Goal: Task Accomplishment & Management: Complete application form

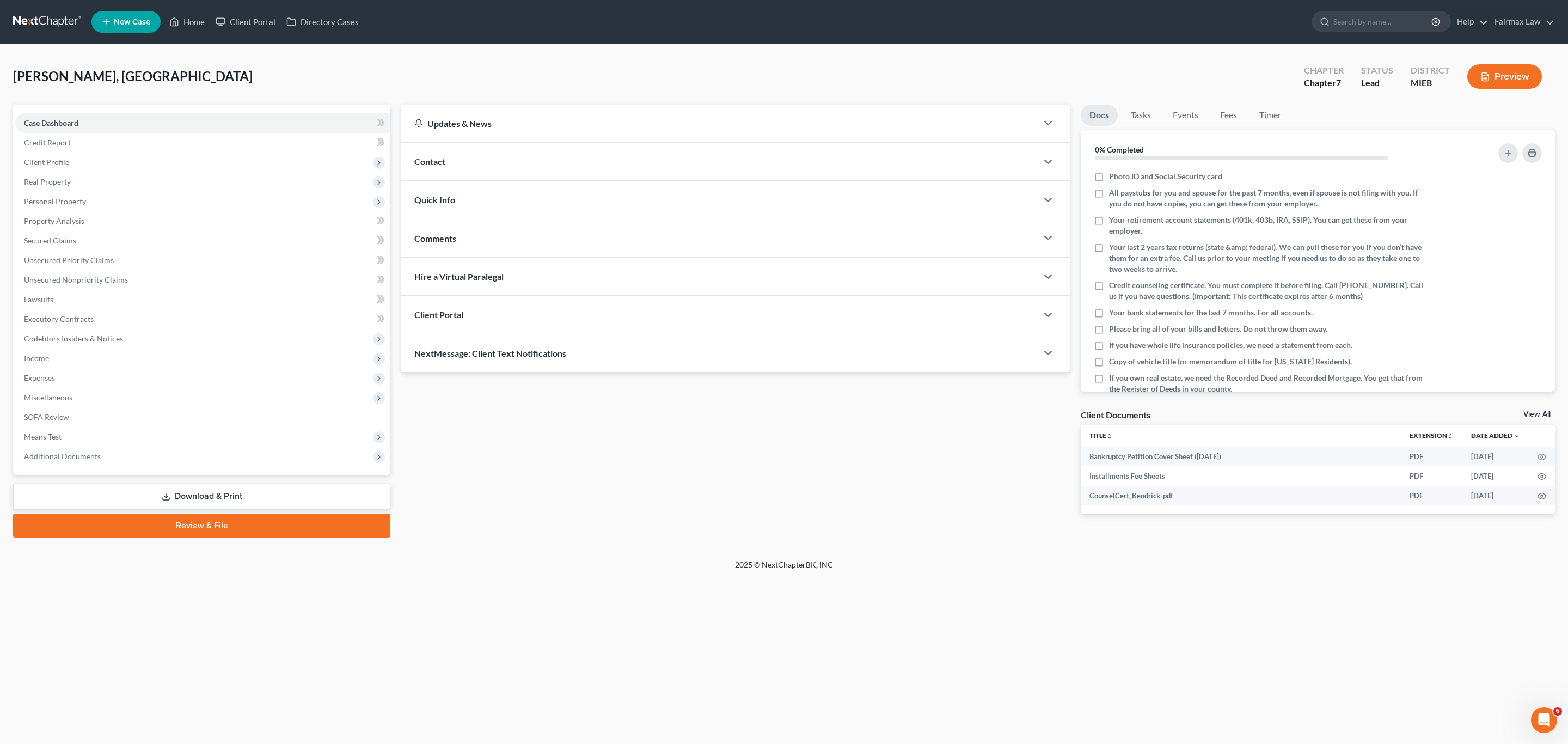
drag, startPoint x: 202, startPoint y: 492, endPoint x: 258, endPoint y: 482, distance: 56.9
click at [202, 492] on link "Download & Print" at bounding box center [202, 496] width 377 height 26
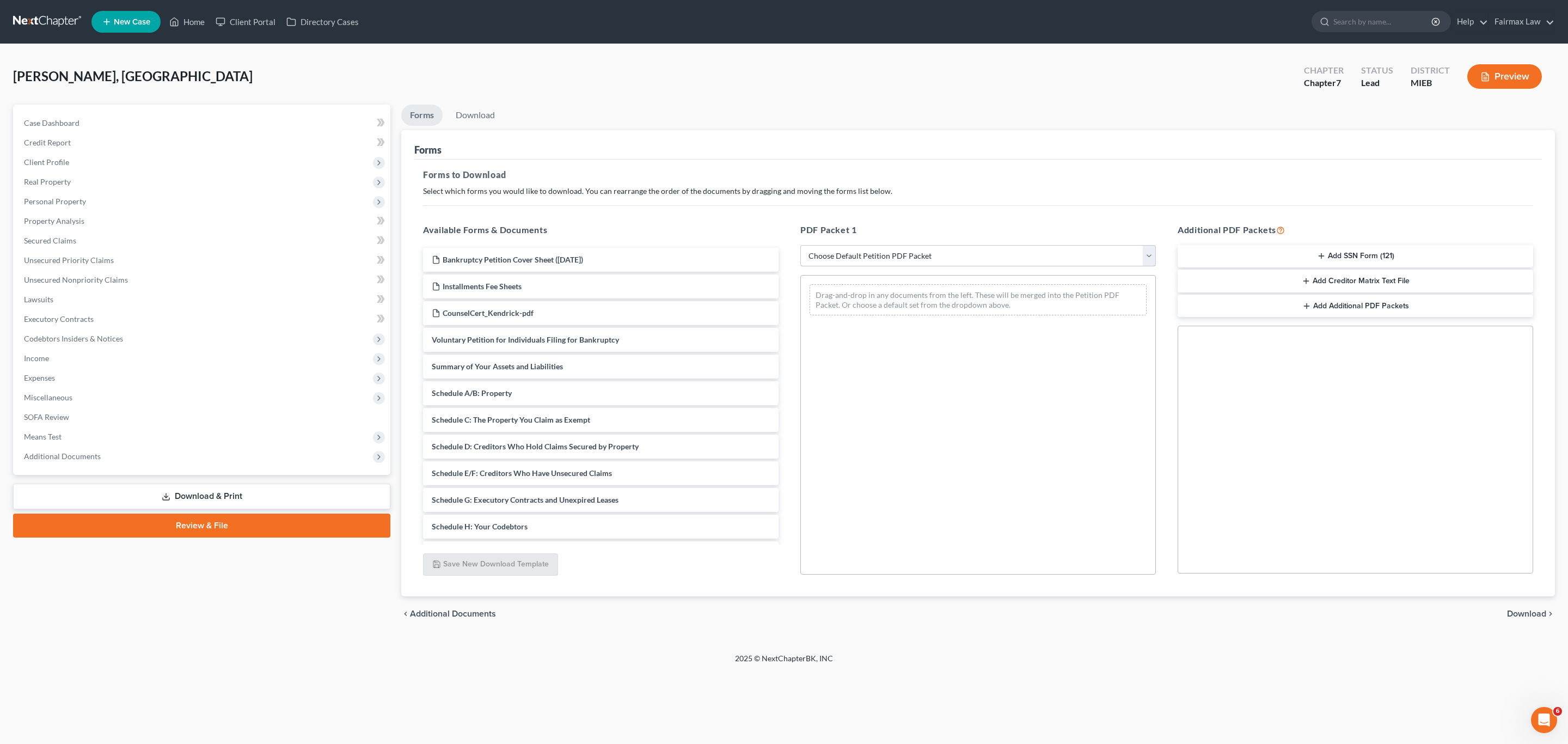
click at [912, 254] on select "Choose Default Petition PDF Packet Complete Bankruptcy Petition (all forms and …" at bounding box center [978, 256] width 356 height 22
select select "1"
click at [800, 245] on select "Choose Default Petition PDF Packet Complete Bankruptcy Petition (all forms and …" at bounding box center [978, 256] width 356 height 22
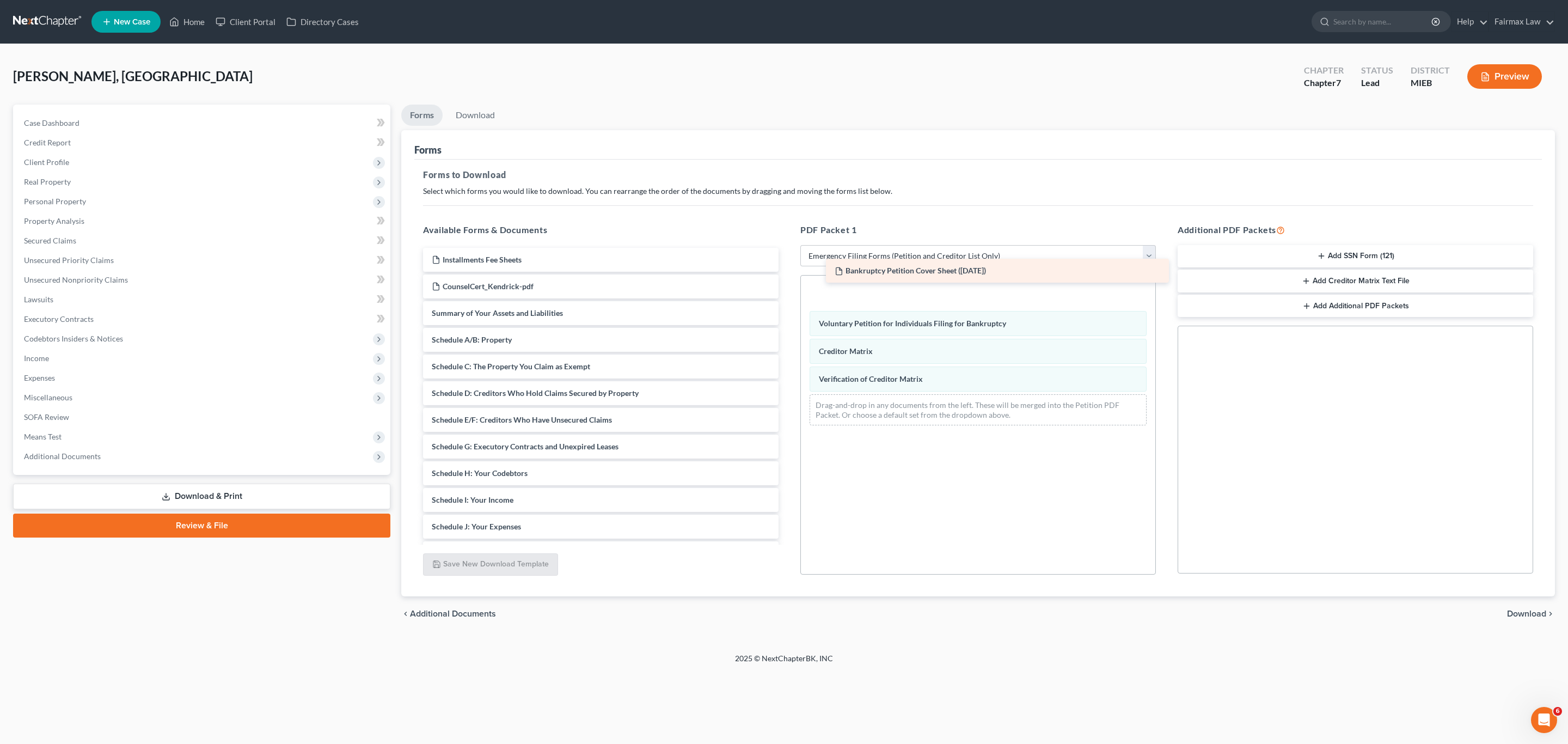
drag, startPoint x: 560, startPoint y: 260, endPoint x: 962, endPoint y: 270, distance: 402.1
click at [787, 270] on div "Bankruptcy Petition Cover Sheet (09/12/2025) Bankruptcy Petition Cover Sheet (0…" at bounding box center [601, 473] width 373 height 451
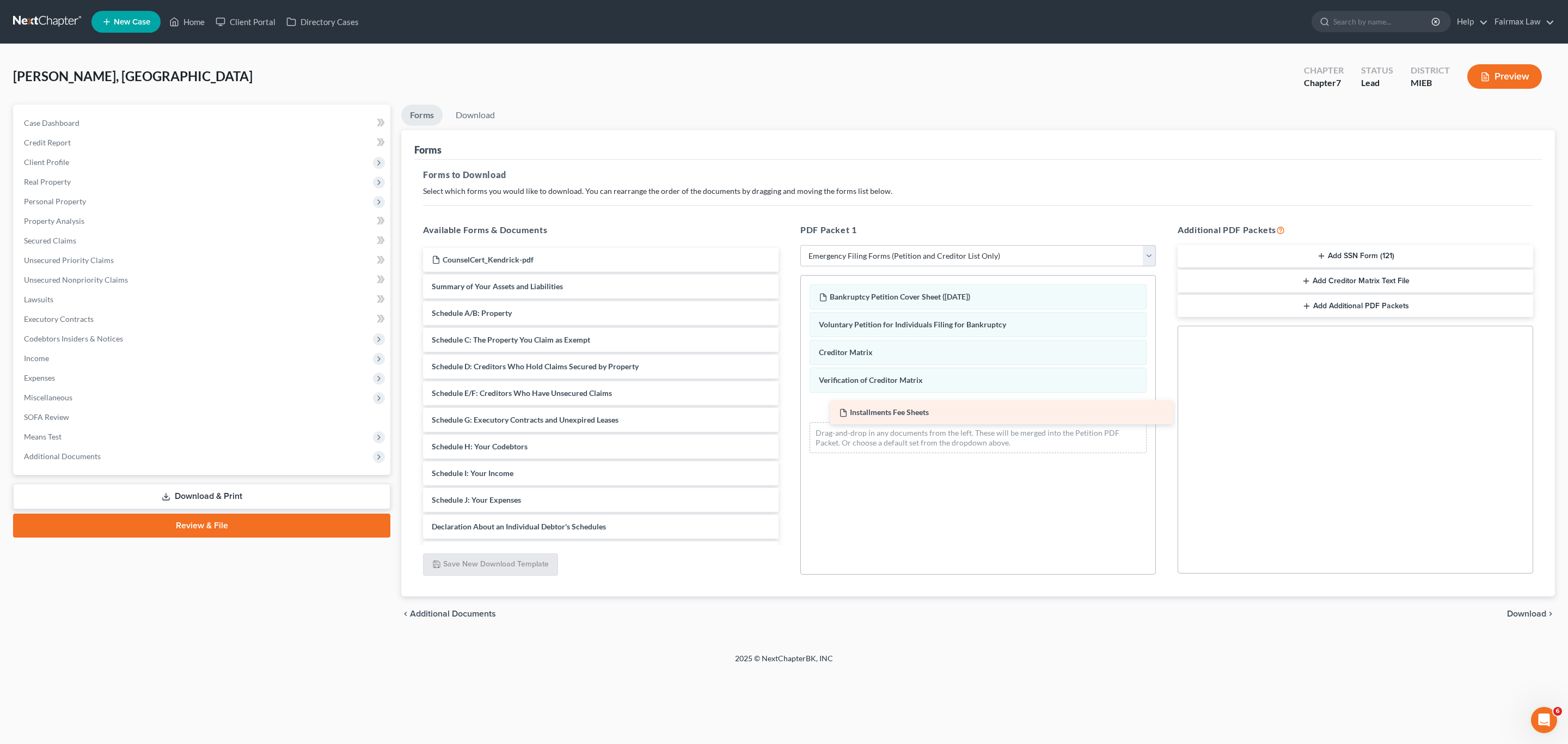
drag, startPoint x: 467, startPoint y: 260, endPoint x: 874, endPoint y: 412, distance: 434.5
click at [787, 412] on div "Installments Fee Sheets Installments Fee Sheets CounselCert_Kendrick-pdf Summar…" at bounding box center [601, 460] width 373 height 424
click at [1316, 249] on button "Add SSN Form (121)" at bounding box center [1355, 256] width 356 height 23
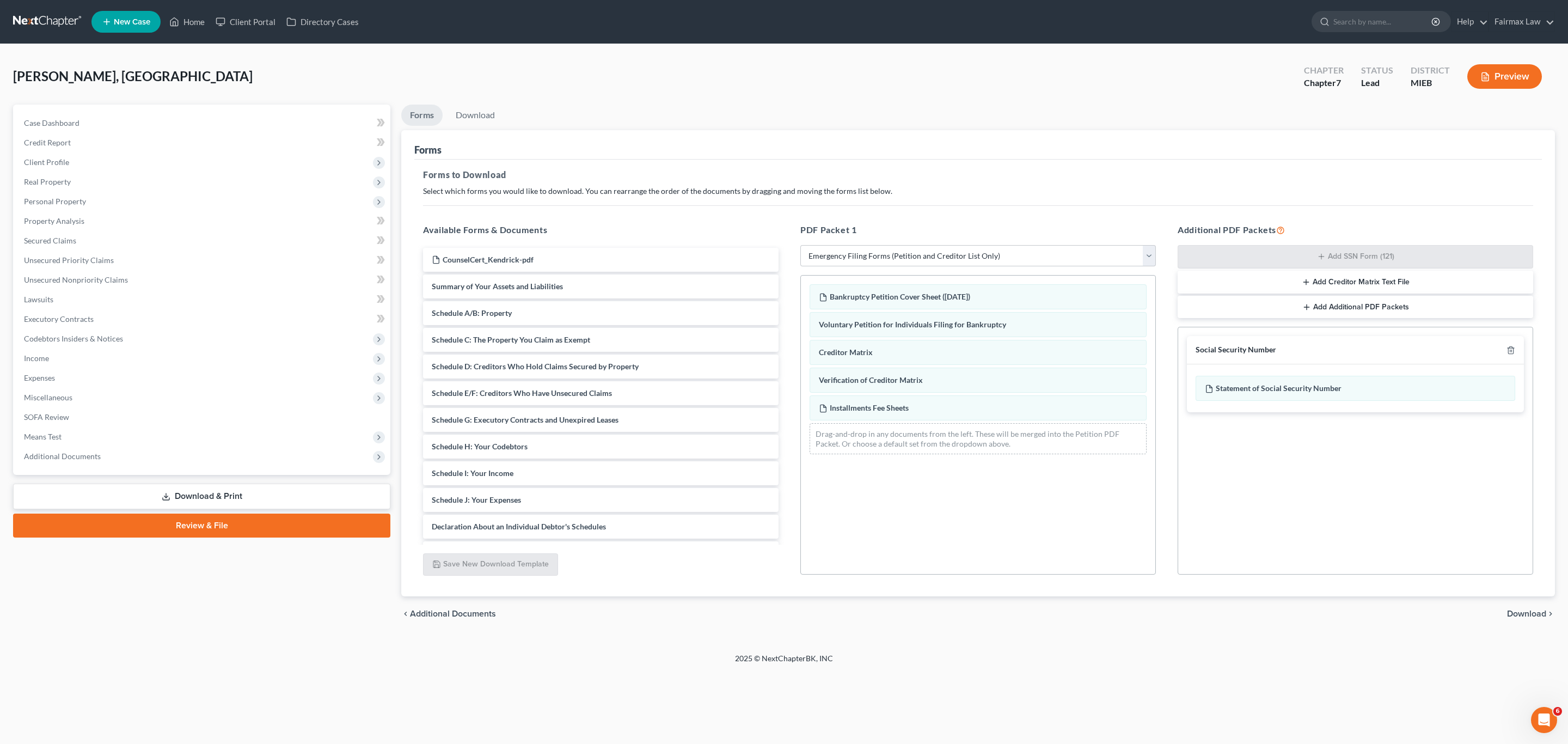
click at [1520, 616] on span "Download" at bounding box center [1526, 614] width 39 height 9
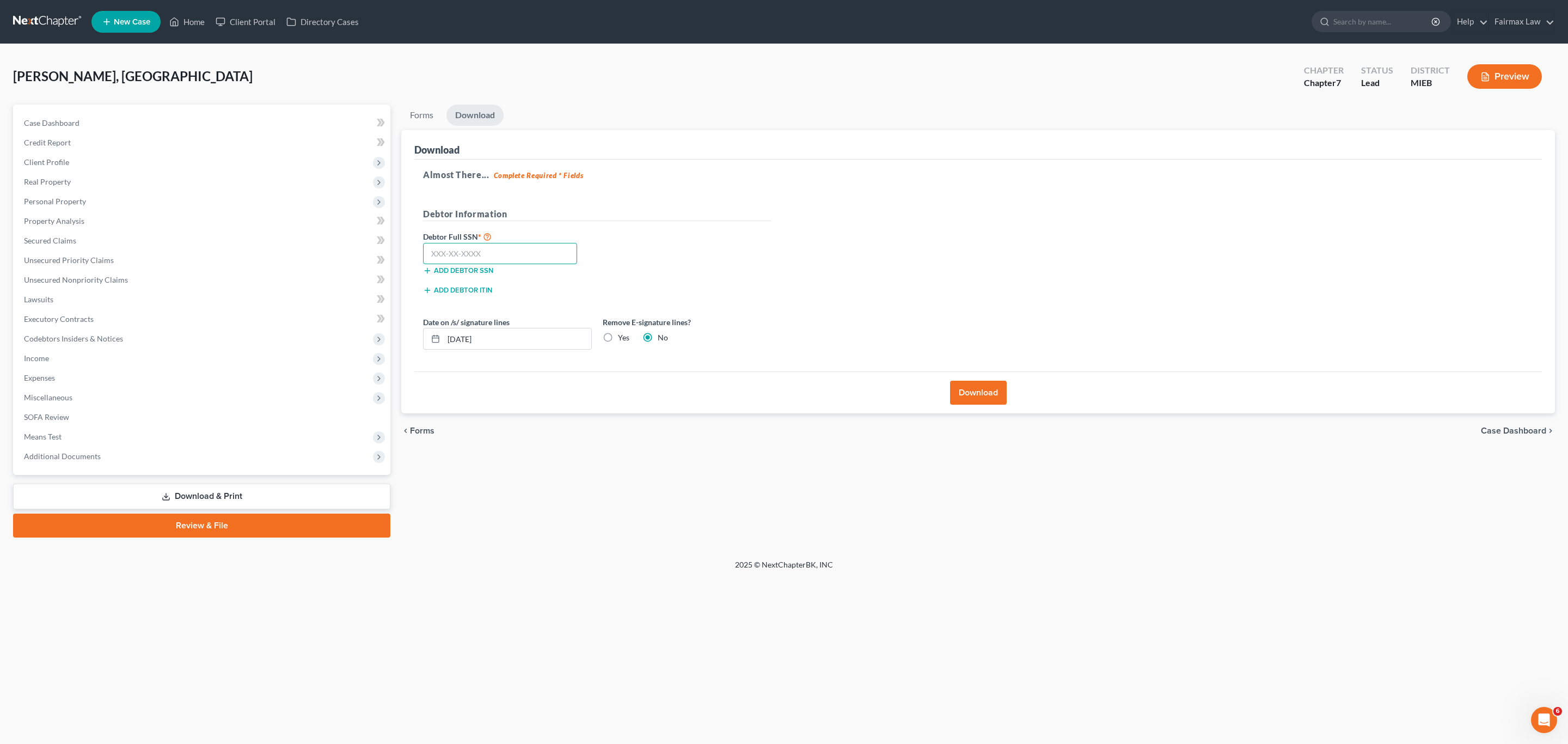
click at [538, 258] on input "text" at bounding box center [500, 254] width 154 height 22
paste input "367-15-2915"
type input "367-15-2915"
click at [979, 391] on button "Download" at bounding box center [978, 393] width 56 height 24
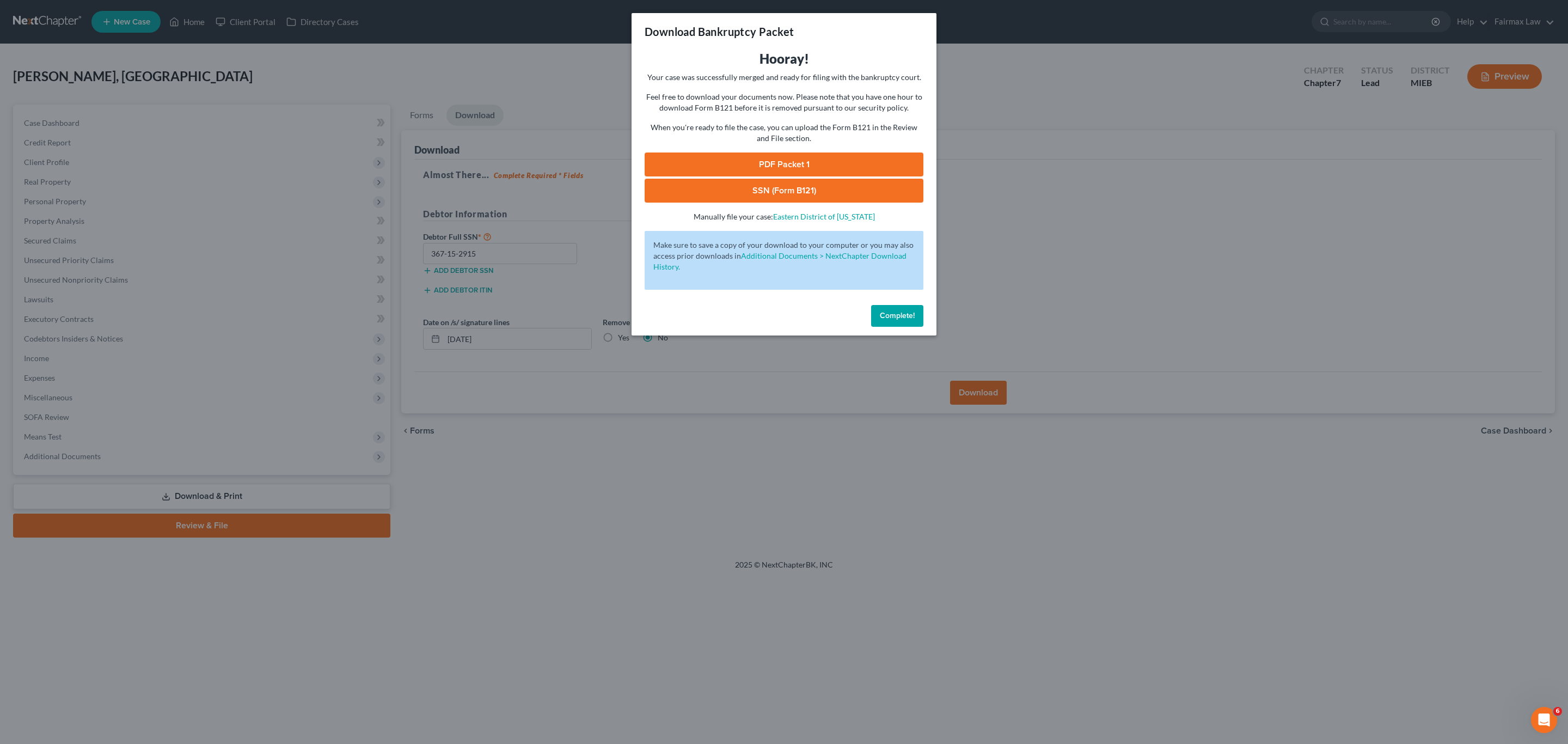
click at [805, 158] on link "PDF Packet 1" at bounding box center [784, 164] width 279 height 24
click at [804, 186] on link "SSN (Form B121)" at bounding box center [784, 191] width 279 height 24
drag, startPoint x: 899, startPoint y: 318, endPoint x: 878, endPoint y: 321, distance: 21.2
click at [899, 318] on span "Complete!" at bounding box center [898, 316] width 35 height 10
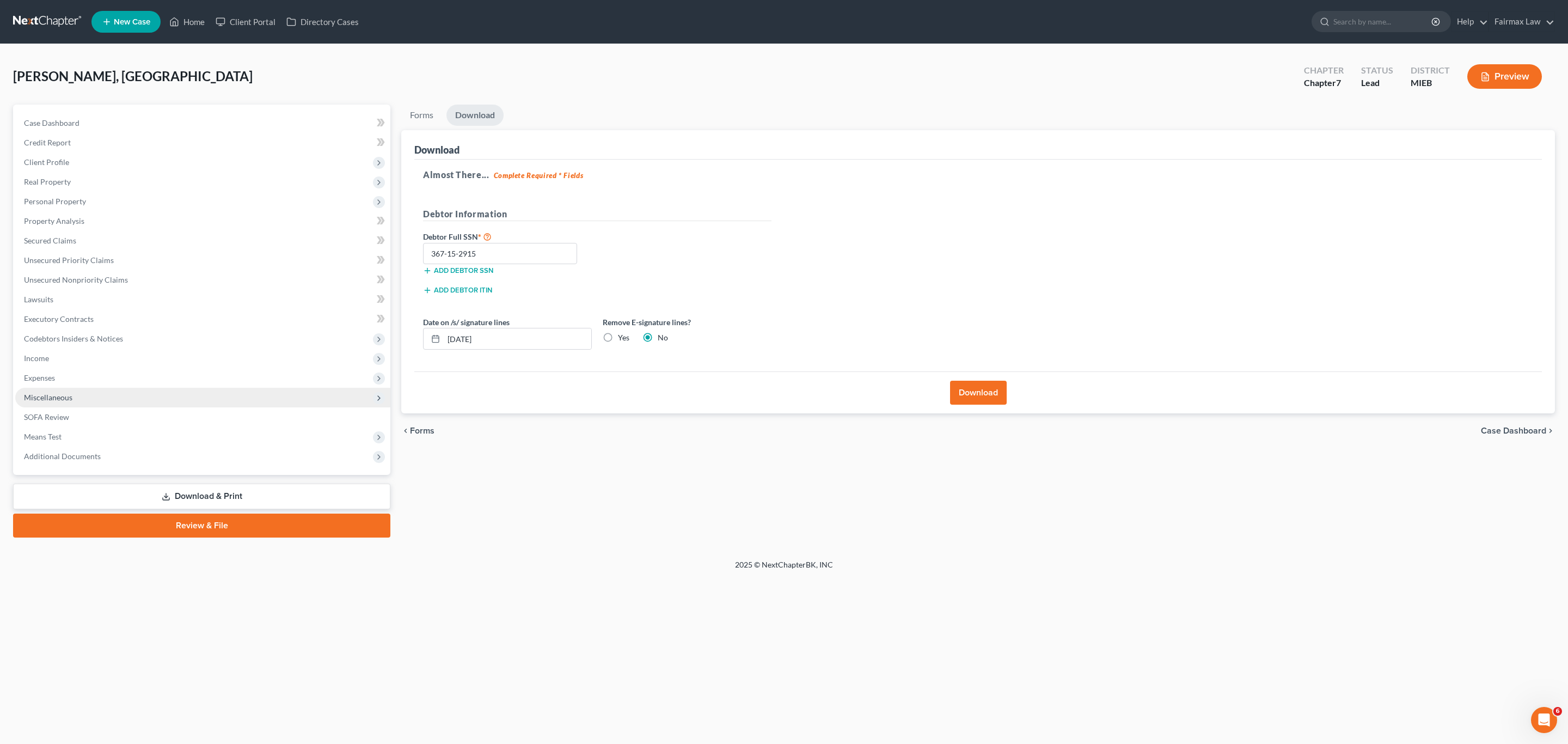
click at [58, 395] on span "Miscellaneous" at bounding box center [48, 397] width 48 height 10
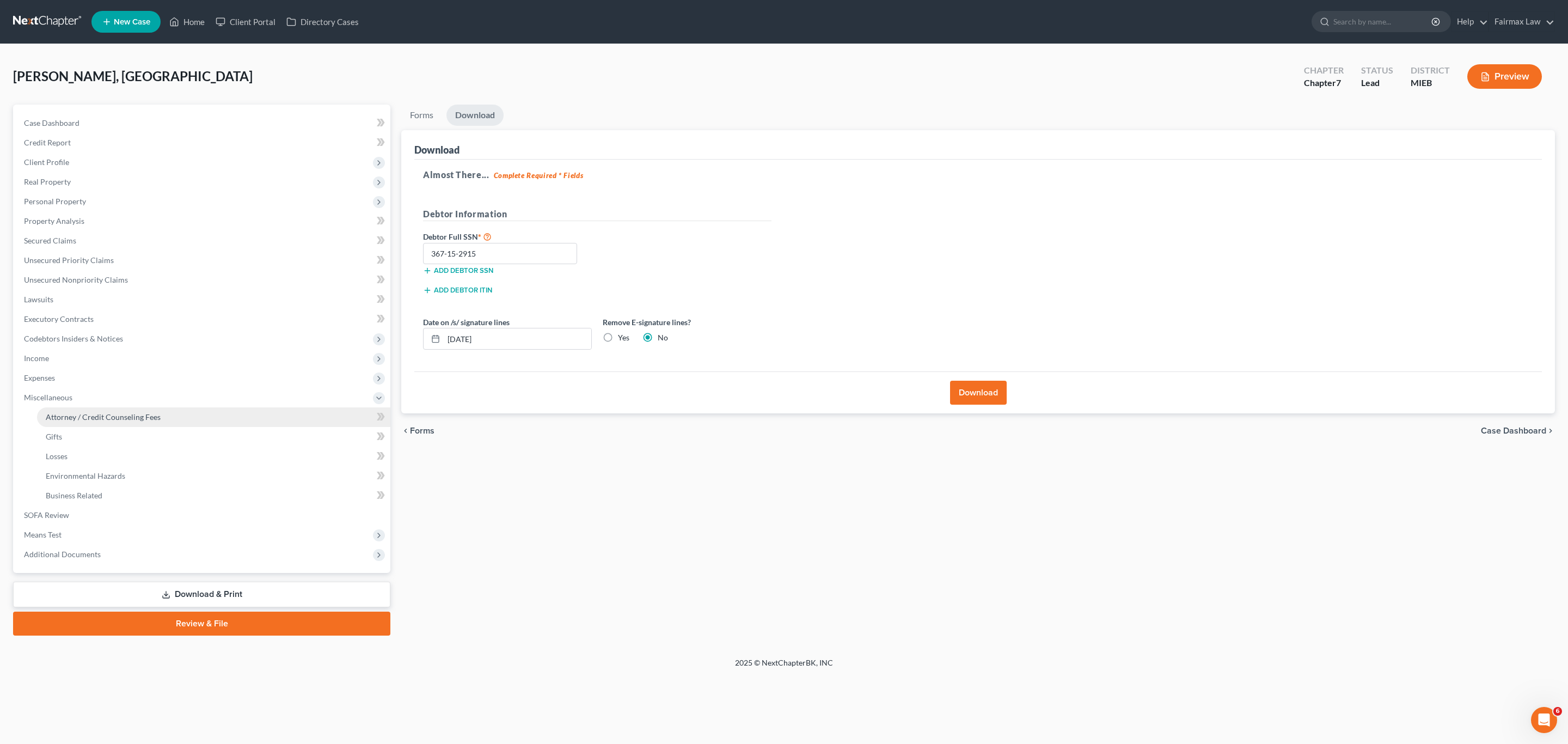
click at [84, 415] on span "Attorney / Credit Counseling Fees" at bounding box center [103, 417] width 115 height 10
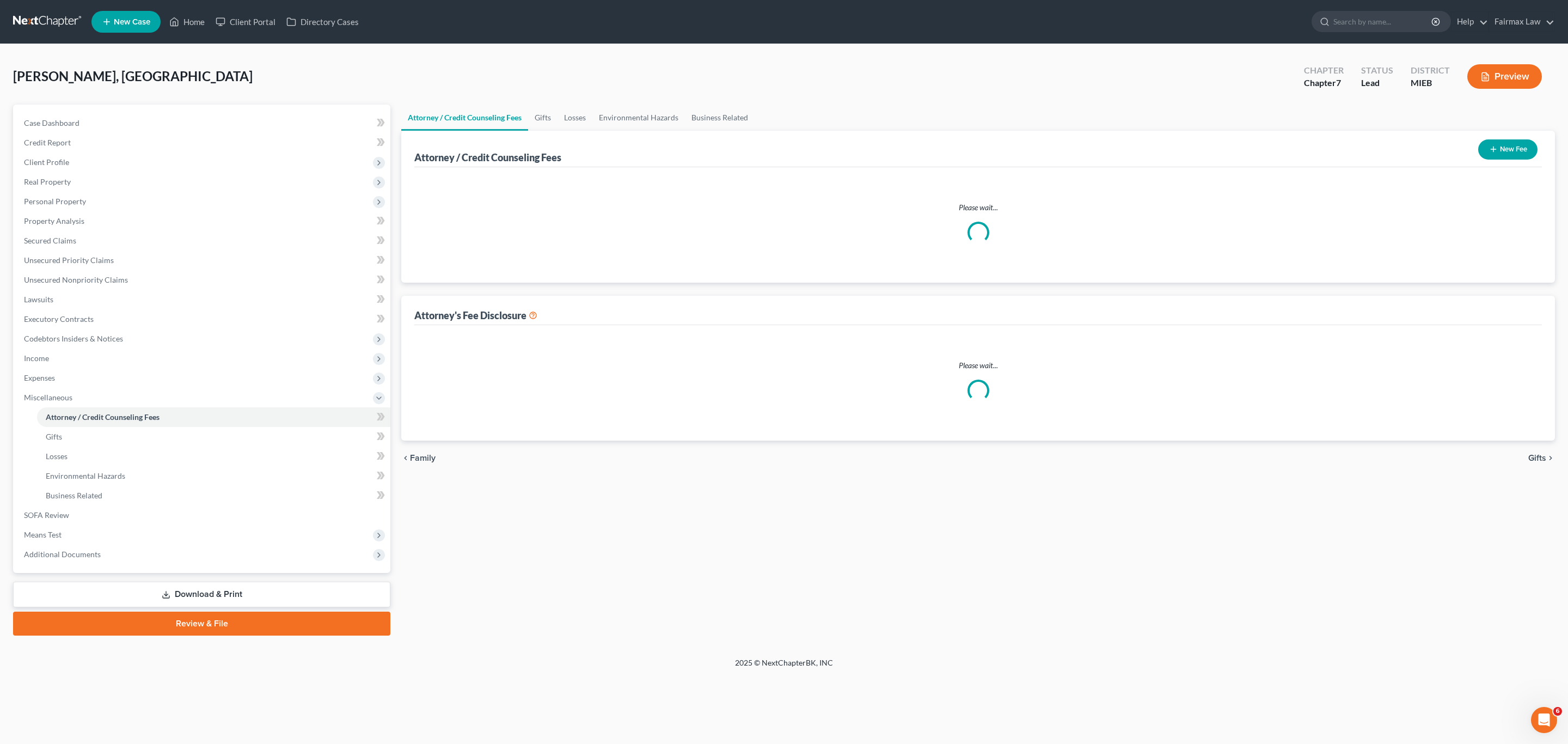
select select "2"
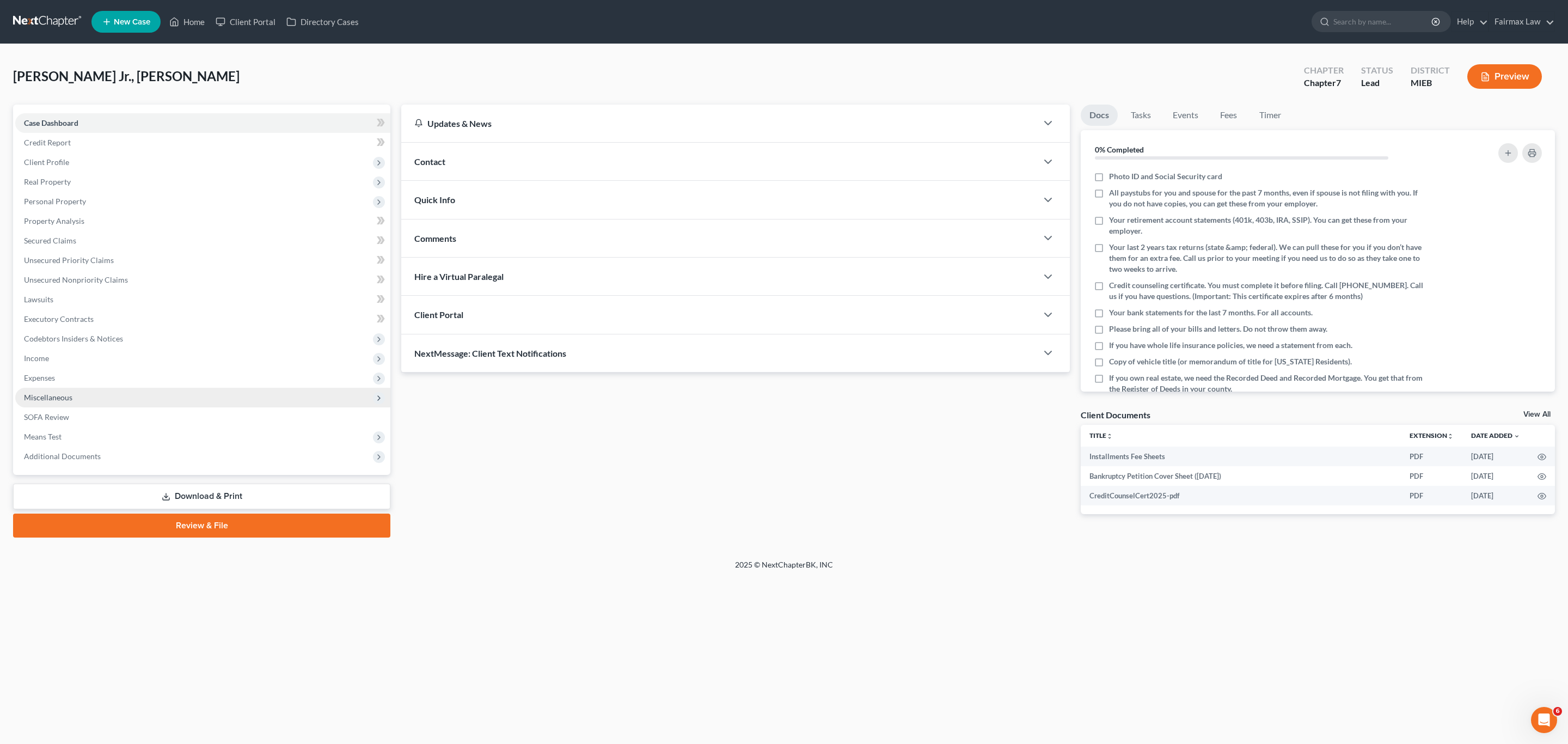
click at [49, 394] on span "Miscellaneous" at bounding box center [48, 397] width 48 height 10
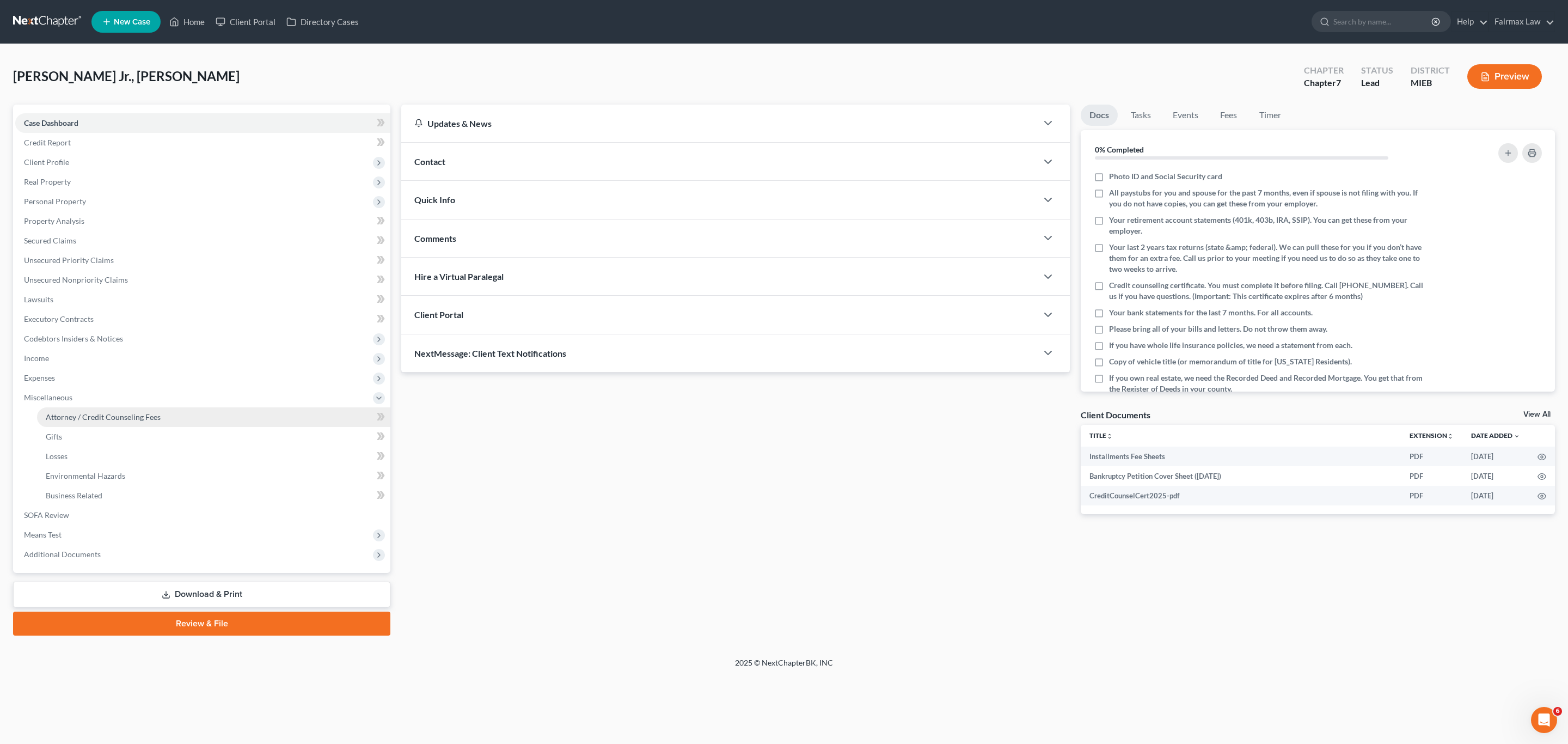
click at [100, 417] on span "Attorney / Credit Counseling Fees" at bounding box center [103, 417] width 115 height 10
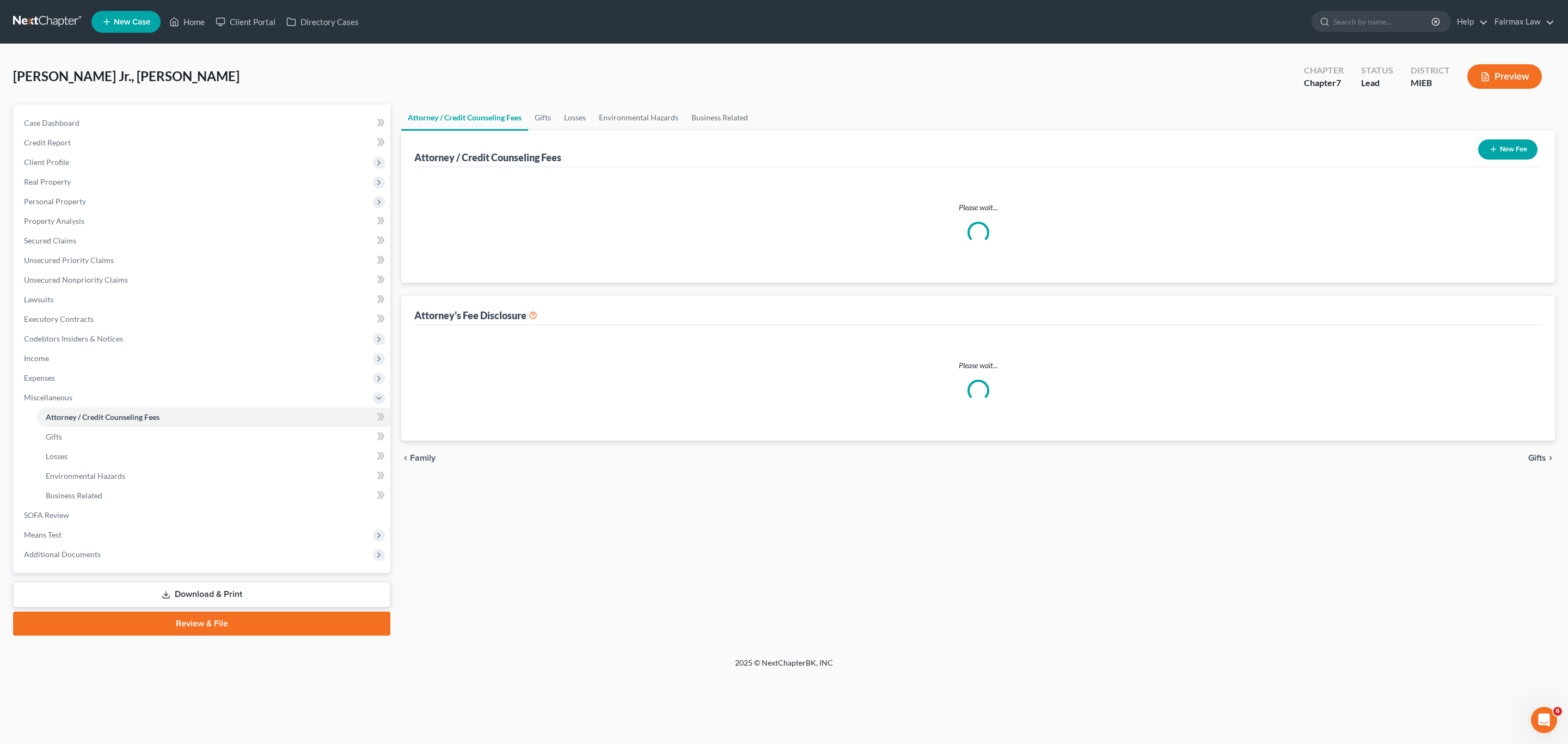
select select "2"
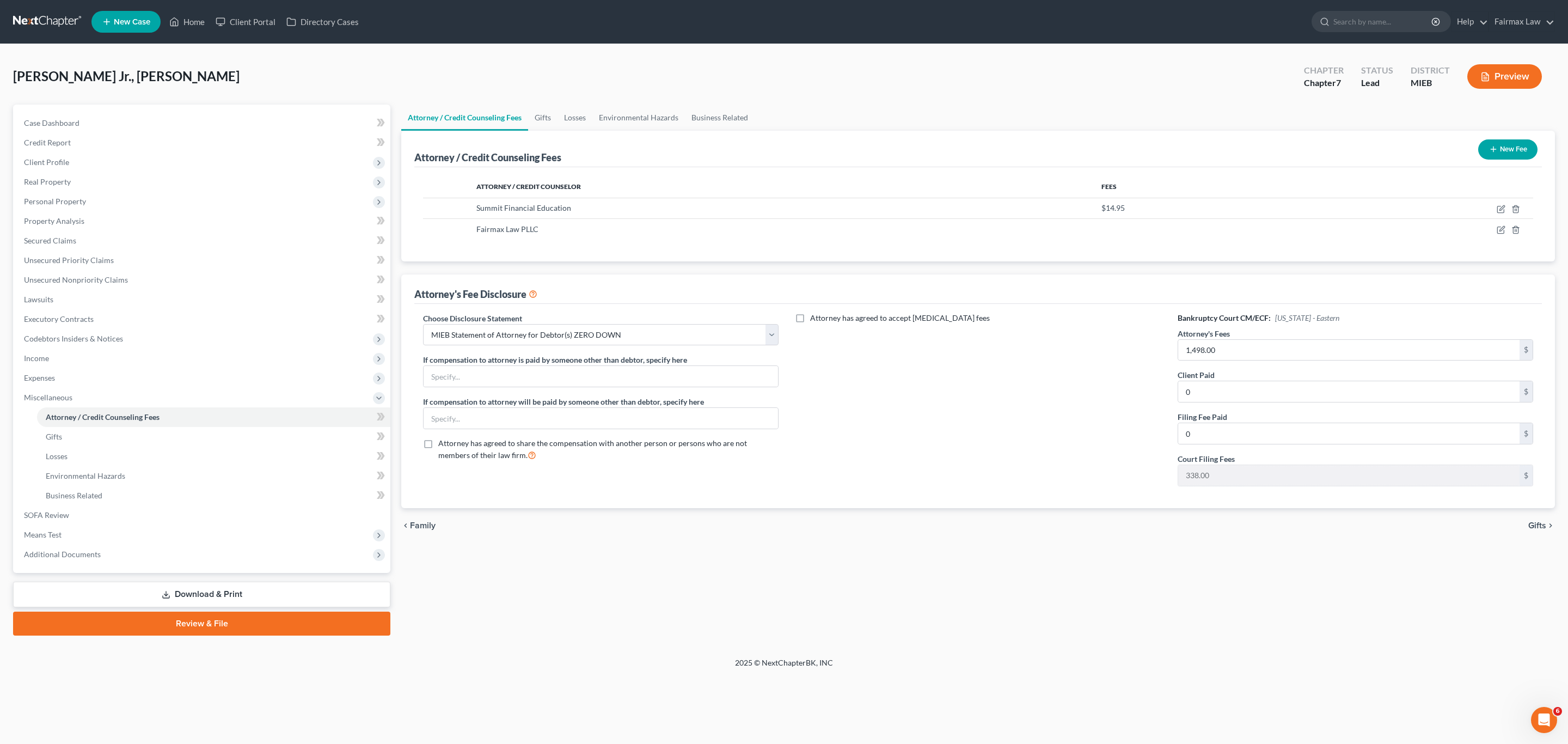
drag, startPoint x: 190, startPoint y: 595, endPoint x: 432, endPoint y: 542, distance: 247.7
click at [190, 595] on link "Download & Print" at bounding box center [202, 594] width 377 height 26
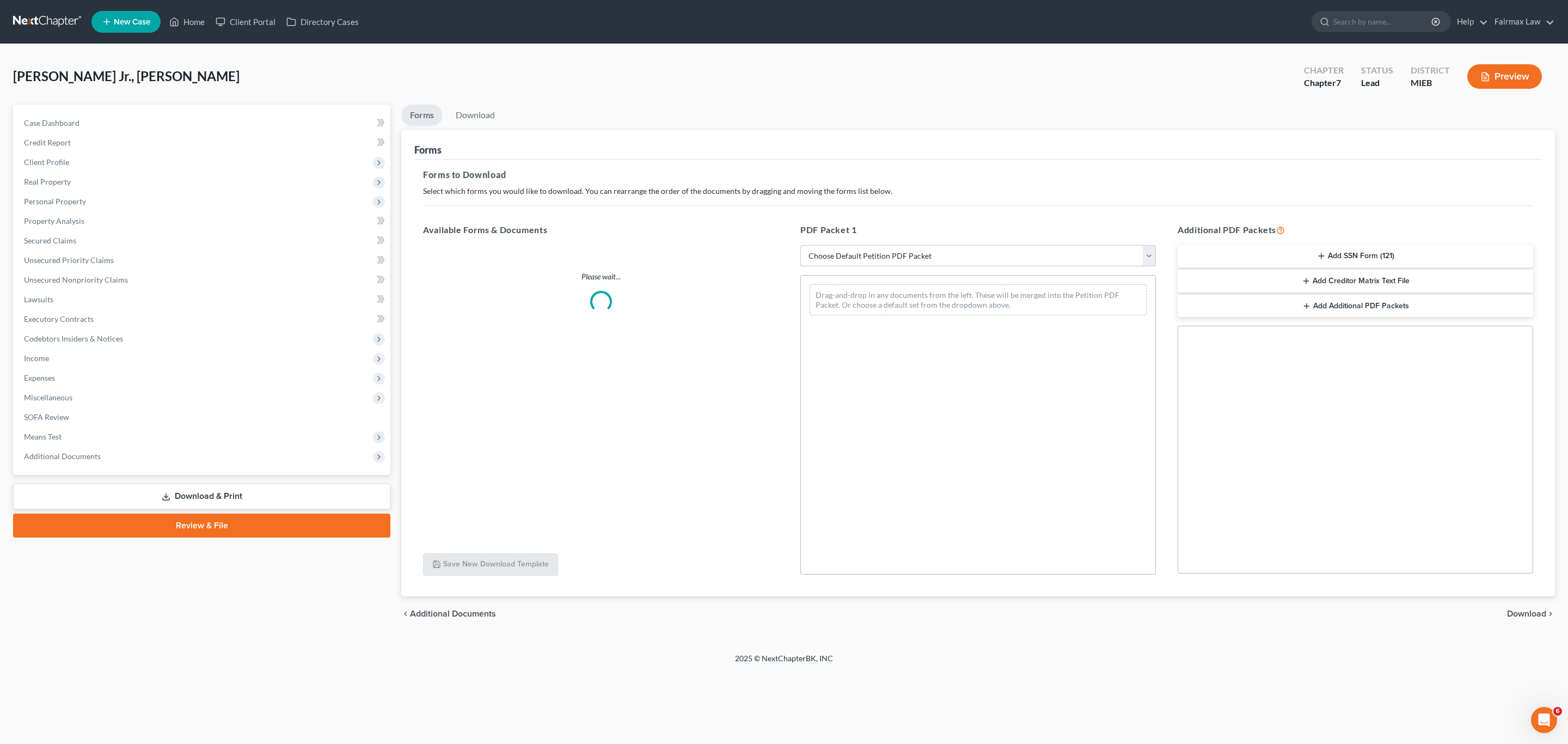
click at [912, 255] on select "Choose Default Petition PDF Packet Complete Bankruptcy Petition (all forms and …" at bounding box center [978, 256] width 356 height 22
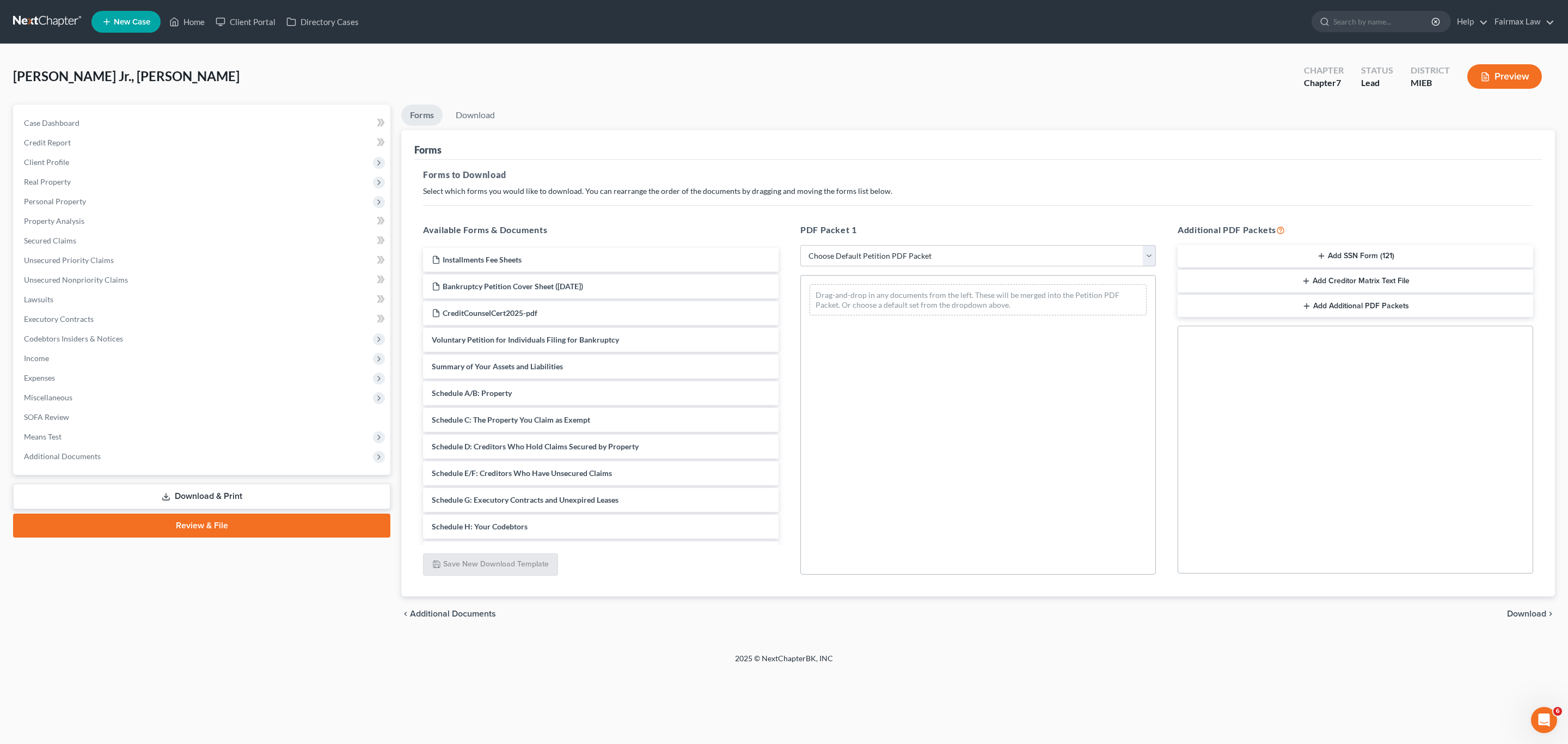
select select "1"
click at [800, 245] on select "Choose Default Petition PDF Packet Complete Bankruptcy Petition (all forms and …" at bounding box center [978, 256] width 356 height 22
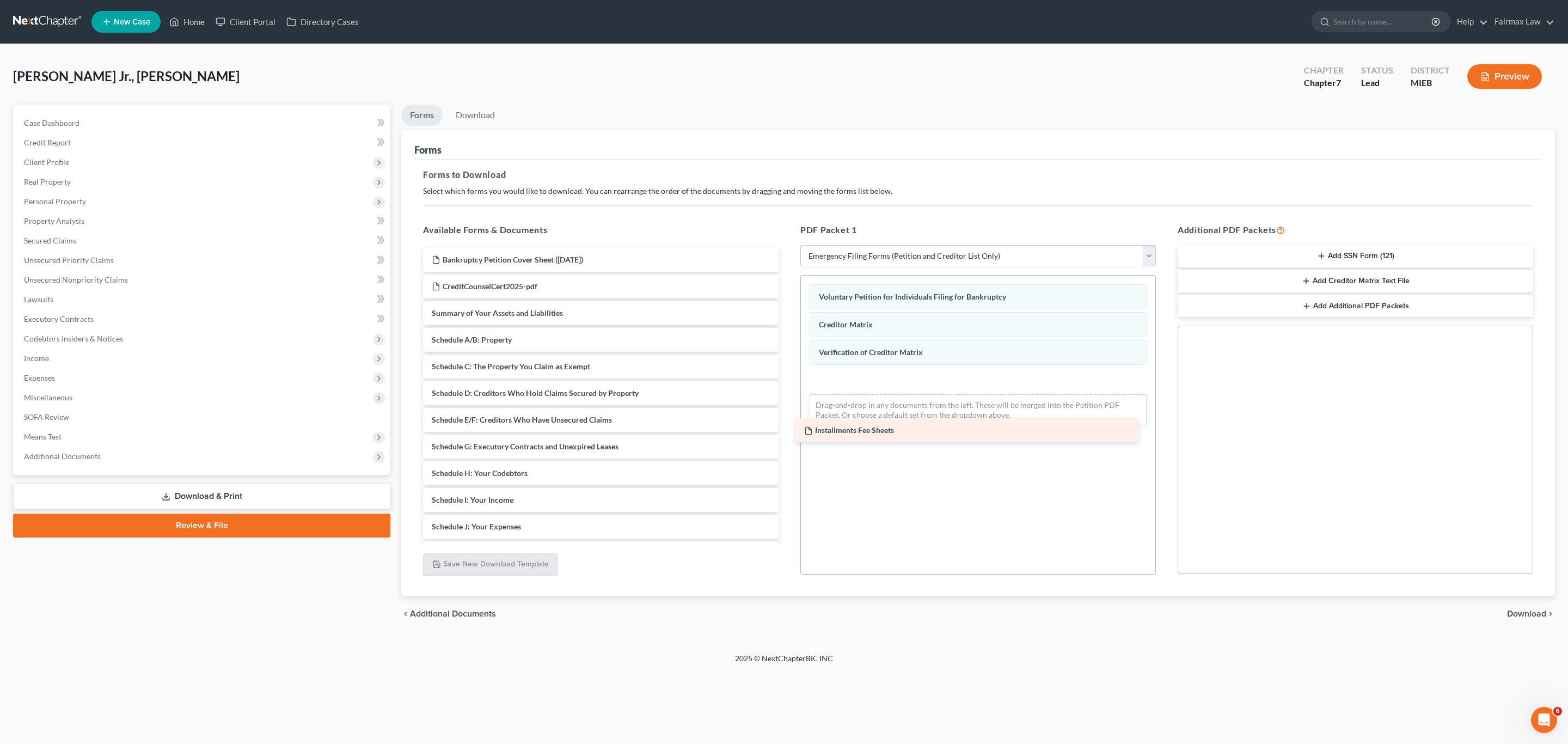
drag, startPoint x: 507, startPoint y: 257, endPoint x: 892, endPoint y: 422, distance: 418.9
click at [787, 422] on div "Installments Fee Sheets Installments Fee Sheets Bankruptcy Petition Cover Sheet…" at bounding box center [601, 473] width 373 height 451
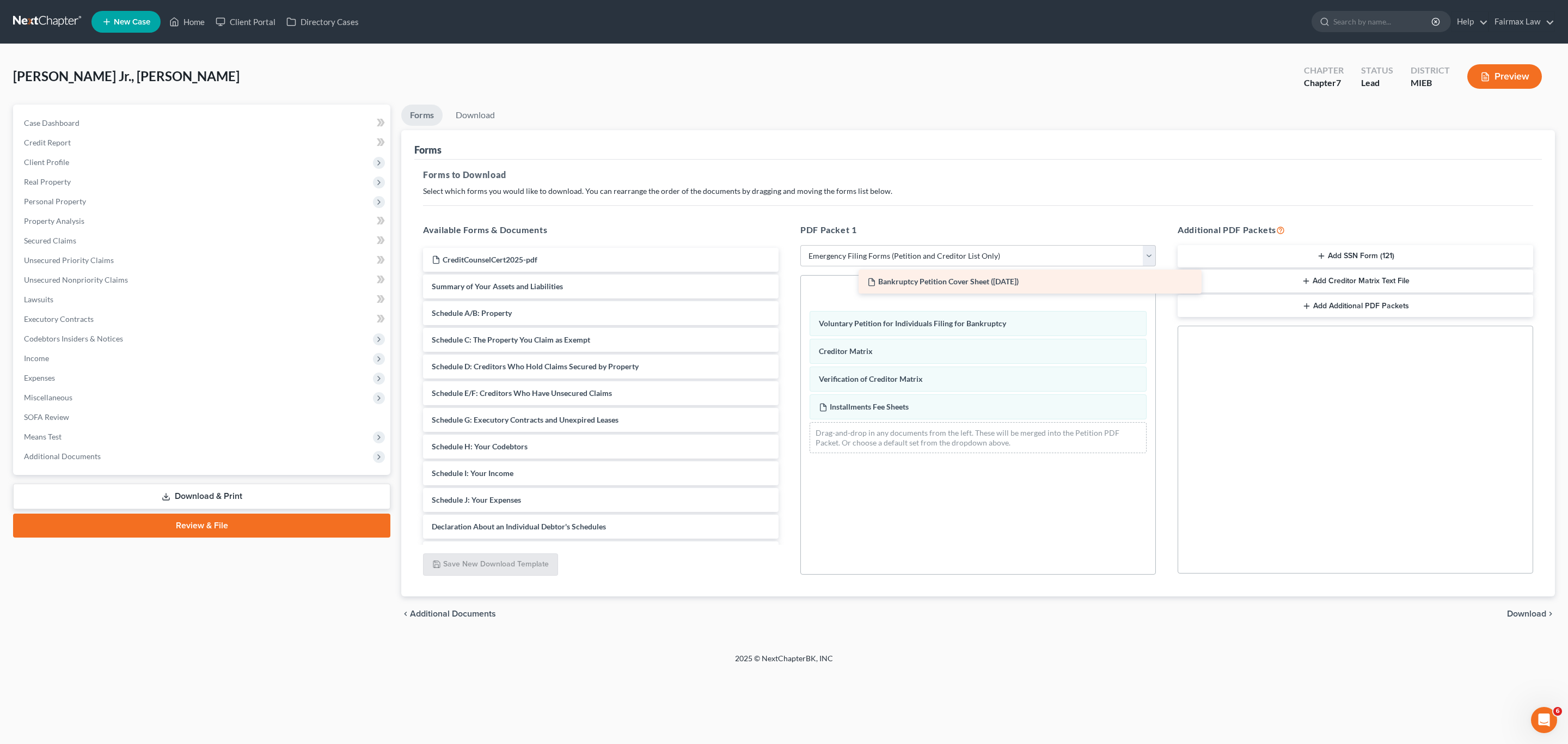
drag, startPoint x: 507, startPoint y: 260, endPoint x: 939, endPoint y: 296, distance: 433.5
click at [787, 294] on div "Bankruptcy Petition Cover Sheet (09/12/2025) Bankruptcy Petition Cover Sheet (0…" at bounding box center [601, 460] width 373 height 424
click at [1335, 254] on button "Add SSN Form (121)" at bounding box center [1355, 256] width 356 height 23
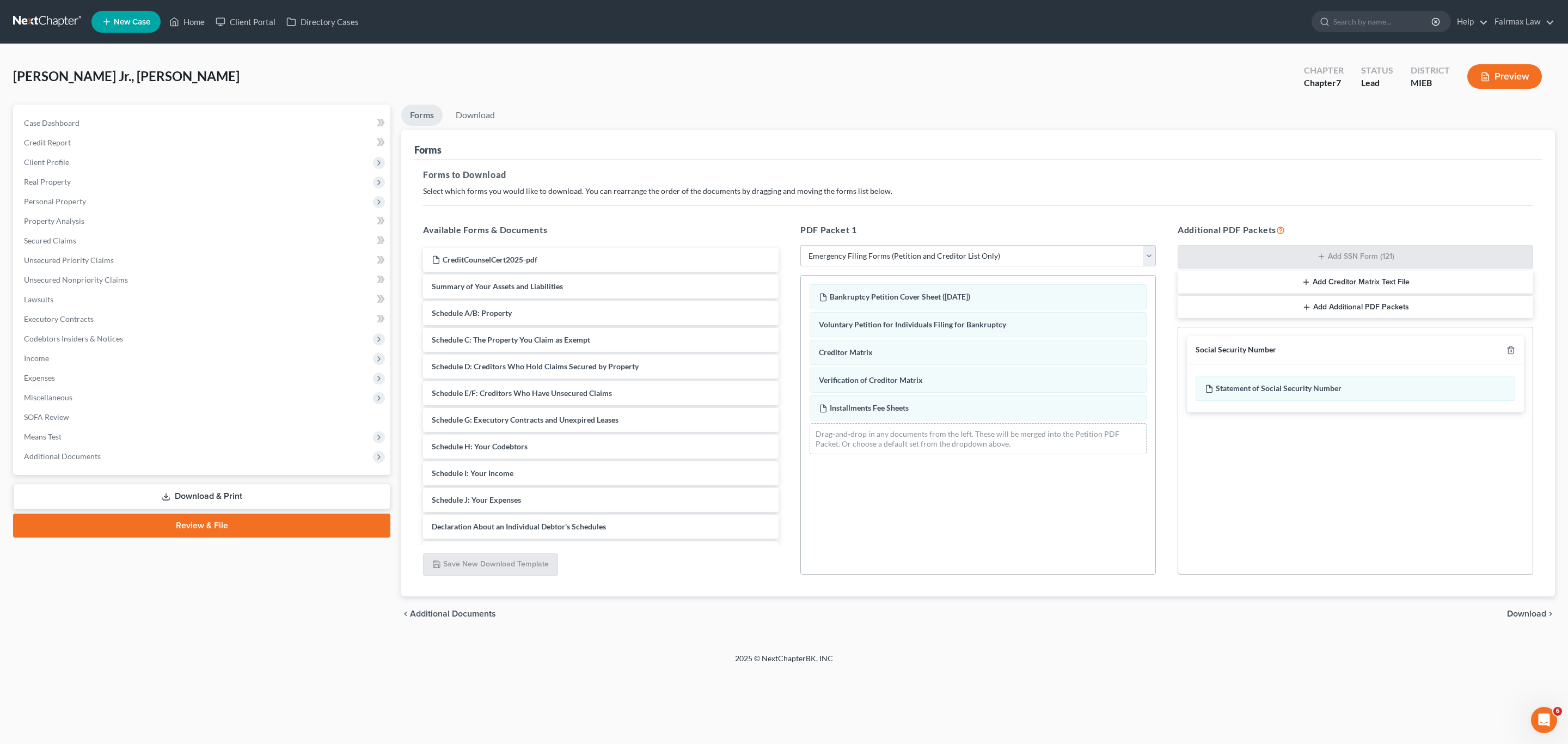
click at [1553, 610] on icon "chevron_right" at bounding box center [1550, 614] width 9 height 9
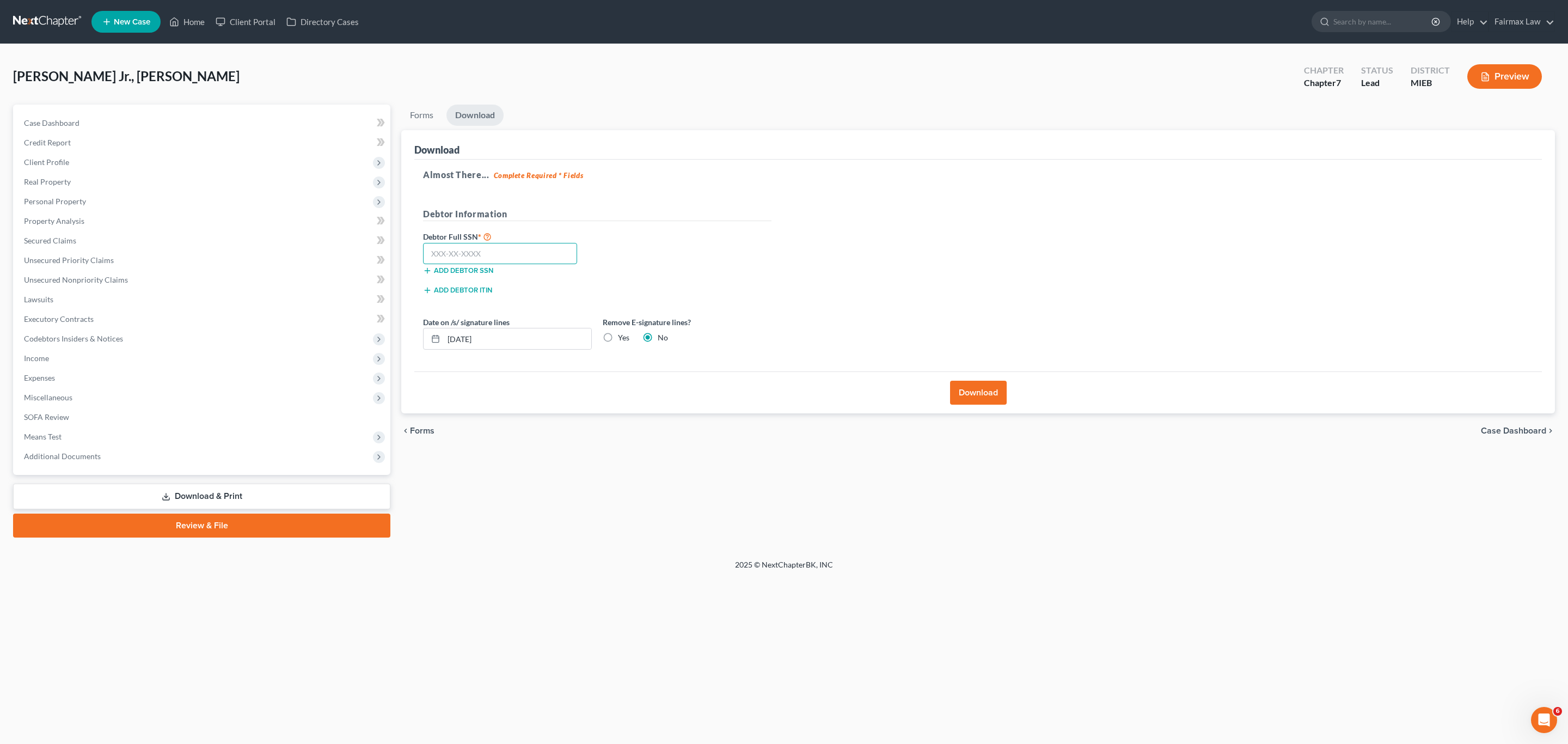
click at [483, 254] on input "text" at bounding box center [500, 254] width 154 height 22
paste input "366-90-2333"
type input "366-90-2333"
click at [990, 395] on button "Download" at bounding box center [978, 393] width 56 height 24
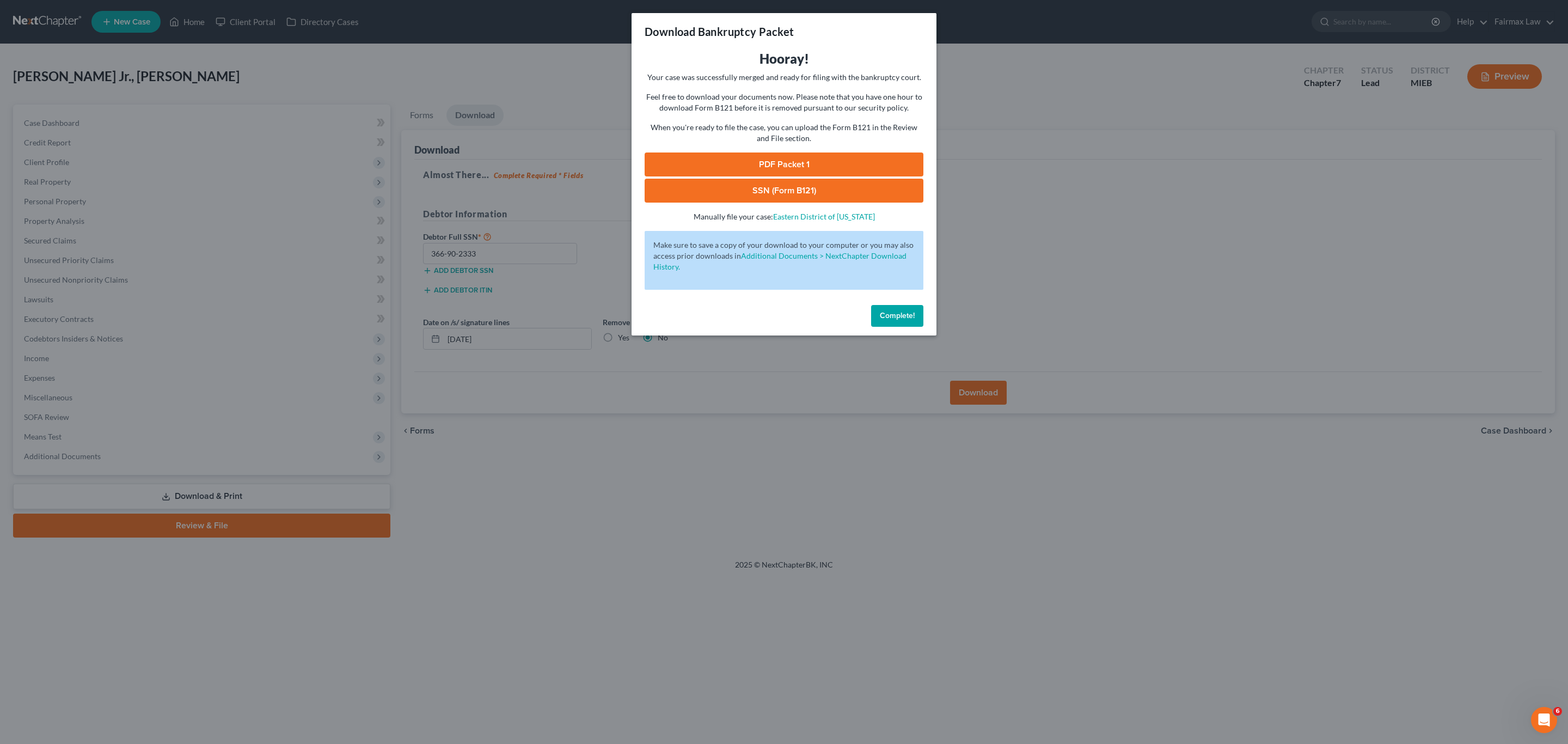
click at [804, 153] on link "PDF Packet 1" at bounding box center [784, 164] width 279 height 24
drag, startPoint x: 791, startPoint y: 192, endPoint x: 798, endPoint y: 192, distance: 7.0
click at [791, 190] on link "SSN (Form B121)" at bounding box center [784, 191] width 279 height 24
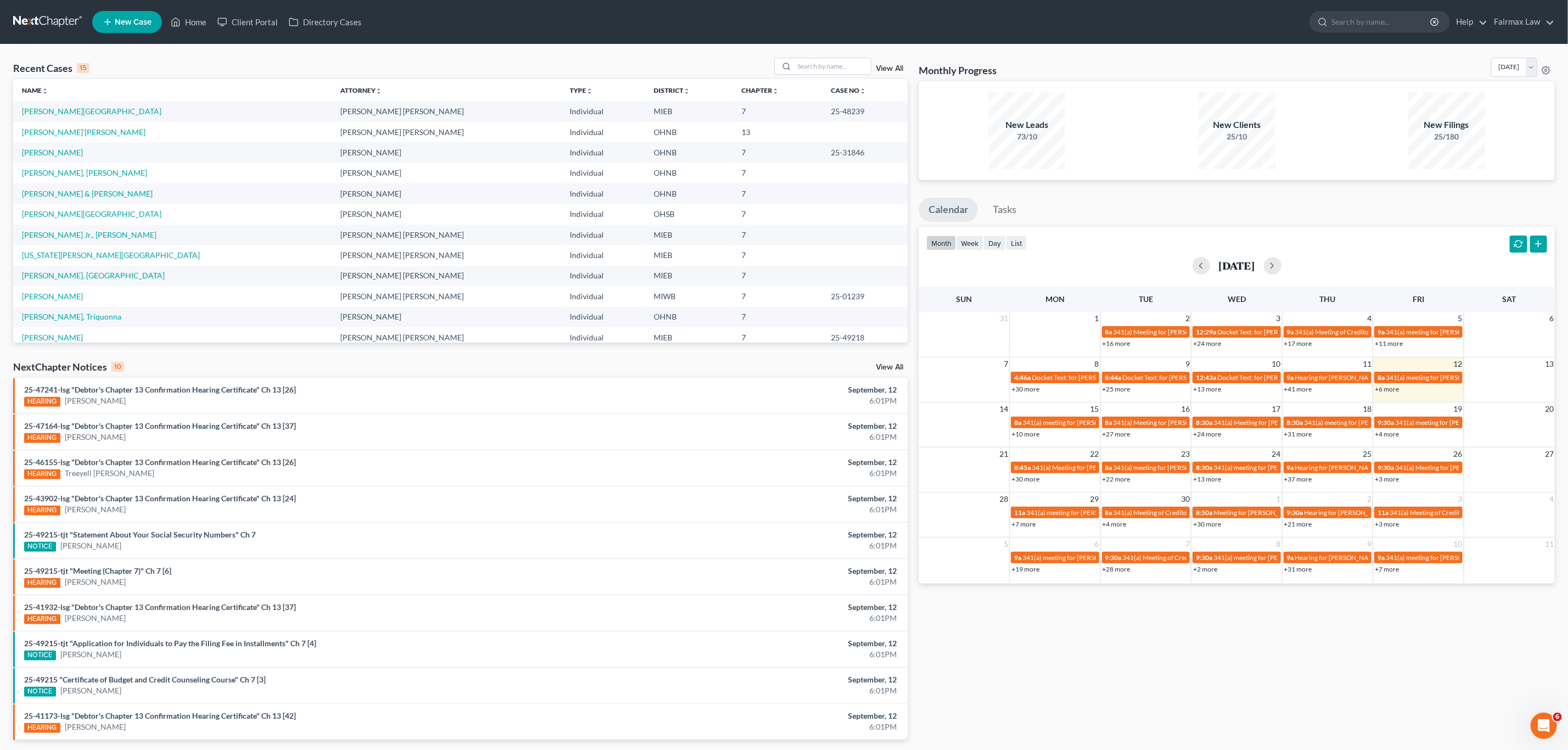
click at [129, 10] on li "New Case" at bounding box center [129, 22] width 73 height 25
click at [126, 20] on span "New Case" at bounding box center [133, 21] width 37 height 8
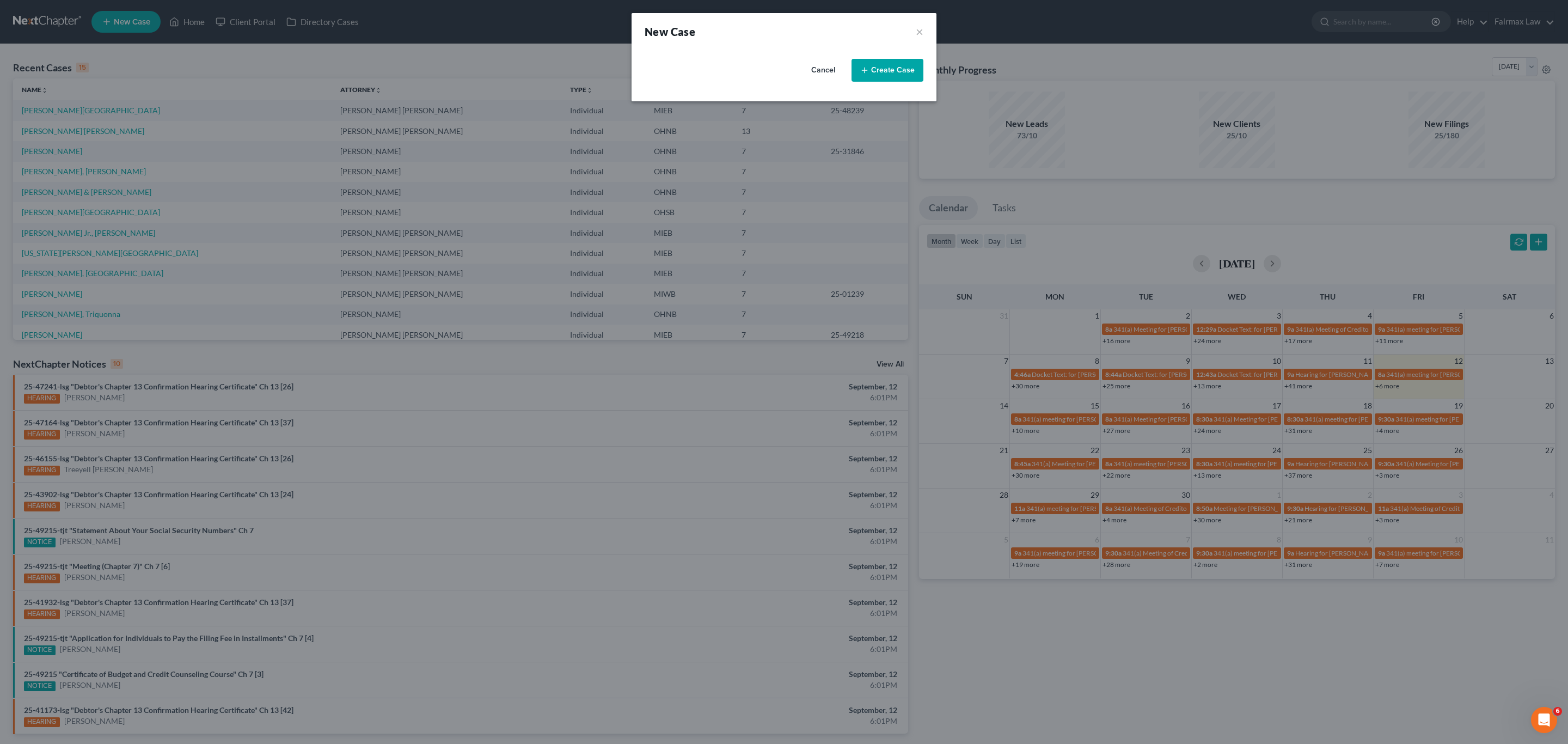
select select "40"
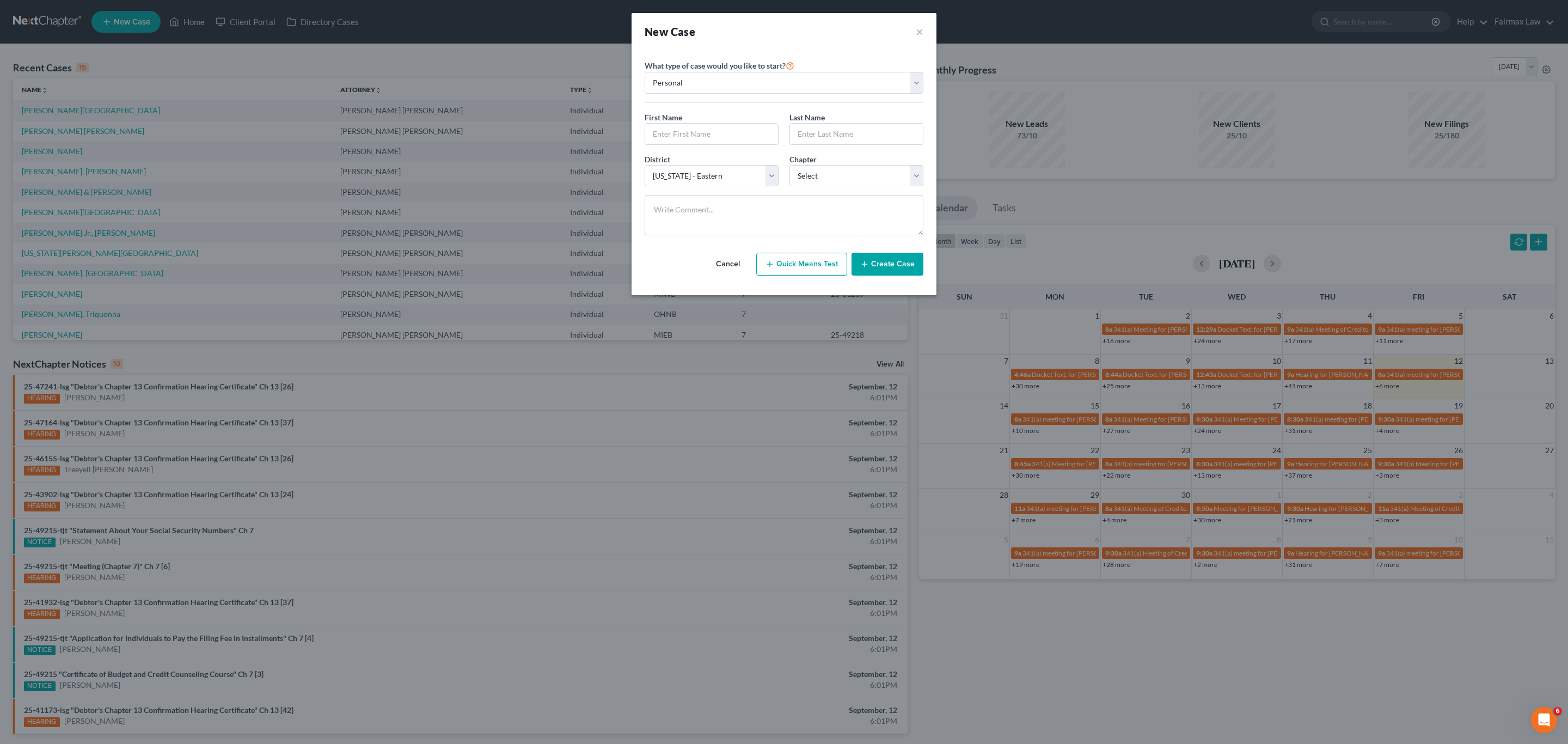
drag, startPoint x: 994, startPoint y: 101, endPoint x: 964, endPoint y: 107, distance: 30.6
click at [994, 101] on div "New Case × Please select case type * Bankruptcy Bankruptcy What type of case wo…" at bounding box center [784, 372] width 1568 height 744
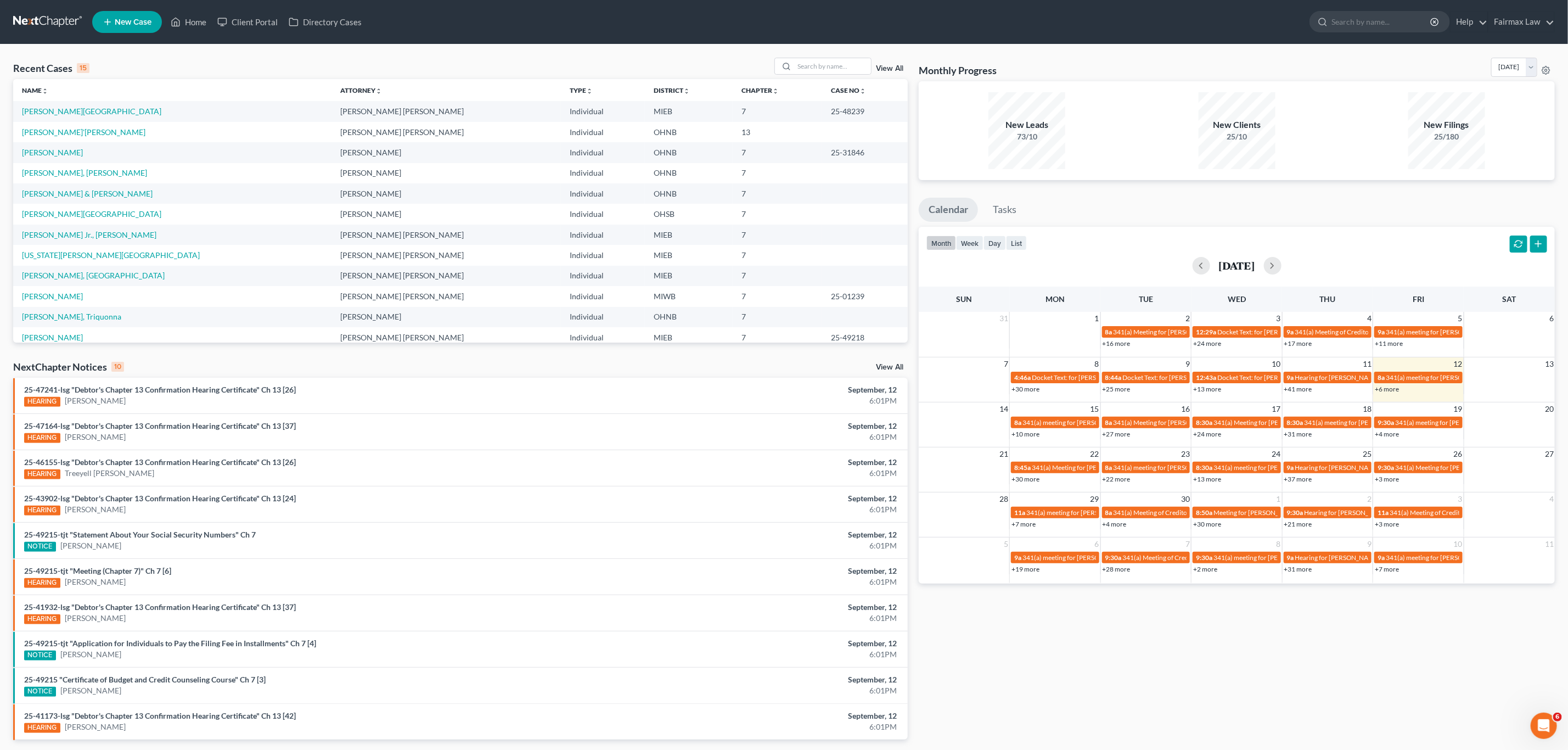
click at [111, 21] on icon at bounding box center [107, 22] width 10 height 13
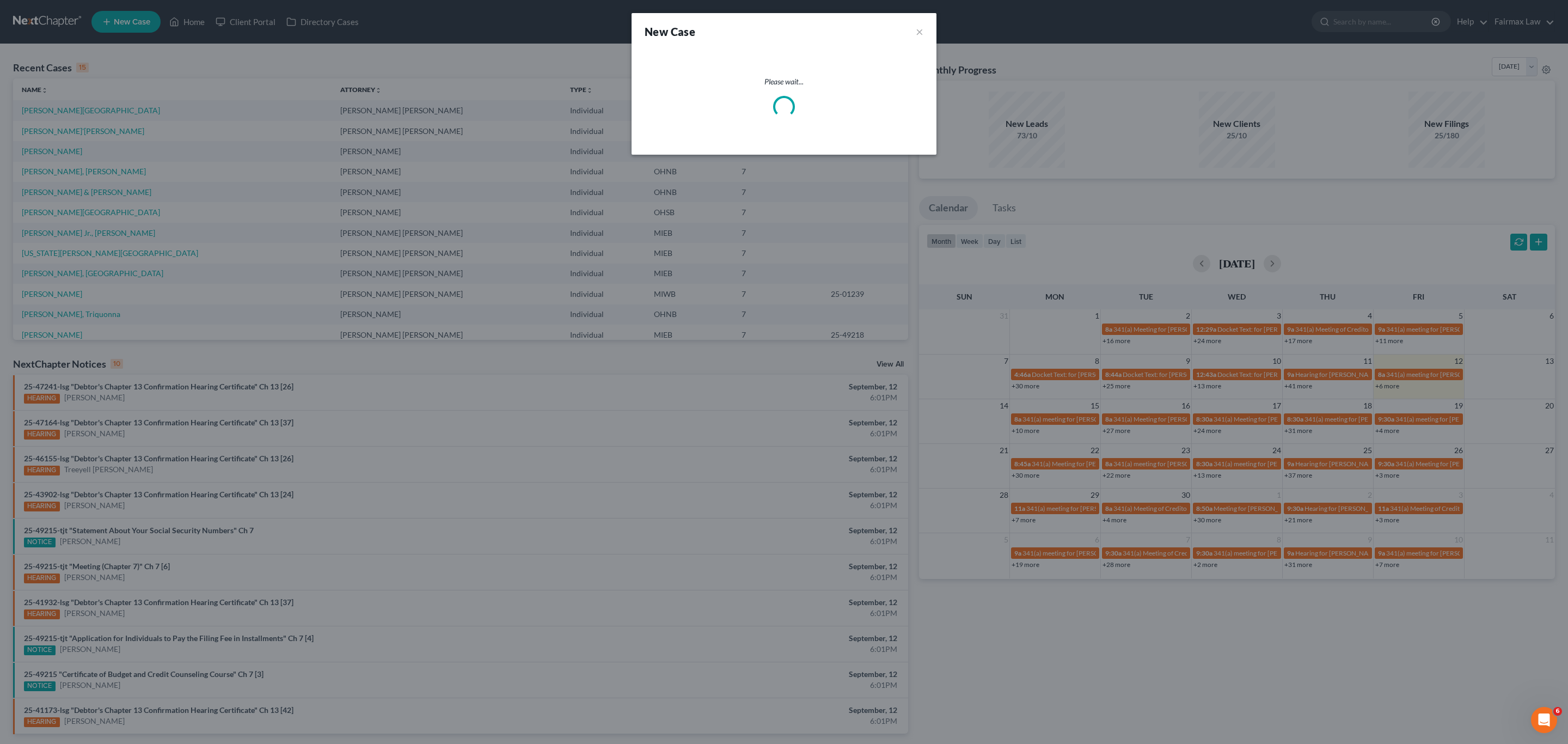
select select "40"
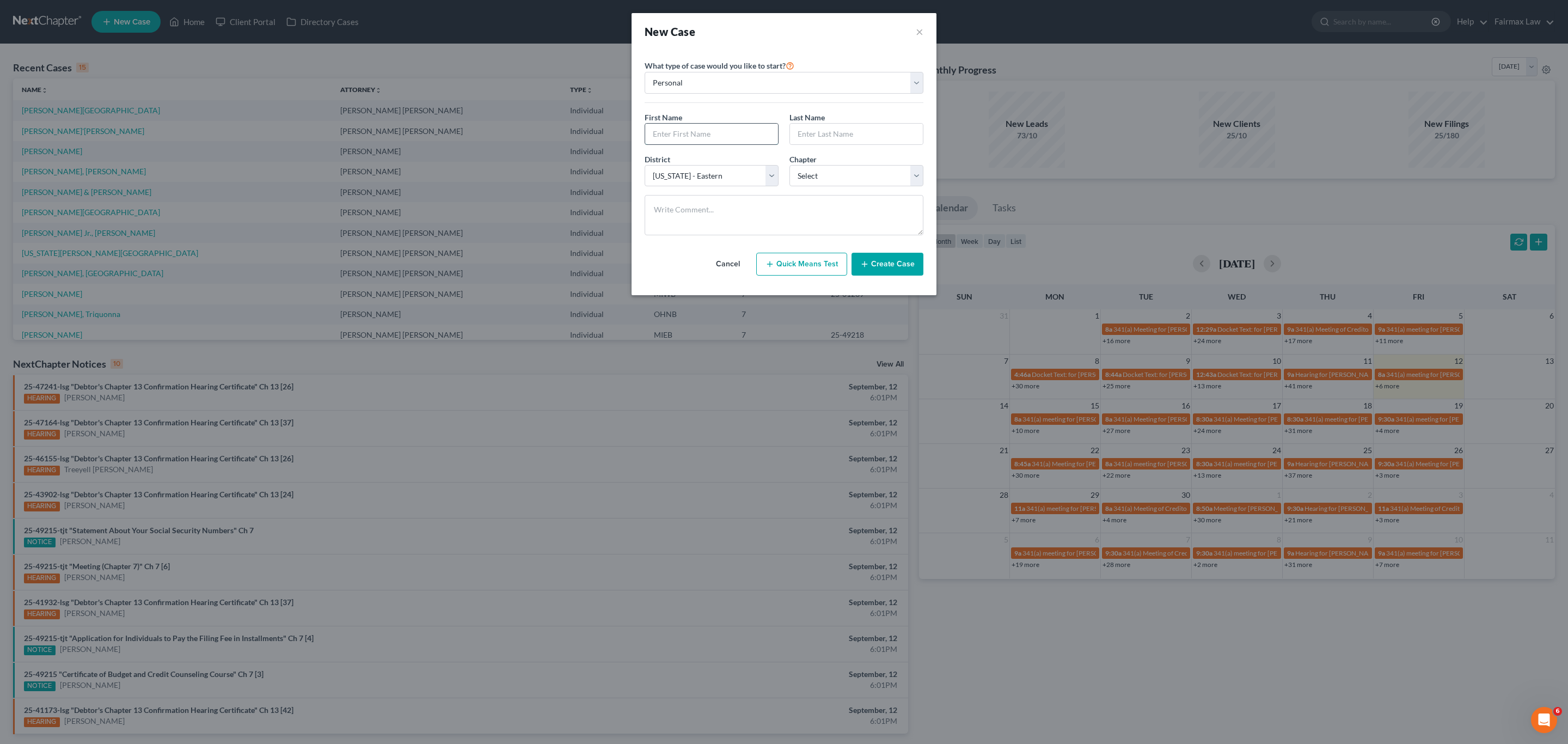
click at [690, 145] on input "text" at bounding box center [711, 134] width 133 height 21
paste input "[PERSON_NAME]"
type input "[PERSON_NAME]"
click at [840, 139] on input "text" at bounding box center [856, 134] width 133 height 21
paste input "[PERSON_NAME]"
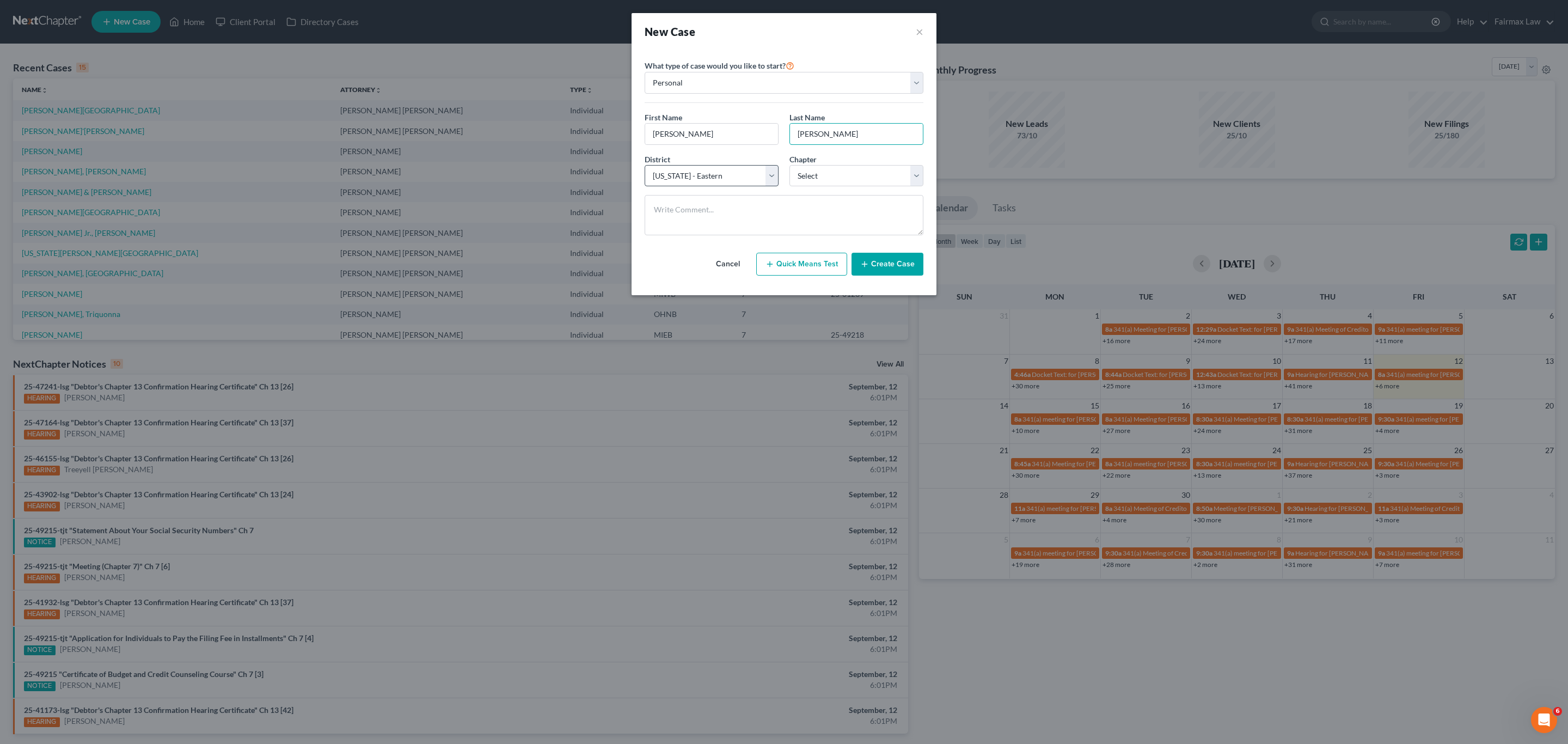
type input "[PERSON_NAME]"
click at [717, 179] on select "Select [US_STATE] - [GEOGRAPHIC_DATA] [US_STATE] - [GEOGRAPHIC_DATA][US_STATE] …" at bounding box center [711, 176] width 134 height 22
select select "62"
click at [645, 166] on select "Select [US_STATE] - [GEOGRAPHIC_DATA] [US_STATE] - [GEOGRAPHIC_DATA][US_STATE] …" at bounding box center [711, 176] width 134 height 22
click at [823, 187] on select "Select 7 11 12 13" at bounding box center [856, 176] width 134 height 22
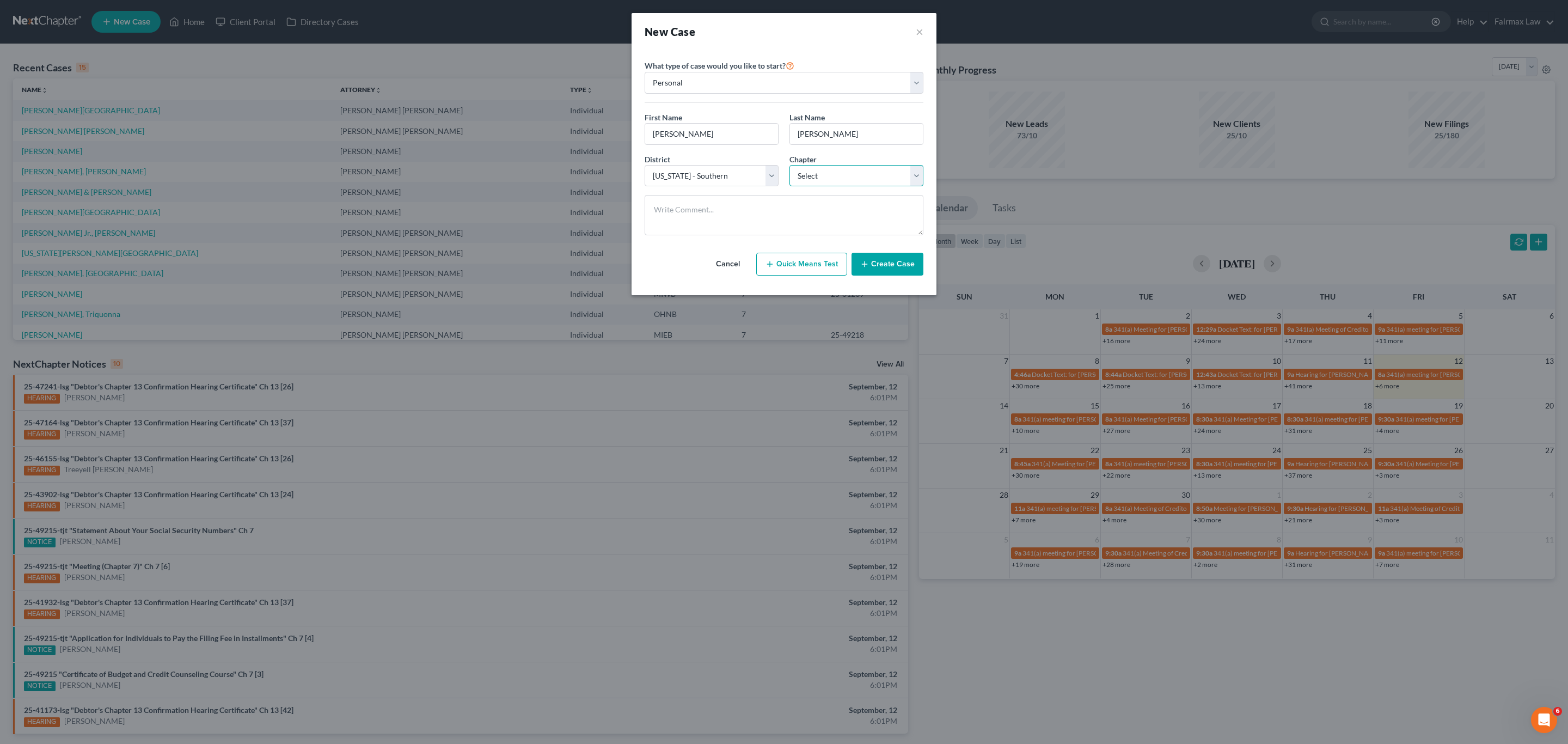
select select "0"
click at [789, 166] on select "Select 7 11 12 13" at bounding box center [856, 176] width 134 height 22
click at [889, 266] on button "Create Case" at bounding box center [887, 263] width 72 height 23
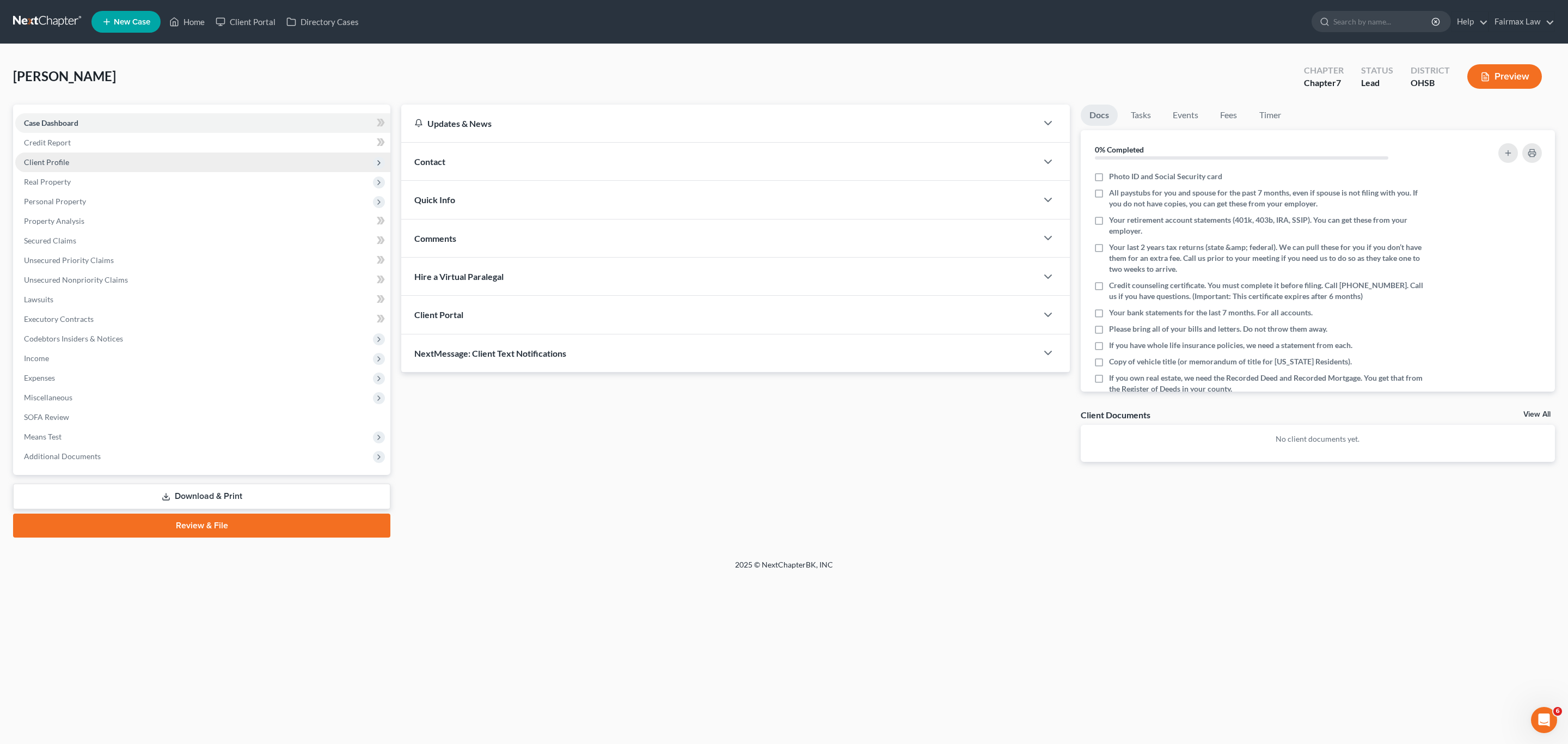
click at [134, 156] on span "Client Profile" at bounding box center [203, 162] width 375 height 20
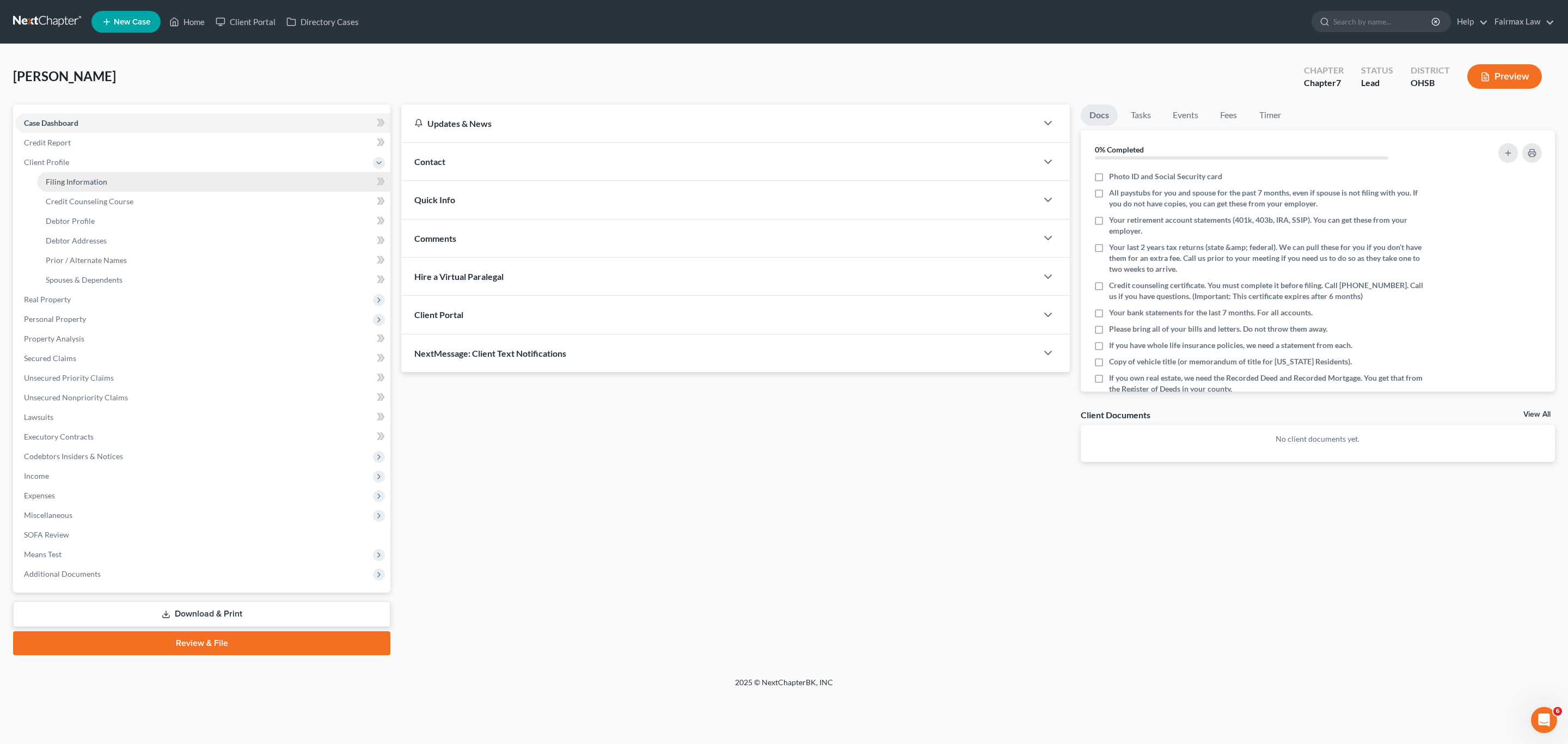
click at [84, 181] on span "Filing Information" at bounding box center [76, 181] width 62 height 10
select select "1"
select select "0"
select select "62"
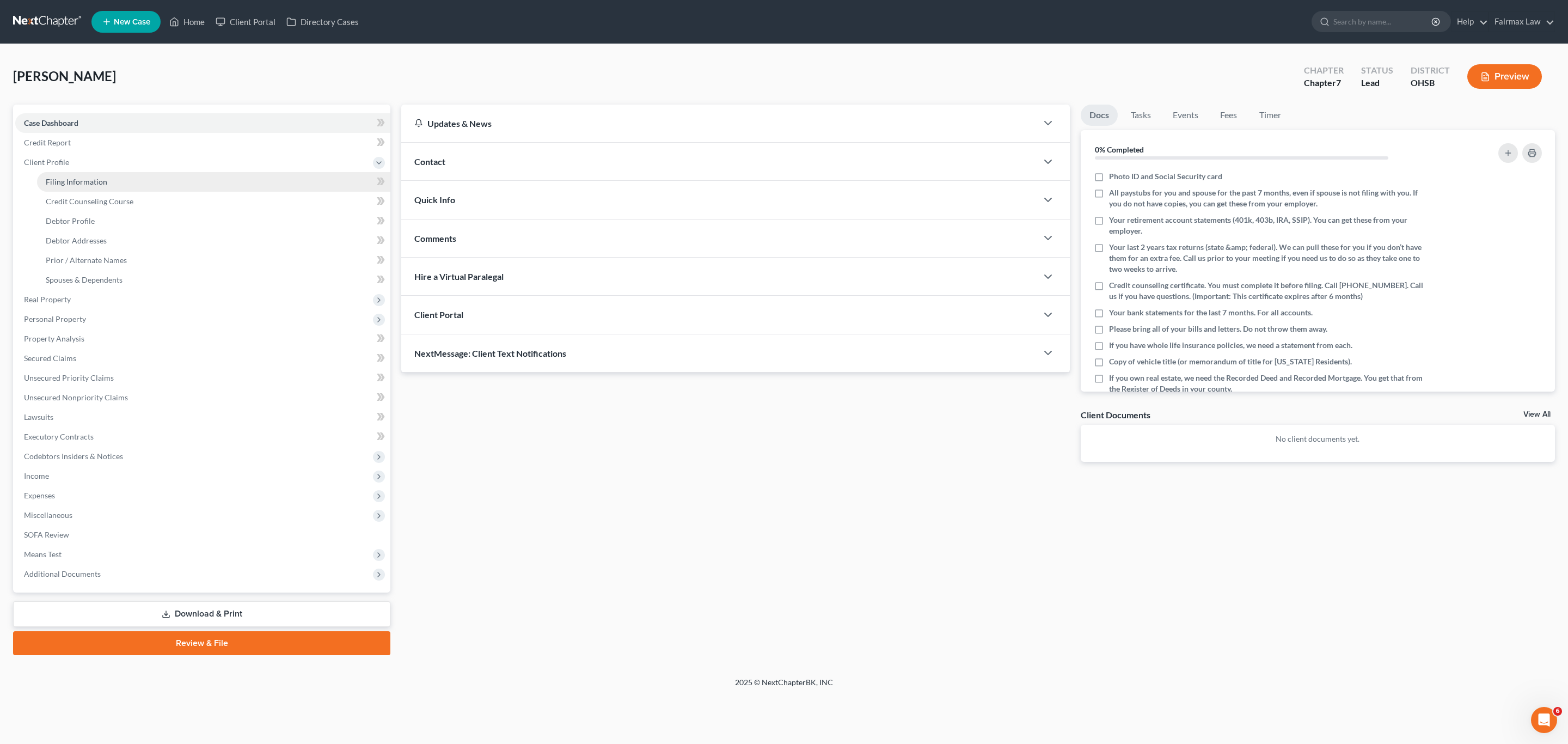
select select "36"
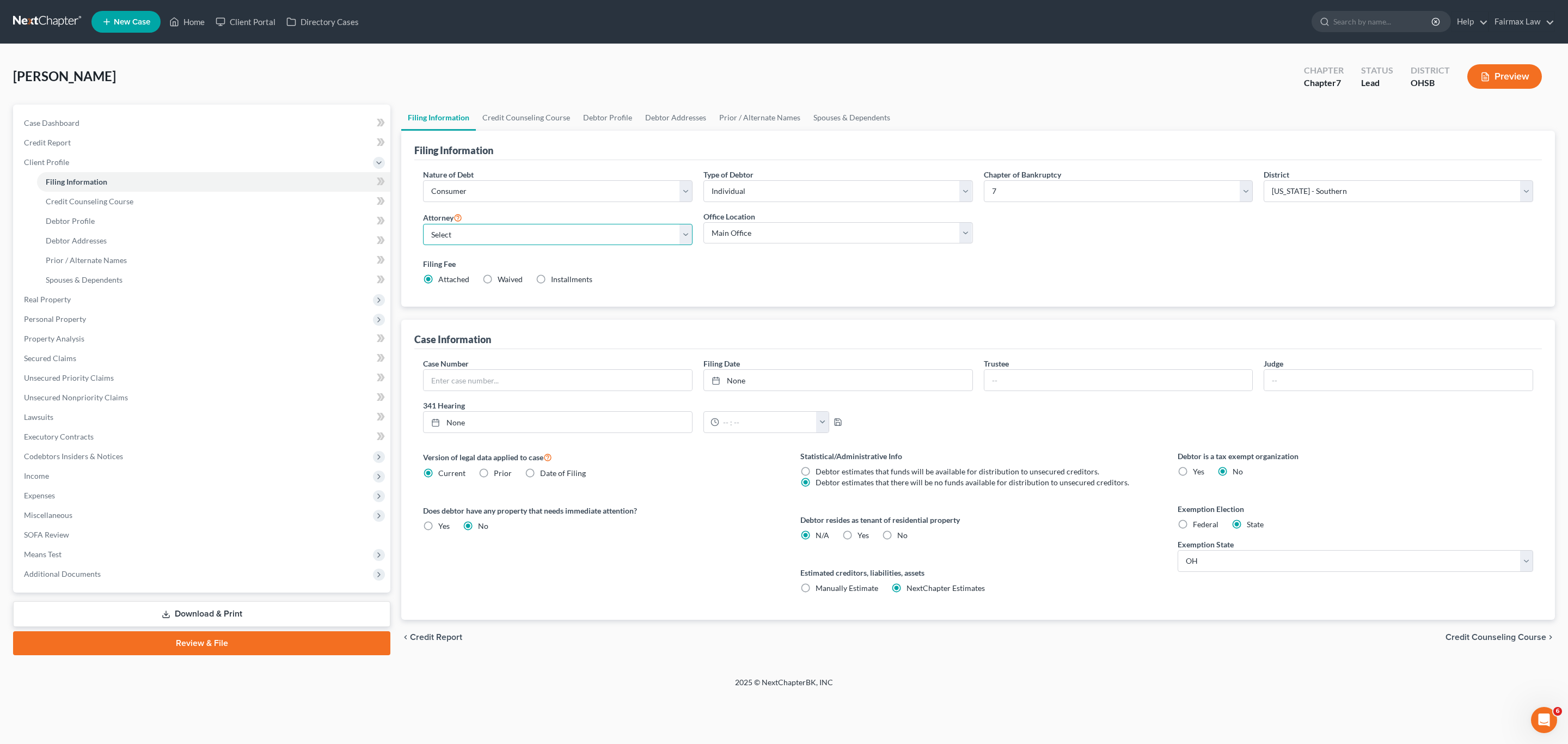
click at [554, 240] on select "Select" at bounding box center [557, 235] width 269 height 22
click at [580, 239] on select "Select [PERSON_NAME] [PERSON_NAME] [PERSON_NAME] [PERSON_NAME] [PERSON_NAME] [P…" at bounding box center [557, 235] width 269 height 22
click at [601, 237] on select "Select [PERSON_NAME] [PERSON_NAME] [PERSON_NAME] [PERSON_NAME] [PERSON_NAME] [P…" at bounding box center [557, 235] width 269 height 22
select select "16"
click at [423, 225] on select "Select [PERSON_NAME] [PERSON_NAME] [PERSON_NAME] [PERSON_NAME] [PERSON_NAME] [P…" at bounding box center [557, 235] width 269 height 22
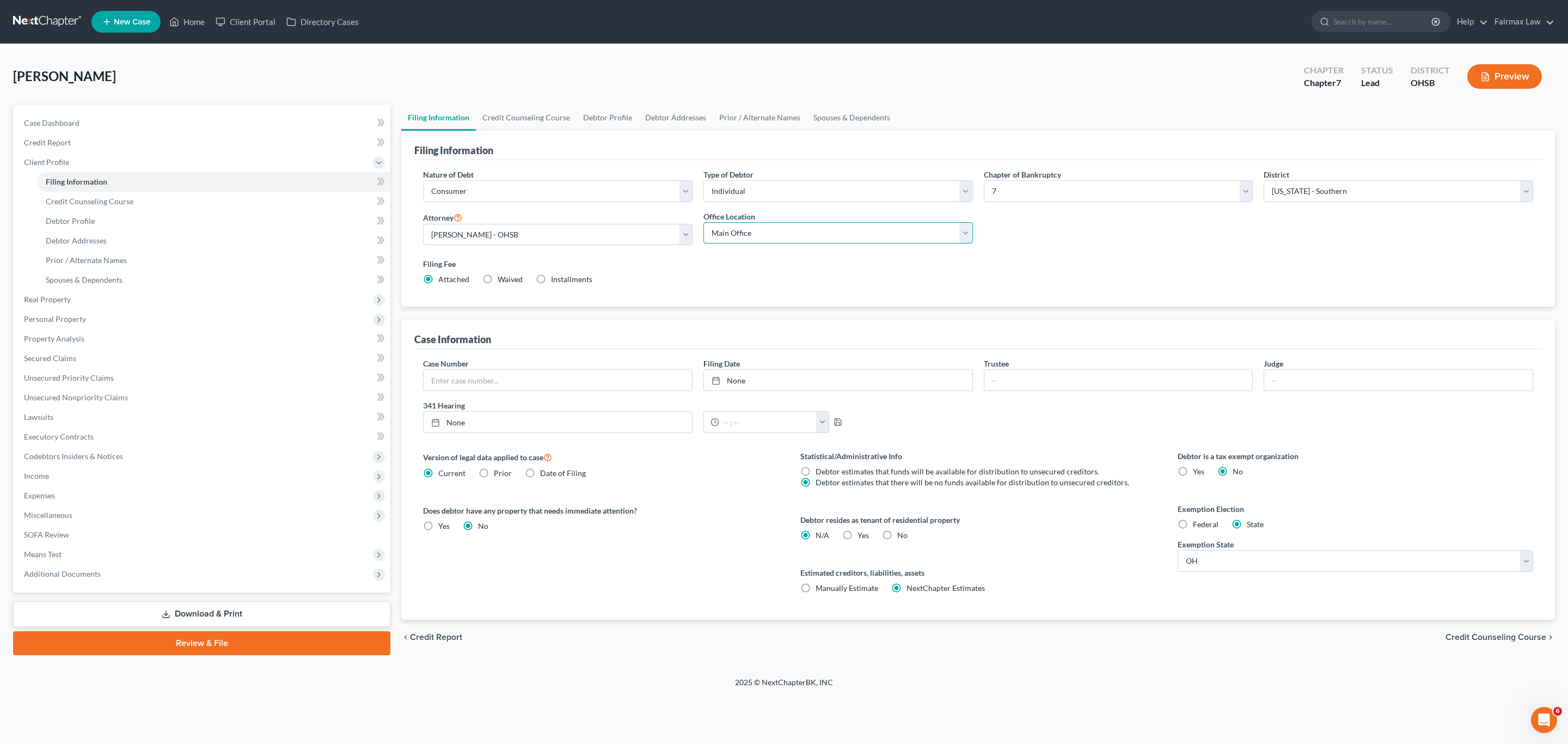
click at [771, 227] on select "Main Office [US_STATE] Office [GEOGRAPHIC_DATA] Office" at bounding box center [838, 233] width 269 height 22
select select "0"
click at [703, 223] on select "Main Office [US_STATE] Office [GEOGRAPHIC_DATA] Office" at bounding box center [838, 233] width 269 height 22
click at [544, 117] on link "Credit Counseling Course" at bounding box center [526, 118] width 100 height 26
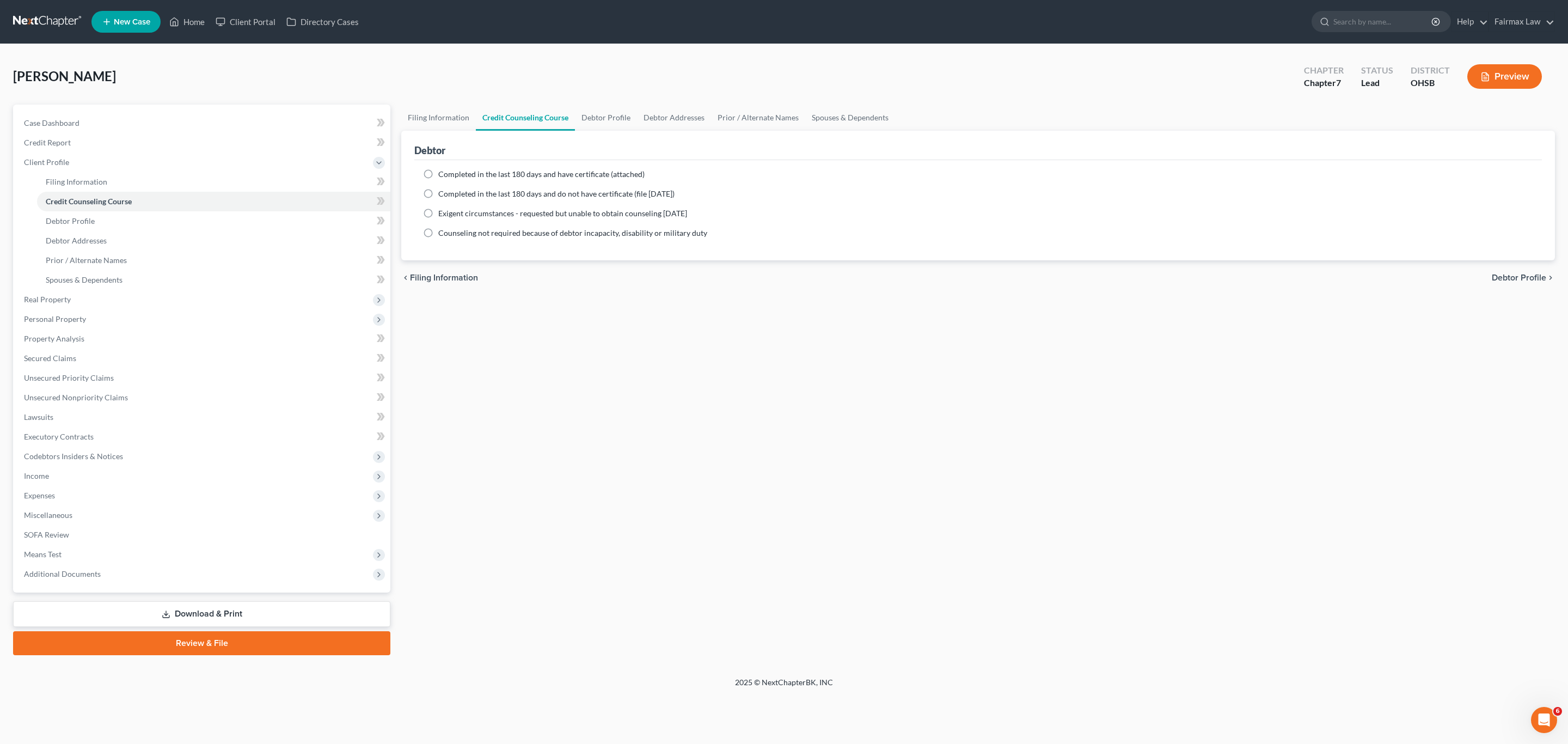
click at [584, 166] on div "Completed in the last 180 days and have certificate (attached) Date Completed N…" at bounding box center [978, 210] width 1127 height 101
click at [587, 170] on span "Completed in the last 180 days and have certificate (attached)" at bounding box center [541, 174] width 206 height 10
click at [450, 170] on input "Completed in the last 180 days and have certificate (attached)" at bounding box center [447, 172] width 7 height 7
radio input "true"
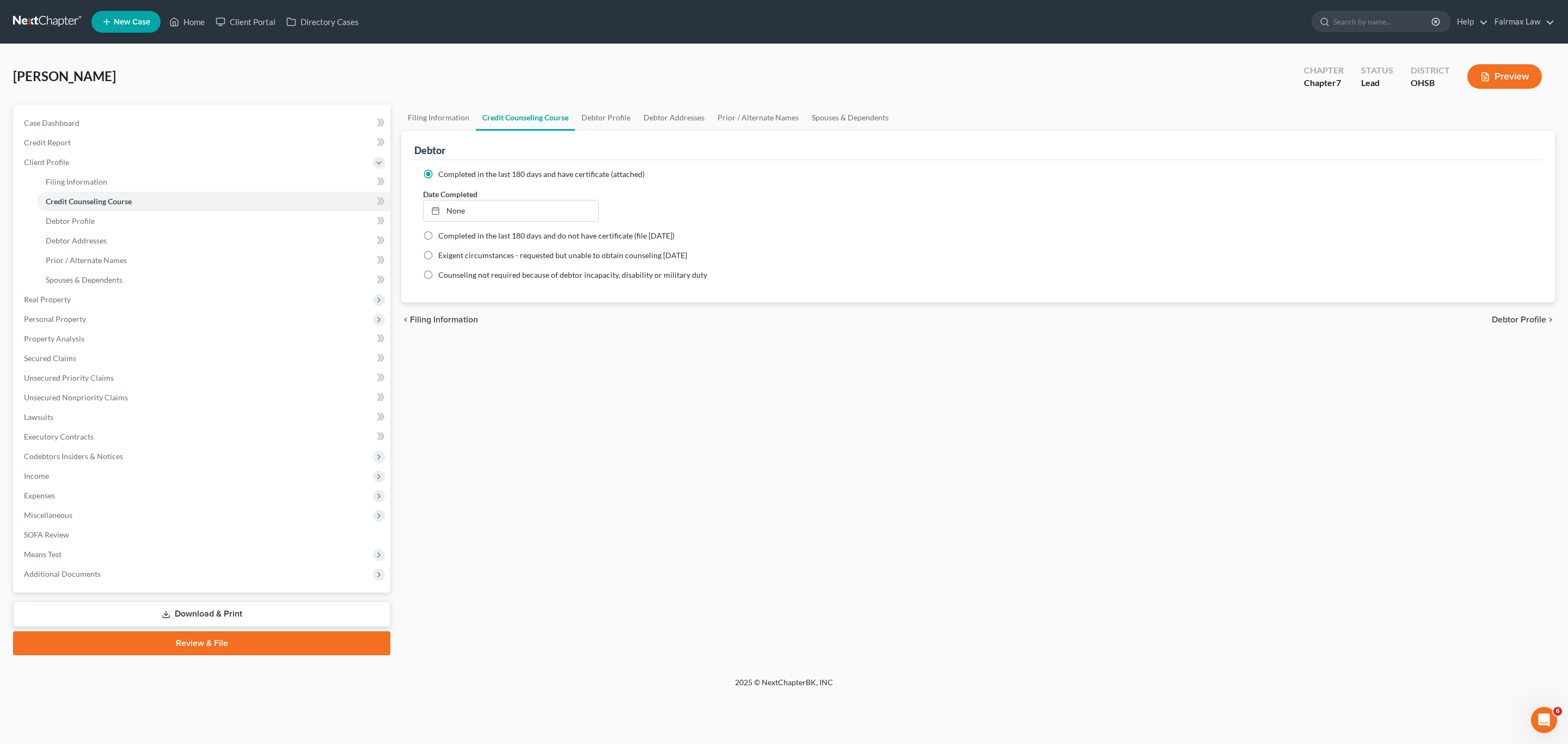
click at [913, 412] on div "Filing Information Credit Counseling Course Debtor Profile Debtor Addresses Pri…" at bounding box center [978, 380] width 1165 height 551
click at [472, 204] on link "None" at bounding box center [511, 211] width 175 height 21
type input "[DATE]"
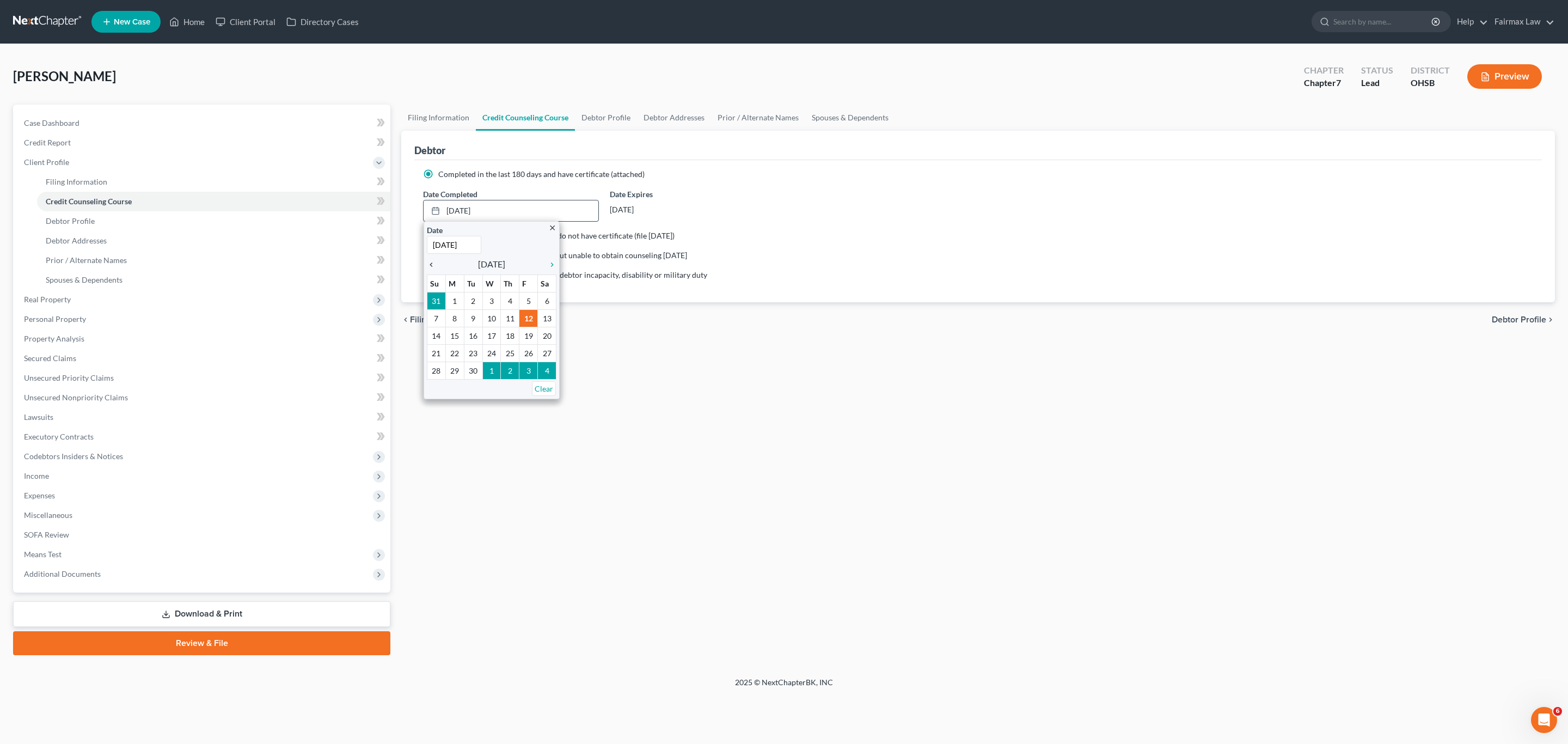
click at [433, 261] on icon "chevron_left" at bounding box center [433, 265] width 14 height 9
click at [554, 268] on icon "chevron_right" at bounding box center [549, 265] width 14 height 9
click at [585, 122] on link "Debtor Profile" at bounding box center [606, 118] width 62 height 26
select select "0"
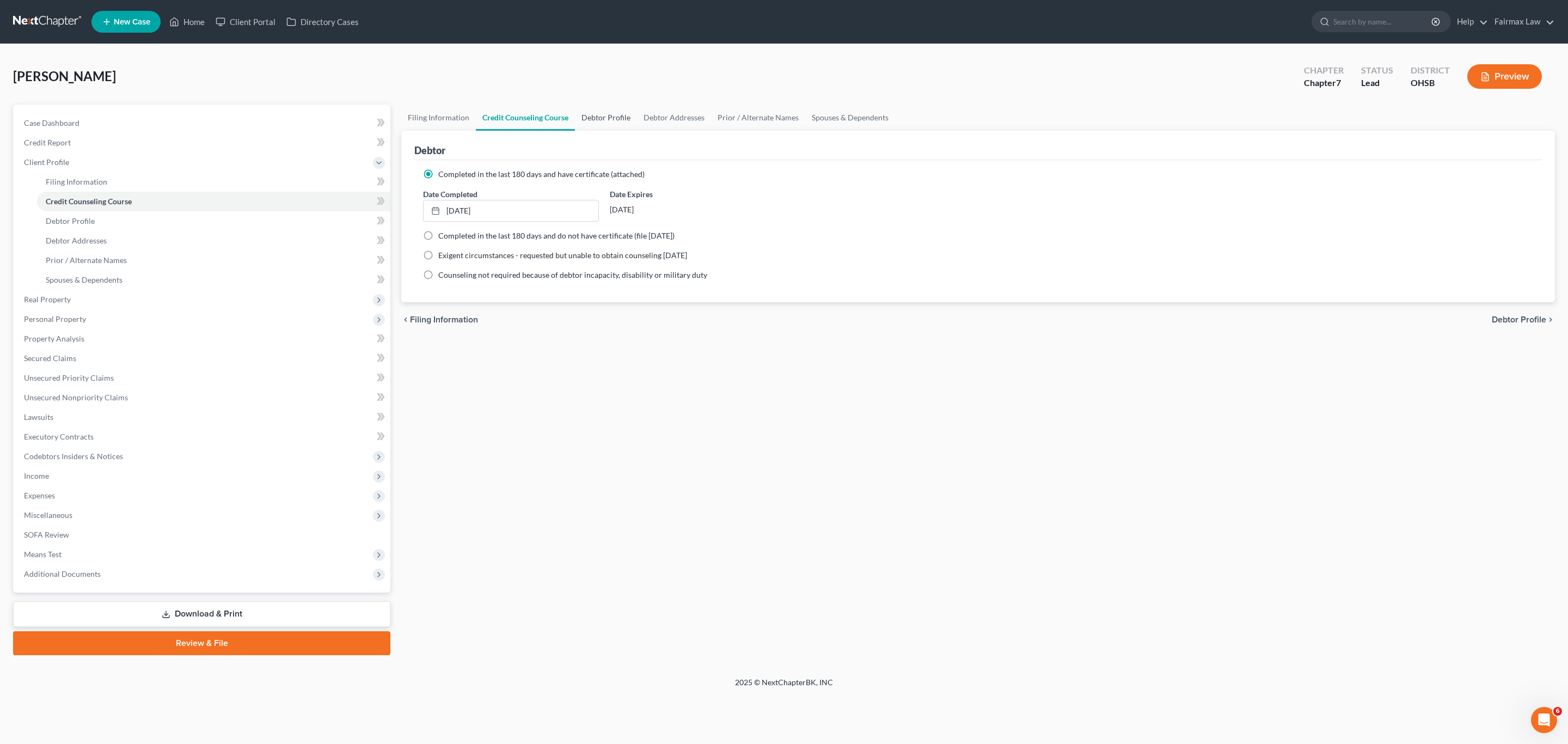
select select "0"
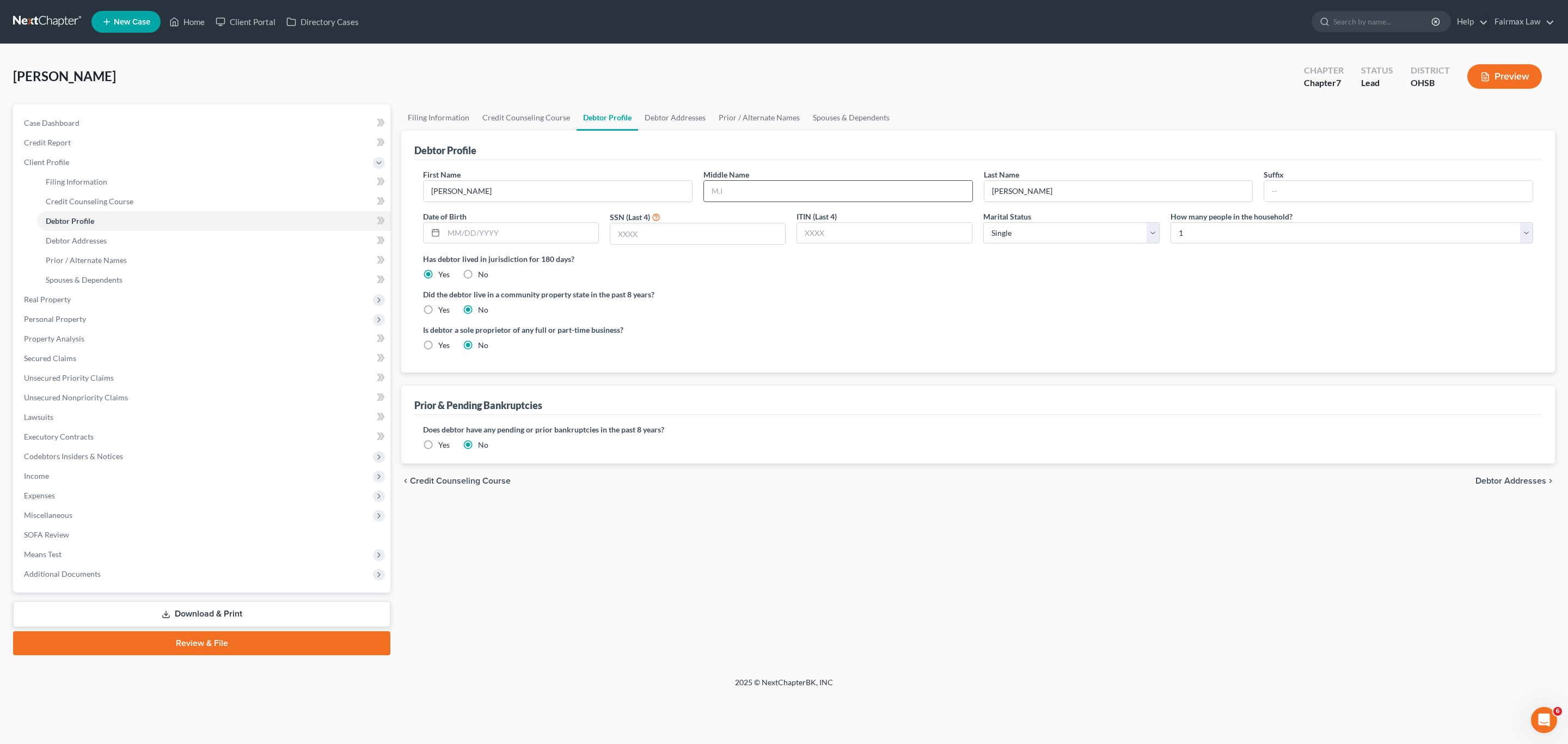
click at [760, 188] on input "text" at bounding box center [838, 191] width 268 height 21
type input "R"
drag, startPoint x: 845, startPoint y: 314, endPoint x: 636, endPoint y: 255, distance: 217.2
click at [846, 314] on div "Did the debtor live in a community property state in the past 8 years? Yes No" at bounding box center [978, 302] width 1110 height 26
click at [542, 227] on input "text" at bounding box center [521, 233] width 155 height 21
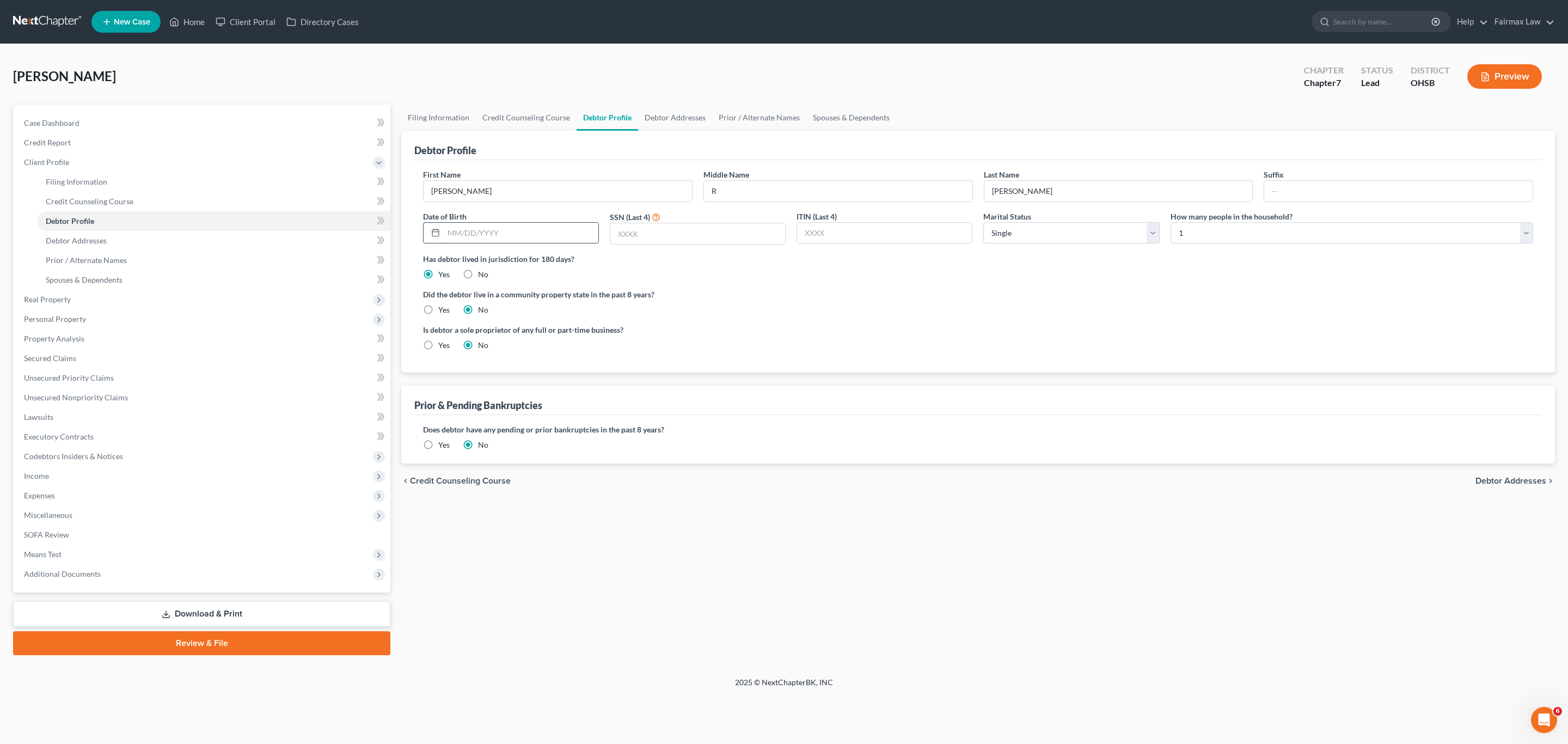
paste input "[DATE]"
type input "[DATE]"
click at [779, 303] on div "Did the debtor live in a community property state in the past 8 years? Yes No" at bounding box center [978, 302] width 1110 height 26
click at [843, 311] on div "Did the debtor live in a community property state in the past 8 years? Yes No" at bounding box center [978, 302] width 1110 height 26
click at [1019, 239] on select "Select Single Married Separated Divorced Widowed" at bounding box center [1071, 233] width 176 height 22
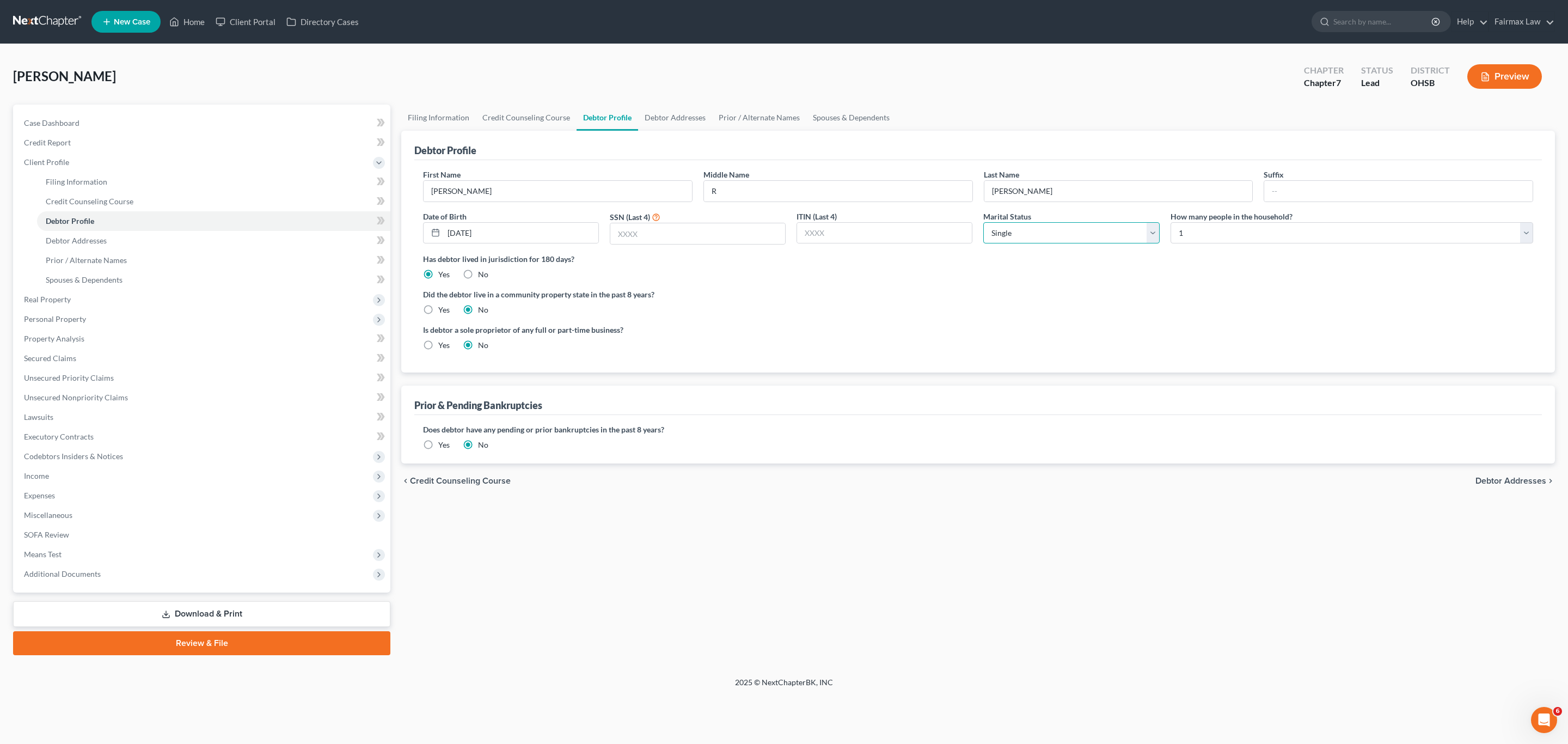
drag, startPoint x: 1026, startPoint y: 242, endPoint x: 1083, endPoint y: 242, distance: 57.0
click at [1026, 241] on select "Select Single Married Separated Divorced Widowed" at bounding box center [1071, 233] width 176 height 22
click at [1036, 234] on select "Select 1 2 3 4 5 6 7 8 9 10 11 12 13 14 15 16 17 18 19 20" at bounding box center [1352, 233] width 362 height 22
select select "2"
click at [1036, 223] on select "Select 1 2 3 4 5 6 7 8 9 10 11 12 13 14 15 16 17 18 19 20" at bounding box center [1352, 233] width 362 height 22
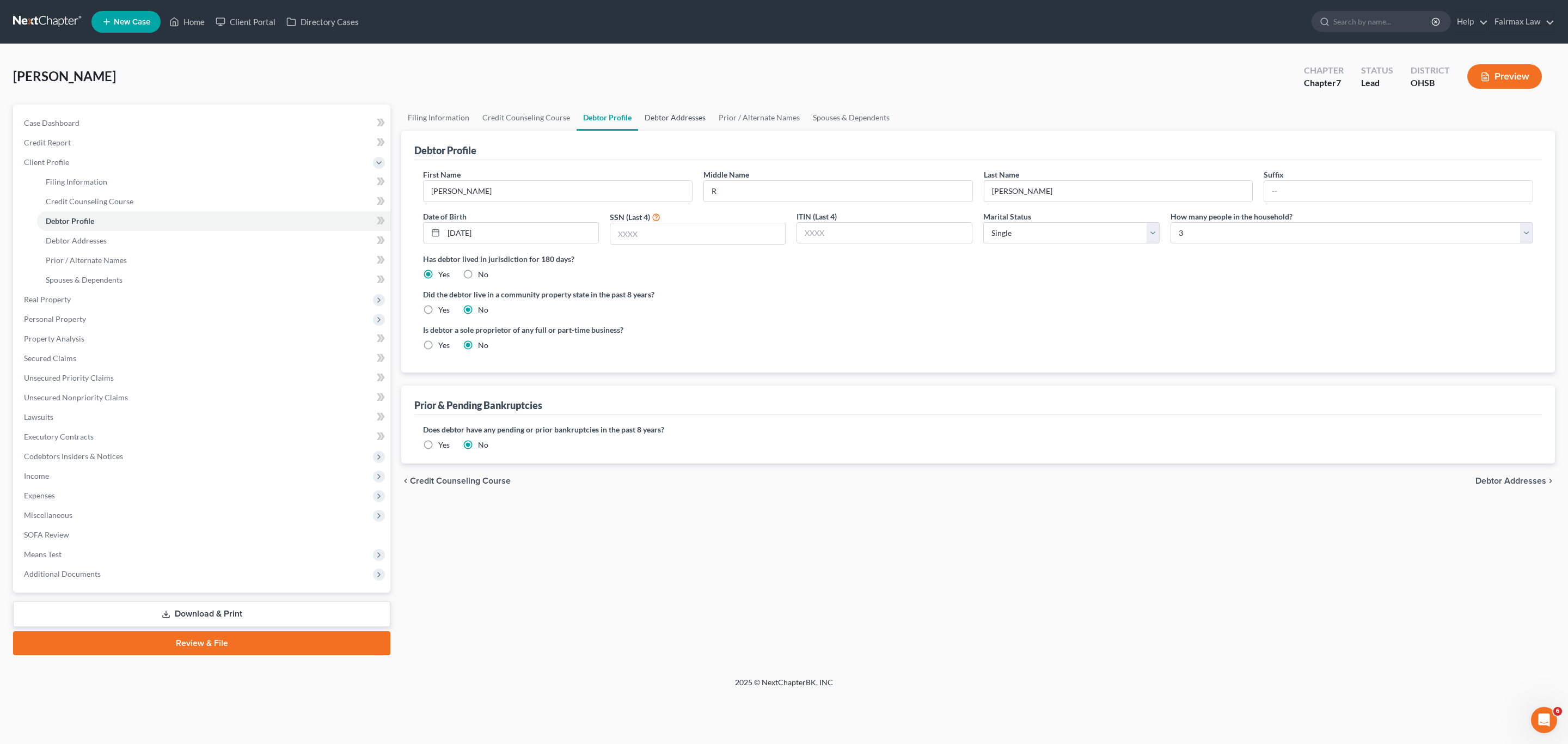
click at [677, 114] on link "Debtor Addresses" at bounding box center [675, 118] width 74 height 26
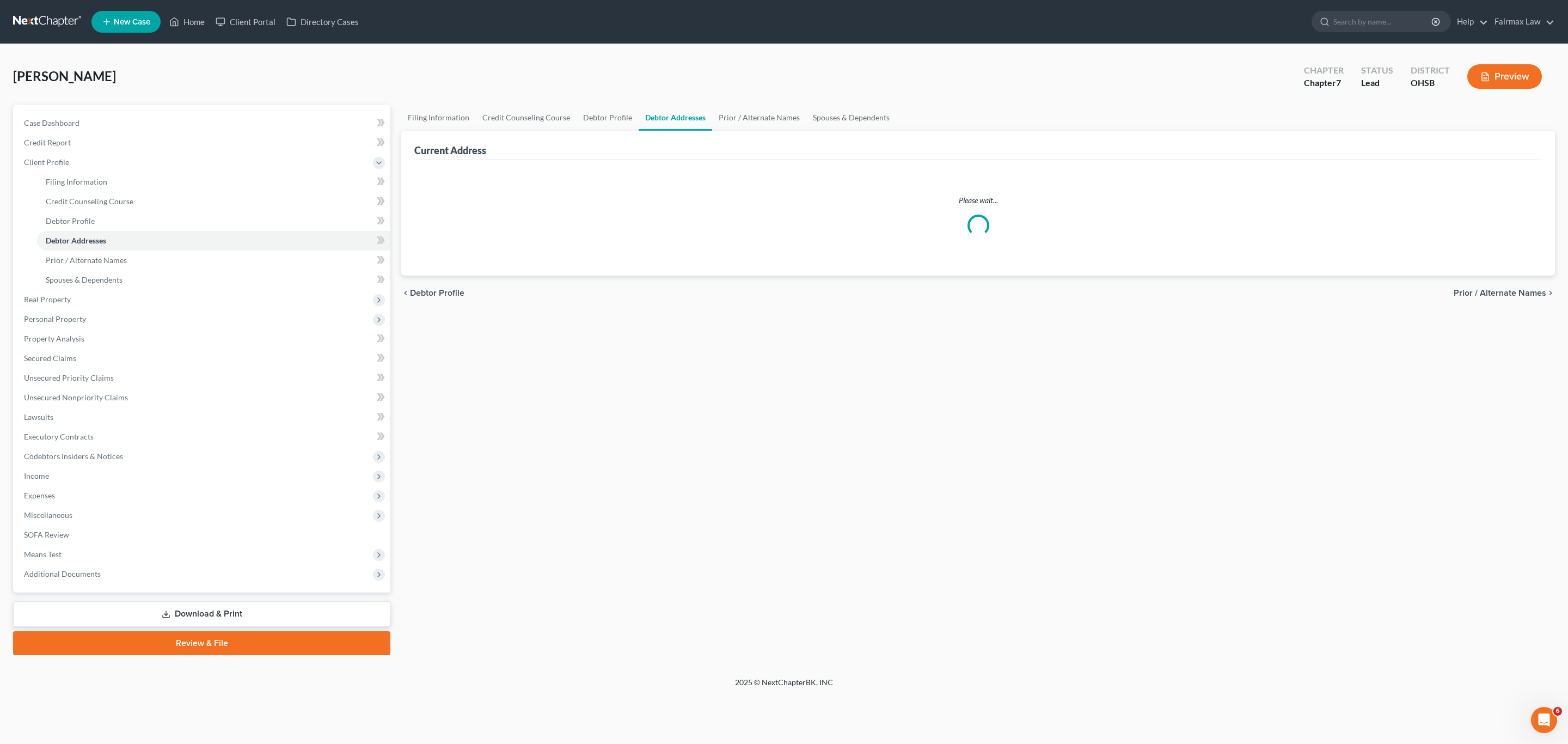
select select "0"
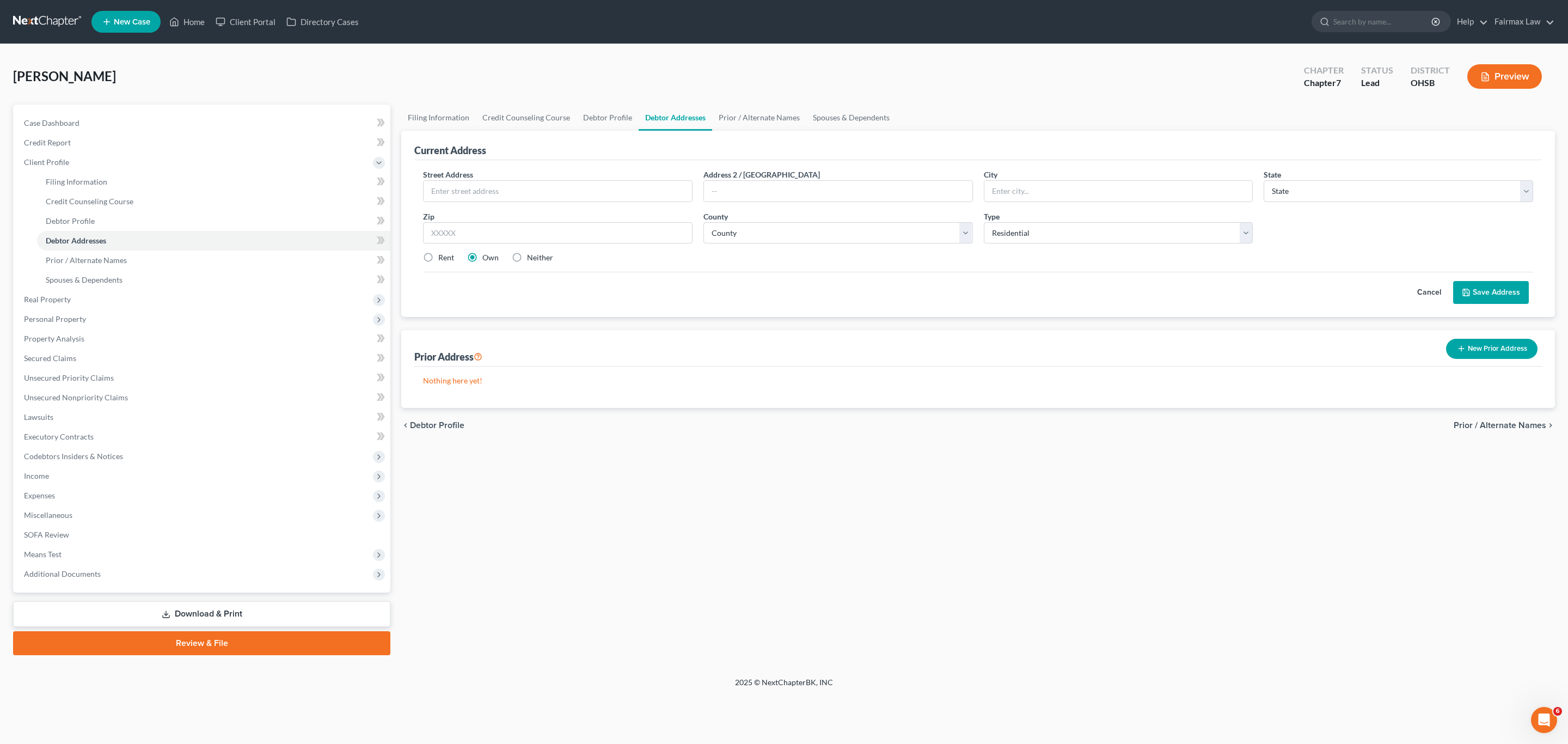
click at [844, 407] on div "Nothing here yet!" at bounding box center [978, 387] width 1127 height 41
drag, startPoint x: 812, startPoint y: 85, endPoint x: 562, endPoint y: 105, distance: 250.8
click at [813, 84] on div "[PERSON_NAME] Upgraded Chapter Chapter 7 Status Lead District [GEOGRAPHIC_DATA]…" at bounding box center [784, 81] width 1542 height 48
drag, startPoint x: 582, startPoint y: 117, endPoint x: 530, endPoint y: 129, distance: 53.4
click at [582, 117] on link "Debtor Profile" at bounding box center [607, 118] width 62 height 26
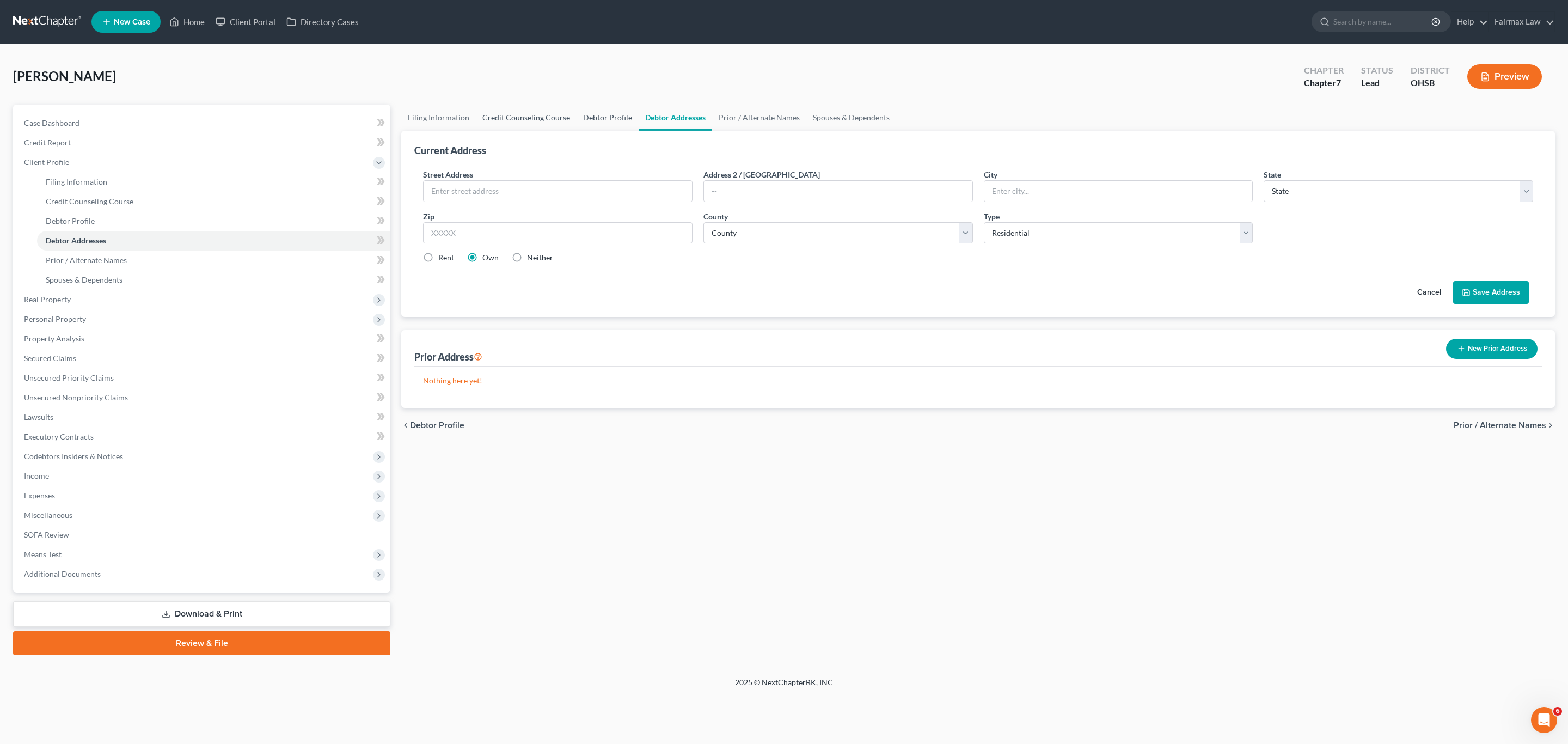
select select "0"
select select "2"
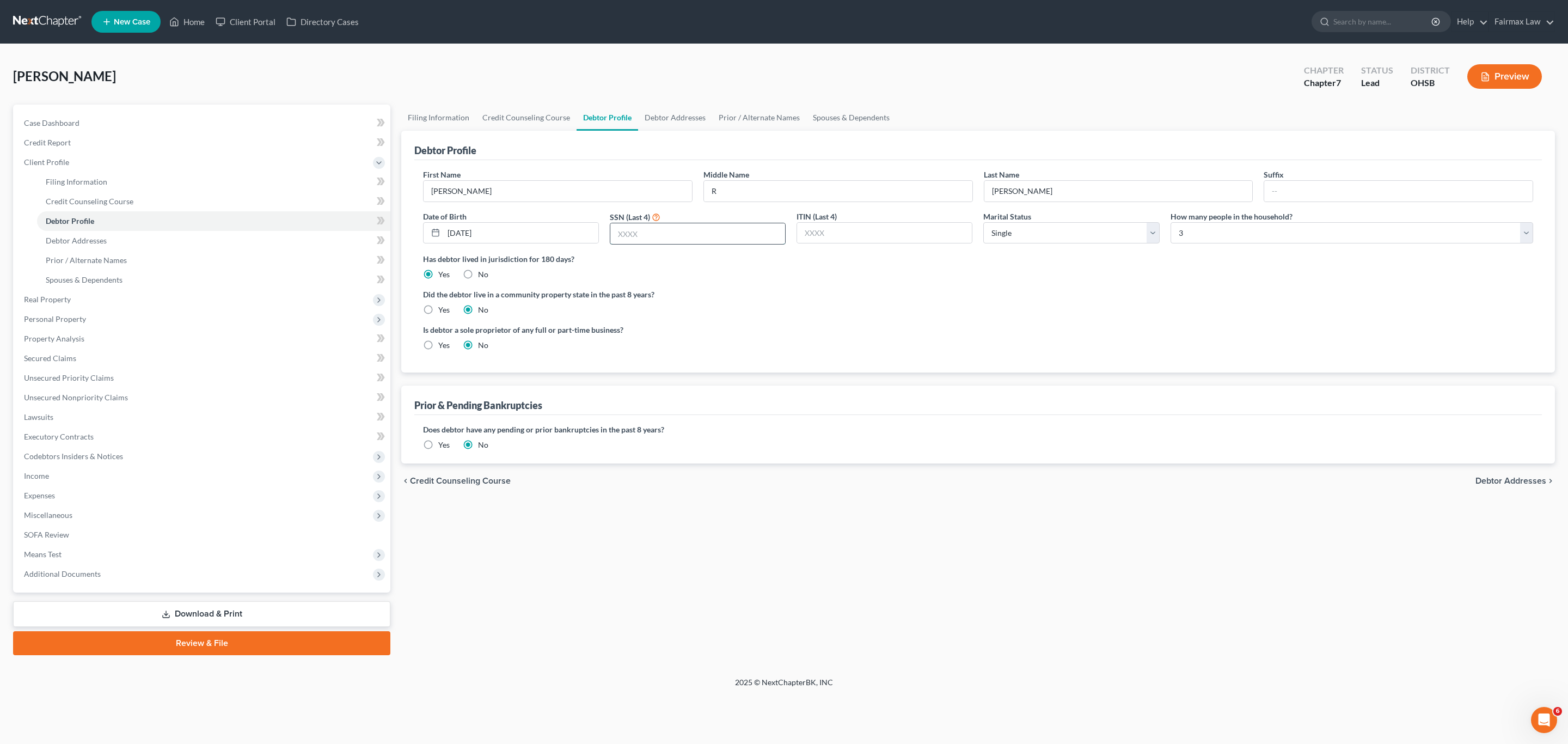
click at [671, 241] on input "text" at bounding box center [697, 233] width 175 height 21
paste input "3921"
type input "3921"
click at [670, 113] on link "Debtor Addresses" at bounding box center [675, 118] width 74 height 26
select select "0"
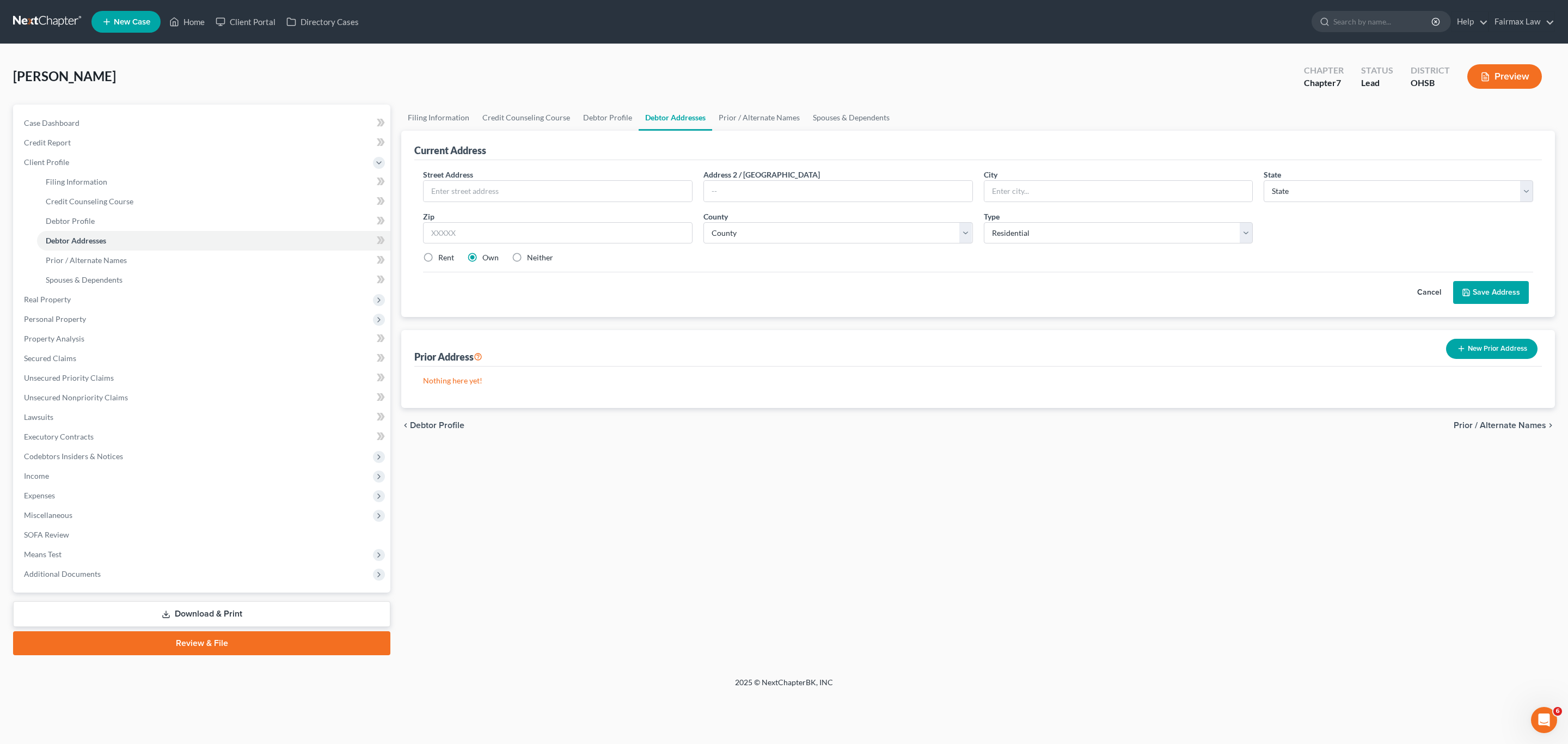
drag, startPoint x: 856, startPoint y: 558, endPoint x: 809, endPoint y: 514, distance: 64.4
click at [856, 496] on div "Filing Information Credit Counseling Course Debtor Profile Debtor Addresses Pri…" at bounding box center [978, 380] width 1165 height 551
click at [587, 189] on input "text" at bounding box center [558, 191] width 268 height 21
paste input "[STREET_ADDRESS]"
drag, startPoint x: 577, startPoint y: 192, endPoint x: 546, endPoint y: 190, distance: 31.1
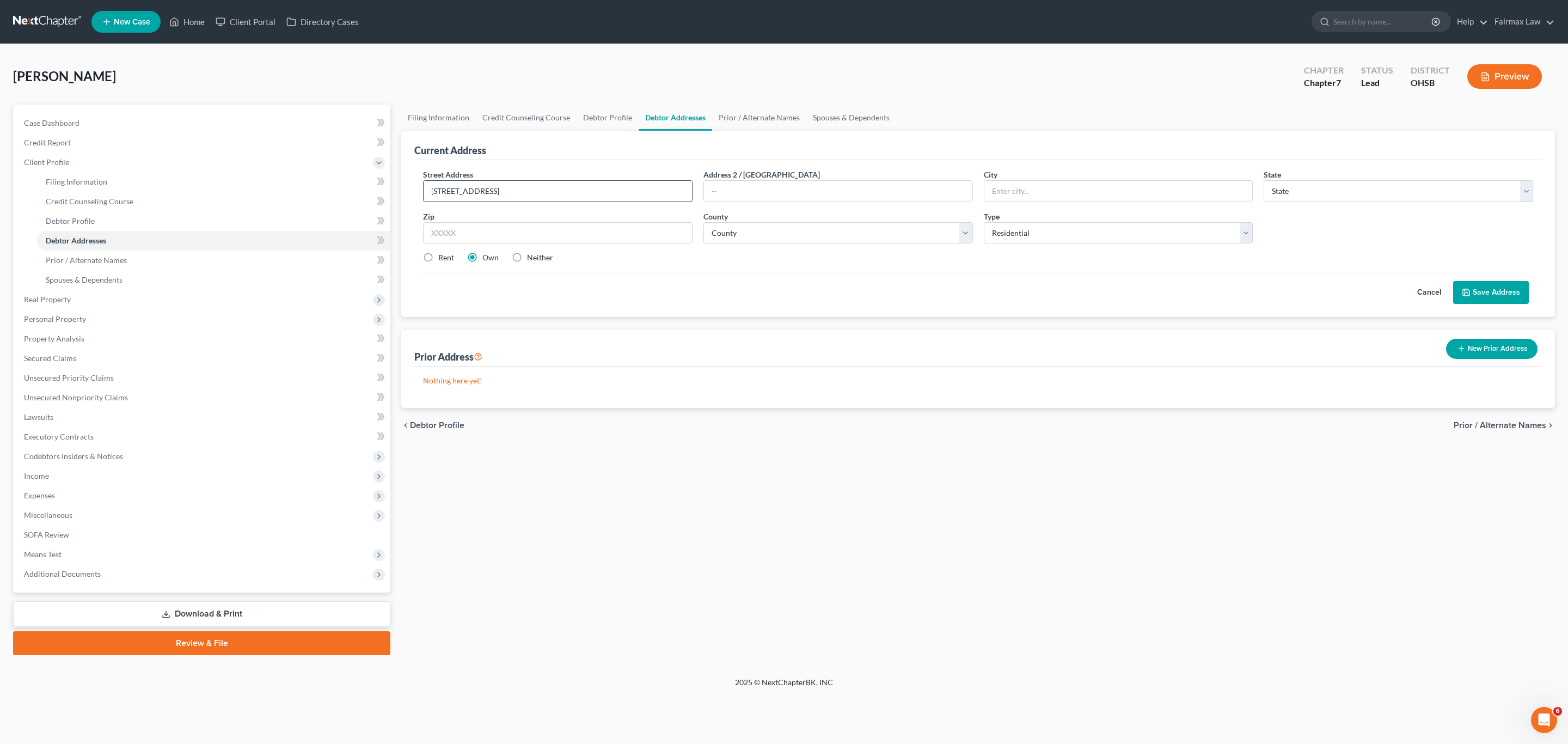
click at [546, 190] on input "[STREET_ADDRESS]" at bounding box center [558, 191] width 268 height 21
type input "[STREET_ADDRESS]"
click at [579, 232] on input "text" at bounding box center [557, 233] width 269 height 22
paste input "43228"
type input "43228"
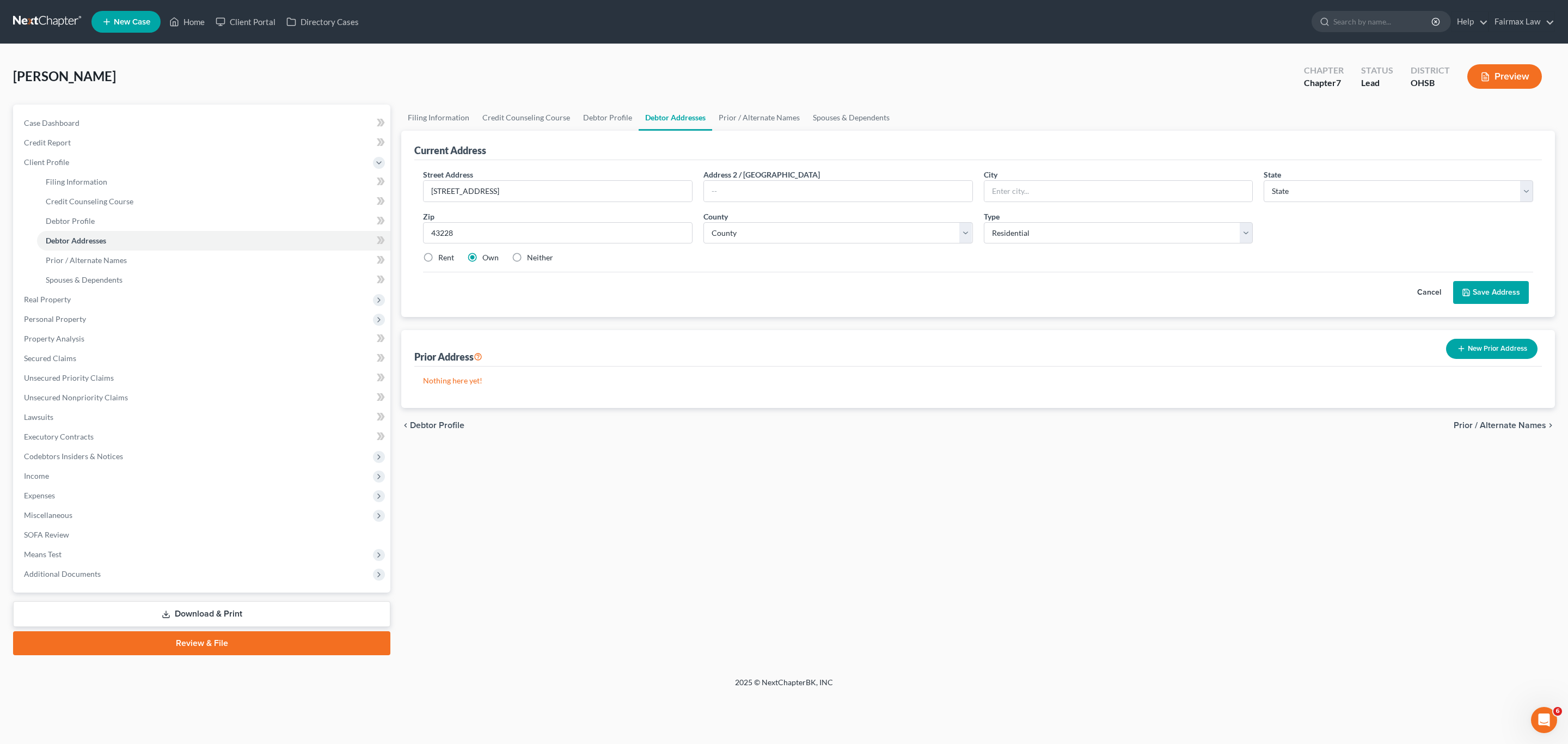
click at [727, 285] on div "Cancel Save Address" at bounding box center [978, 288] width 1110 height 32
type input "Columbus"
select select "36"
click at [439, 257] on label "Rent" at bounding box center [447, 258] width 16 height 11
click at [443, 257] on input "Rent" at bounding box center [447, 256] width 7 height 7
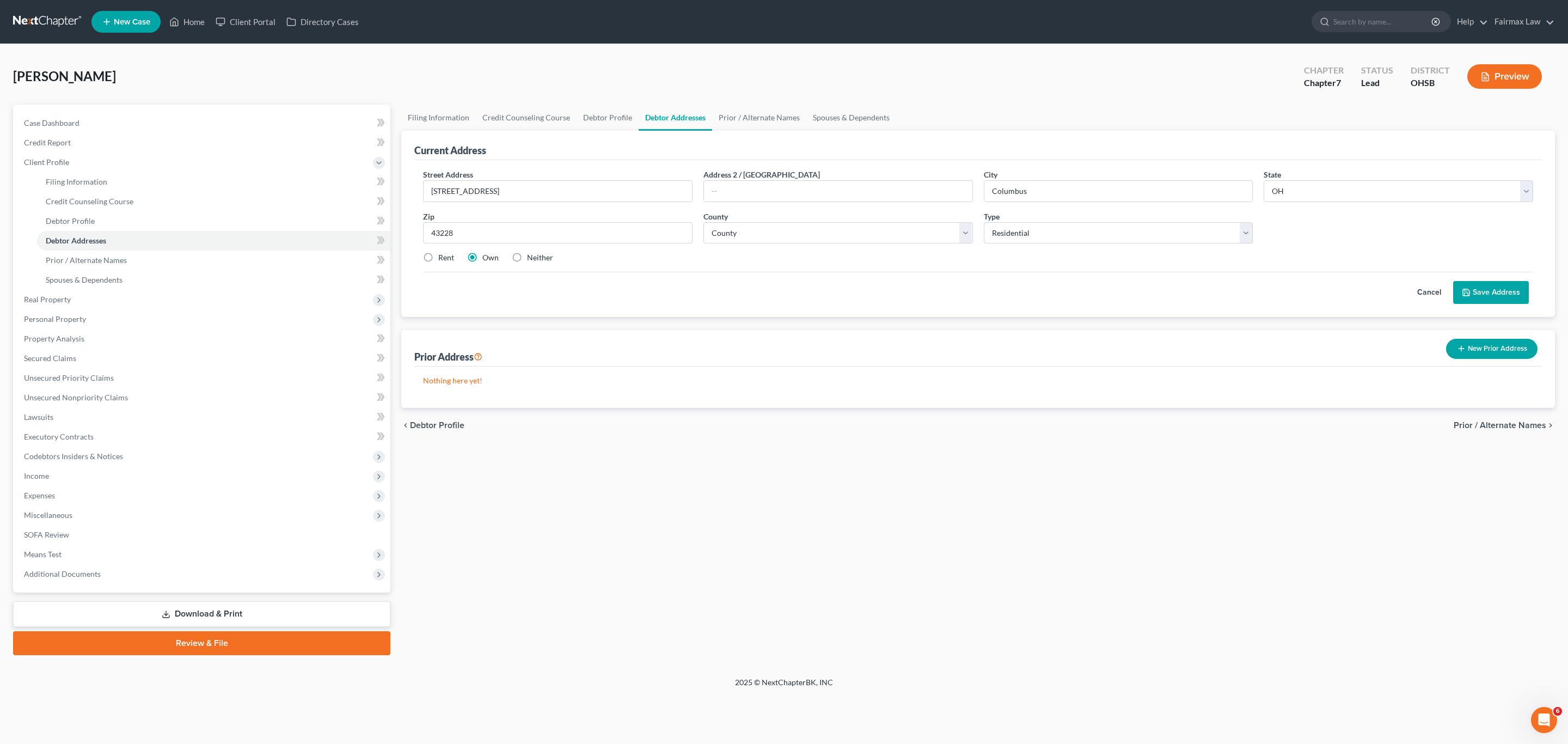
radio input "true"
click at [902, 496] on div "Filing Information Credit Counseling Course Debtor Profile Debtor Addresses Pri…" at bounding box center [978, 380] width 1165 height 551
click at [792, 241] on select "County [GEOGRAPHIC_DATA] [GEOGRAPHIC_DATA] [GEOGRAPHIC_DATA] [GEOGRAPHIC_DATA] …" at bounding box center [838, 233] width 269 height 22
select select "24"
click at [703, 223] on select "County [GEOGRAPHIC_DATA] [GEOGRAPHIC_DATA] [GEOGRAPHIC_DATA] [GEOGRAPHIC_DATA] …" at bounding box center [838, 233] width 269 height 22
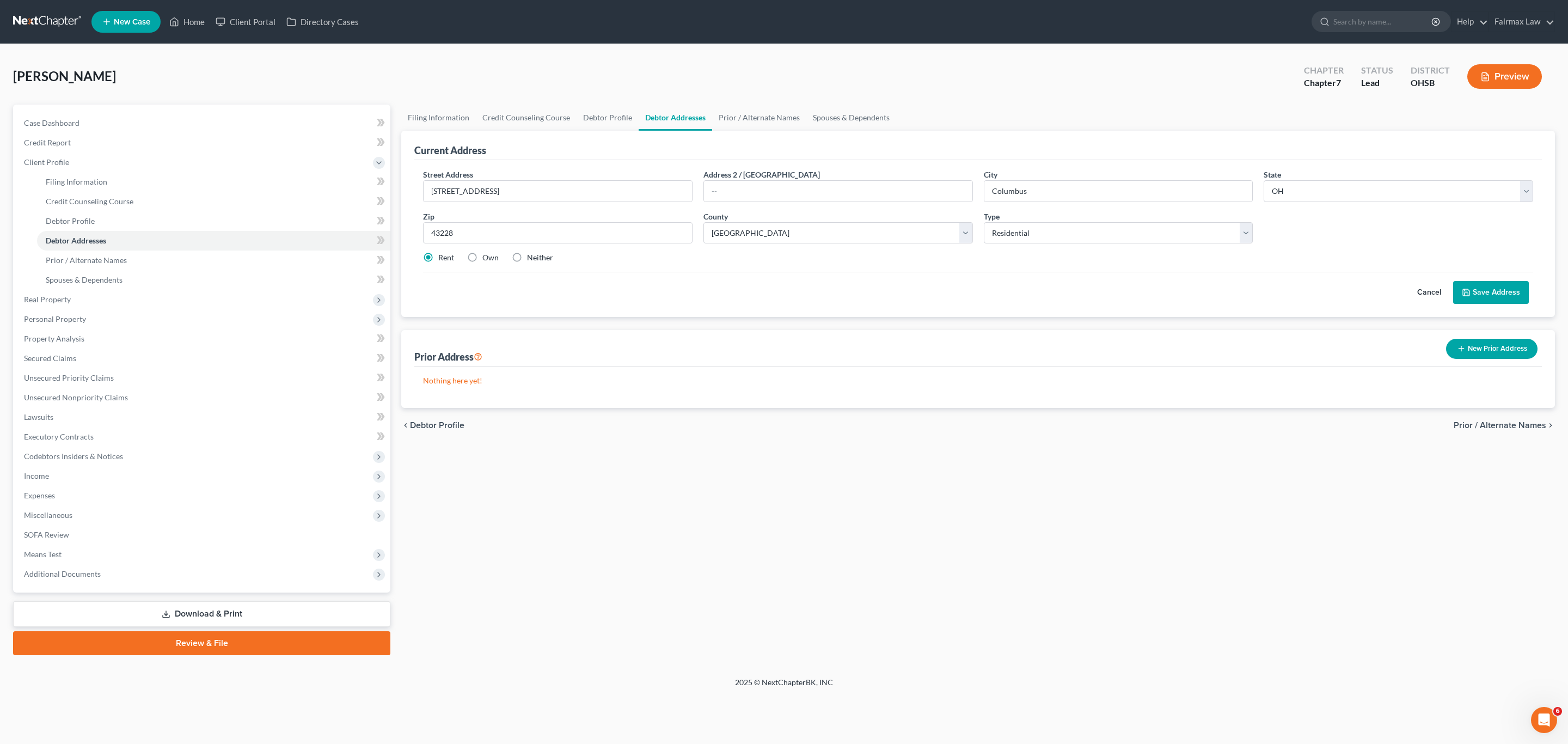
click at [1036, 294] on button "Save Address" at bounding box center [1490, 292] width 76 height 23
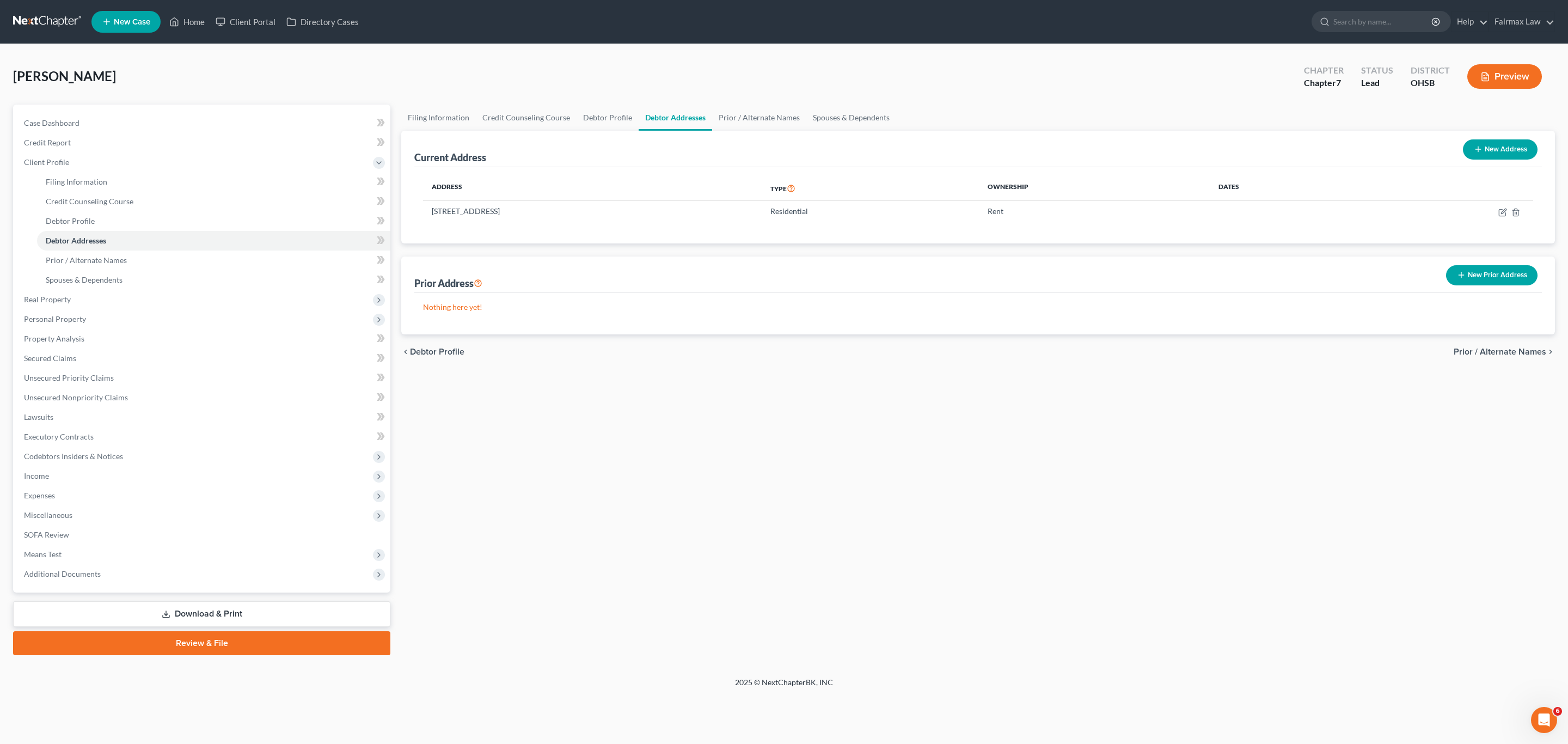
click at [1036, 275] on button "New Prior Address" at bounding box center [1492, 275] width 92 height 20
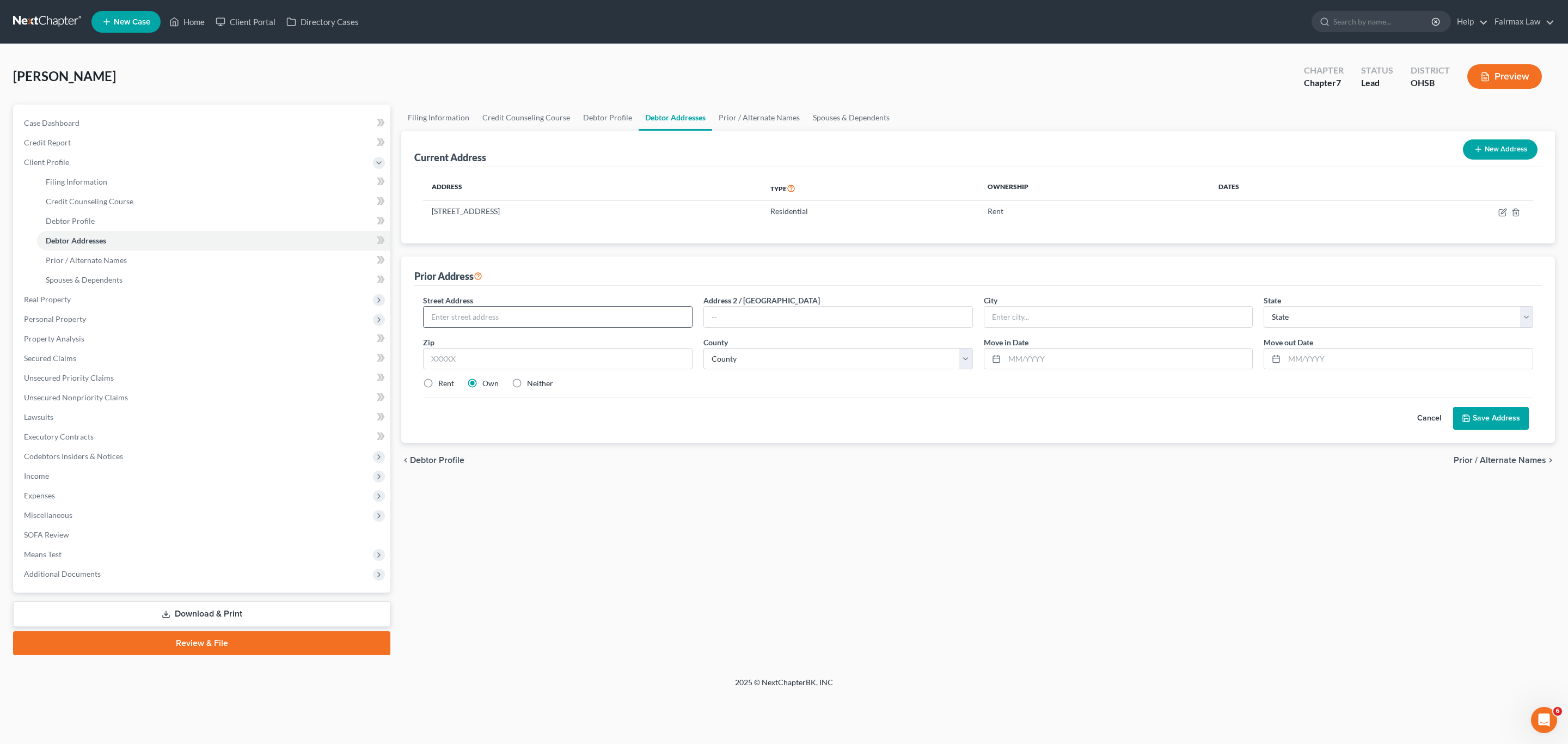
click at [603, 318] on input "text" at bounding box center [558, 317] width 268 height 21
paste input "[STREET_ADDRESS]"
type input "[STREET_ADDRESS]"
click at [598, 353] on input "text" at bounding box center [557, 359] width 269 height 22
paste input "43119"
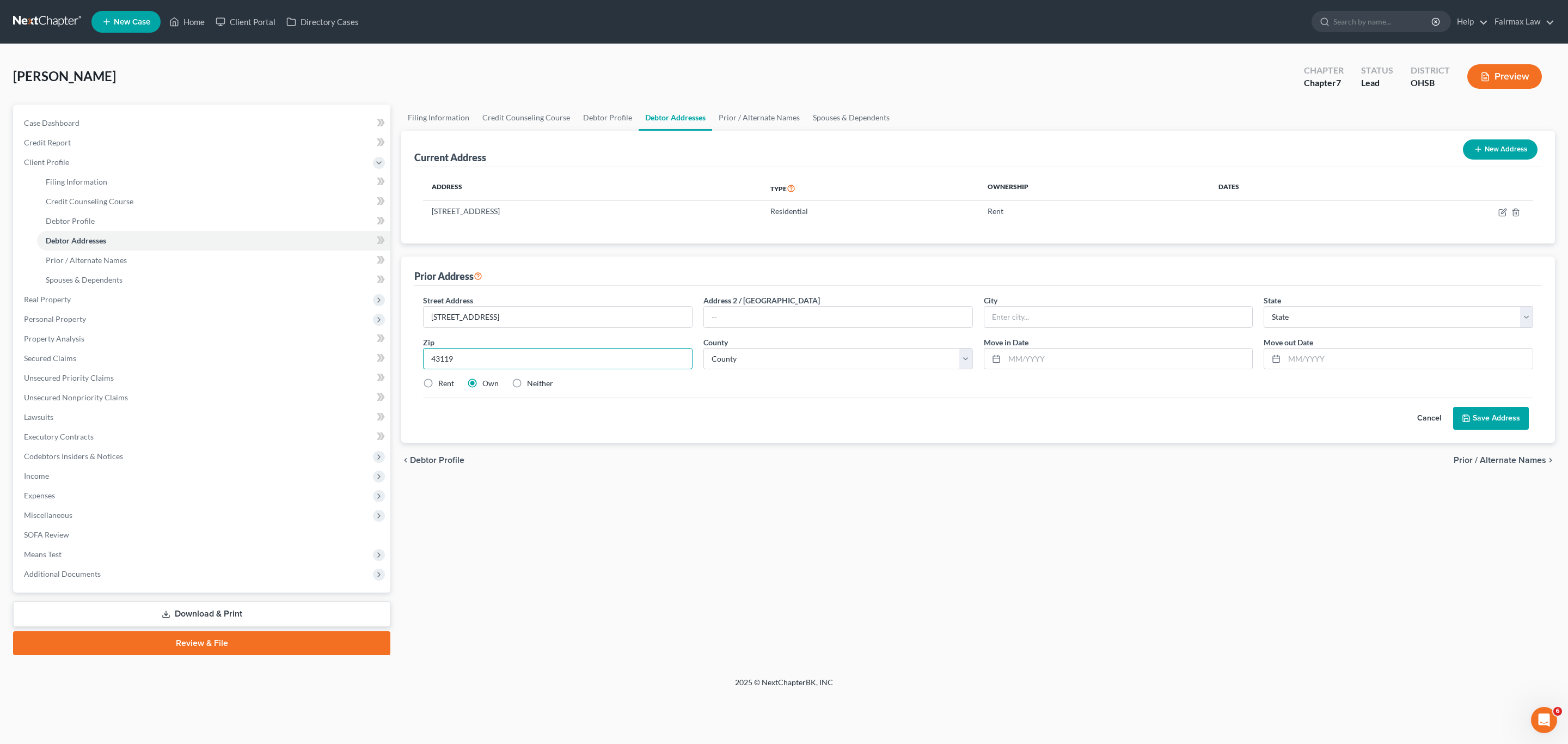
type input "43119"
click at [439, 388] on label "Rent" at bounding box center [447, 383] width 16 height 11
click at [443, 385] on input "Rent" at bounding box center [447, 382] width 7 height 7
radio input "true"
type input "[PERSON_NAME]"
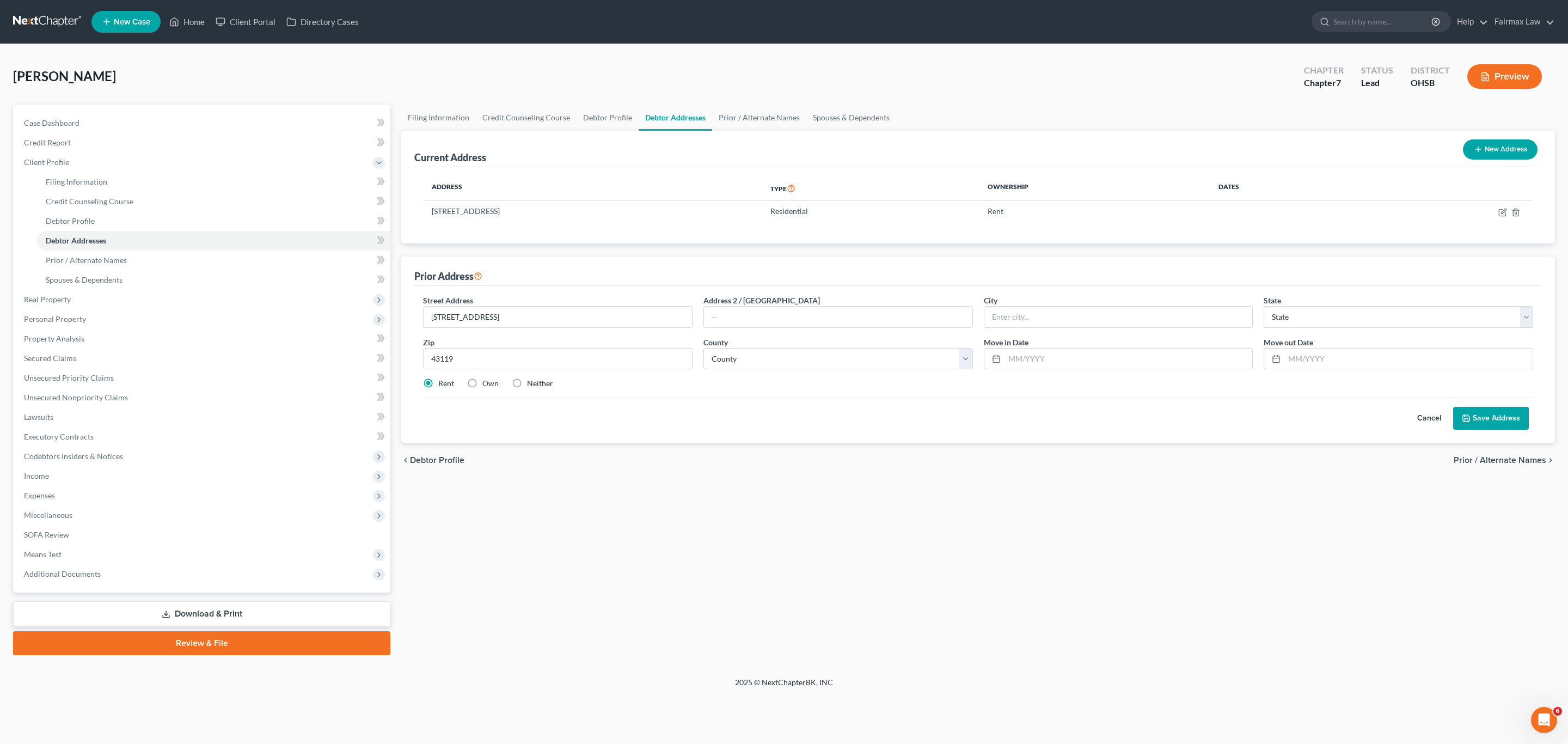
select select "36"
click at [816, 374] on div "Street Address * [STREET_ADDRESS] * [PERSON_NAME] State * State [US_STATE] AK A…" at bounding box center [978, 346] width 1121 height 103
click at [815, 360] on select "County [GEOGRAPHIC_DATA] [GEOGRAPHIC_DATA] [GEOGRAPHIC_DATA] [GEOGRAPHIC_DATA] …" at bounding box center [838, 359] width 269 height 22
select select "24"
click at [703, 349] on select "County [GEOGRAPHIC_DATA] [GEOGRAPHIC_DATA] [GEOGRAPHIC_DATA] [GEOGRAPHIC_DATA] …" at bounding box center [838, 359] width 269 height 22
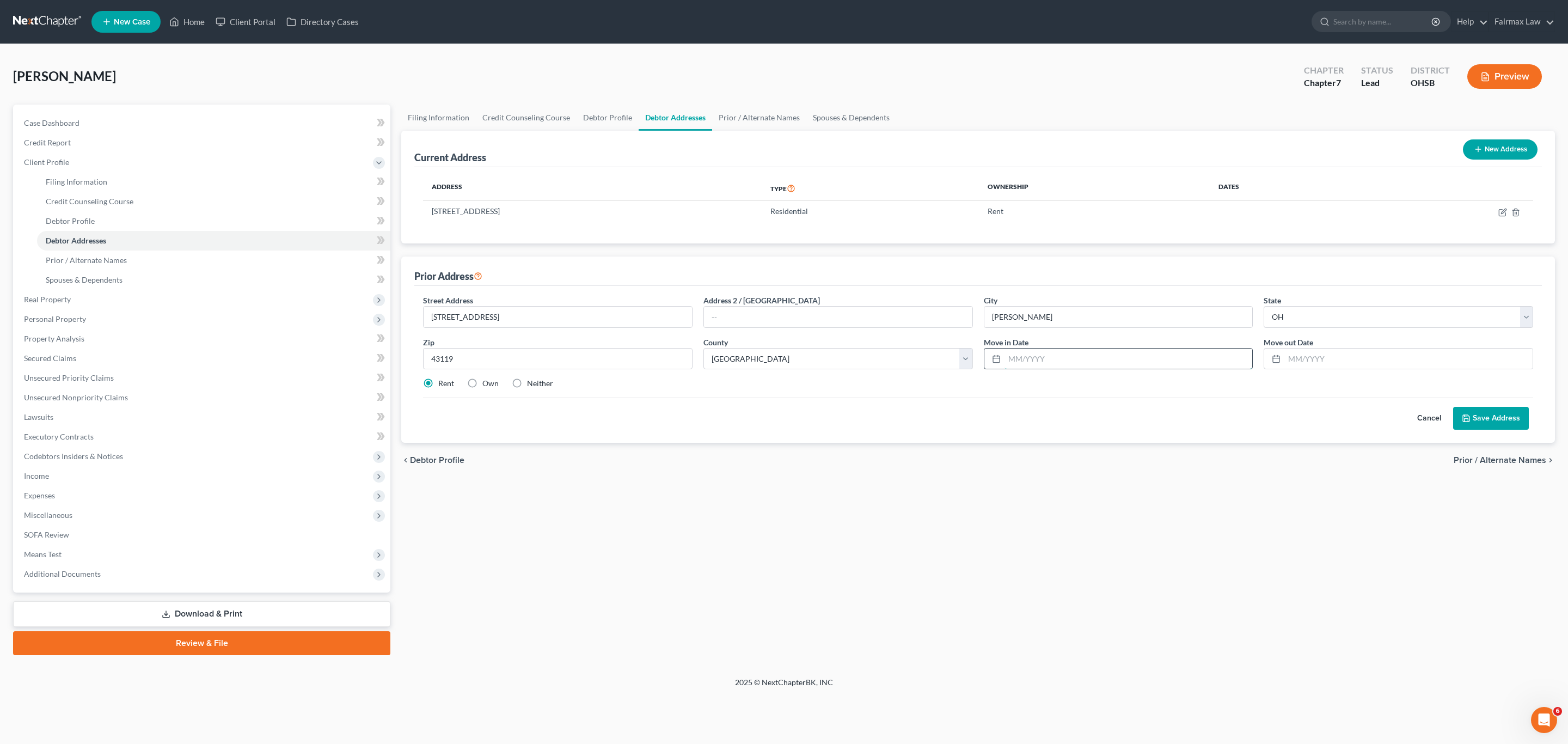
click at [1036, 366] on input "text" at bounding box center [1129, 359] width 249 height 21
paste input "[DATE]"
type input "[DATE]"
click at [1036, 353] on input "text" at bounding box center [1408, 359] width 249 height 21
paste input "[DATE]"
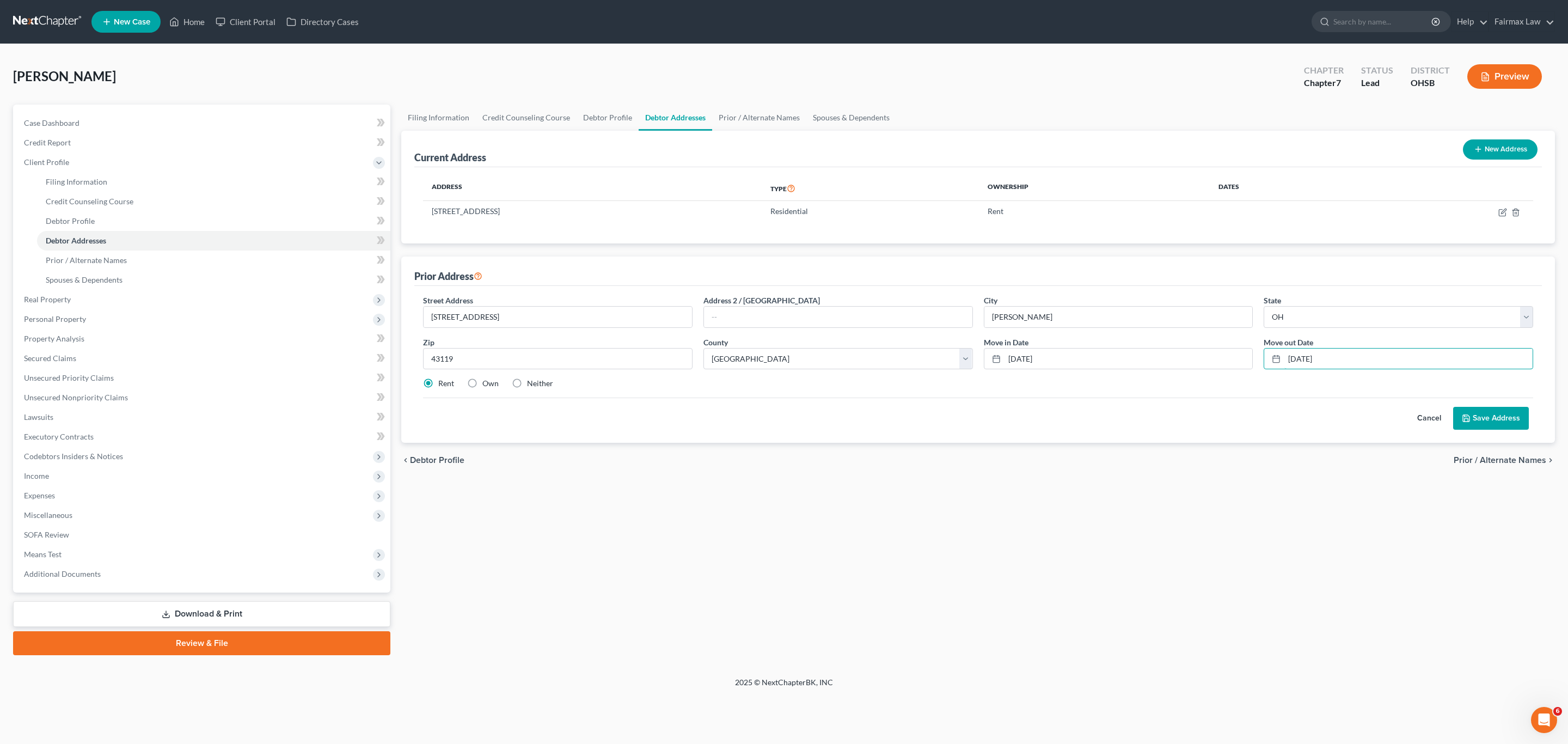
type input "[DATE]"
click at [1036, 420] on button "Save Address" at bounding box center [1490, 418] width 76 height 23
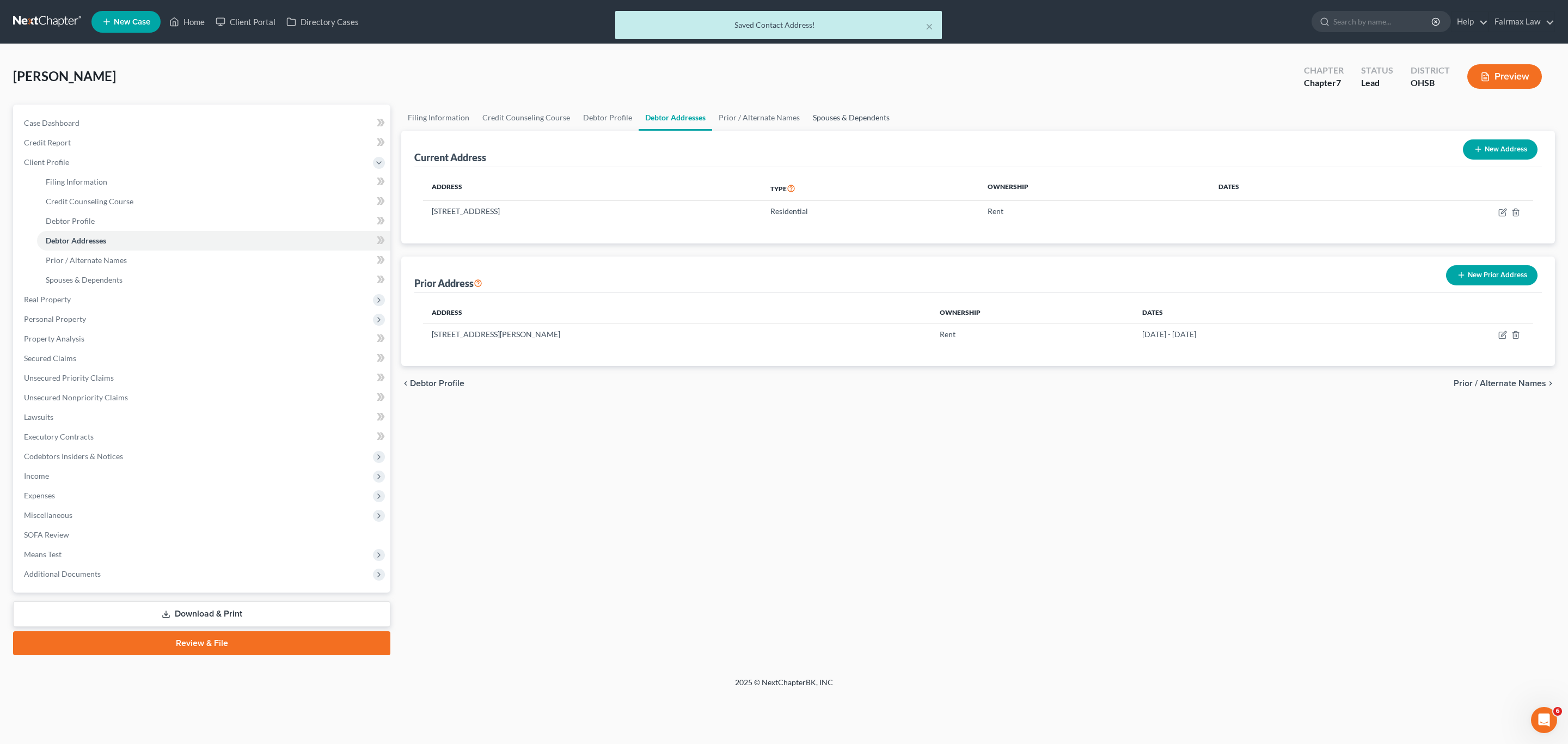
click at [838, 128] on link "Spouses & Dependents" at bounding box center [851, 118] width 89 height 26
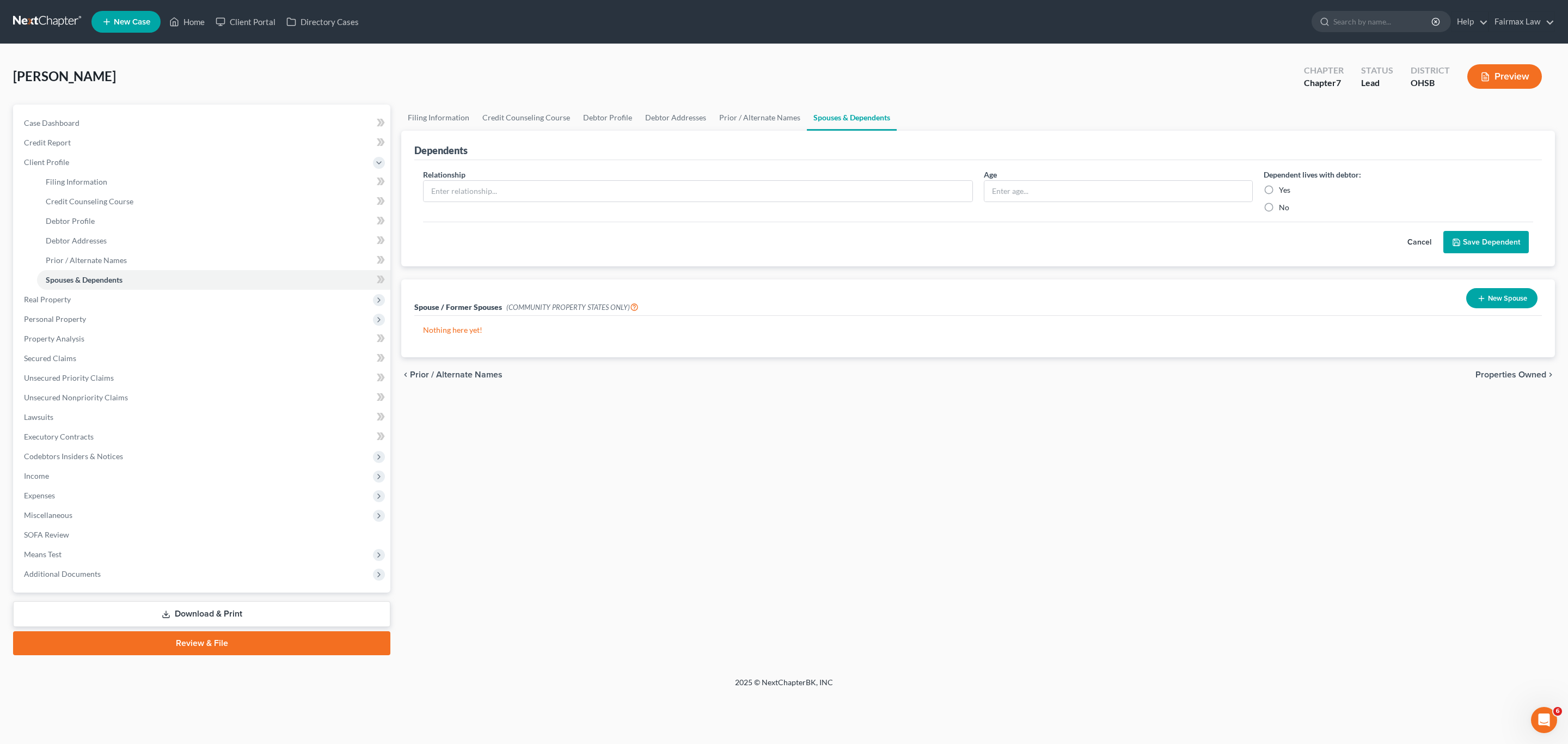
click at [706, 211] on div "Relationship *" at bounding box center [697, 191] width 561 height 44
click at [689, 193] on input "text" at bounding box center [698, 191] width 549 height 21
type input "Niece"
click at [1036, 193] on input "text" at bounding box center [1118, 191] width 268 height 21
type input "17"
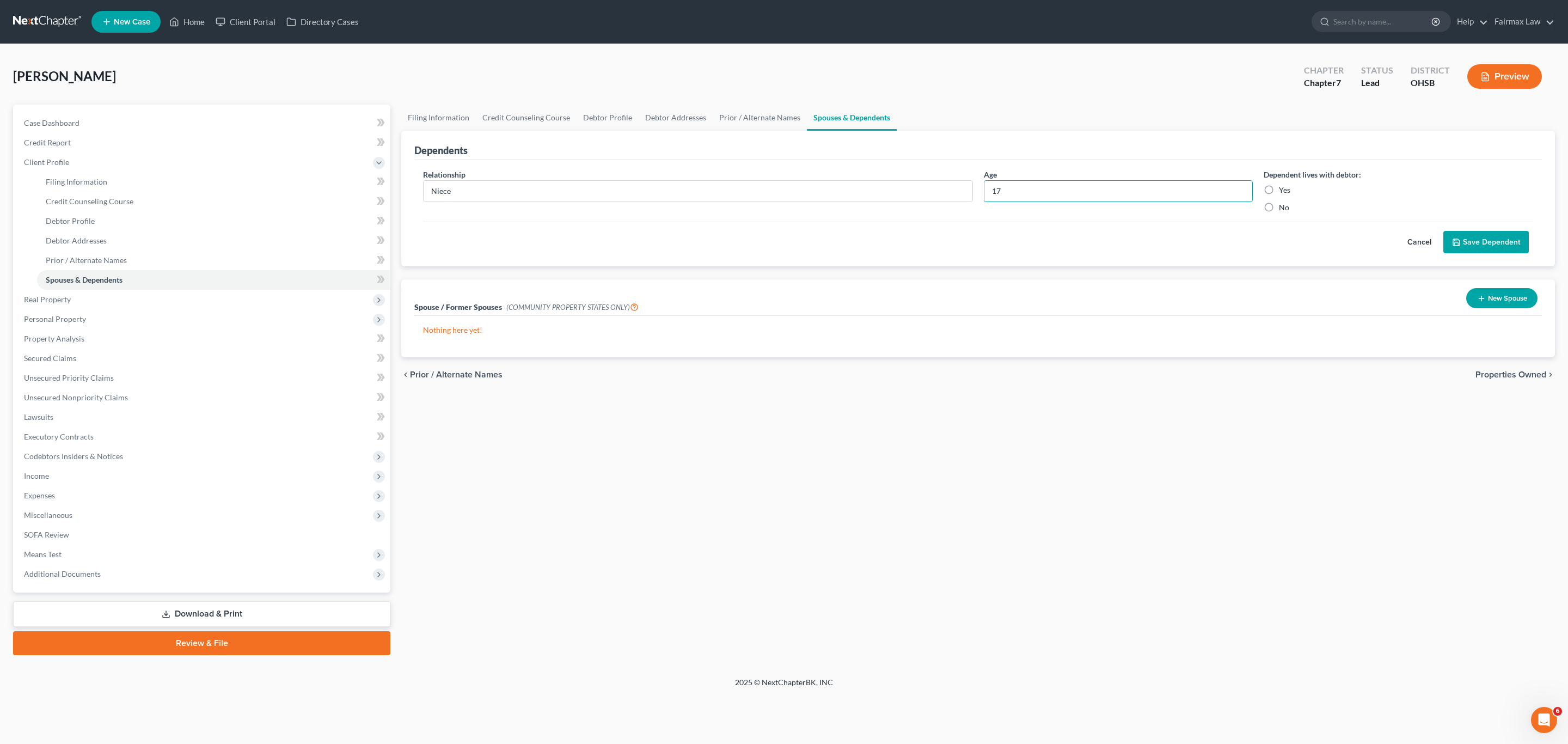
click at [1036, 188] on label "Yes" at bounding box center [1285, 190] width 12 height 11
click at [1036, 188] on input "Yes" at bounding box center [1287, 189] width 7 height 7
radio input "true"
click at [1036, 244] on button "Save Dependent" at bounding box center [1486, 242] width 86 height 23
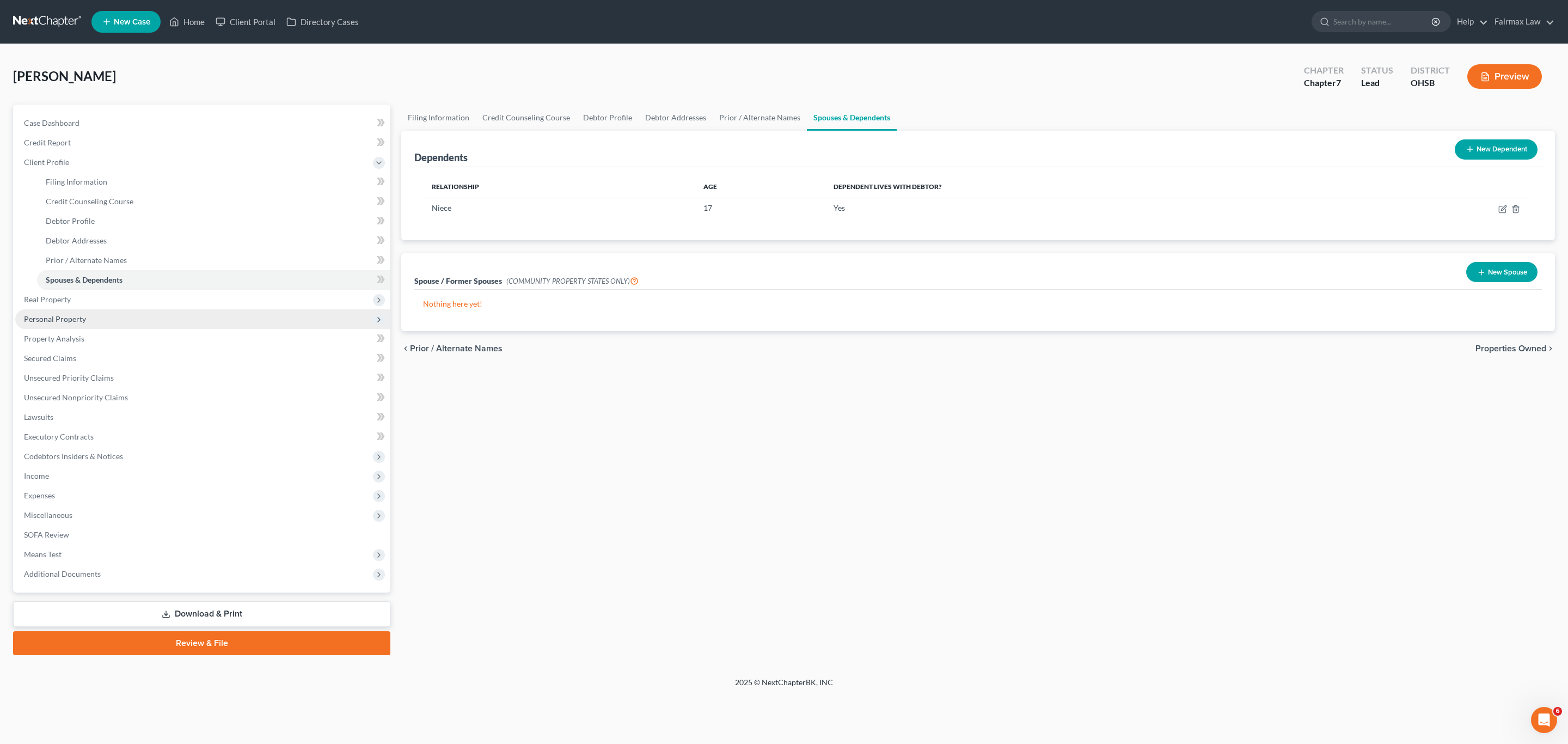
click at [87, 312] on span "Personal Property" at bounding box center [203, 319] width 375 height 20
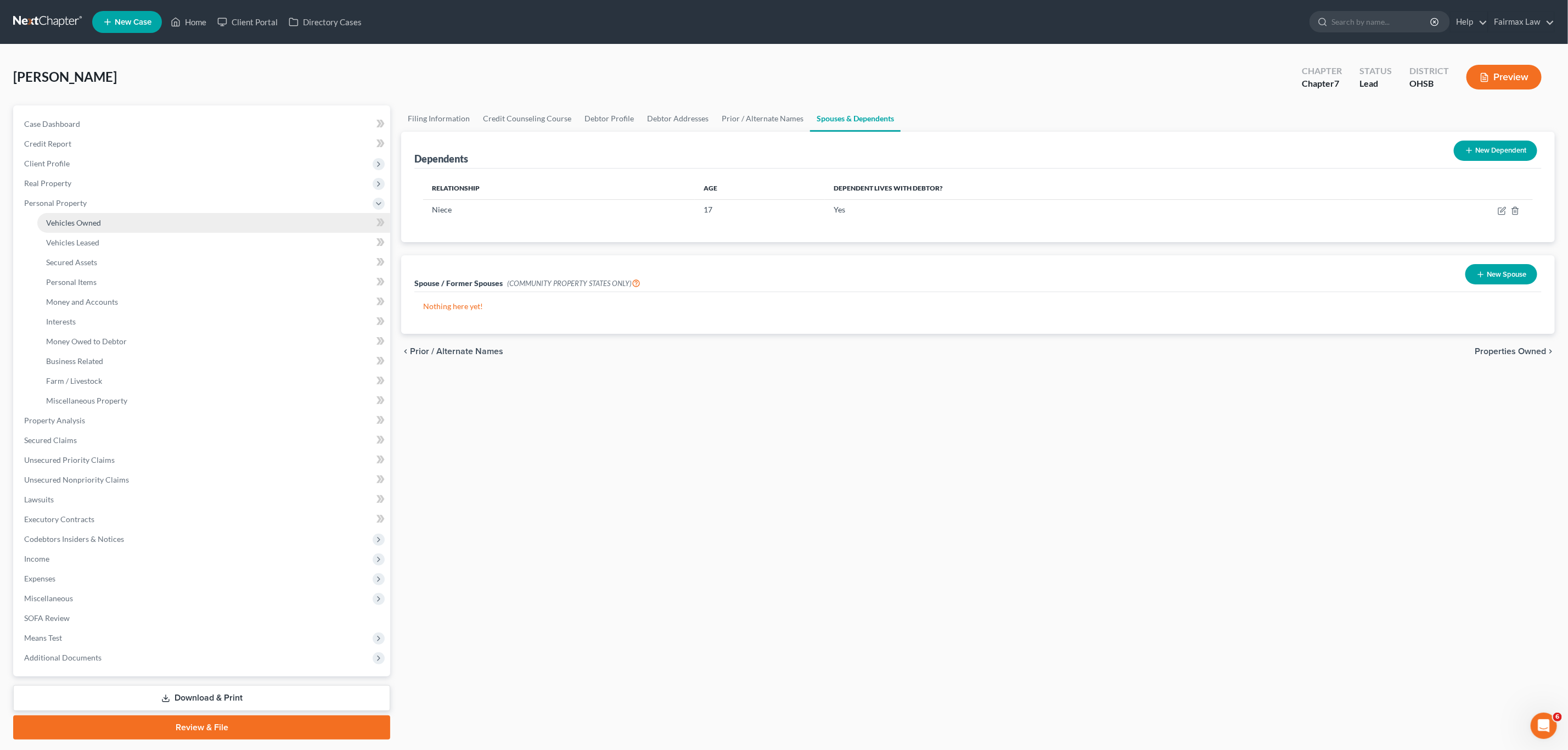
click at [81, 214] on link "Vehicles Owned" at bounding box center [213, 223] width 353 height 20
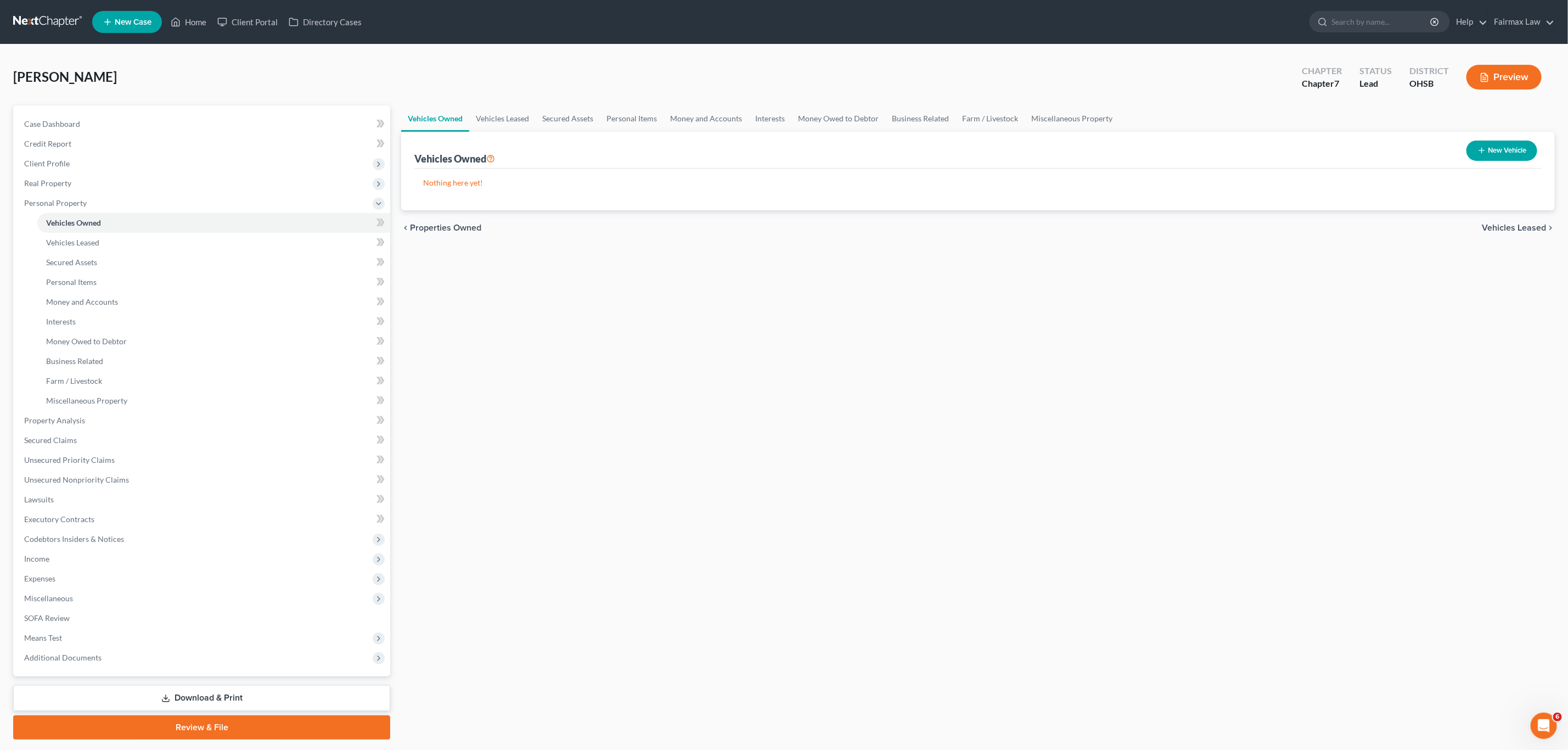
click at [1045, 154] on button "New Vehicle" at bounding box center [1502, 150] width 71 height 20
select select "0"
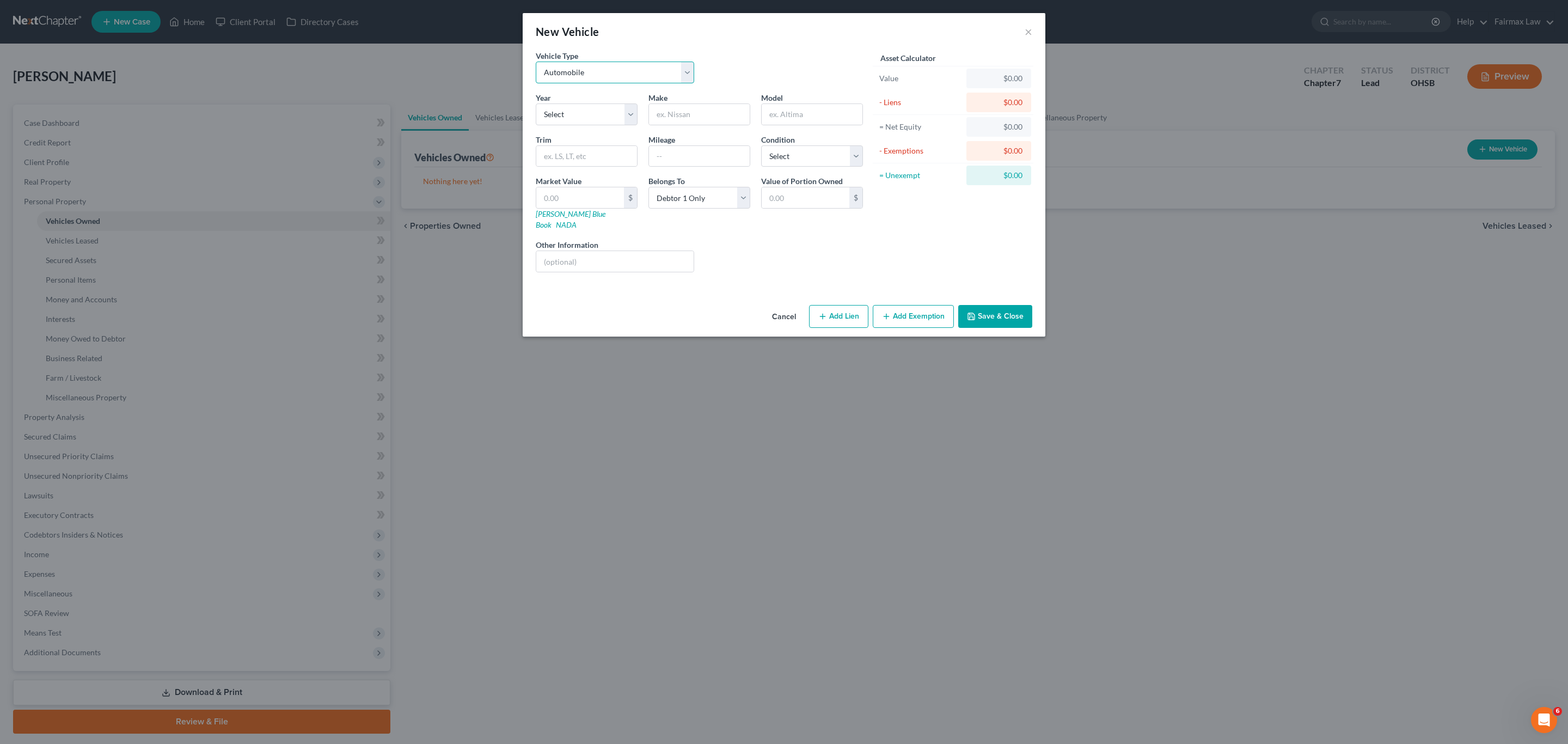
drag, startPoint x: 580, startPoint y: 66, endPoint x: 577, endPoint y: 77, distance: 11.4
click at [580, 66] on select "Select Automobile Truck Trailer Watercraft Aircraft Motor Home Atv Other Vehicle" at bounding box center [615, 73] width 158 height 22
drag, startPoint x: 574, startPoint y: 72, endPoint x: 577, endPoint y: 97, distance: 25.2
click at [574, 72] on select "Select Automobile Truck Trailer Watercraft Aircraft Motor Home Atv Other Vehicle" at bounding box center [615, 73] width 158 height 22
click at [724, 115] on input "text" at bounding box center [699, 114] width 100 height 21
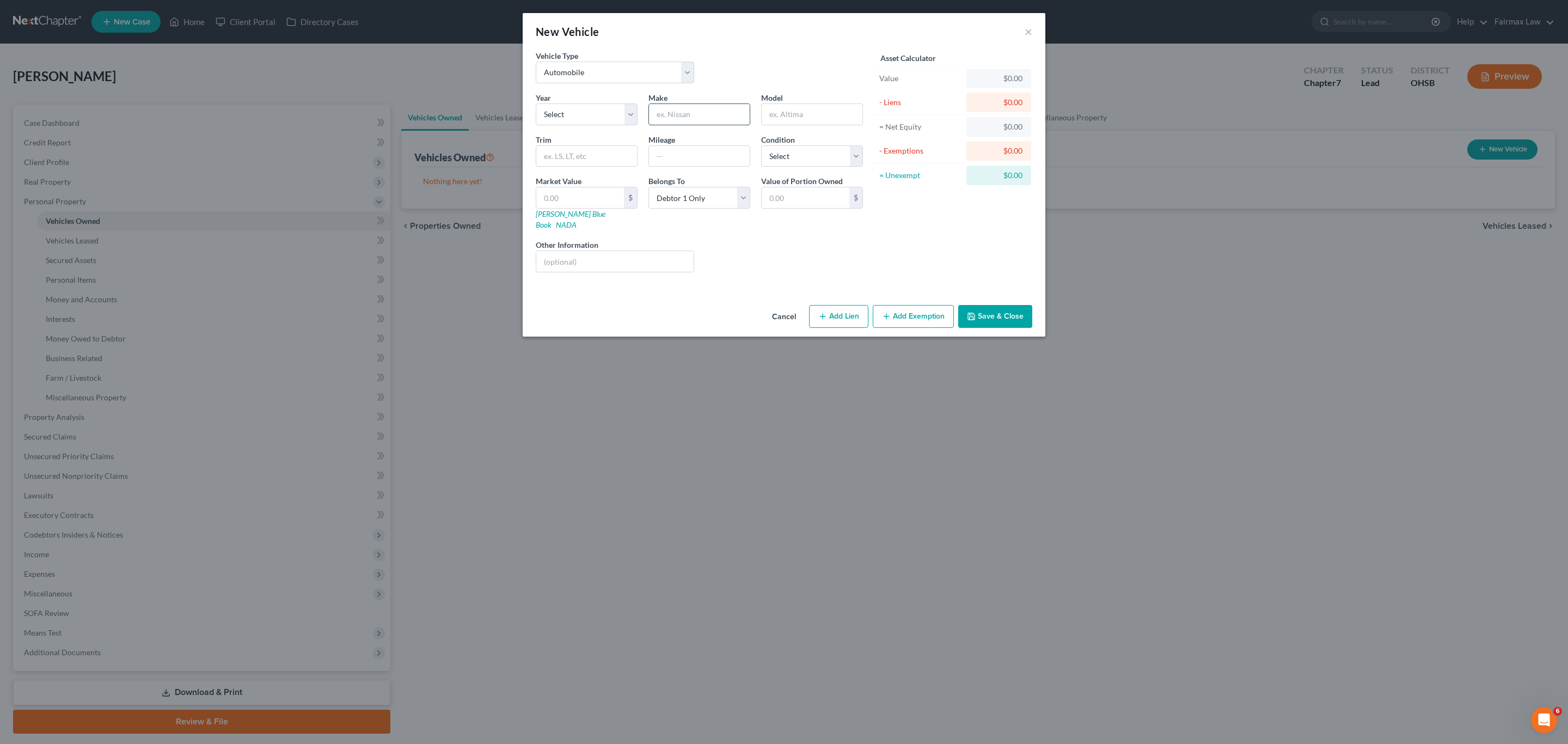
type input "Chevrolet"
click at [844, 117] on input "text" at bounding box center [812, 114] width 100 height 21
type input "Equinox"
click at [607, 117] on select "Select 2026 2025 2024 2023 2022 2021 2020 2019 2018 2017 2016 2015 2014 2013 20…" at bounding box center [587, 114] width 102 height 22
select select "8"
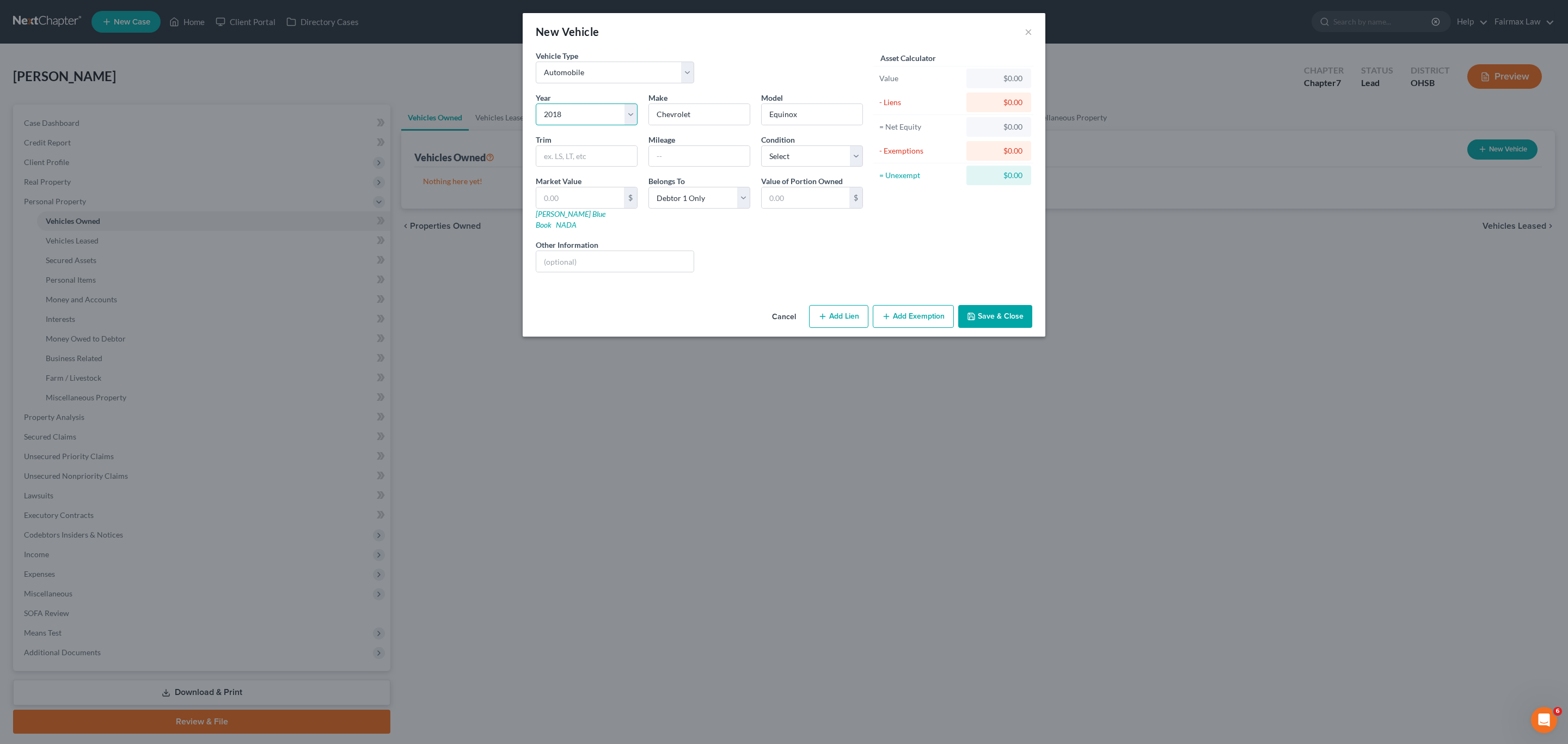
click at [536, 103] on select "Select 2026 2025 2024 2023 2022 2021 2020 2019 2018 2017 2016 2015 2014 2013 20…" at bounding box center [587, 114] width 102 height 22
click at [708, 165] on input "text" at bounding box center [699, 156] width 100 height 21
paste input "109560"
type input "109560"
click at [846, 161] on select "Select Excellent Very Good Good Fair Poor" at bounding box center [812, 156] width 102 height 22
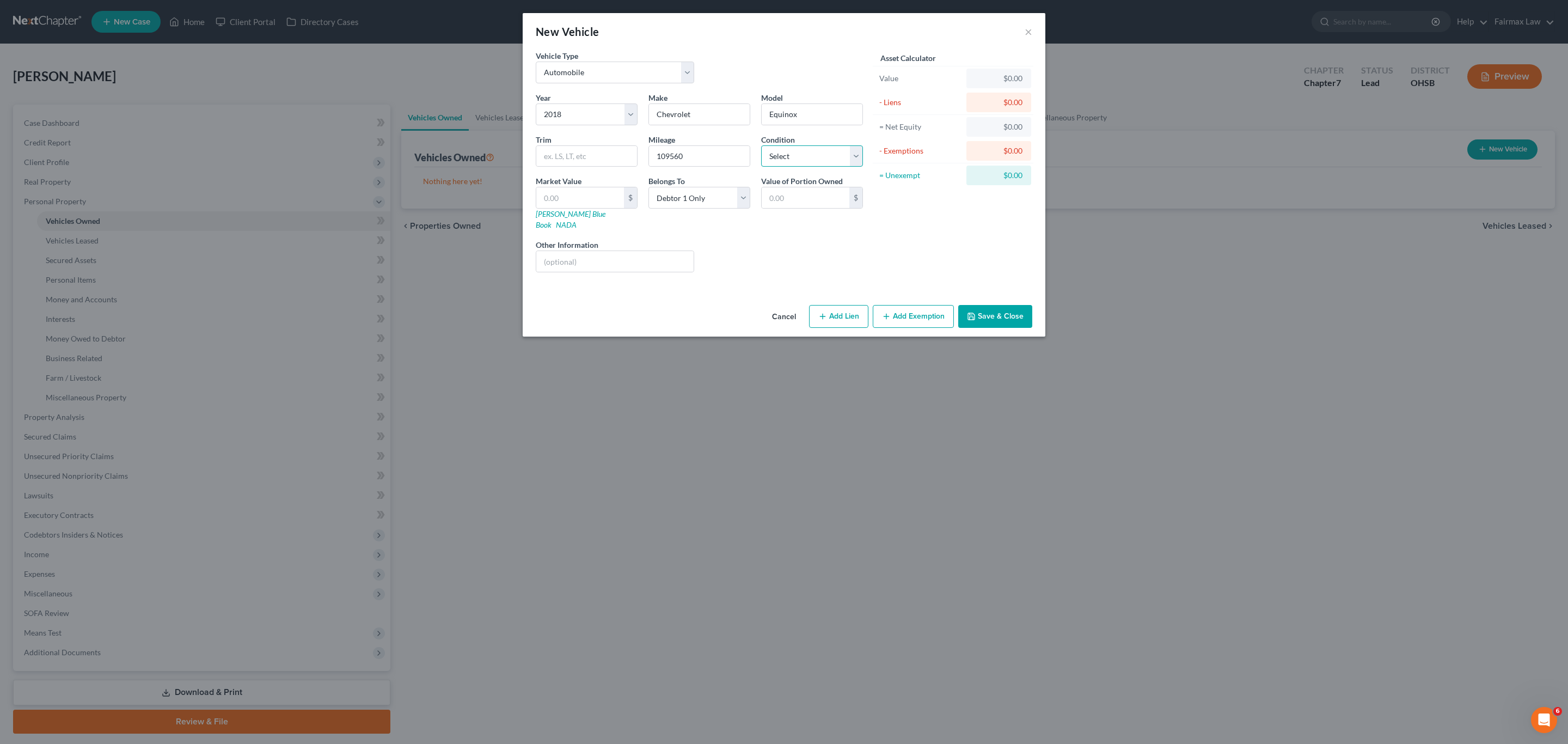
select select "3"
click at [761, 146] on select "Select Excellent Very Good Good Fair Poor" at bounding box center [812, 156] width 102 height 22
click at [905, 260] on div "Asset Calculator Value $0.00 - Liens $0.00 = Net Equity $0.00 - Exemptions $0.0…" at bounding box center [953, 165] width 169 height 231
click at [785, 246] on div "Liens Select" at bounding box center [784, 255] width 169 height 33
click at [601, 194] on input "text" at bounding box center [580, 197] width 88 height 21
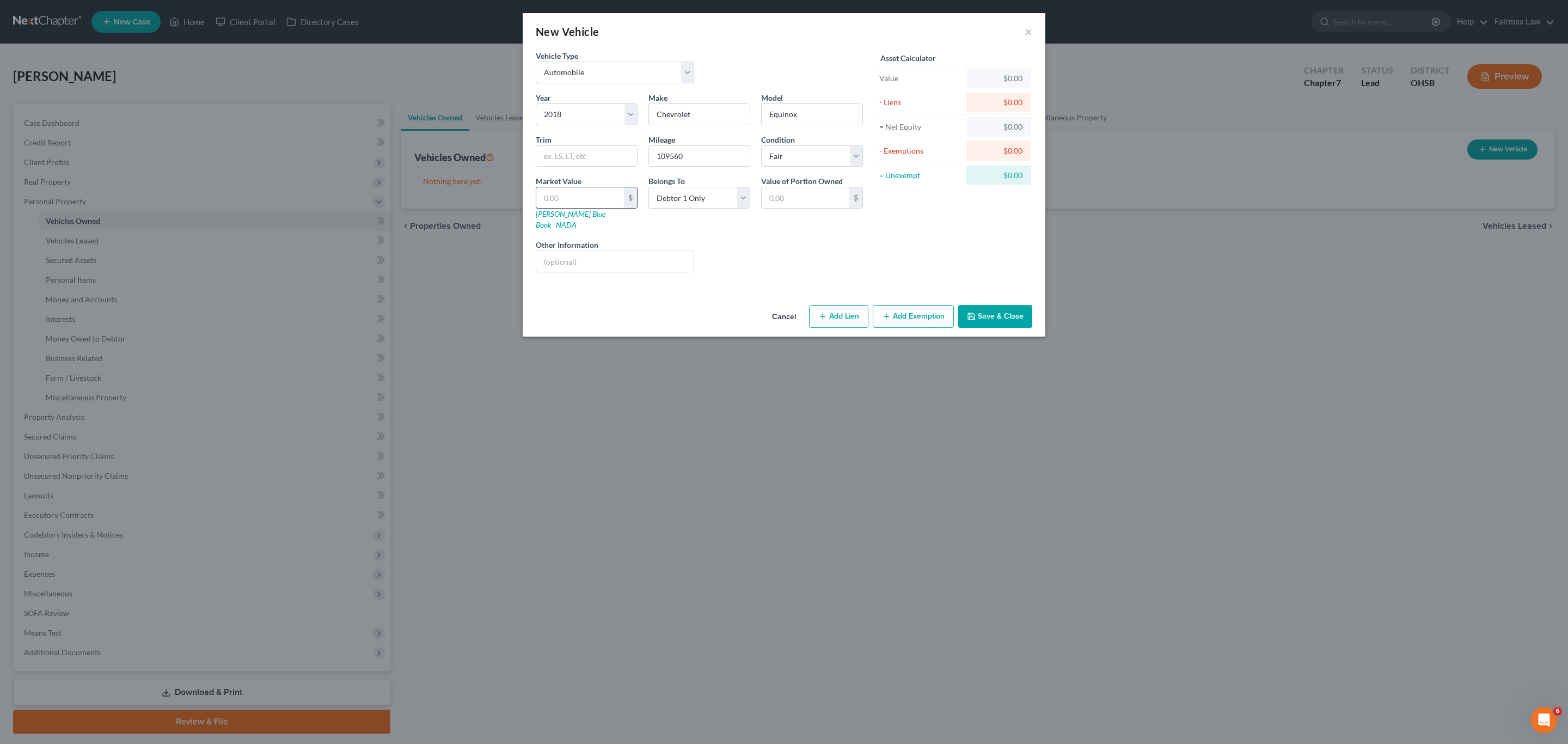
type input "5"
type input "5.00"
type input "55"
type input "55.00"
type input "558"
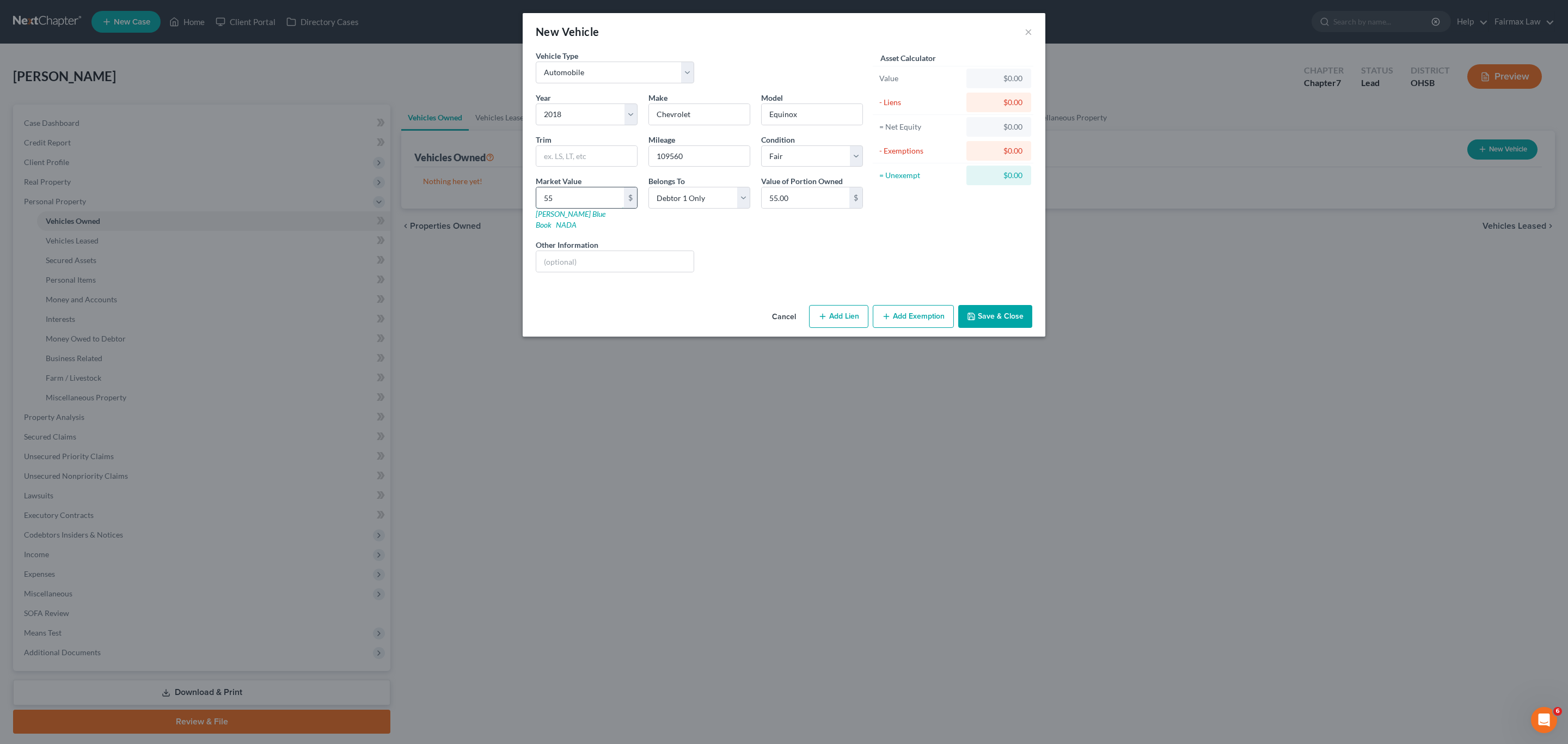
type input "558.00"
type input "5580"
type input "5,580.00"
type input "5,580"
click at [1003, 305] on button "Save & Close" at bounding box center [995, 316] width 74 height 23
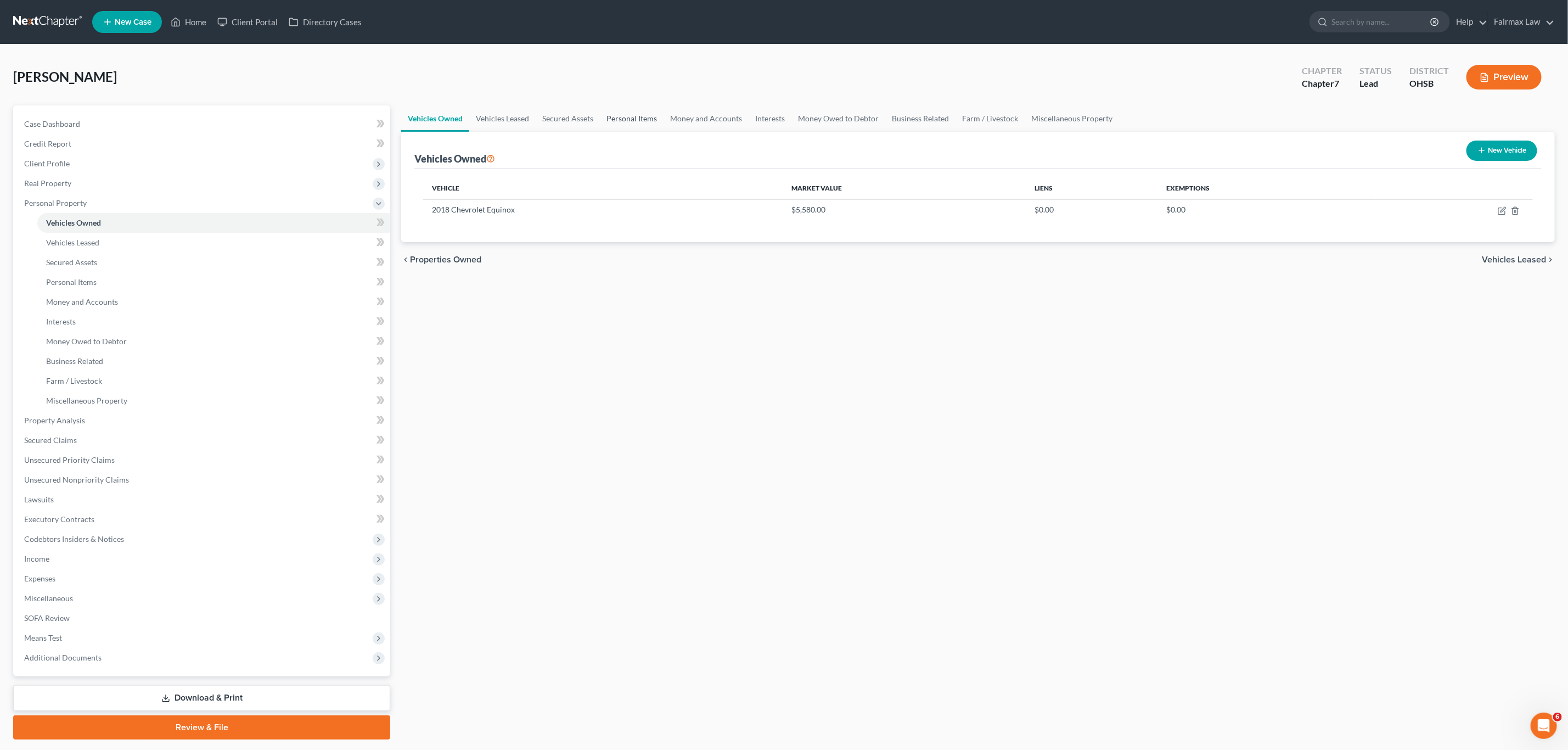
click at [631, 121] on link "Personal Items" at bounding box center [631, 119] width 64 height 27
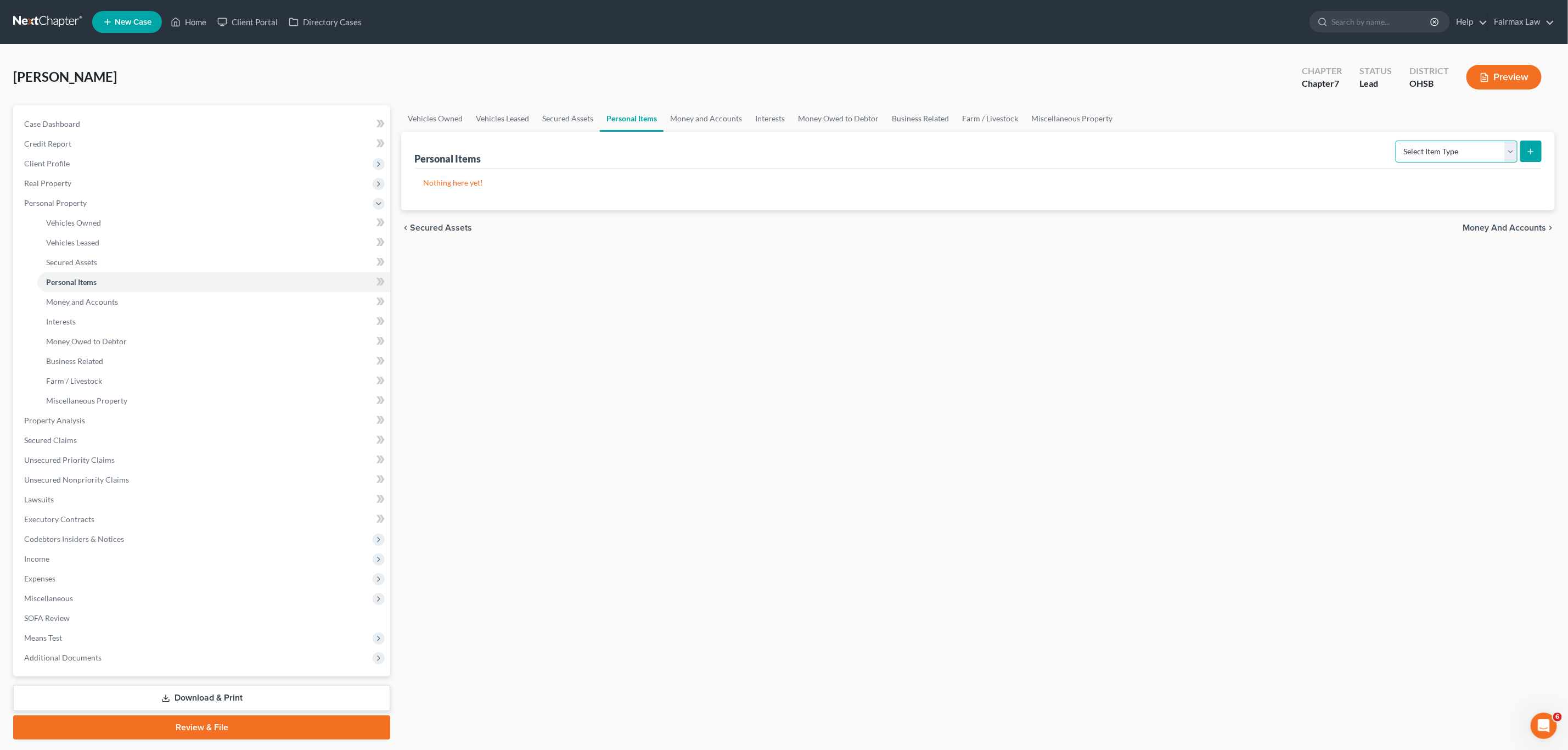
click at [1045, 155] on select "Select Item Type Clothing Collectibles Of Value Electronics Firearms Household …" at bounding box center [1456, 152] width 122 height 22
select select "household_goods"
click at [1045, 141] on select "Select Item Type Clothing Collectibles Of Value Electronics Firearms Household …" at bounding box center [1456, 152] width 122 height 22
click at [1045, 146] on button "submit" at bounding box center [1530, 151] width 21 height 21
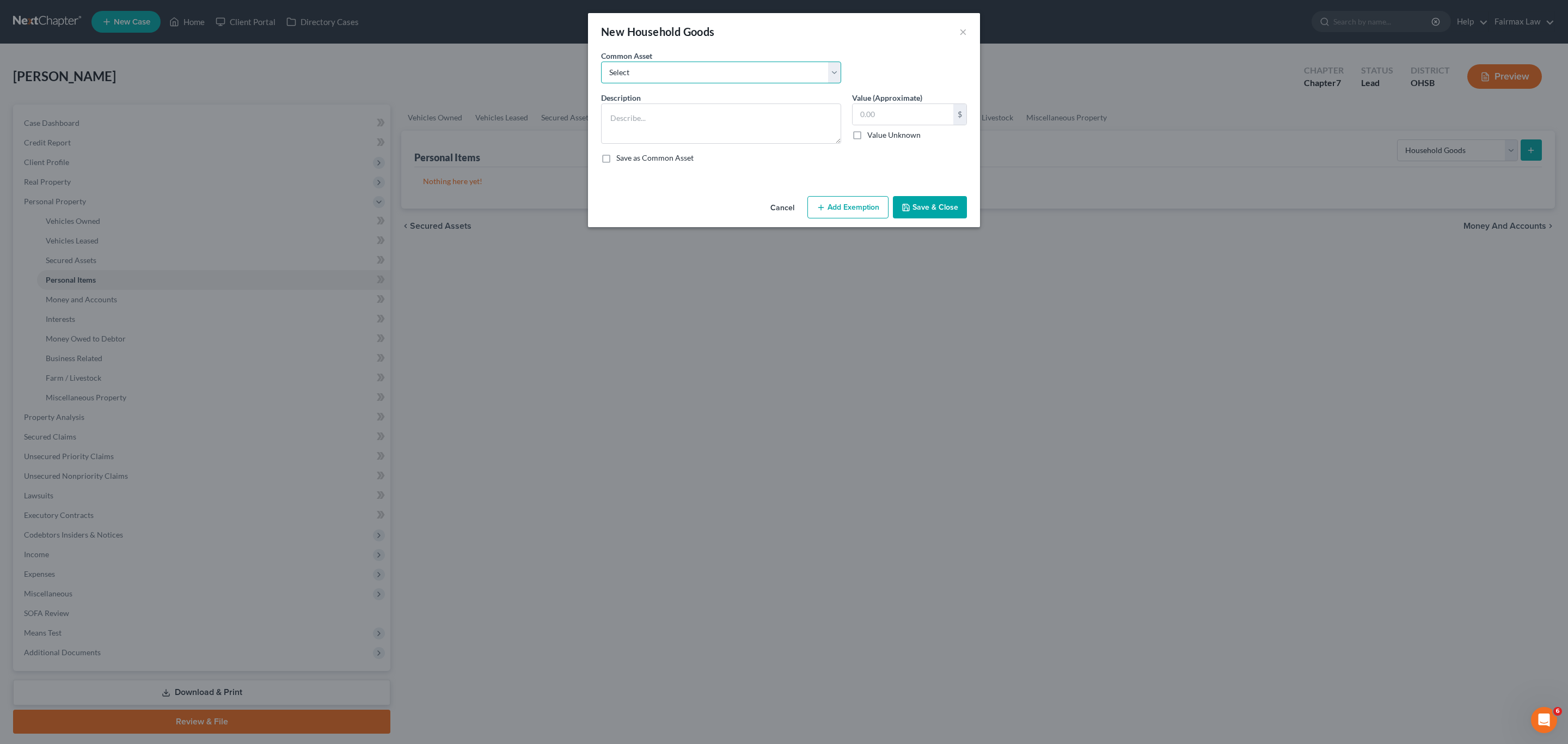
click at [665, 81] on select "Select Common household furnishings, appliances, and decor Common household fur…" at bounding box center [721, 73] width 240 height 22
select select "4"
click at [601, 62] on select "Select Common household furnishings, appliances, and decor Common household fur…" at bounding box center [721, 73] width 240 height 22
type textarea "Household Goods and Furnishings: Couch"
click at [893, 112] on input "200.00" at bounding box center [903, 114] width 100 height 21
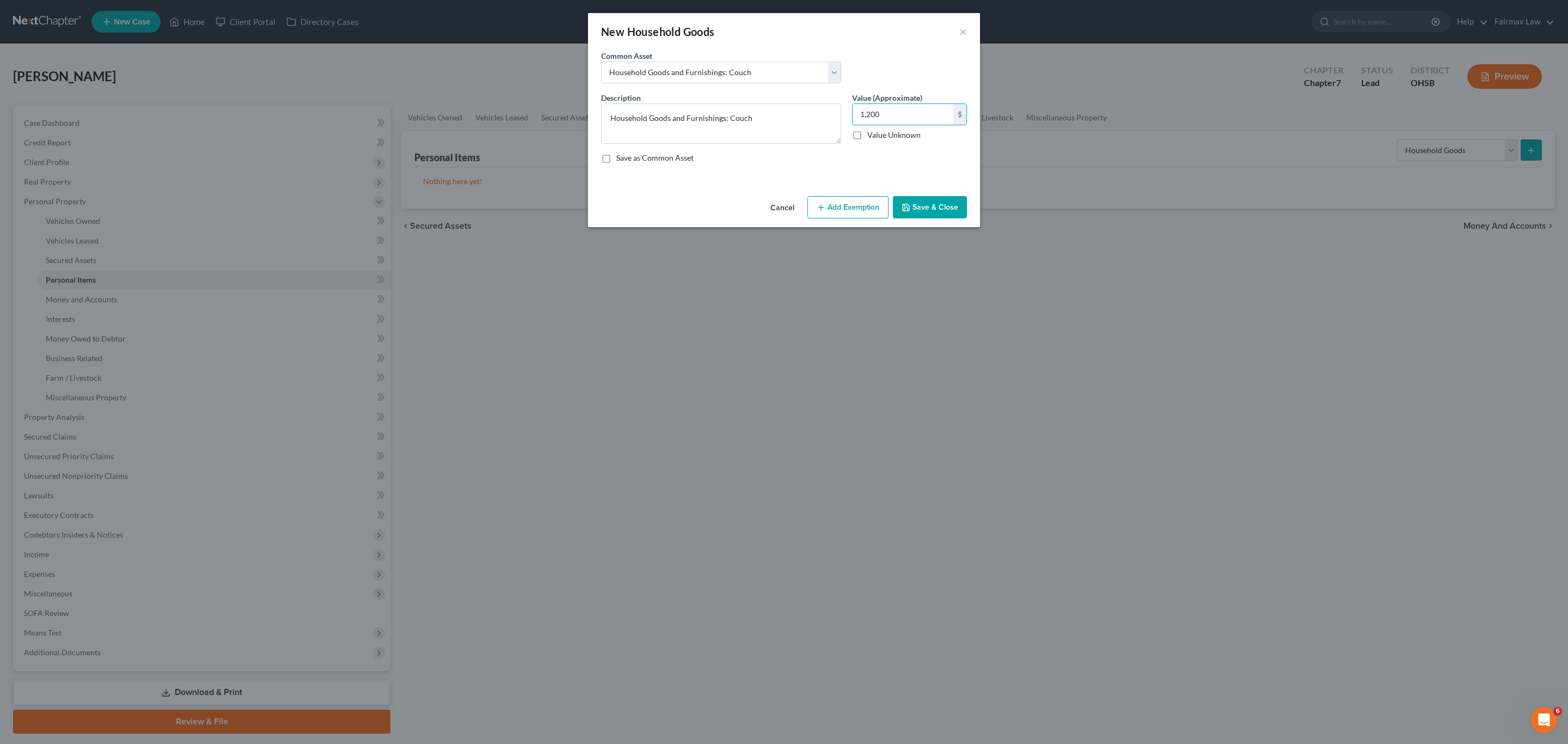
type input "1,200"
click at [821, 217] on button "Add Exemption" at bounding box center [848, 207] width 81 height 23
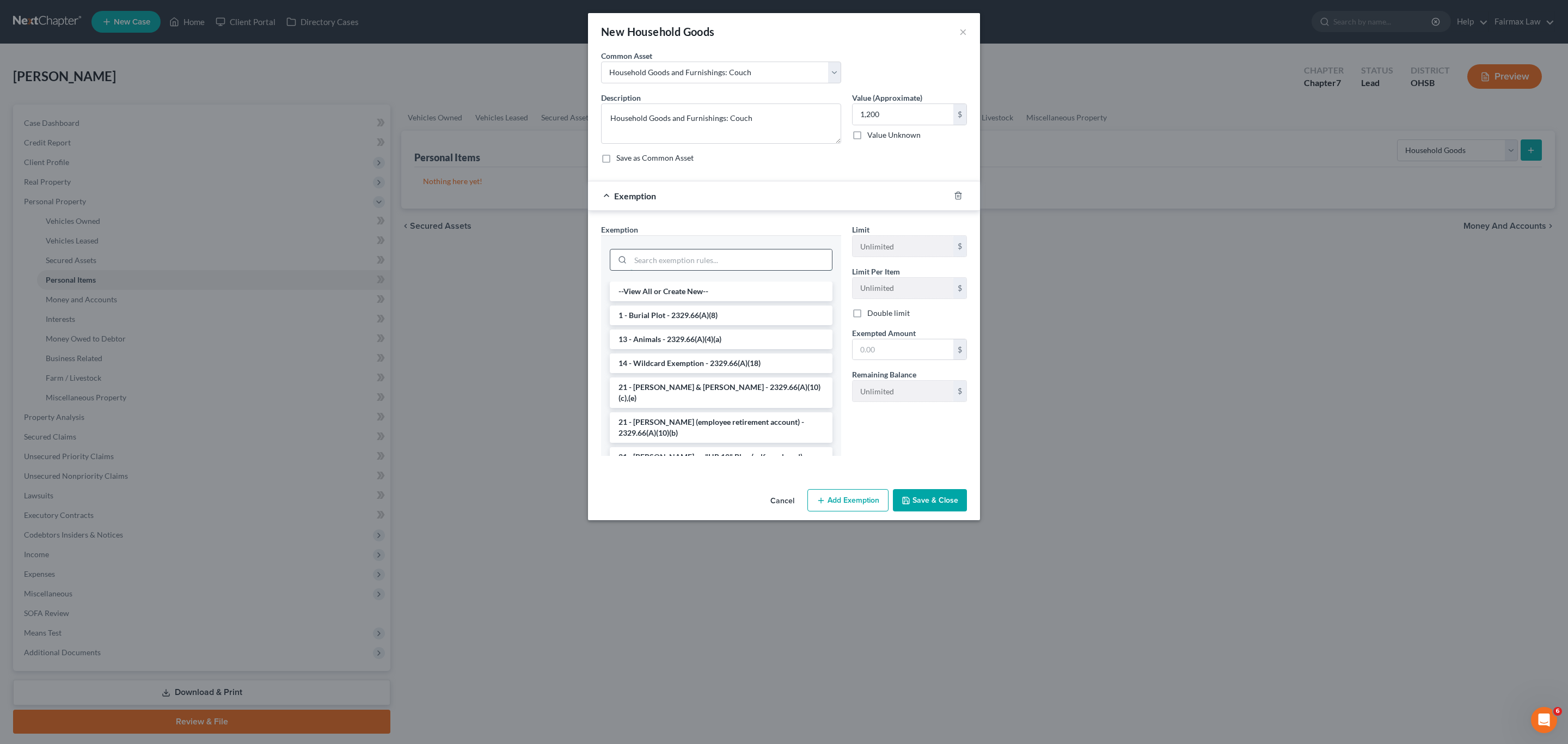
click at [720, 260] on input "search" at bounding box center [731, 260] width 202 height 21
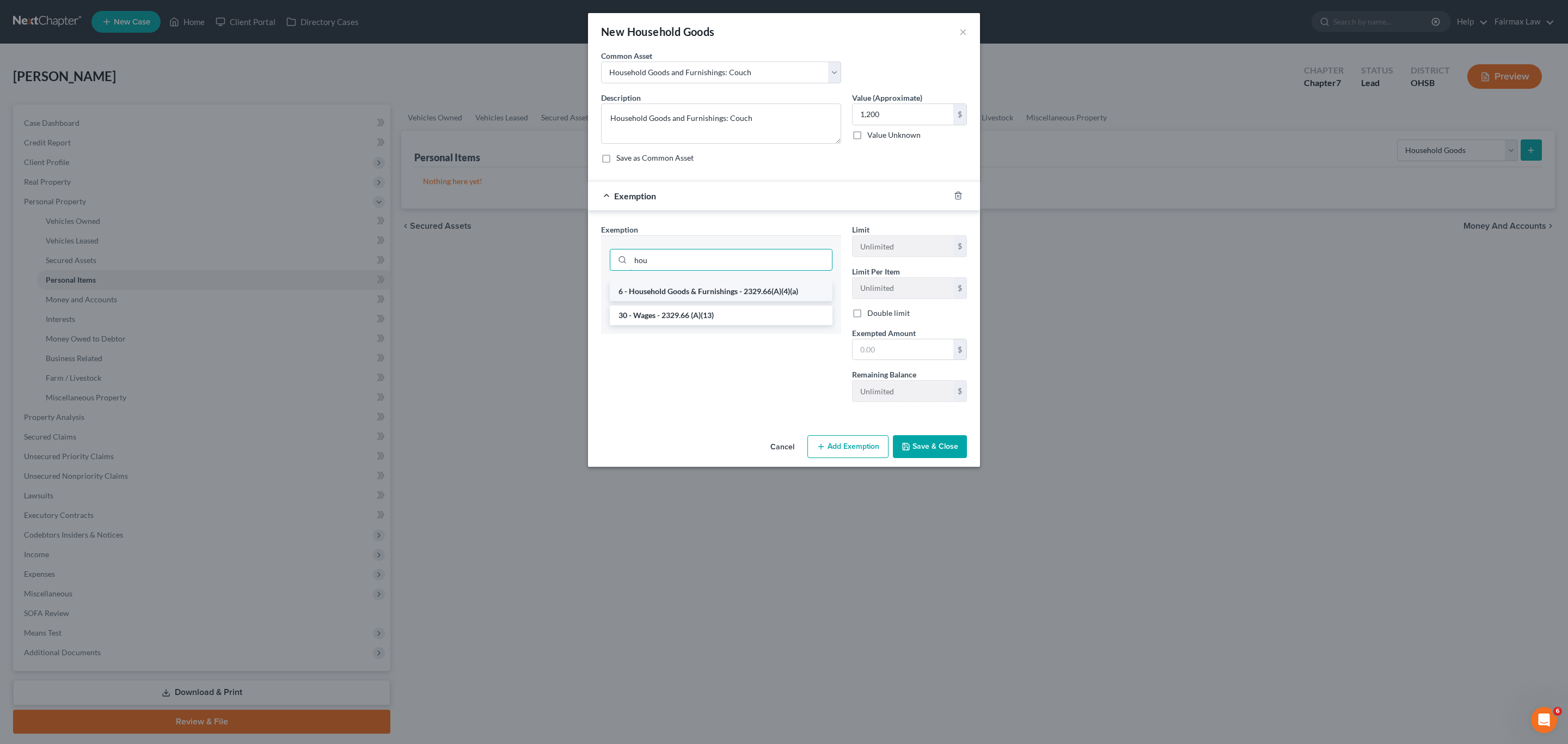
type input "hou"
drag, startPoint x: 737, startPoint y: 296, endPoint x: 748, endPoint y: 299, distance: 11.4
click at [737, 296] on li "6 - Household Goods & Furnishings - 2329.66(A)(4)(a)" at bounding box center [721, 291] width 223 height 20
click at [893, 349] on input "text" at bounding box center [903, 350] width 100 height 21
type input "1,200"
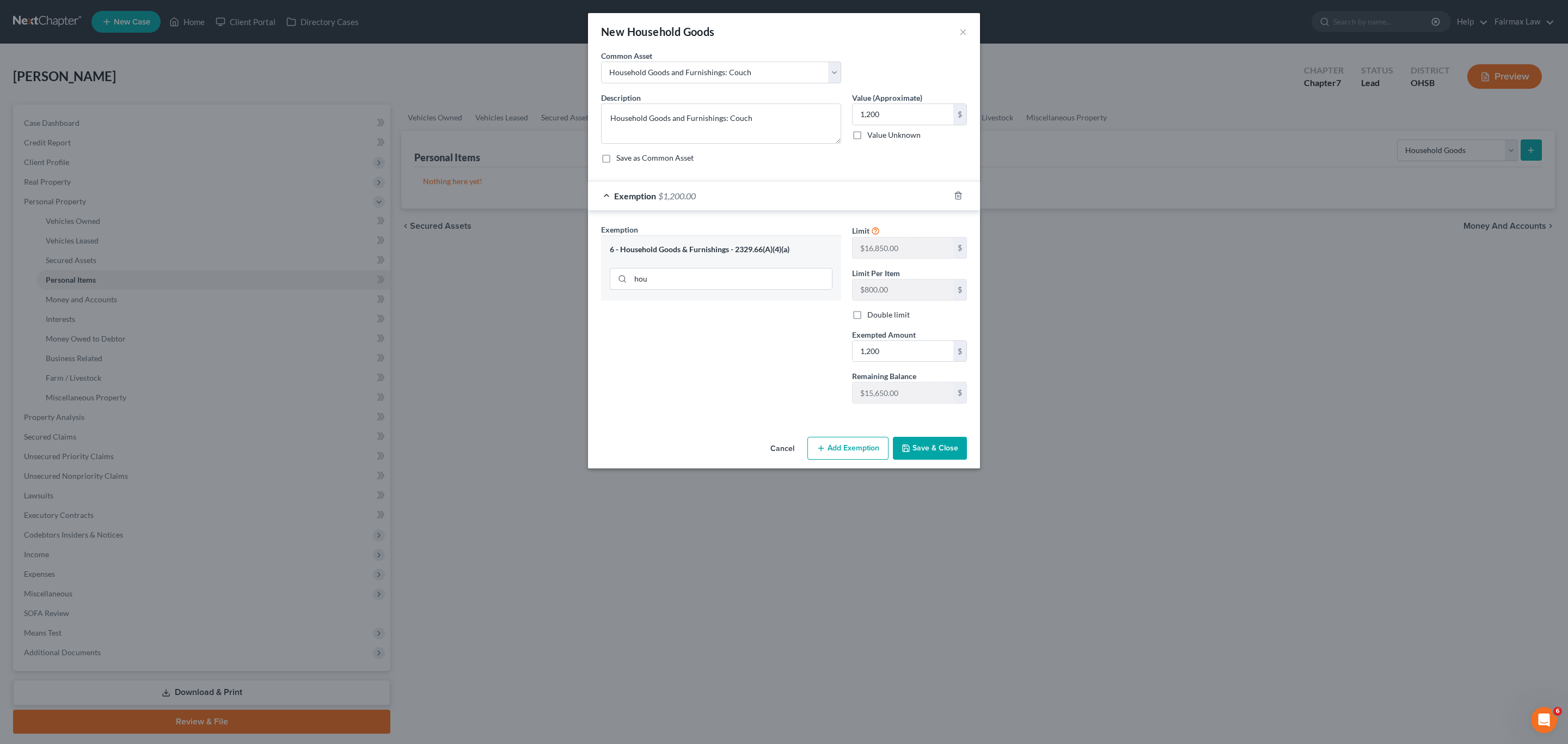
click at [936, 445] on button "Save & Close" at bounding box center [930, 448] width 74 height 23
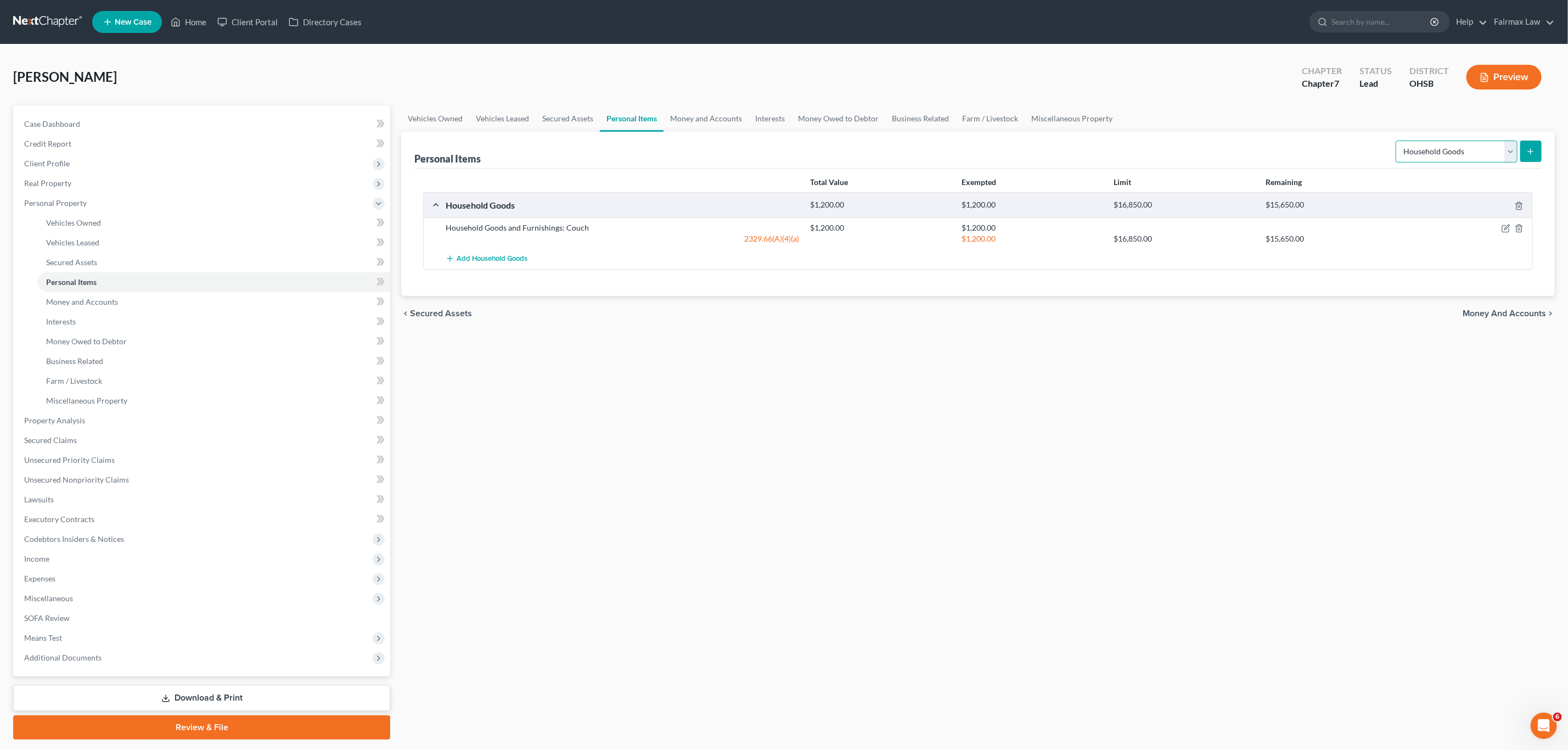
click at [1045, 152] on select "Select Item Type Clothing Collectibles Of Value Electronics Firearms Household …" at bounding box center [1456, 152] width 122 height 22
select select "electronics"
click at [1045, 141] on select "Select Item Type Clothing Collectibles Of Value Electronics Firearms Household …" at bounding box center [1456, 152] width 122 height 22
click at [1045, 154] on icon "submit" at bounding box center [1531, 152] width 9 height 9
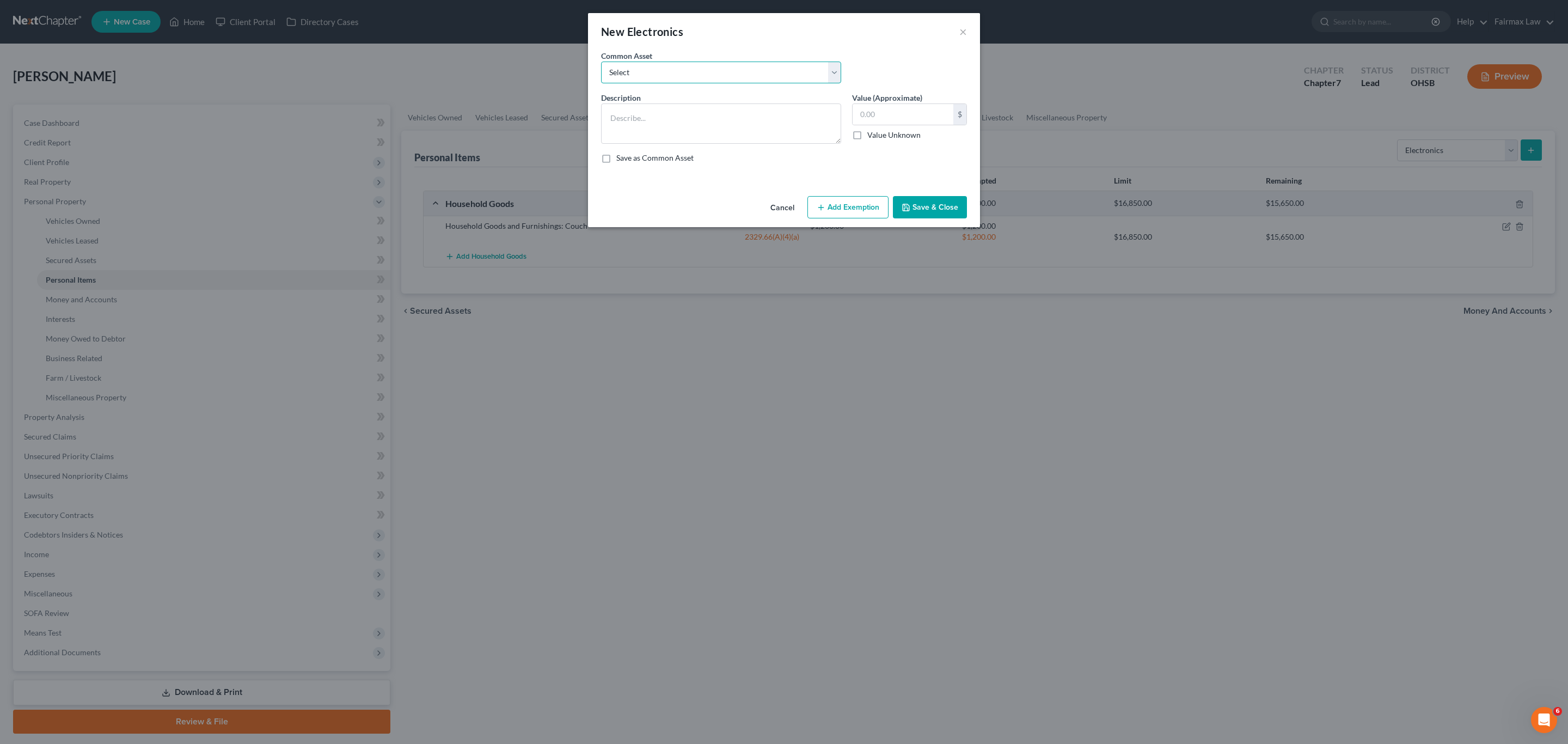
click at [681, 70] on select "Select Household Electronics, including cell phones, PC or tablet device, telev…" at bounding box center [721, 73] width 240 height 22
select select "2"
click at [601, 62] on select "Select Household Electronics, including cell phones, PC or tablet device, telev…" at bounding box center [721, 73] width 240 height 22
type textarea "TV, computer, mobile phone"
click at [912, 113] on input "1,000.00" at bounding box center [903, 114] width 100 height 21
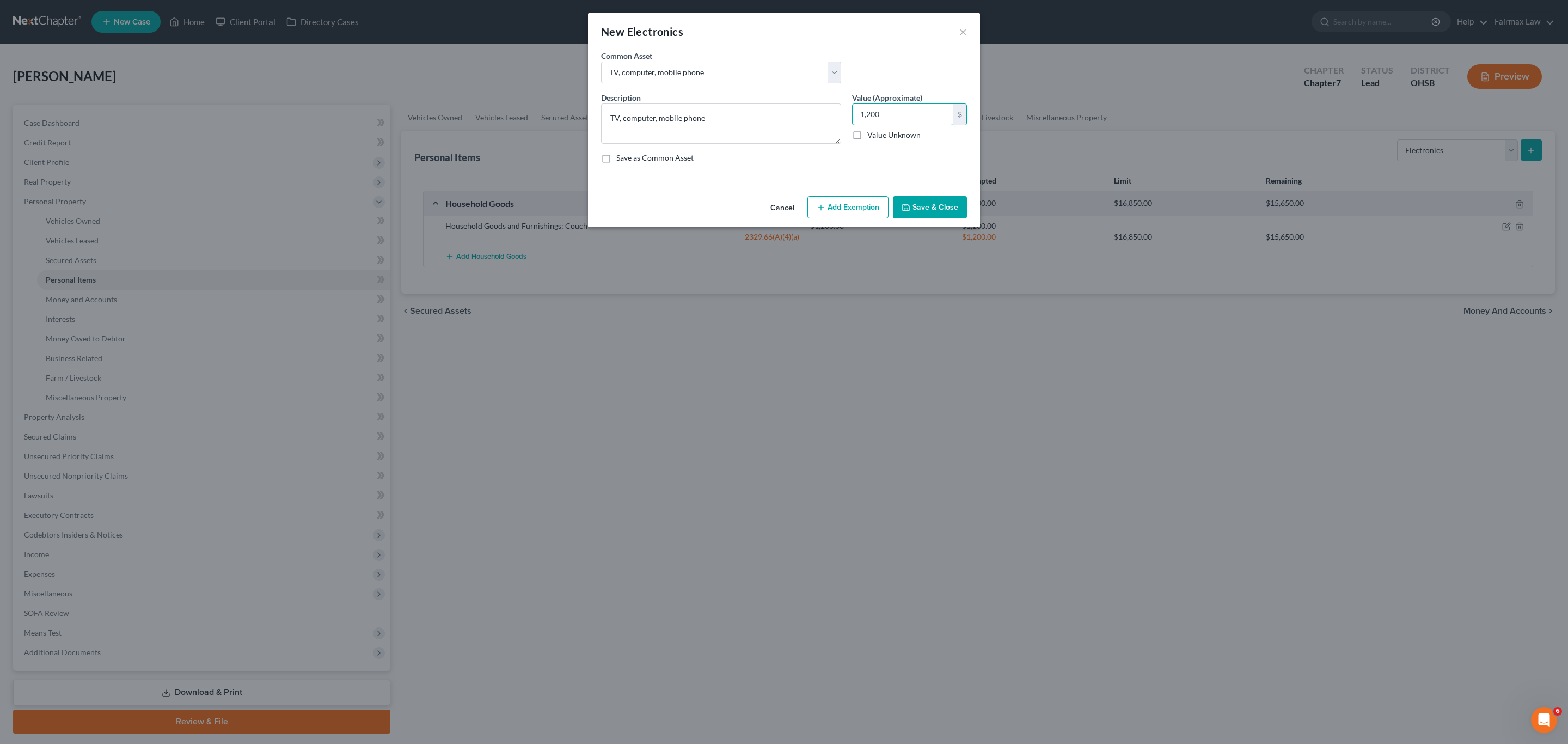
type input "1,200"
click at [851, 210] on button "Add Exemption" at bounding box center [848, 207] width 81 height 23
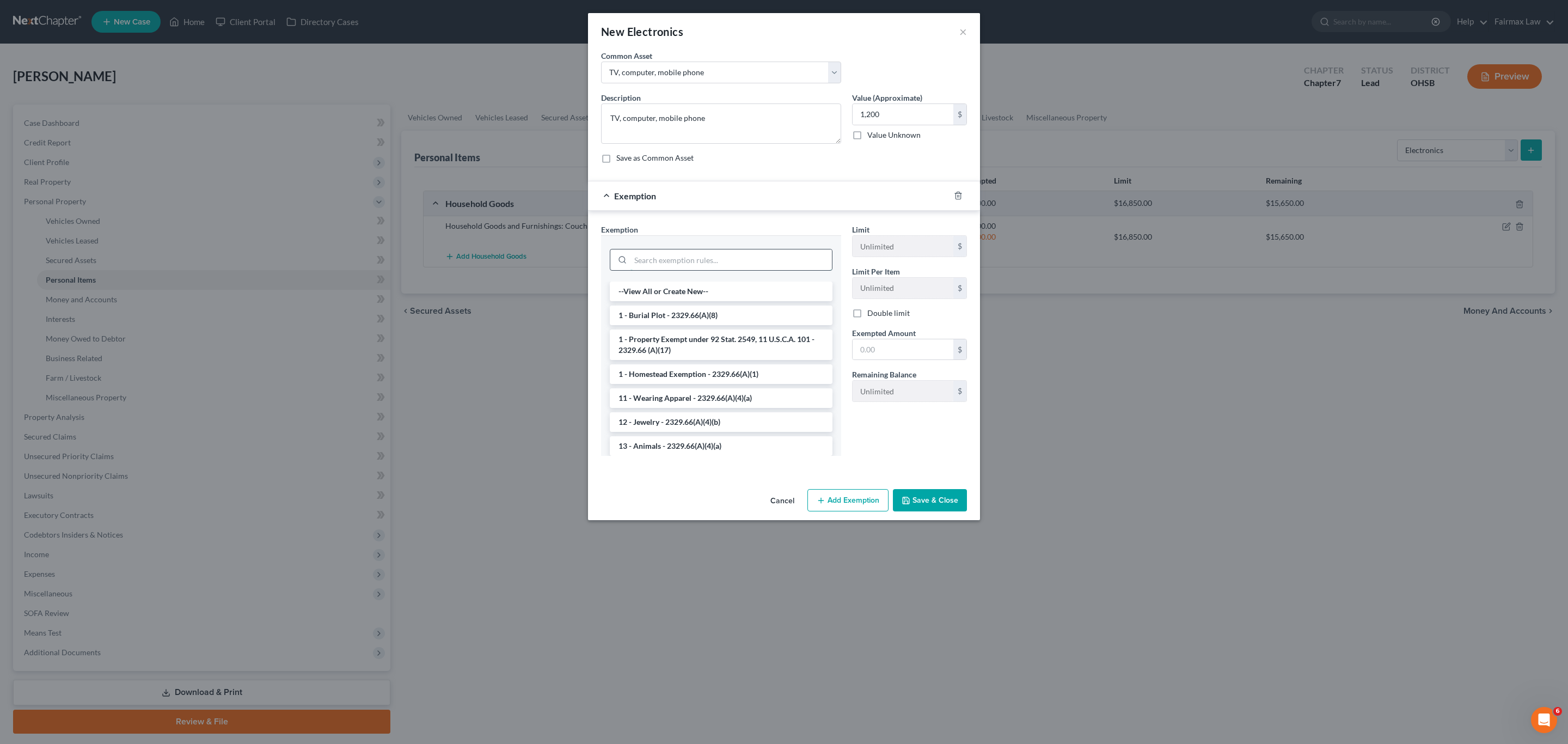
click at [689, 260] on input "search" at bounding box center [731, 260] width 202 height 21
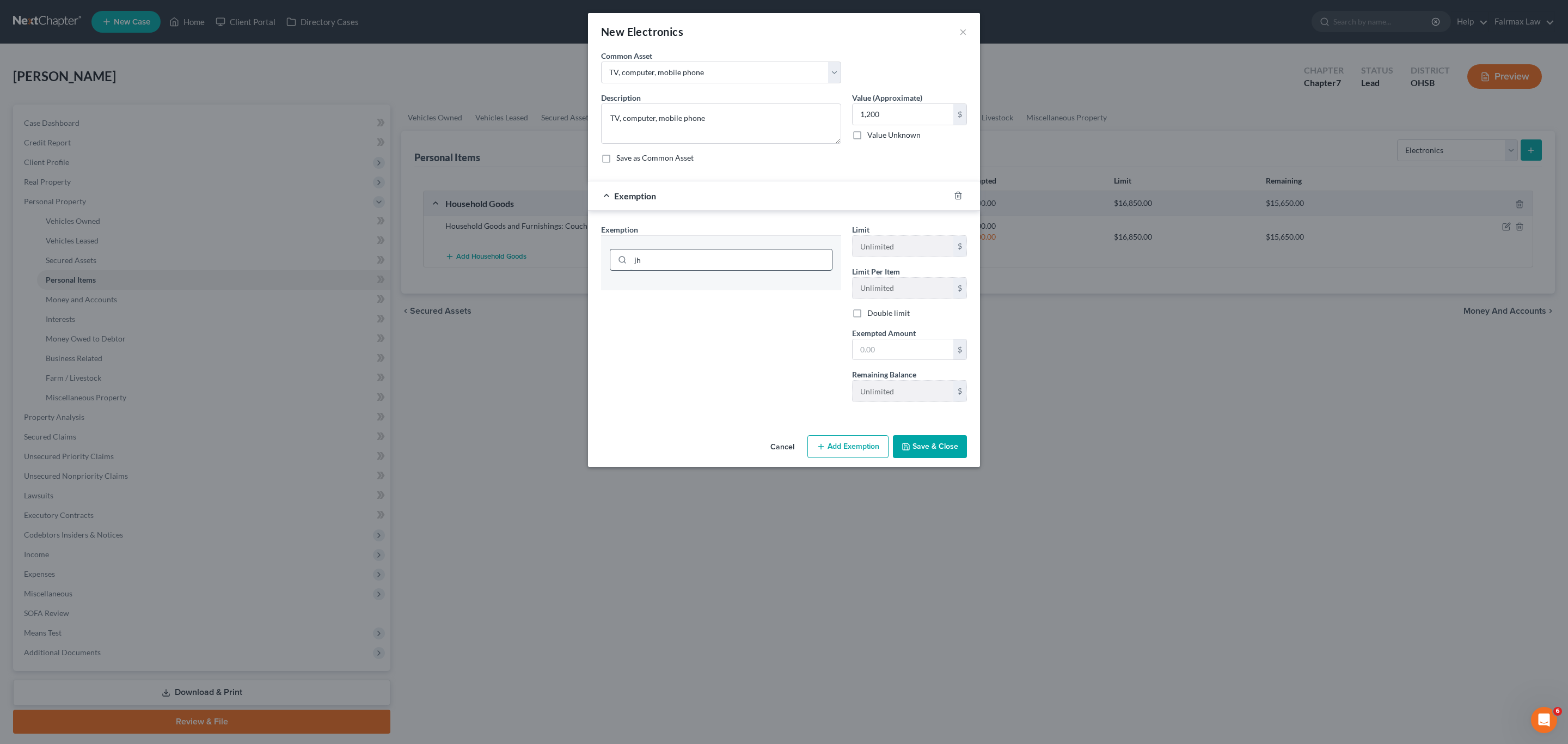
type input "j"
type input "hou"
click at [736, 321] on li "6 - Household Goods & Furnishings - 2329.66(A)(4)(a)" at bounding box center [721, 315] width 223 height 20
click at [877, 348] on input "text" at bounding box center [903, 351] width 100 height 21
type input "1,200"
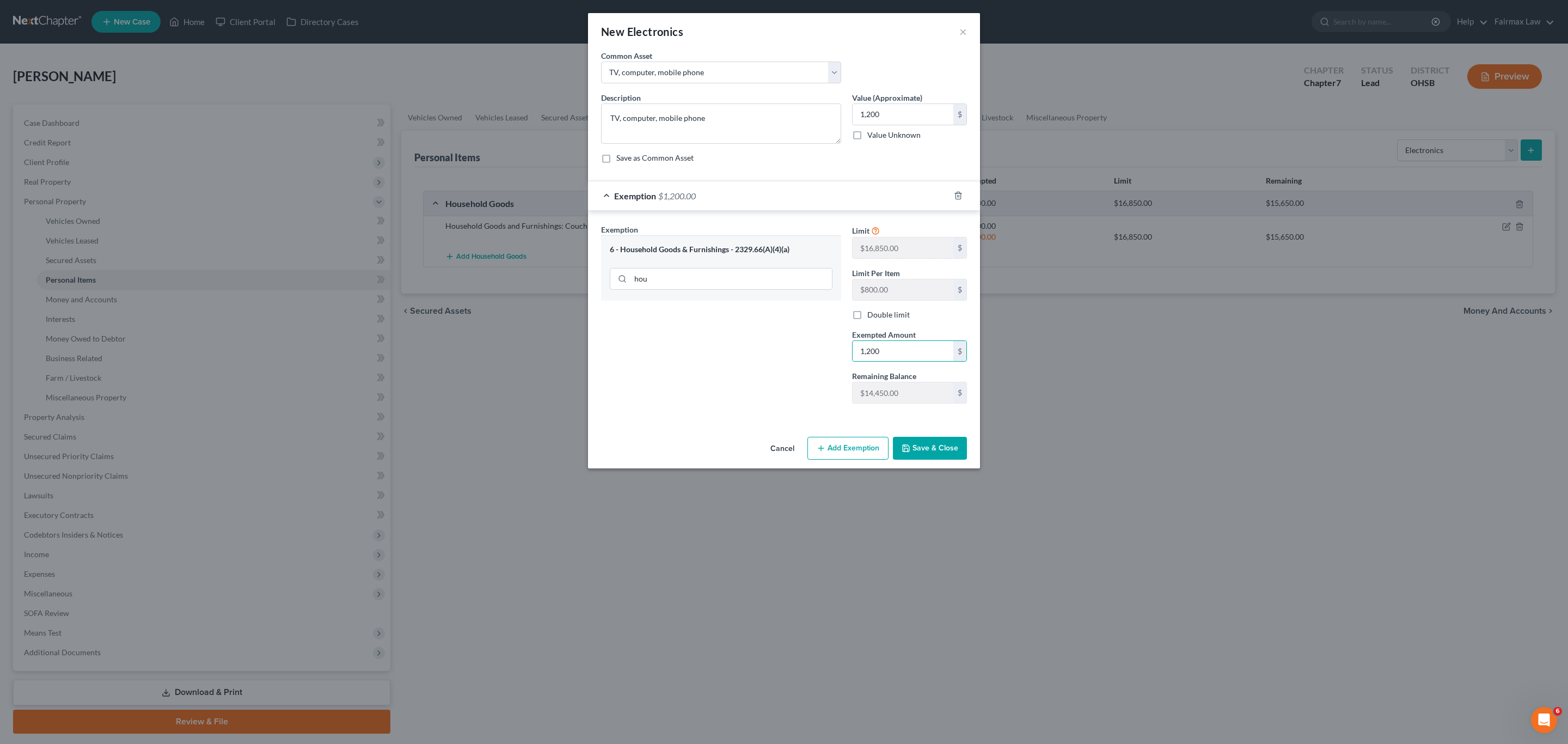
click at [942, 446] on button "Save & Close" at bounding box center [930, 448] width 74 height 23
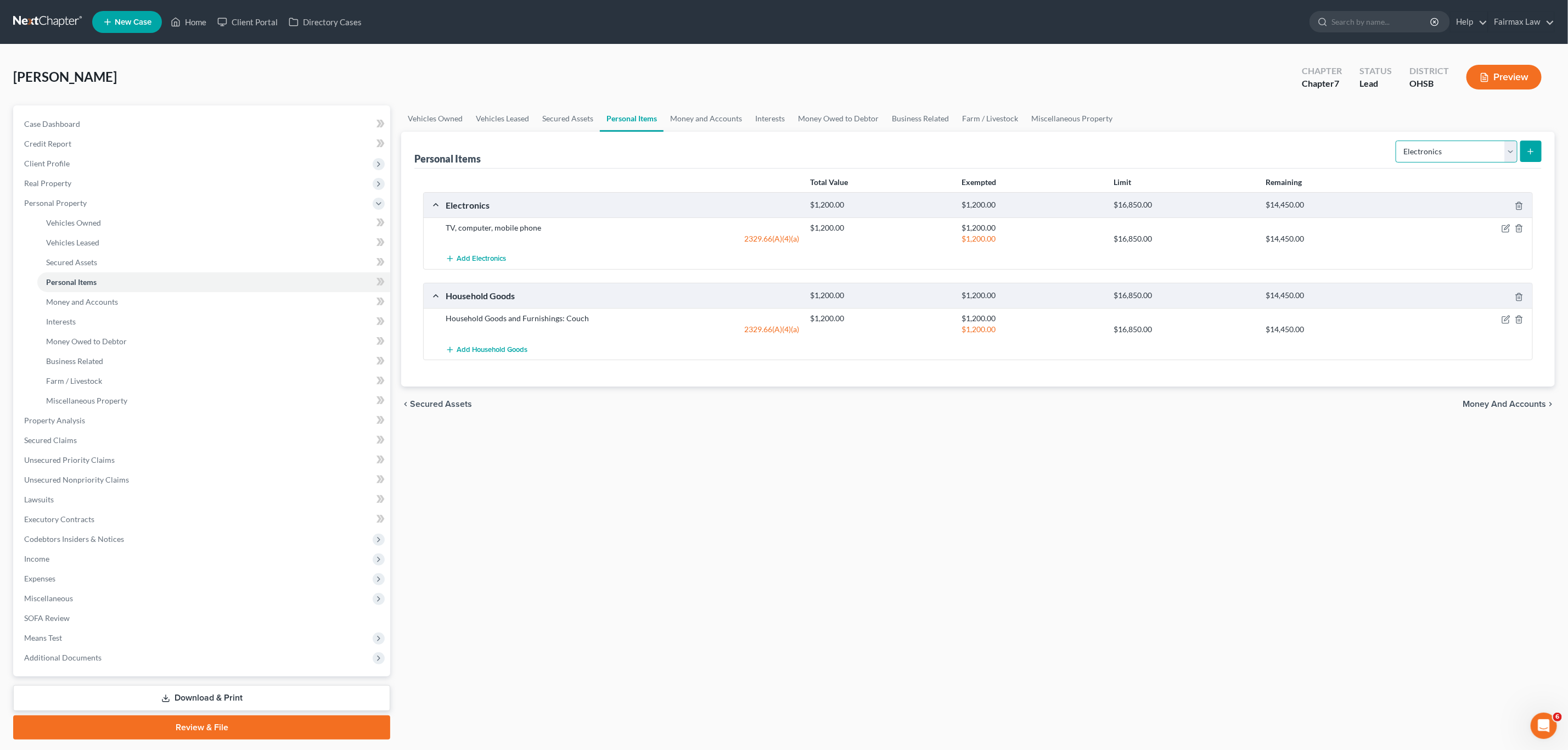
click at [1045, 153] on select "Select Item Type Clothing Collectibles Of Value Electronics Firearms Household …" at bounding box center [1456, 152] width 122 height 22
select select "firearms"
click at [1045, 141] on select "Select Item Type Clothing Collectibles Of Value Electronics Firearms Household …" at bounding box center [1456, 152] width 122 height 22
click at [1045, 150] on icon "submit" at bounding box center [1531, 152] width 9 height 9
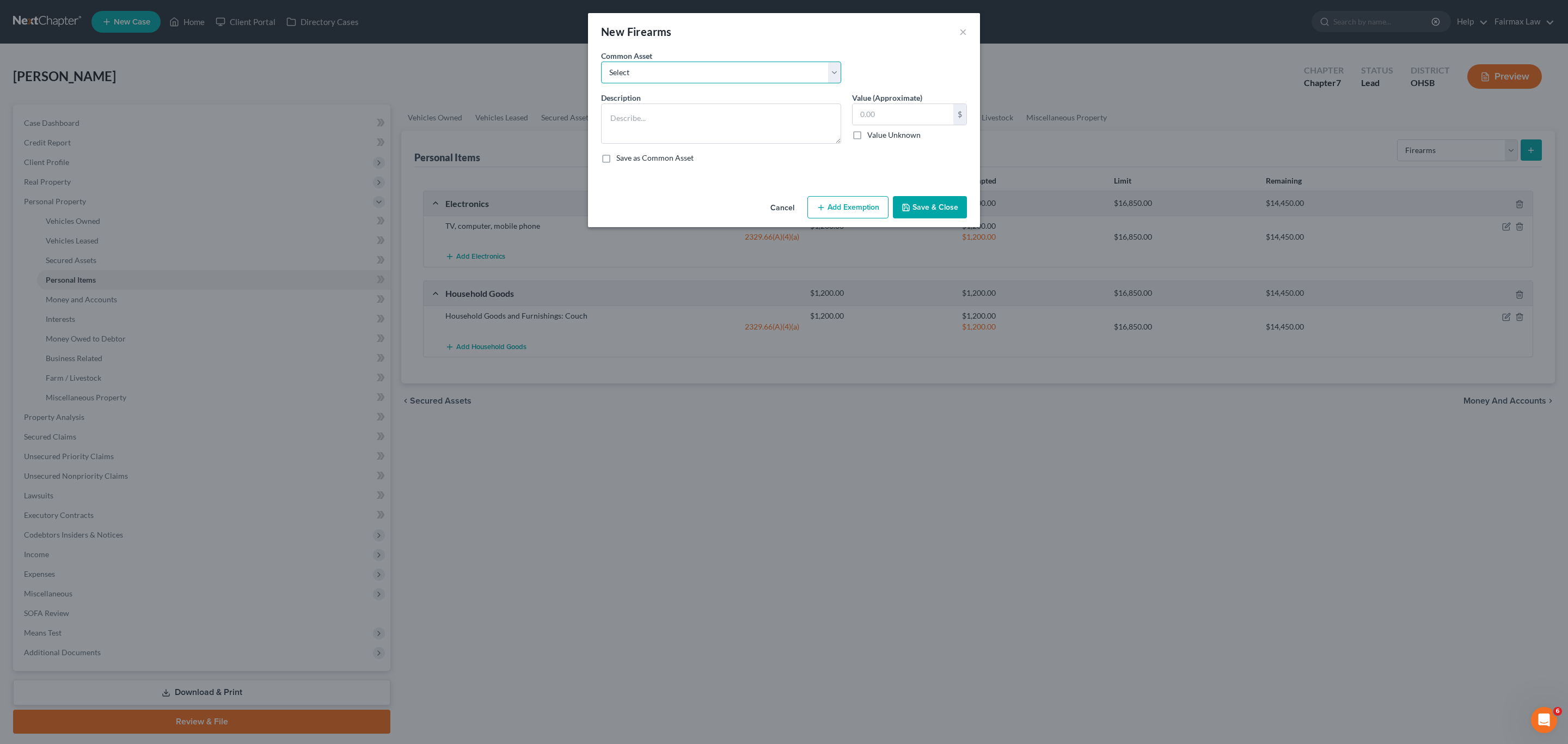
click at [763, 66] on select "Select Firearms" at bounding box center [721, 73] width 240 height 22
select select "0"
click at [601, 62] on select "Select Firearms" at bounding box center [721, 73] width 240 height 22
type textarea "Firearms"
click at [893, 123] on input "300.00" at bounding box center [903, 114] width 100 height 21
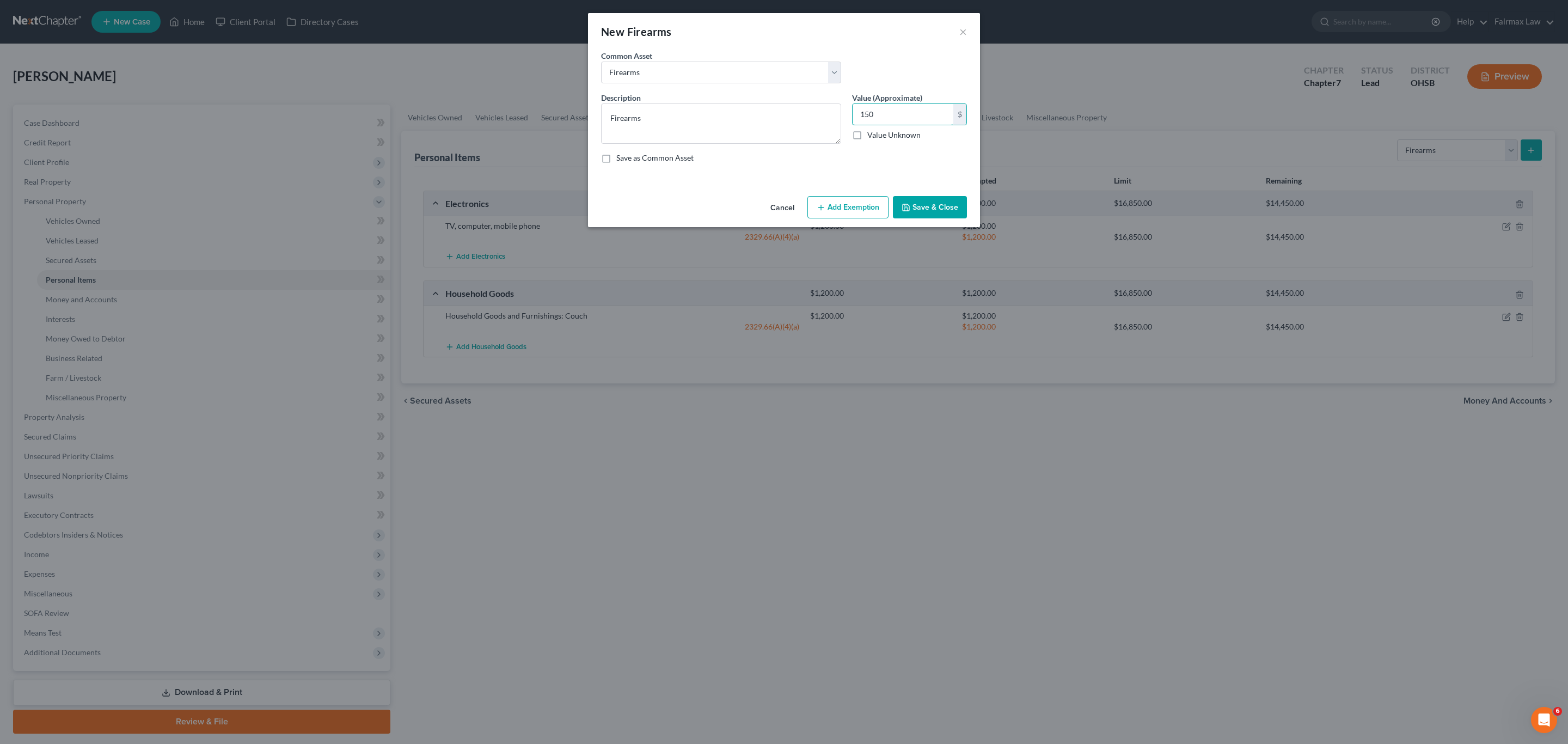
type input "150"
click at [849, 202] on button "Add Exemption" at bounding box center [848, 207] width 81 height 23
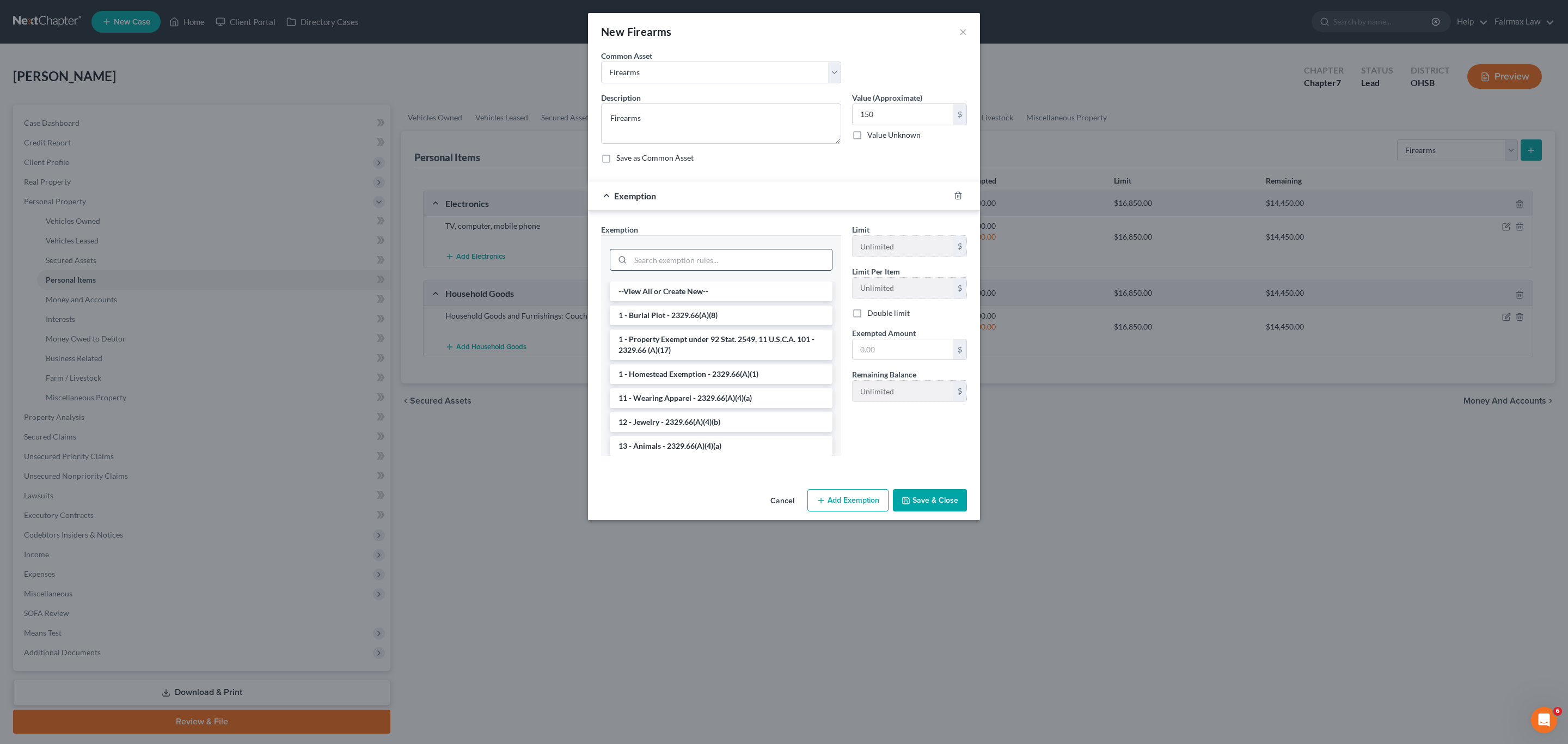
click at [689, 267] on input "search" at bounding box center [731, 260] width 202 height 21
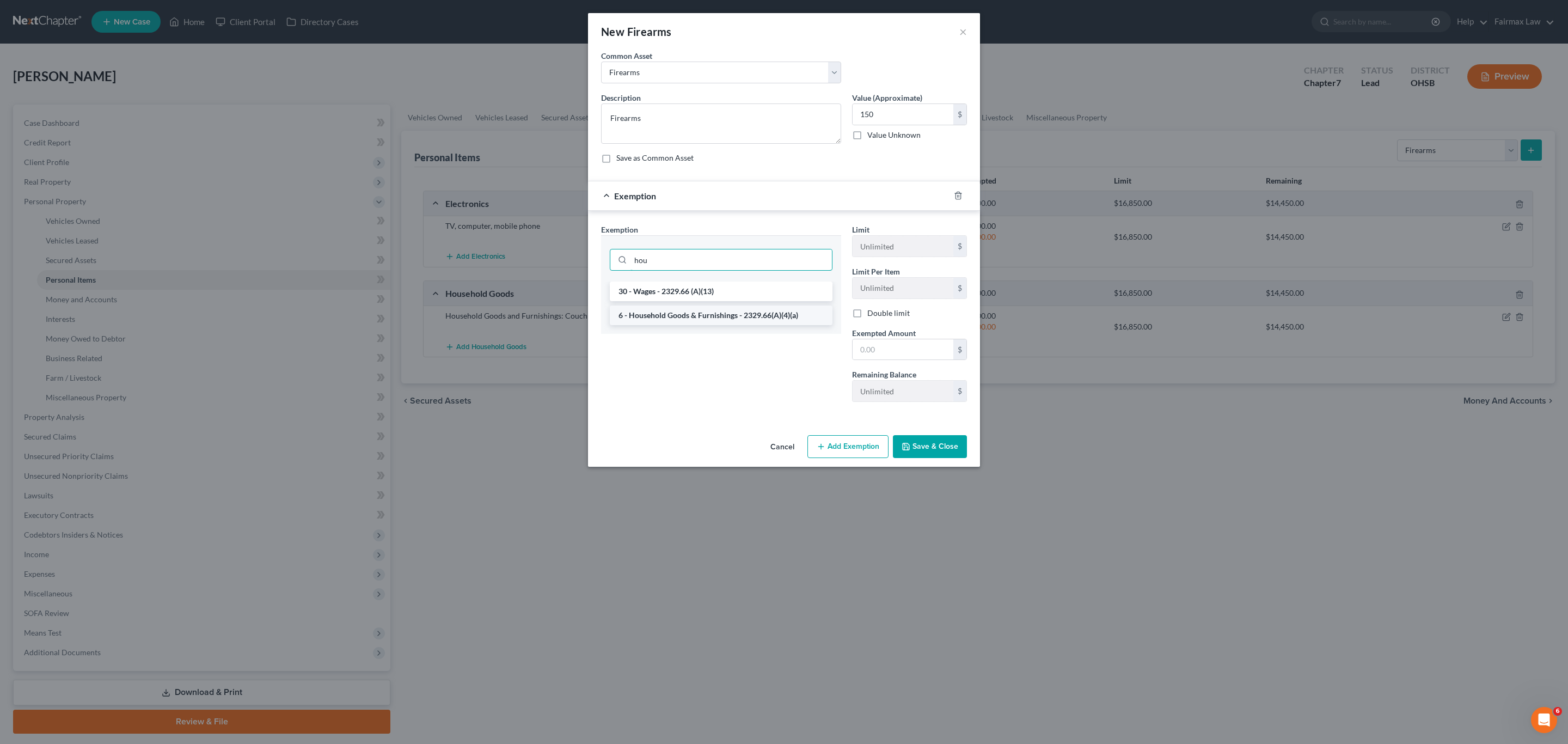
type input "hou"
click at [722, 322] on li "6 - Household Goods & Furnishings - 2329.66(A)(4)(a)" at bounding box center [721, 315] width 223 height 20
click at [897, 350] on input "text" at bounding box center [903, 351] width 100 height 21
type input "150"
click at [807, 358] on div "Exemption Set must be selected for CA. Exemption * 6 - Household Goods & Furnis…" at bounding box center [721, 318] width 251 height 189
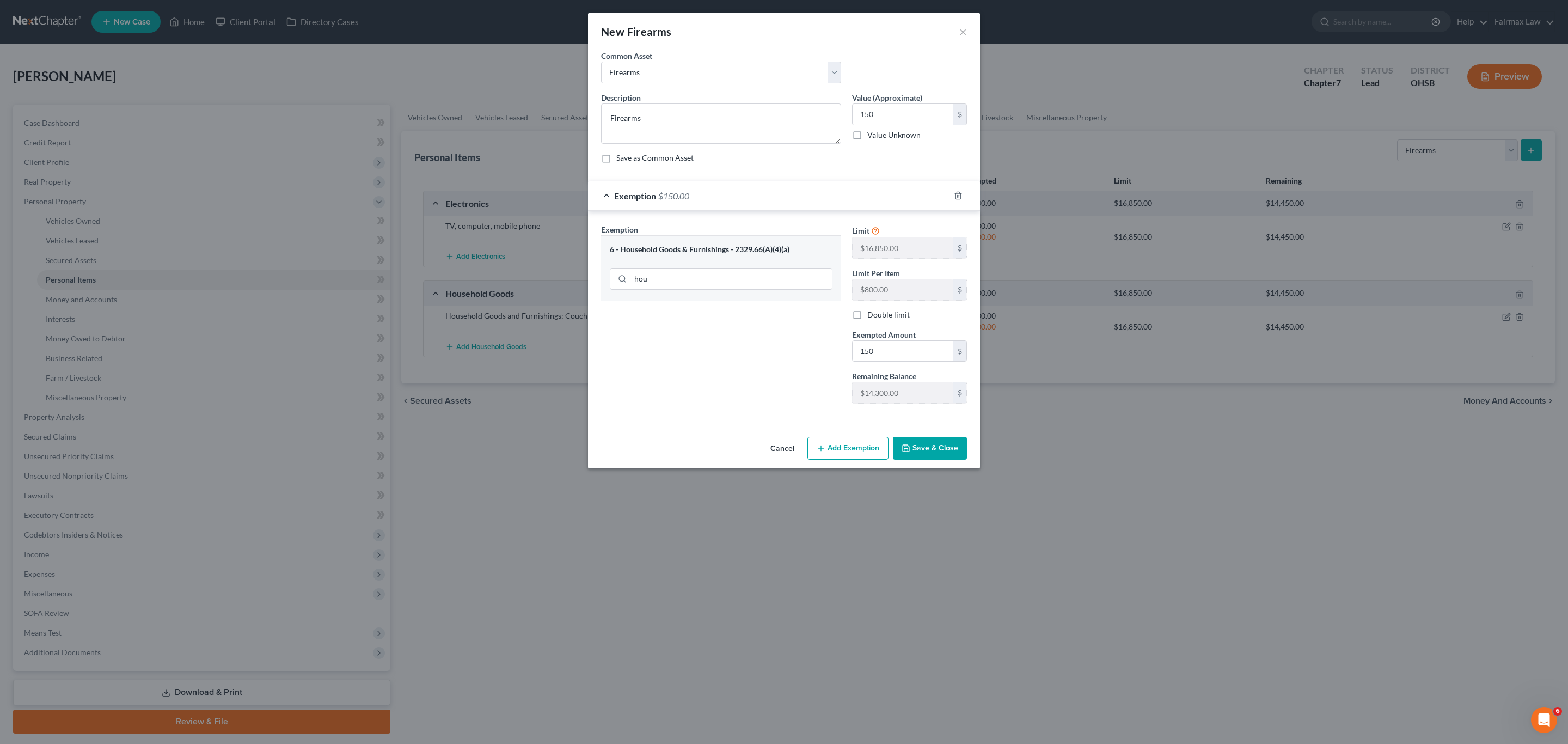
click at [920, 460] on button "Save & Close" at bounding box center [930, 448] width 74 height 23
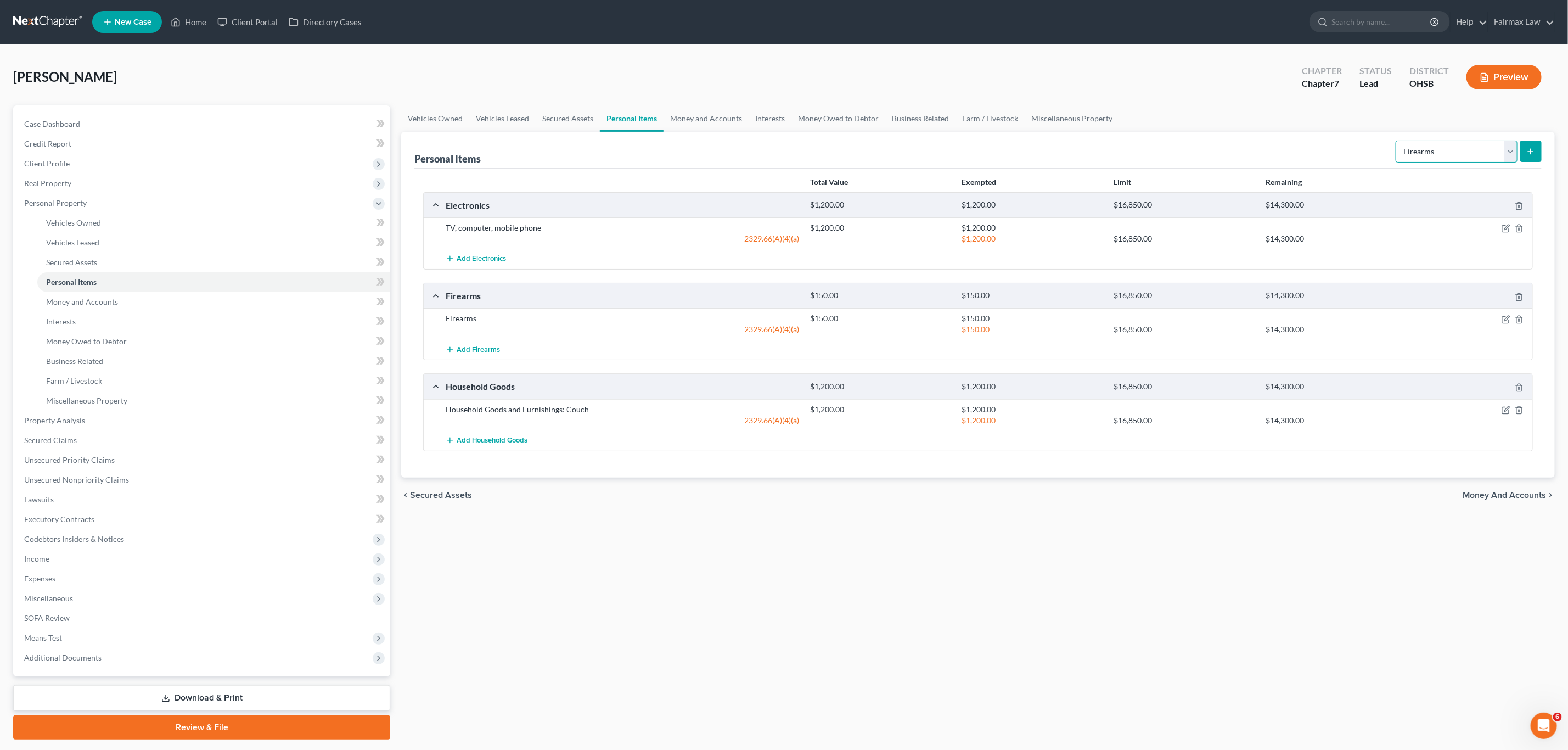
click at [1045, 158] on select "Select Item Type Clothing Collectibles Of Value Electronics Firearms Household …" at bounding box center [1456, 152] width 122 height 22
click at [1045, 141] on select "Select Item Type Clothing Collectibles Of Value Electronics Firearms Household …" at bounding box center [1456, 152] width 122 height 22
click at [1045, 138] on div "Select Item Type Clothing Collectibles Of Value Electronics Firearms Household …" at bounding box center [1466, 150] width 150 height 29
click at [1045, 150] on select "Select Item Type Clothing Collectibles Of Value Electronics Firearms Household …" at bounding box center [1456, 152] width 122 height 22
select select "clothing"
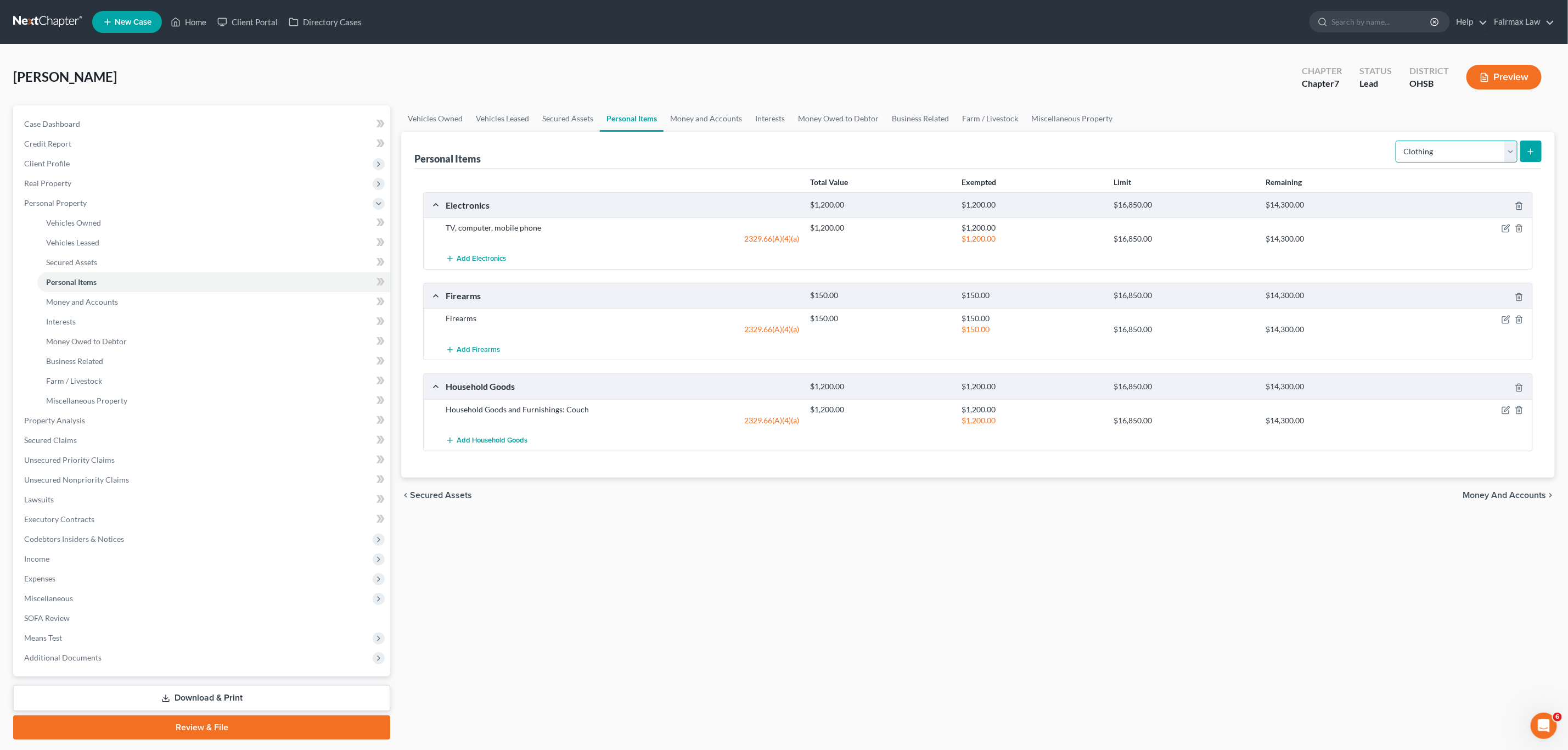
click at [1045, 141] on select "Select Item Type Clothing Collectibles Of Value Electronics Firearms Household …" at bounding box center [1456, 152] width 122 height 22
click at [1045, 153] on icon "submit" at bounding box center [1531, 152] width 9 height 9
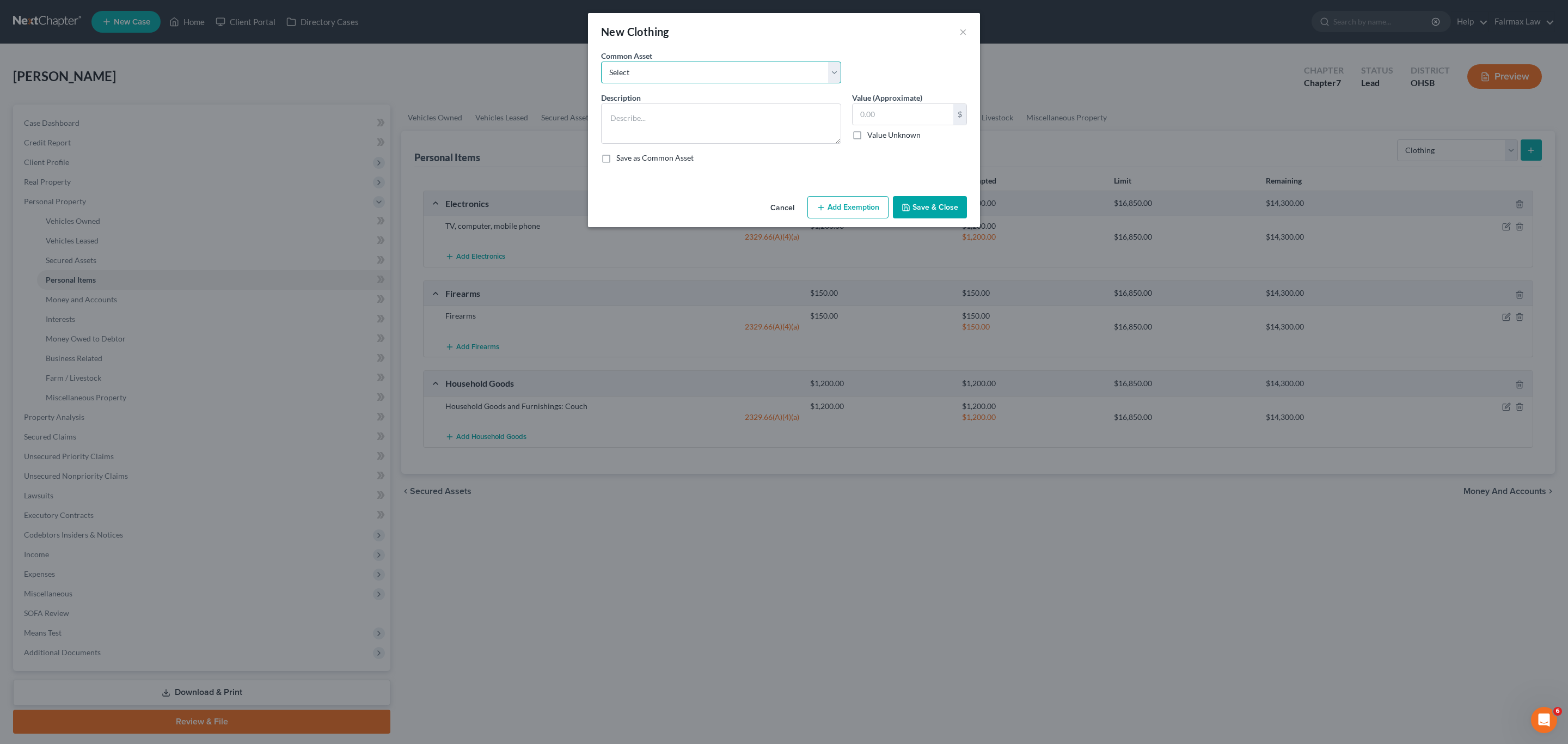
click at [708, 72] on select "Select Everyday clothing Professional Men's wear. Everyday wearing apparel Comm…" at bounding box center [721, 73] width 240 height 22
select select "0"
click at [601, 62] on select "Select Everyday clothing Professional Men's wear. Everyday wearing apparel Comm…" at bounding box center [721, 73] width 240 height 22
type textarea "Everyday clothing"
click at [879, 109] on input "400.00" at bounding box center [903, 114] width 100 height 21
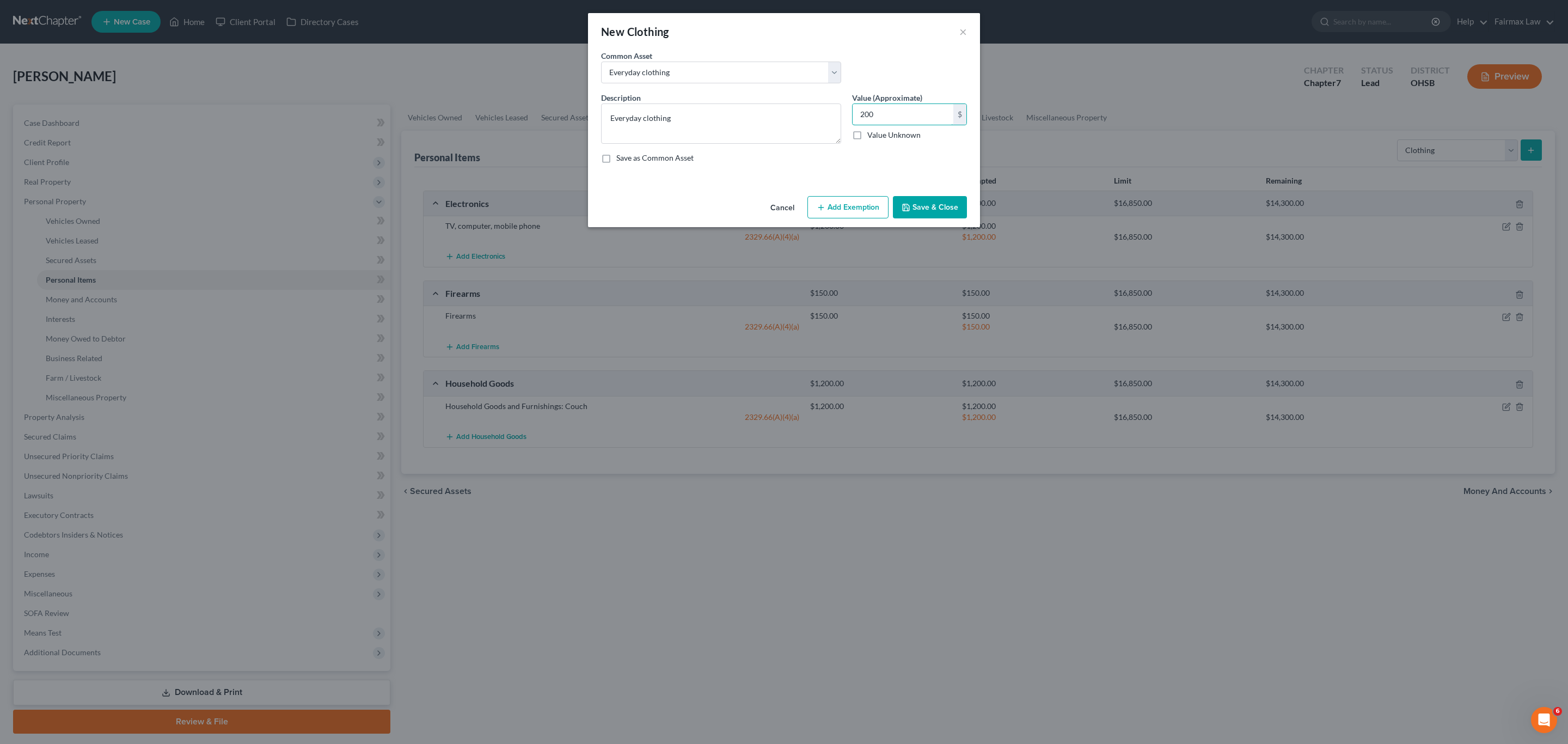
type input "200"
click at [829, 211] on button "Add Exemption" at bounding box center [848, 207] width 81 height 23
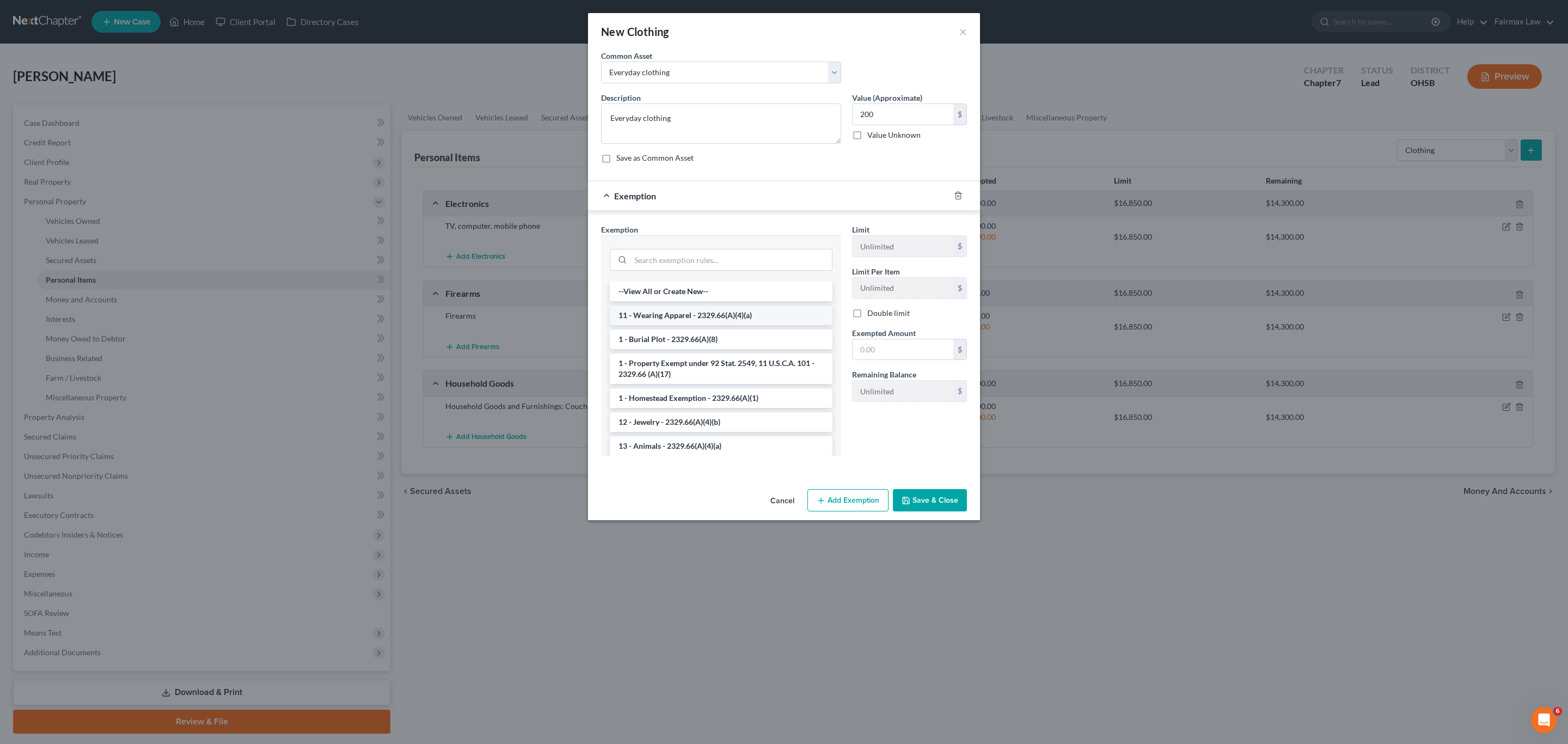
click at [662, 313] on li "11 - Wearing Apparel - 2329.66(A)(4)(a)" at bounding box center [721, 315] width 223 height 20
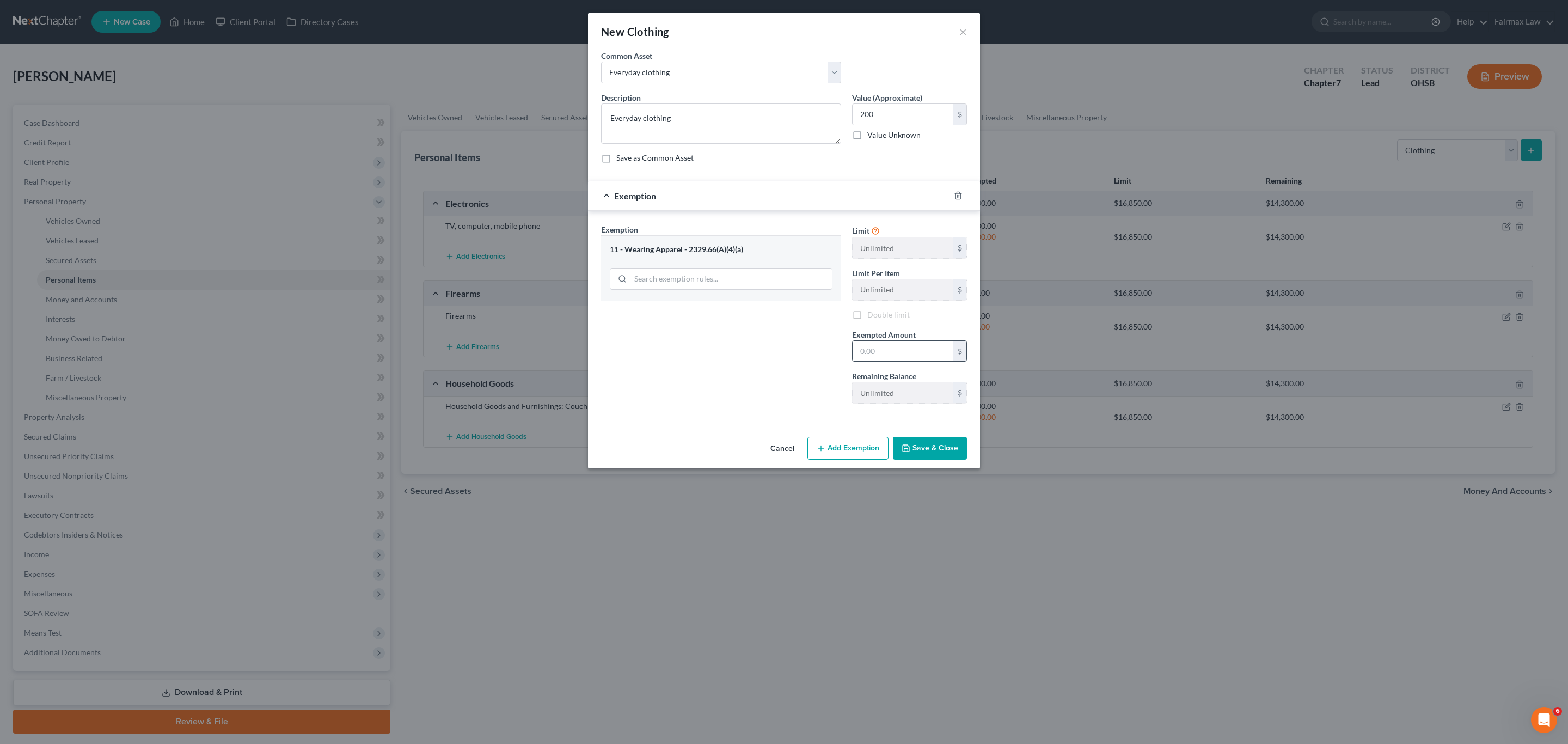
click at [865, 354] on input "text" at bounding box center [903, 351] width 100 height 21
type input "200"
click at [698, 383] on div "Exemption Set must be selected for CA. Exemption * 11 - Wearing Apparel - 2329.…" at bounding box center [721, 318] width 251 height 189
click at [927, 449] on button "Save & Close" at bounding box center [930, 448] width 74 height 23
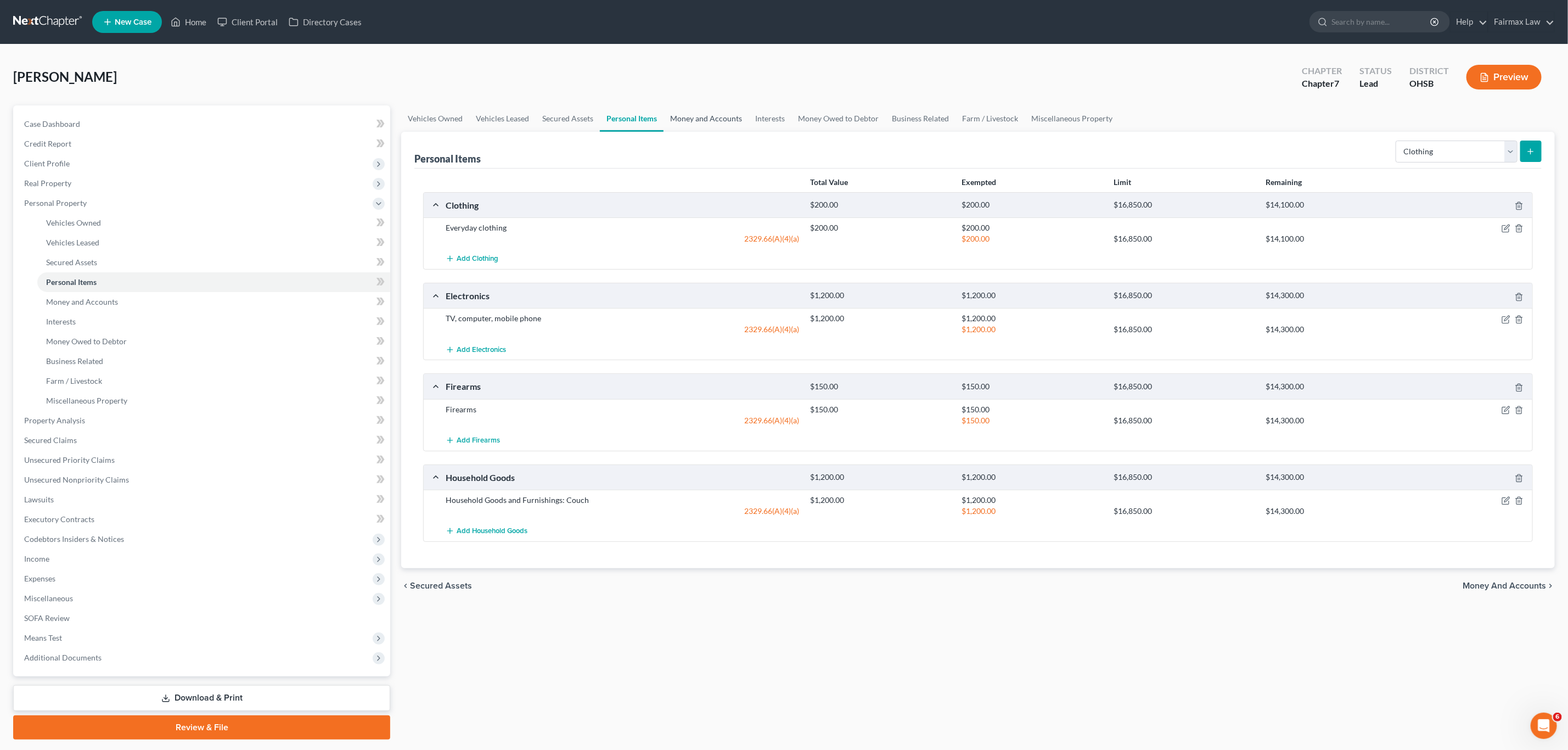
click at [692, 121] on link "Money and Accounts" at bounding box center [706, 119] width 85 height 27
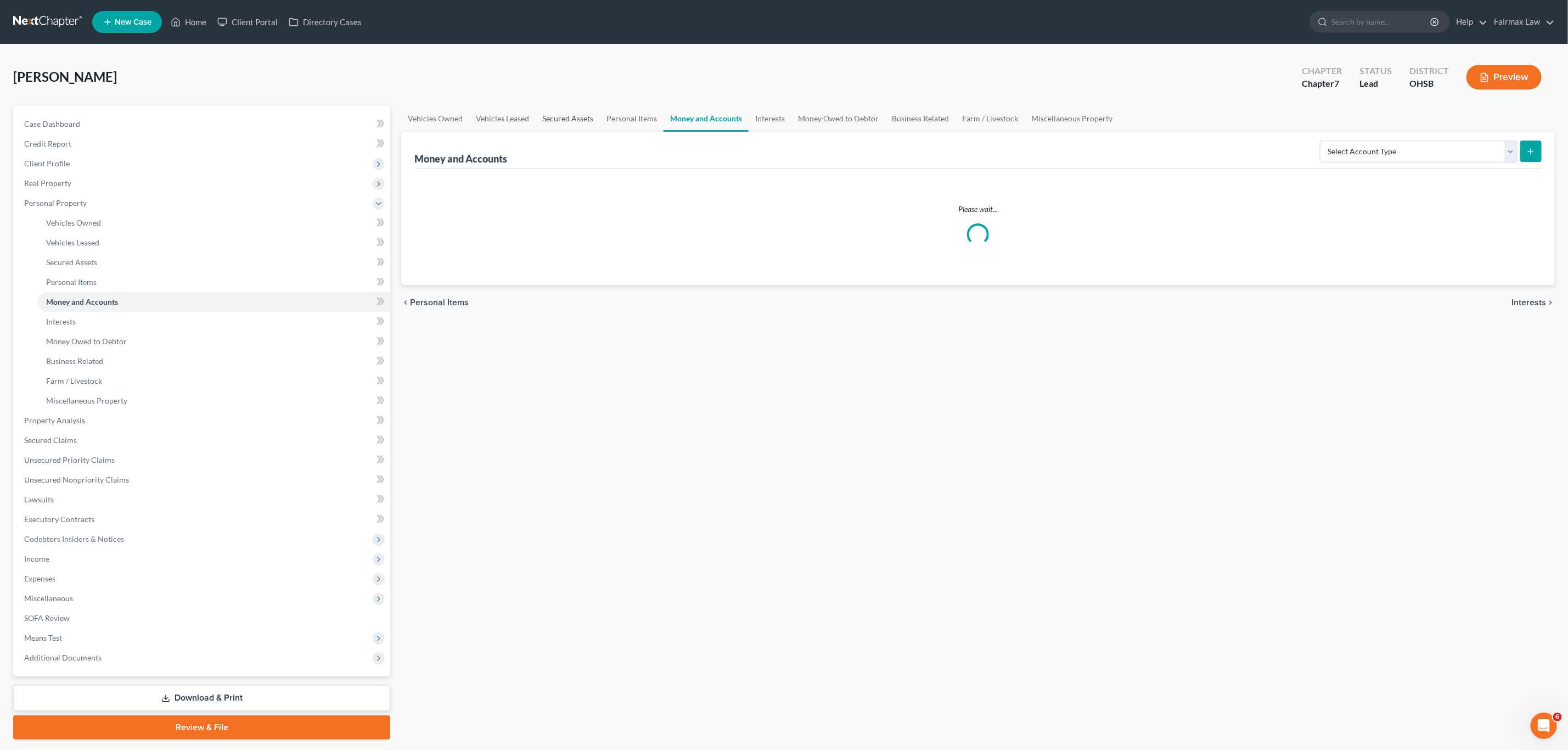
click at [574, 122] on link "Secured Assets" at bounding box center [568, 119] width 64 height 27
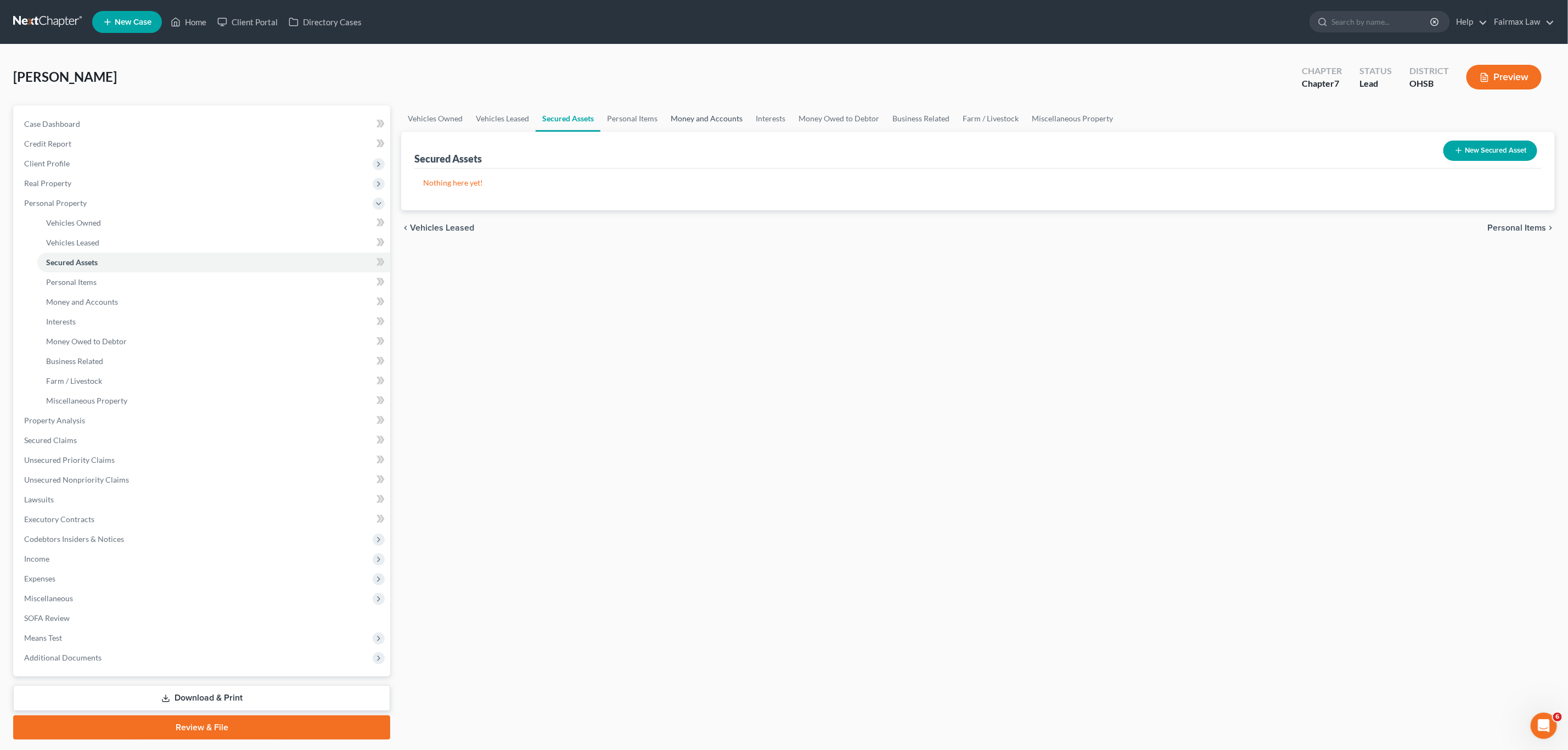
click at [710, 121] on link "Money and Accounts" at bounding box center [706, 119] width 85 height 27
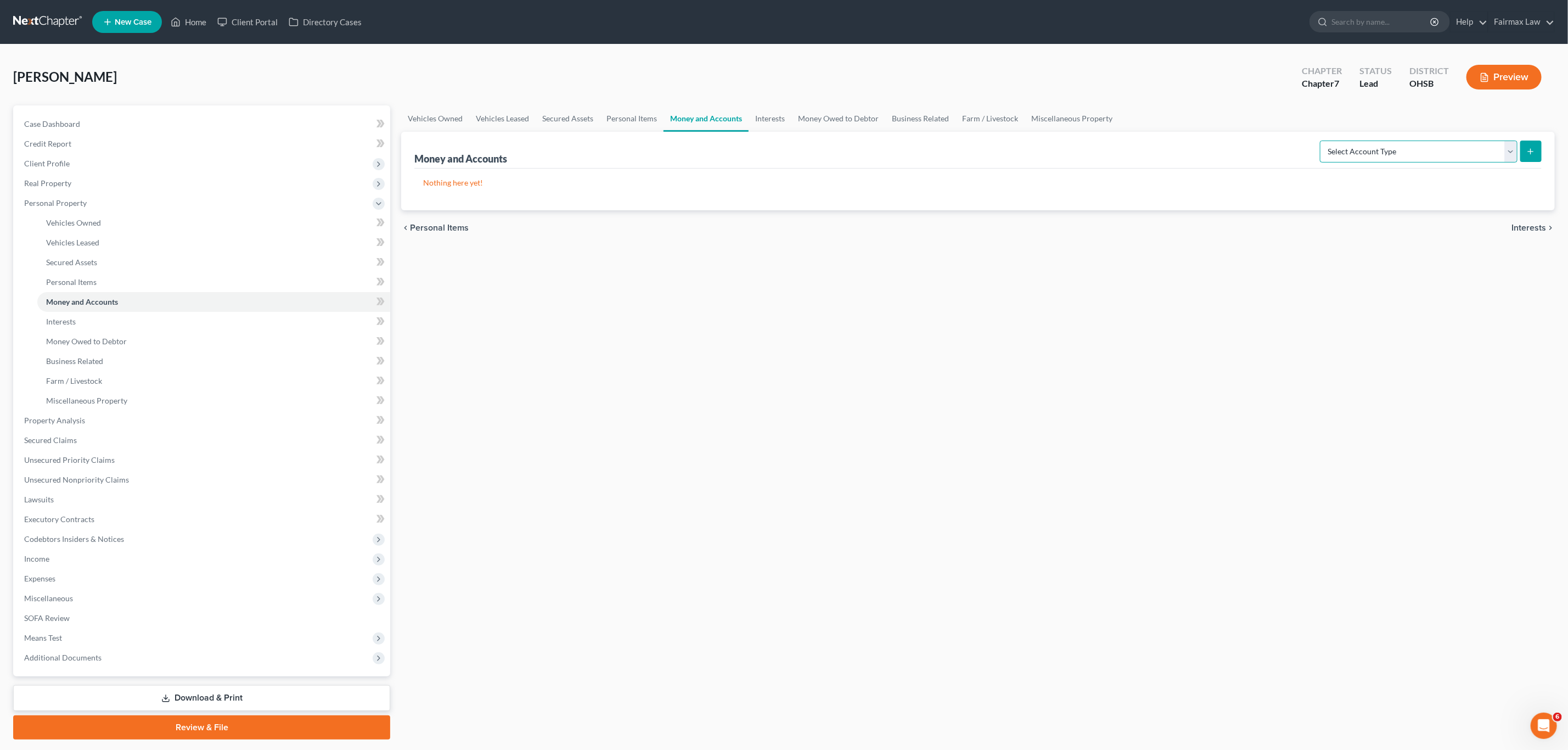
drag, startPoint x: 1329, startPoint y: 155, endPoint x: 1354, endPoint y: 162, distance: 26.0
click at [1045, 155] on select "Select Account Type Brokerage Cash on Hand Certificates of Deposit Checking Acc…" at bounding box center [1418, 152] width 197 height 22
select select "other"
click at [1045, 141] on select "Select Account Type Brokerage Cash on Hand Certificates of Deposit Checking Acc…" at bounding box center [1418, 152] width 197 height 22
click at [1045, 155] on icon "submit" at bounding box center [1531, 152] width 9 height 9
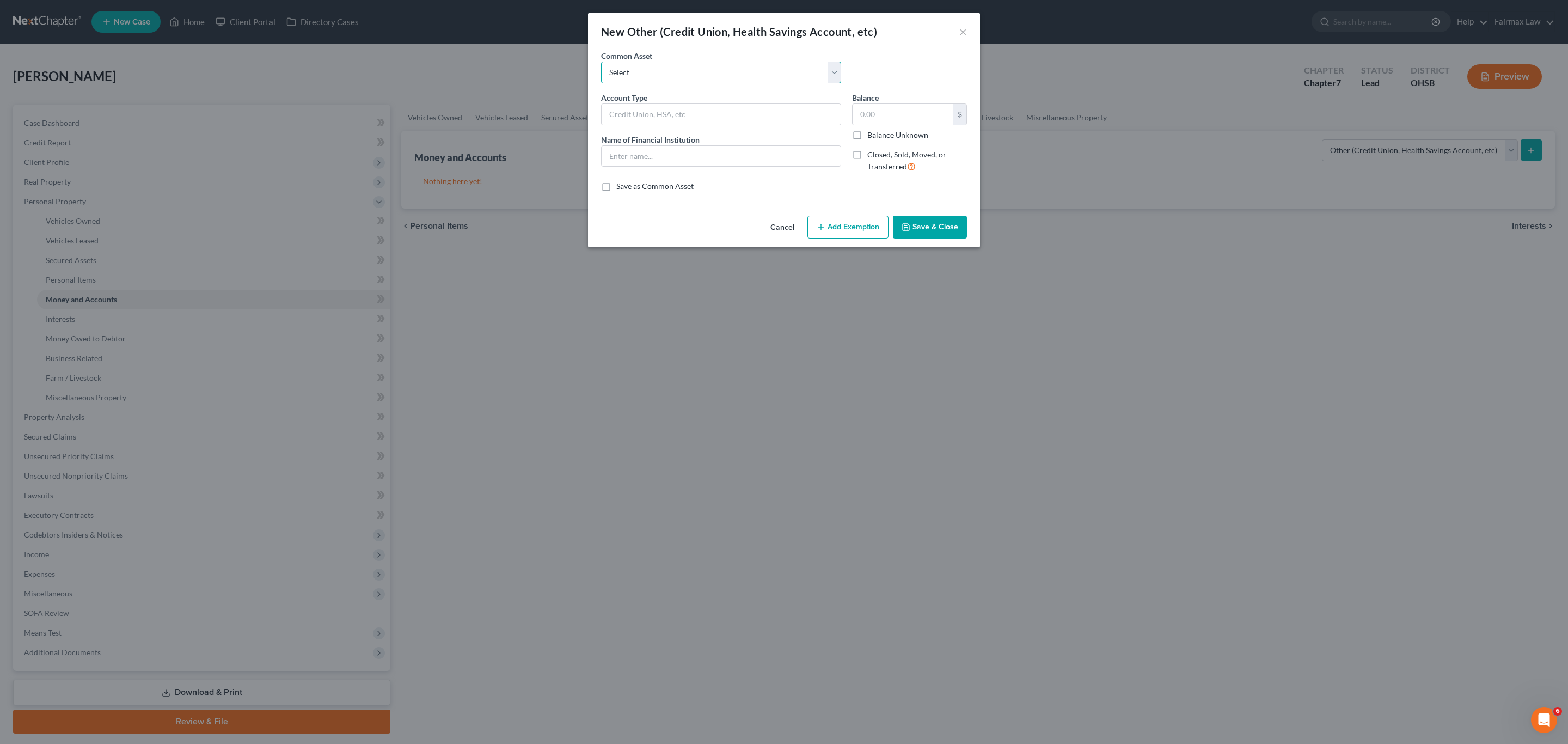
click at [663, 77] on select "Select Prepaid Debit Card - Chime Credit Builder Way2Go Prepaid Debit Card - Ca…" at bounding box center [721, 73] width 240 height 22
select select "2"
click at [601, 62] on select "Select Prepaid Debit Card - Chime Credit Builder Way2Go Prepaid Debit Card - Ca…" at bounding box center [721, 73] width 240 height 22
type input "Prepaid Debit Card - CashApp"
type input "Cashapp"
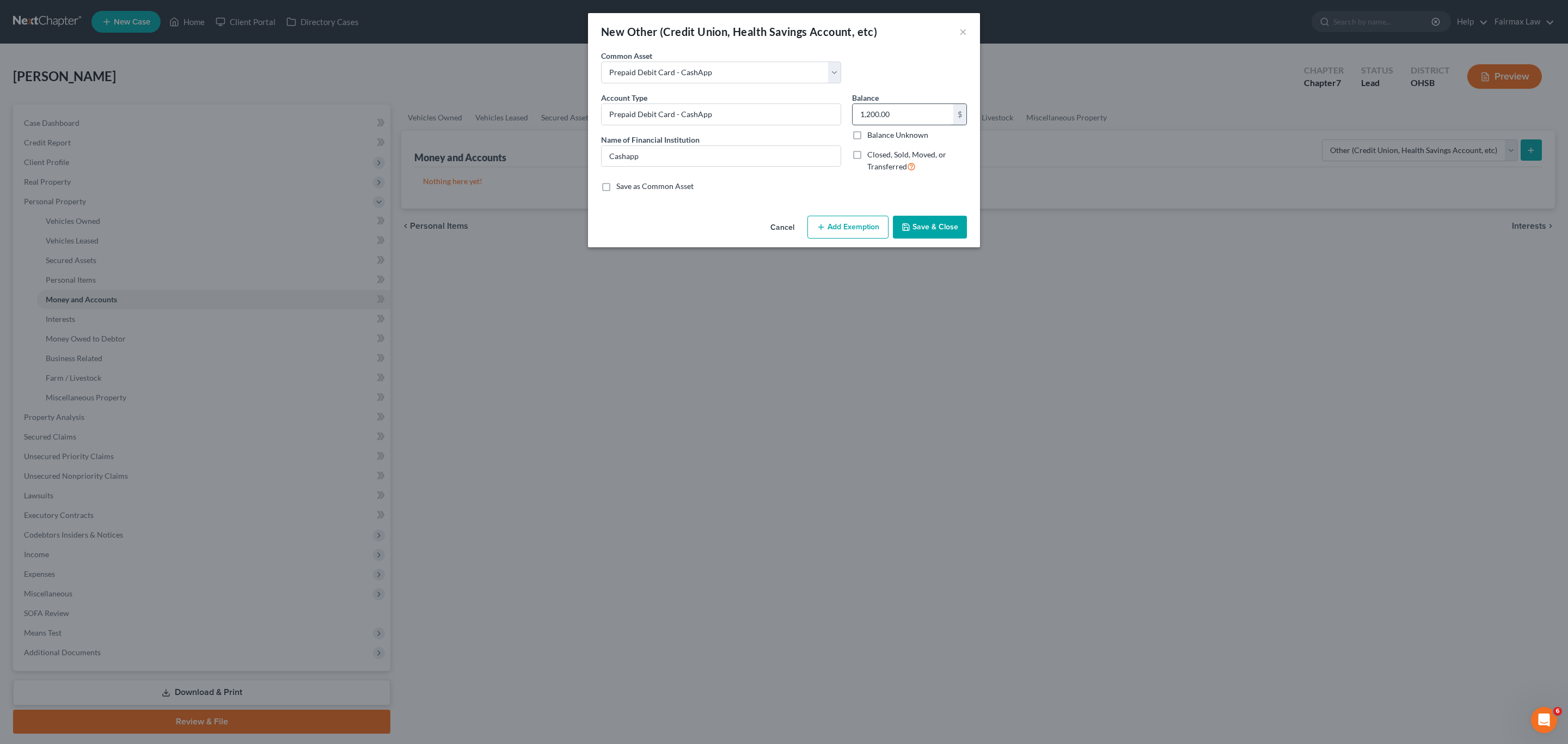
click at [908, 113] on input "1,200.00" at bounding box center [903, 114] width 100 height 21
type input "0"
click at [928, 219] on button "Save & Close" at bounding box center [930, 227] width 74 height 23
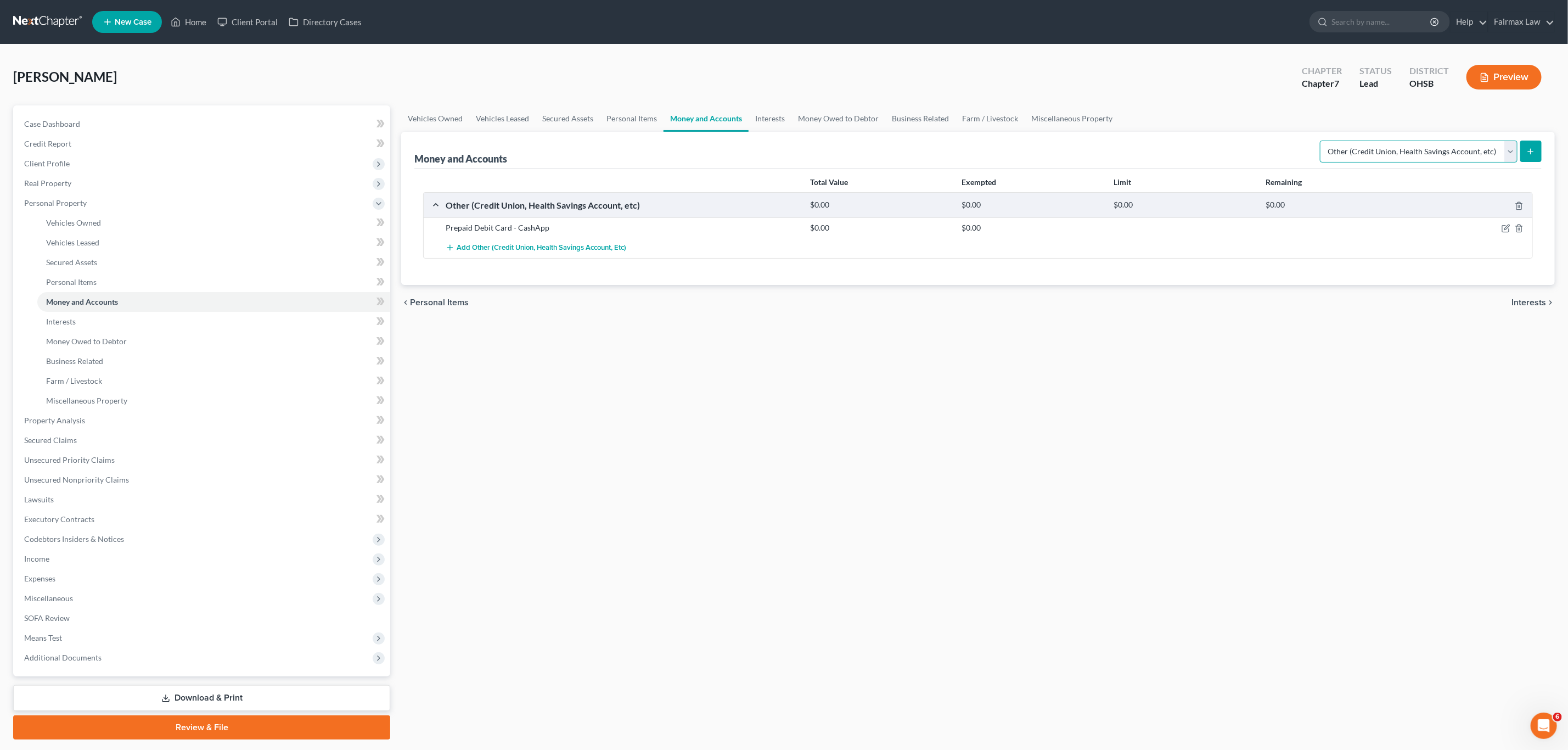
click at [1045, 155] on select "Select Account Type Brokerage Cash on Hand Certificates of Deposit Checking Acc…" at bounding box center [1418, 152] width 197 height 22
click at [1045, 149] on icon "submit" at bounding box center [1531, 152] width 9 height 9
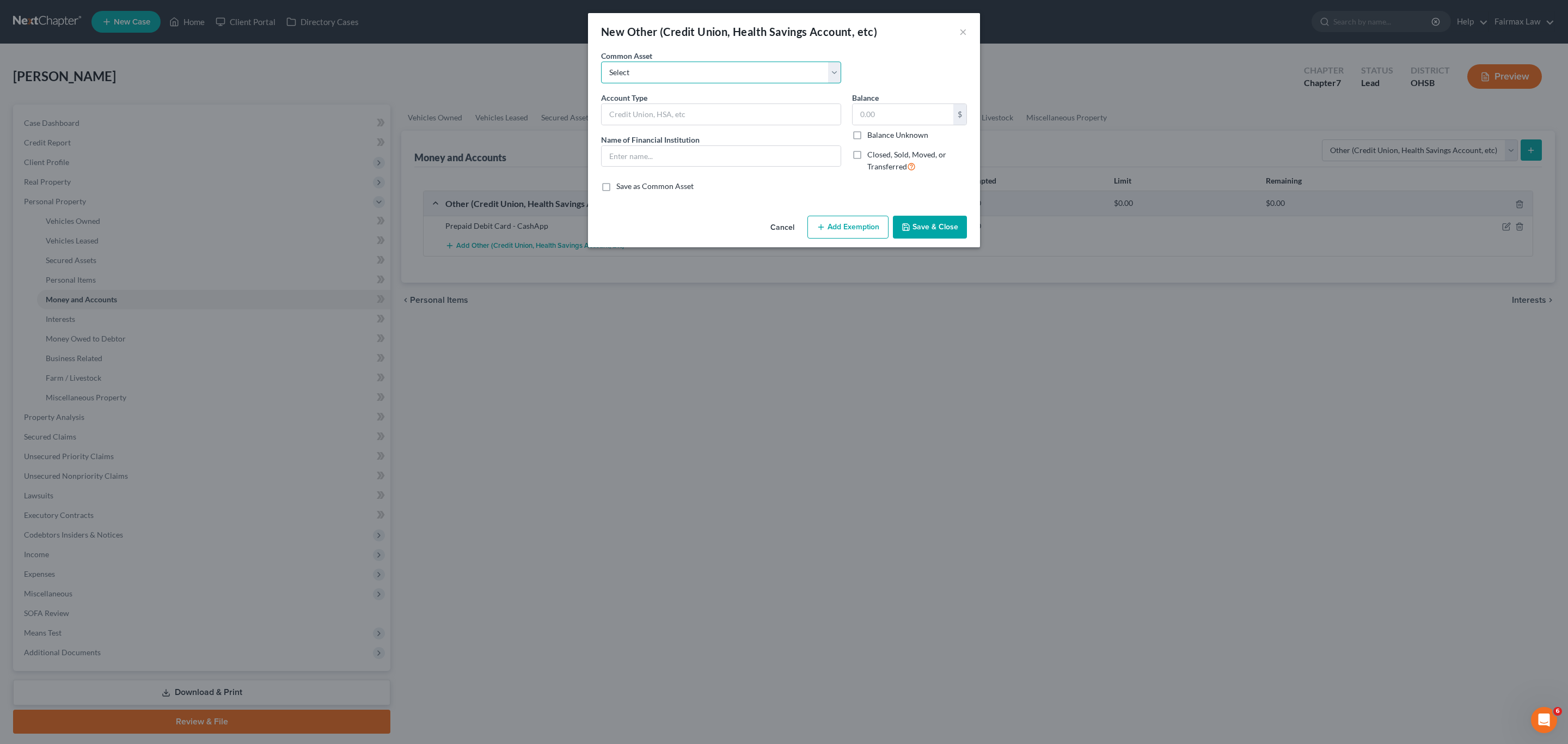
click at [670, 79] on select "Select Prepaid Debit Card - Chime Credit Builder Way2Go Prepaid Debit Card - Ca…" at bounding box center [721, 73] width 240 height 22
select select "6"
click at [601, 62] on select "Select Prepaid Debit Card - Chime Credit Builder Way2Go Prepaid Debit Card - Ca…" at bounding box center [721, 73] width 240 height 22
type input "Prepaid Debit Card"
type input "Sole"
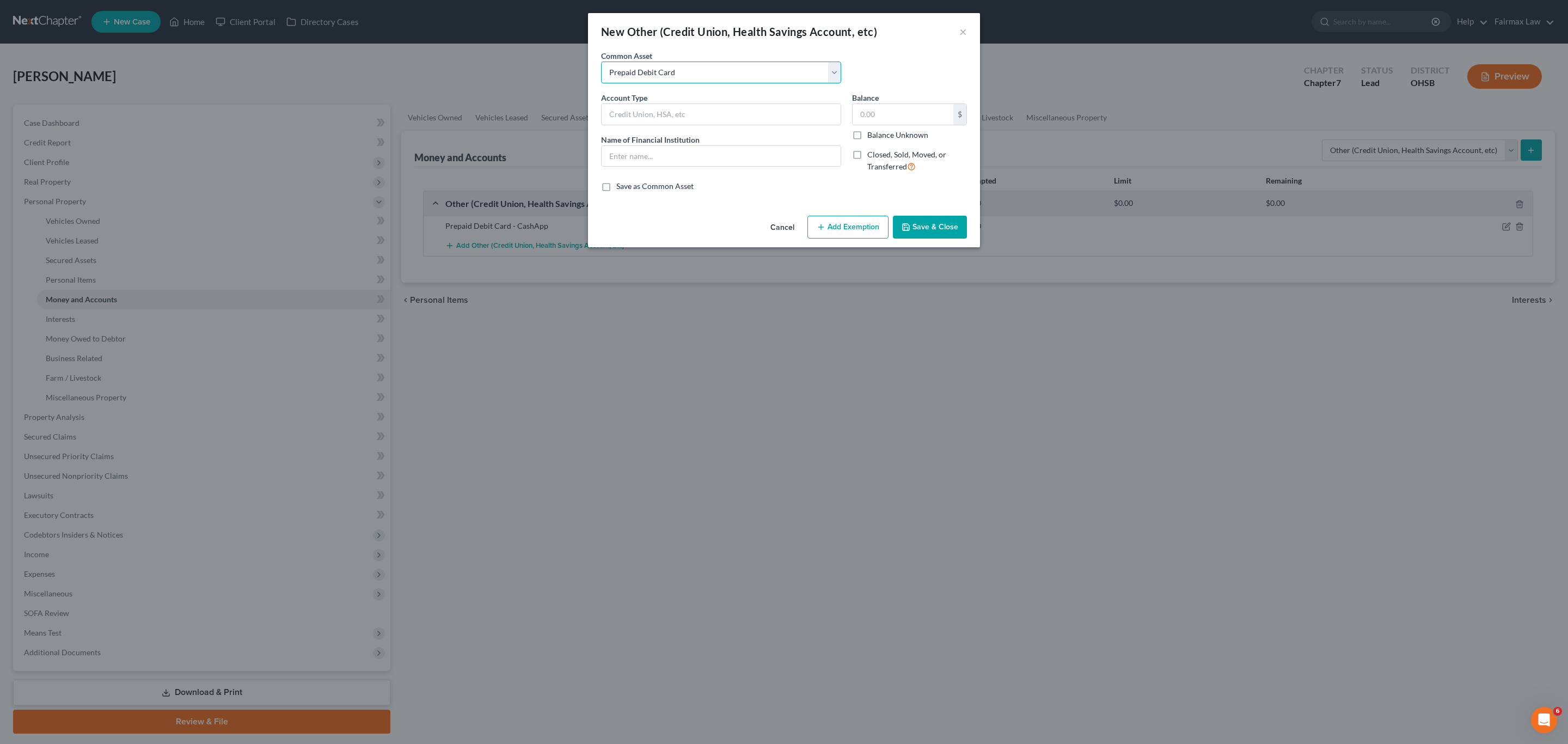
type input "278.00"
click at [706, 109] on input "Prepaid Debit Card" at bounding box center [721, 114] width 239 height 21
type input "Prepaid Debit Card - Chime Credit Builder"
click at [641, 161] on input "Sole" at bounding box center [721, 156] width 239 height 21
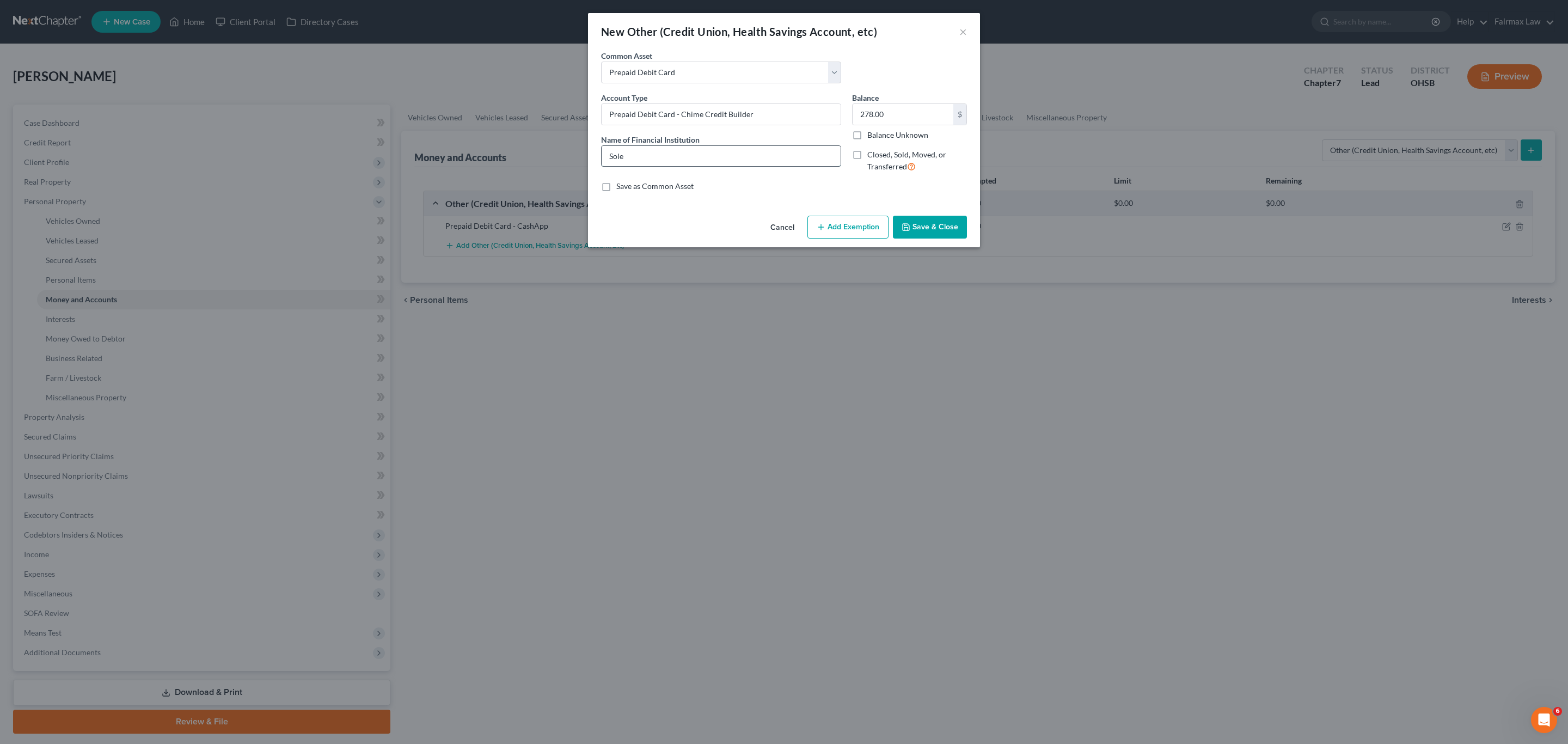
click at [641, 161] on input "Sole" at bounding box center [721, 156] width 239 height 21
type input "Chime Credit Builder"
click at [887, 109] on input "278.00" at bounding box center [903, 114] width 100 height 21
click at [897, 109] on input "450." at bounding box center [903, 114] width 100 height 21
type input "450.37"
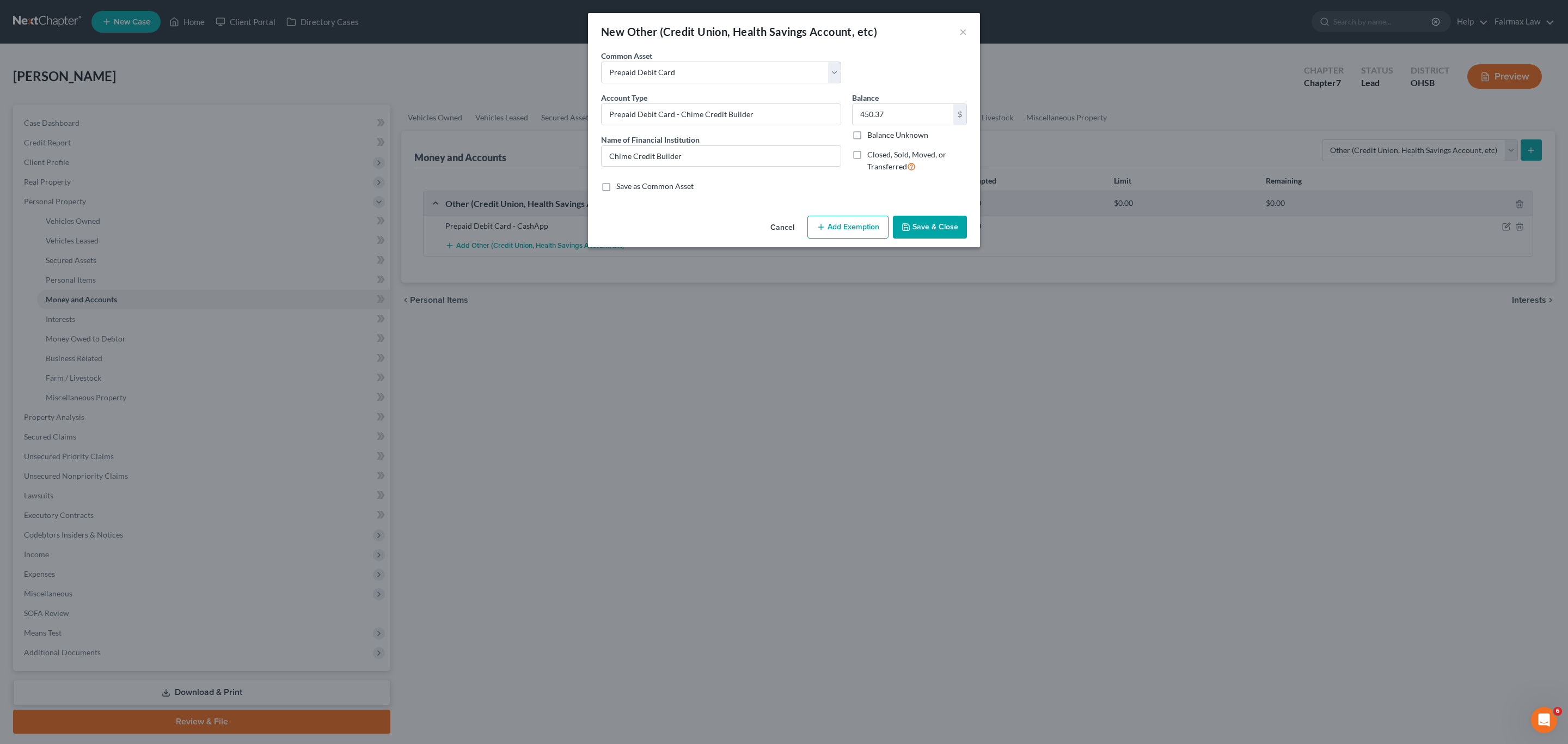
click at [857, 227] on button "Add Exemption" at bounding box center [848, 227] width 81 height 23
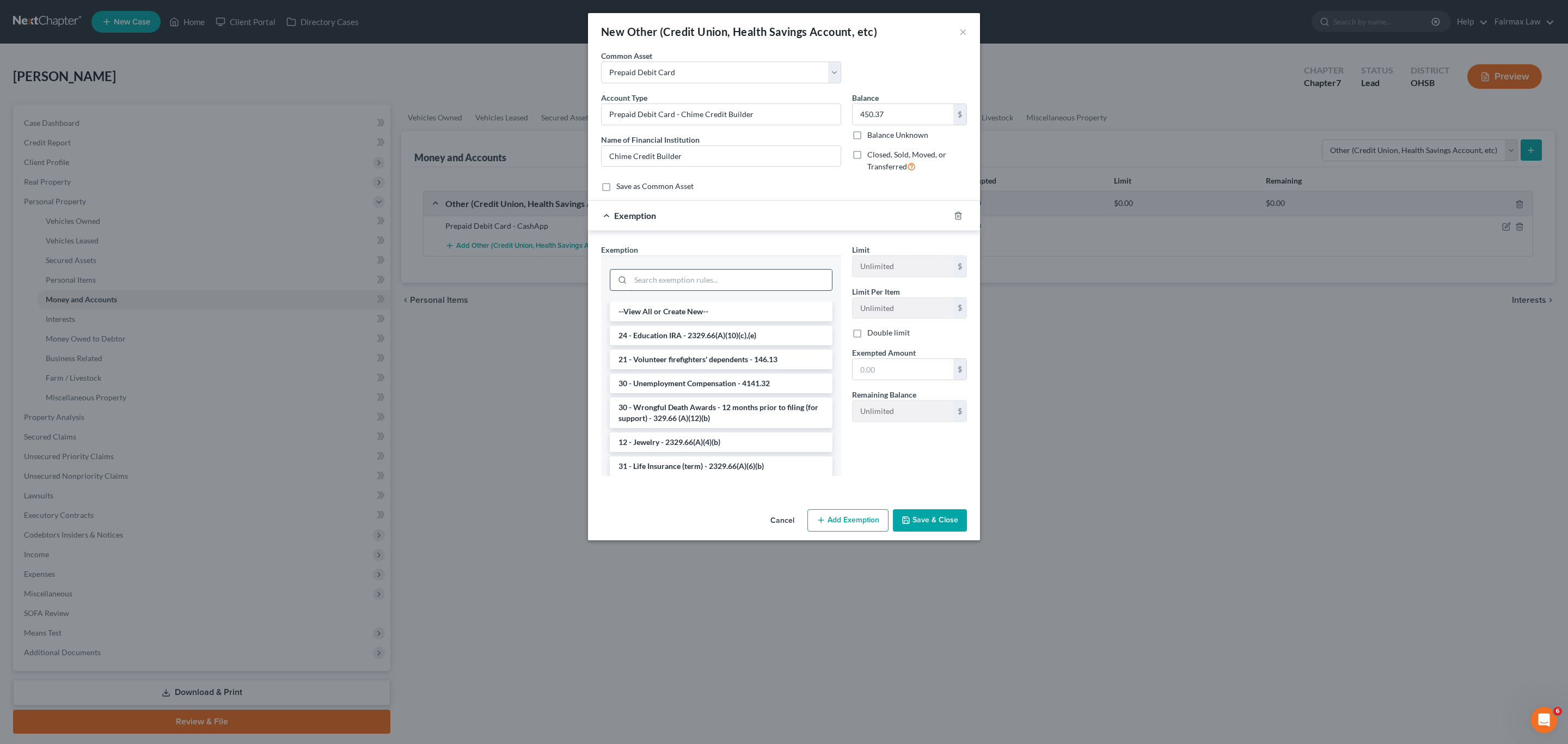
click at [700, 281] on input "search" at bounding box center [731, 280] width 202 height 21
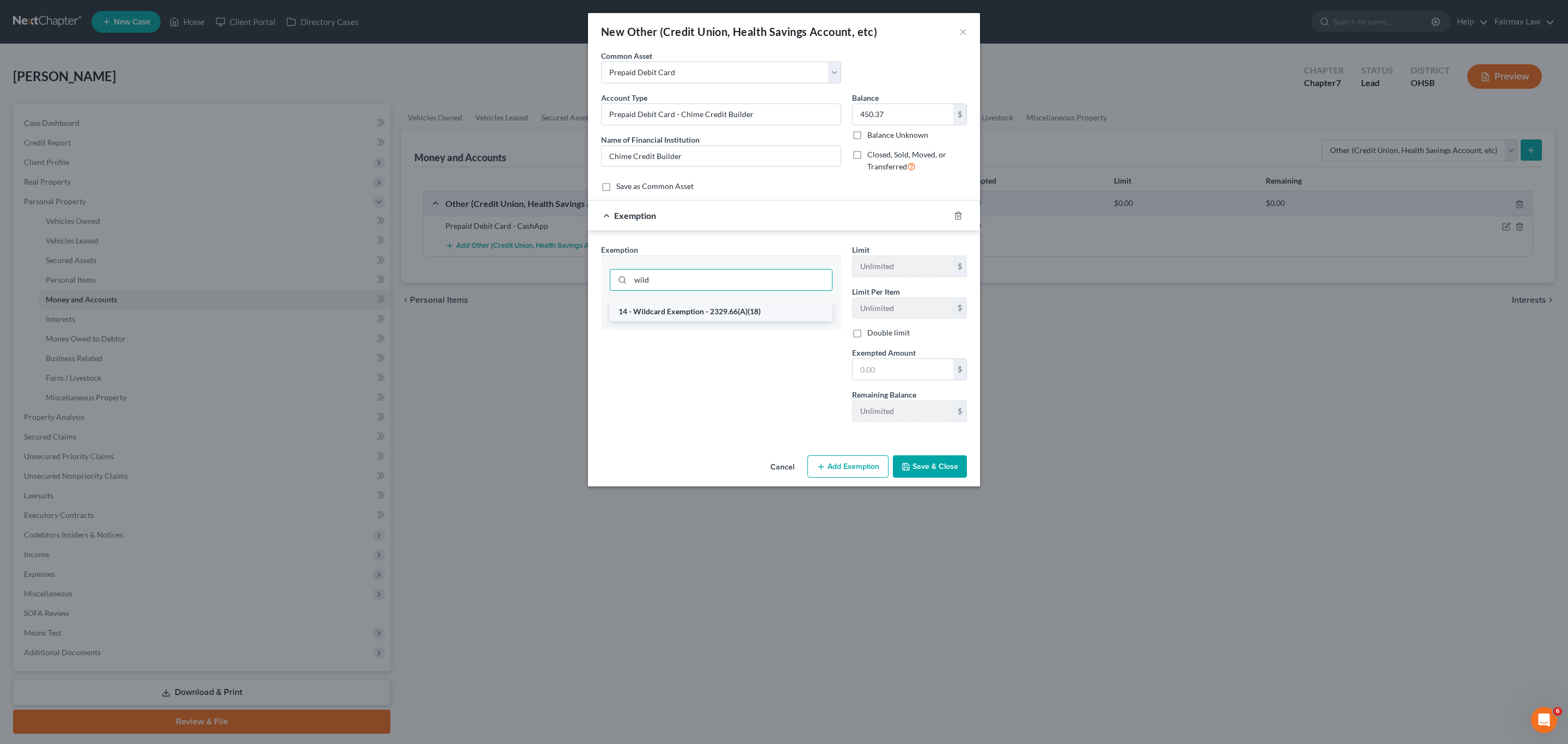
type input "wild"
click at [659, 312] on li "14 - Wildcard Exemption - 2329.66(A)(18)" at bounding box center [721, 311] width 223 height 20
click at [892, 375] on input "text" at bounding box center [903, 371] width 100 height 21
type input "450.37"
click at [948, 466] on button "Save & Close" at bounding box center [930, 468] width 74 height 23
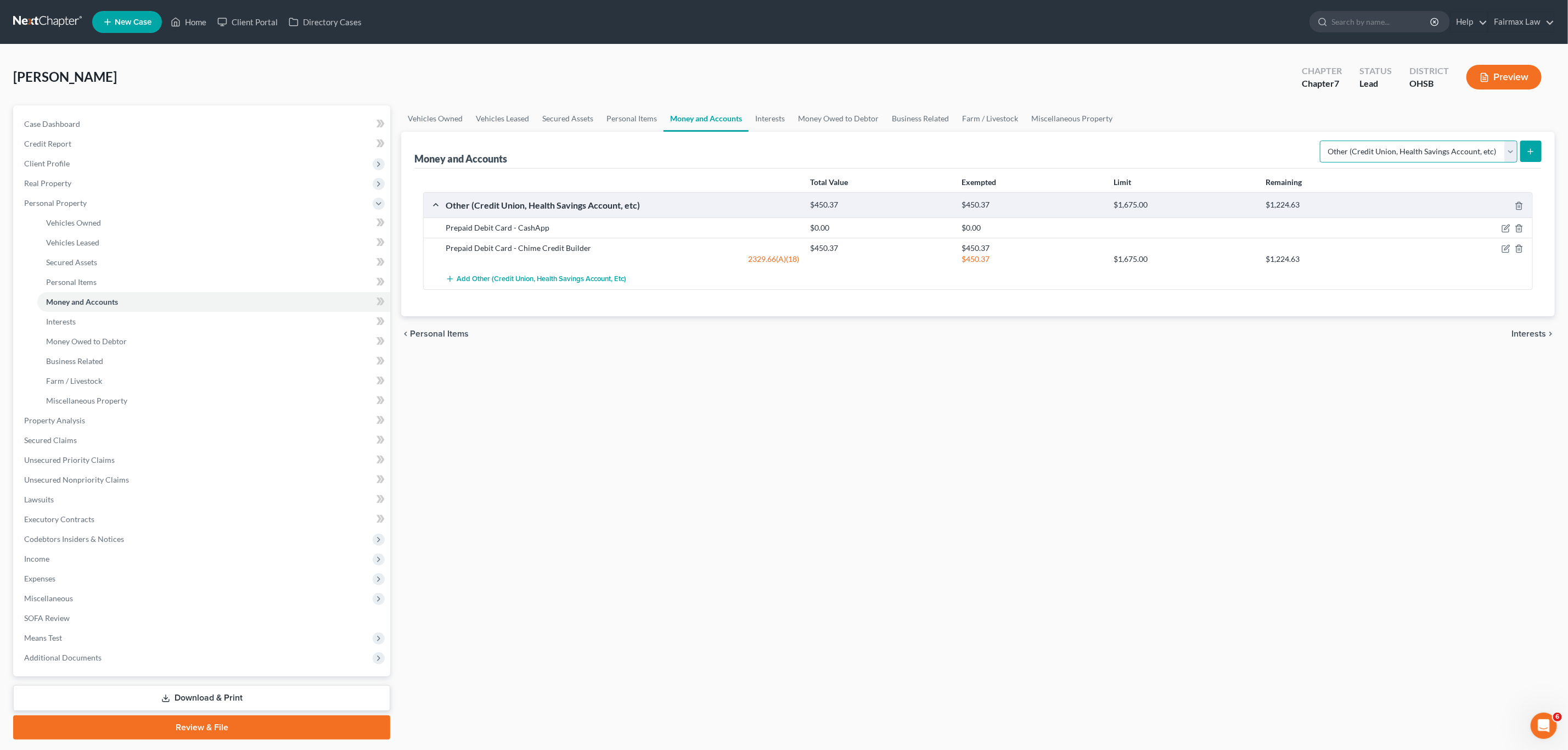
click at [1045, 150] on select "Select Account Type Brokerage Cash on Hand Certificates of Deposit Checking Acc…" at bounding box center [1418, 152] width 197 height 22
select select "checking"
click at [1045, 141] on select "Select Account Type Brokerage Cash on Hand Certificates of Deposit Checking Acc…" at bounding box center [1418, 152] width 197 height 22
click at [1045, 154] on line "submit" at bounding box center [1531, 151] width 0 height 5
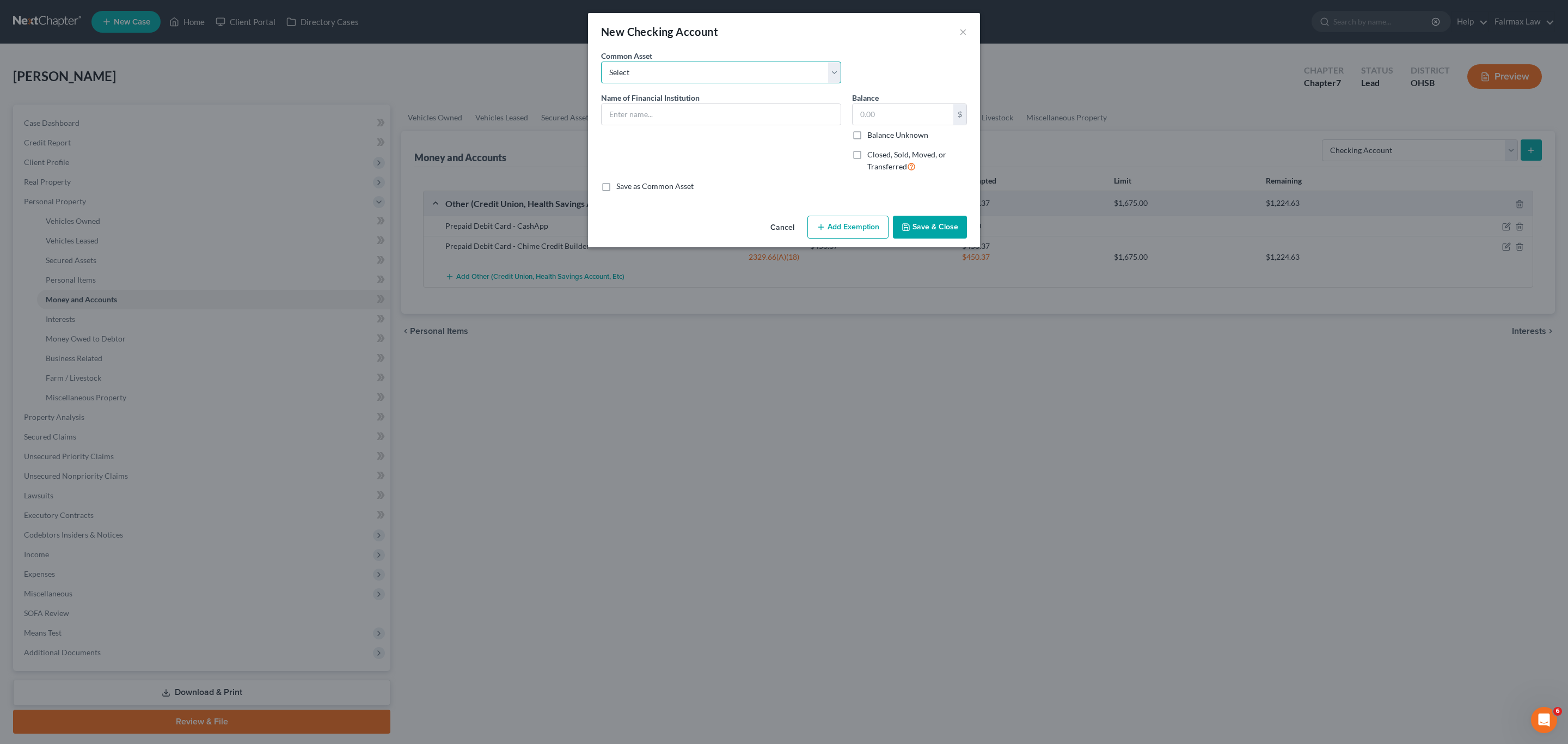
click at [667, 69] on select "Select Day Air FCU Daily Pay Dollar Bank Wisely Comerica Bank USAA Huntington B…" at bounding box center [721, 73] width 240 height 22
select select "15"
click at [601, 62] on select "Select Day Air FCU Daily Pay Dollar Bank Wisely Comerica Bank USAA Huntington B…" at bounding box center [721, 73] width 240 height 22
type input "Chime Bank"
click at [884, 120] on input "1.01" at bounding box center [903, 114] width 100 height 21
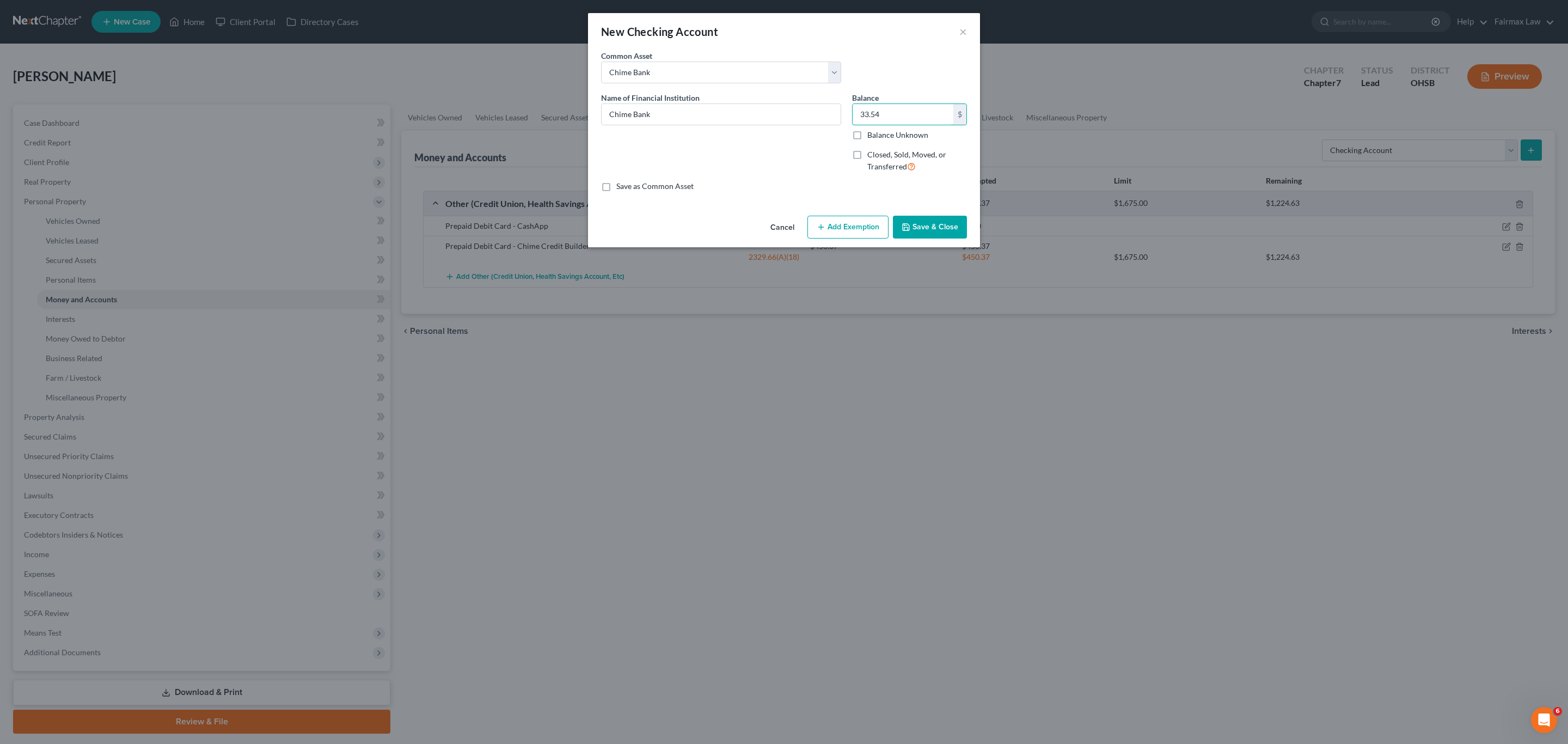
type input "33.54"
click at [849, 225] on button "Add Exemption" at bounding box center [848, 227] width 81 height 23
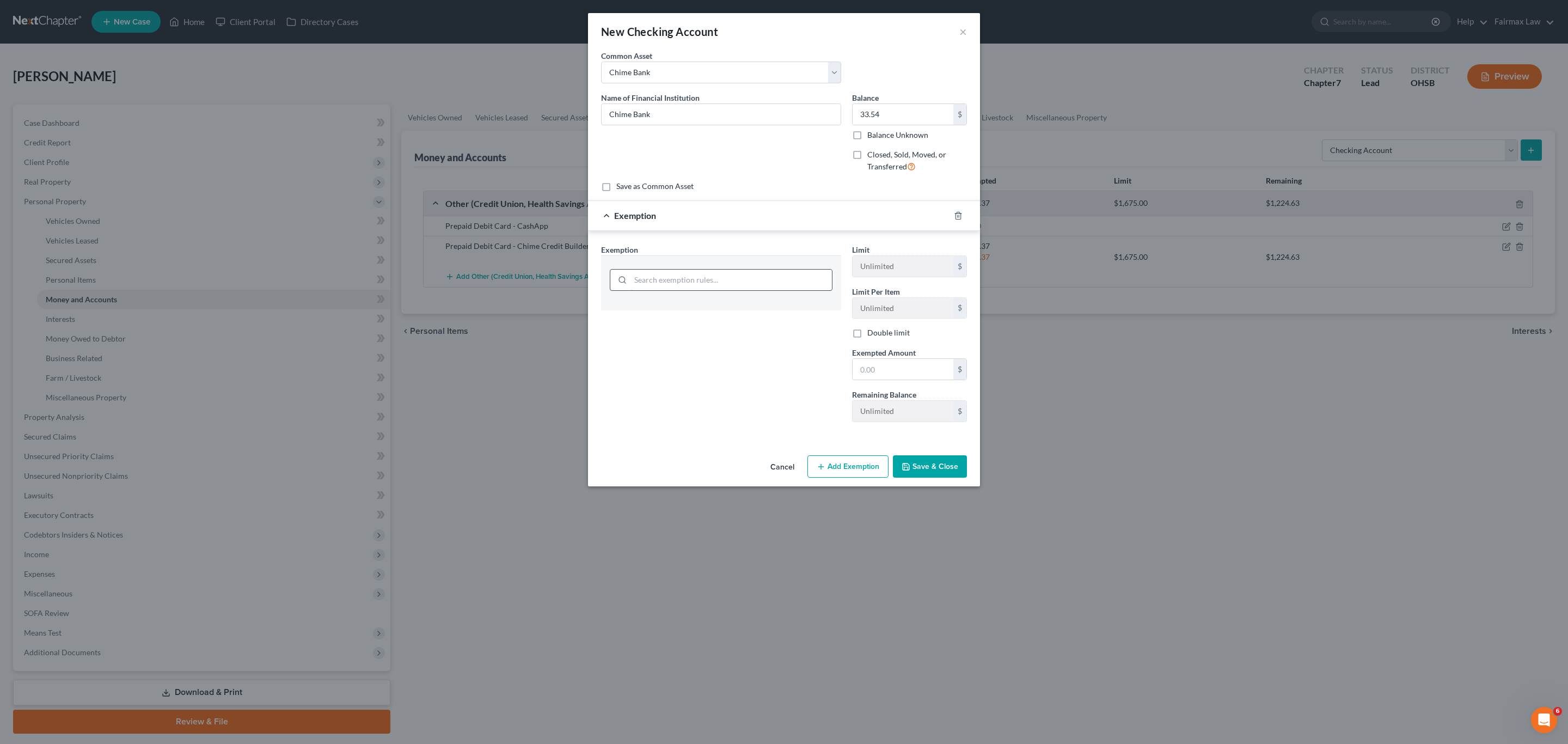
click at [693, 288] on input "search" at bounding box center [731, 280] width 202 height 21
type input "wild"
click at [706, 317] on li "14 - Wildcard Exemption - 2329.66(A)(18)" at bounding box center [721, 311] width 223 height 20
click at [880, 376] on input "text" at bounding box center [903, 371] width 100 height 21
type input "33.54"
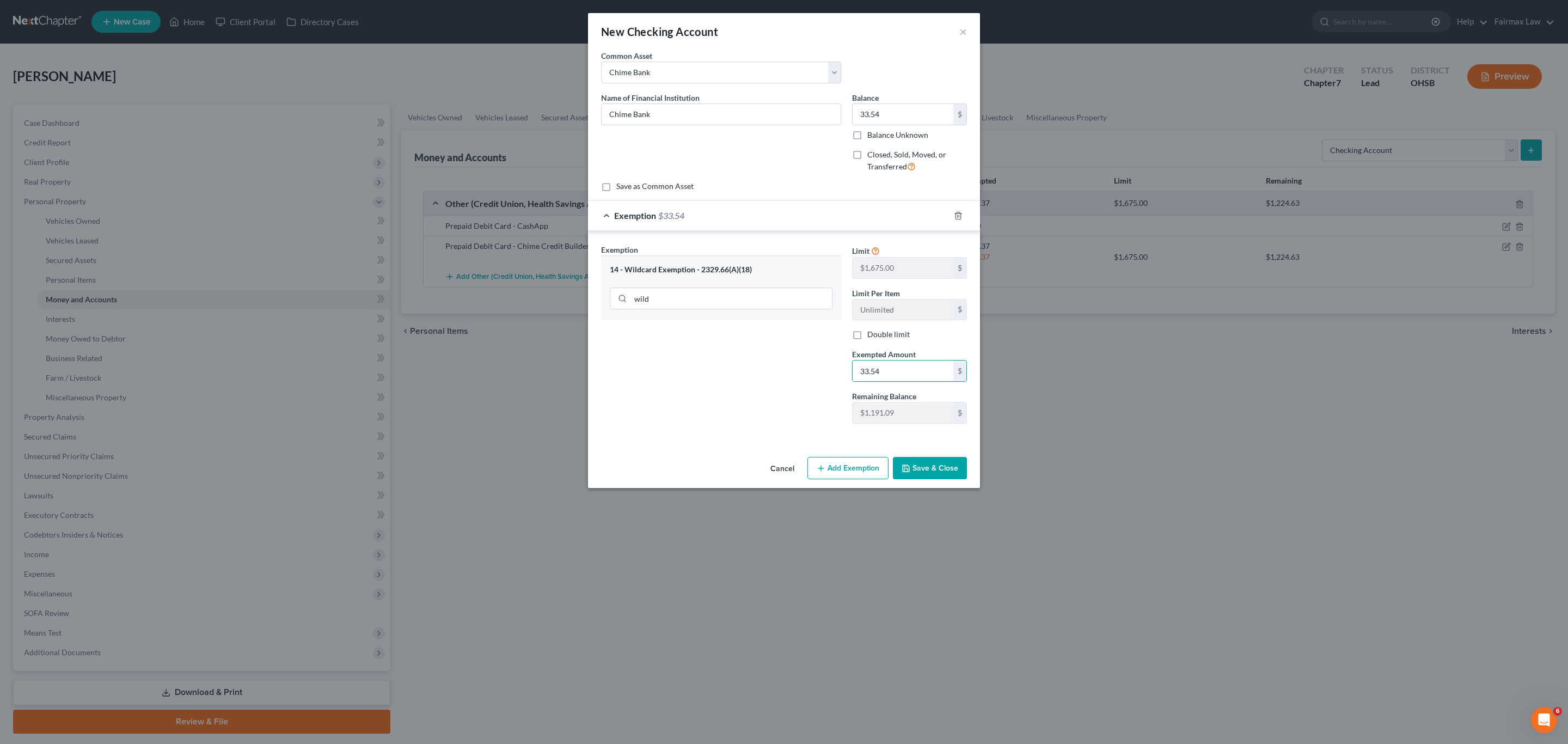
click at [943, 467] on button "Save & Close" at bounding box center [930, 468] width 74 height 23
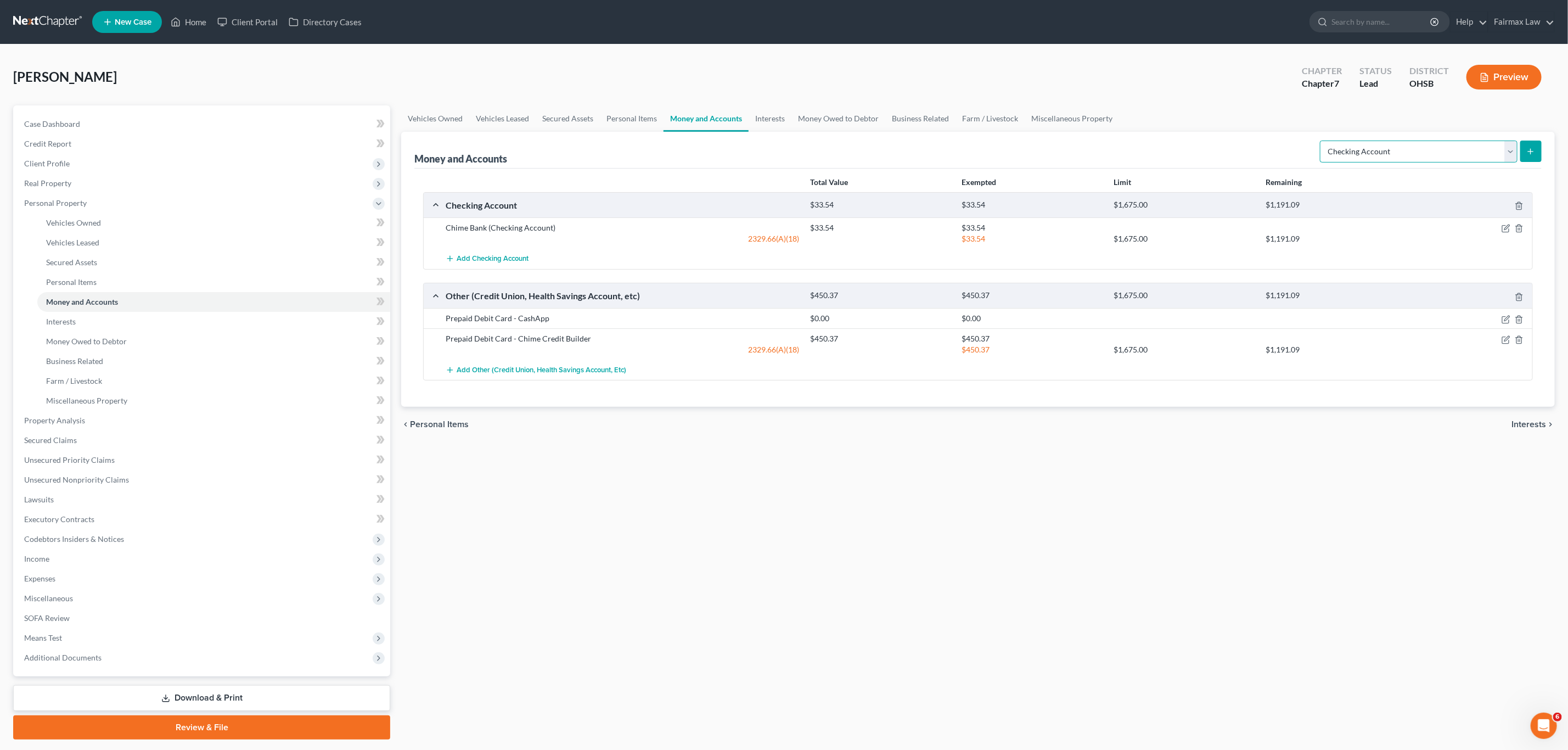
click at [1045, 147] on select "Select Account Type Brokerage Cash on Hand Certificates of Deposit Checking Acc…" at bounding box center [1418, 152] width 197 height 22
select select "other"
click at [1045, 141] on select "Select Account Type Brokerage Cash on Hand Certificates of Deposit Checking Acc…" at bounding box center [1418, 152] width 197 height 22
click at [1045, 149] on icon "submit" at bounding box center [1531, 152] width 9 height 9
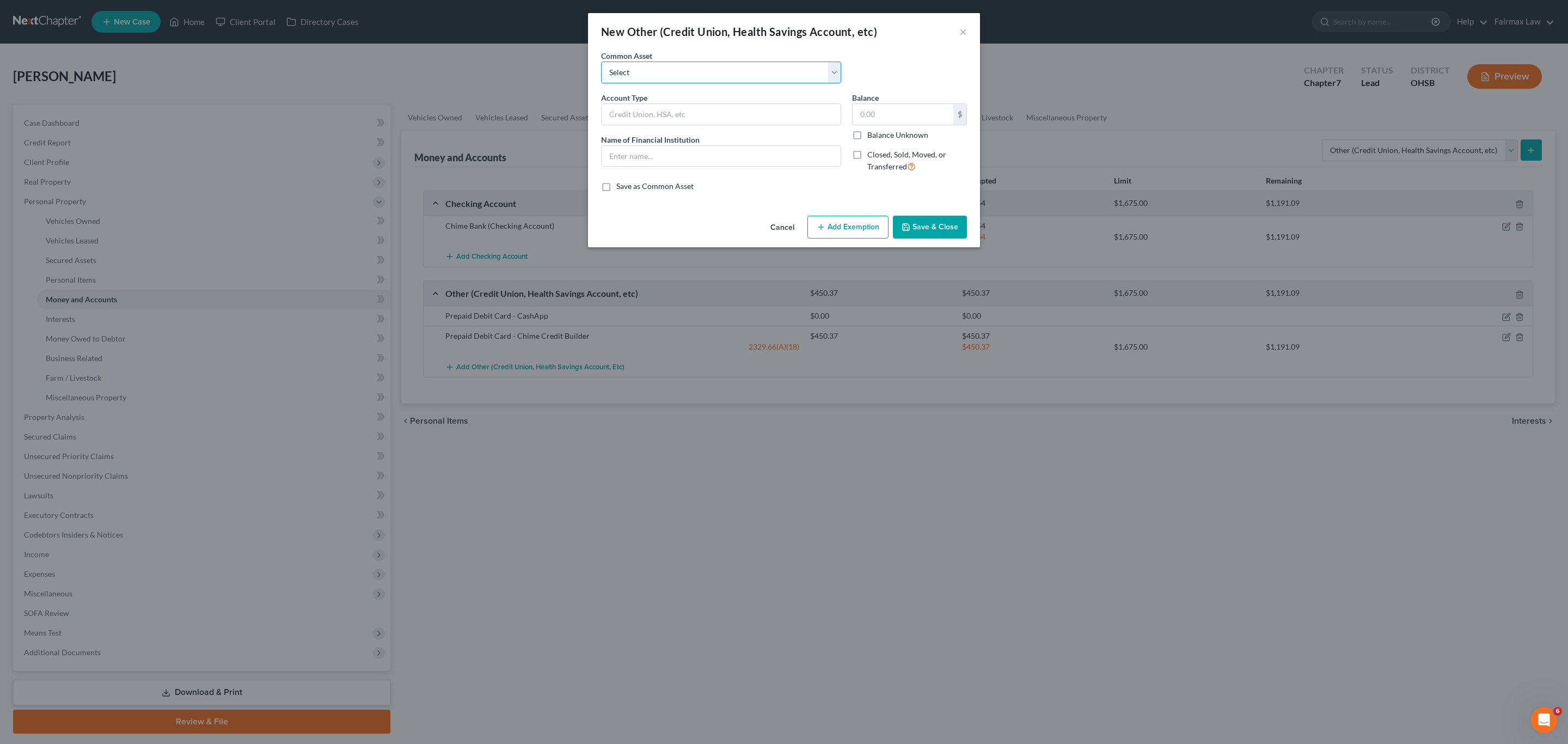
click at [661, 74] on select "Select Prepaid Debit Card - Chime Credit Builder Way2Go Prepaid Debit Card - Ca…" at bounding box center [721, 73] width 240 height 22
select select "6"
click at [601, 62] on select "Select Prepaid Debit Card - Chime Credit Builder Way2Go Prepaid Debit Card - Ca…" at bounding box center [721, 73] width 240 height 22
type input "Prepaid Debit Card"
type input "Sole"
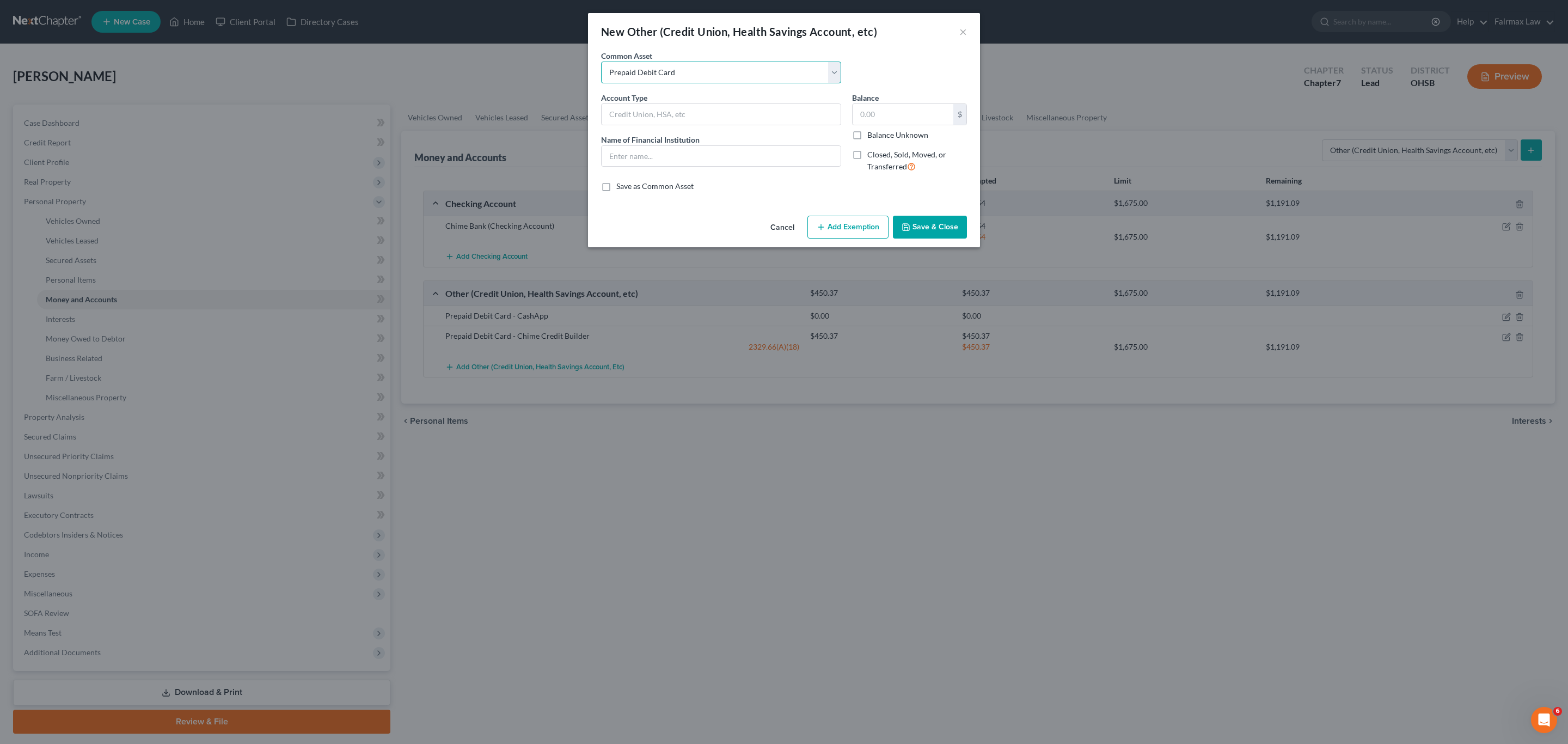
type input "278.00"
click at [763, 121] on input "Prepaid Debit Card" at bounding box center [721, 114] width 239 height 21
type input "Prepaid Debit Card - PNC Bank"
click at [714, 160] on input "Sole" at bounding box center [721, 156] width 239 height 21
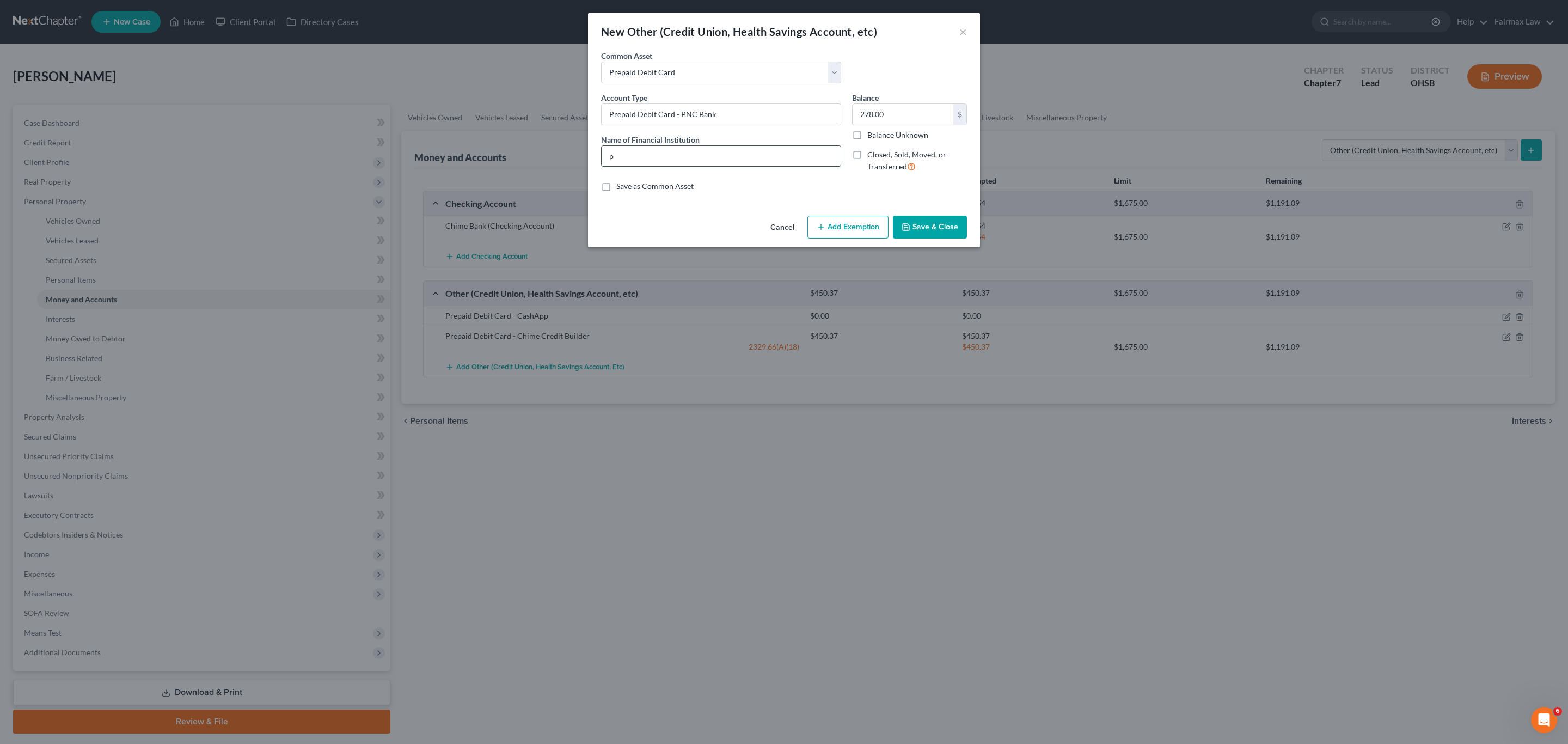
type input "PNC Bank"
click at [893, 107] on input "278.00" at bounding box center [903, 114] width 100 height 21
type input "9.12"
click at [851, 221] on button "Add Exemption" at bounding box center [848, 227] width 81 height 23
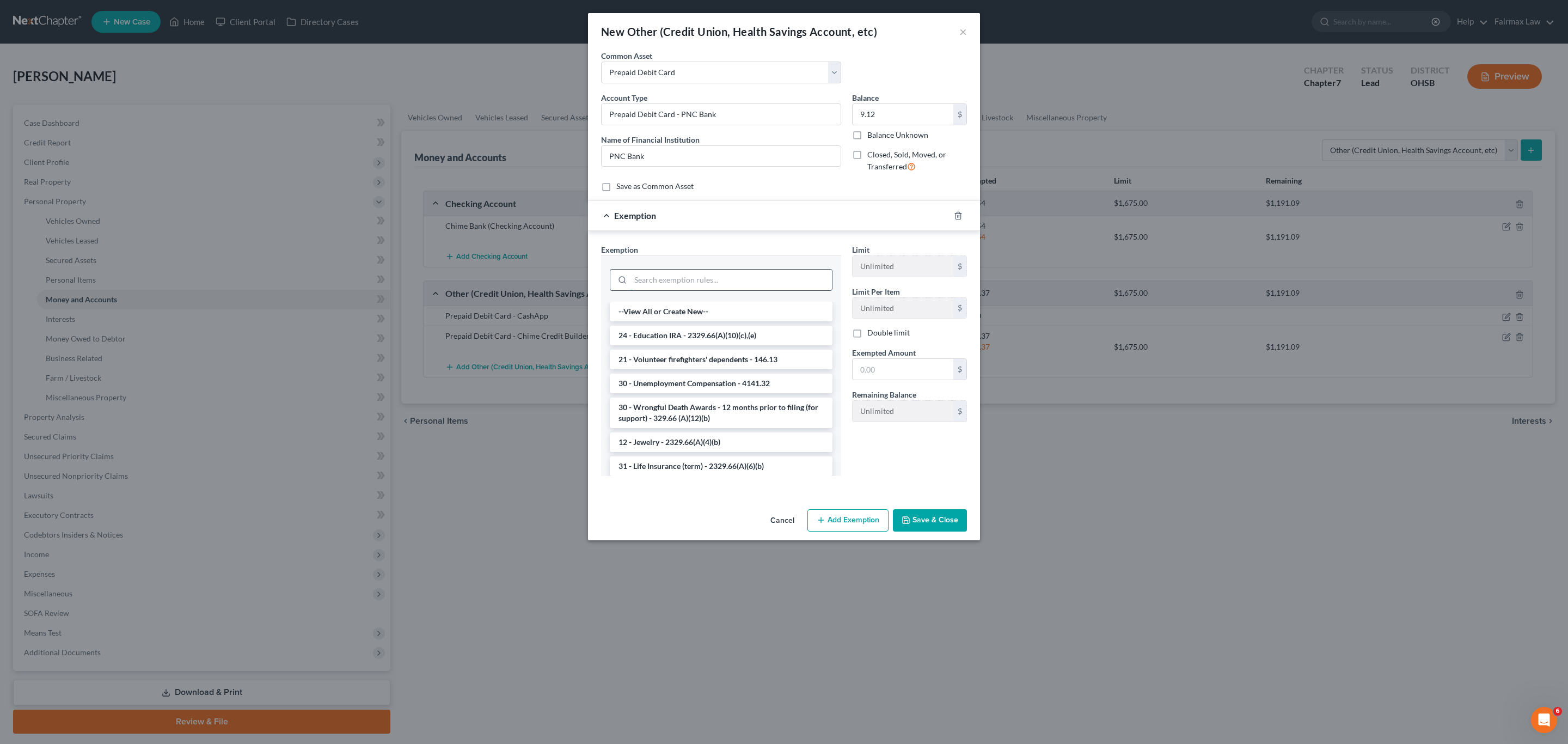
click at [698, 283] on input "search" at bounding box center [731, 280] width 202 height 21
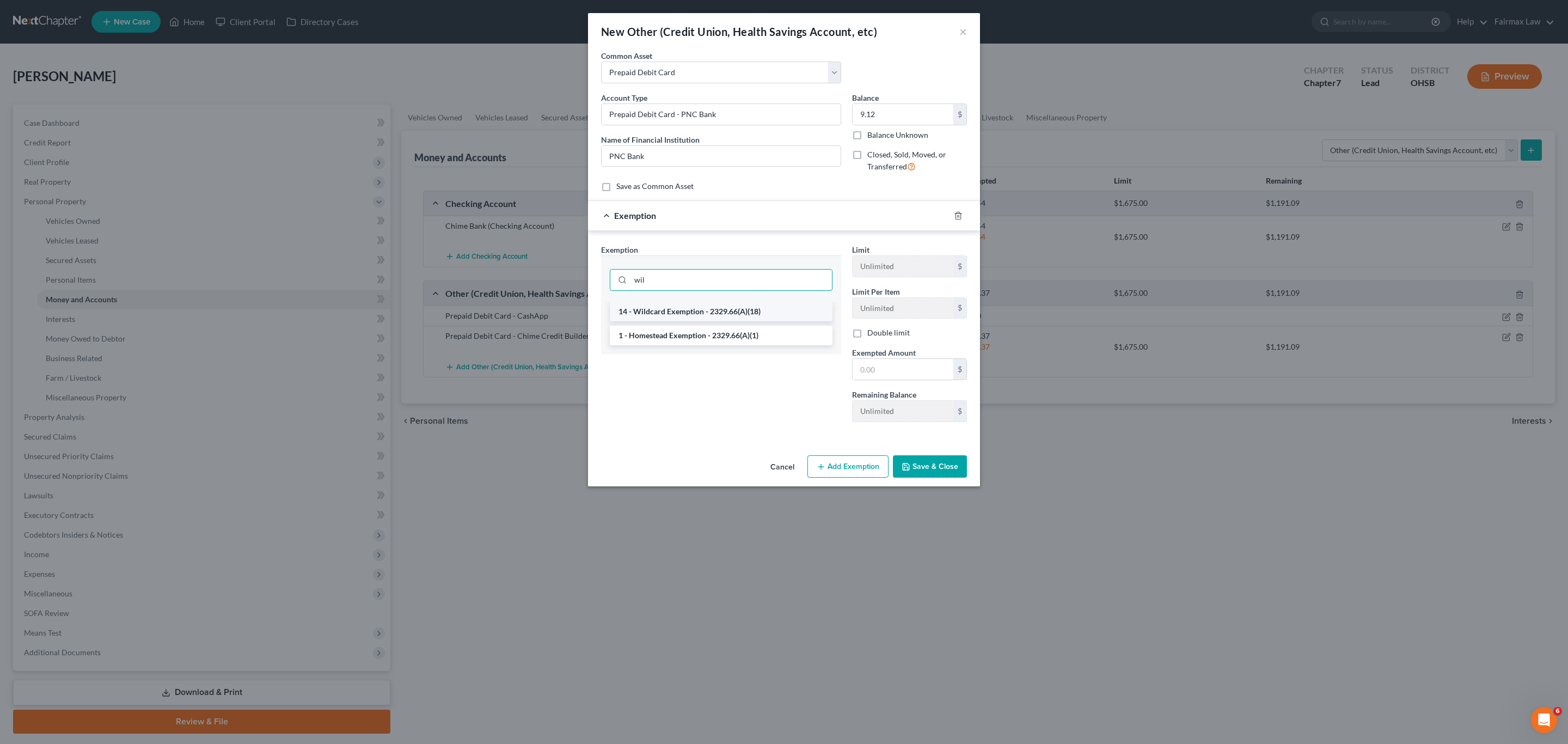
type input "wil"
click at [698, 314] on li "14 - Wildcard Exemption - 2329.66(A)(18)" at bounding box center [721, 311] width 223 height 20
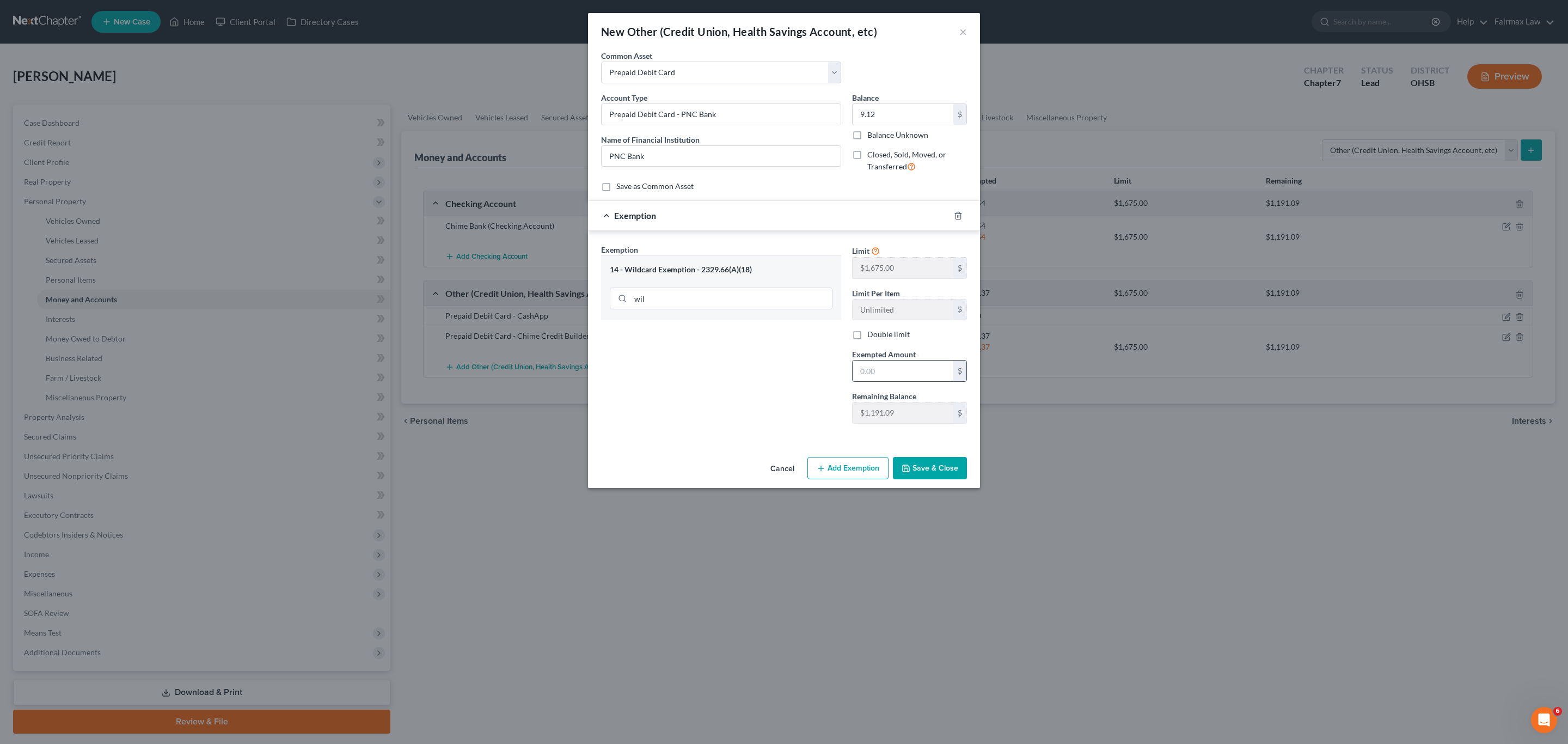
click at [910, 375] on input "text" at bounding box center [903, 371] width 100 height 21
type input "9.12"
click at [941, 470] on button "Save & Close" at bounding box center [930, 468] width 74 height 23
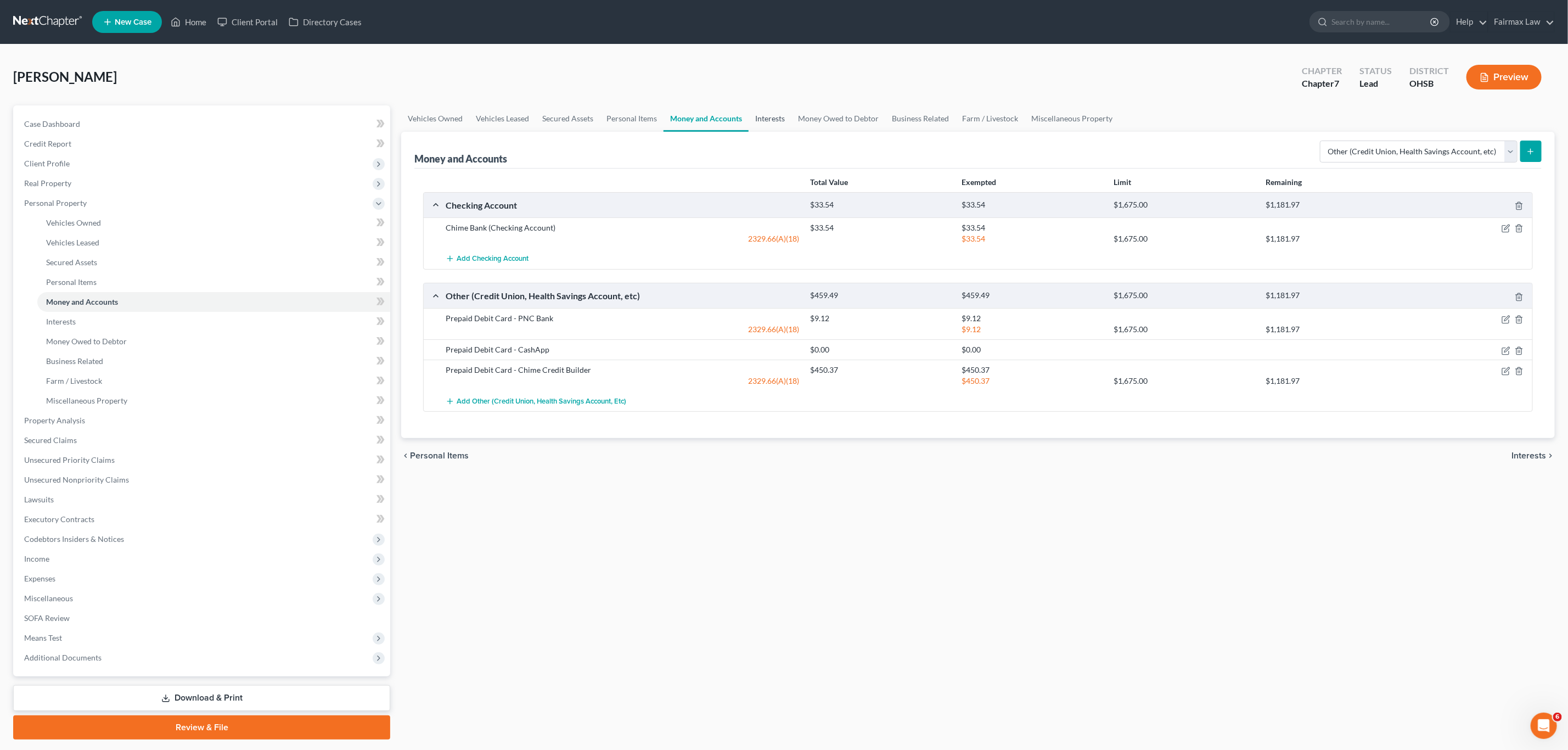
click at [773, 118] on link "Interests" at bounding box center [770, 119] width 43 height 27
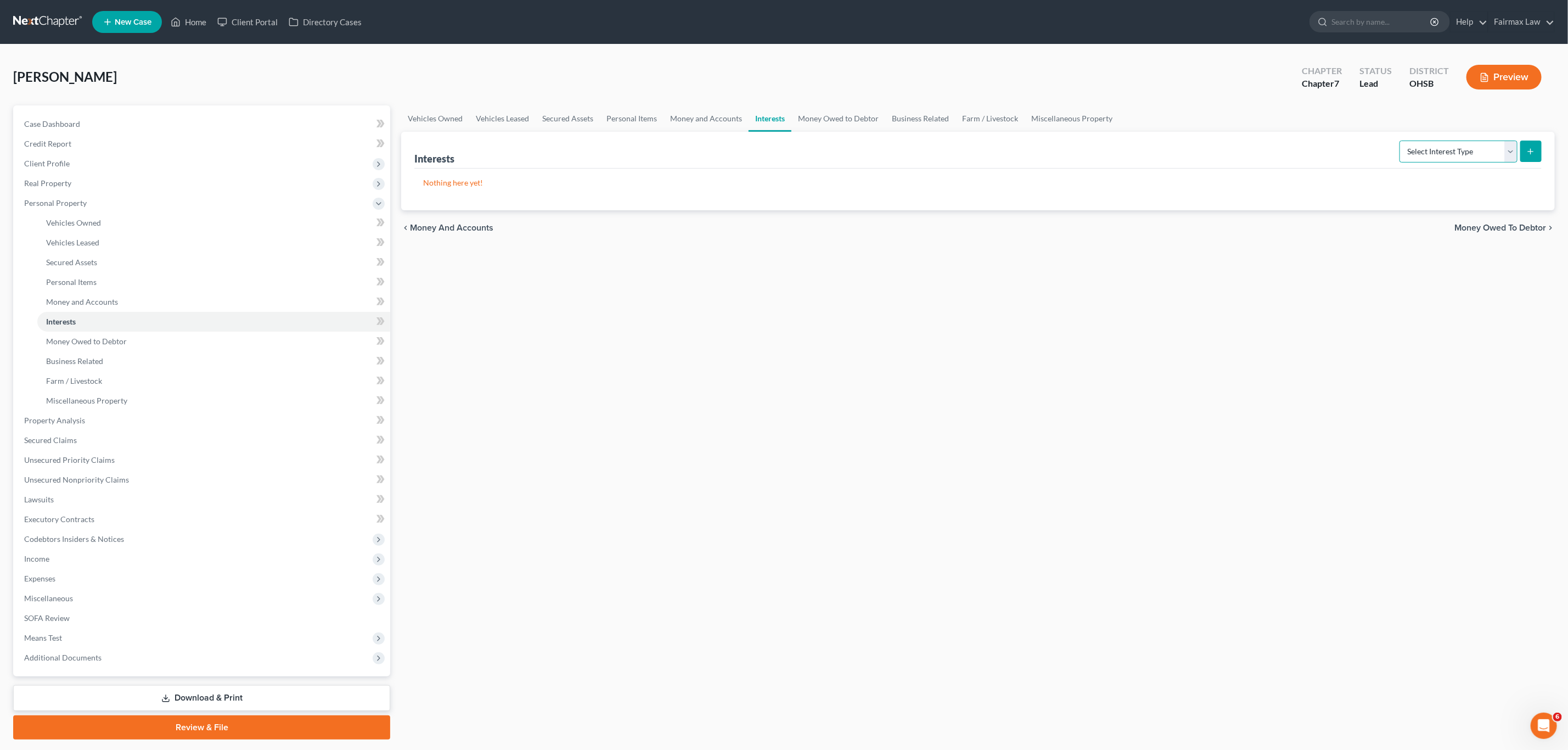
click at [1045, 142] on select "Select Interest Type 401K Annuity Bond Education IRA Government Bond Government…" at bounding box center [1459, 152] width 118 height 22
select select "401k"
click at [1045, 141] on select "Select Interest Type 401K Annuity Bond Education IRA Government Bond Government…" at bounding box center [1459, 152] width 118 height 22
click at [1045, 152] on button "submit" at bounding box center [1530, 151] width 21 height 21
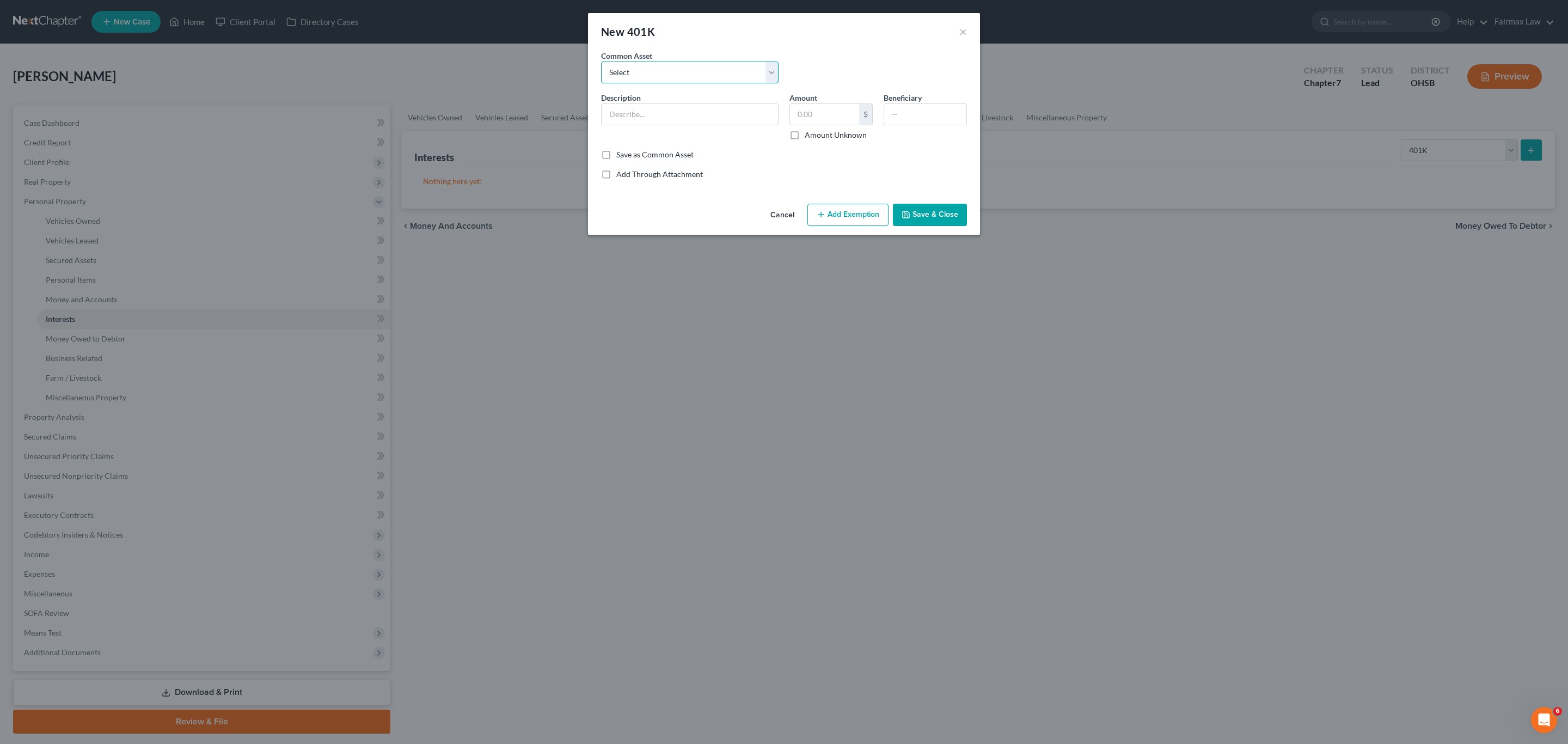
click at [653, 76] on select "Select Sentry Sodexo Retirement Plant Fidelity Vanguard [PERSON_NAME] 401K Prof…" at bounding box center [690, 73] width 177 height 22
click at [663, 109] on input "text" at bounding box center [689, 114] width 177 height 21
click at [663, 77] on select "Select Sentry Sodexo Retirement Plant Fidelity Vanguard [PERSON_NAME] 401K Prof…" at bounding box center [690, 73] width 177 height 22
click at [688, 116] on input "text" at bounding box center [689, 114] width 177 height 21
type input "c"
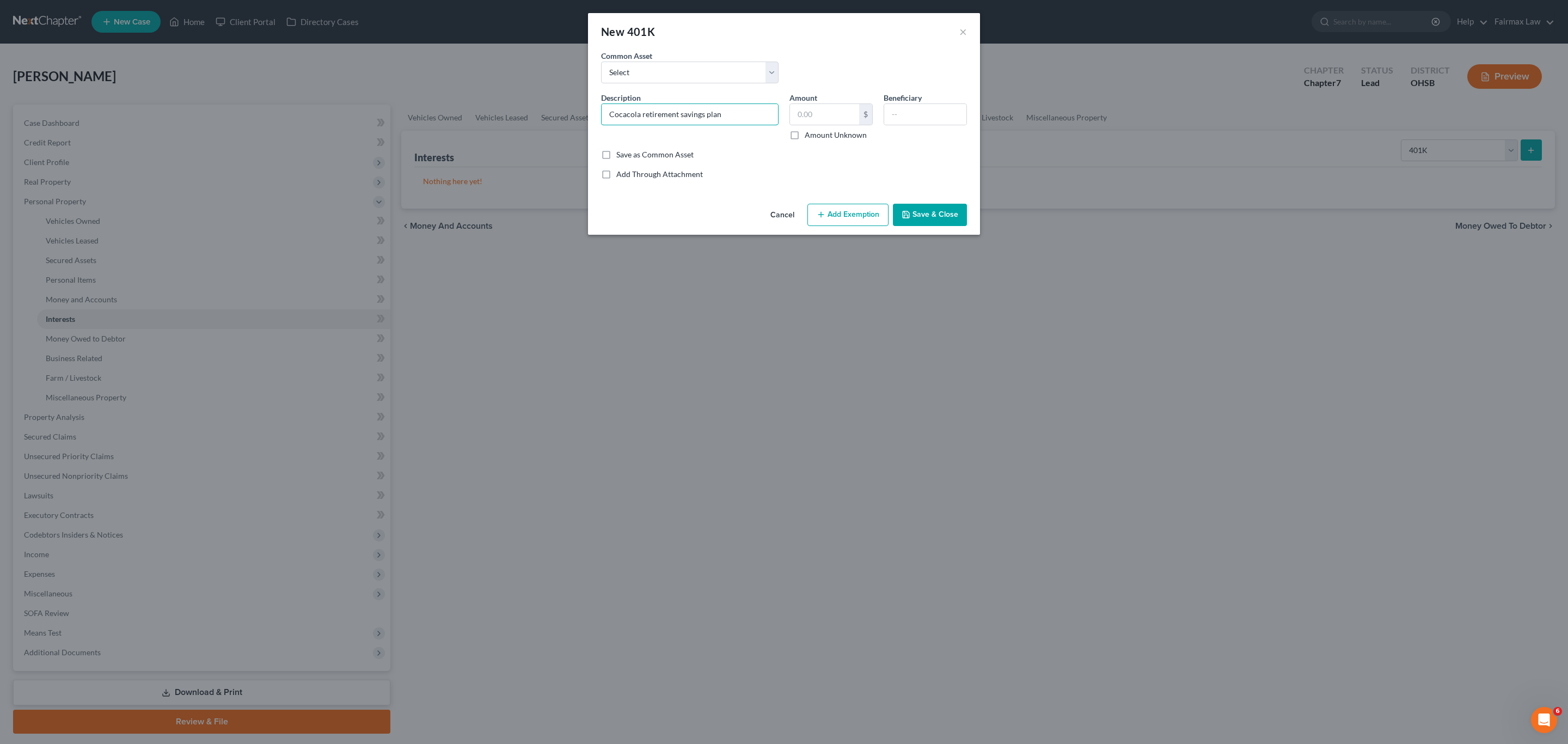
type input "Cocacola retirement savings plan"
click at [817, 117] on input "text" at bounding box center [824, 114] width 69 height 21
type input "3,397.78"
click at [857, 211] on button "Add Exemption" at bounding box center [848, 215] width 81 height 23
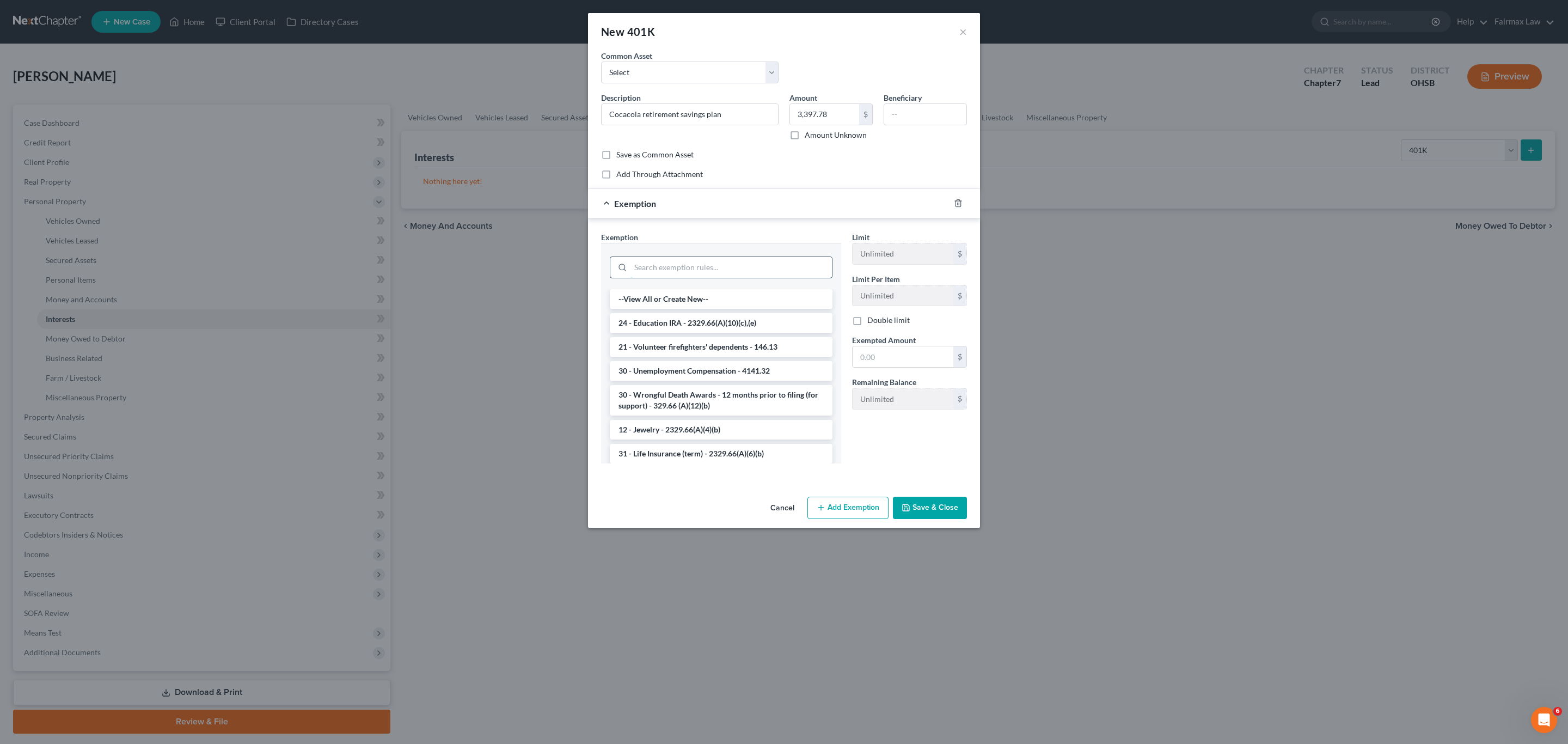
click at [675, 263] on input "search" at bounding box center [731, 267] width 202 height 21
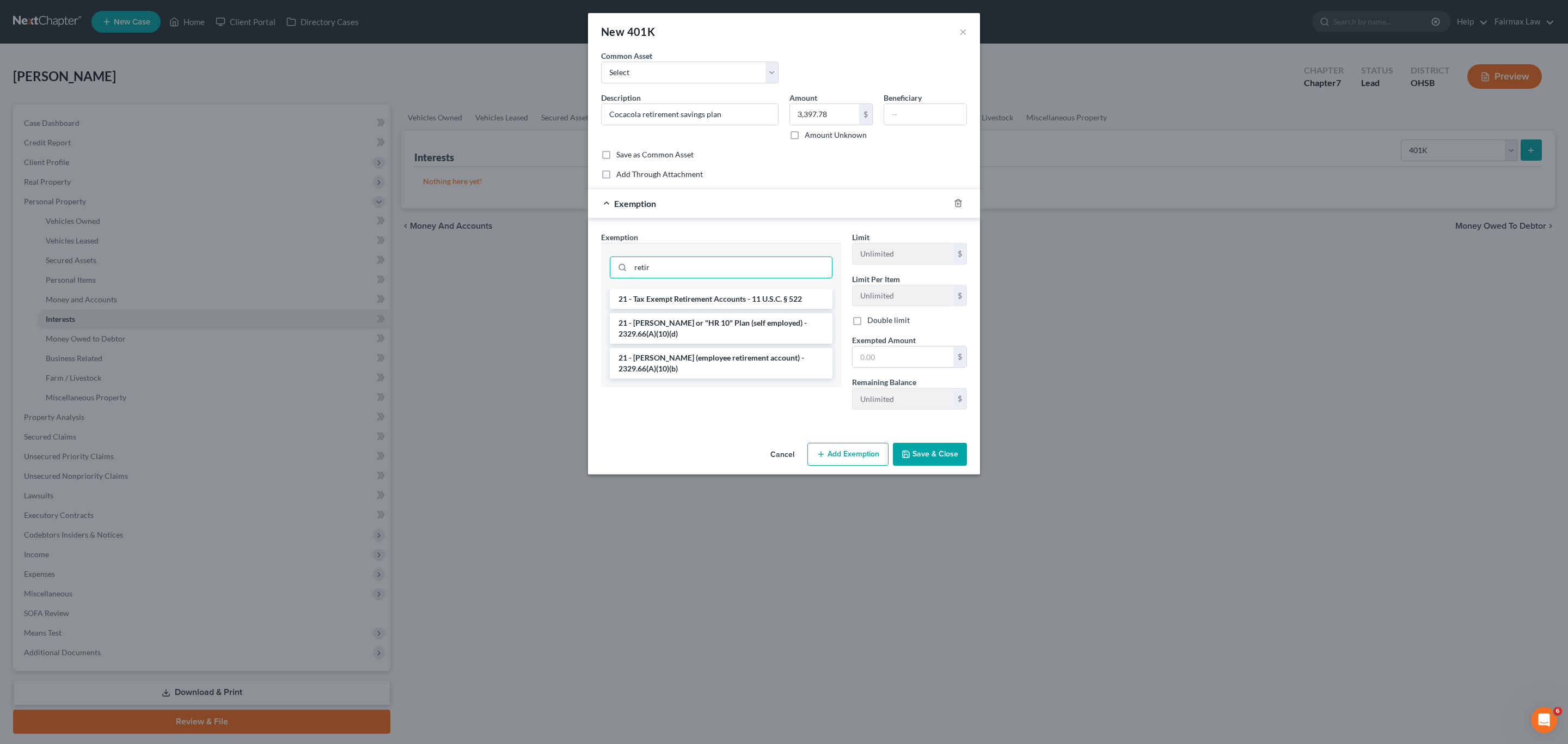
type input "retir"
click at [700, 305] on li "21 - Tax Exempt Retirement Accounts - 11 U.S.C. § 522" at bounding box center [721, 299] width 223 height 20
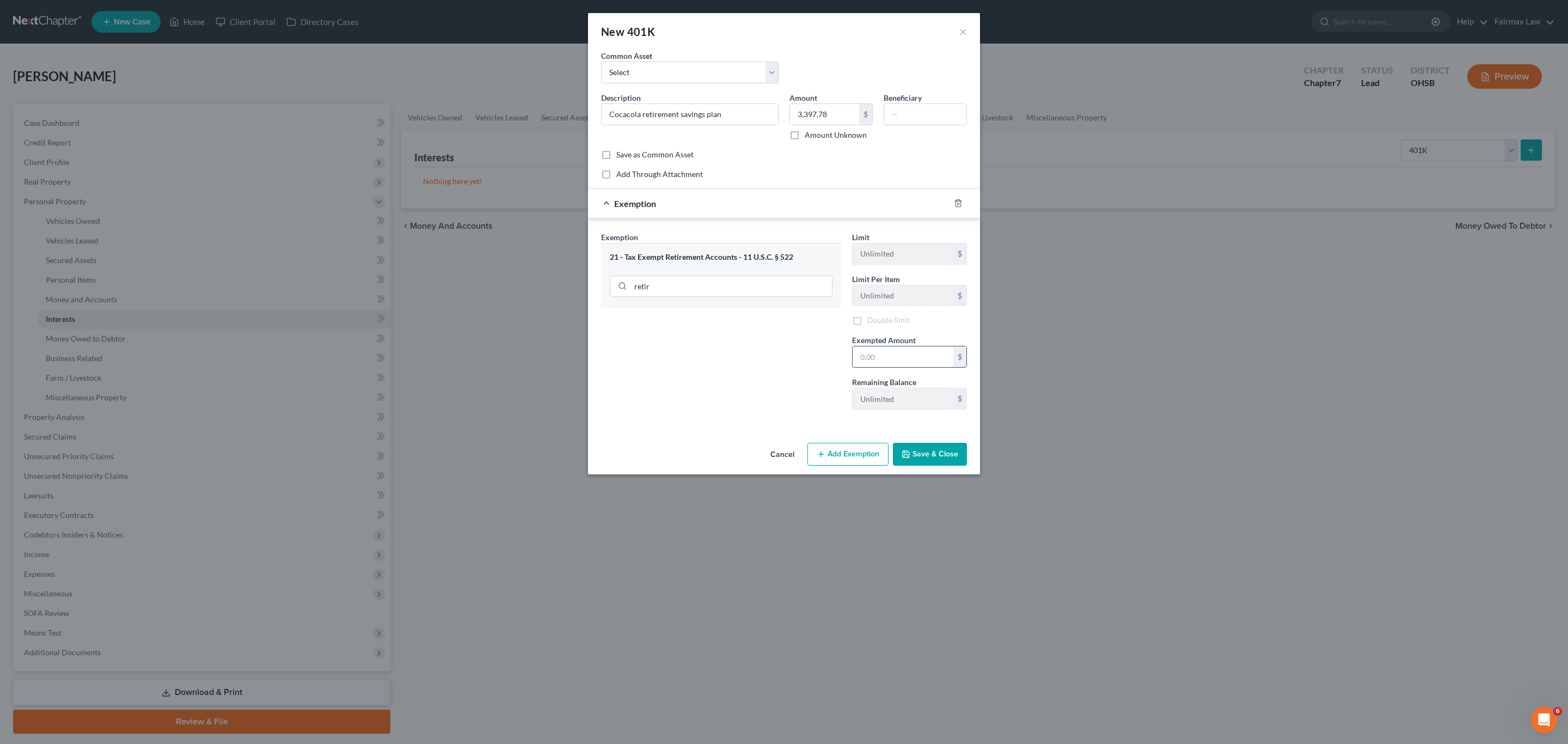
click at [908, 362] on input "text" at bounding box center [903, 357] width 100 height 21
type input "3,397.78"
click at [937, 456] on button "Save & Close" at bounding box center [930, 456] width 74 height 23
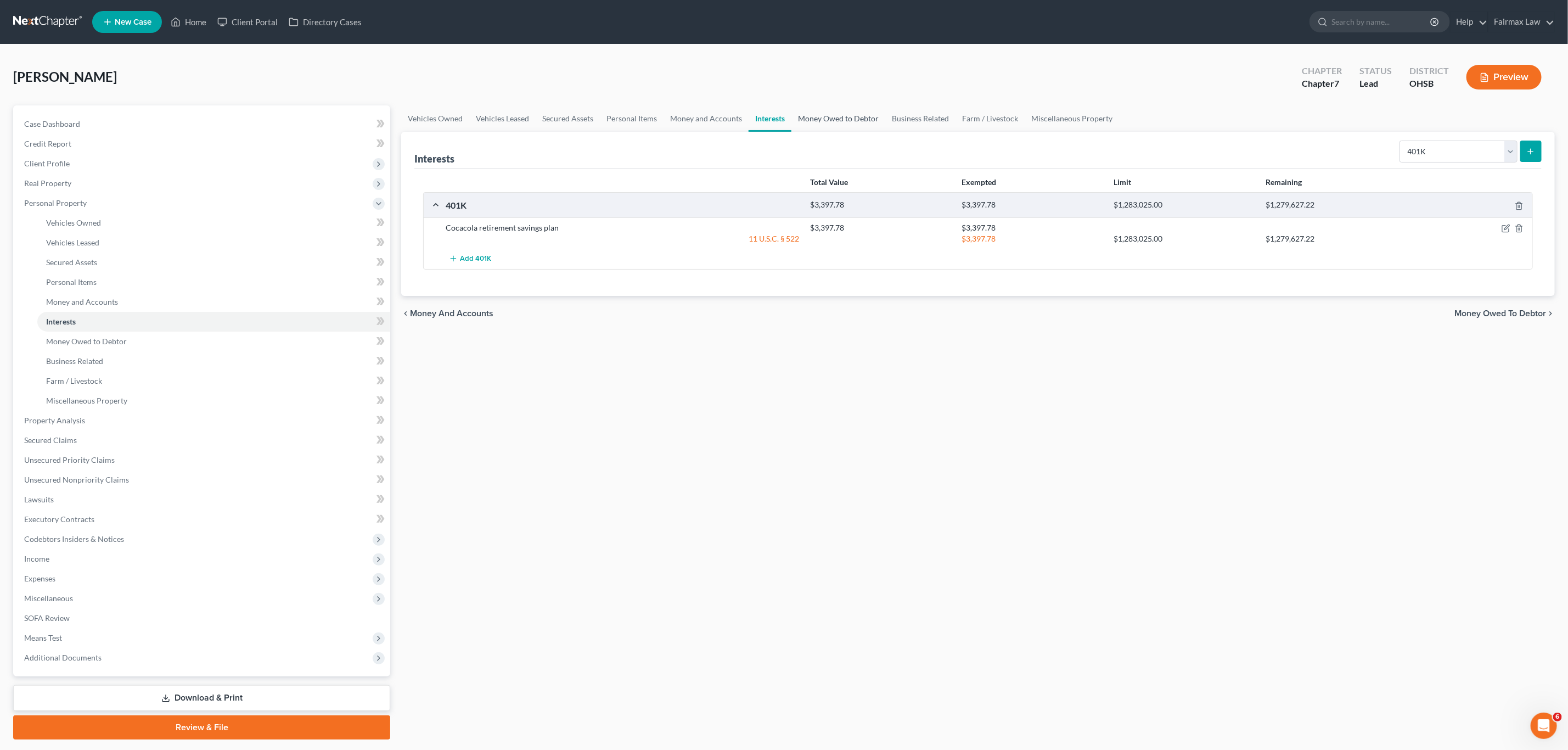
click at [834, 121] on link "Money Owed to Debtor" at bounding box center [838, 119] width 94 height 27
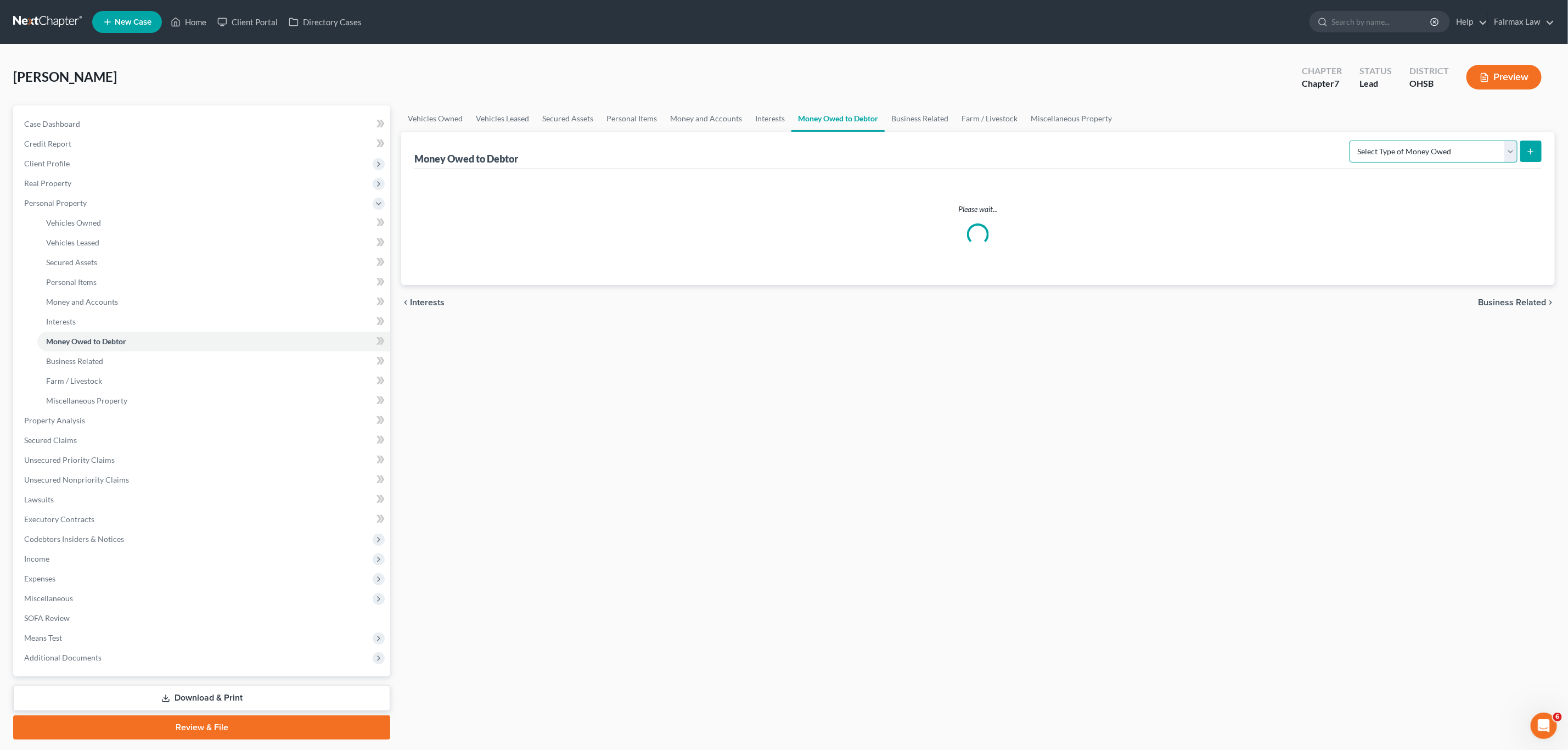
click at [1045, 155] on select "Select Type of Money Owed Accounts Receivable Alimony Child Support Claims Agai…" at bounding box center [1433, 152] width 168 height 22
select select "expected_tax_refund"
click at [1045, 141] on select "Select Type of Money Owed Accounts Receivable Alimony Child Support Claims Agai…" at bounding box center [1433, 152] width 168 height 22
click at [1045, 154] on icon "submit" at bounding box center [1531, 152] width 9 height 9
select select "0"
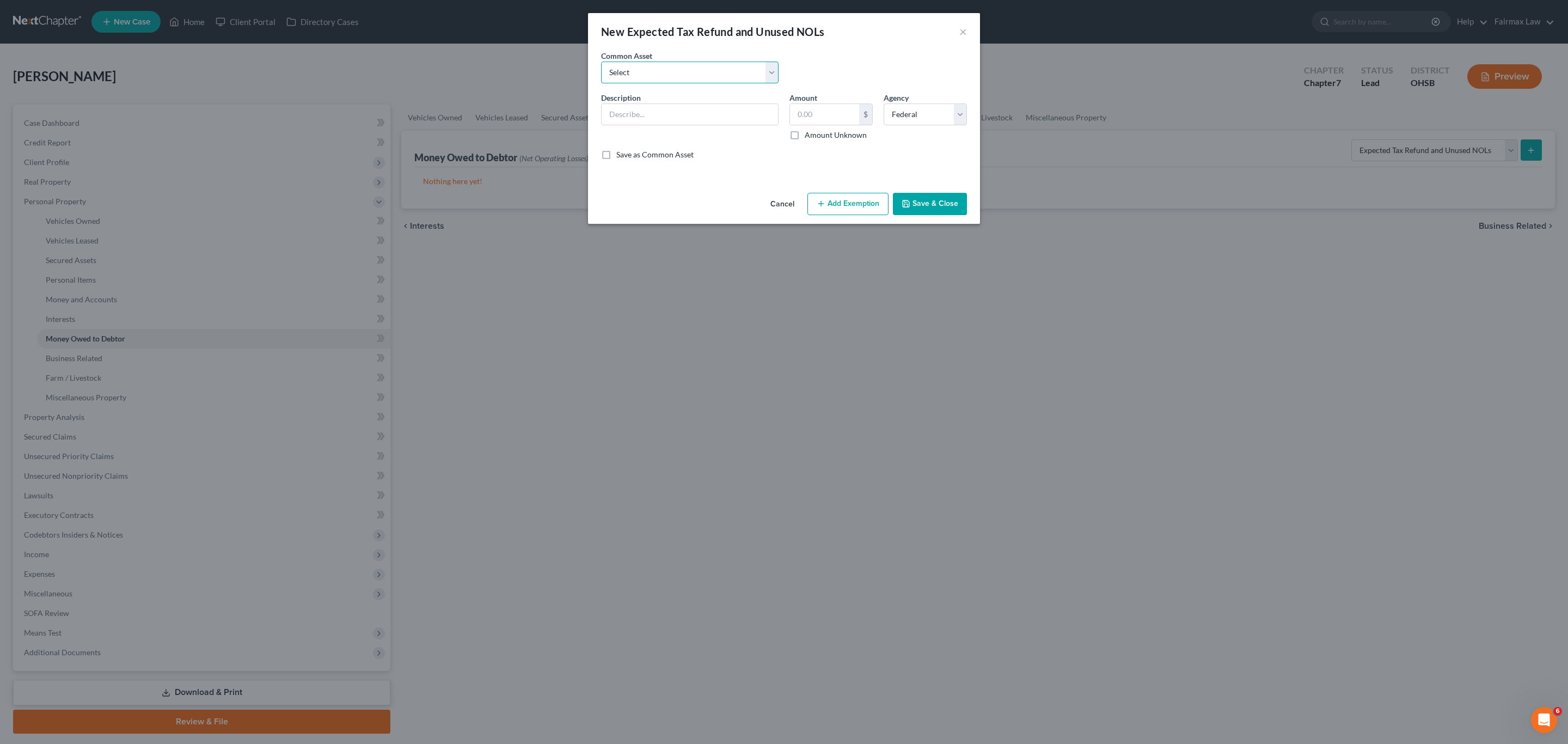
click at [689, 74] on select "Select Potential 2025 tax refunds - estimated and prorated for September Potent…" at bounding box center [690, 73] width 177 height 22
select select "1"
click at [601, 62] on select "Select Potential 2025 tax refunds - estimated and prorated for September Potent…" at bounding box center [690, 73] width 177 height 22
type input "Potential 2025 tax refunds - estimated and prorated for September"
click at [840, 116] on input "618.00" at bounding box center [824, 114] width 69 height 21
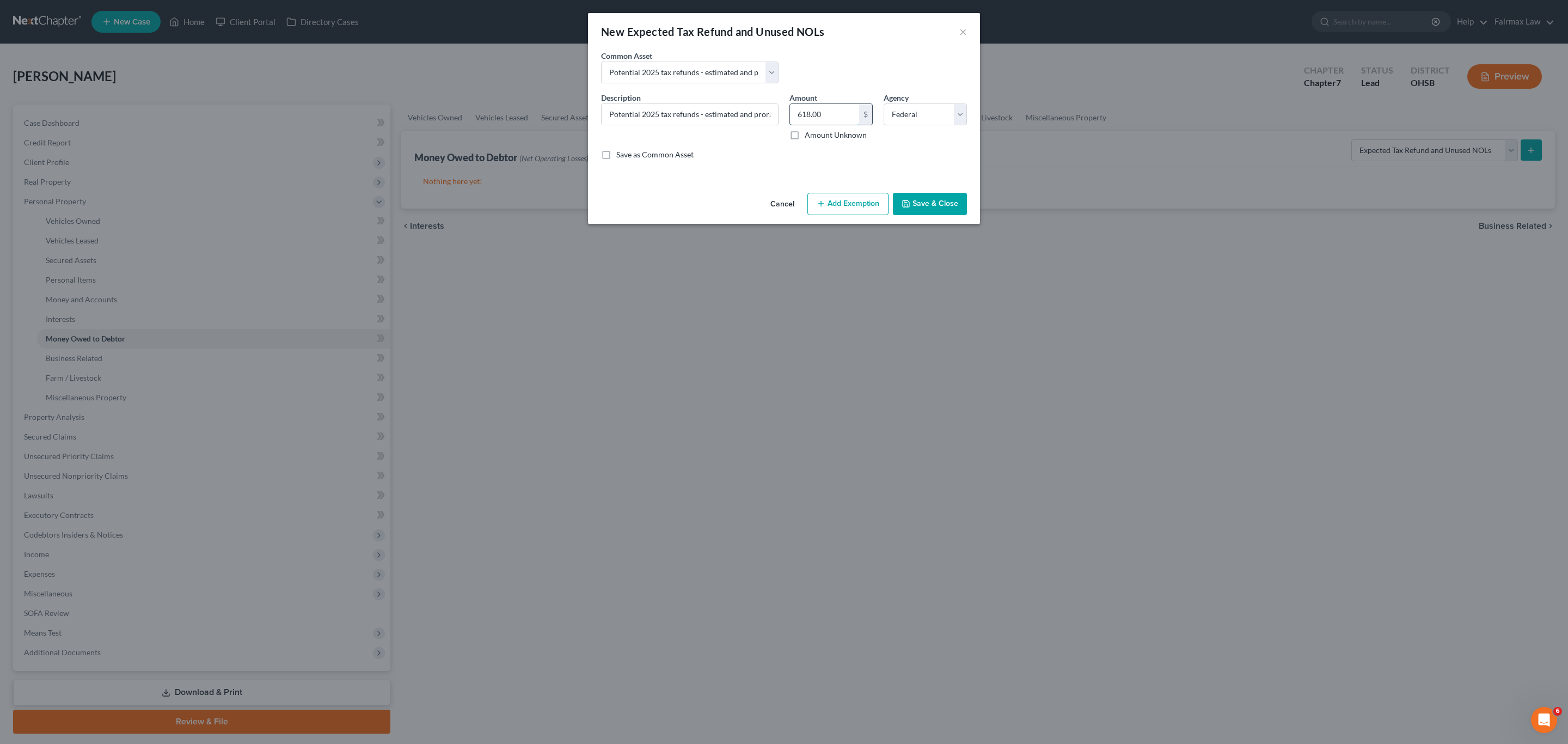
paste input "4,357.5"
type input "4,357.50"
click at [833, 211] on button "Add Exemption" at bounding box center [848, 204] width 81 height 23
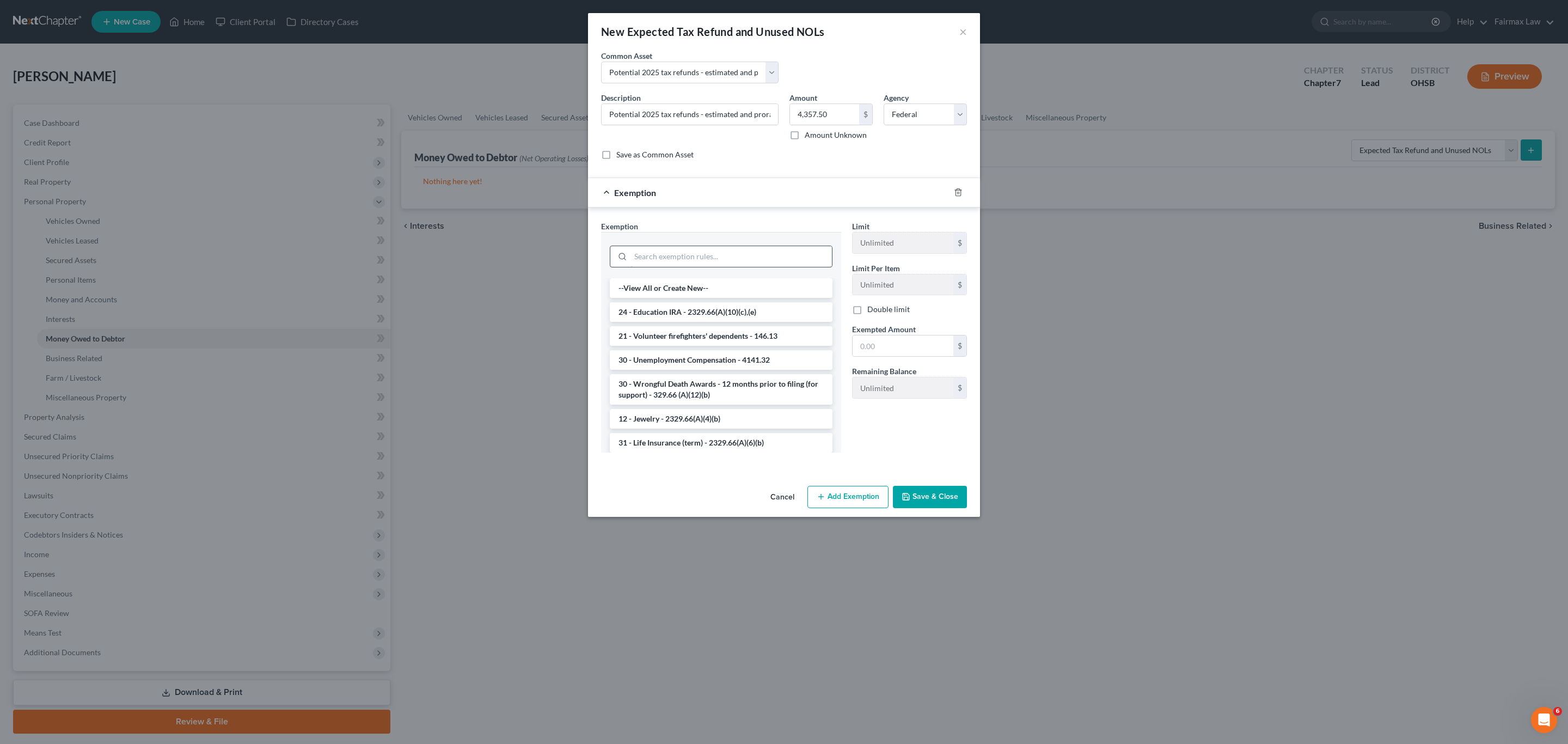
click at [684, 257] on input "search" at bounding box center [731, 257] width 202 height 21
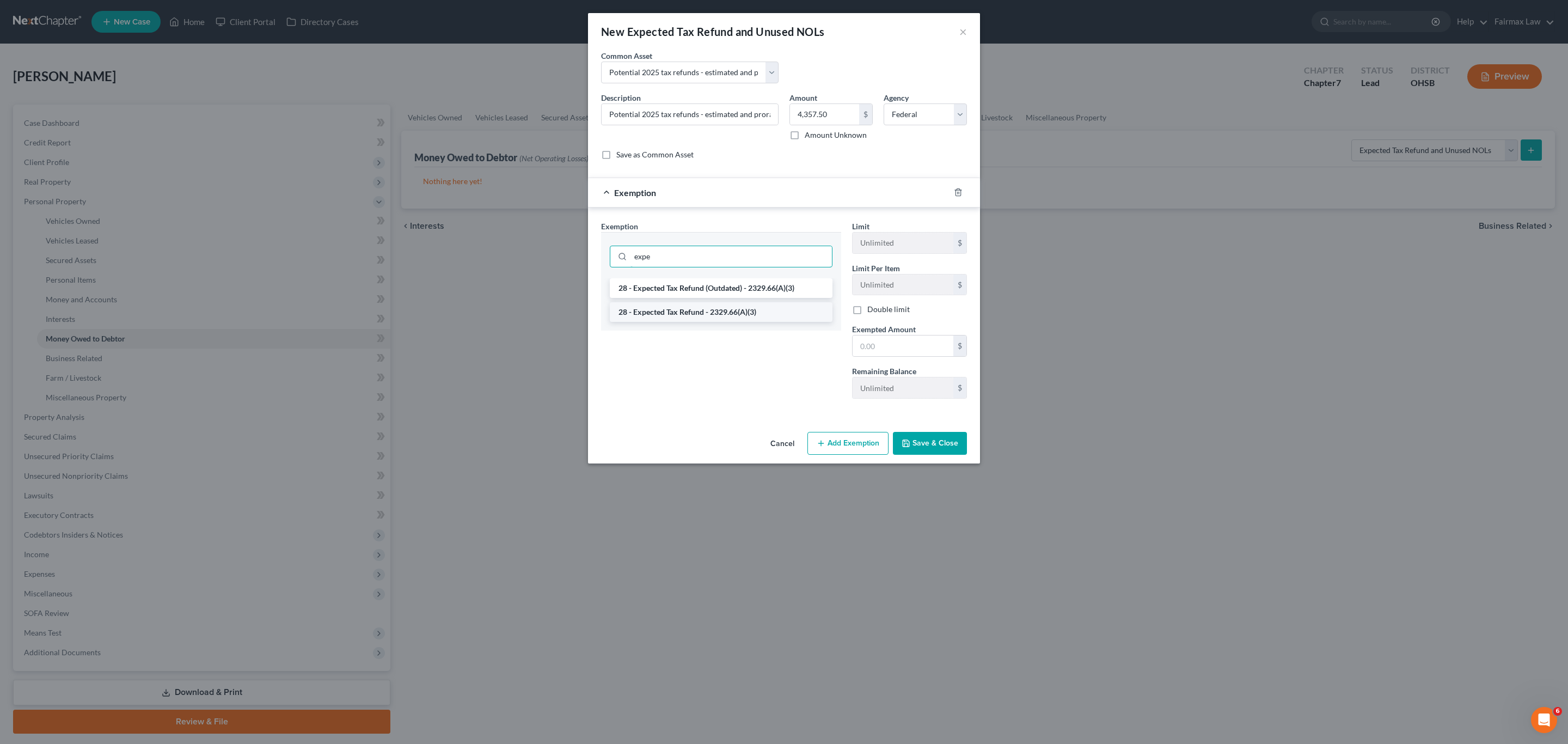
type input "expe"
click at [726, 321] on li "28 - Expected Tax Refund - 2329.66(A)(3)" at bounding box center [721, 312] width 223 height 20
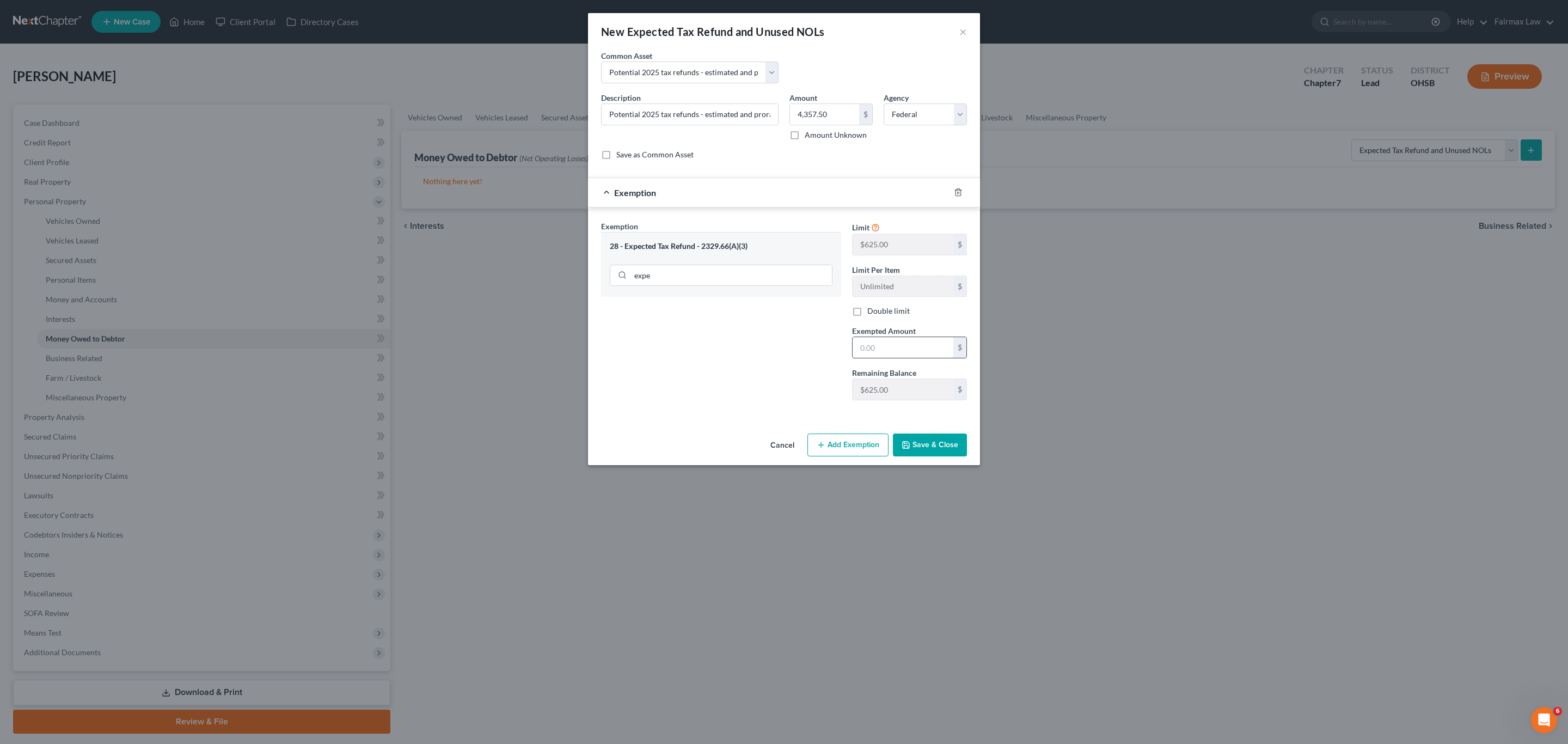
click at [890, 352] on input "text" at bounding box center [903, 348] width 100 height 21
type input "625"
click at [787, 374] on div "Exemption Set must be selected for CA. Exemption * 28 - Expected Tax Refund - 2…" at bounding box center [721, 315] width 251 height 189
click at [921, 445] on button "Save & Close" at bounding box center [930, 445] width 74 height 23
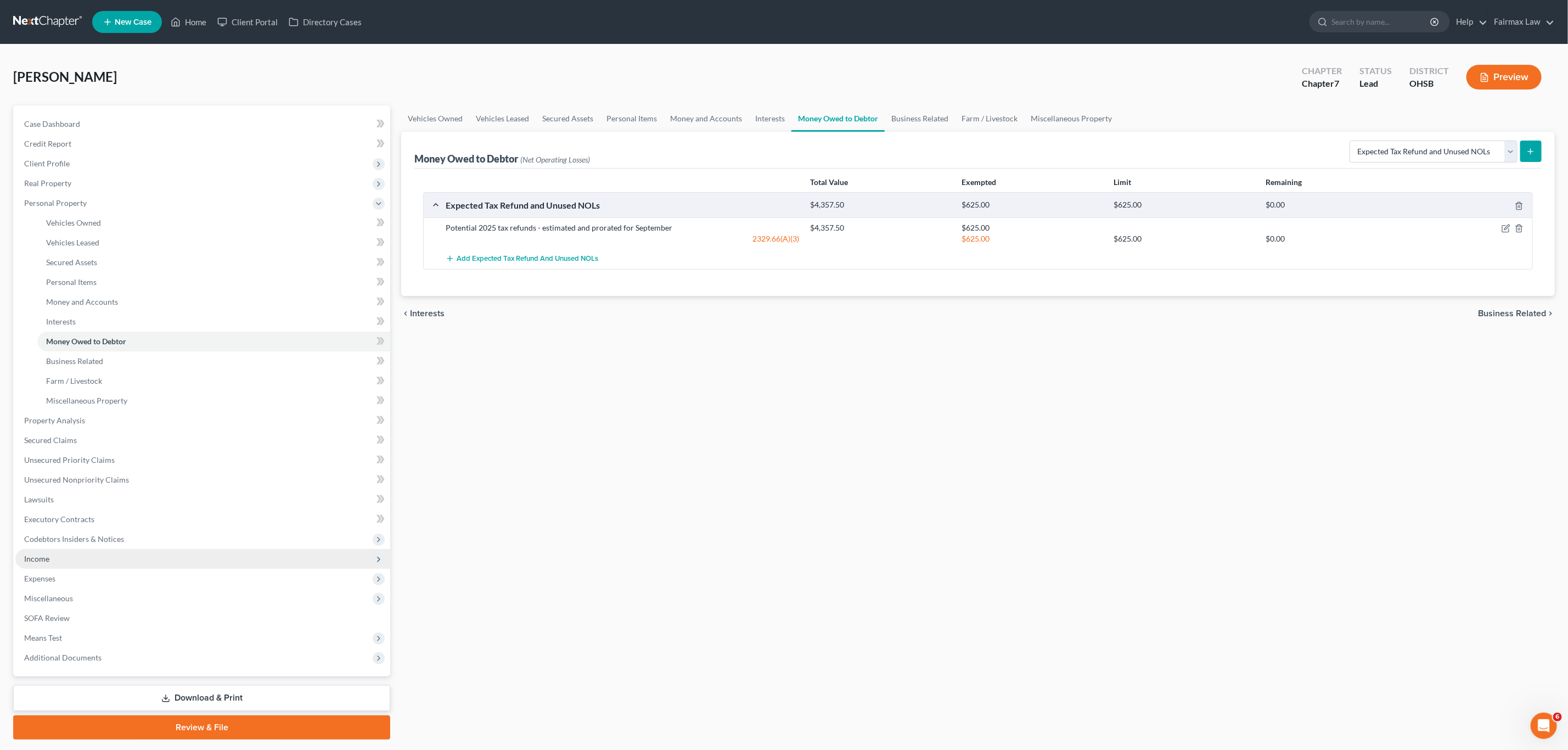
click at [61, 500] on span "Income" at bounding box center [203, 558] width 375 height 20
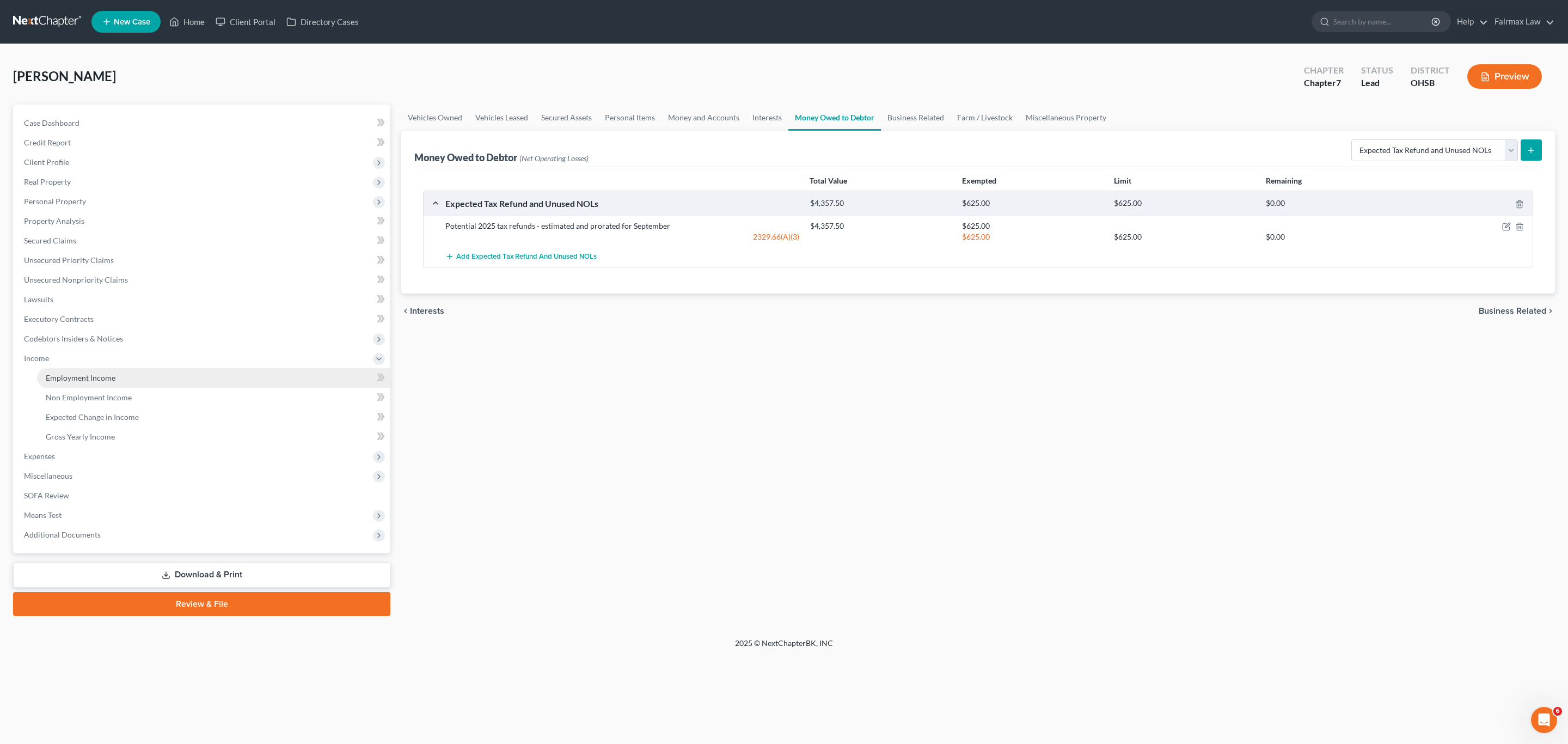
click at [84, 384] on link "Employment Income" at bounding box center [213, 378] width 353 height 20
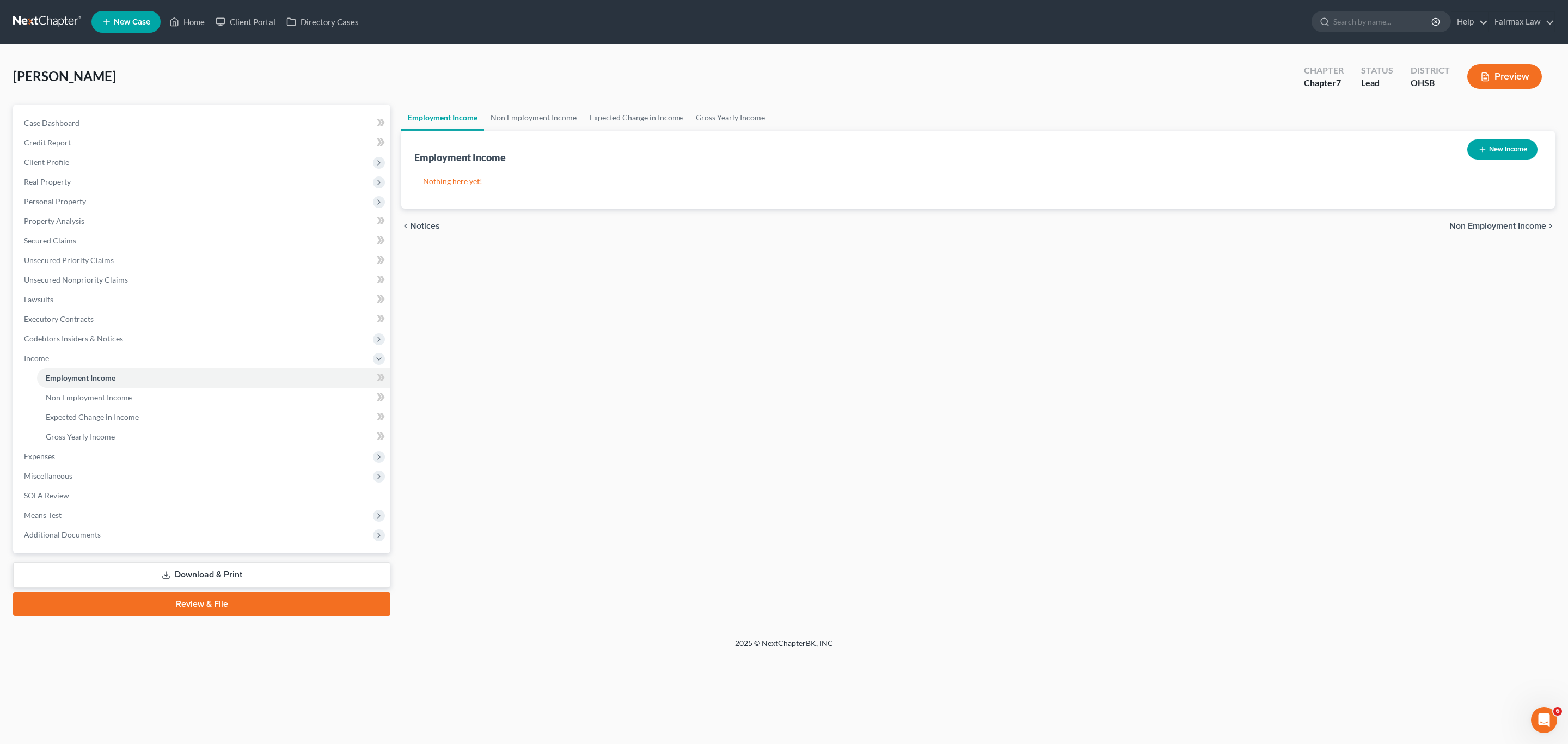
click at [1036, 156] on button "New Income" at bounding box center [1503, 149] width 70 height 20
select select "0"
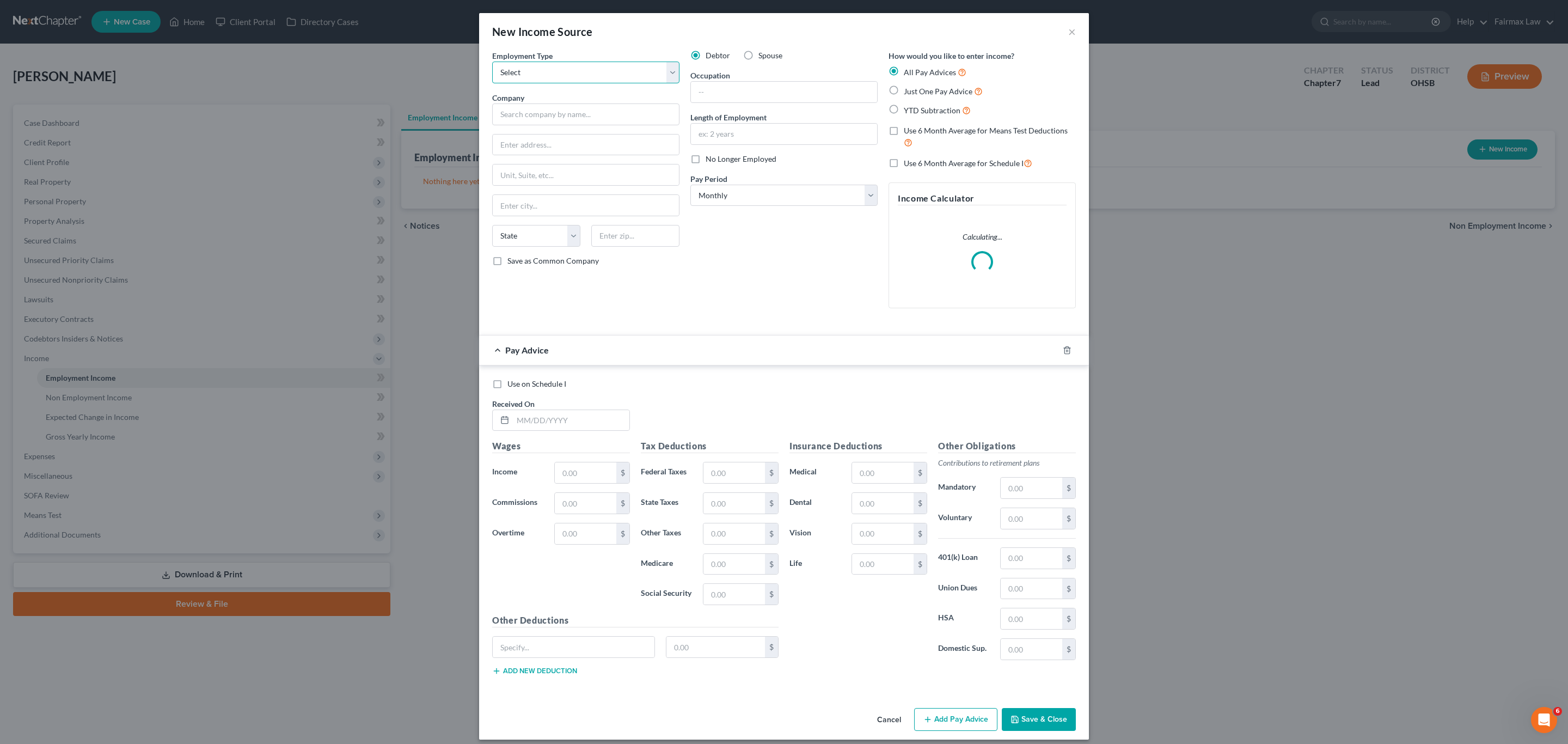
drag, startPoint x: 546, startPoint y: 65, endPoint x: 548, endPoint y: 81, distance: 16.1
click at [546, 65] on select "Select Full or [DEMOGRAPHIC_DATA] Employment Self Employment" at bounding box center [585, 73] width 187 height 22
select select "0"
click at [492, 62] on select "Select Full or [DEMOGRAPHIC_DATA] Employment Self Employment" at bounding box center [585, 73] width 187 height 22
click at [565, 123] on input "text" at bounding box center [585, 114] width 187 height 22
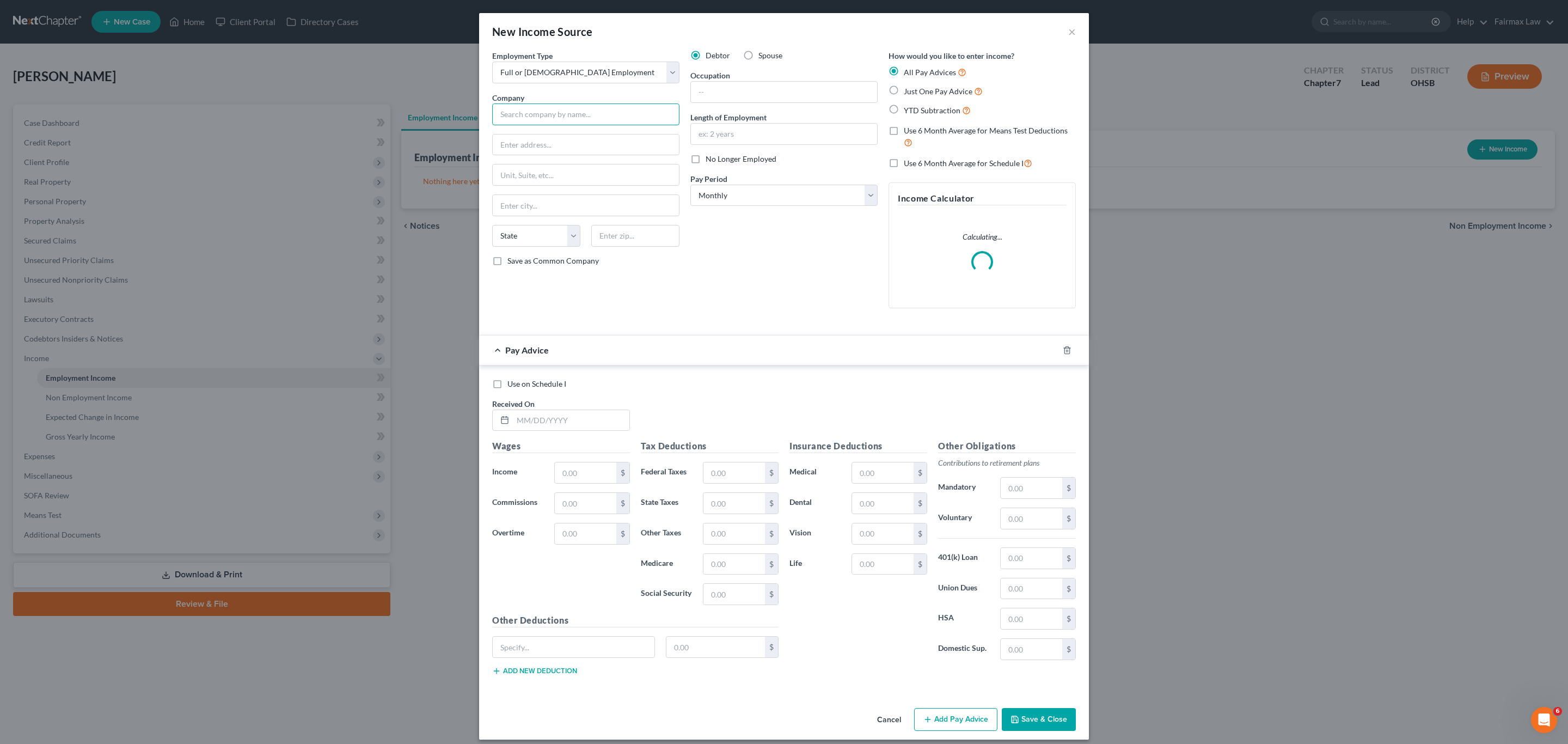
paste input "Coca Cola consolidated"
type input "Coca Cola consolidated"
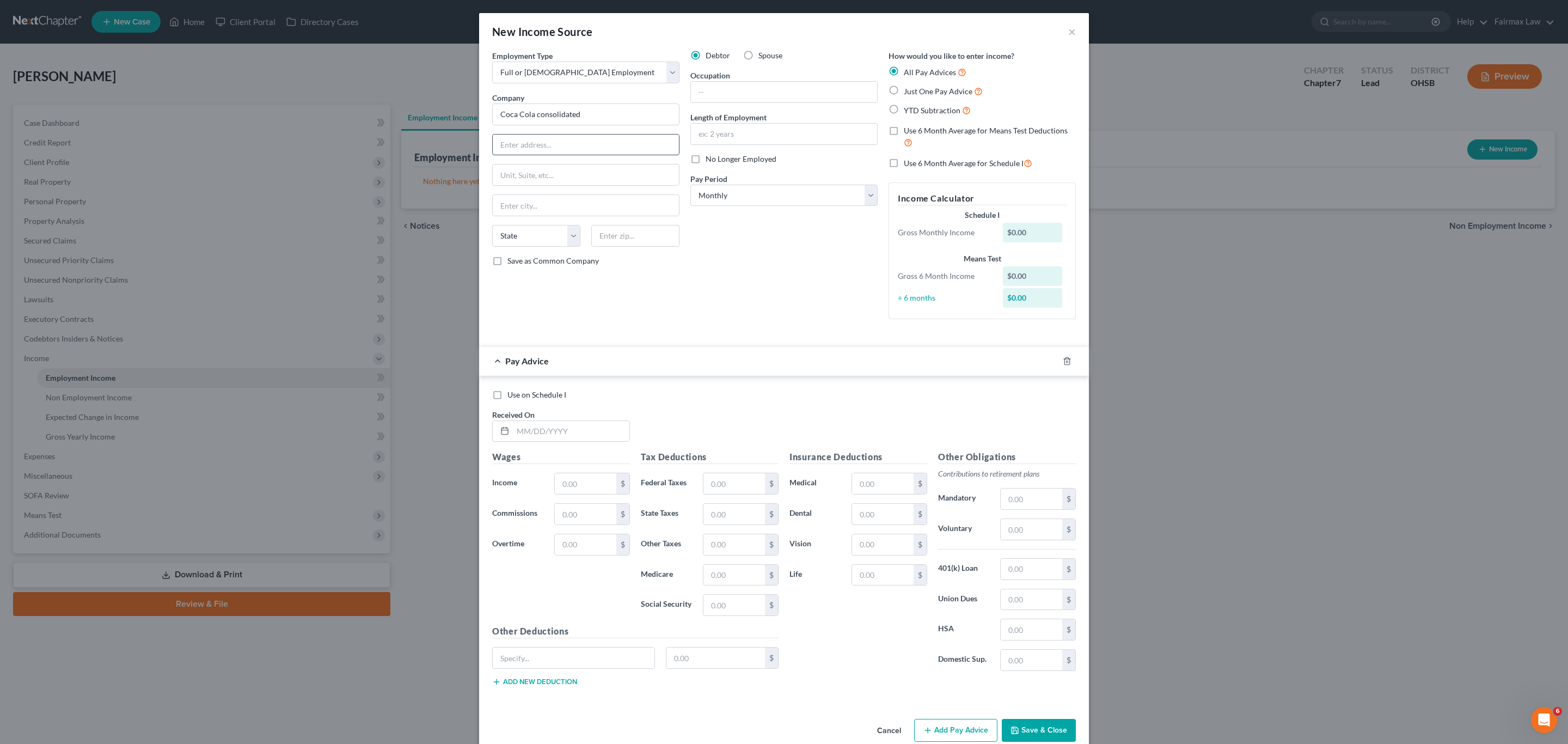
click at [562, 136] on input "text" at bounding box center [586, 145] width 186 height 21
paste input "[STREET_ADDRESS][PERSON_NAME]"
type input "[STREET_ADDRESS][PERSON_NAME]"
click at [604, 244] on input "text" at bounding box center [635, 236] width 88 height 22
paste input "43207"
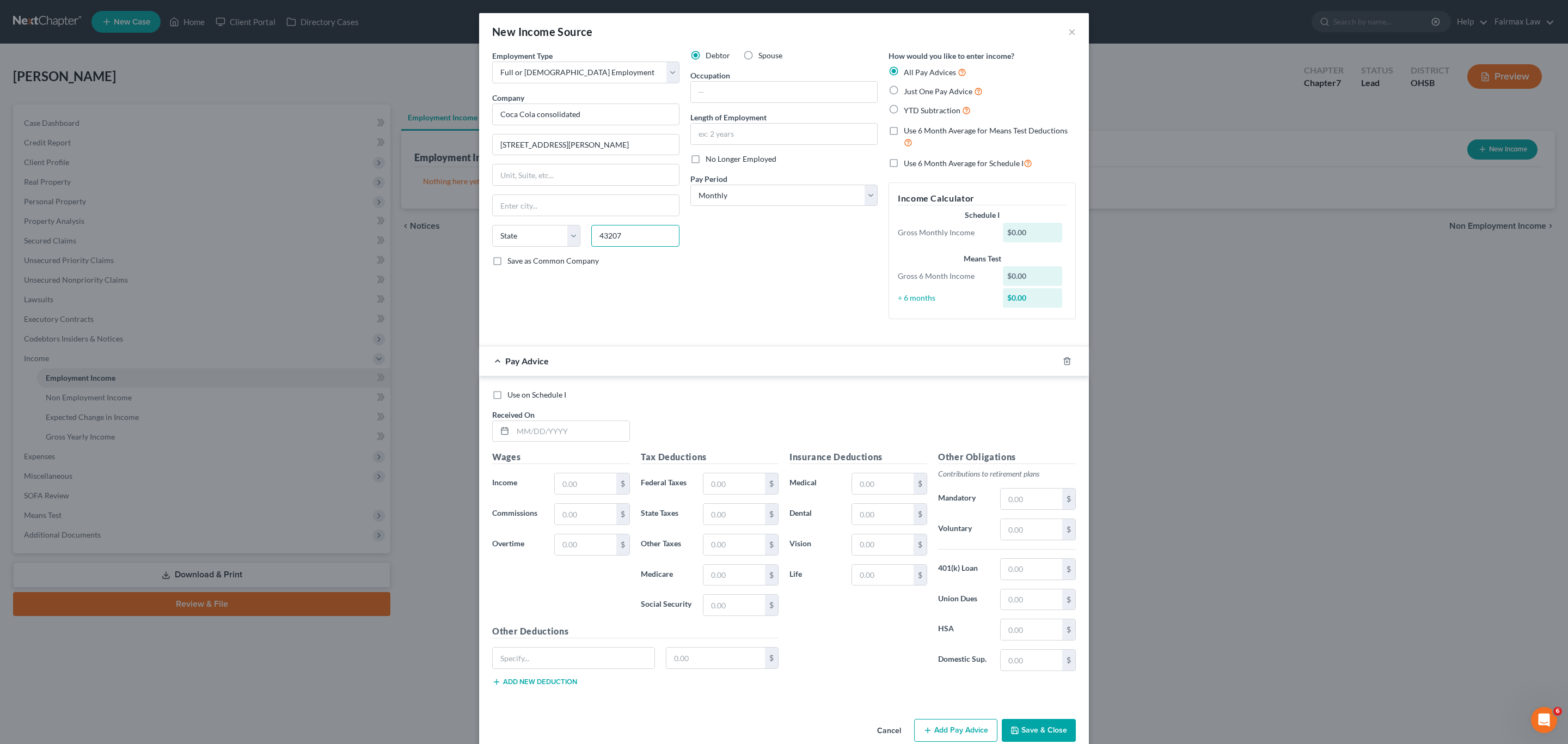
type input "43207"
click at [766, 249] on div "Debtor Spouse Occupation Length of Employment No Longer Employed Pay Period * S…" at bounding box center [784, 189] width 198 height 278
type input "Columbus"
select select "36"
click at [544, 147] on input "[STREET_ADDRESS][PERSON_NAME]" at bounding box center [586, 145] width 186 height 21
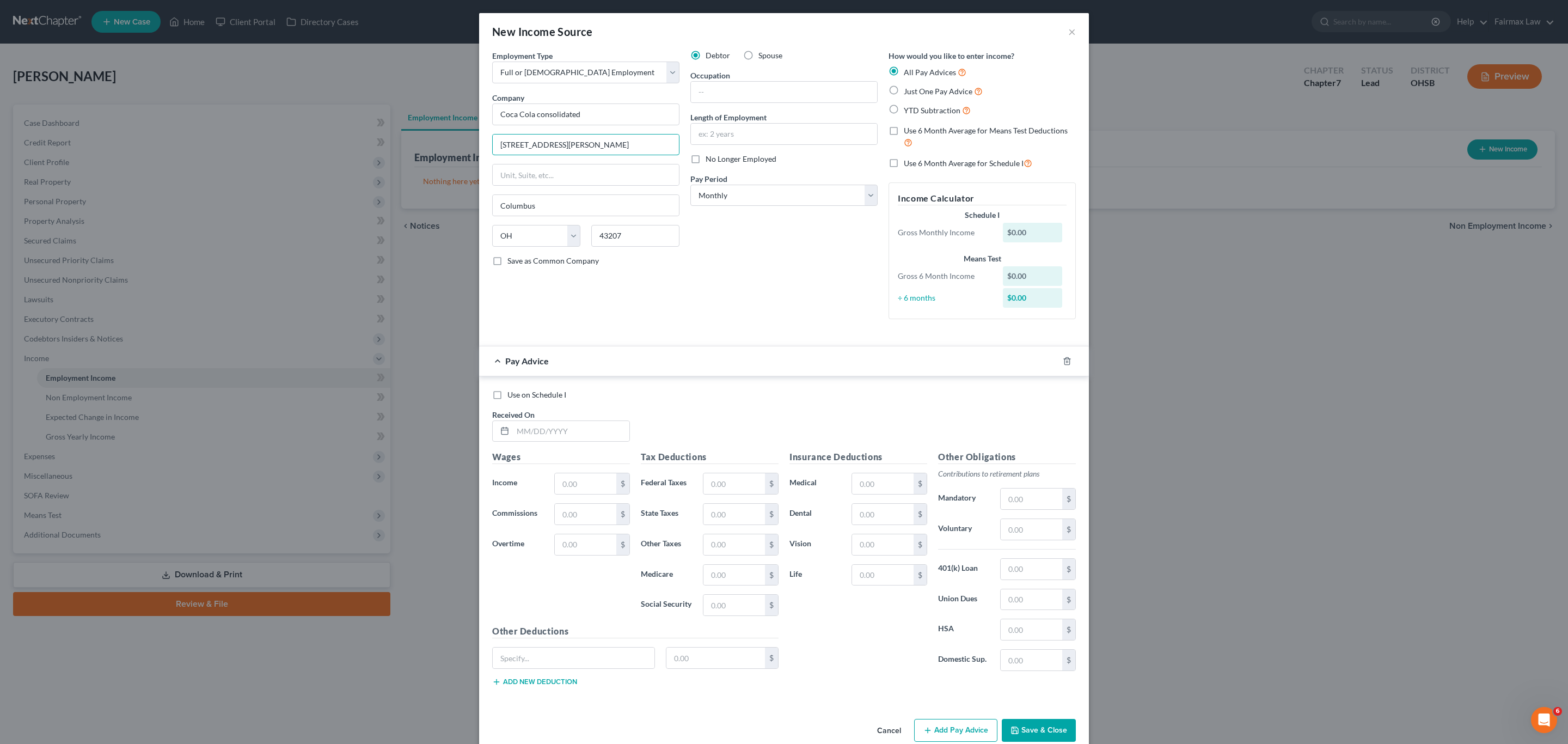
type input "[STREET_ADDRESS][PERSON_NAME]"
click at [711, 250] on div "Debtor Spouse Occupation Length of Employment No Longer Employed Pay Period * S…" at bounding box center [784, 189] width 198 height 278
click at [766, 87] on input "text" at bounding box center [784, 92] width 186 height 21
paste input "Merchindiser"
type input "Merchindiser"
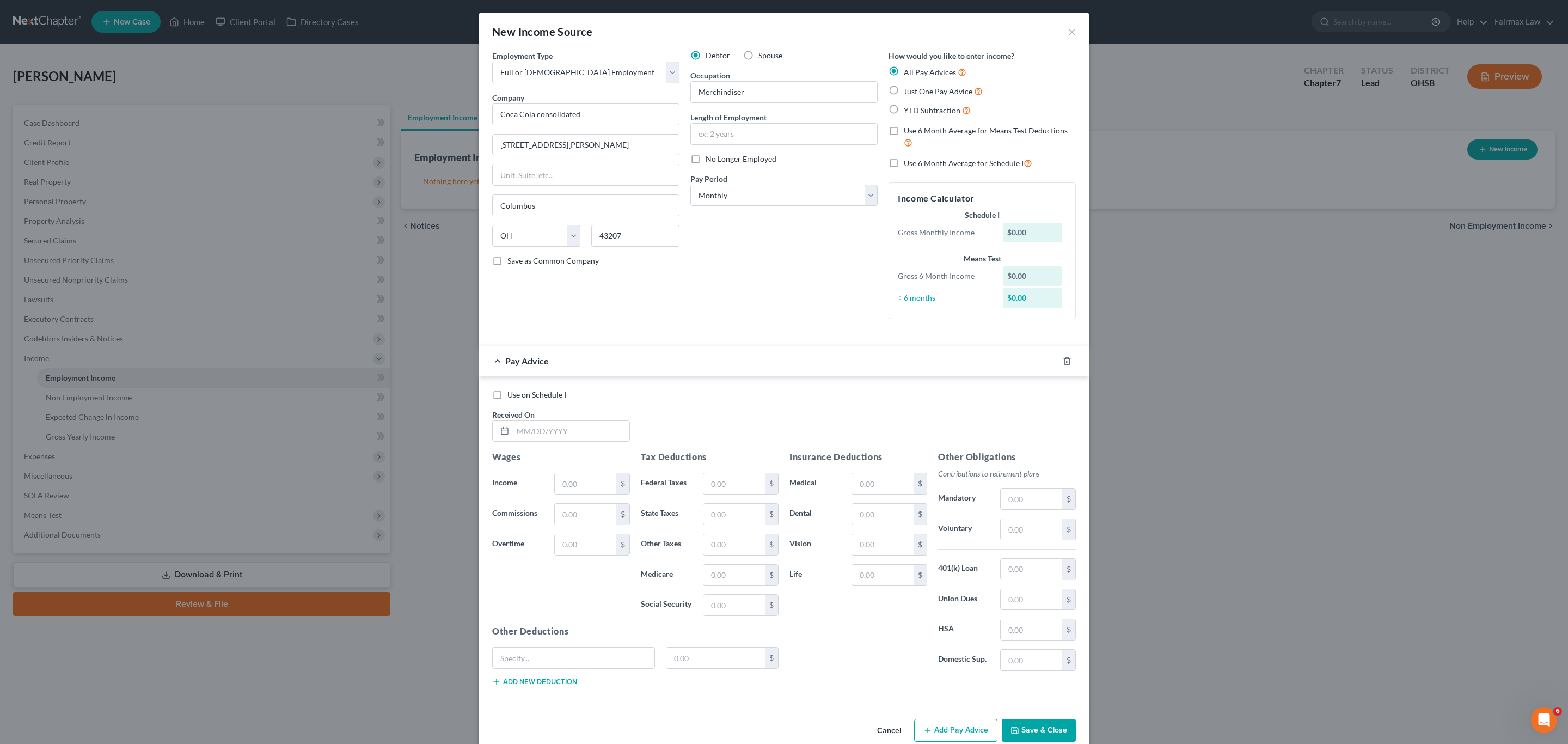
click at [763, 271] on div "Debtor Spouse Occupation Merchindiser Length of Employment No Longer Employed P…" at bounding box center [784, 189] width 198 height 278
click at [765, 128] on input "text" at bounding box center [784, 134] width 186 height 21
type input "1 year"
click at [741, 186] on select "Select Monthly Twice Monthly Every Other Week Weekly" at bounding box center [783, 196] width 187 height 22
select select "2"
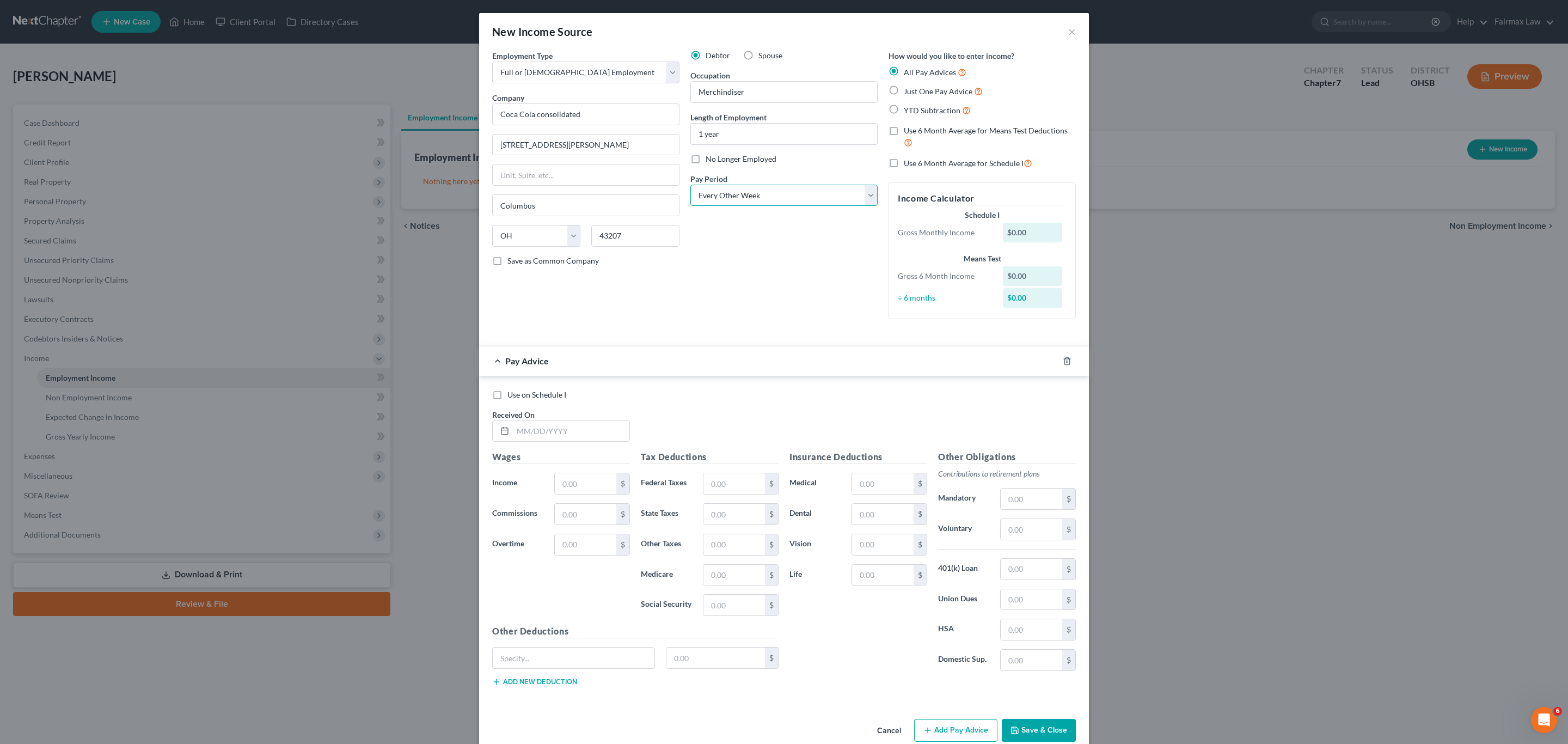
click at [690, 185] on select "Select Monthly Twice Monthly Every Other Week Weekly" at bounding box center [783, 196] width 187 height 22
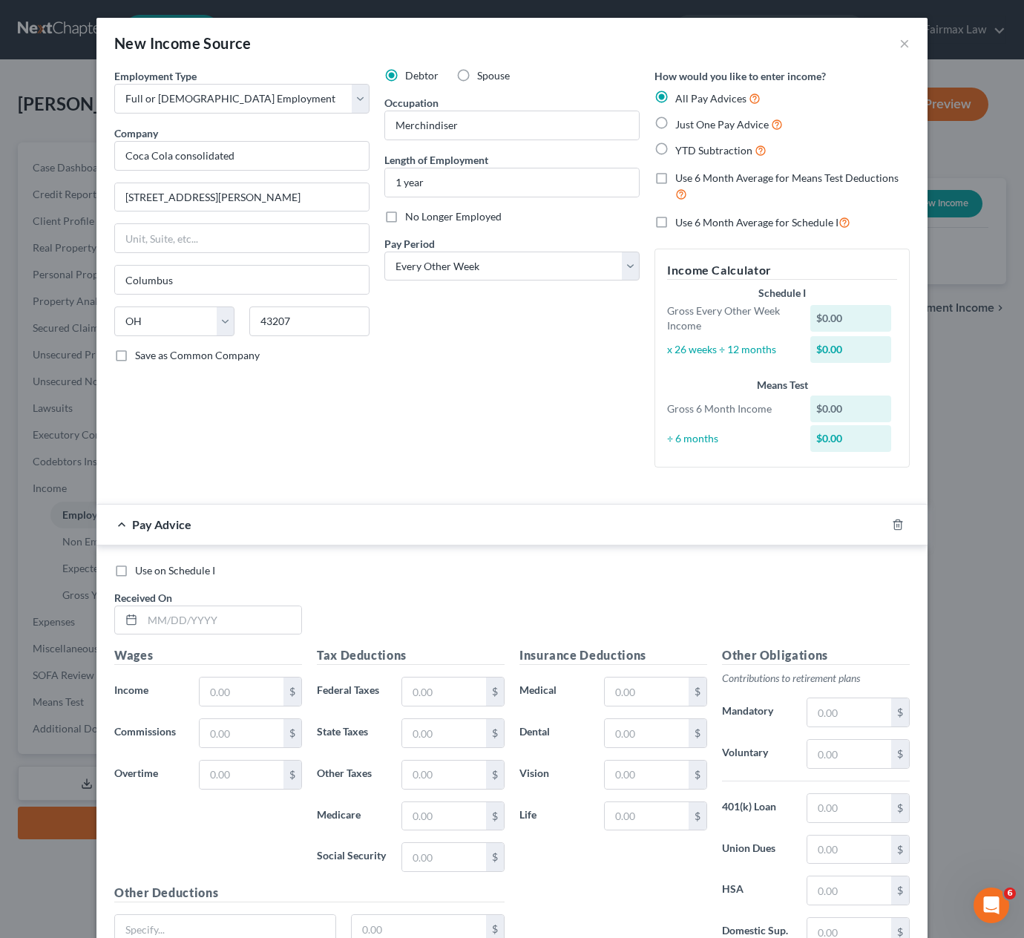
drag, startPoint x: 650, startPoint y: 149, endPoint x: 1019, endPoint y: 285, distance: 392.5
click at [676, 149] on label "YTD Subtraction" at bounding box center [721, 150] width 91 height 17
click at [682, 149] on input "YTD Subtraction" at bounding box center [687, 147] width 10 height 10
radio input "true"
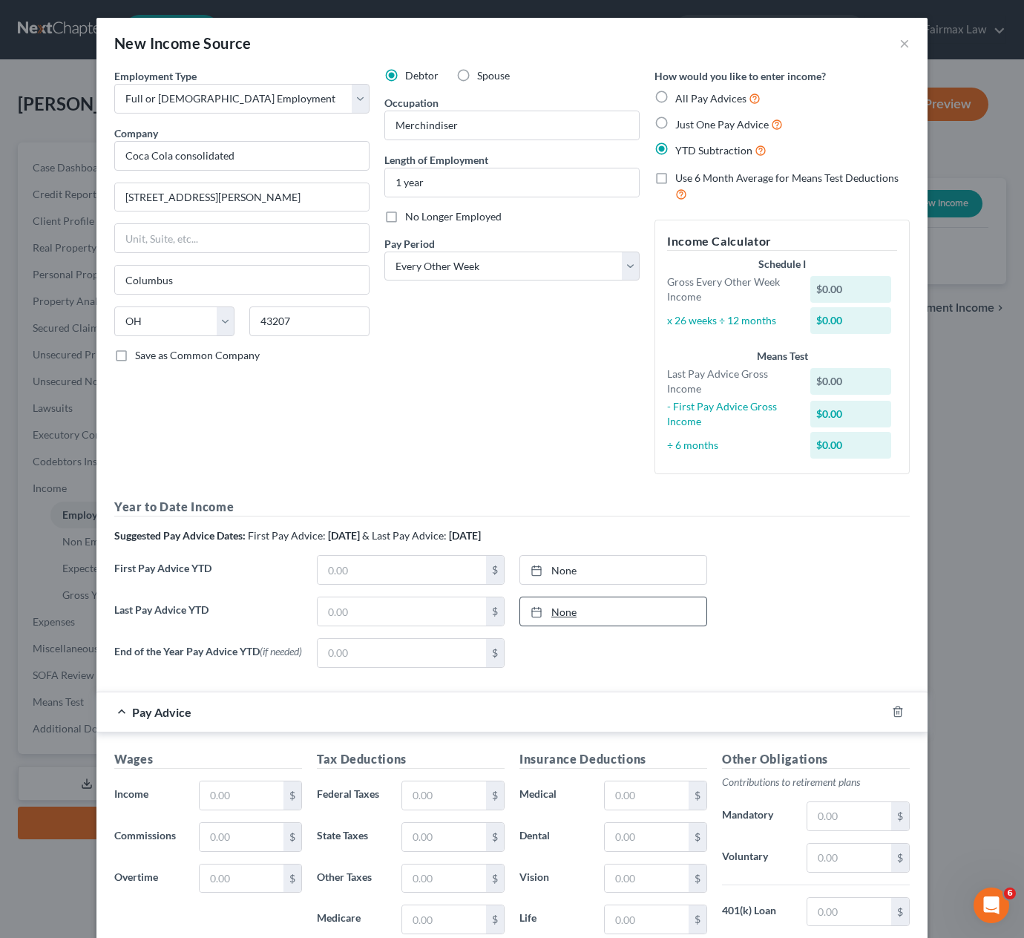
click at [559, 617] on link "None" at bounding box center [613, 612] width 186 height 28
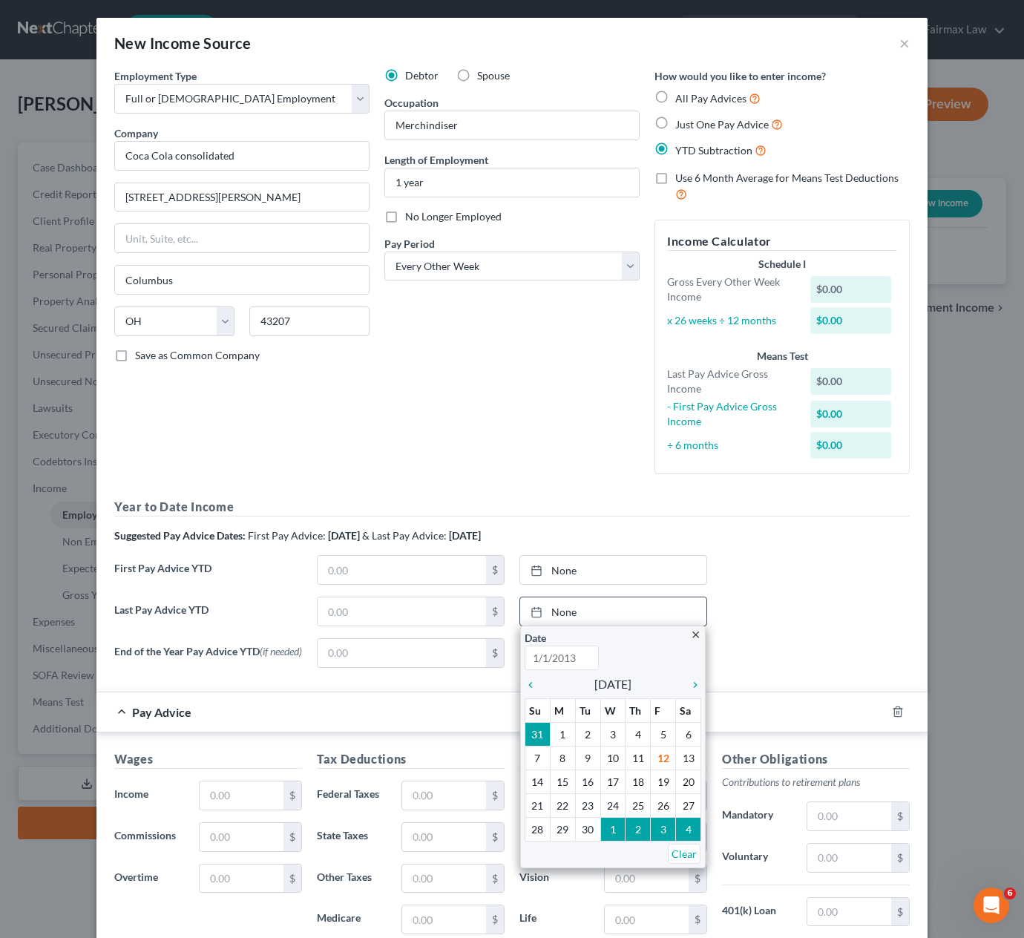
click at [525, 676] on icon "chevron_left" at bounding box center [534, 685] width 19 height 12
type input "[DATE]"
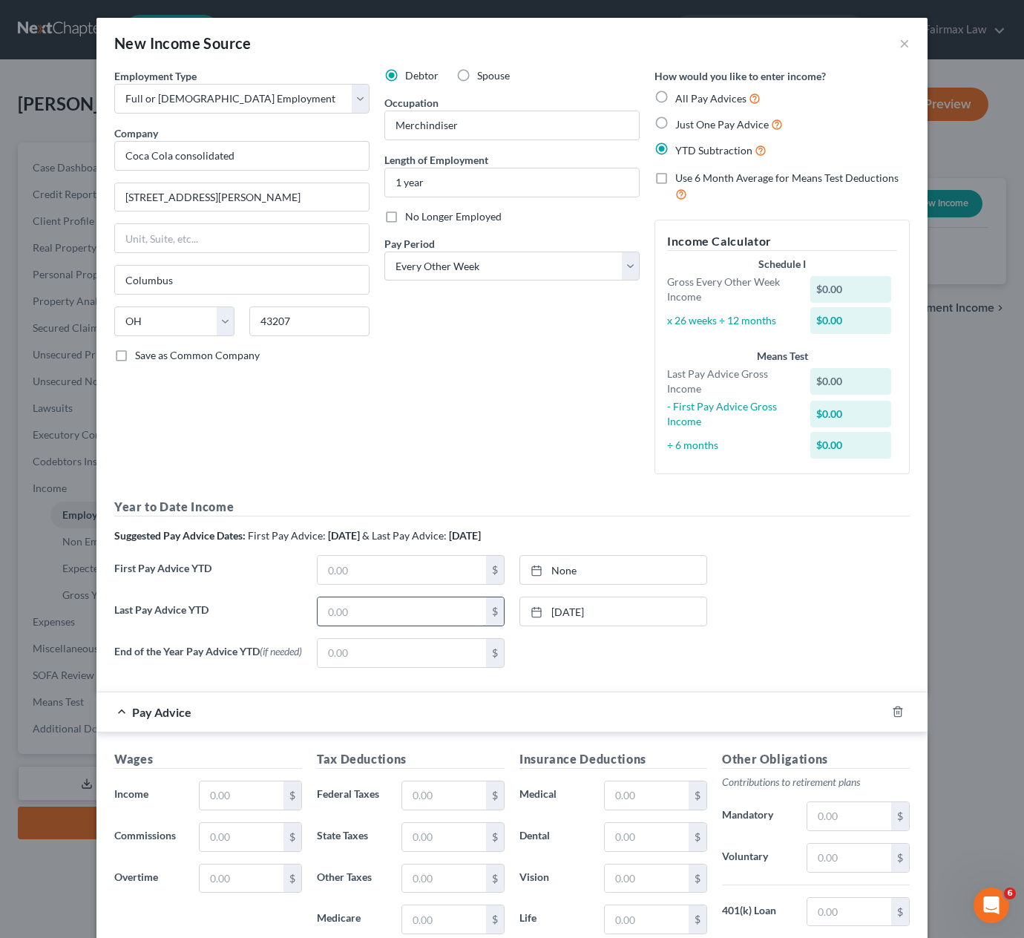
click at [353, 619] on input "text" at bounding box center [402, 612] width 169 height 28
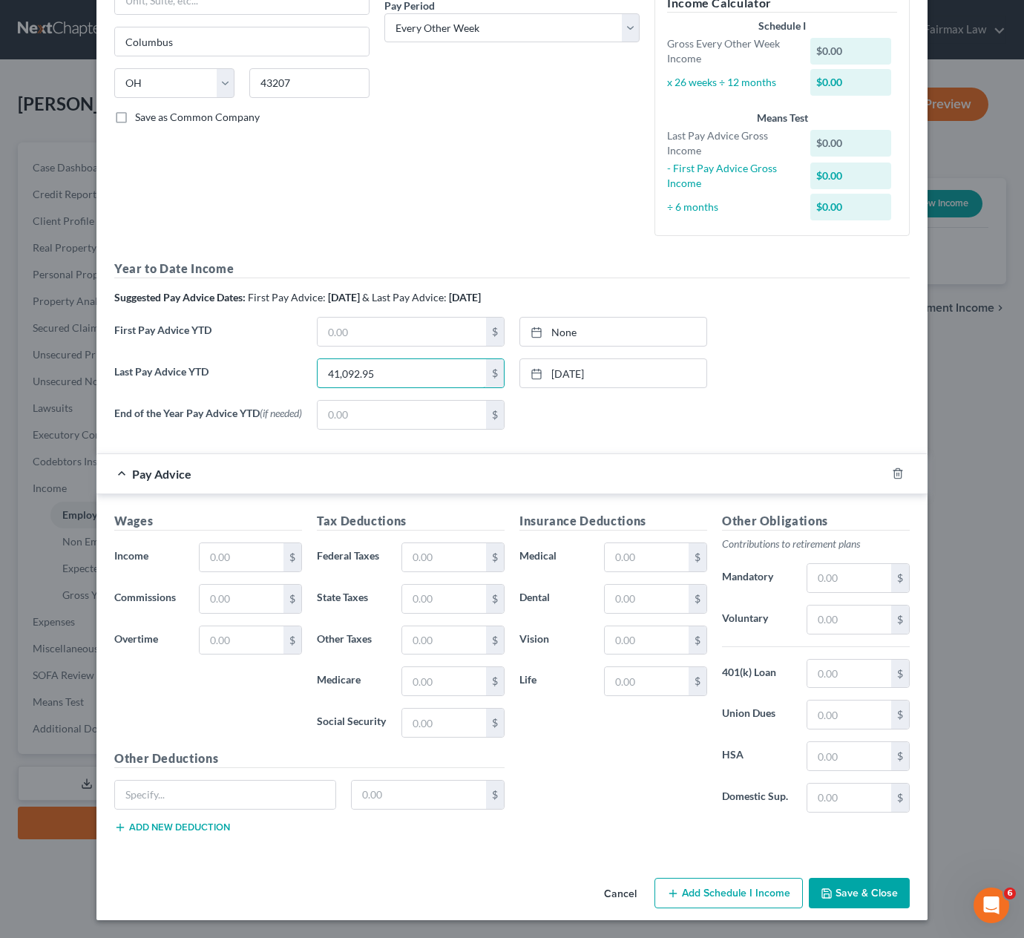
scroll to position [250, 0]
type input "41,092.95"
click at [232, 551] on input "text" at bounding box center [242, 557] width 84 height 28
type input "2,219.26"
click at [419, 676] on input "text" at bounding box center [444, 723] width 84 height 28
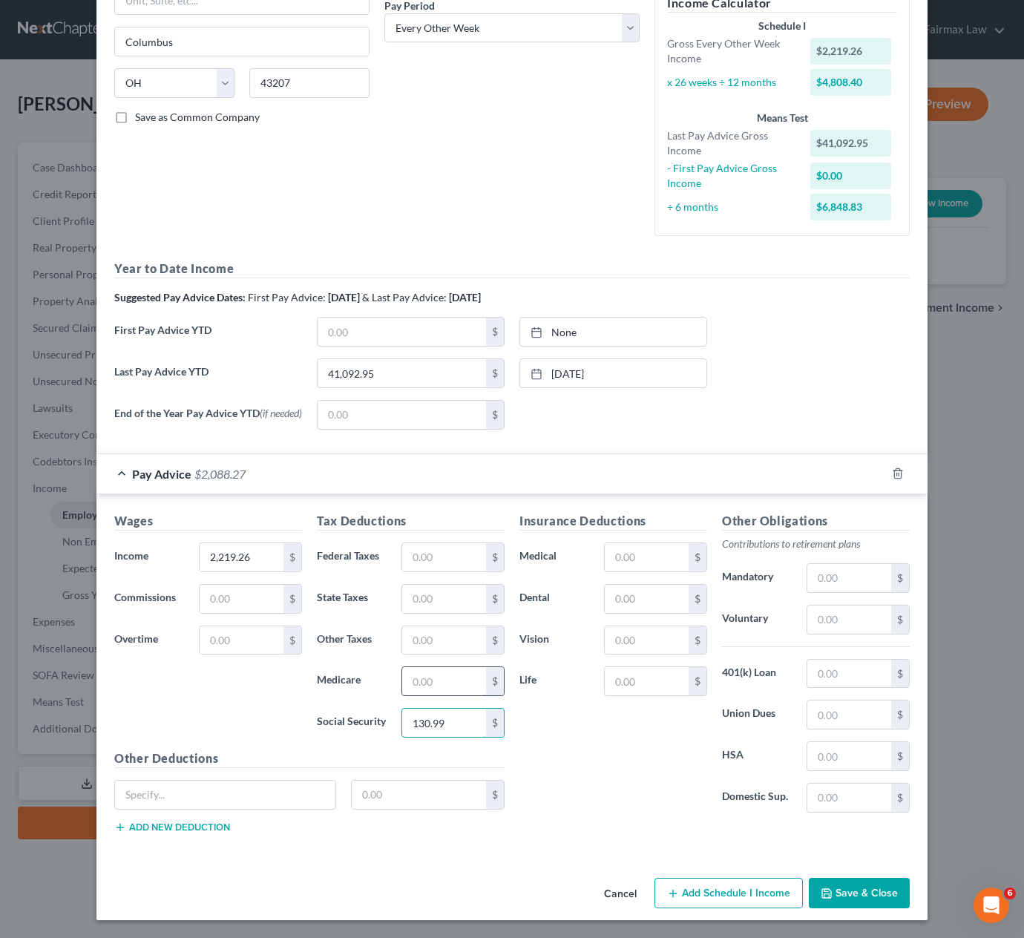
type input "130.99"
click at [423, 676] on input "text" at bounding box center [444, 681] width 84 height 28
type input "0"
type input "30.63"
click at [437, 564] on input "text" at bounding box center [444, 557] width 84 height 28
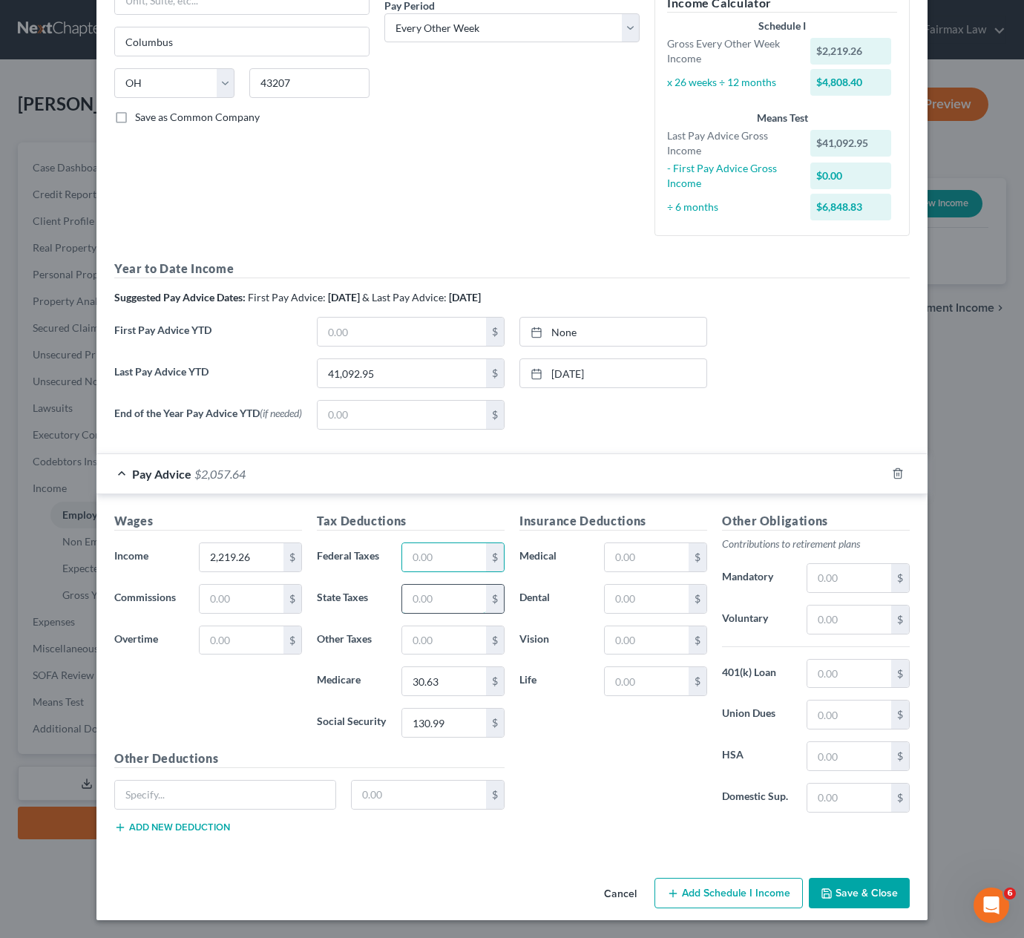
drag, startPoint x: 393, startPoint y: 604, endPoint x: 408, endPoint y: 598, distance: 16.0
click at [402, 604] on input "text" at bounding box center [444, 599] width 84 height 28
click at [454, 593] on input "8.36" at bounding box center [444, 599] width 84 height 28
type input "46.28"
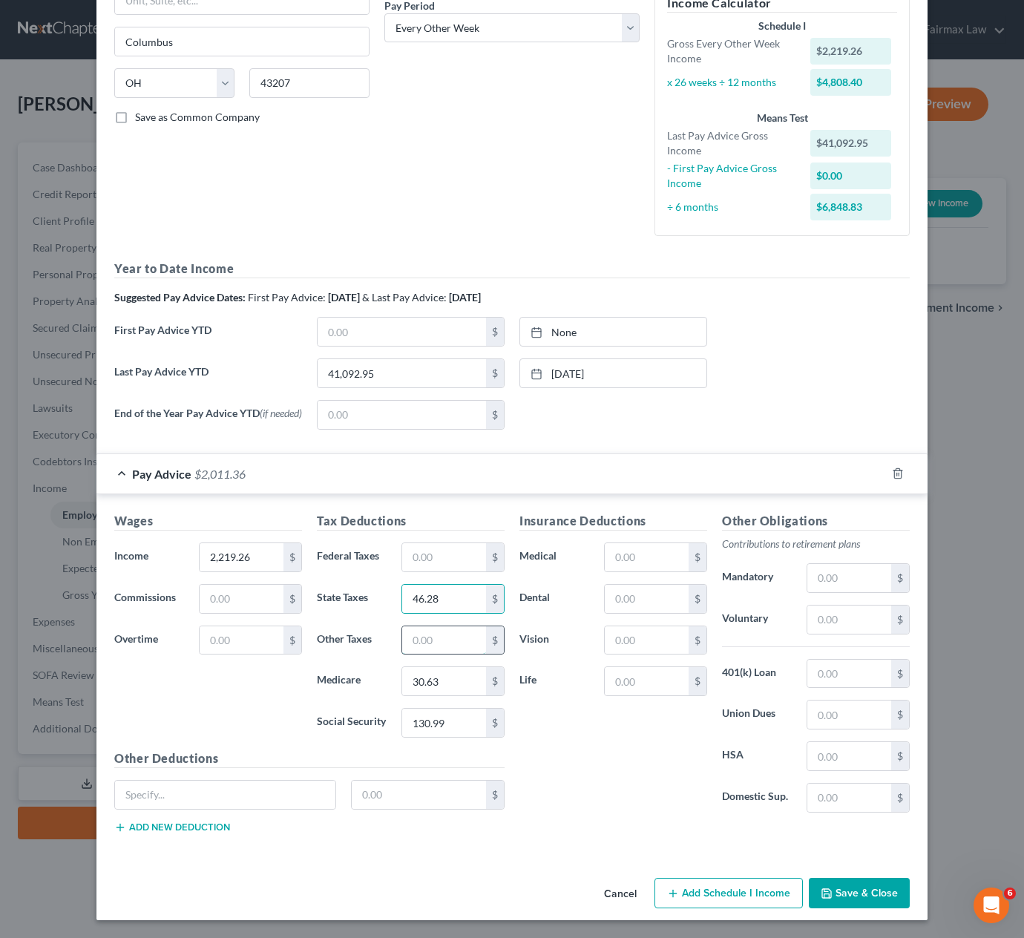
click at [442, 644] on input "text" at bounding box center [444, 641] width 84 height 28
type input "52.82"
click at [453, 543] on input "text" at bounding box center [444, 557] width 84 height 28
type input "8.36"
click at [564, 676] on div "Insurance Deductions Medical $ Dental $ Vision $ Life $" at bounding box center [613, 668] width 203 height 313
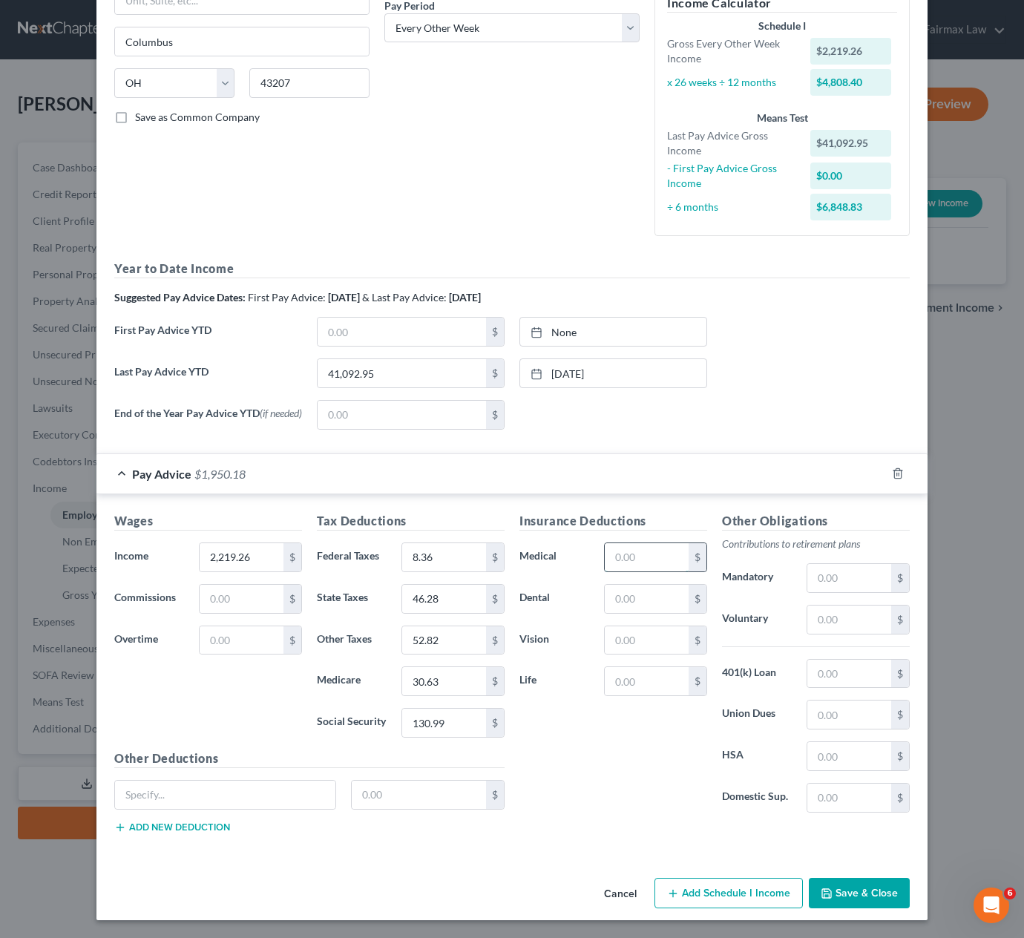
click at [617, 553] on input "text" at bounding box center [647, 557] width 84 height 28
type input "31.76"
click at [840, 676] on input "text" at bounding box center [850, 715] width 84 height 28
click at [731, 676] on div "Other Obligations Contributions to retirement plans Mandatory $ Voluntary $ 401…" at bounding box center [816, 668] width 203 height 313
click at [297, 676] on input "text" at bounding box center [225, 795] width 220 height 28
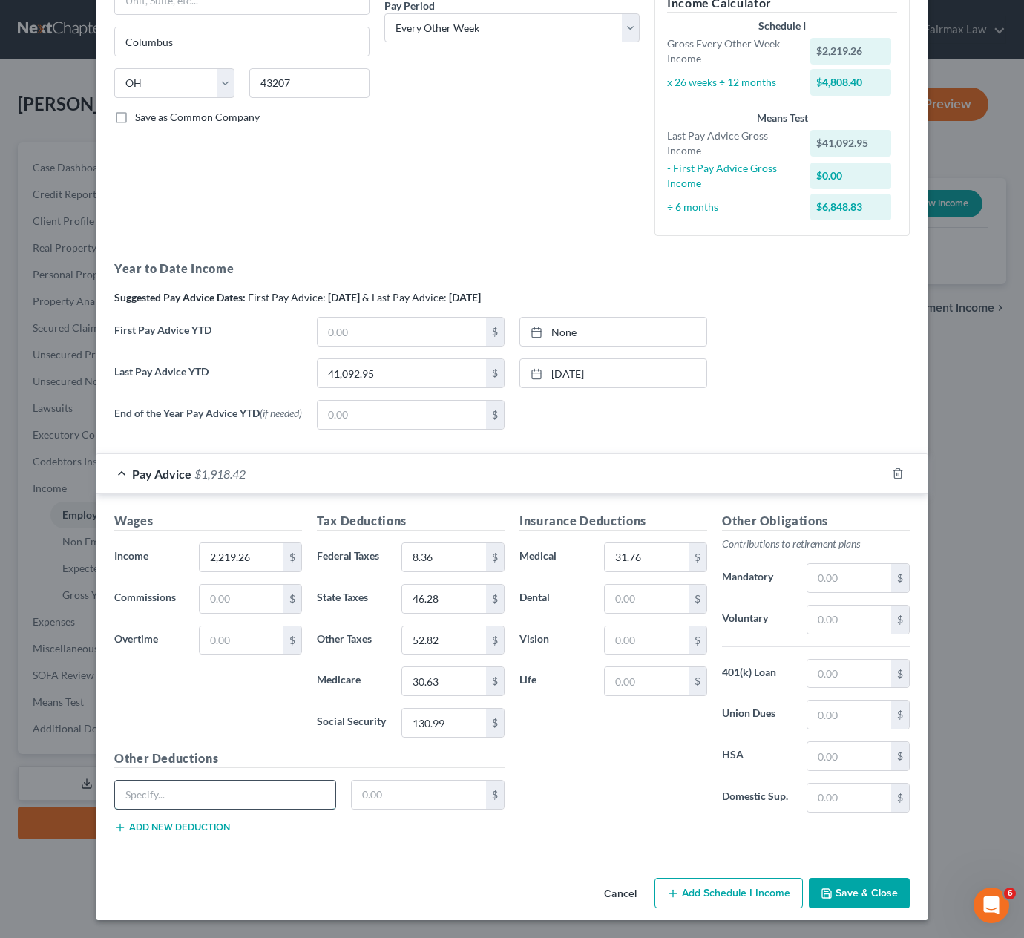
paste input "2C Union 401K"
type input "2C Union 401K"
type input "107.23"
click at [592, 676] on div "Insurance Deductions Medical 31.76 $ Dental $ Vision $ Life $" at bounding box center [613, 668] width 203 height 313
click at [828, 676] on input "text" at bounding box center [850, 715] width 84 height 28
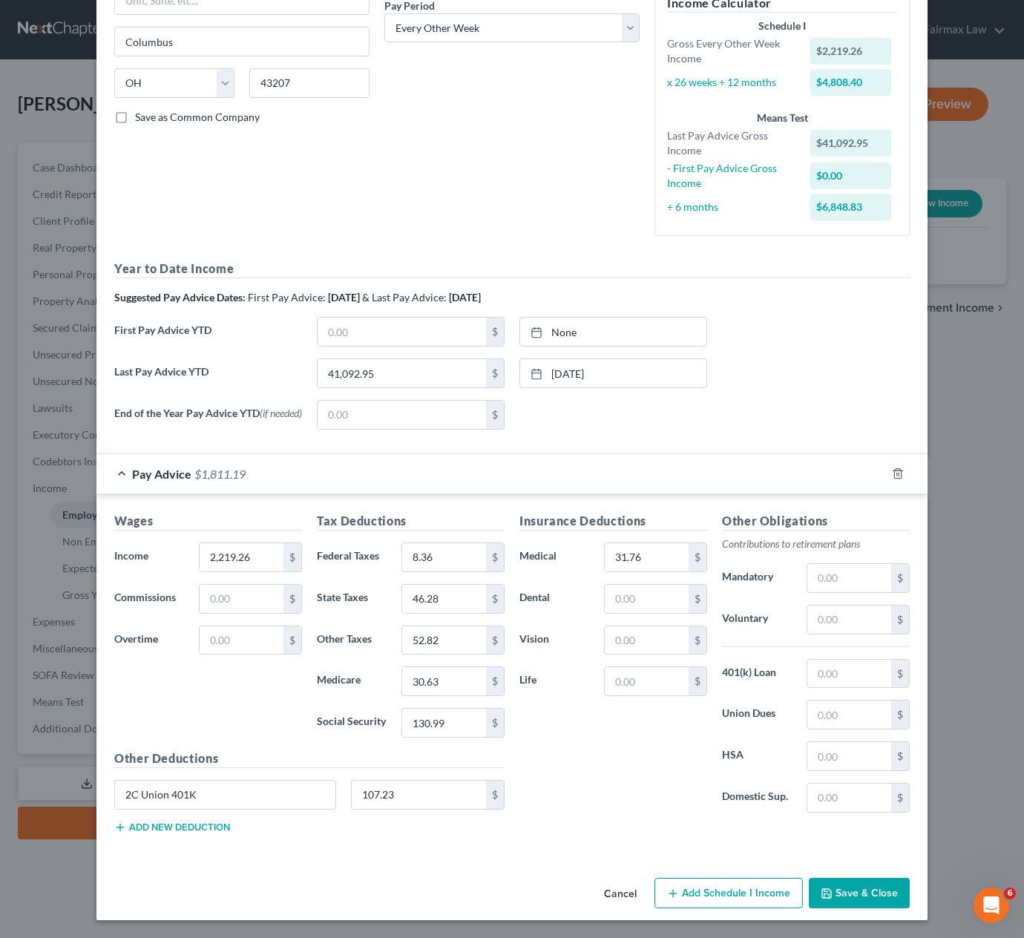
click at [648, 676] on div "Insurance Deductions Medical 31.76 $ Dental $ Vision $ Life $" at bounding box center [613, 668] width 203 height 313
click at [131, 676] on button "Add new deduction" at bounding box center [172, 828] width 116 height 12
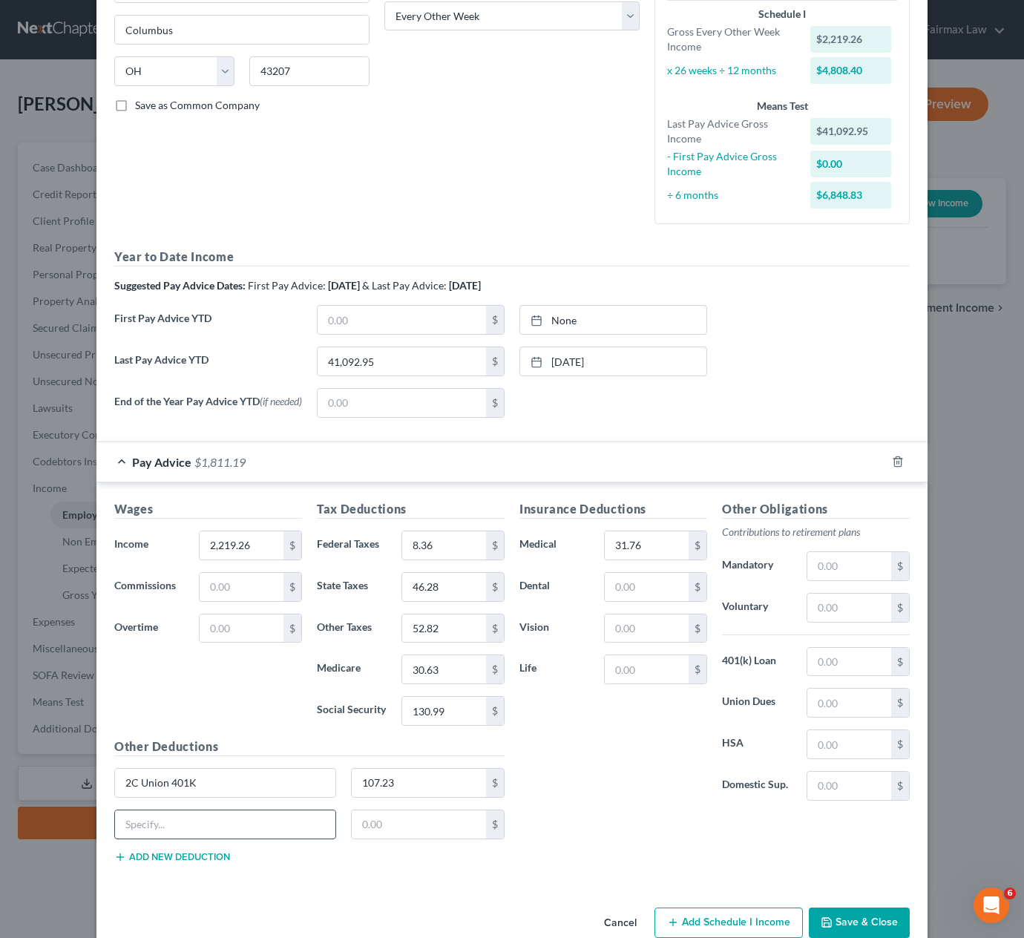
click at [190, 676] on input "text" at bounding box center [225, 825] width 220 height 28
paste input "Service charge"
type input "Service charge"
click at [392, 676] on input "text" at bounding box center [419, 825] width 135 height 28
type input "3"
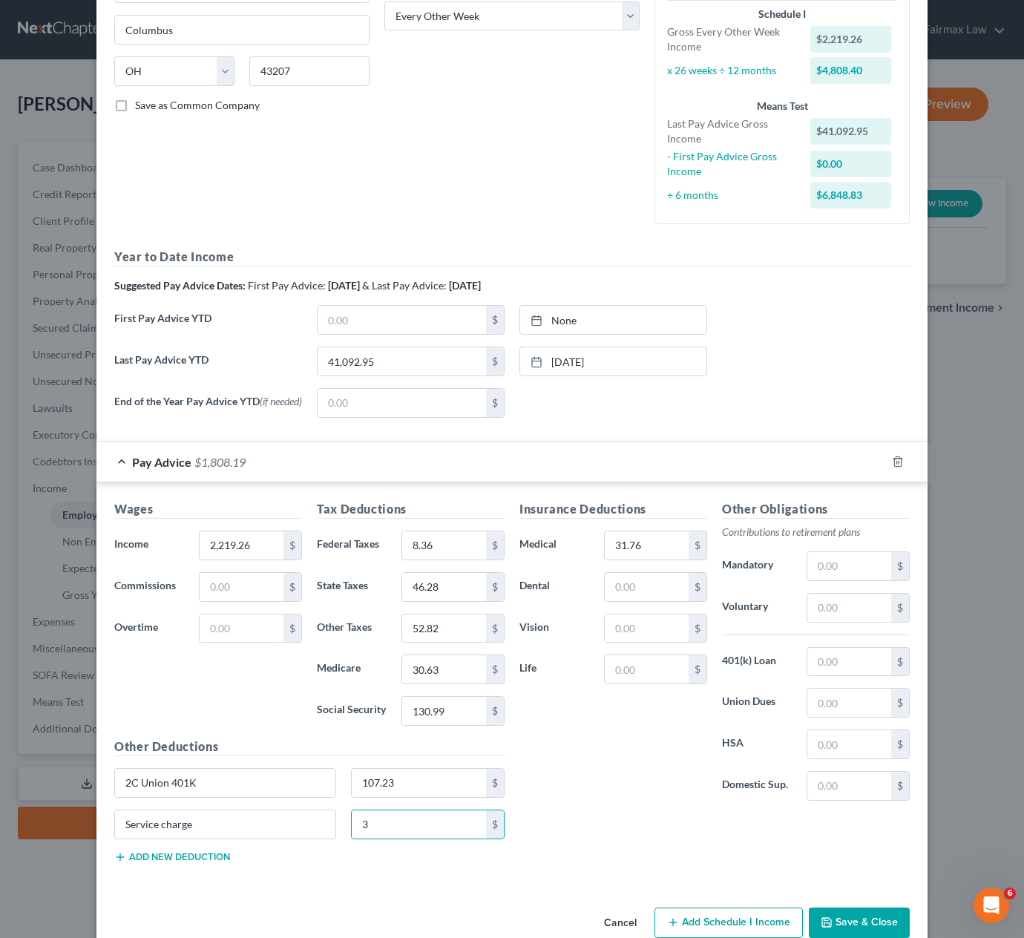
click at [561, 676] on div "Insurance Deductions Medical 31.76 $ Dental $ Vision $ Life $ Other Obligations…" at bounding box center [714, 687] width 405 height 374
click at [831, 676] on input "text" at bounding box center [850, 745] width 84 height 28
type input "0"
click at [633, 676] on div "Insurance Deductions Medical 31.76 $ Dental $ Vision $ Life $" at bounding box center [613, 656] width 203 height 313
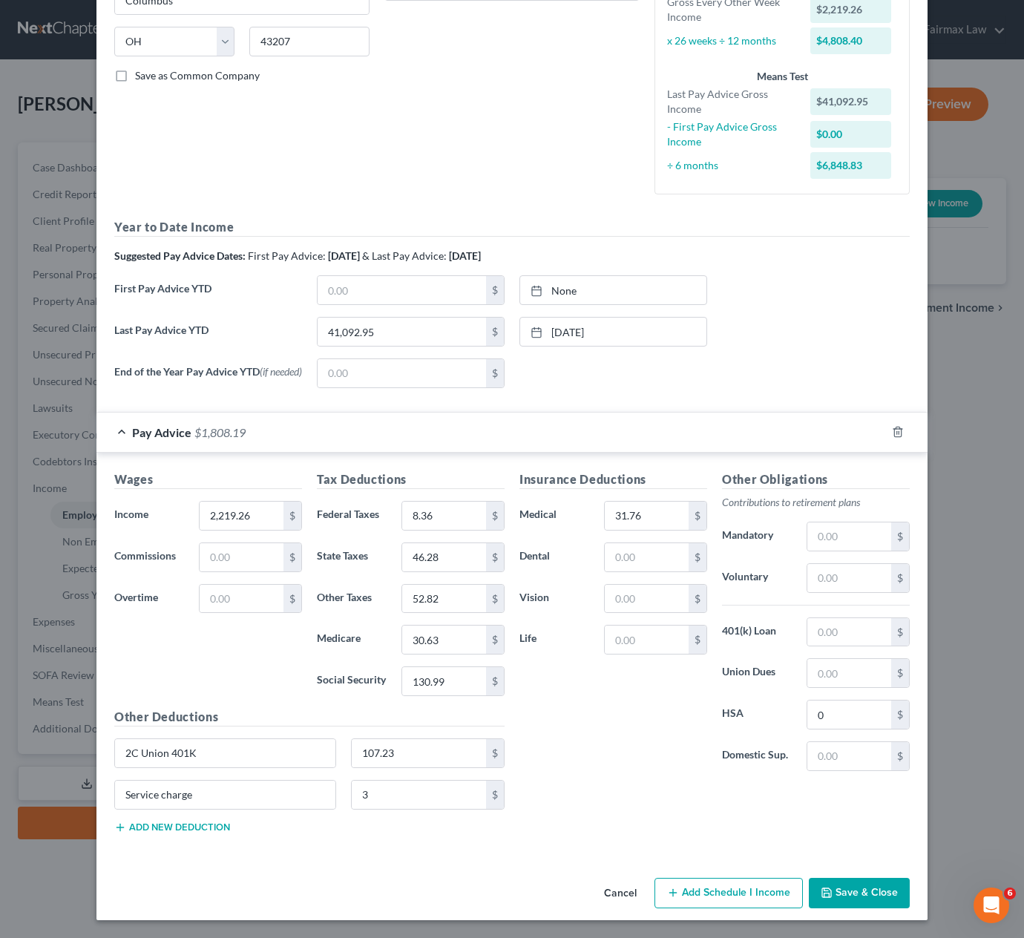
click at [843, 676] on button "Save & Close" at bounding box center [859, 893] width 101 height 31
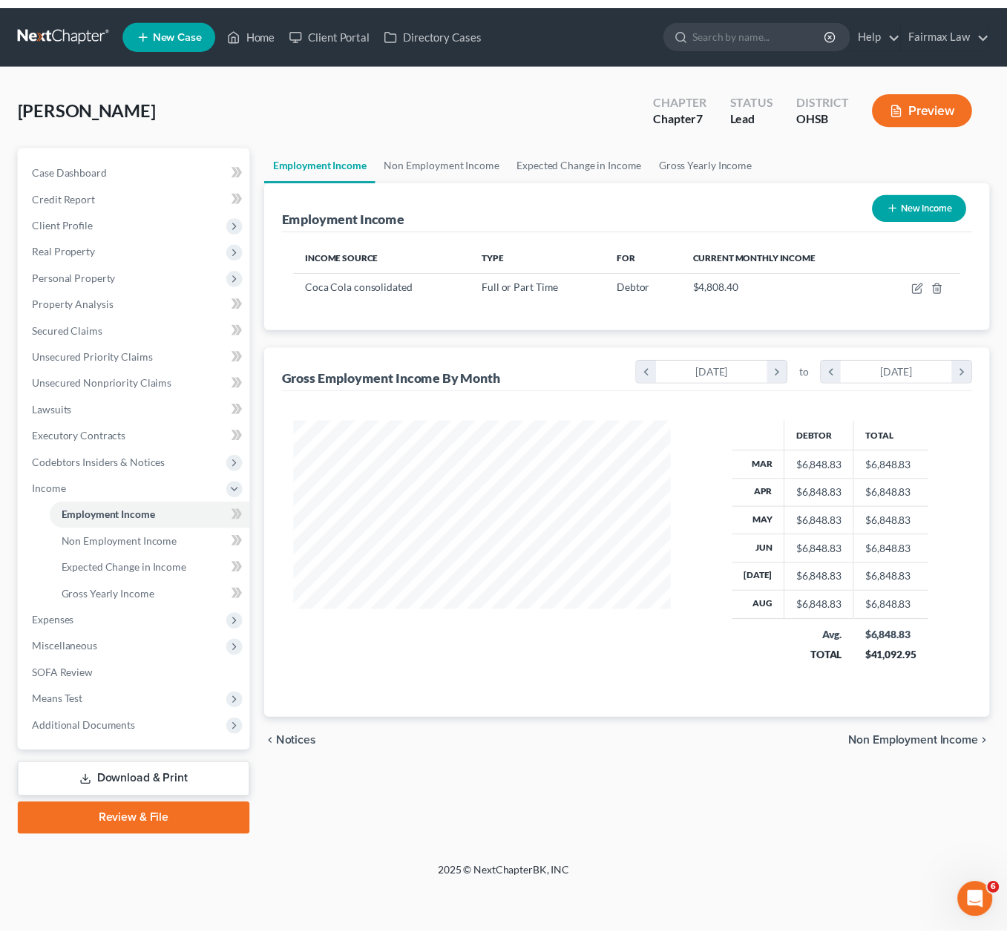
scroll to position [268, 413]
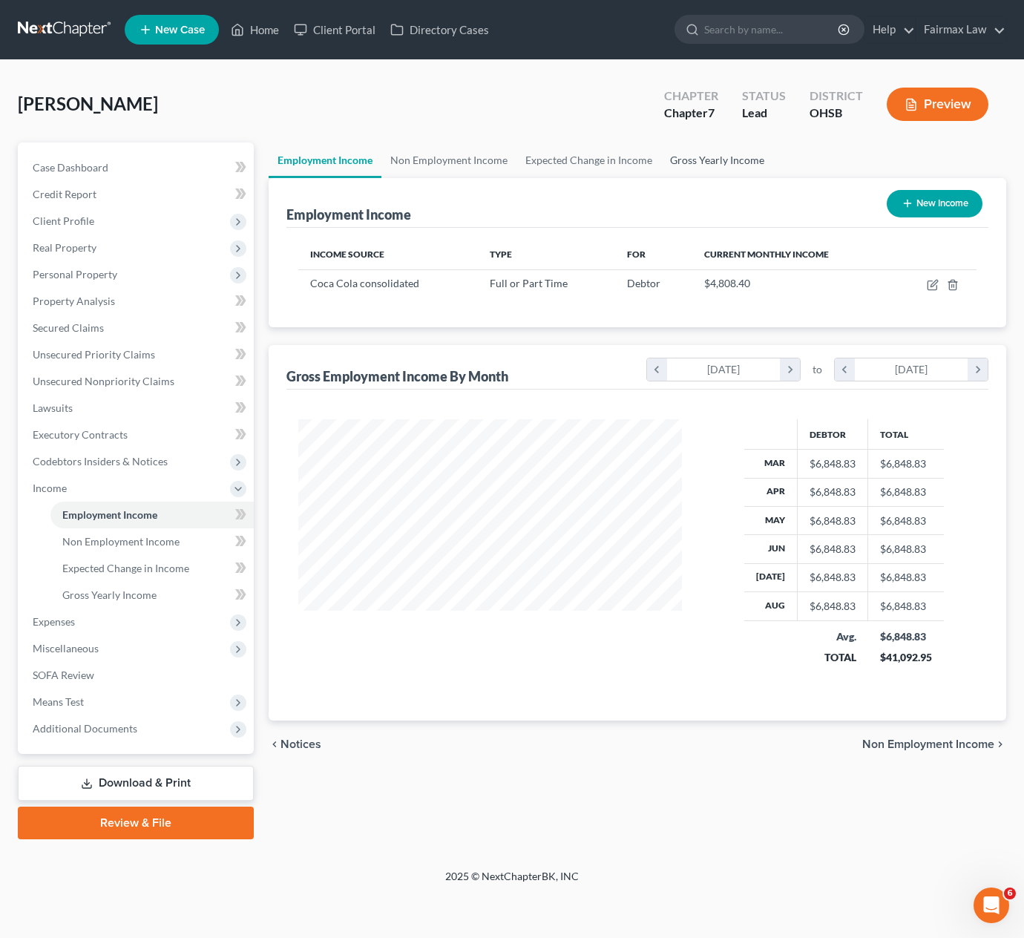
click at [705, 171] on link "Gross Yearly Income" at bounding box center [717, 161] width 112 height 36
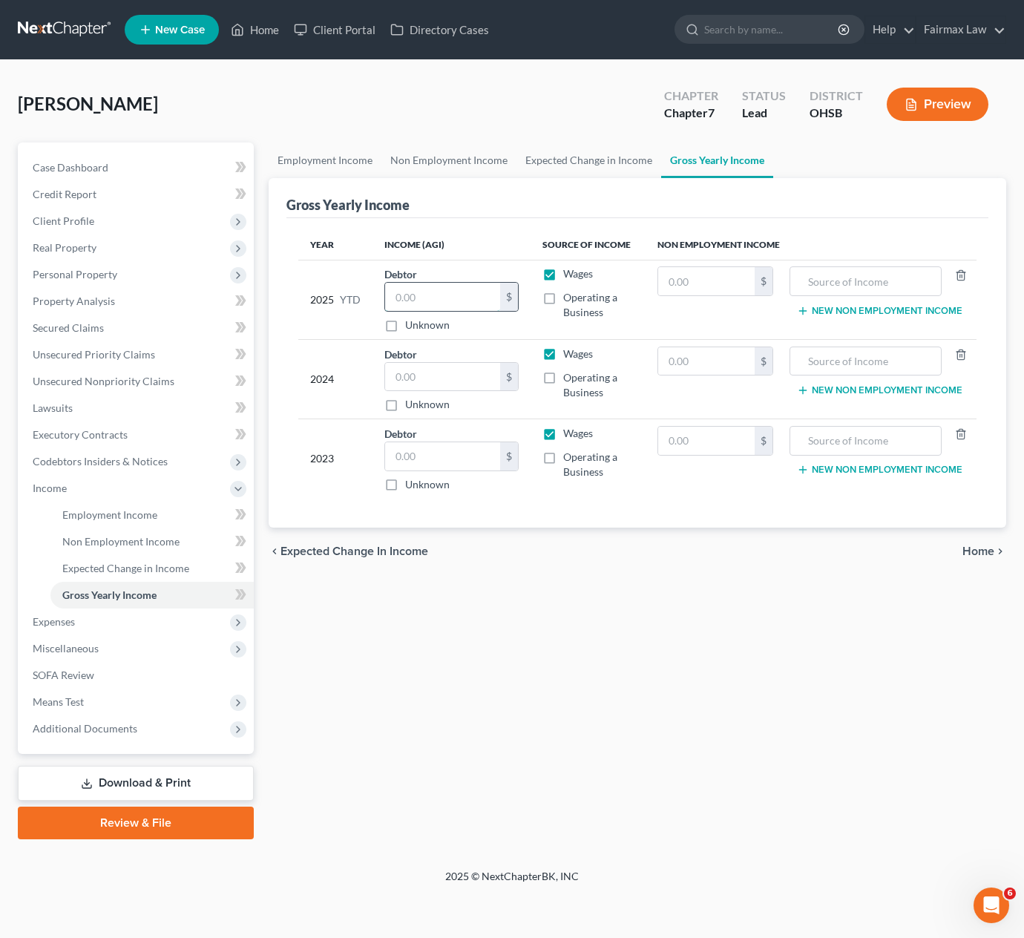
click at [465, 296] on input "text" at bounding box center [442, 297] width 115 height 28
type input "43,197.02"
click at [452, 377] on input "text" at bounding box center [442, 377] width 115 height 28
type input "26,477"
click at [463, 471] on input "text" at bounding box center [442, 456] width 115 height 28
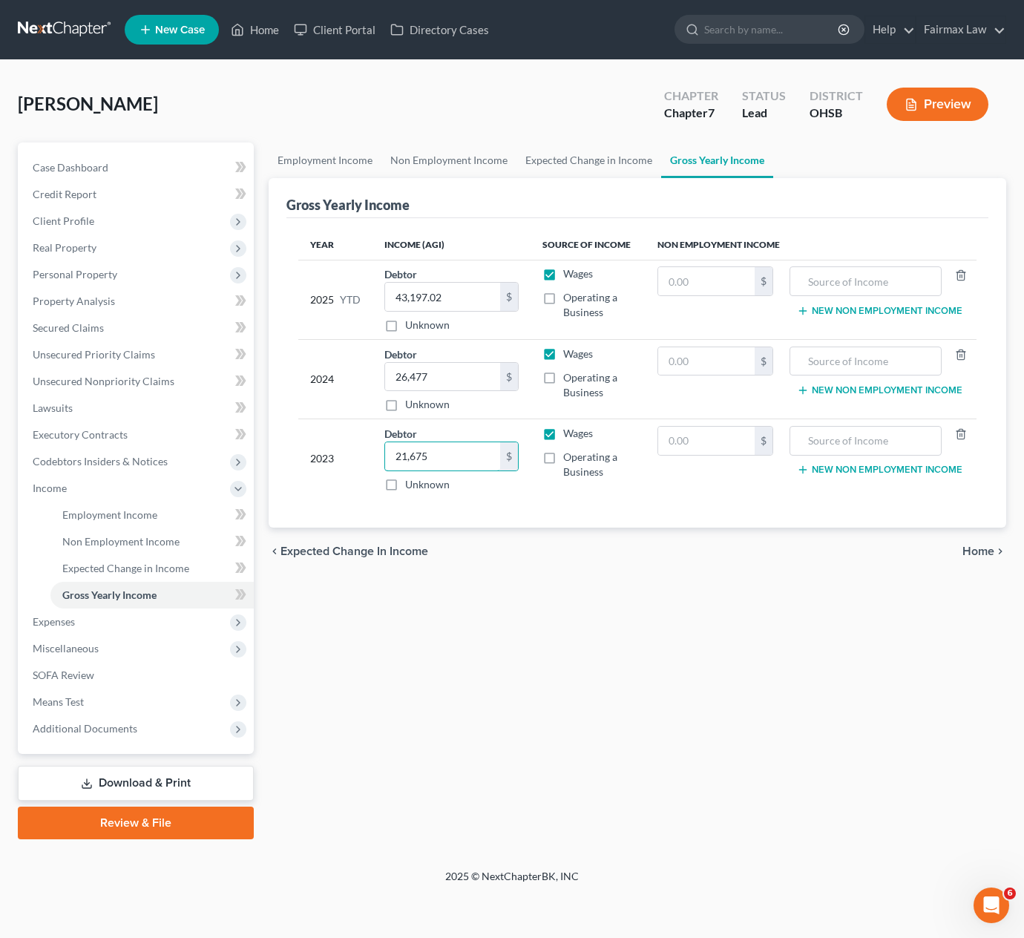
type input "21,675"
click at [591, 597] on div "Employment Income Non Employment Income Expected Change in Income Gross Yearly …" at bounding box center [637, 491] width 753 height 697
click at [566, 168] on link "Expected Change in Income" at bounding box center [589, 161] width 145 height 36
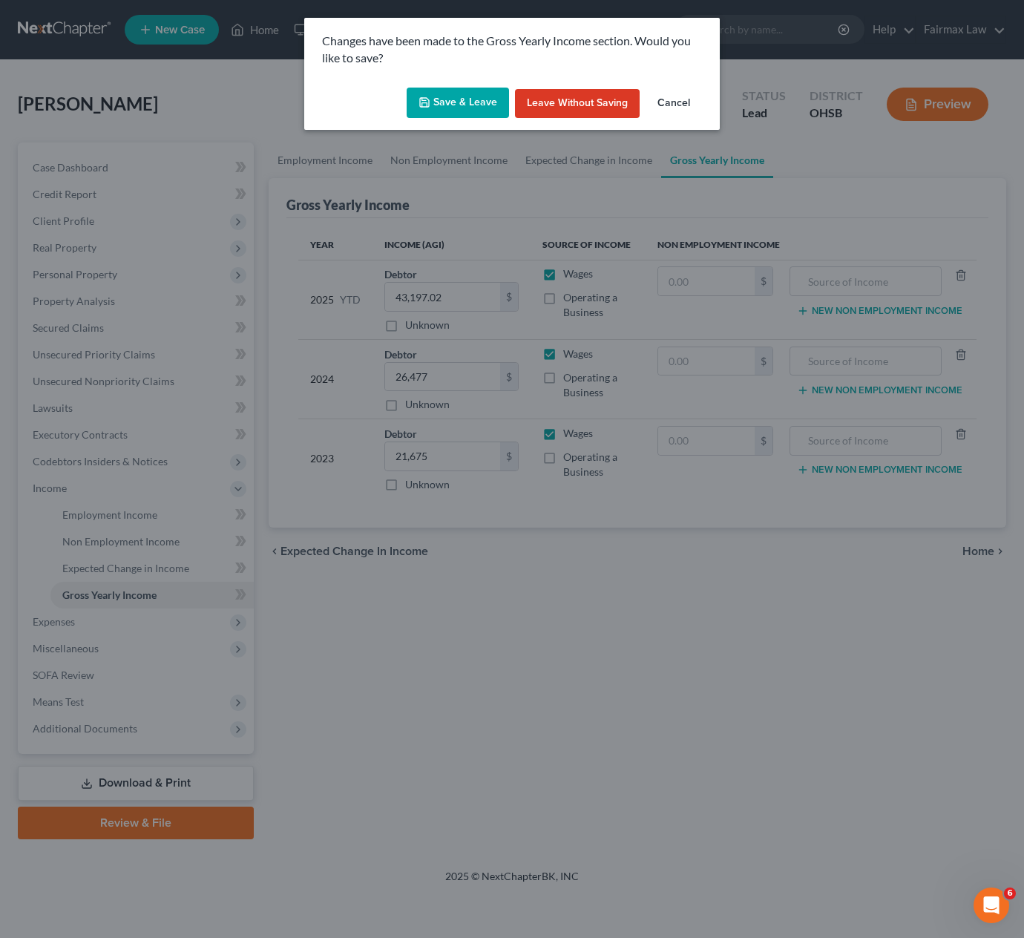
click at [450, 91] on button "Save & Leave" at bounding box center [458, 103] width 102 height 31
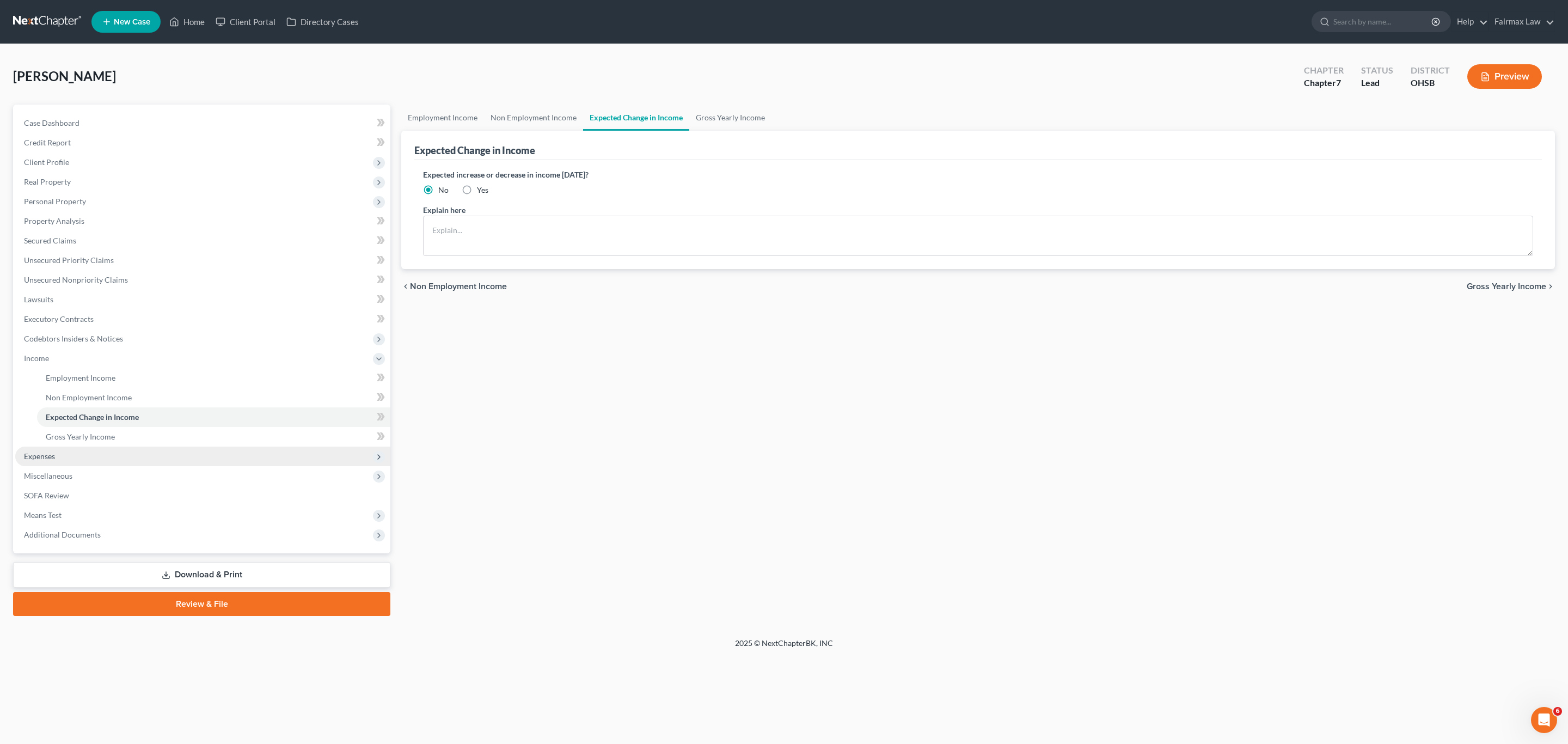
click at [64, 463] on span "Expenses" at bounding box center [203, 456] width 375 height 20
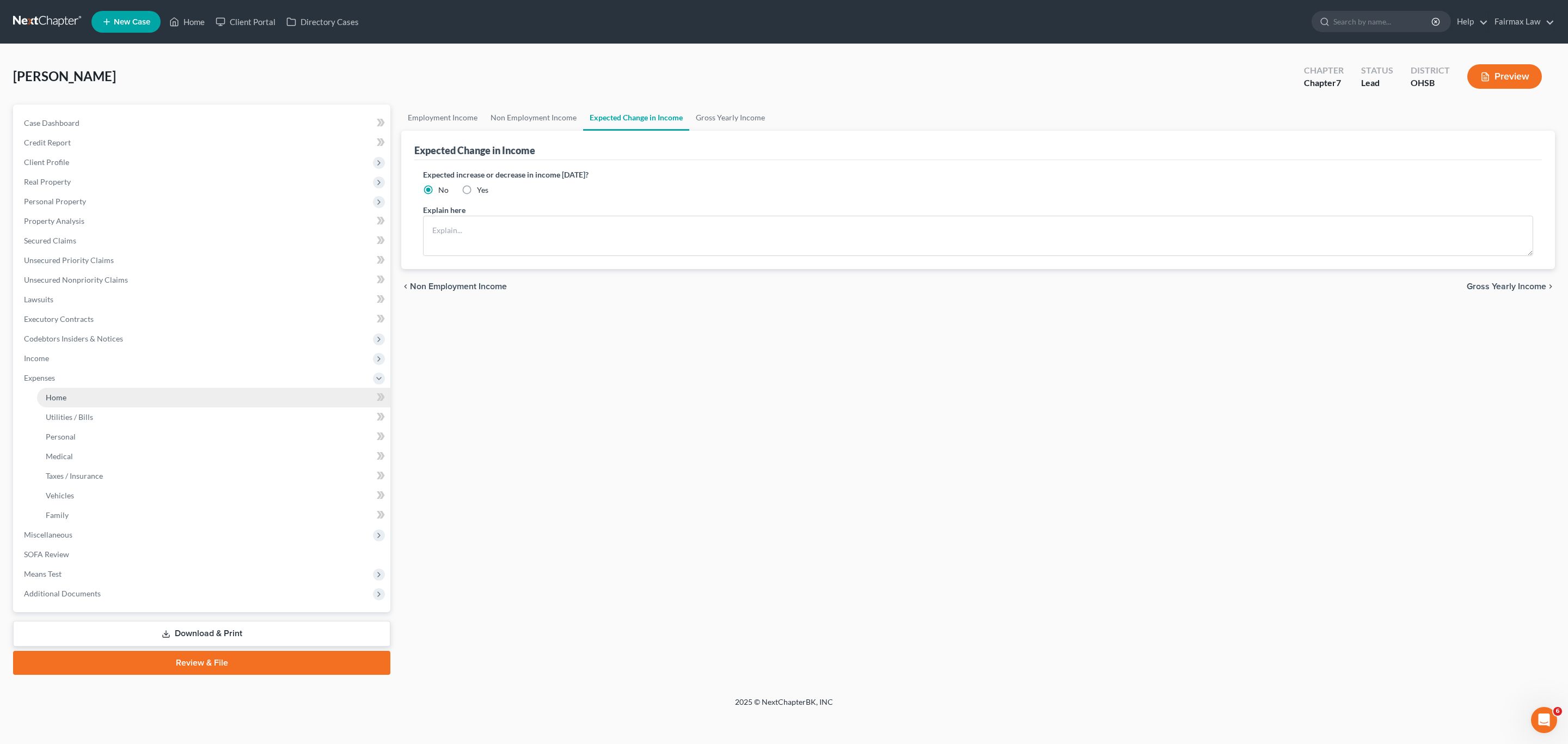
click at [60, 398] on span "Home" at bounding box center [56, 397] width 21 height 10
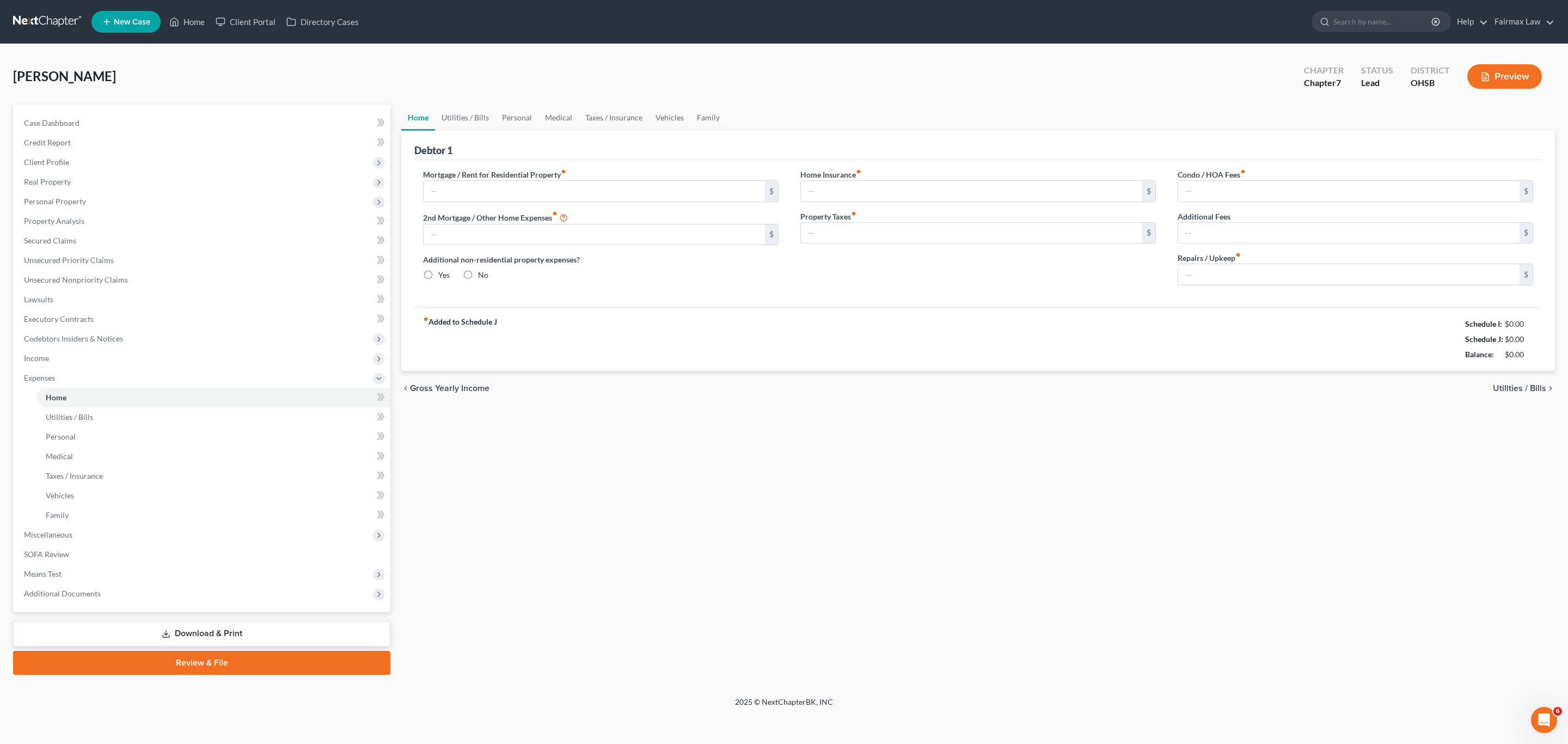
type input "0.00"
radio input "true"
type input "0.00"
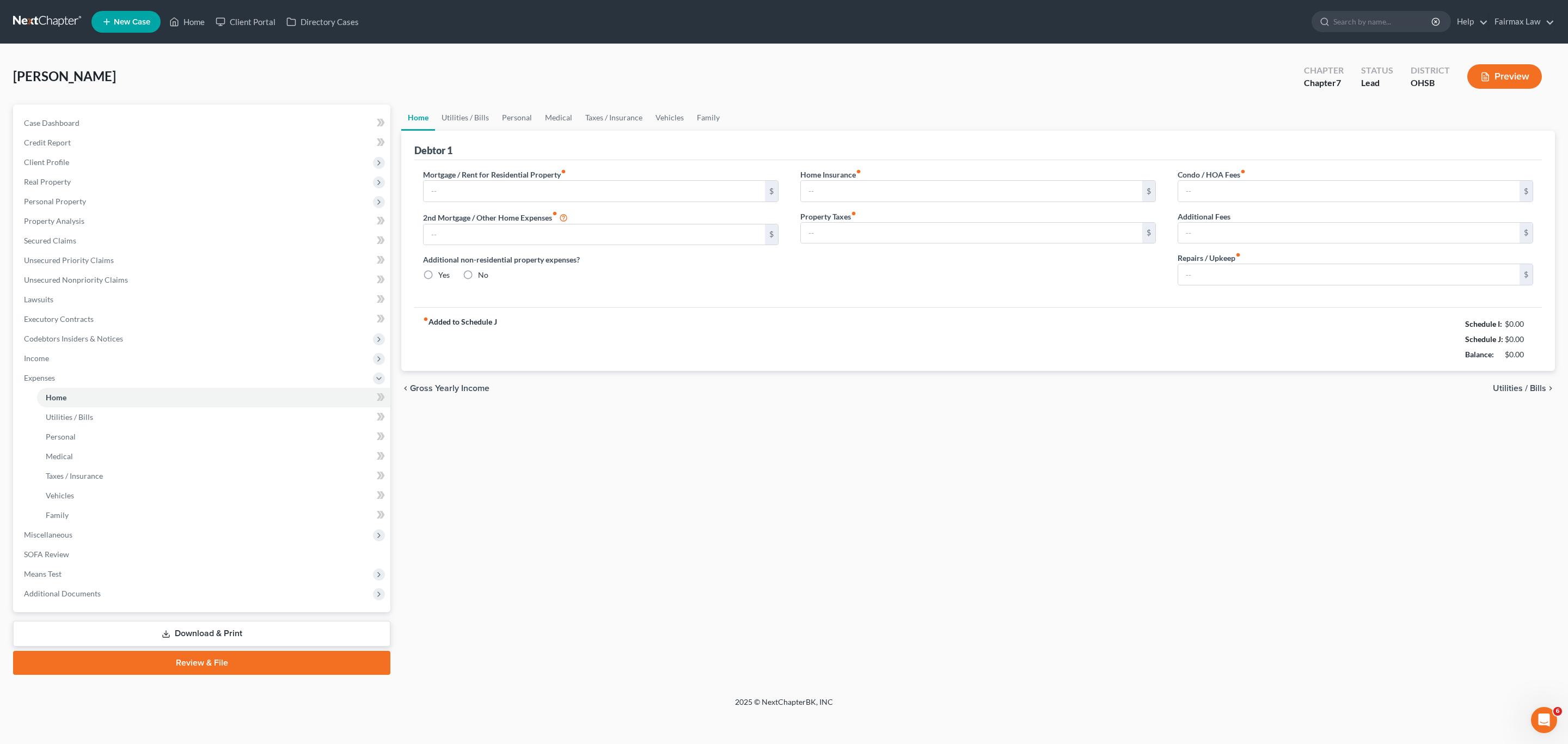
type input "0.00"
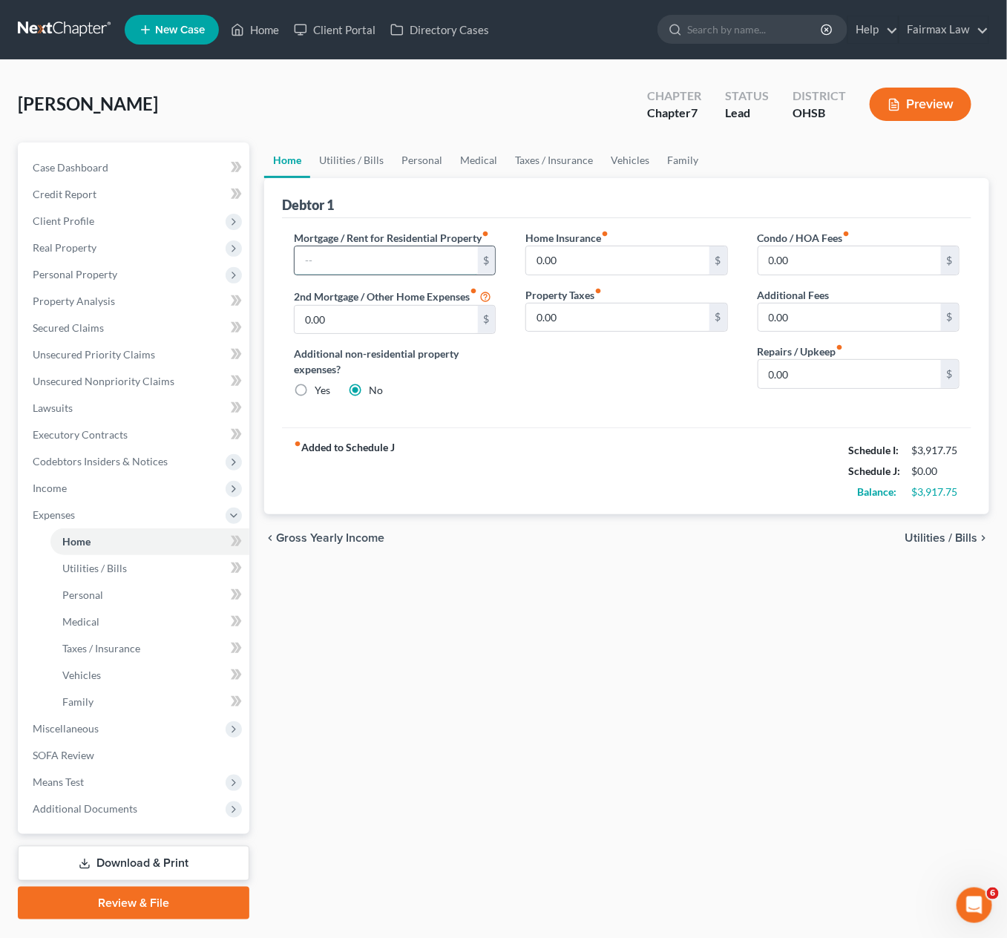
click at [381, 257] on input "text" at bounding box center [386, 260] width 183 height 28
type input "600"
click at [624, 163] on link "Vehicles" at bounding box center [630, 161] width 56 height 36
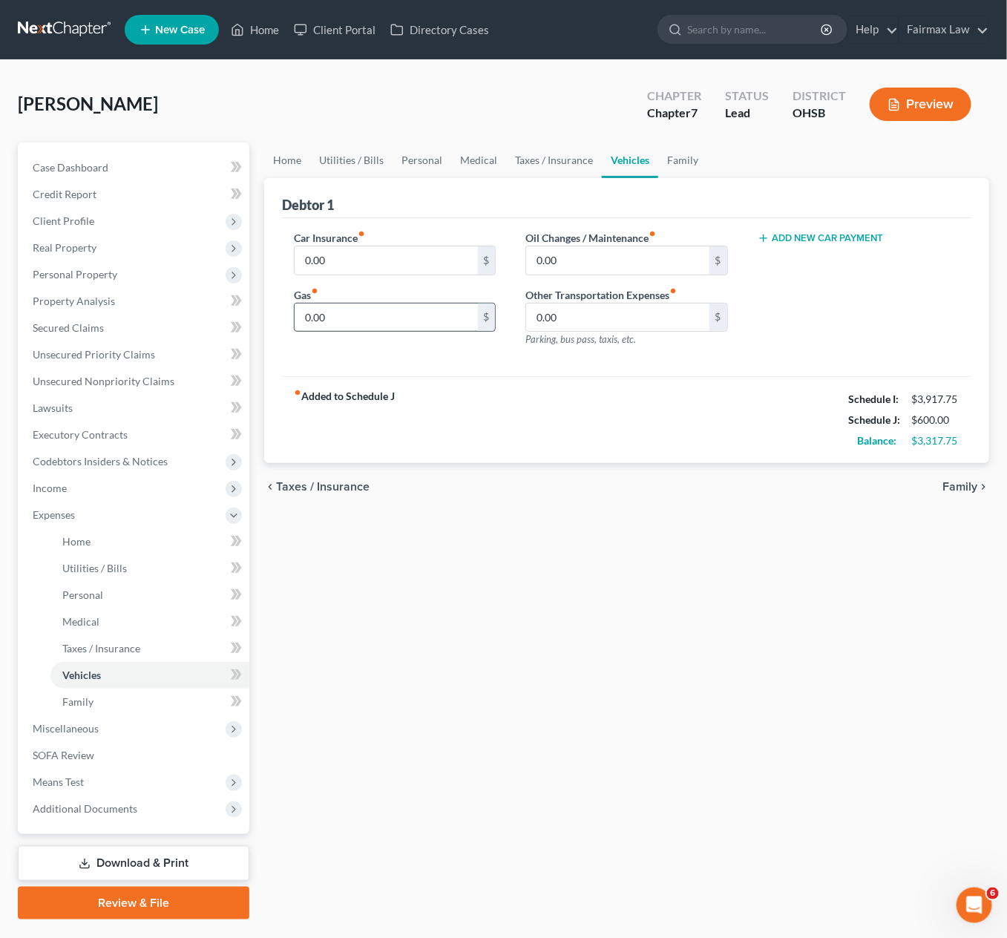
drag, startPoint x: 402, startPoint y: 335, endPoint x: 395, endPoint y: 326, distance: 11.1
click at [402, 334] on div "Car Insurance fiber_manual_record 0.00 $ Gas fiber_manual_record 0.00 $" at bounding box center [395, 294] width 232 height 129
click at [395, 325] on input "0.00" at bounding box center [386, 318] width 183 height 28
paste input "345.5"
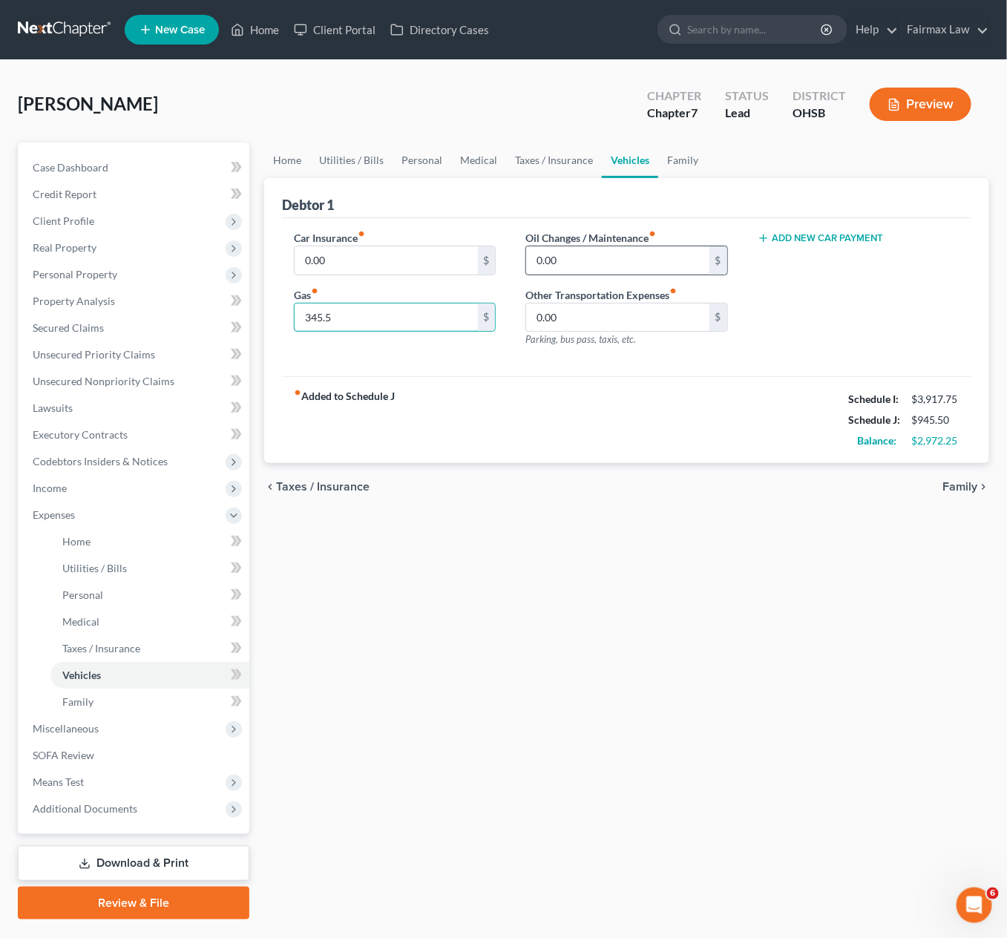
type input "345.5"
click at [604, 264] on input "0.00" at bounding box center [617, 260] width 183 height 28
paste input "345.5"
type input "345.5"
click at [417, 321] on input "345.5" at bounding box center [386, 318] width 183 height 28
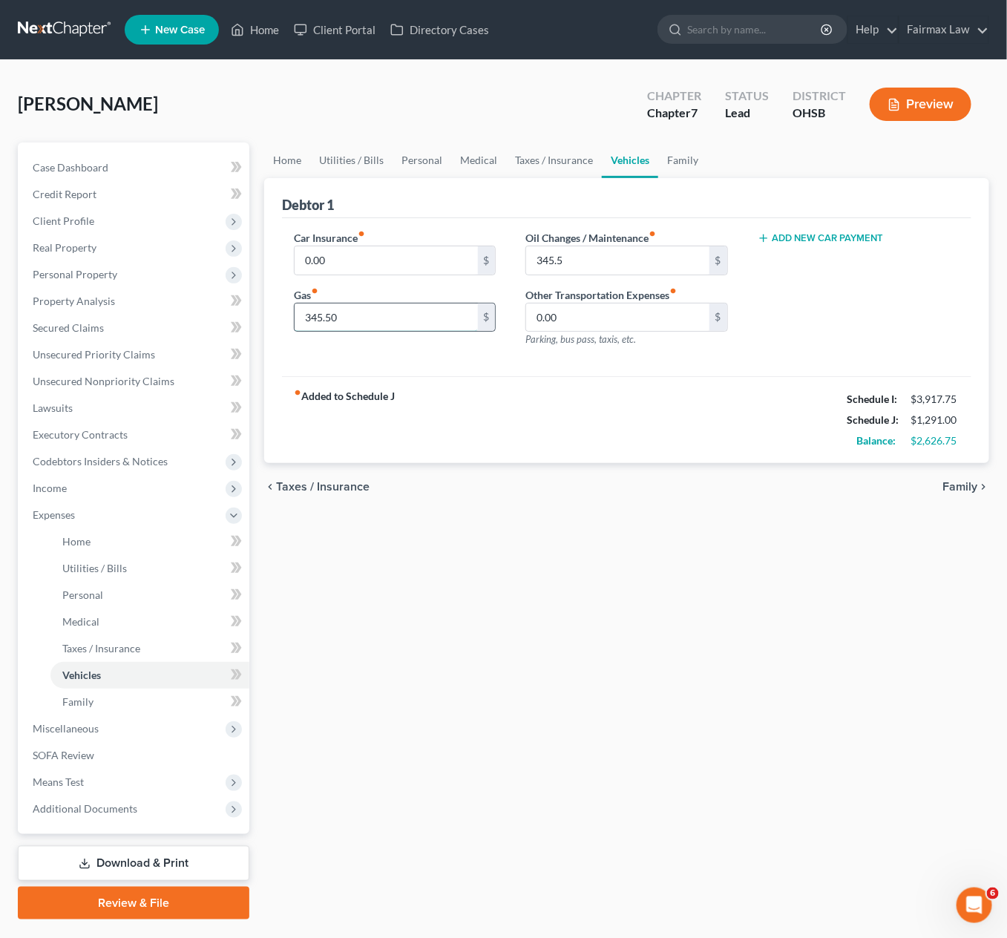
type input "345.50"
drag, startPoint x: 343, startPoint y: 154, endPoint x: 350, endPoint y: 156, distance: 7.6
click at [343, 154] on link "Utilities / Bills" at bounding box center [351, 161] width 82 height 36
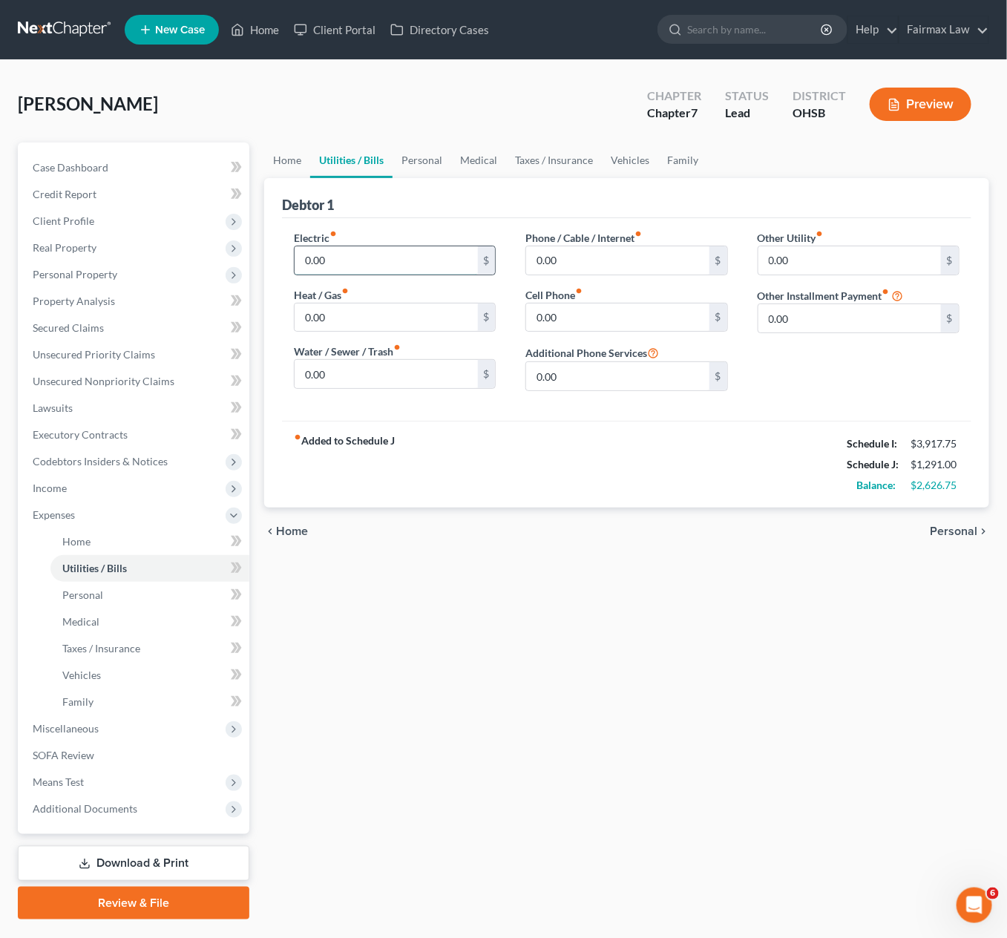
click at [370, 264] on input "0.00" at bounding box center [386, 260] width 183 height 28
paste input "155.5"
type input "155.50"
paste input "155.5"
type input "155.50"
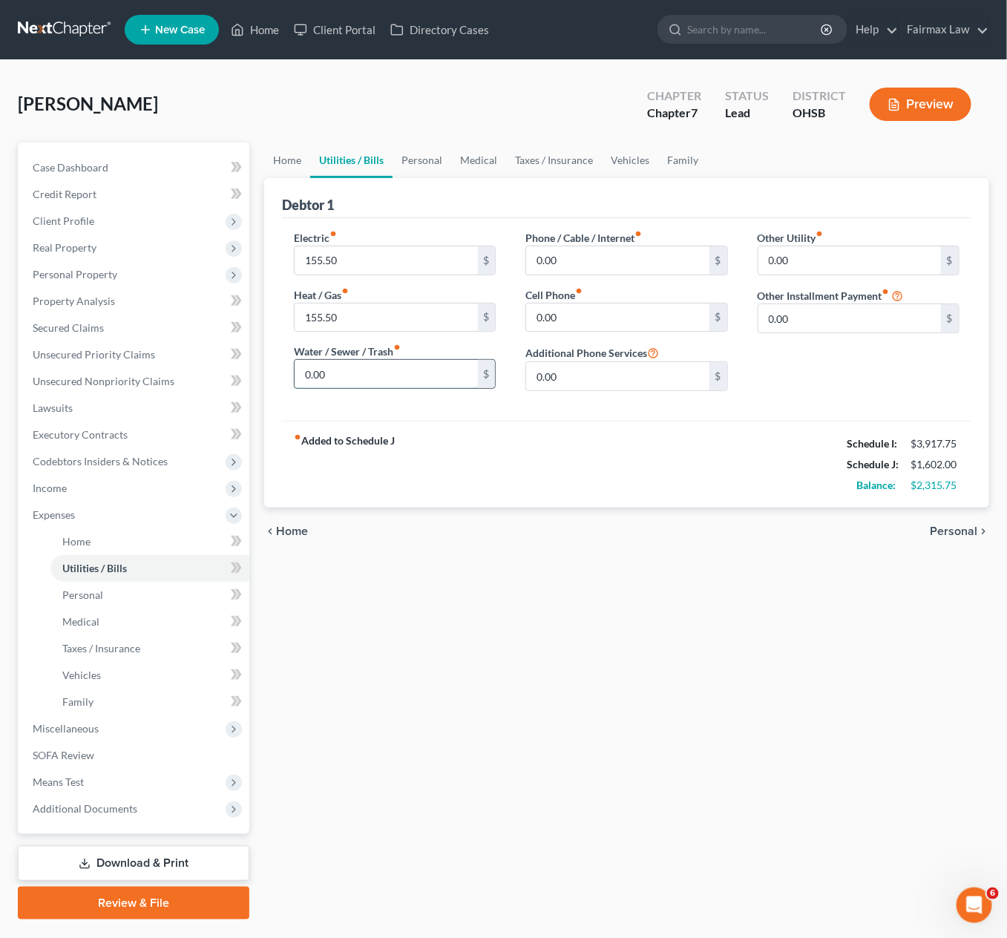
click at [385, 379] on input "0.00" at bounding box center [386, 374] width 183 height 28
type input "83"
click at [578, 261] on input "0.00" at bounding box center [617, 260] width 183 height 28
type input "120"
click at [558, 314] on input "0.00" at bounding box center [617, 318] width 183 height 28
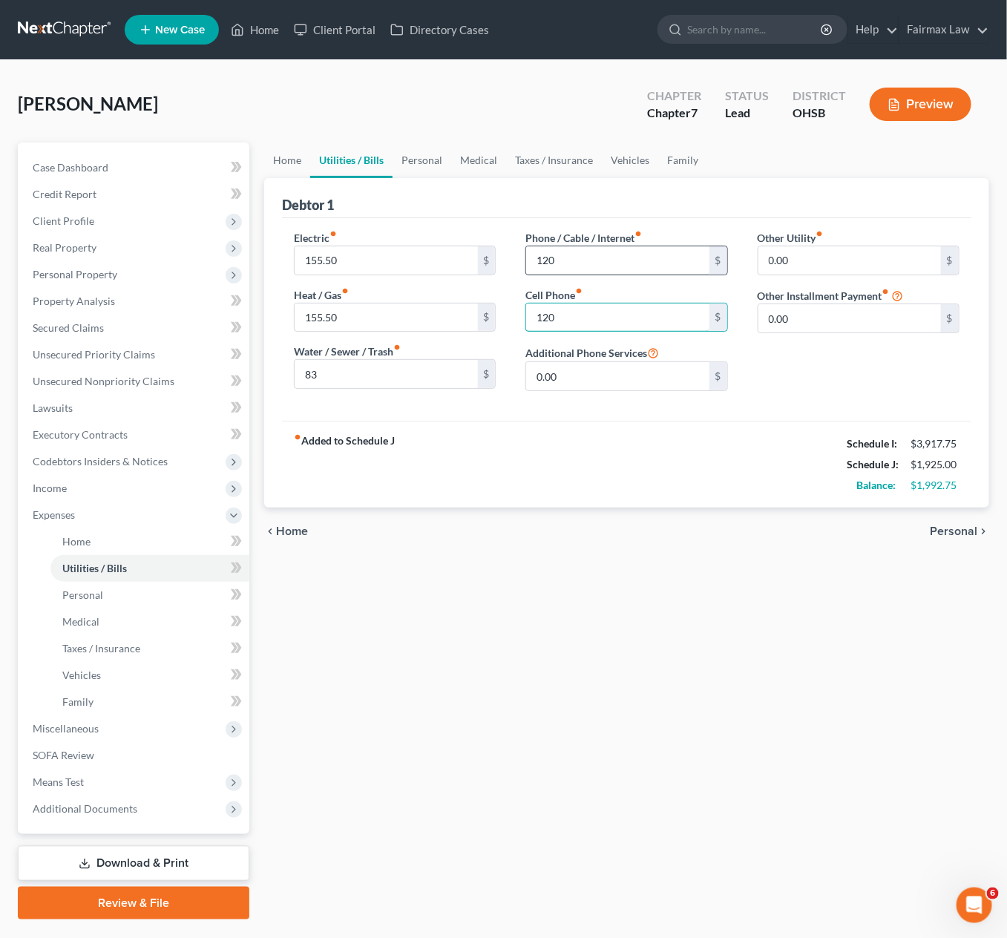
type input "120"
click at [581, 259] on input "120" at bounding box center [617, 260] width 183 height 28
type input "70"
click at [439, 160] on link "Personal" at bounding box center [422, 161] width 59 height 36
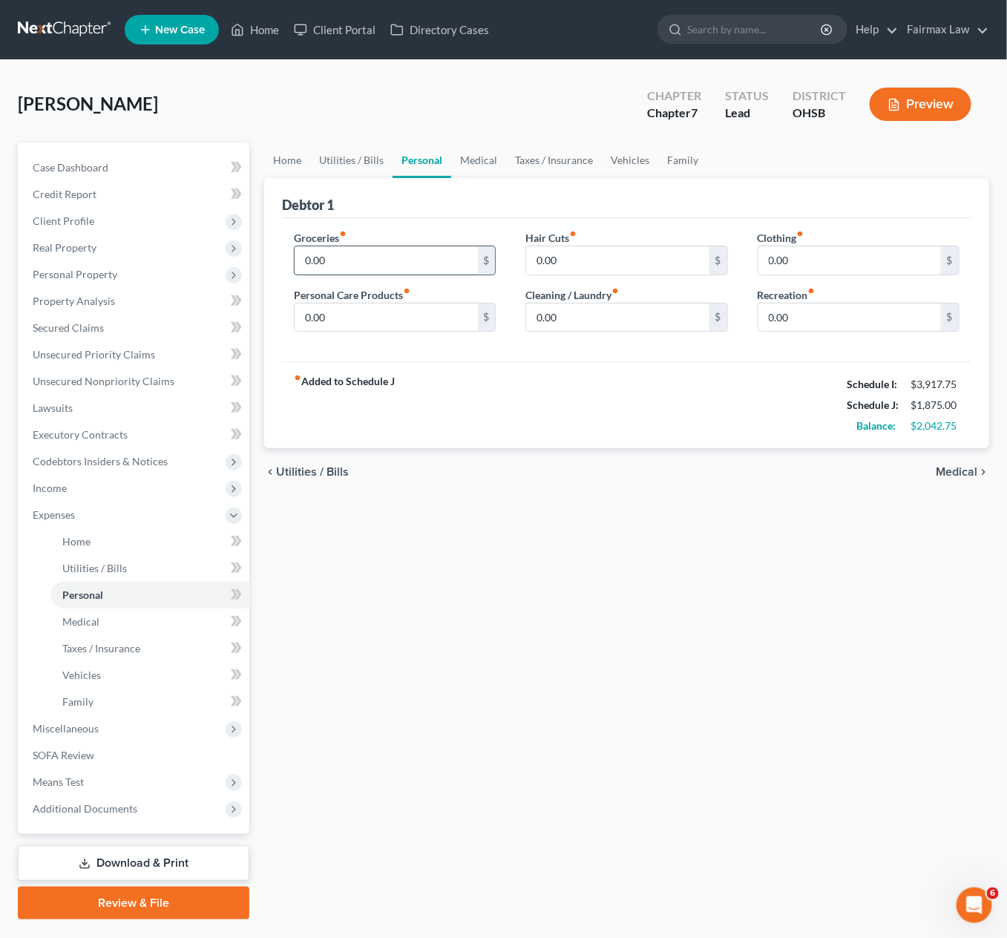
click at [357, 257] on input "0.00" at bounding box center [386, 260] width 183 height 28
type input "512"
click at [569, 313] on input "0.00" at bounding box center [617, 318] width 183 height 28
type input "30"
type input "46"
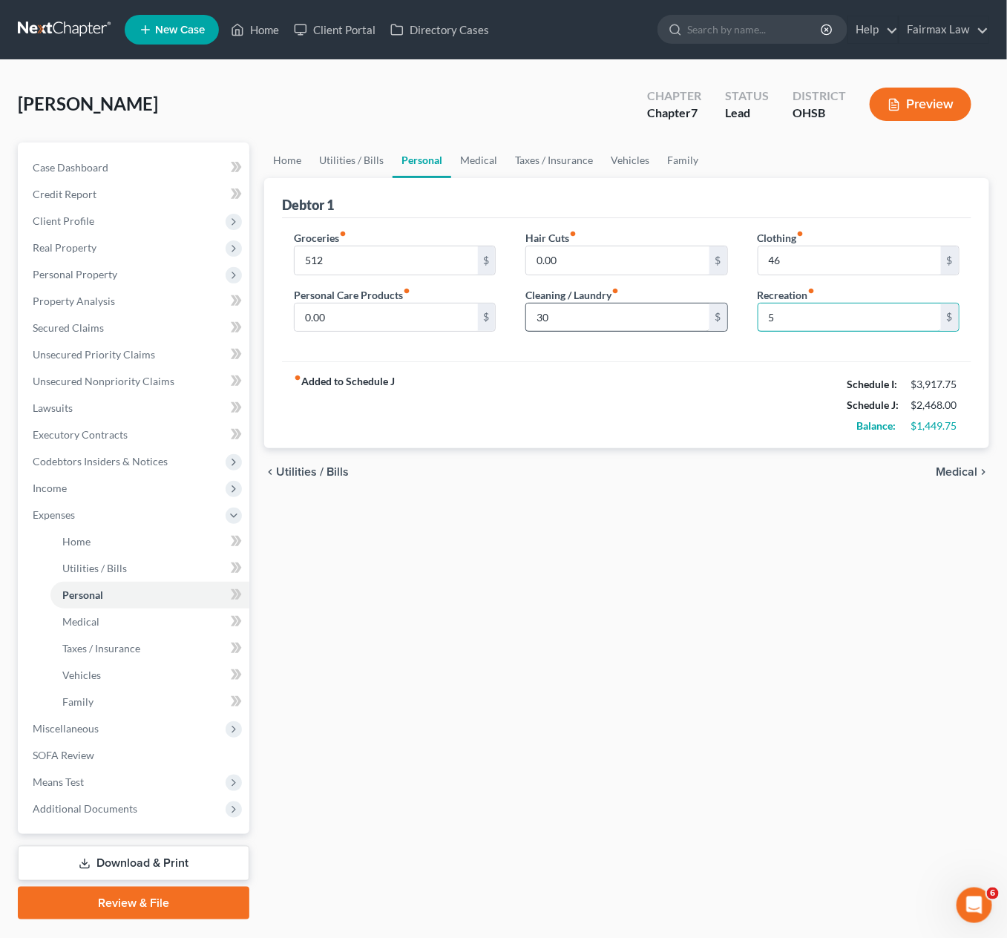
type input "50"
click at [482, 160] on link "Medical" at bounding box center [478, 161] width 55 height 36
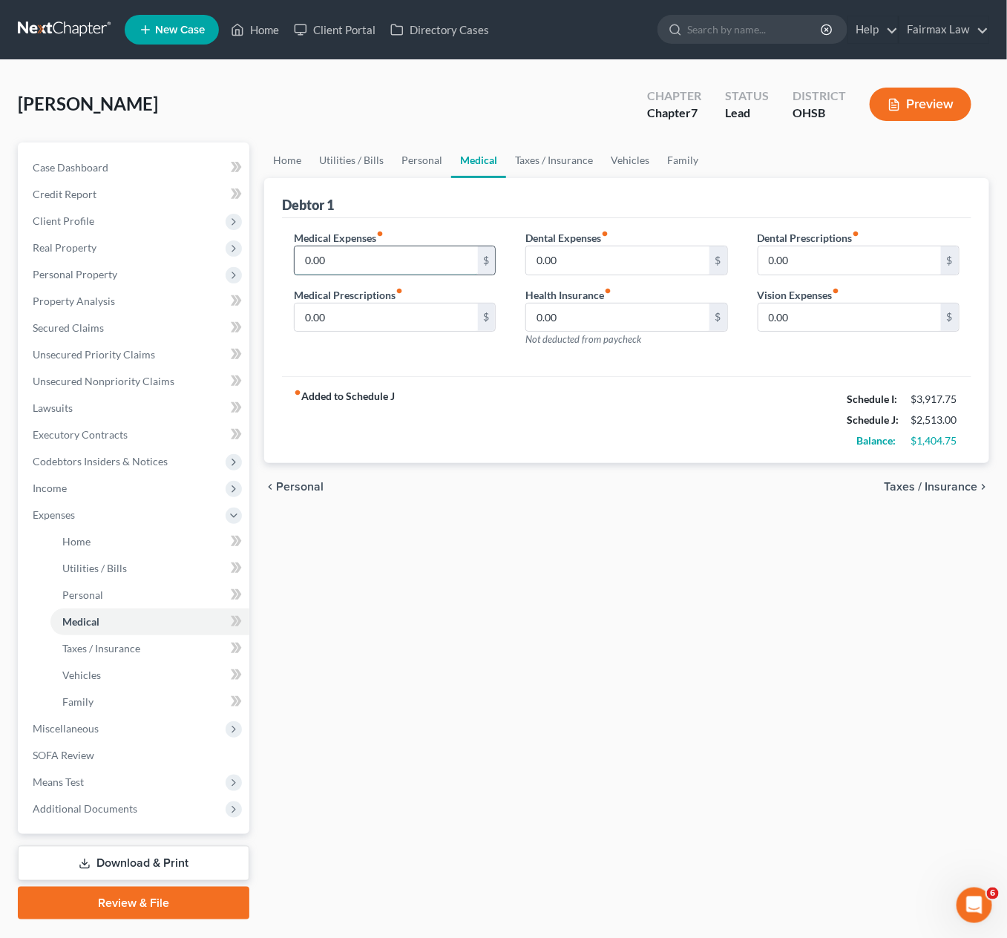
click at [373, 265] on input "0.00" at bounding box center [386, 260] width 183 height 28
paste input "33.5"
type input "33.50"
click at [604, 267] on input "0.00" at bounding box center [617, 260] width 183 height 28
paste input "33.5"
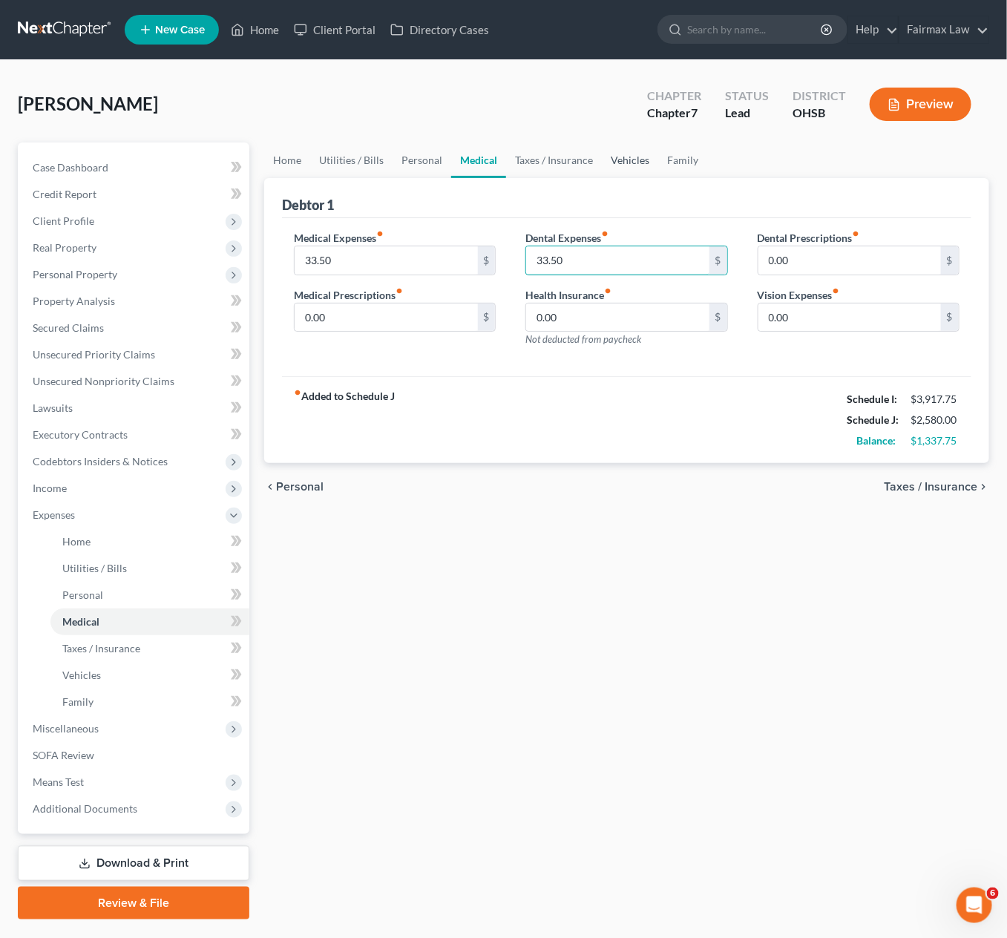
type input "33.50"
click at [626, 156] on link "Vehicles" at bounding box center [630, 161] width 56 height 36
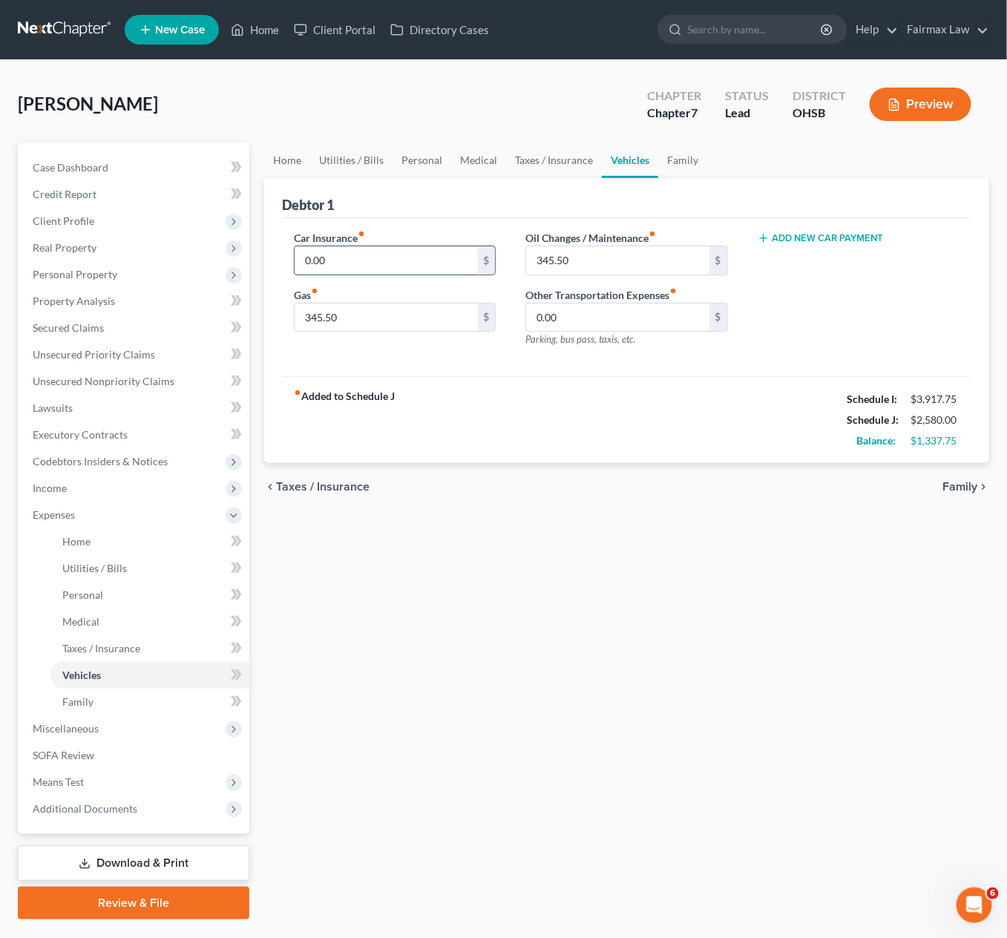
click at [346, 257] on input "0.00" at bounding box center [386, 260] width 183 height 28
type input "105"
click at [473, 157] on link "Medical" at bounding box center [478, 161] width 55 height 36
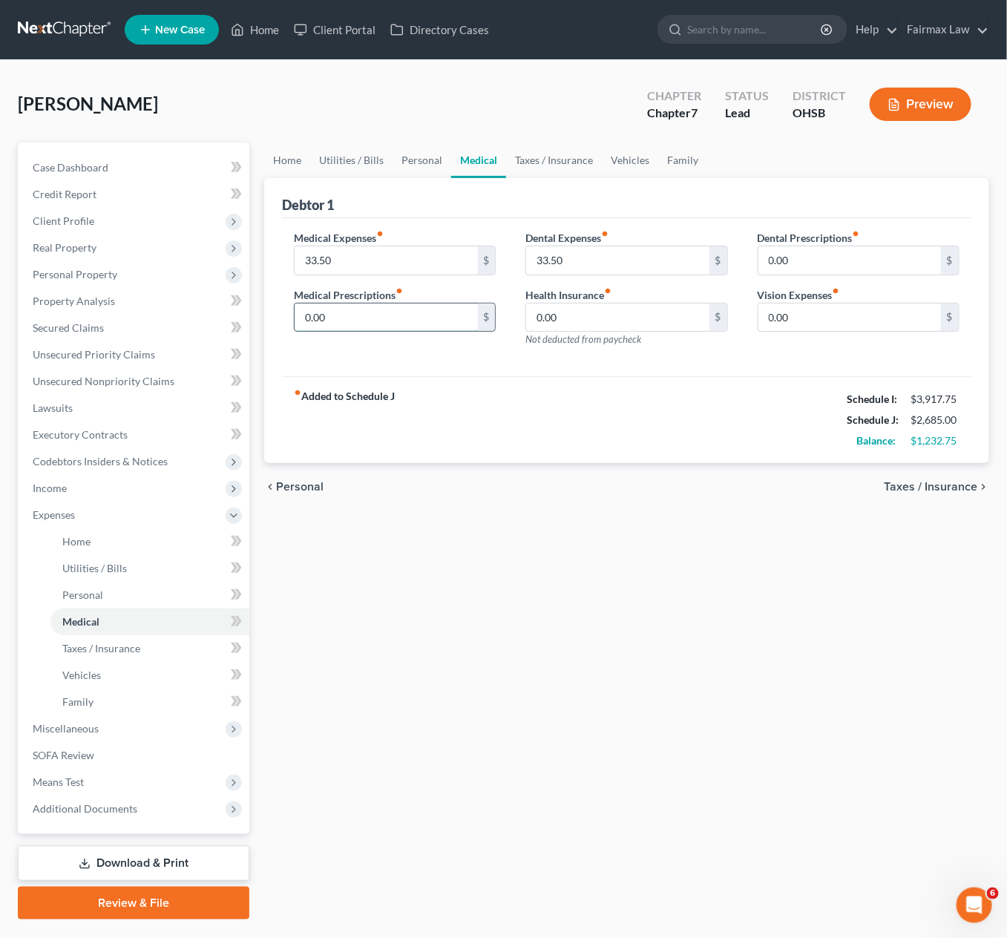
click at [396, 318] on input "0.00" at bounding box center [386, 318] width 183 height 28
type input "20"
click at [710, 425] on div "fiber_manual_record Added to Schedule J Schedule I: $3,917.75 Schedule J: $2,70…" at bounding box center [627, 419] width 690 height 87
click at [688, 163] on link "Family" at bounding box center [682, 161] width 49 height 36
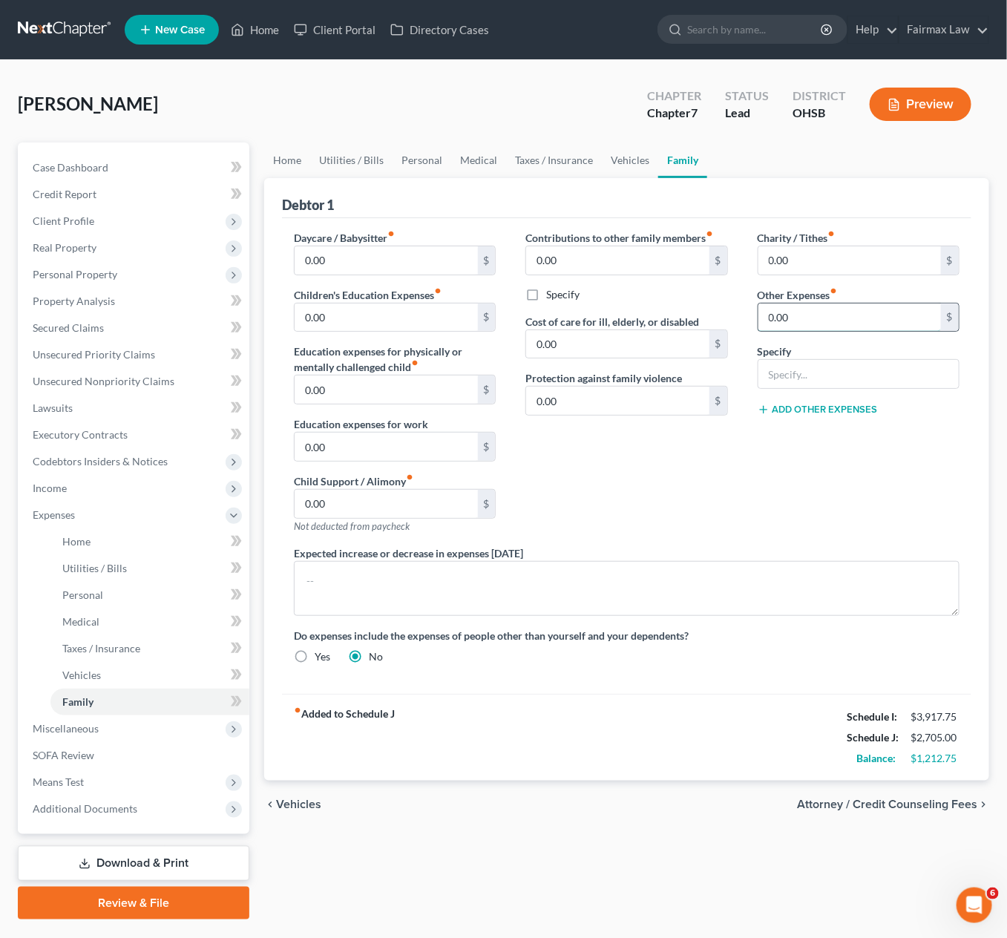
click at [824, 313] on input "0.00" at bounding box center [850, 318] width 183 height 28
type input "180.00"
click at [791, 388] on input "text" at bounding box center [859, 374] width 200 height 28
type input "Attorney Bankruptcy fee"
click at [611, 160] on link "Vehicles" at bounding box center [630, 161] width 56 height 36
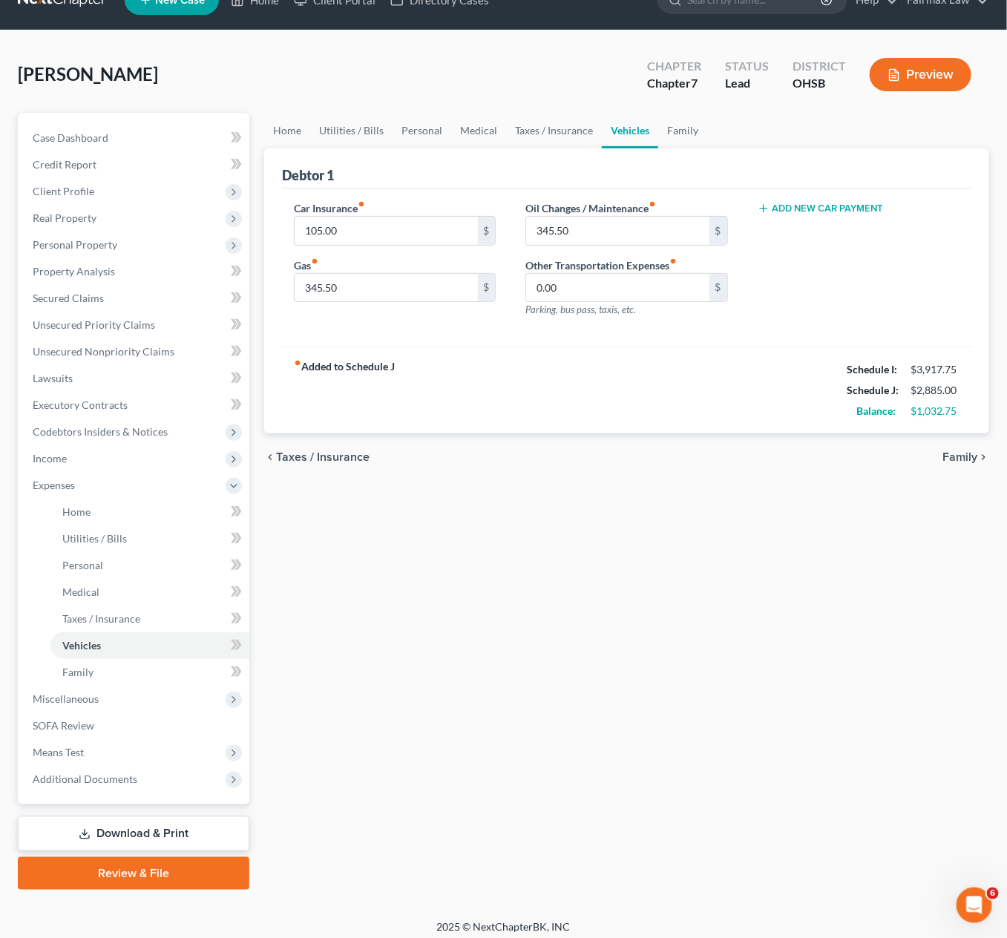
scroll to position [36, 0]
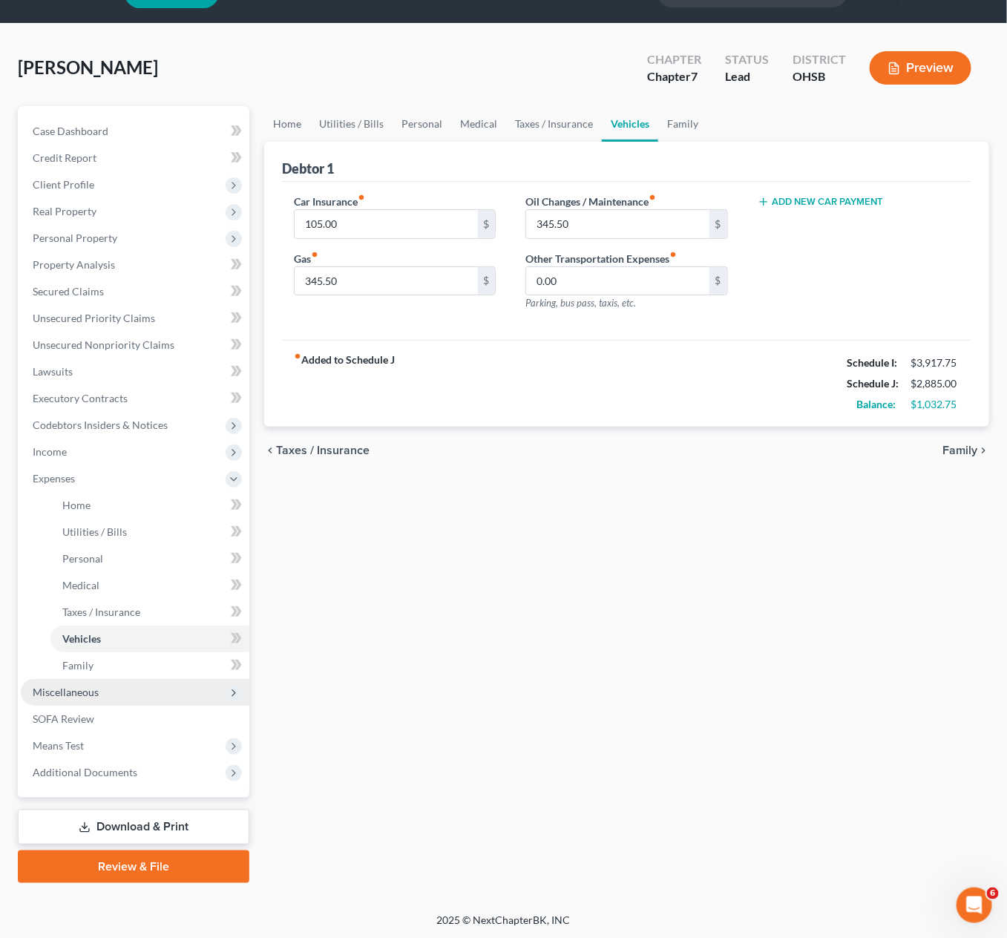
click at [76, 676] on span "Miscellaneous" at bounding box center [66, 692] width 66 height 13
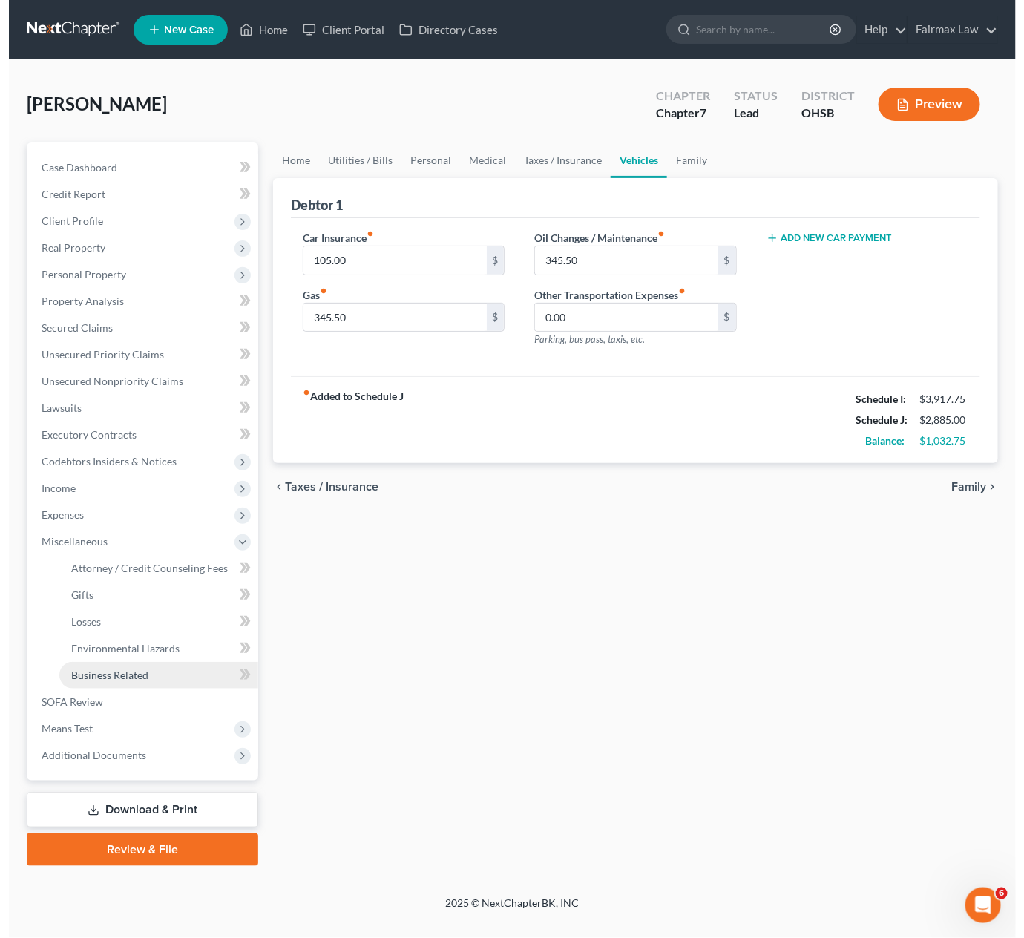
scroll to position [0, 0]
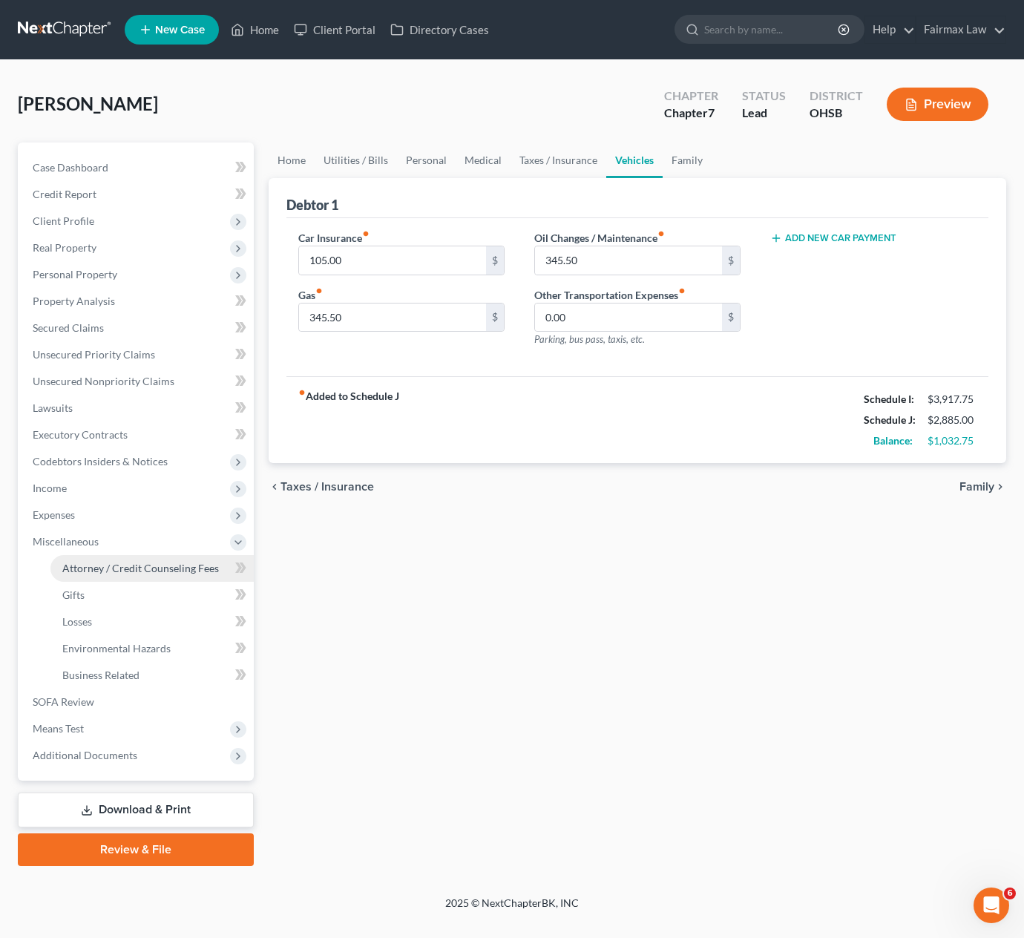
click at [92, 563] on span "Attorney / Credit Counseling Fees" at bounding box center [140, 568] width 157 height 13
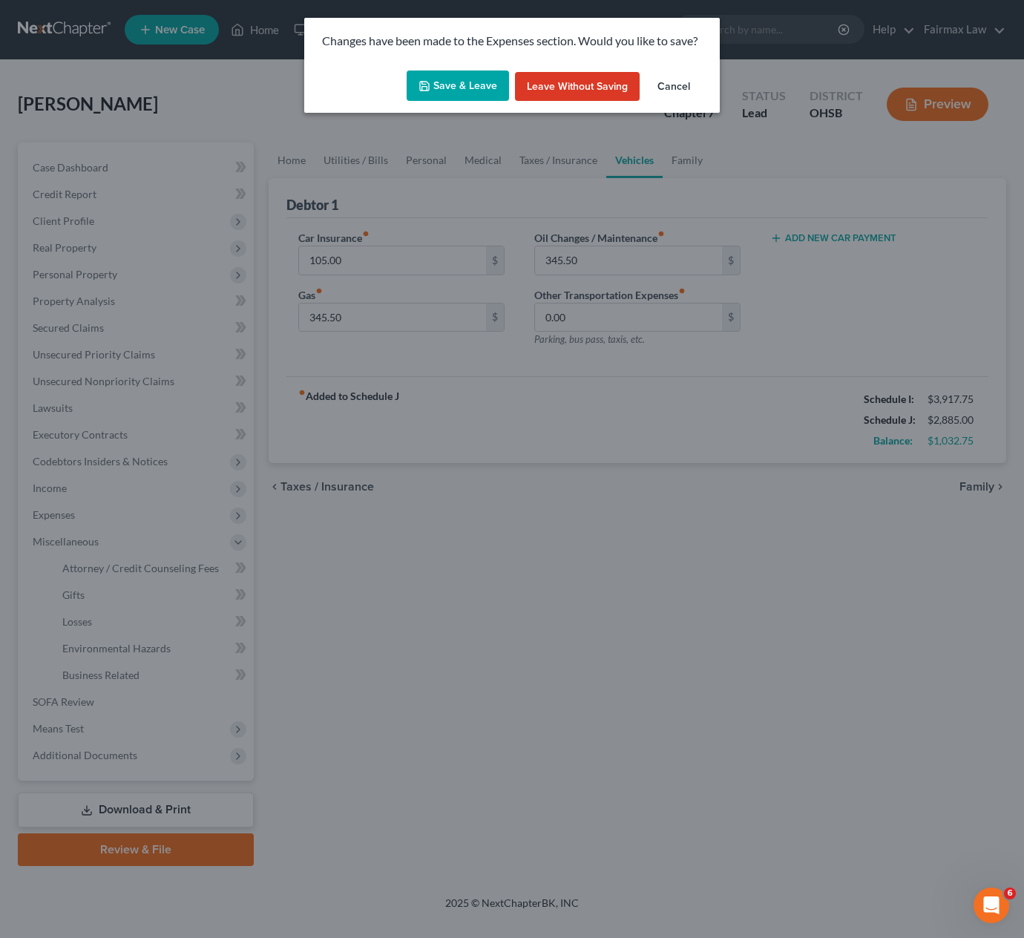
click at [428, 89] on icon "button" at bounding box center [425, 86] width 12 height 12
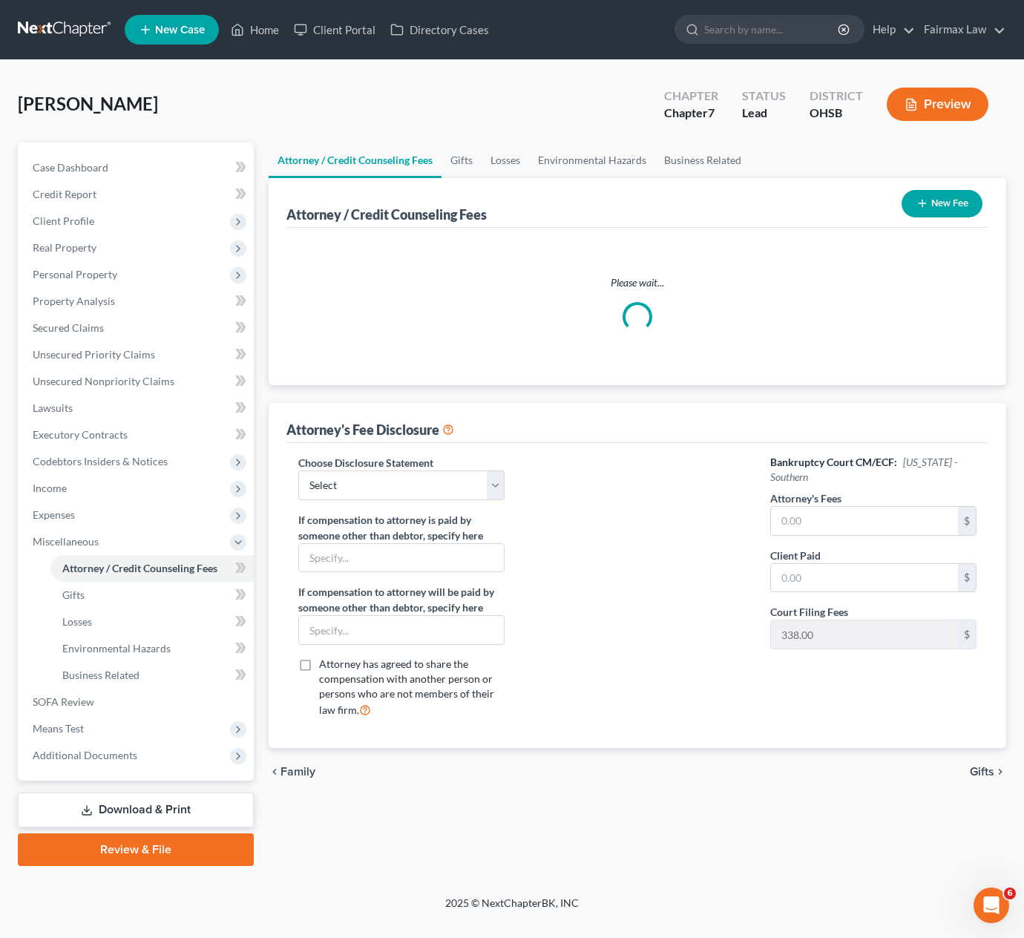
click at [923, 201] on line "button" at bounding box center [923, 203] width 0 height 7
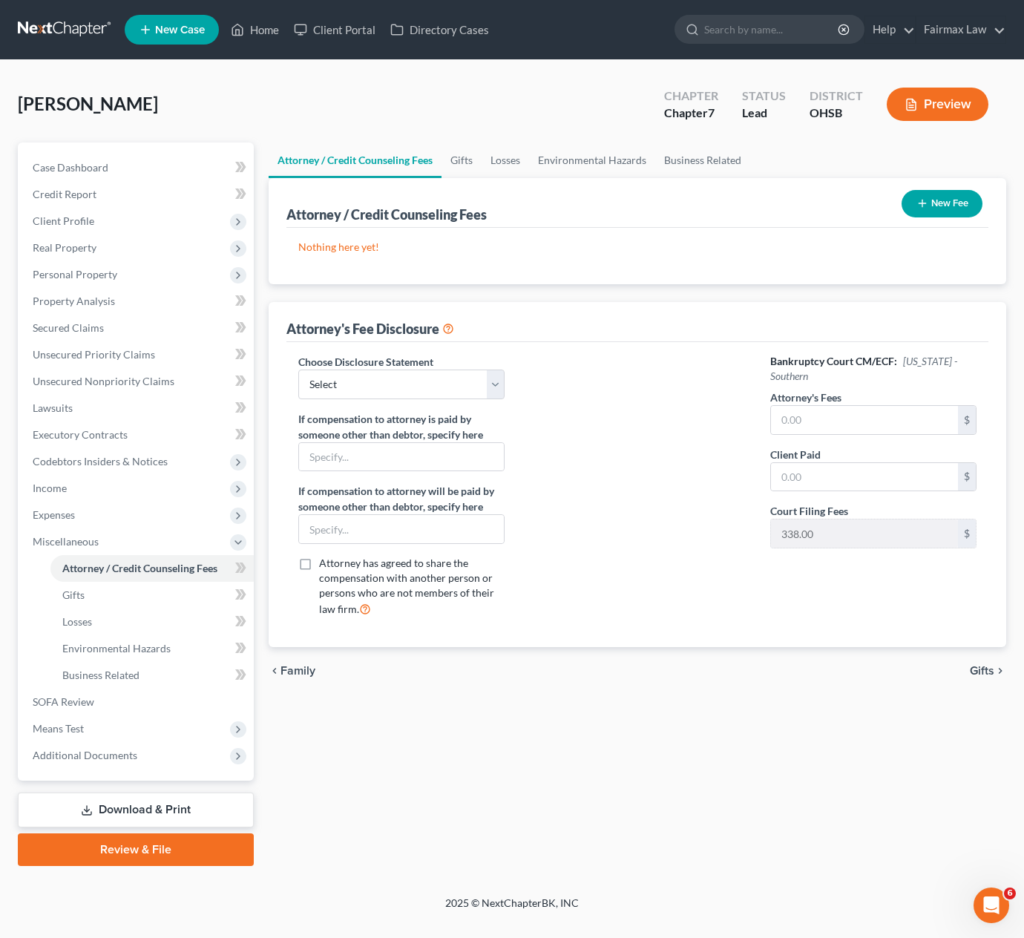
click at [923, 200] on line "button" at bounding box center [923, 203] width 0 height 7
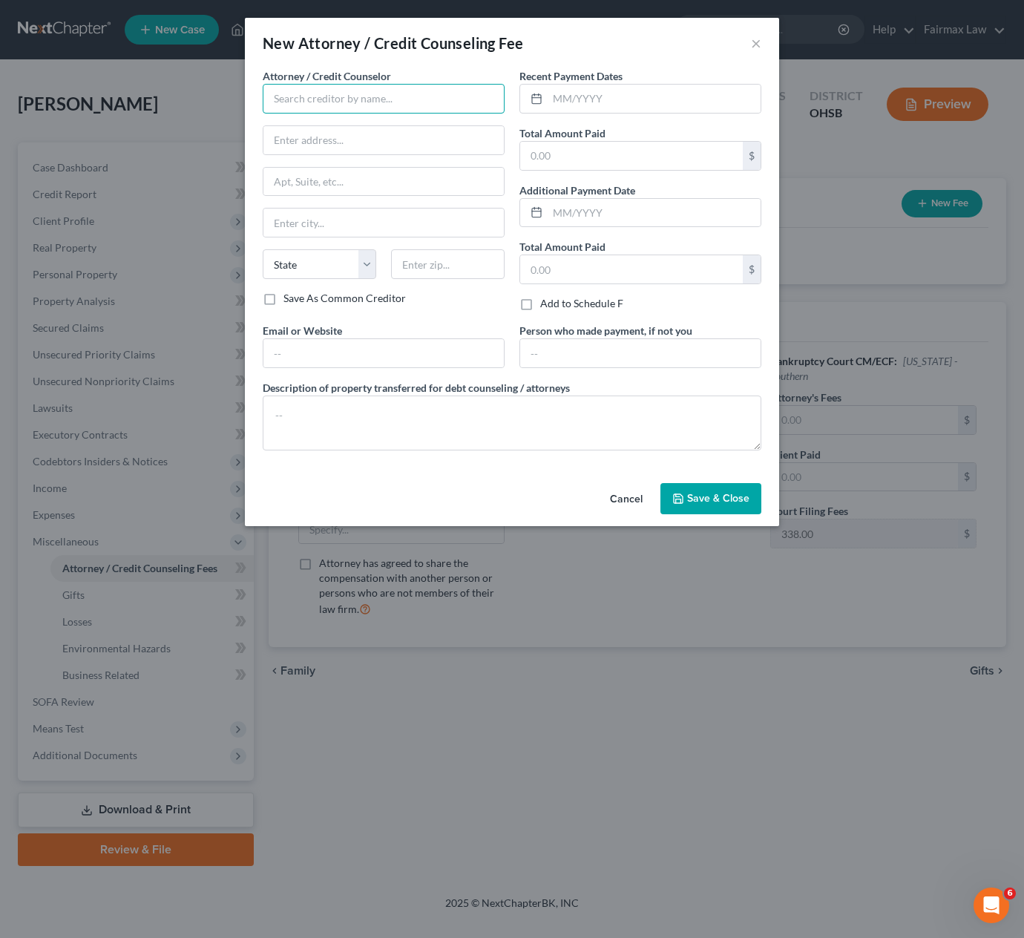
click at [362, 108] on input "text" at bounding box center [384, 99] width 242 height 30
click at [333, 148] on div "Summit Financial Education" at bounding box center [352, 147] width 154 height 15
type input "Summit Financial Education"
type input "Attn: Customer Service"
type input "[STREET_ADDRESS]"
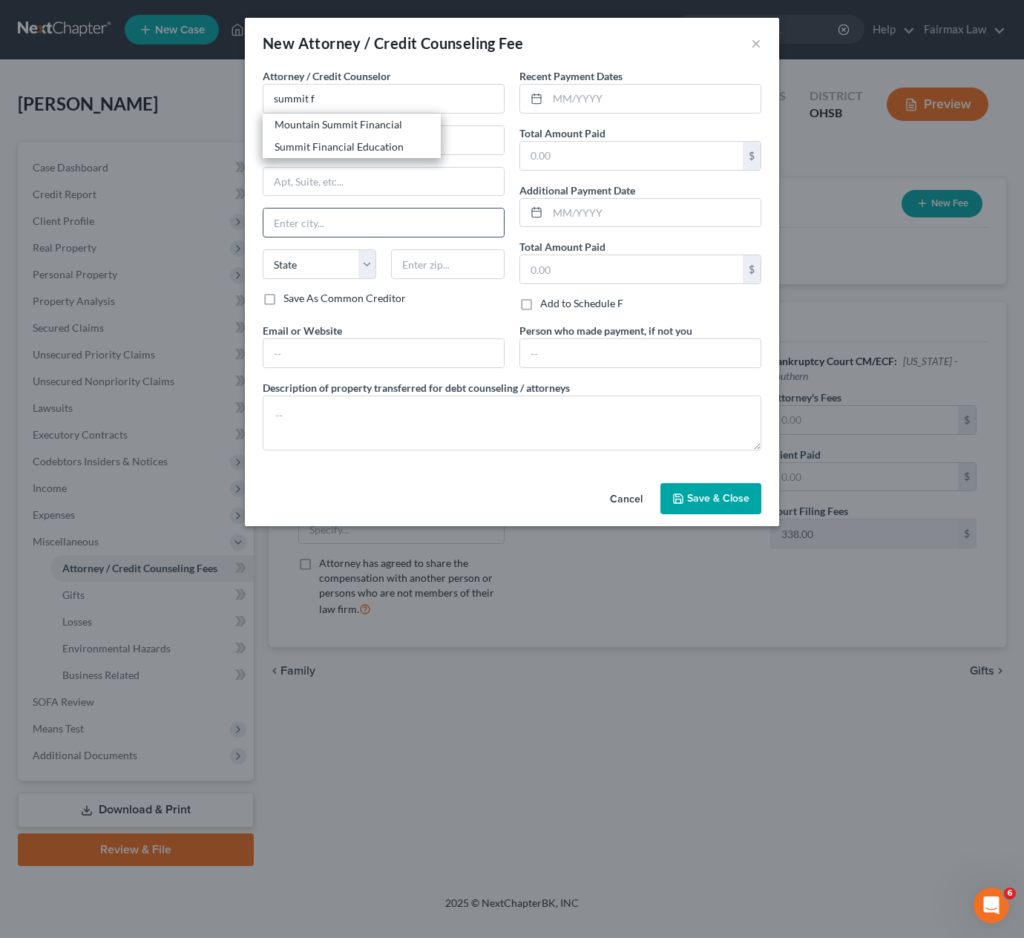
type input "[GEOGRAPHIC_DATA]"
select select "3"
type input "85712"
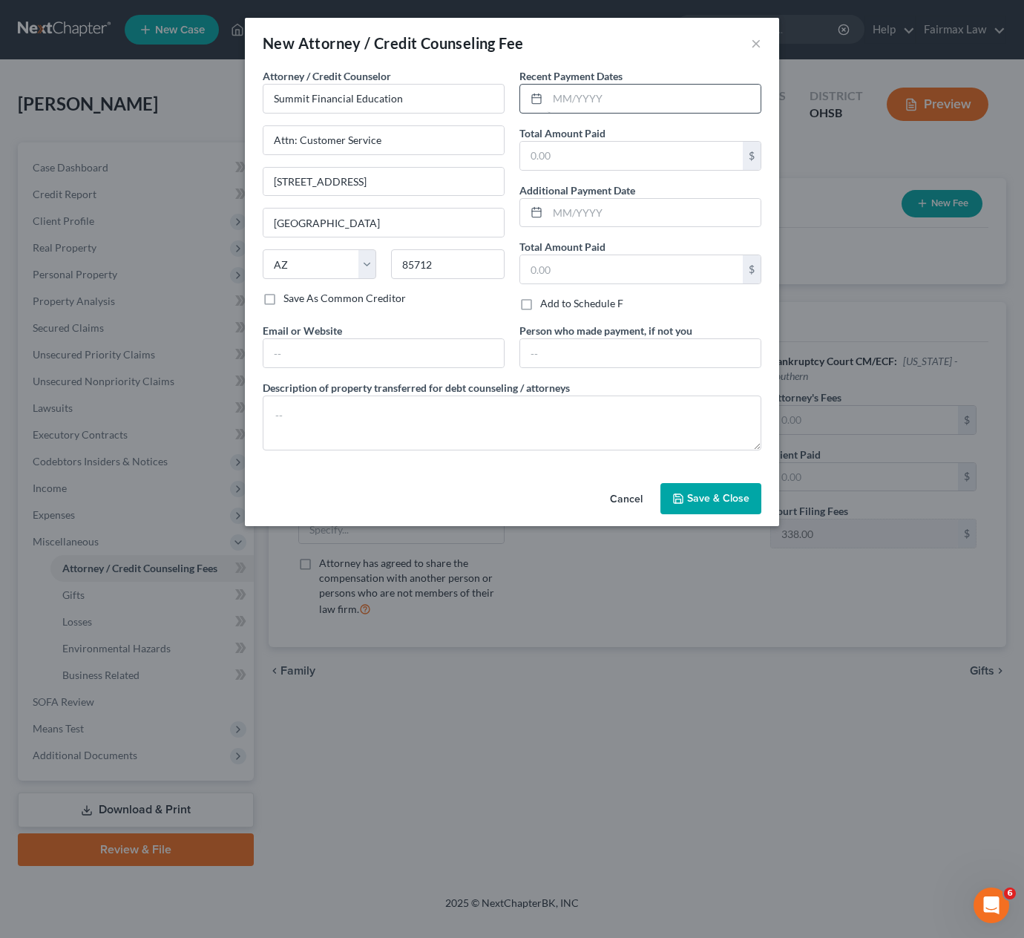
drag, startPoint x: 386, startPoint y: 321, endPoint x: 584, endPoint y: 101, distance: 296.5
click at [388, 321] on div "Attorney / Credit Counselor * Summit Financial Education Attn: Customer Service…" at bounding box center [383, 195] width 257 height 255
click at [584, 88] on input "text" at bounding box center [654, 99] width 213 height 28
type input "08/2025"
click at [575, 146] on input "text" at bounding box center [631, 156] width 223 height 28
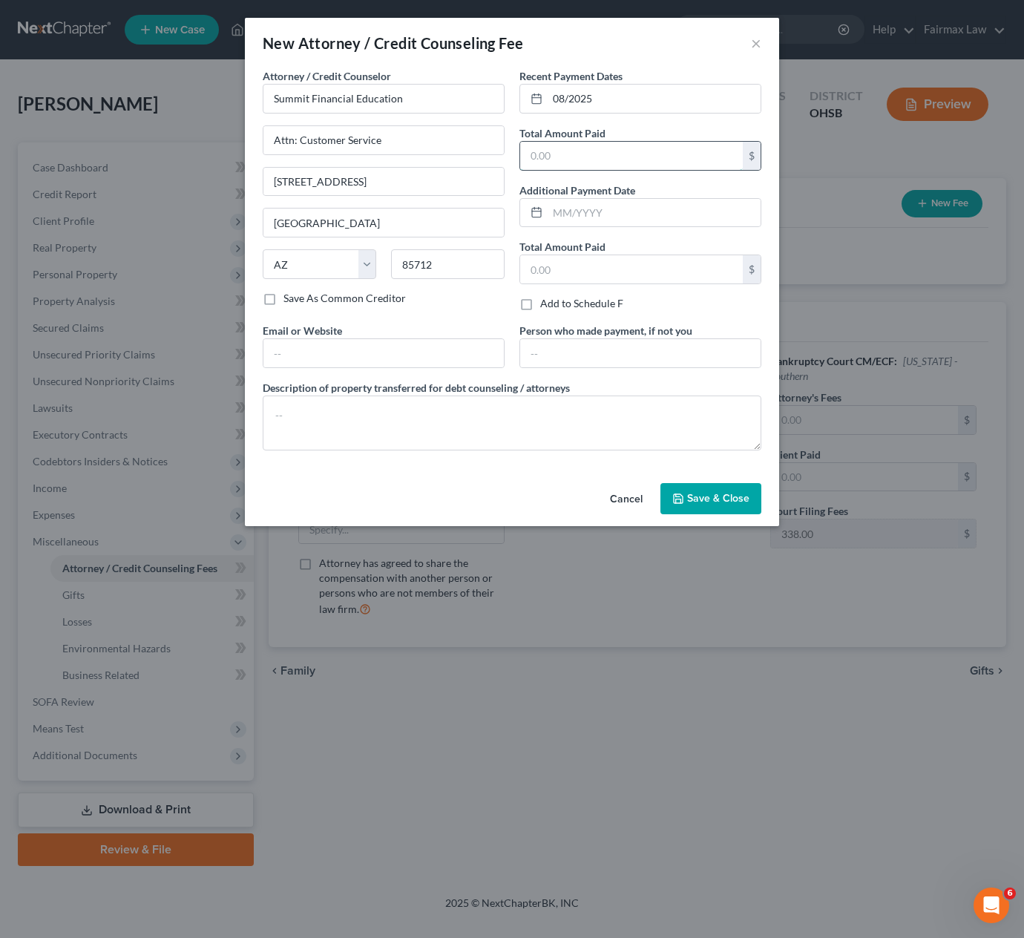
type input "14.95"
click at [707, 504] on span "Save & Close" at bounding box center [718, 498] width 62 height 13
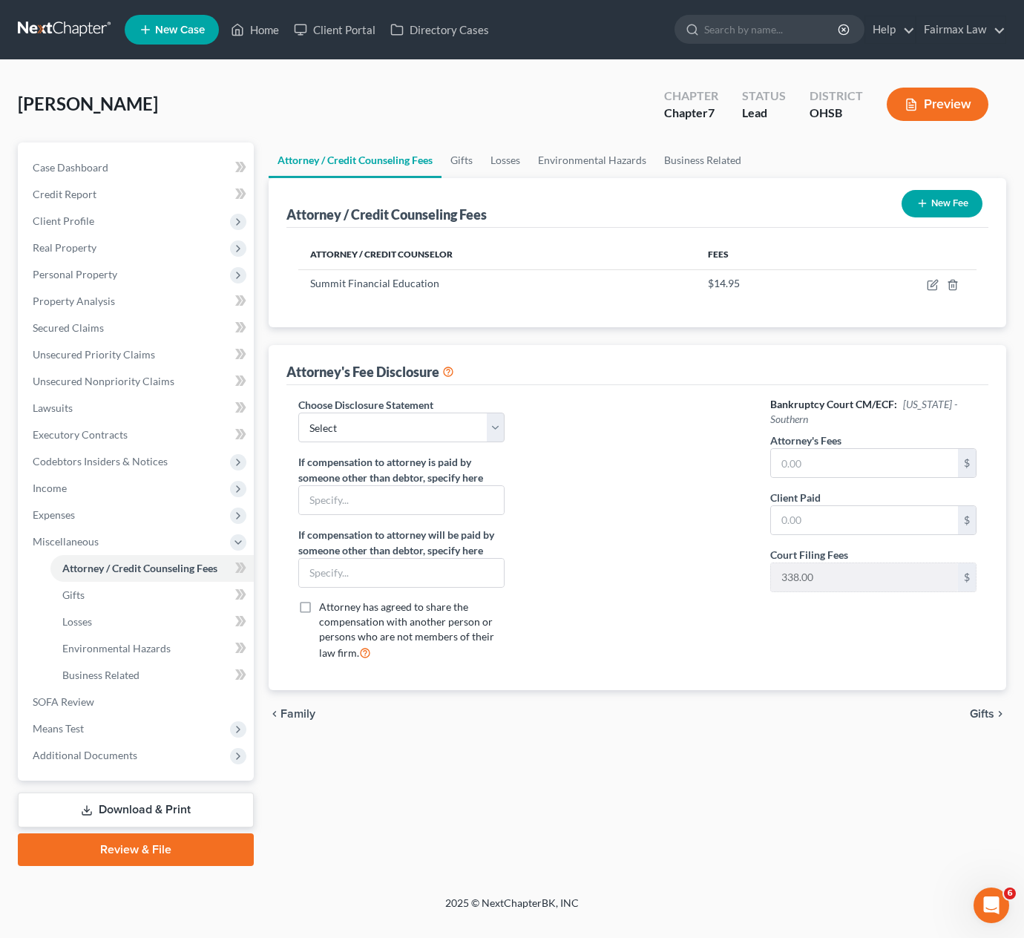
click at [944, 198] on button "New Fee" at bounding box center [942, 203] width 81 height 27
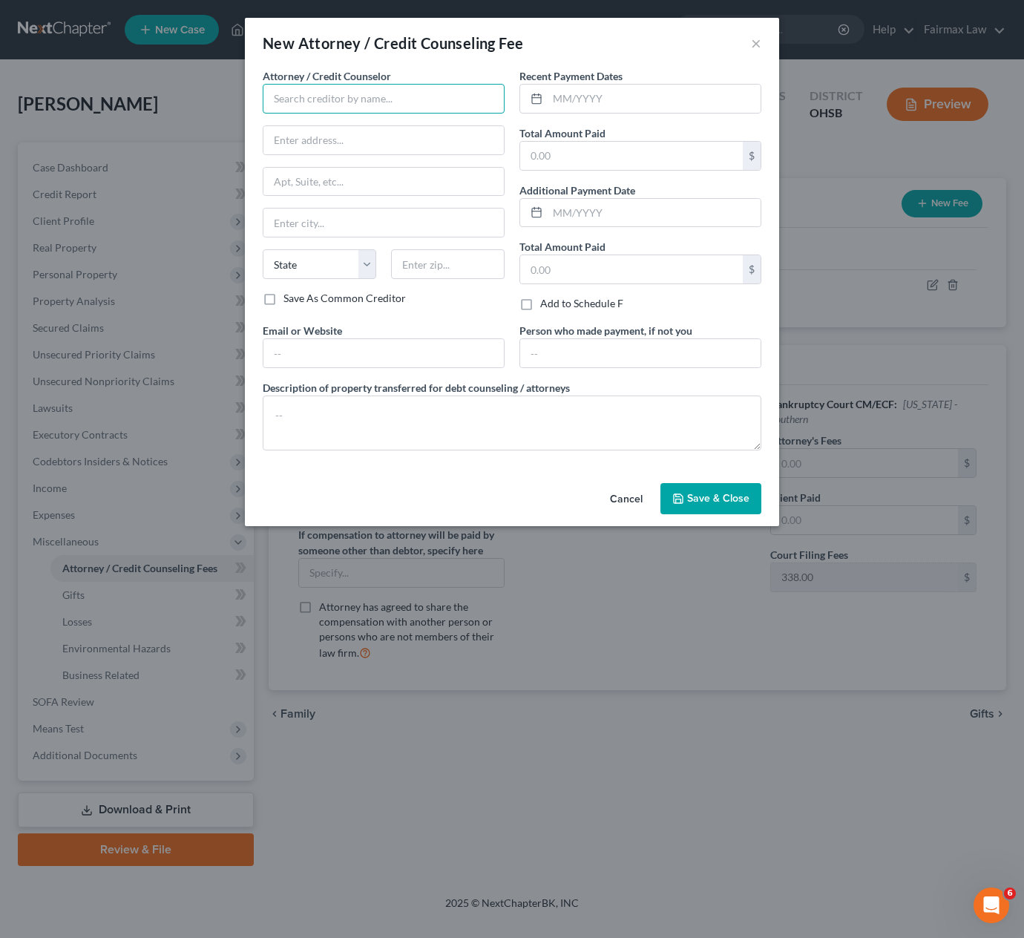
click at [328, 105] on input "text" at bounding box center [384, 99] width 242 height 30
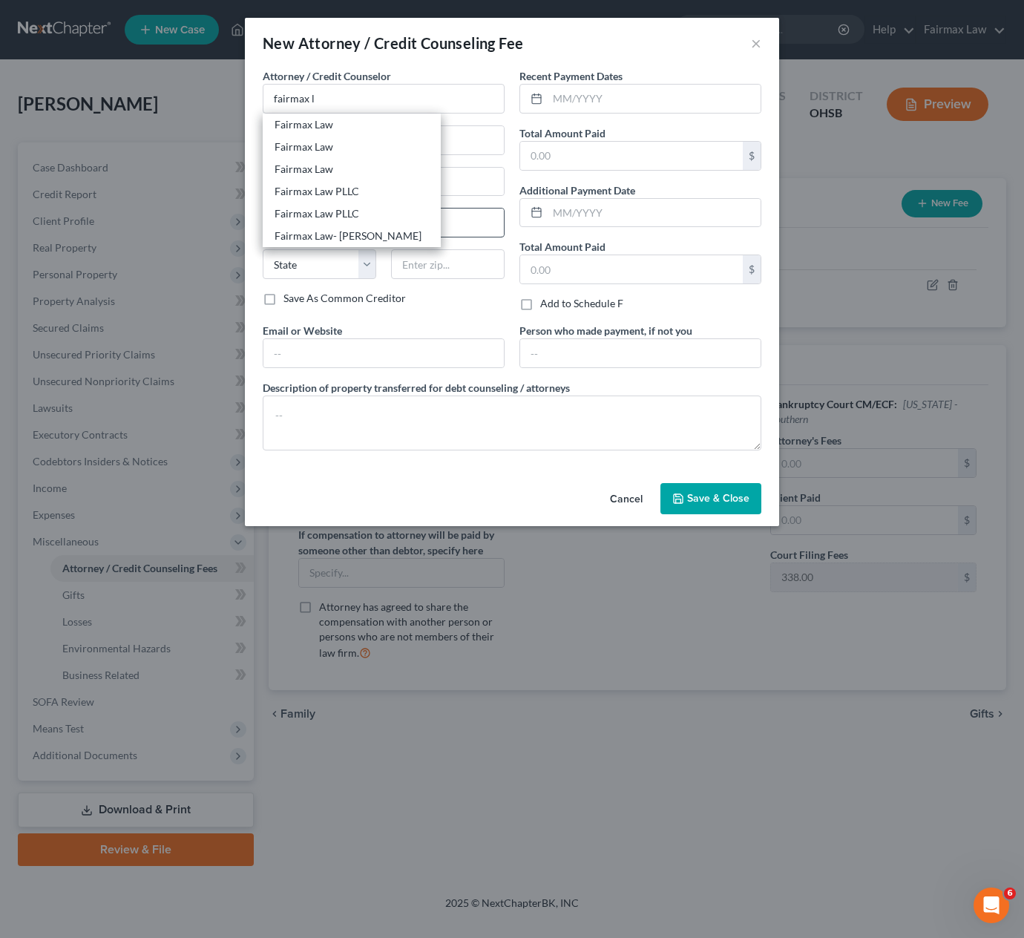
click at [325, 194] on div "Fairmax Law PLLC" at bounding box center [352, 191] width 154 height 15
type input "Fairmax Law PLLC"
type input "[GEOGRAPHIC_DATA]"
type input "Lakewood"
select select "36"
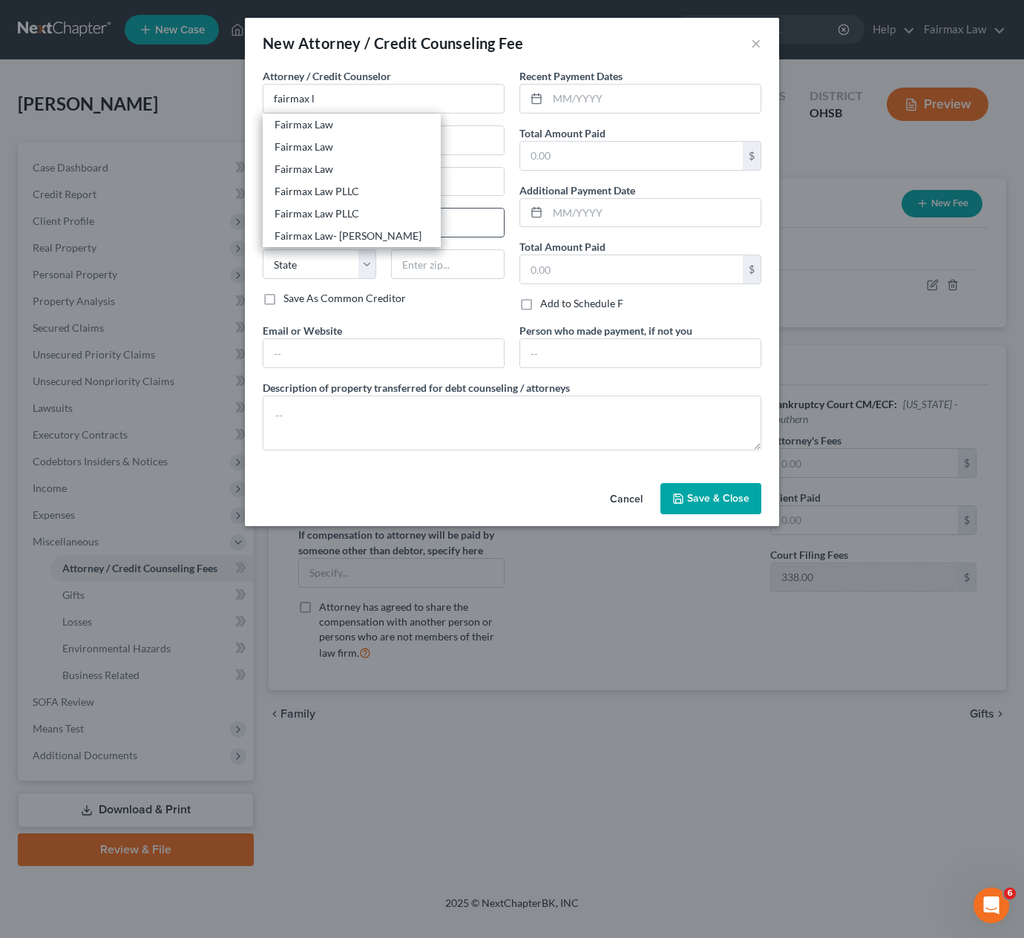
type input "44107"
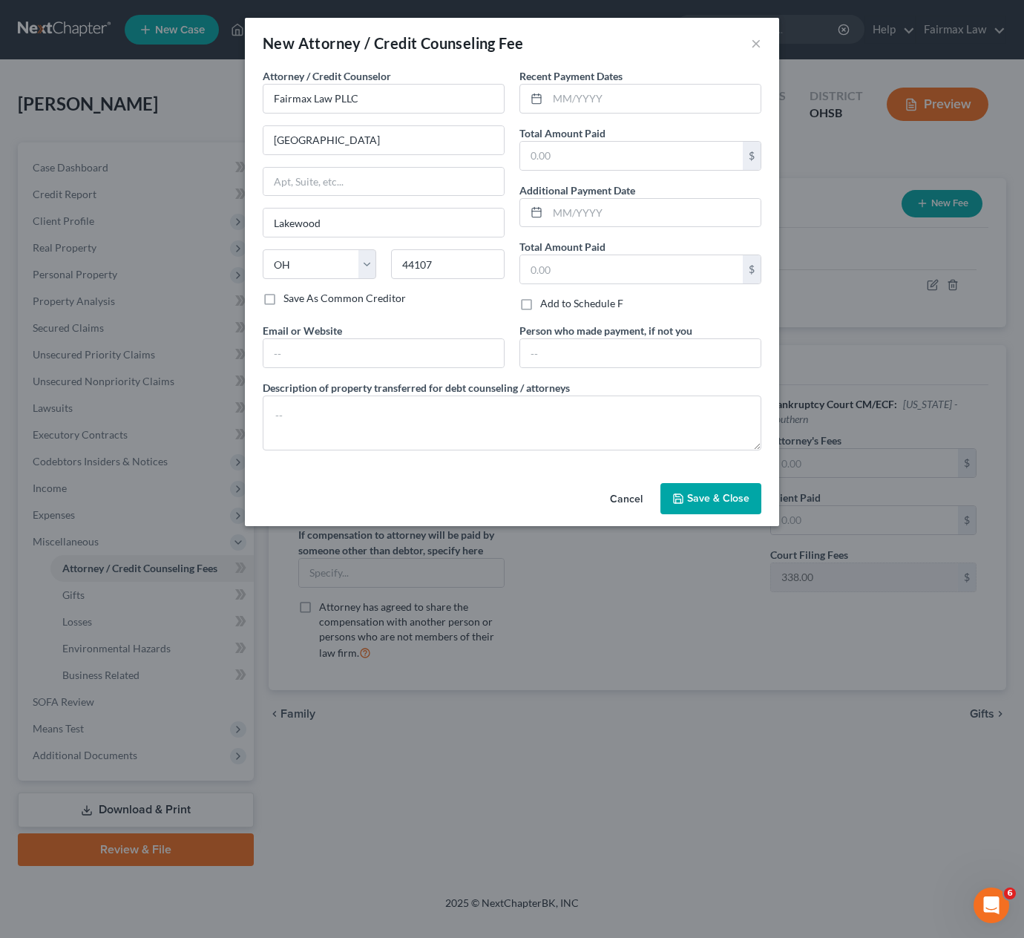
click at [584, 125] on div "Recent Payment Dates Total Amount Paid $ Additional Payment Date Total Amount P…" at bounding box center [640, 195] width 257 height 255
click at [584, 148] on input "text" at bounding box center [631, 156] width 223 height 28
type input "0"
click at [532, 445] on textarea at bounding box center [512, 423] width 499 height 55
paste textarea "Due to the debtor’s limited monthly budget surplus, they are unable to reasonab…"
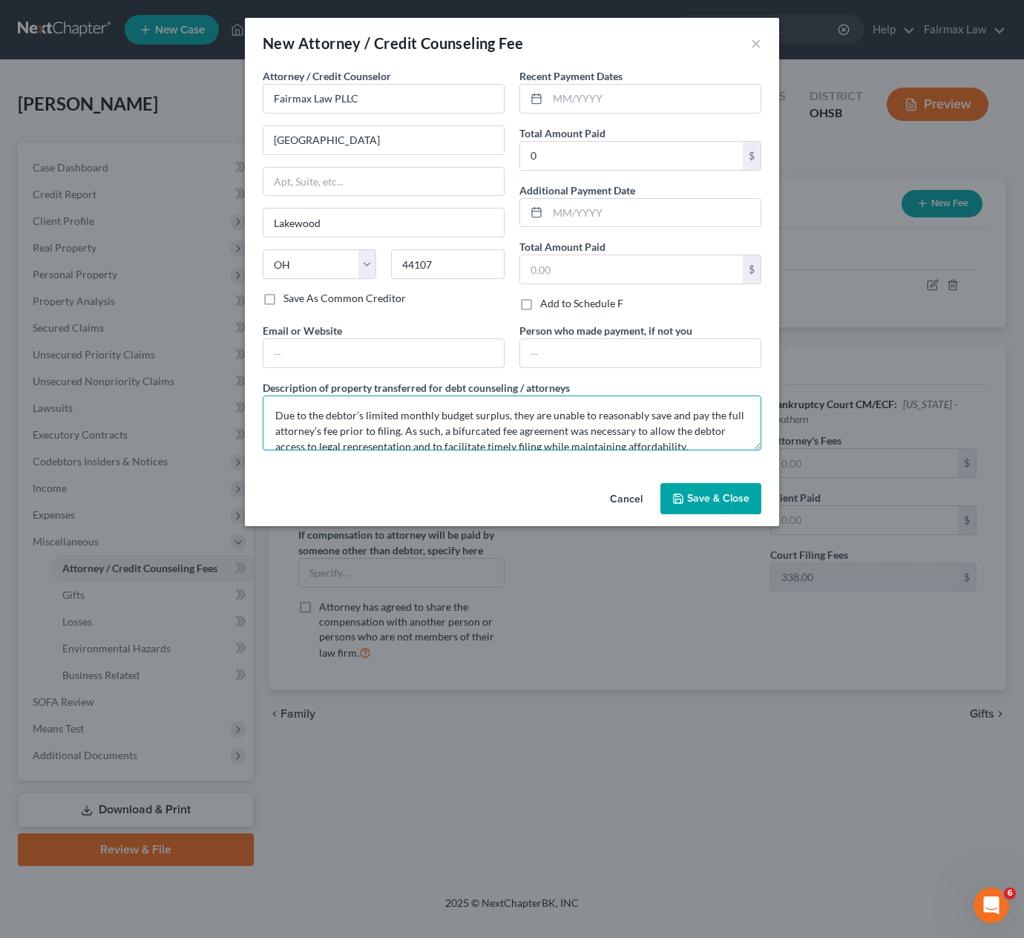
type textarea "Due to the debtor’s limited monthly budget surplus, they are unable to reasonab…"
click at [733, 504] on span "Save & Close" at bounding box center [718, 498] width 62 height 13
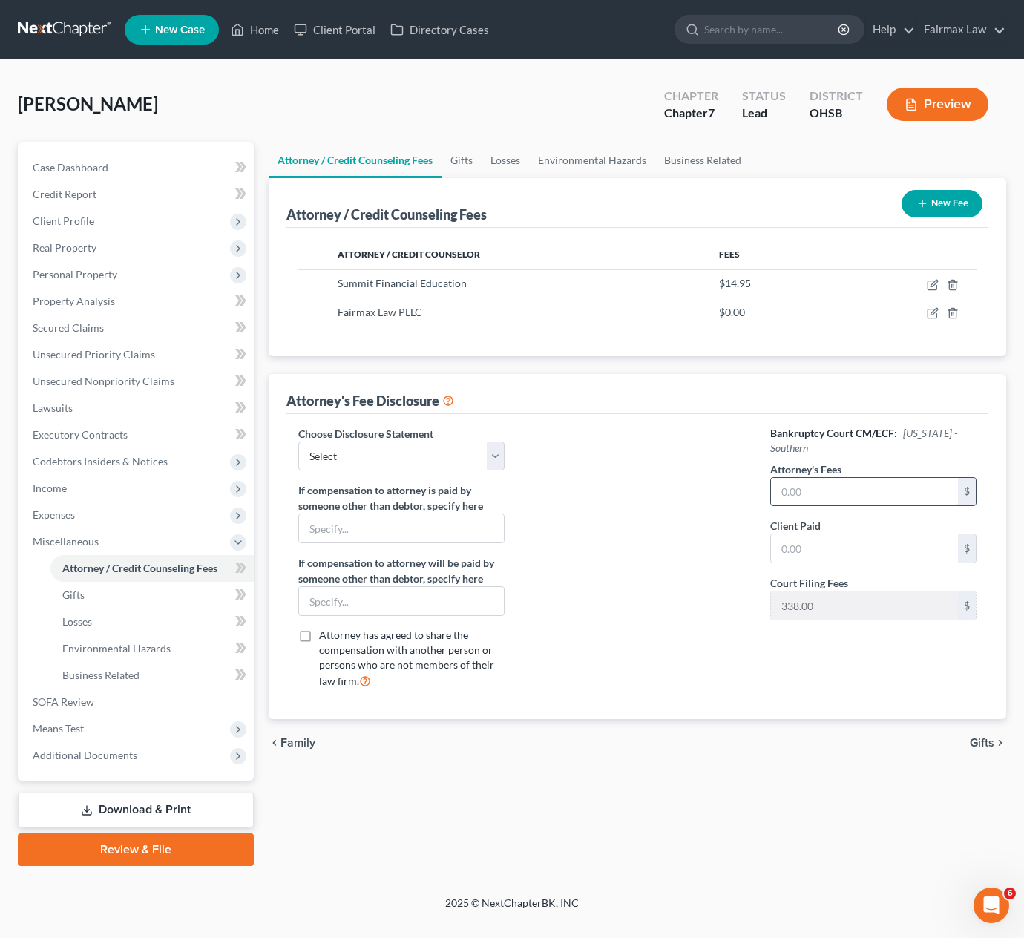
click at [845, 478] on input "text" at bounding box center [864, 492] width 187 height 28
type input "1,498"
click at [835, 537] on input "text" at bounding box center [864, 549] width 187 height 28
type input "0"
click at [394, 452] on select "Select WDMI - Chapter 13 - Disclosure of Attorney Compensation OHNB & MIWB Disc…" at bounding box center [401, 457] width 206 height 30
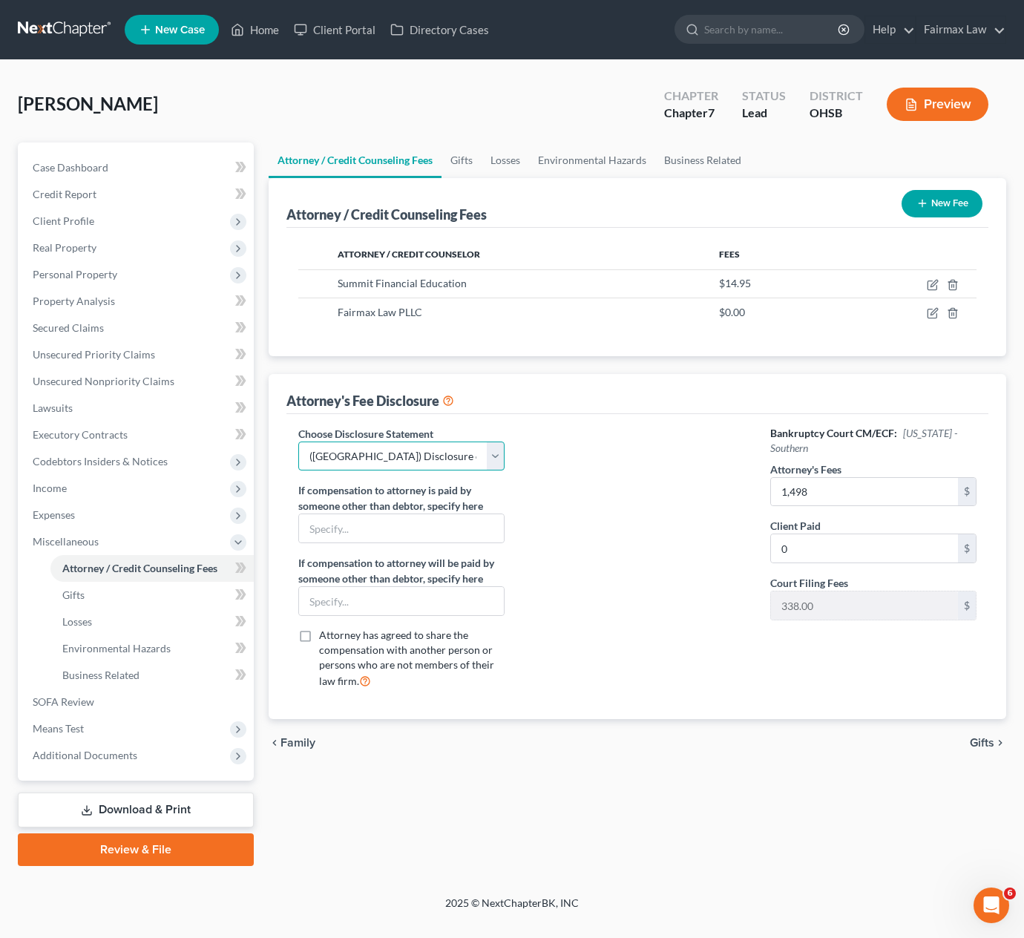
click at [298, 442] on select "Select WDMI - Chapter 13 - Disclosure of Attorney Compensation OHNB & MIWB Disc…" at bounding box center [401, 457] width 206 height 30
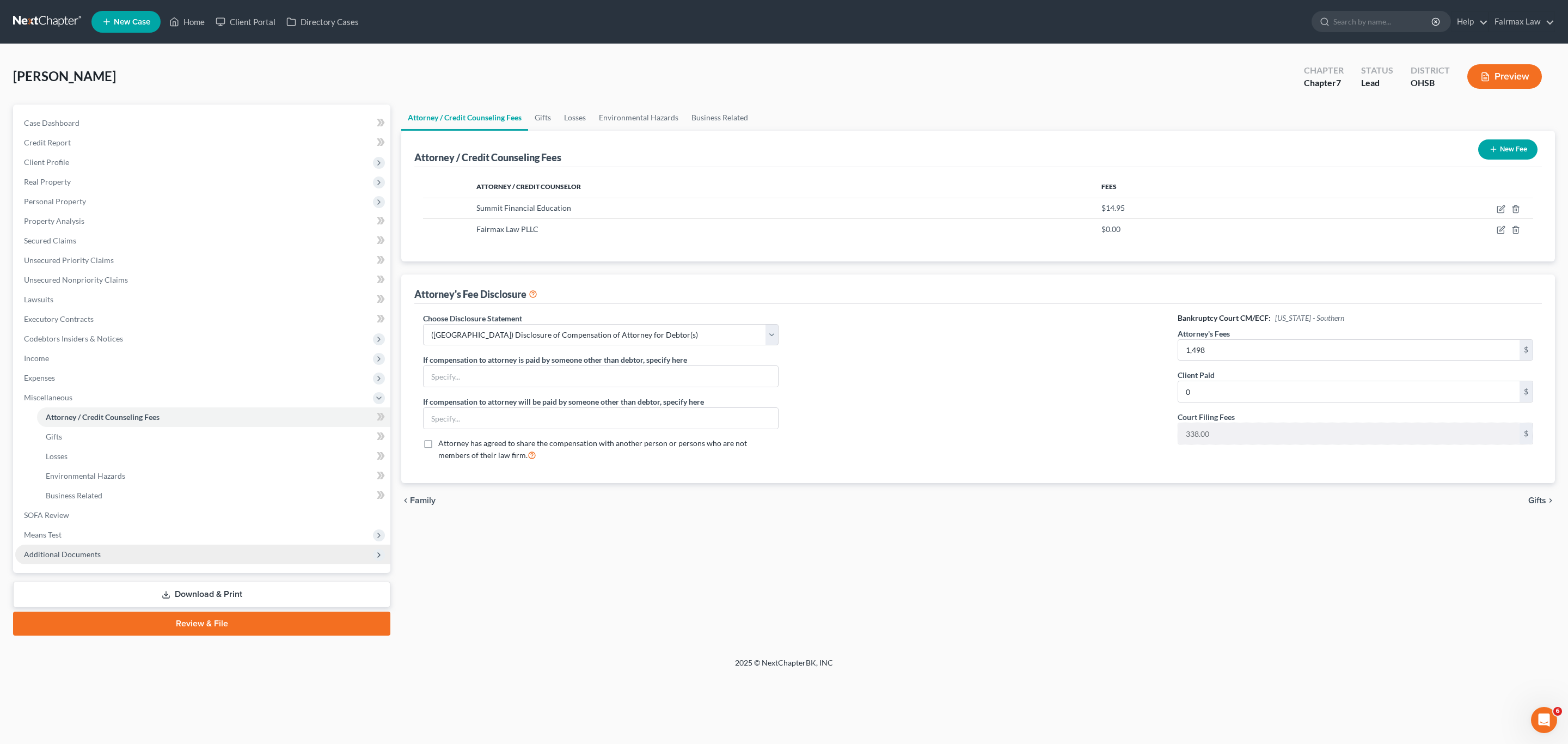
click at [84, 496] on span "Additional Documents" at bounding box center [62, 554] width 77 height 10
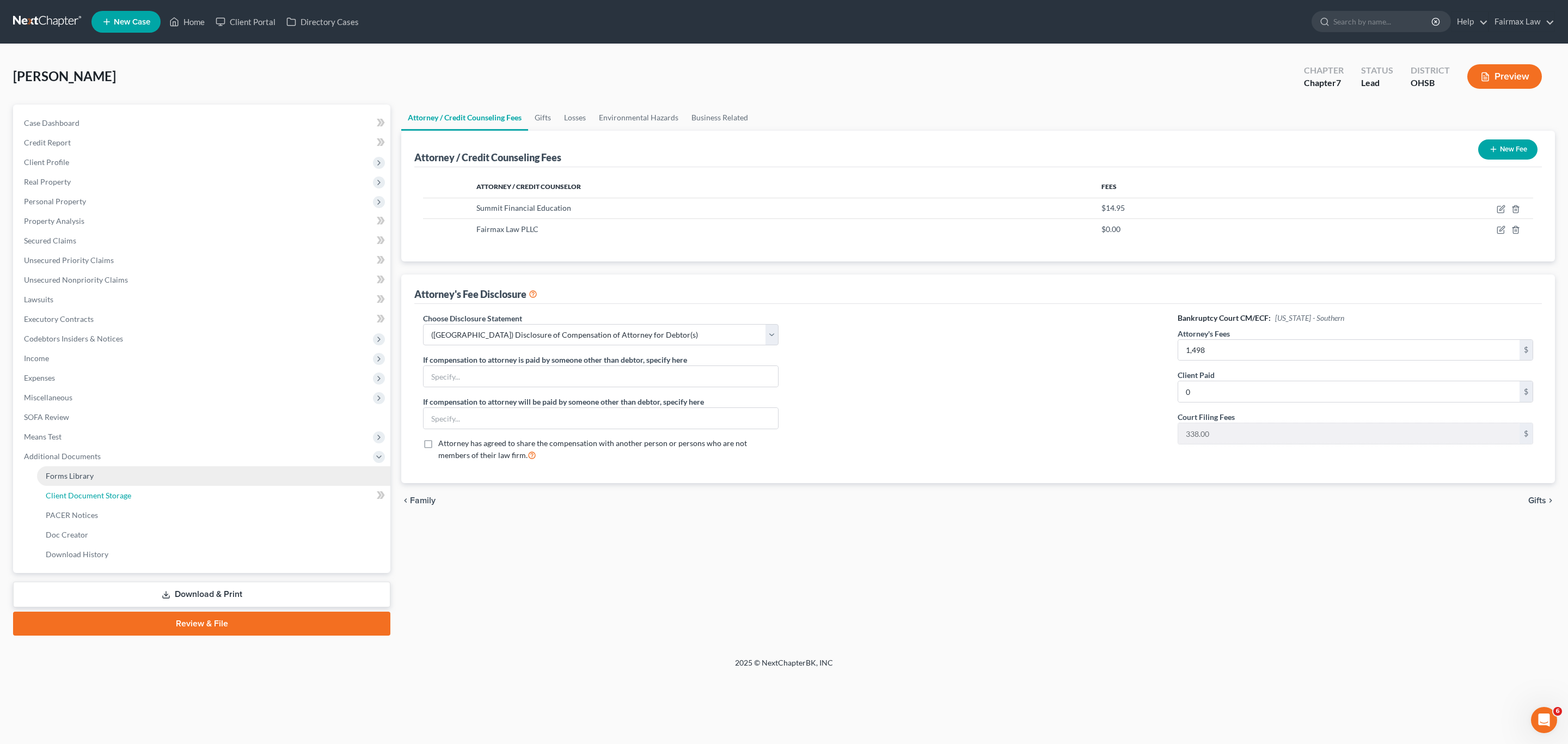
click at [124, 496] on span "Client Document Storage" at bounding box center [88, 495] width 86 height 10
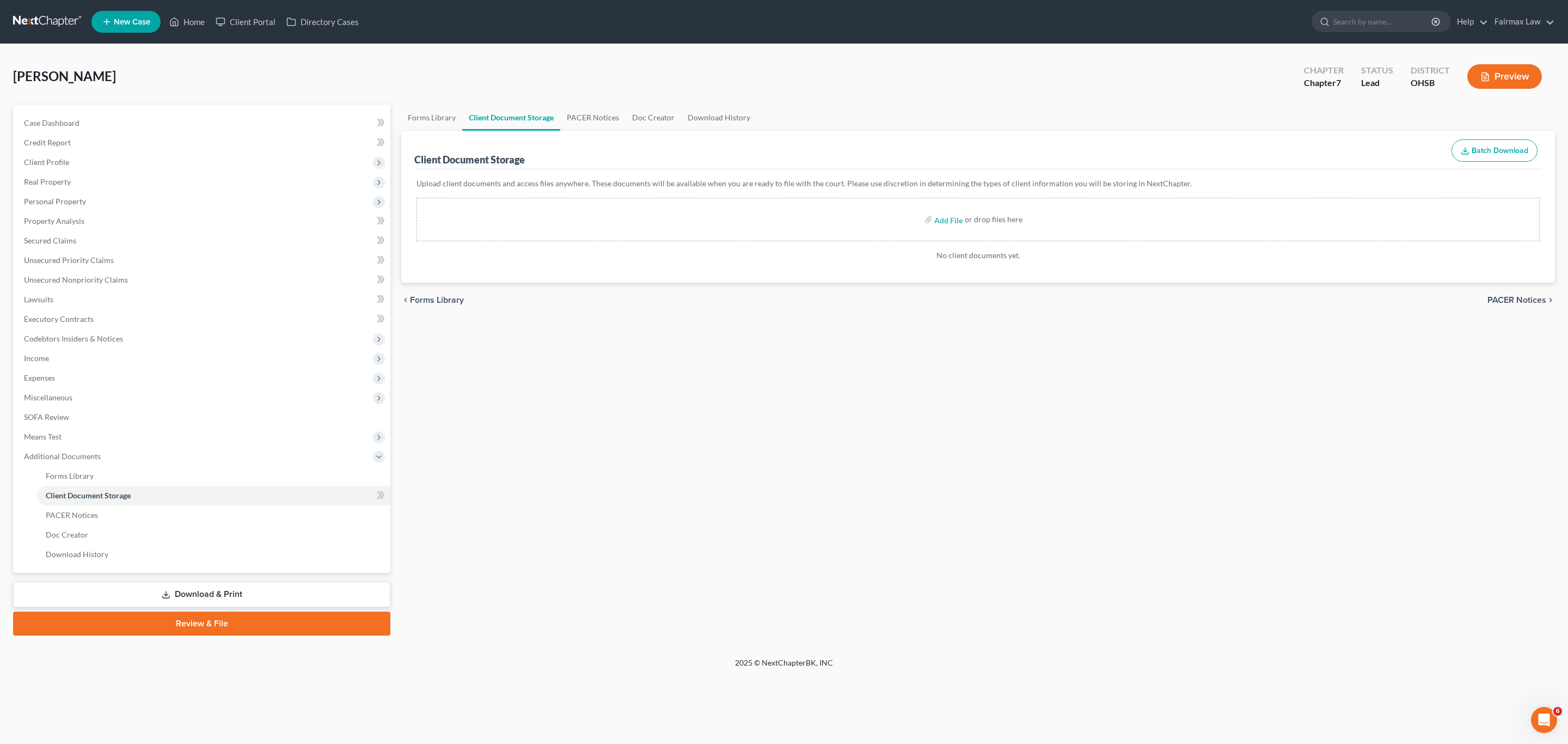
drag, startPoint x: 667, startPoint y: 383, endPoint x: 912, endPoint y: 222, distance: 293.2
click at [667, 383] on div "Forms Library Client Document Storage PACER Notices Doc Creator Download Histor…" at bounding box center [978, 371] width 1165 height 531
click at [951, 221] on input "file" at bounding box center [948, 219] width 26 height 20
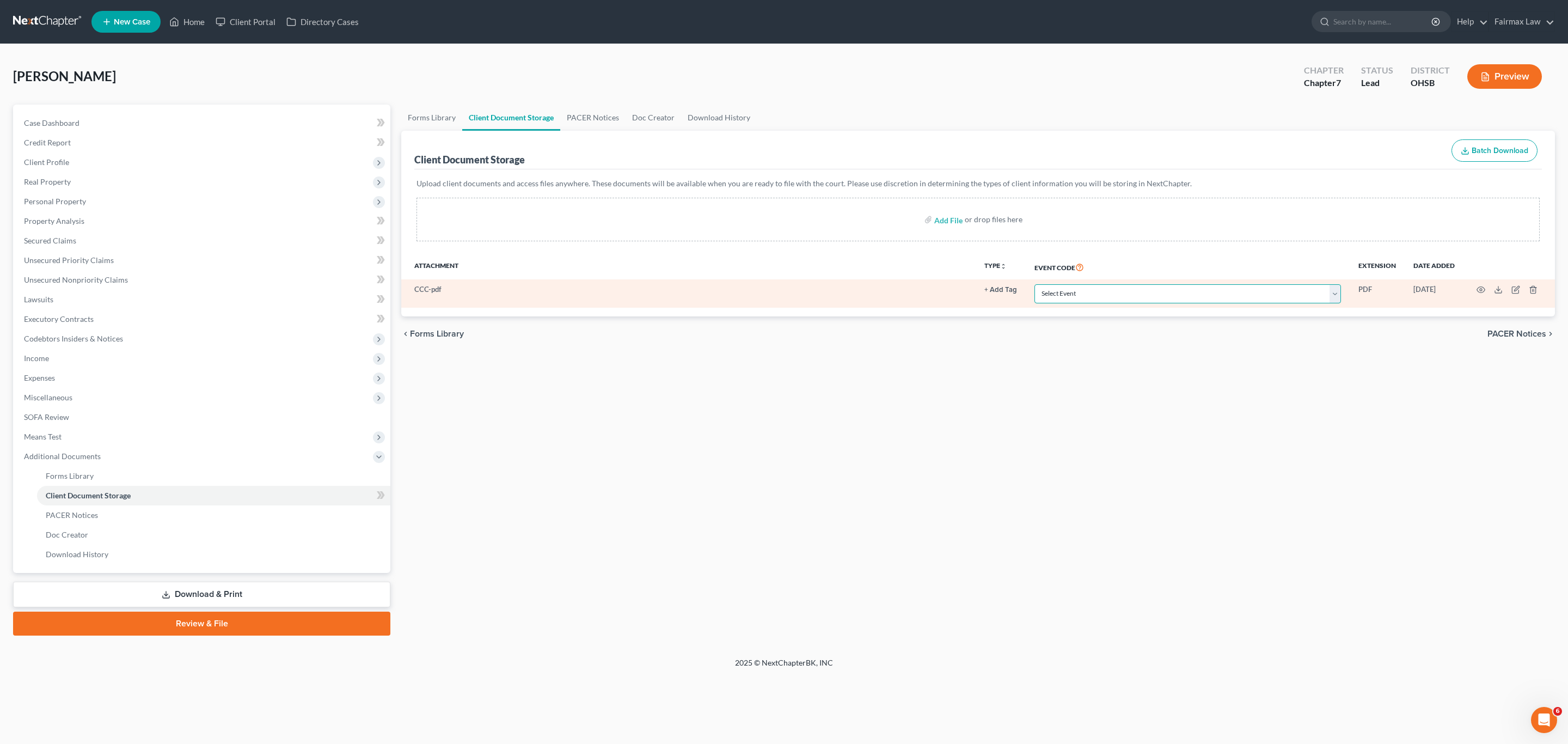
click at [1036, 295] on select "Select Event 20 Largest Unsecured Creditors Amended Document Amended List of Cr…" at bounding box center [1188, 294] width 307 height 19
click at [1035, 285] on select "Select Event 20 Largest Unsecured Creditors Amended Document Amended List of Cr…" at bounding box center [1188, 294] width 307 height 19
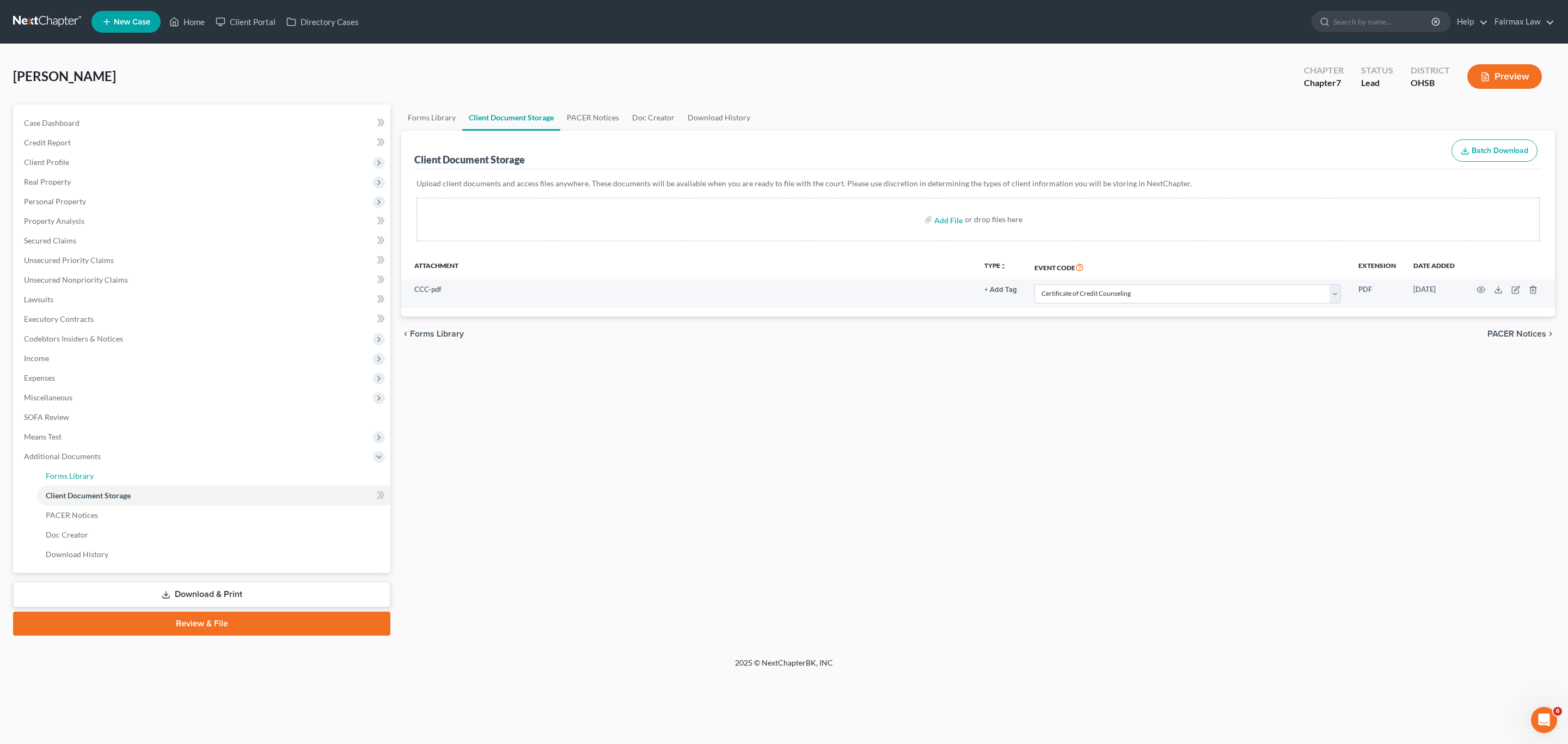
drag, startPoint x: 81, startPoint y: 478, endPoint x: 873, endPoint y: 453, distance: 792.4
click at [81, 478] on span "Forms Library" at bounding box center [69, 475] width 48 height 10
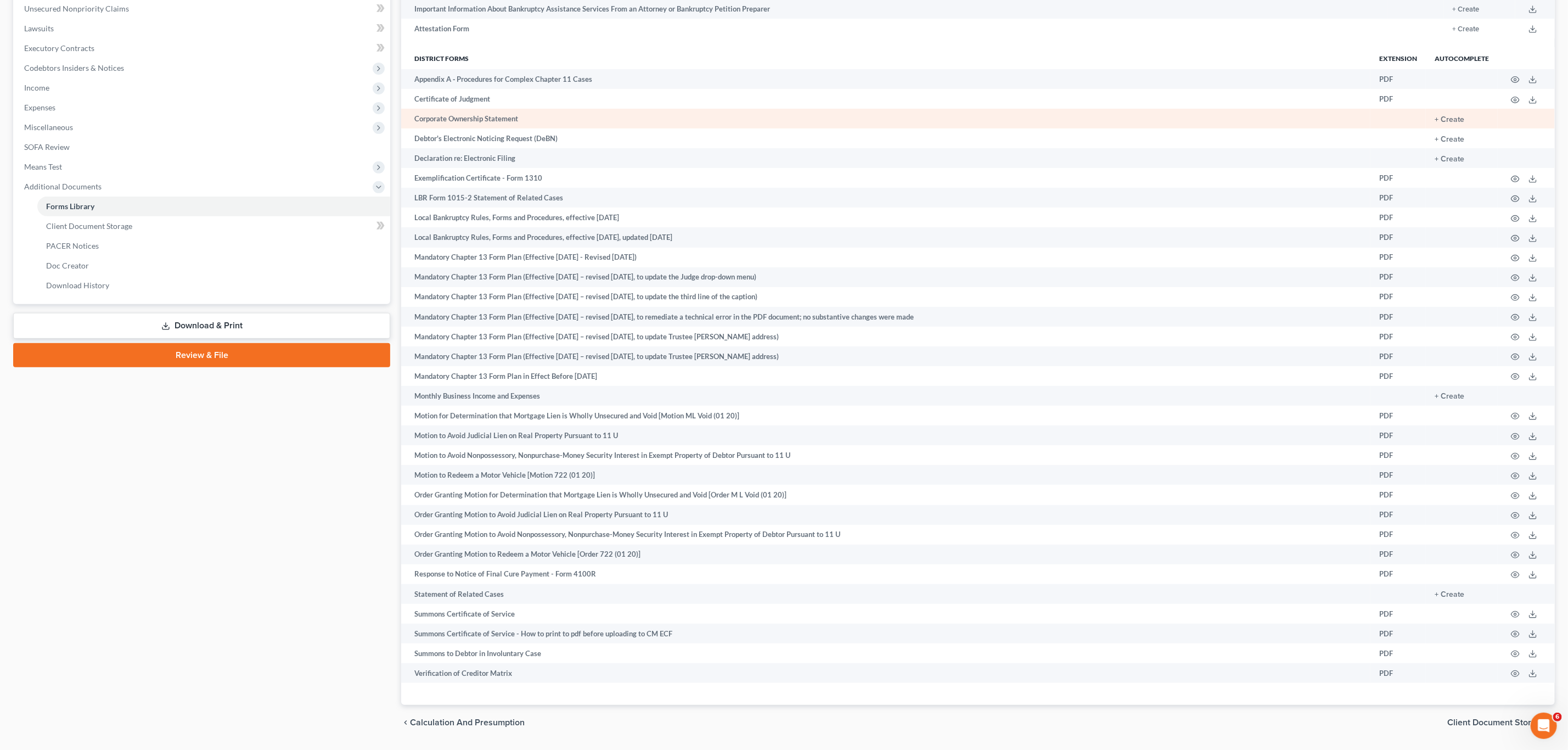
scroll to position [304, 0]
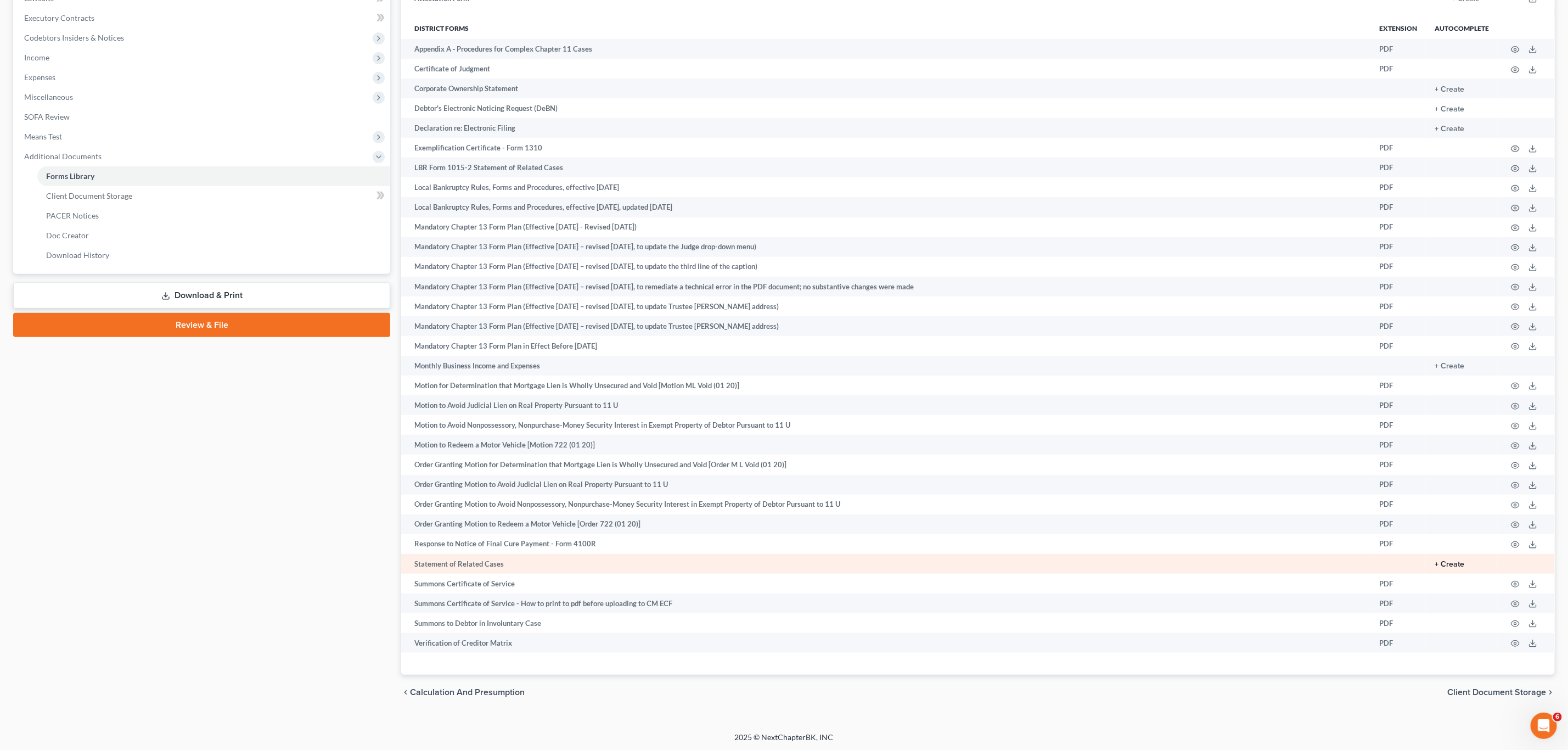
click at [1045, 500] on button "+ Create" at bounding box center [1450, 564] width 30 height 7
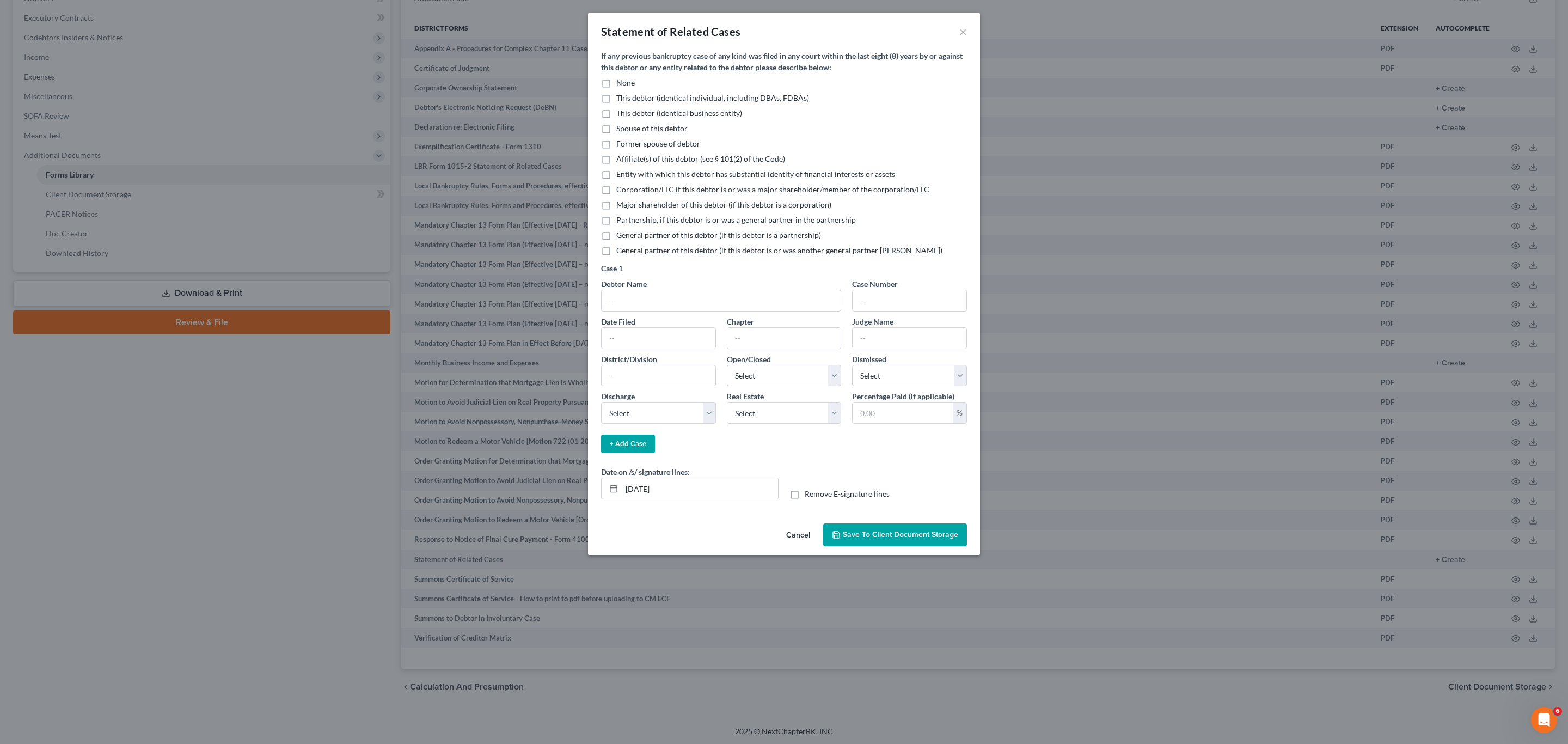
drag, startPoint x: 607, startPoint y: 82, endPoint x: 700, endPoint y: 271, distance: 210.6
click at [616, 81] on label "None" at bounding box center [625, 82] width 18 height 11
click at [620, 81] on input "None" at bounding box center [624, 81] width 7 height 7
drag, startPoint x: 653, startPoint y: 487, endPoint x: 592, endPoint y: 487, distance: 61.0
click at [592, 487] on div "If any previous bankruptcy case of any kind was filed in any court within the l…" at bounding box center [784, 284] width 392 height 469
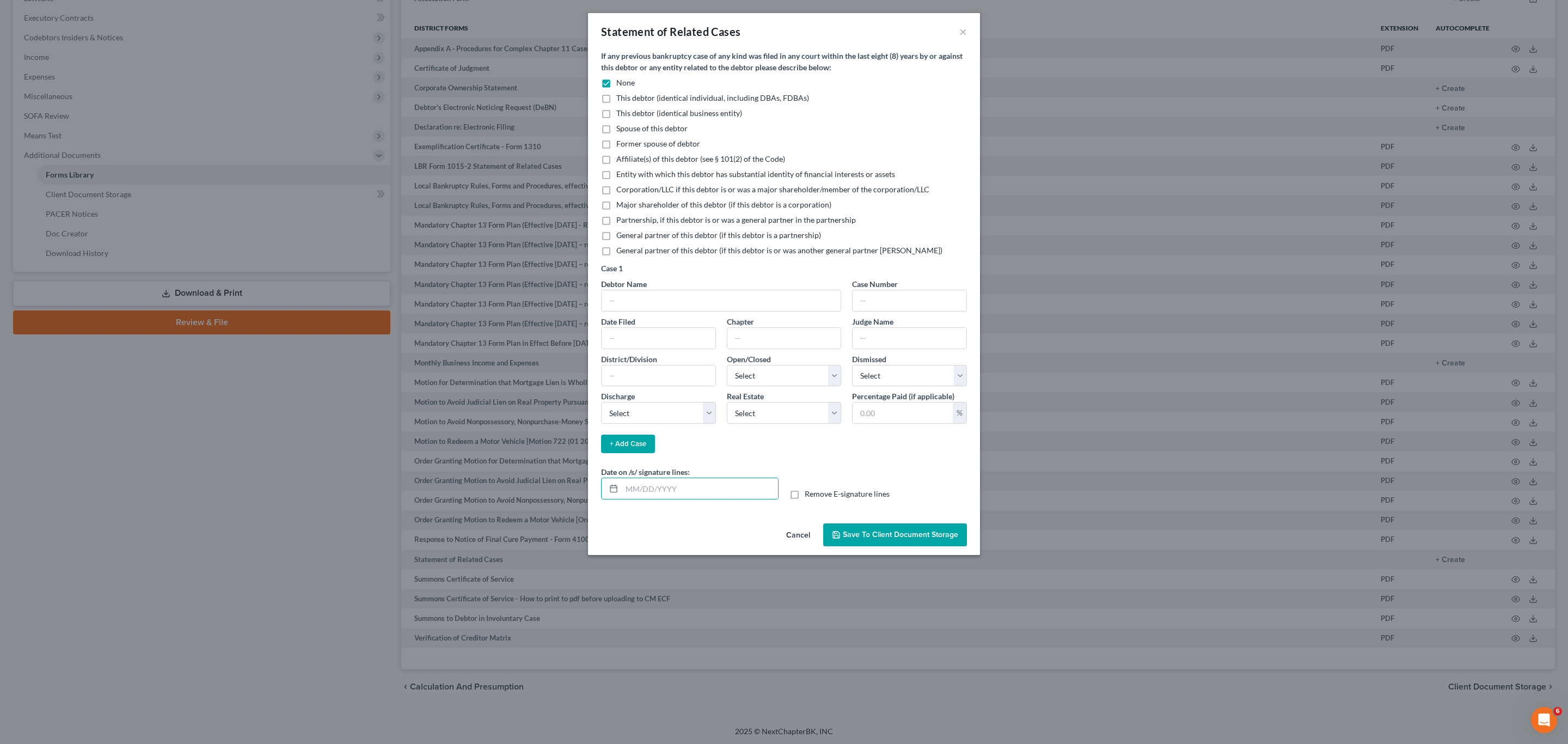
click at [912, 496] on span "Save to Client Document Storage" at bounding box center [900, 534] width 115 height 10
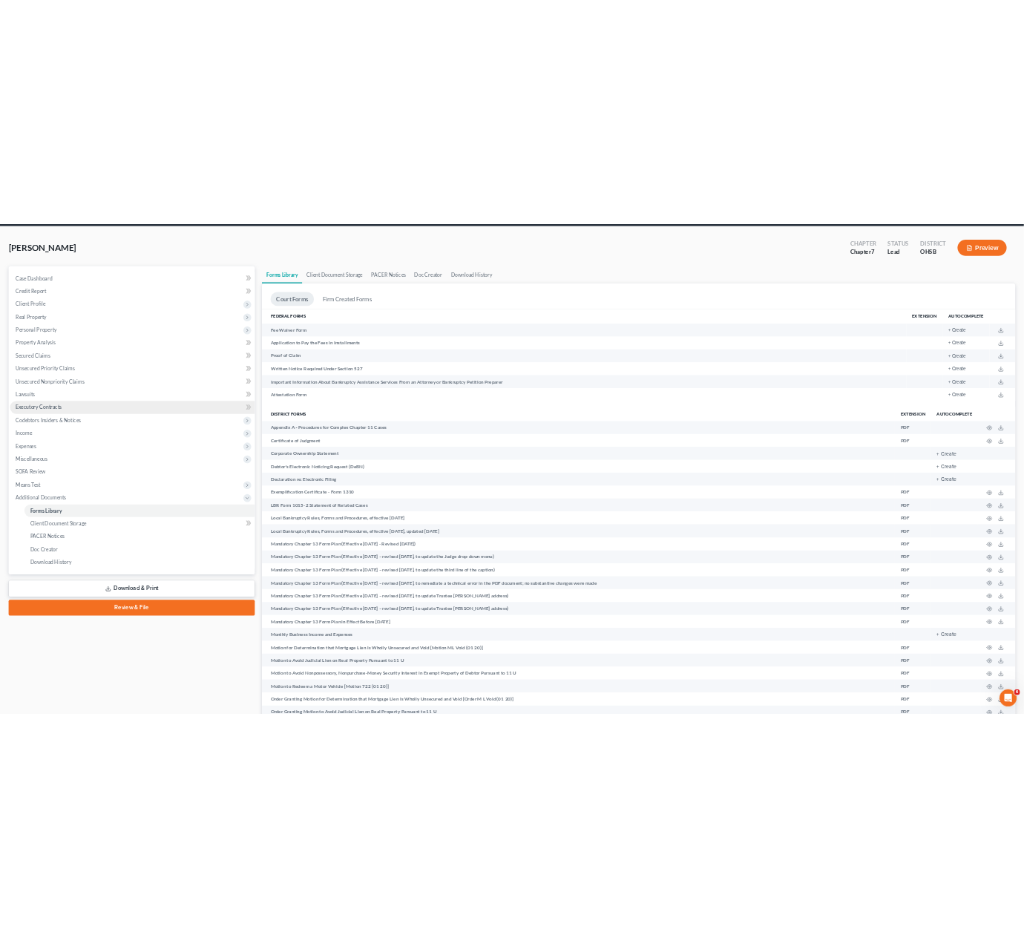
scroll to position [0, 0]
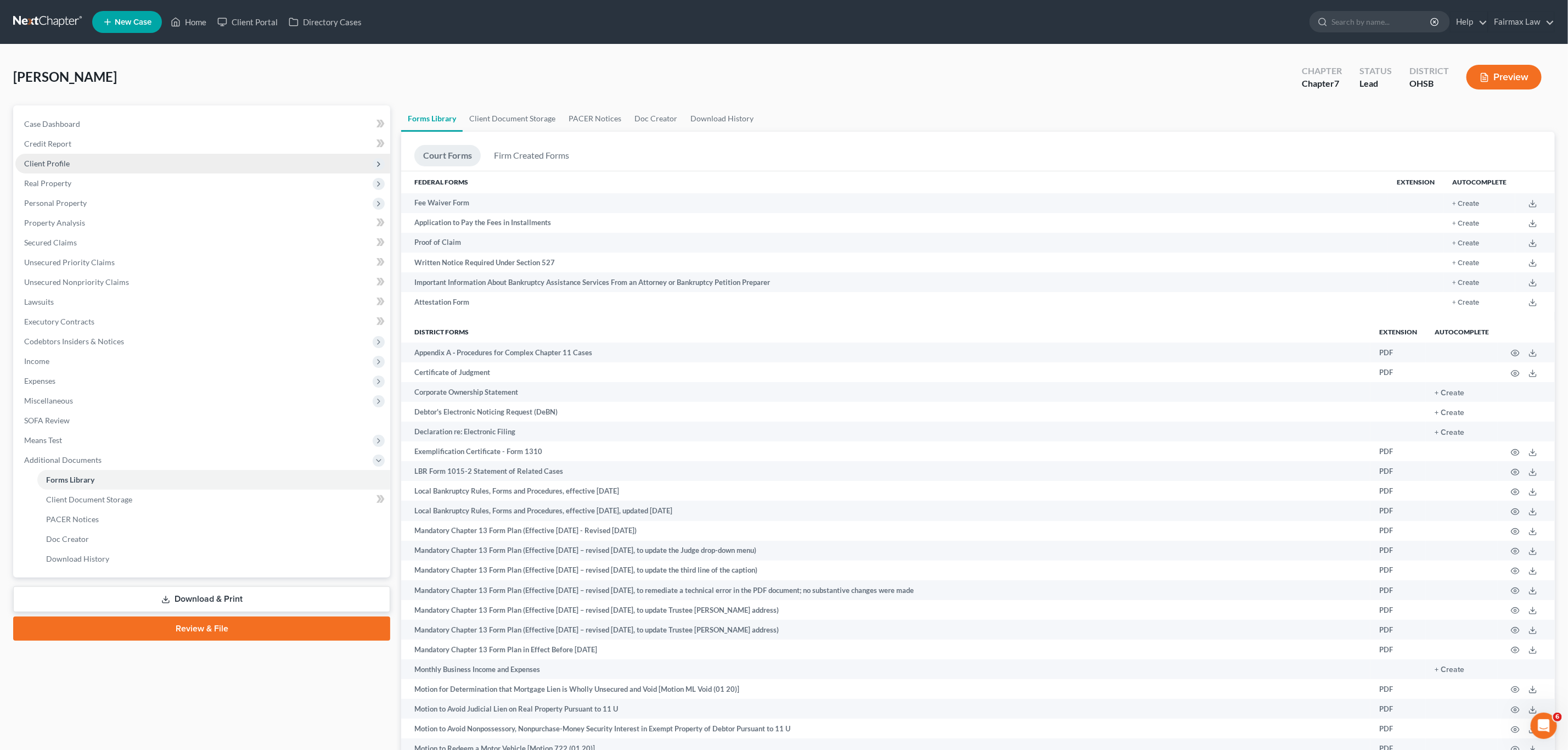
click at [80, 165] on span "Client Profile" at bounding box center [203, 163] width 375 height 20
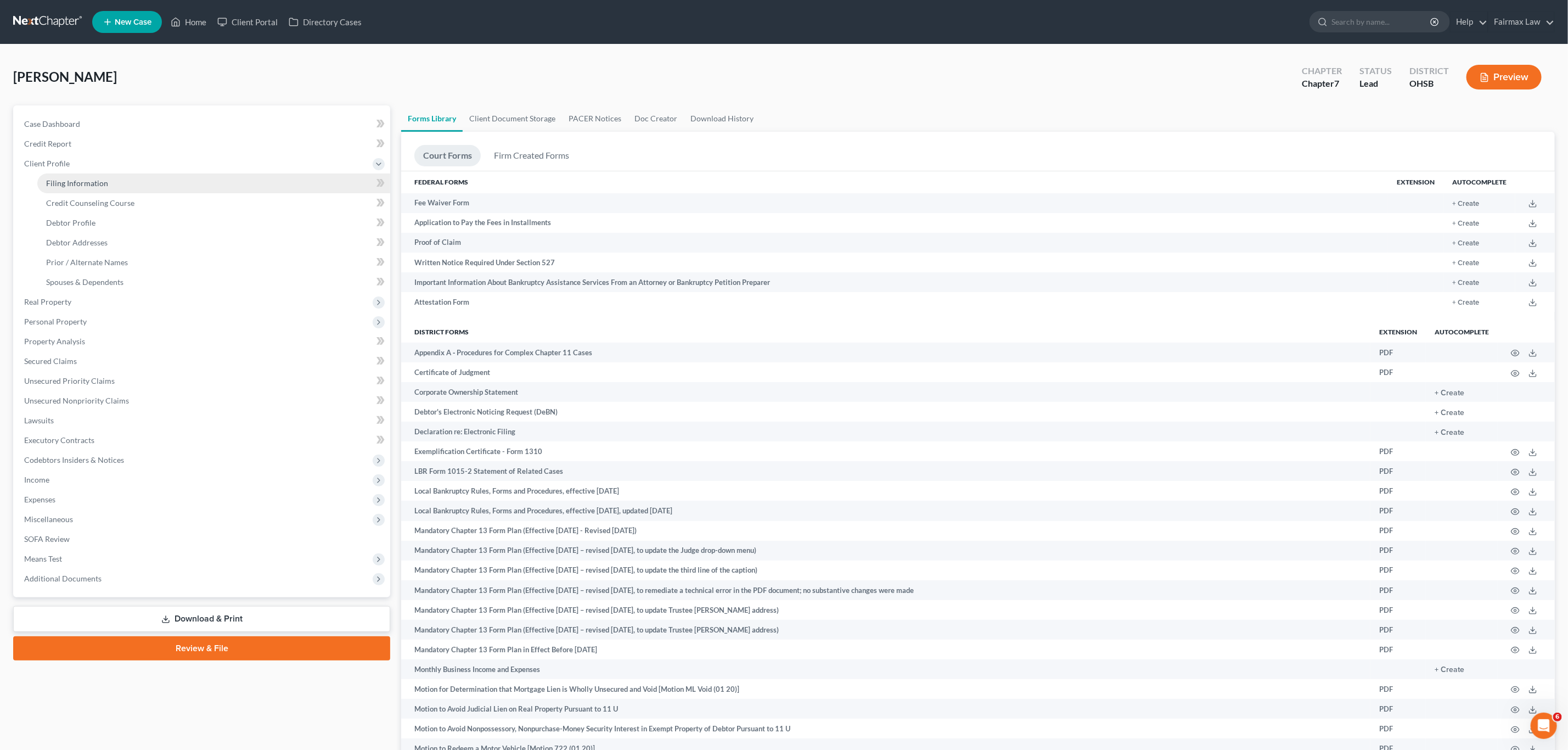
click at [95, 185] on span "Filing Information" at bounding box center [77, 183] width 62 height 10
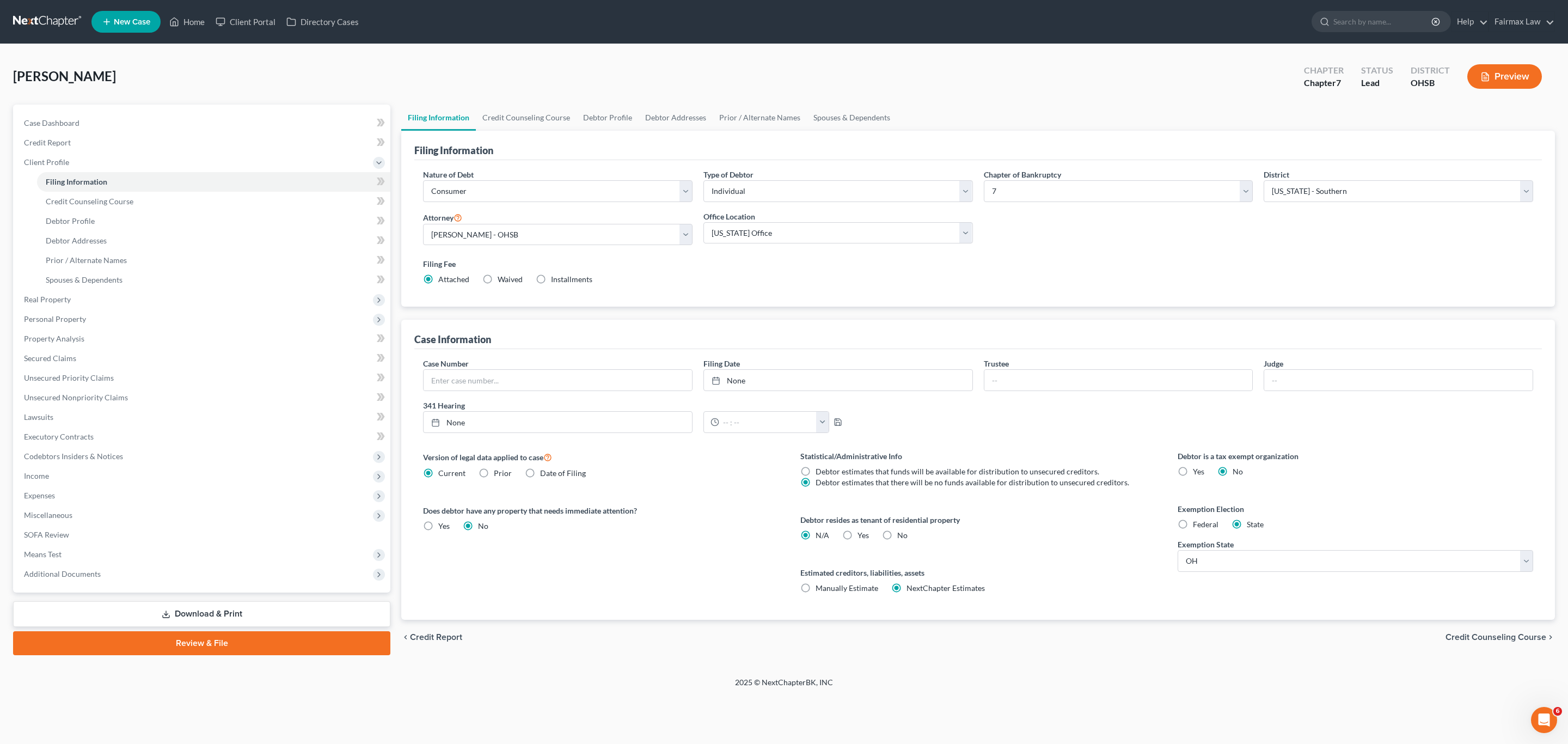
click at [560, 278] on span "Installments" at bounding box center [571, 279] width 41 height 10
click at [560, 278] on input "Installments Installments" at bounding box center [559, 277] width 7 height 7
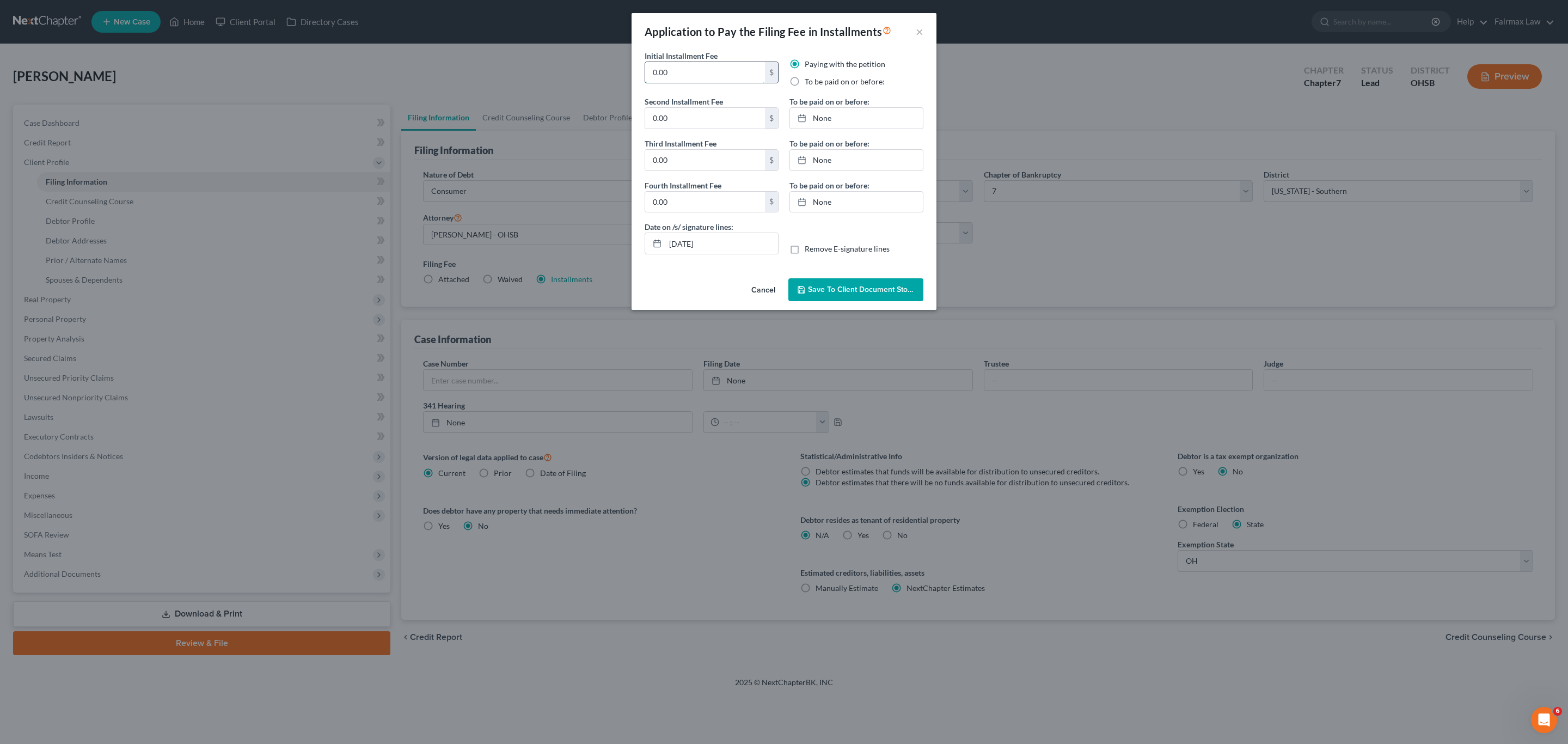
click at [701, 69] on input "0.00" at bounding box center [705, 73] width 120 height 21
click at [706, 111] on input "0.00" at bounding box center [705, 118] width 120 height 21
click at [706, 160] on input "0.00" at bounding box center [705, 160] width 120 height 21
click at [708, 213] on input "0.00" at bounding box center [705, 202] width 120 height 21
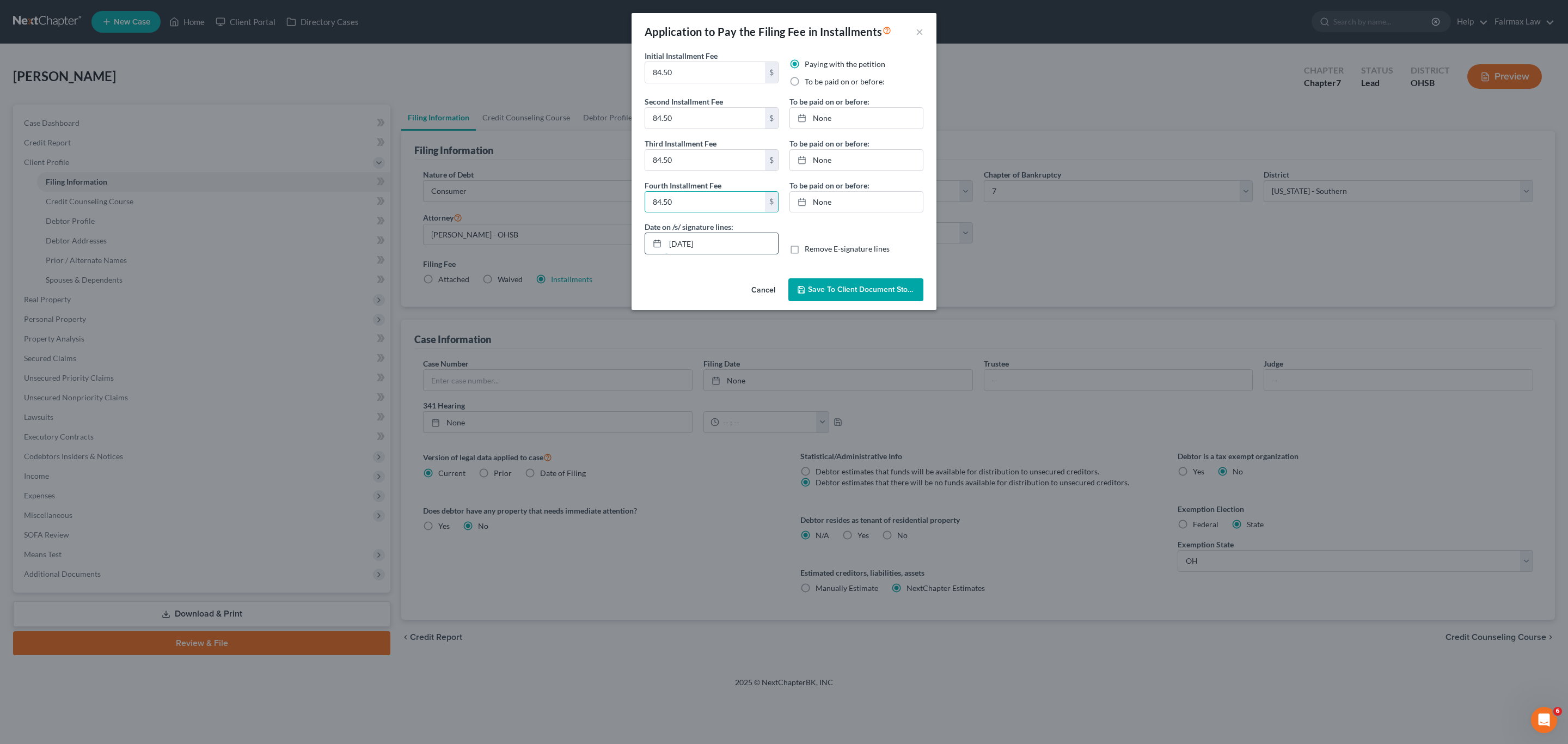
click at [717, 246] on input "[DATE]" at bounding box center [722, 244] width 113 height 21
drag, startPoint x: 796, startPoint y: 81, endPoint x: 808, endPoint y: 94, distance: 17.7
click at [805, 81] on label "To be paid on or before:" at bounding box center [844, 81] width 80 height 11
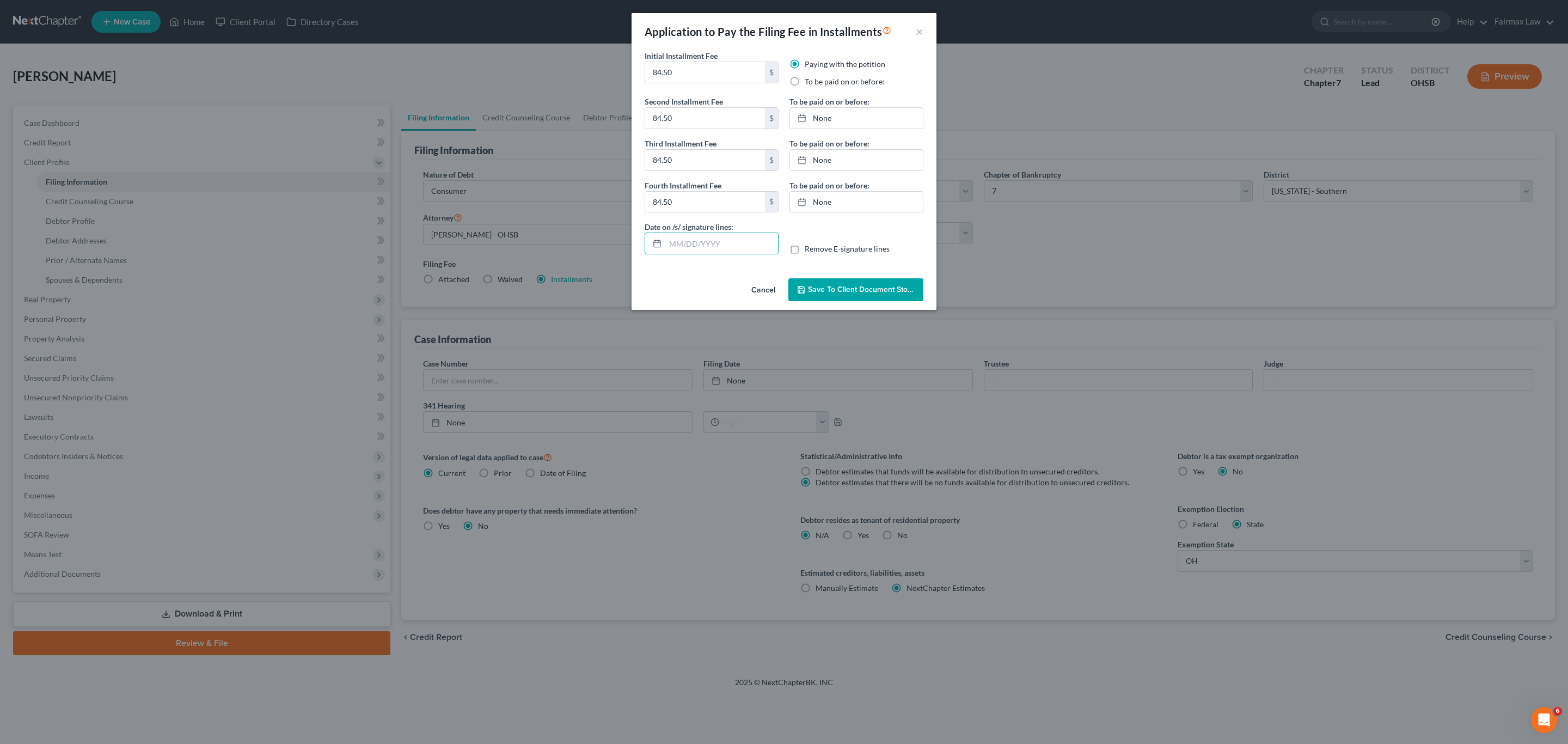
click at [809, 81] on input "To be paid on or before:" at bounding box center [813, 80] width 7 height 7
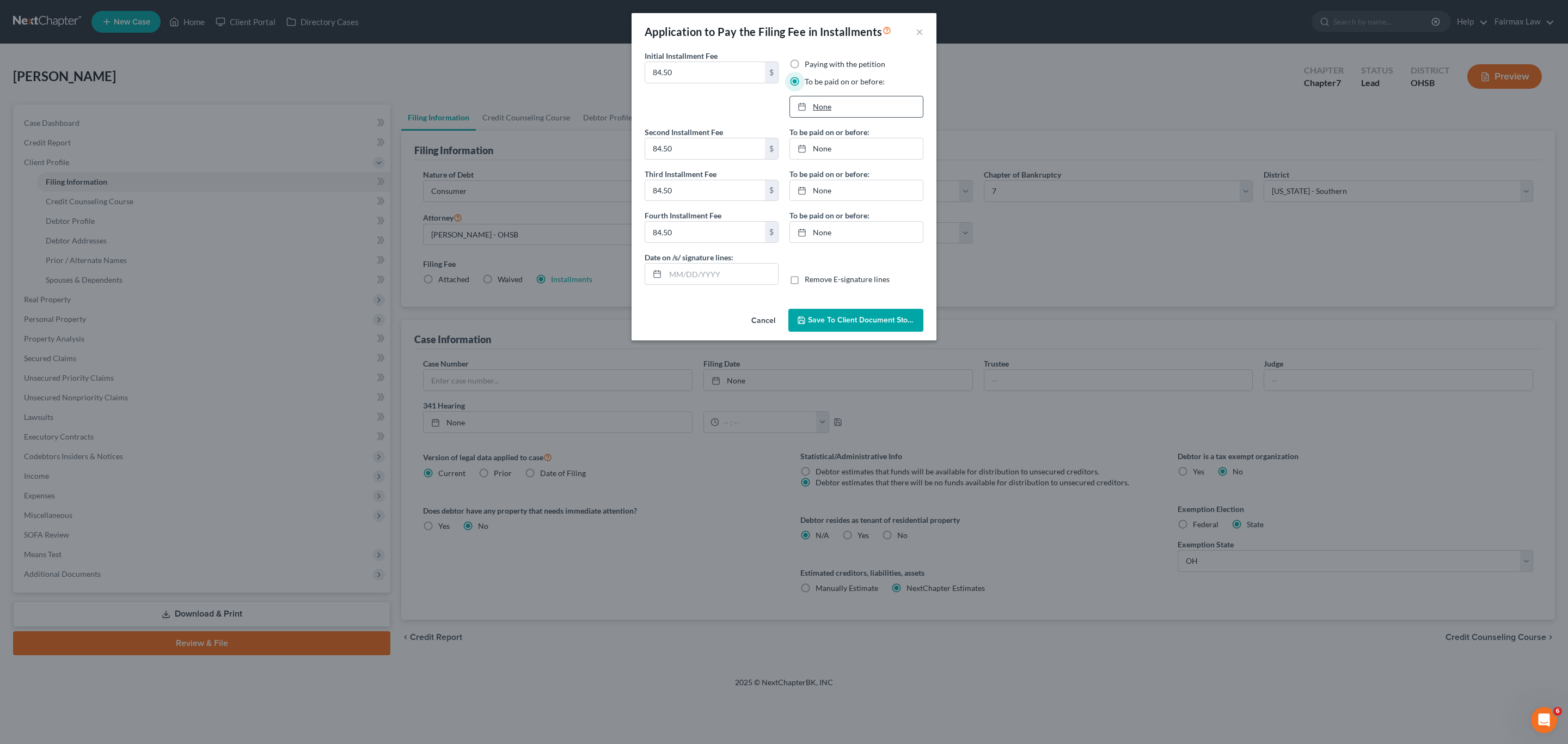
click at [815, 109] on link "None" at bounding box center [856, 106] width 133 height 21
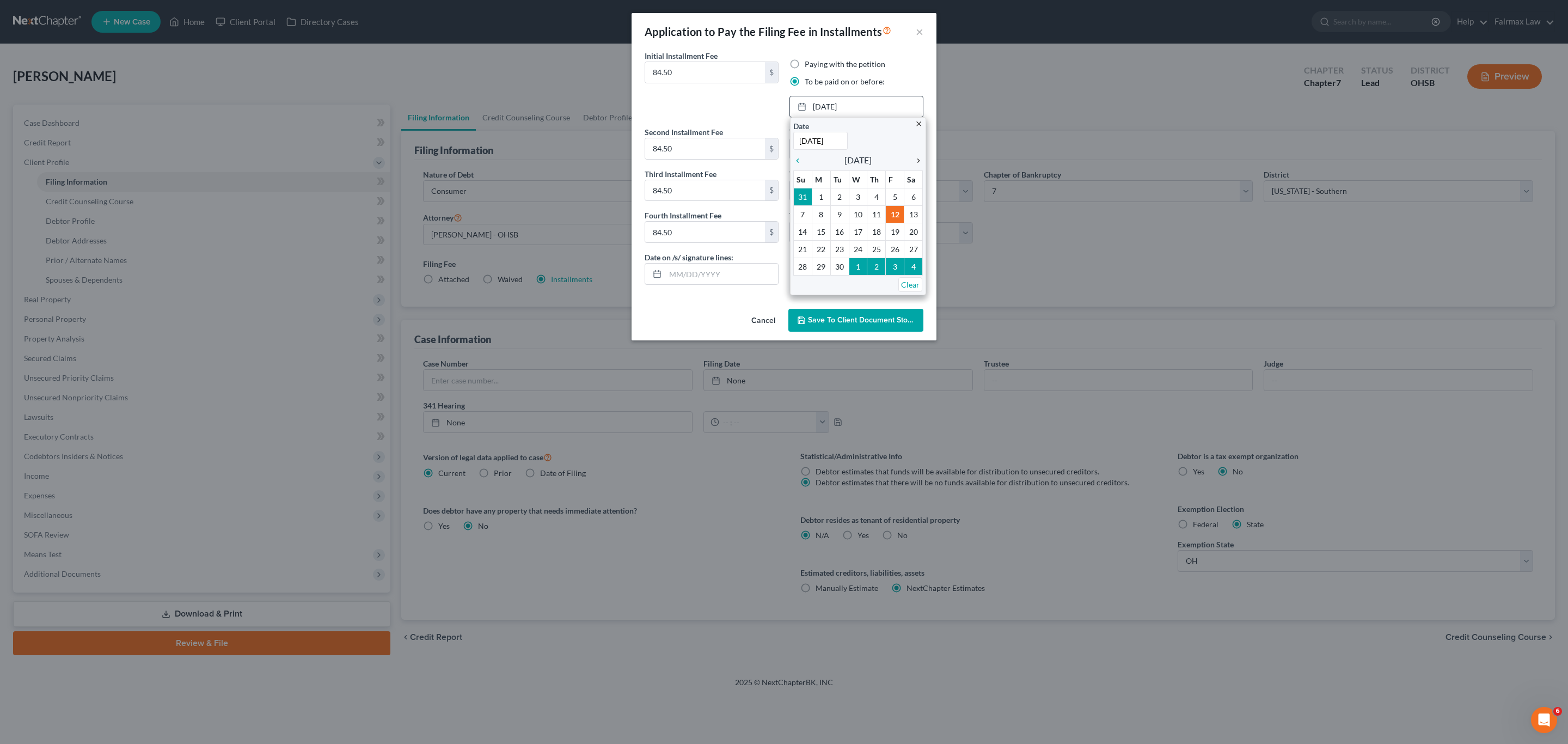
click at [917, 164] on icon "chevron_right" at bounding box center [915, 161] width 14 height 9
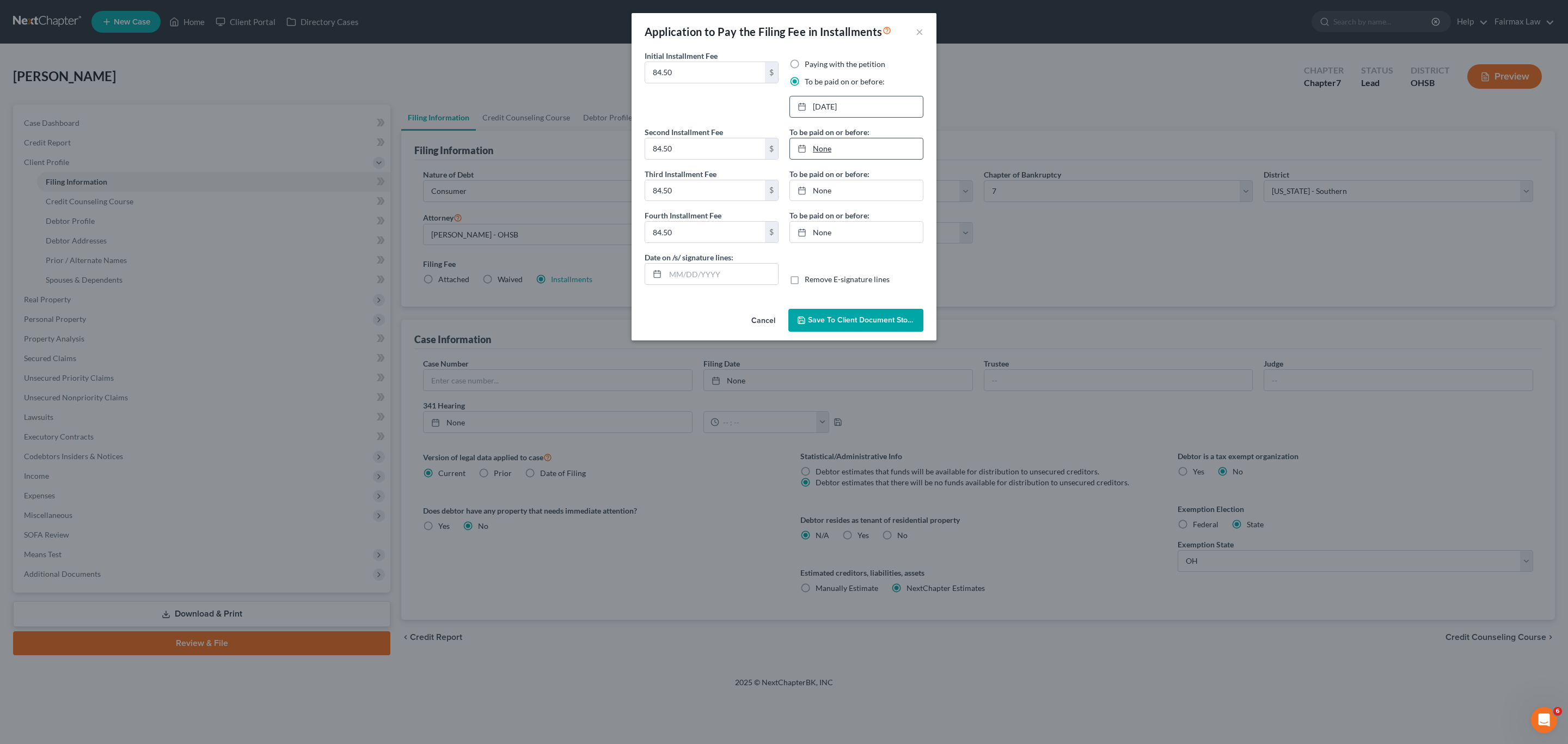
click at [818, 151] on link "None" at bounding box center [856, 149] width 133 height 21
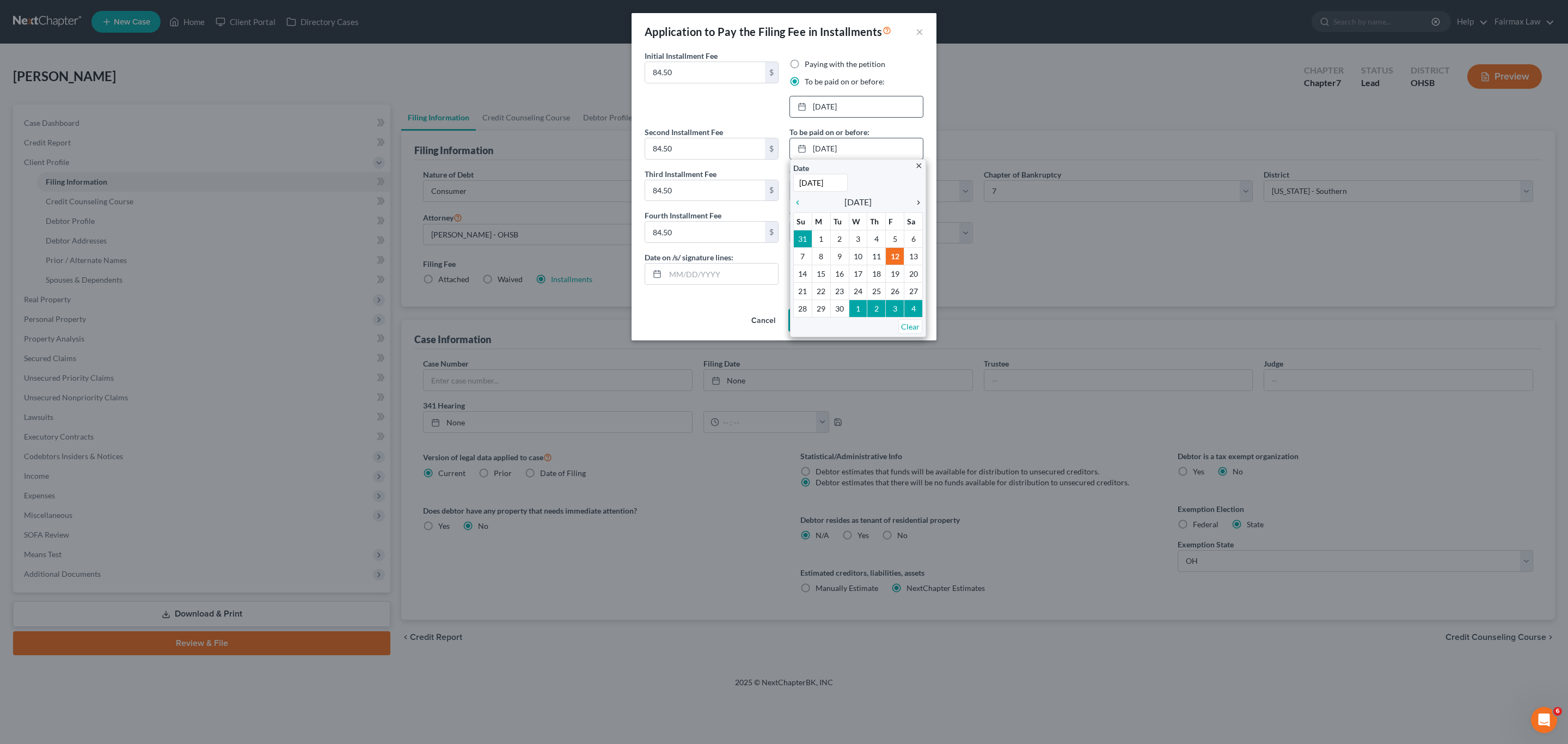
click at [918, 203] on icon "chevron_right" at bounding box center [915, 203] width 14 height 9
click at [917, 203] on icon "chevron_right" at bounding box center [915, 203] width 14 height 9
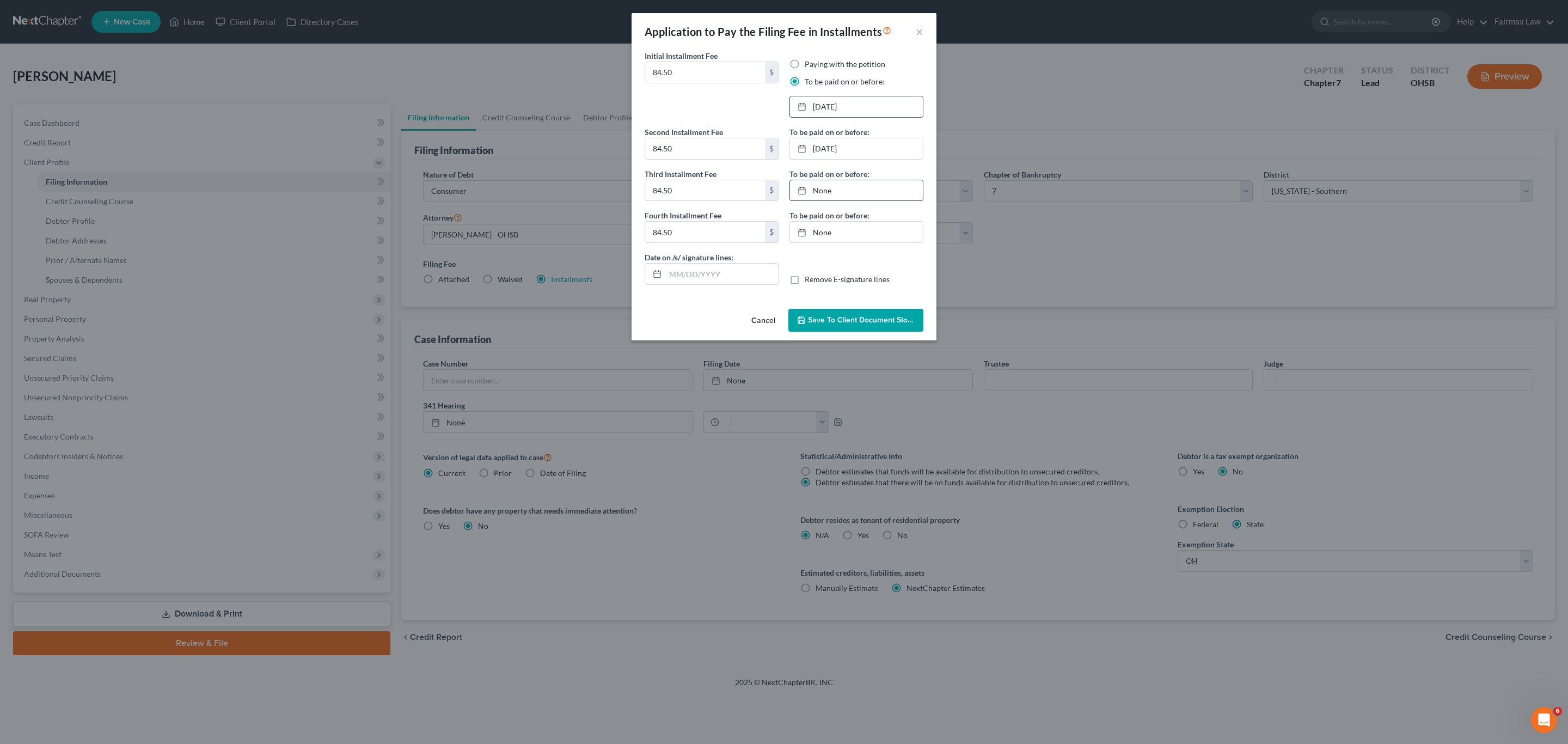
drag, startPoint x: 825, startPoint y: 195, endPoint x: 897, endPoint y: 214, distance: 74.5
click at [825, 194] on link "None" at bounding box center [856, 191] width 133 height 21
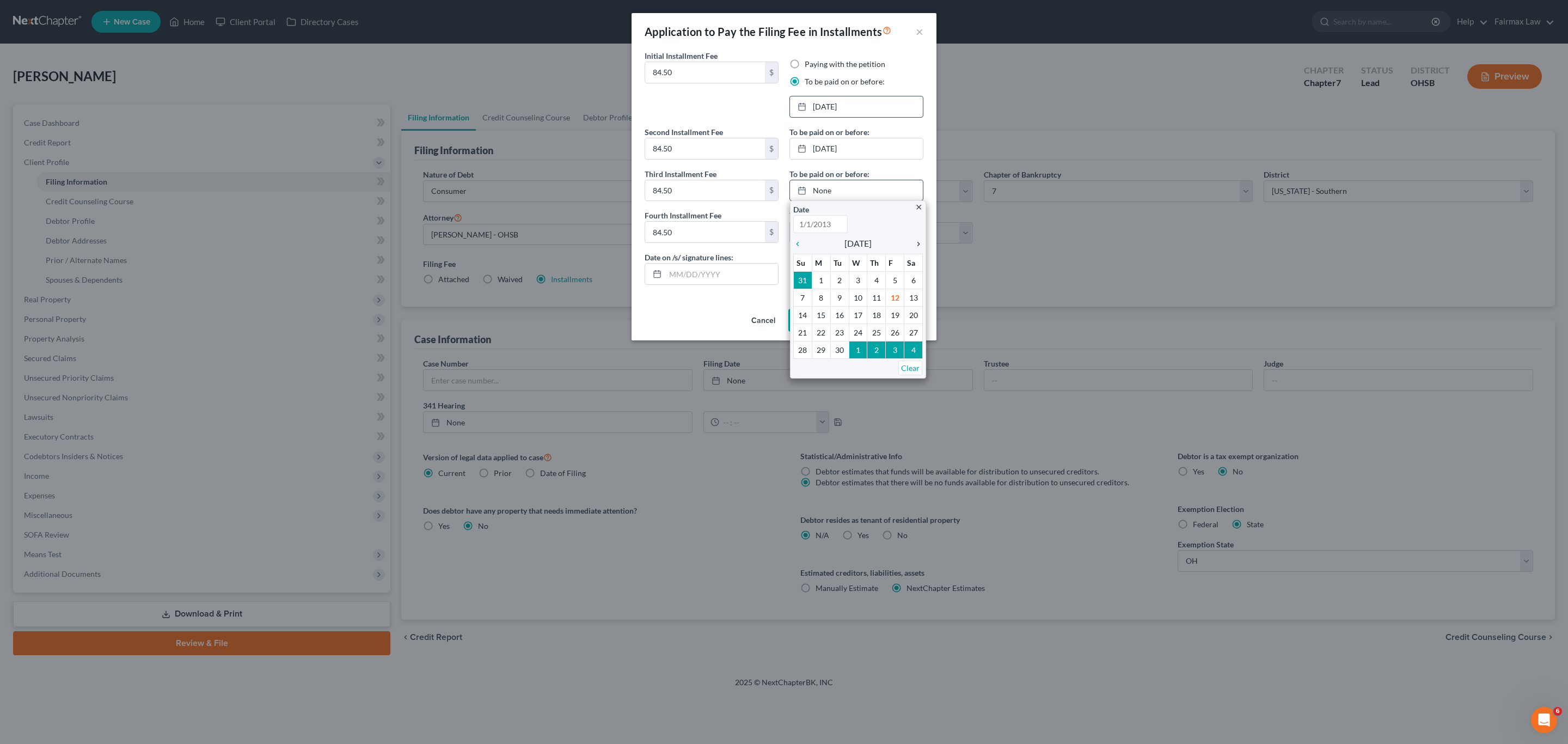
click at [917, 247] on icon "chevron_right" at bounding box center [915, 244] width 14 height 9
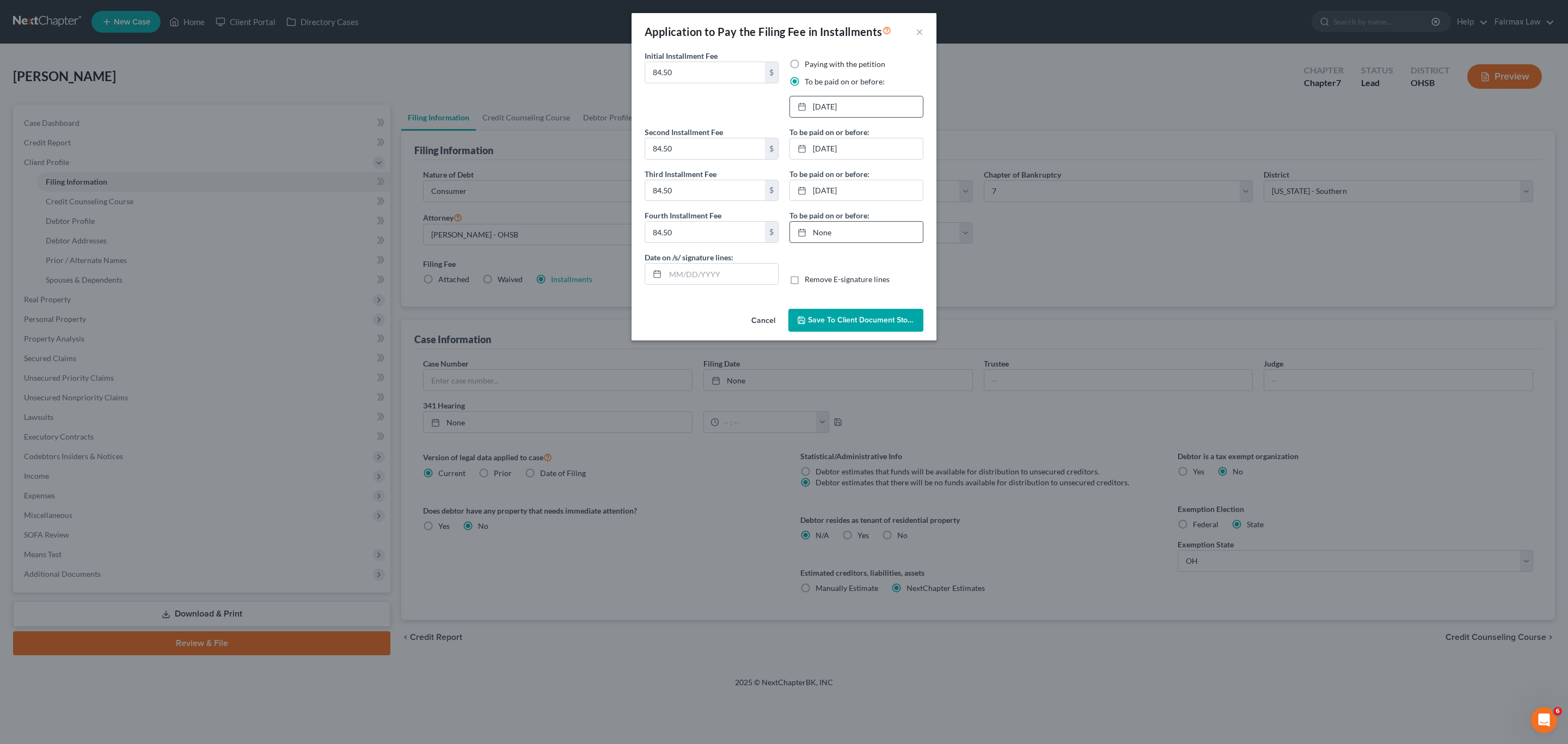
drag, startPoint x: 817, startPoint y: 241, endPoint x: 920, endPoint y: 252, distance: 103.6
click at [817, 240] on link "None" at bounding box center [856, 232] width 133 height 21
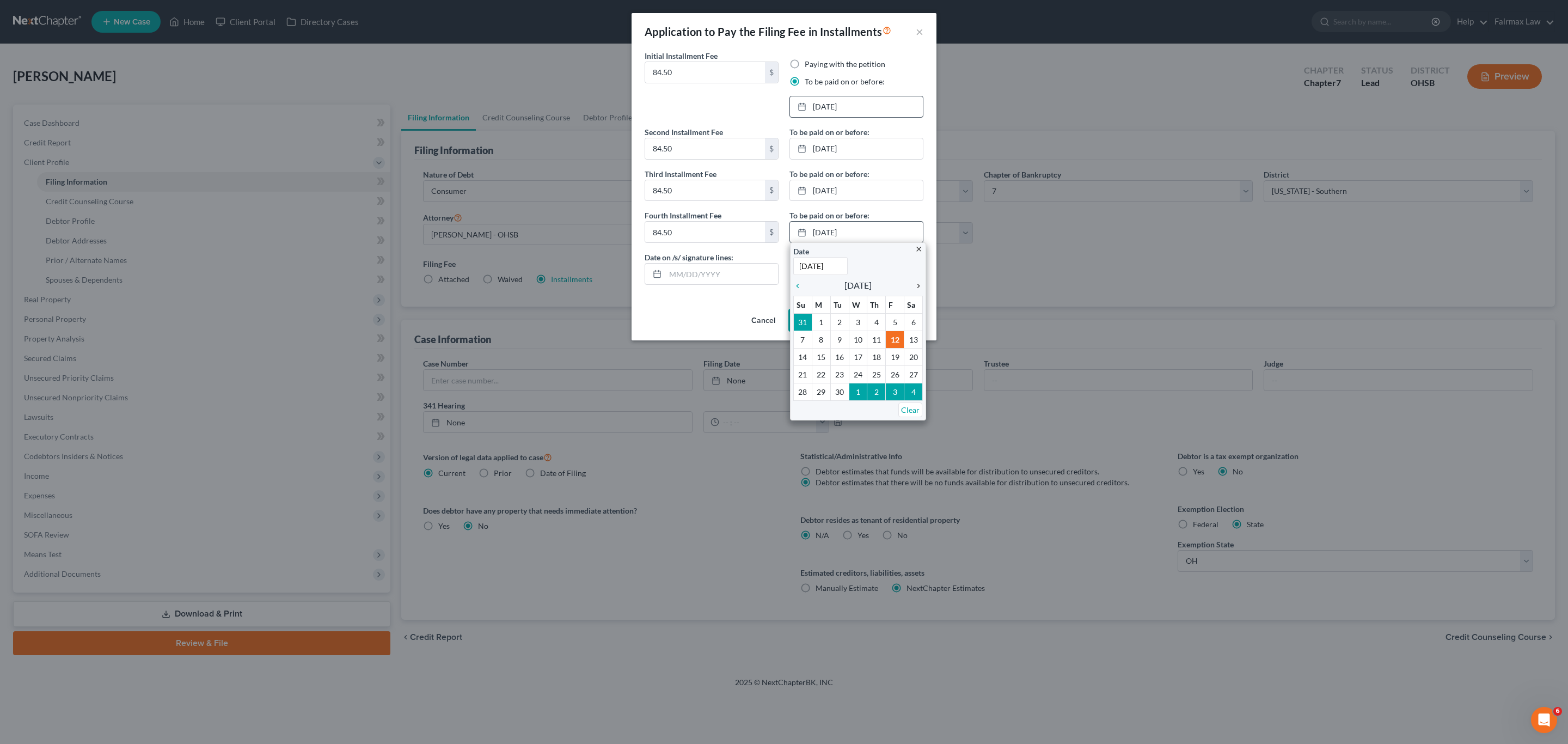
click at [917, 285] on icon "chevron_right" at bounding box center [915, 286] width 14 height 9
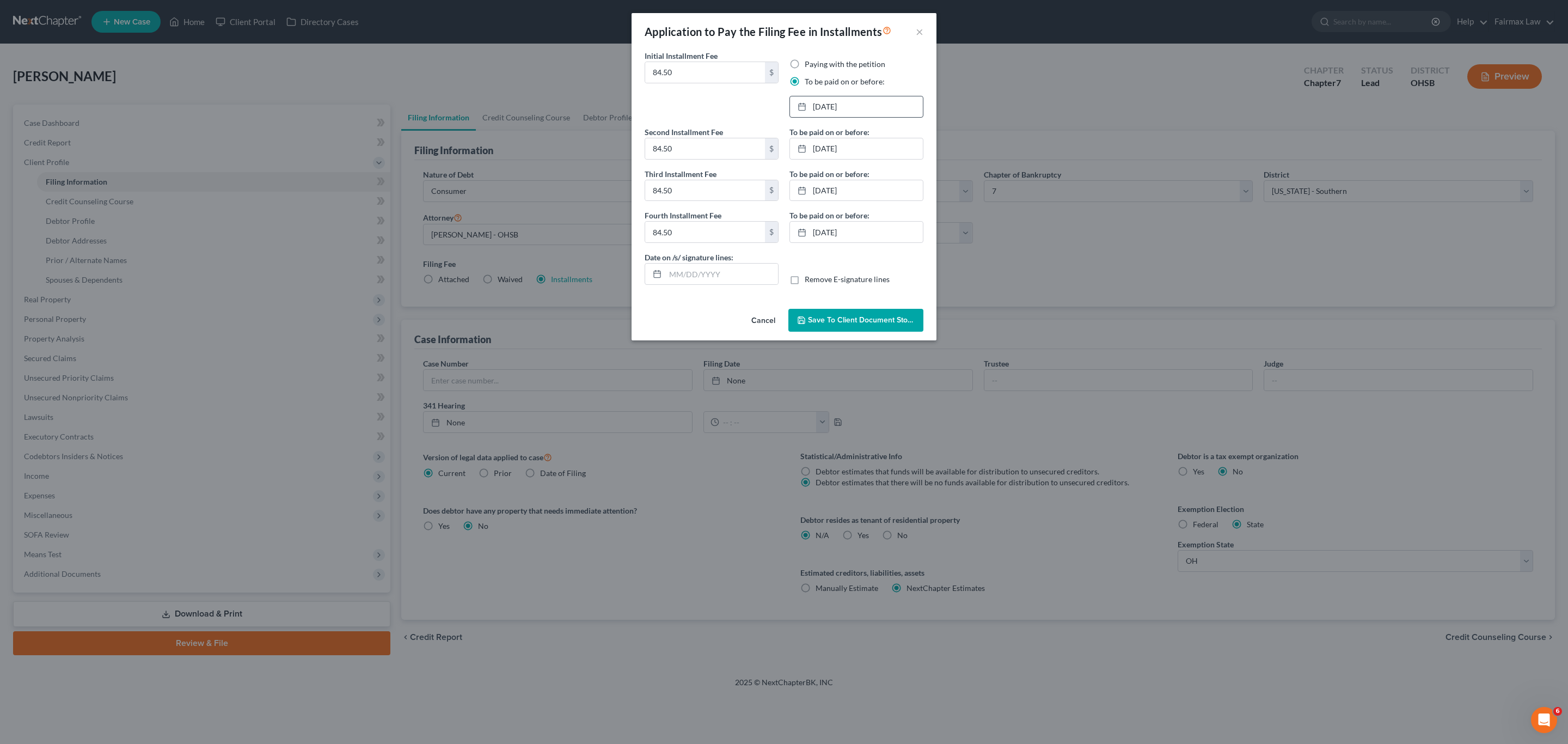
click at [846, 324] on span "Save to Client Document Storage" at bounding box center [865, 320] width 115 height 10
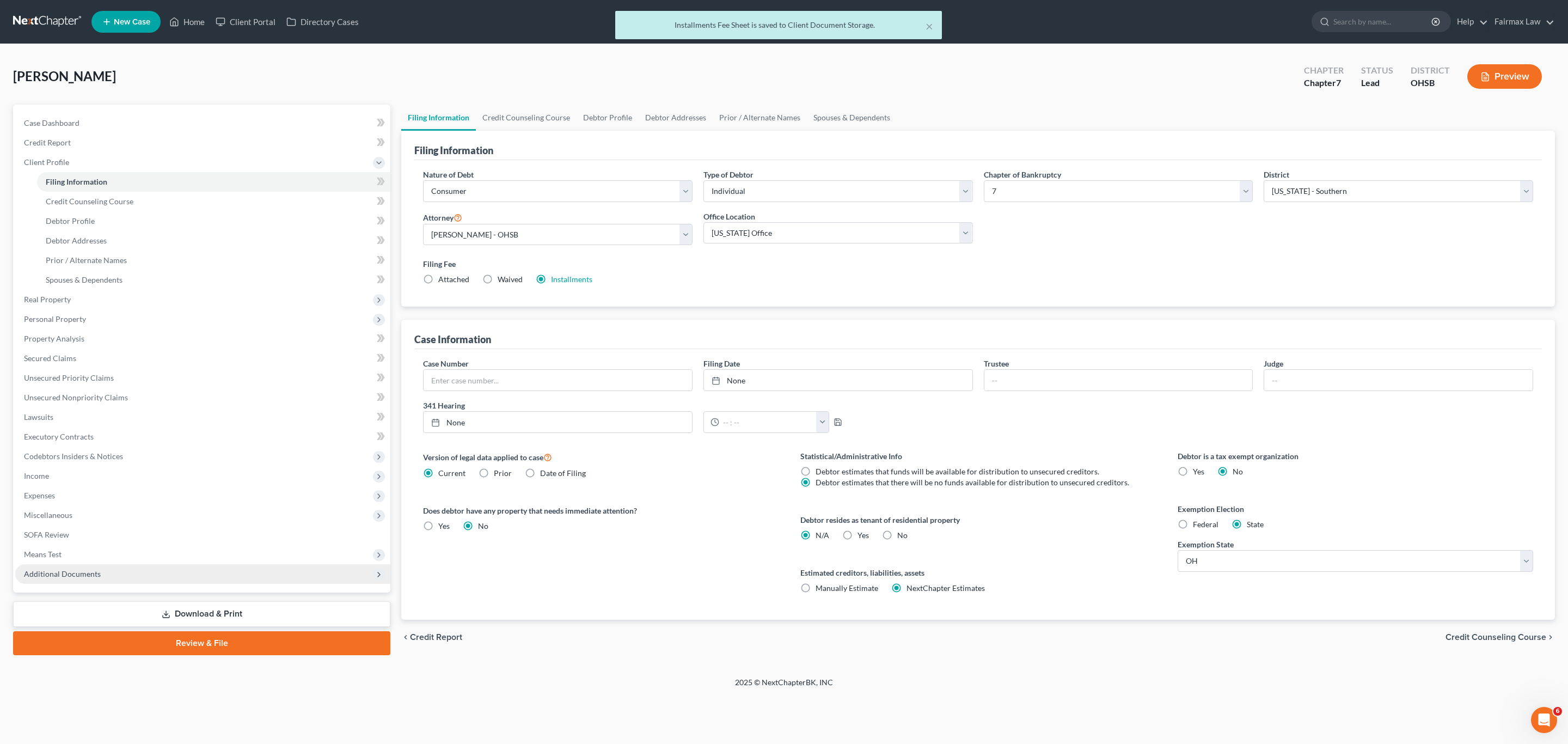
click at [96, 496] on span "Additional Documents" at bounding box center [62, 574] width 77 height 10
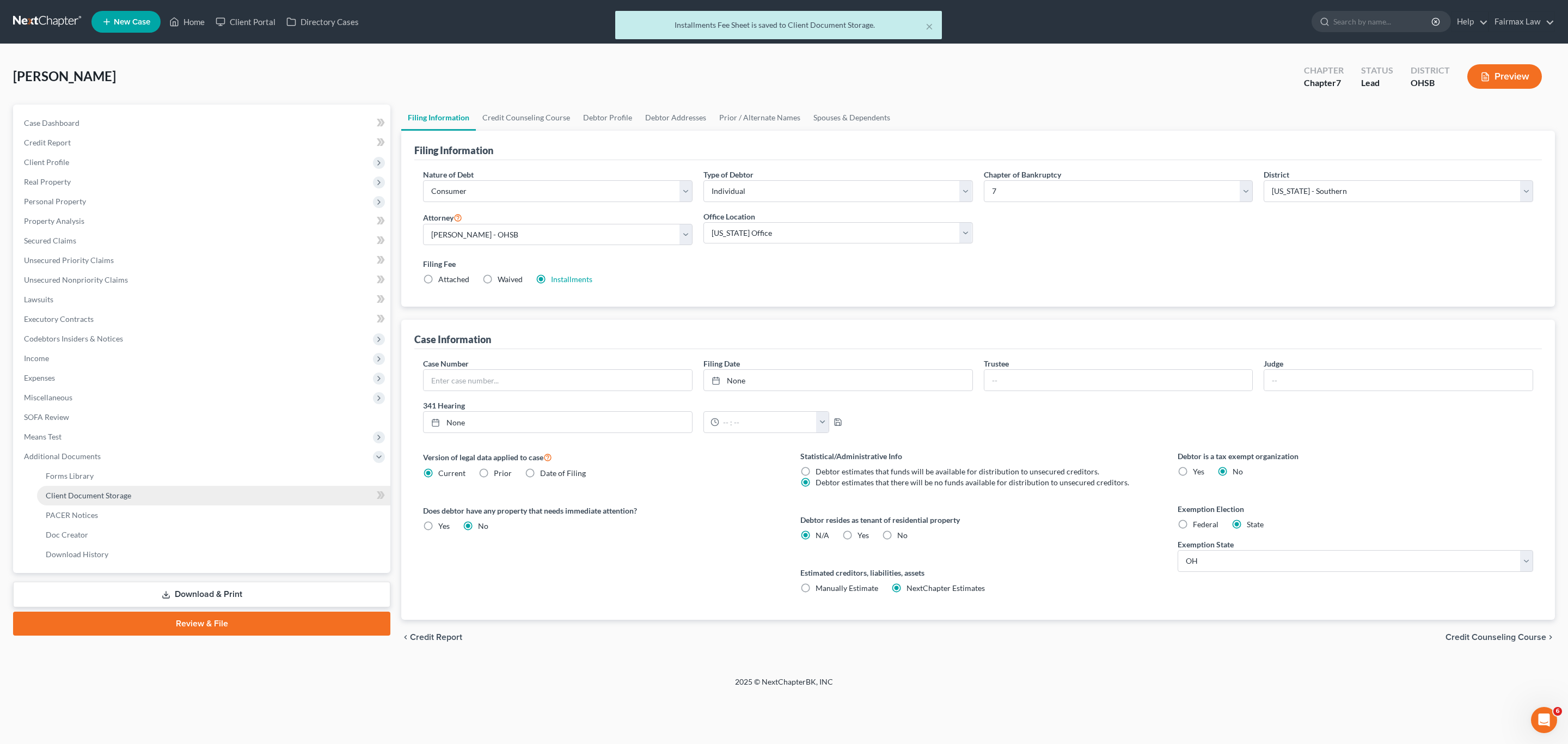
click at [139, 496] on link "Client Document Storage" at bounding box center [213, 495] width 353 height 20
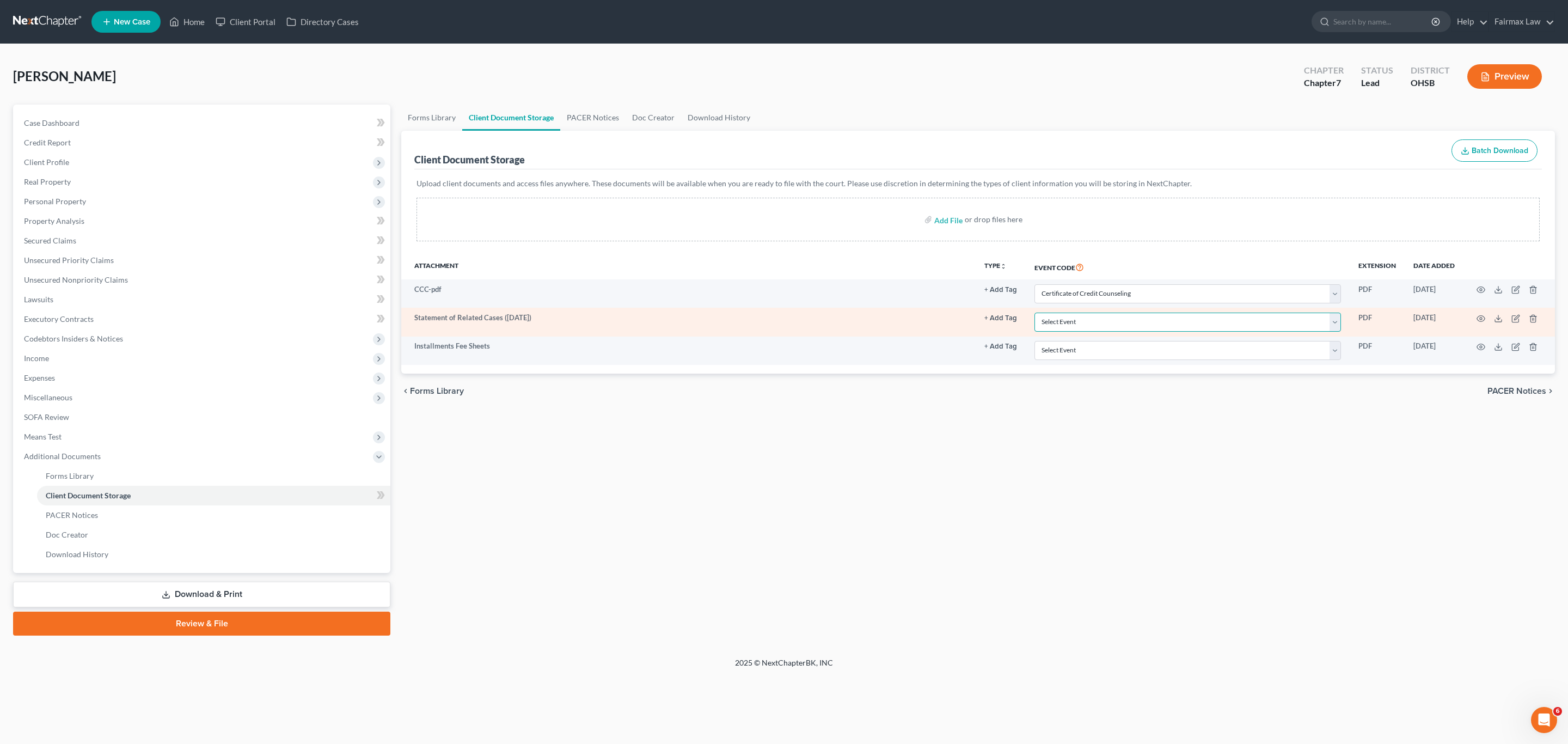
click at [1036, 327] on select "Select Event 20 Largest Unsecured Creditors Amended Document Amended List of Cr…" at bounding box center [1188, 322] width 307 height 19
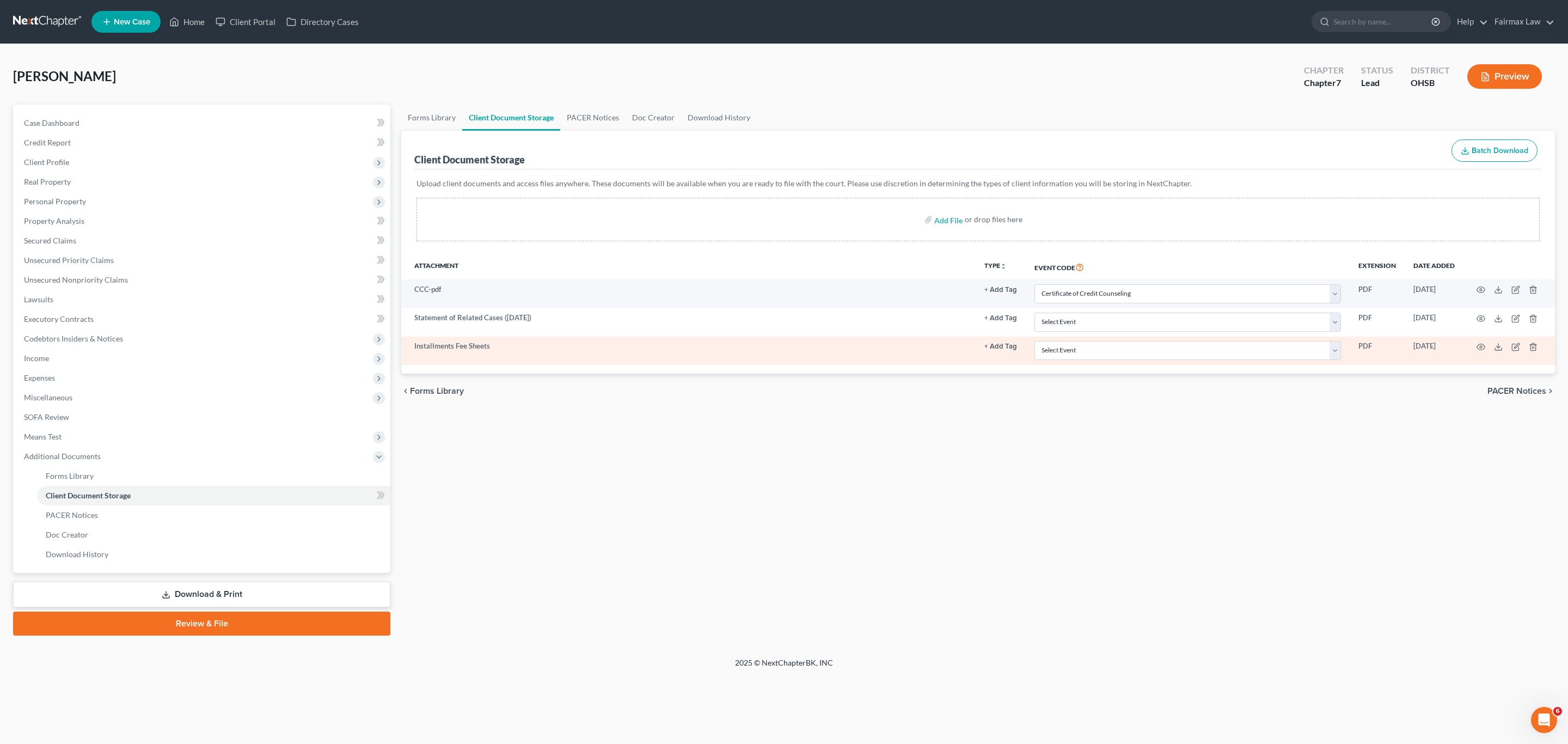
drag, startPoint x: 905, startPoint y: 376, endPoint x: 1039, endPoint y: 363, distance: 134.6
click at [905, 373] on div "Attachment TYPE unfold_more NONE 341 Hearing Notice Proof of Claim Receipt of I…" at bounding box center [978, 314] width 1154 height 119
click at [1036, 358] on select "Select Event 20 Largest Unsecured Creditors Amended Document Amended List of Cr…" at bounding box center [1188, 351] width 307 height 19
click at [1035, 343] on select "Select Event 20 Largest Unsecured Creditors Amended Document Amended List of Cr…" at bounding box center [1188, 351] width 307 height 19
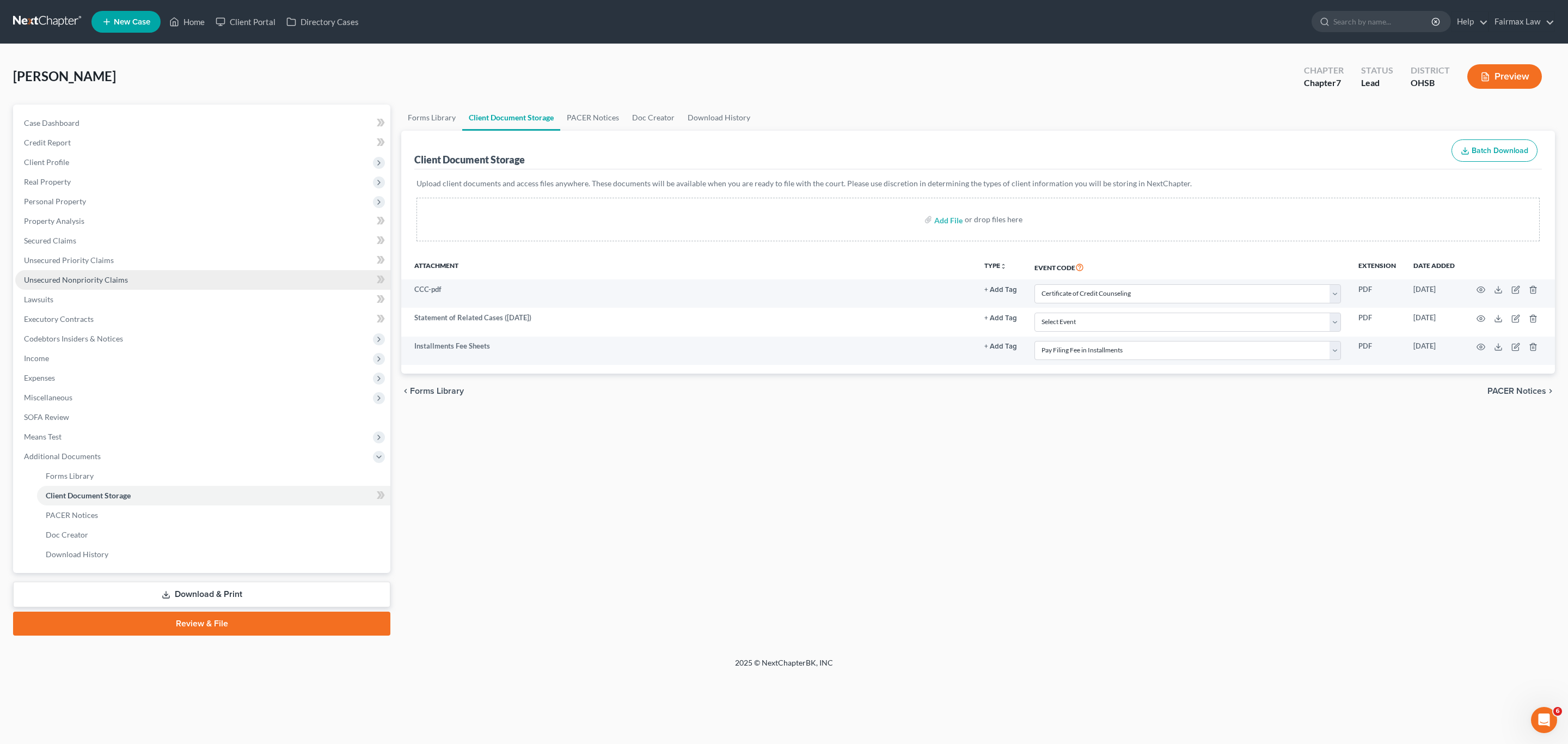
click at [82, 274] on link "Unsecured Nonpriority Claims" at bounding box center [203, 280] width 375 height 20
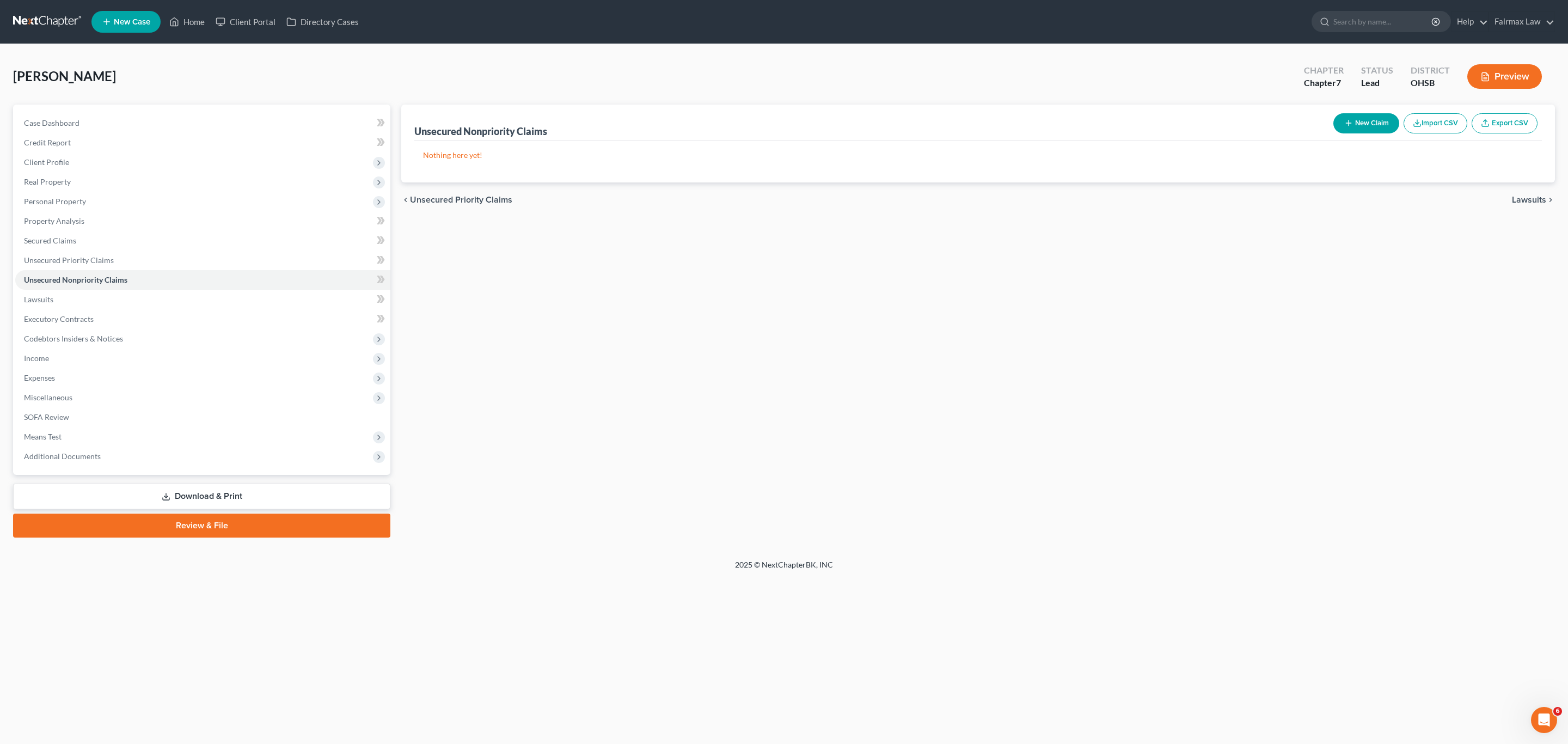
click at [1036, 122] on button "Import CSV" at bounding box center [1435, 123] width 64 height 20
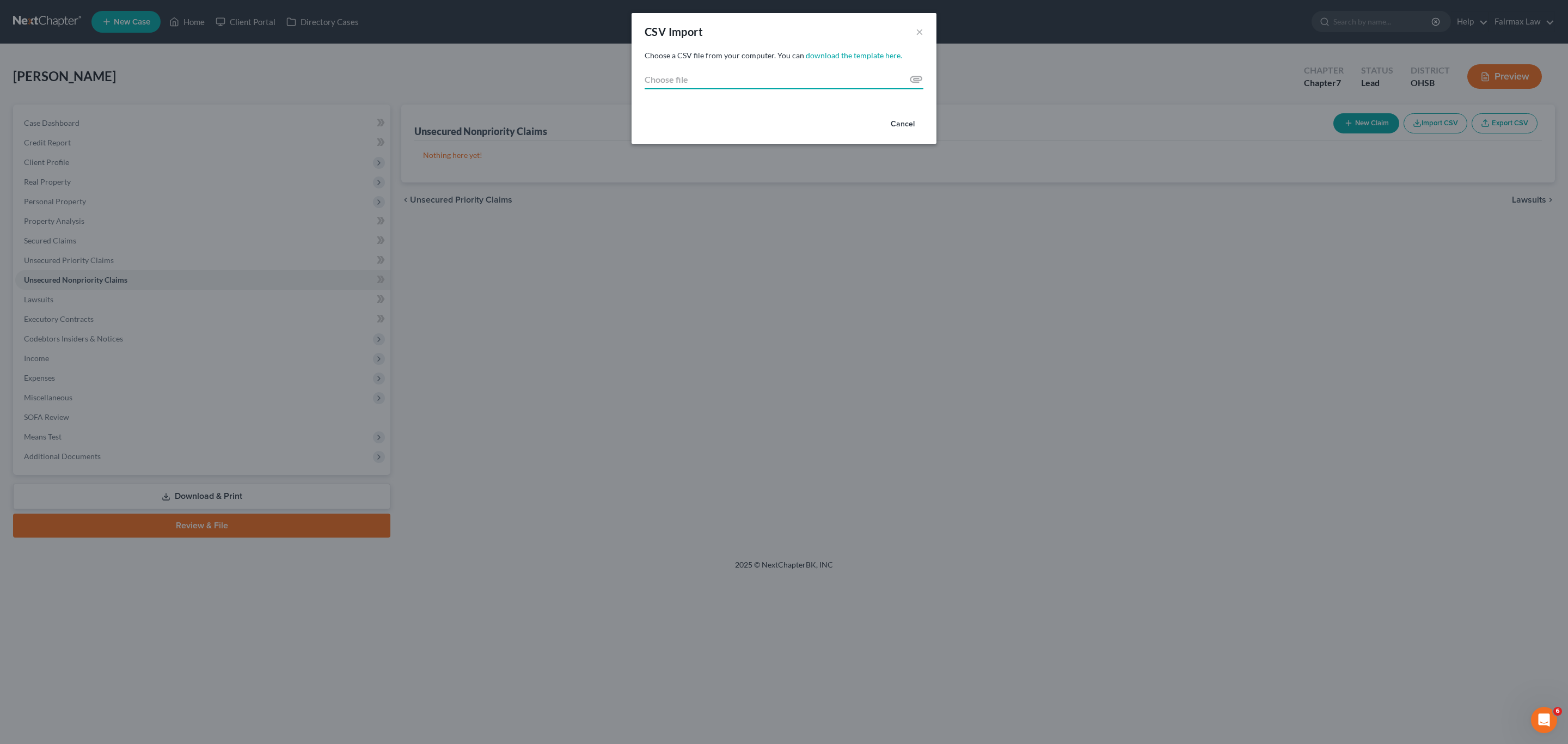
click at [920, 77] on input "Choose file" at bounding box center [784, 79] width 279 height 20
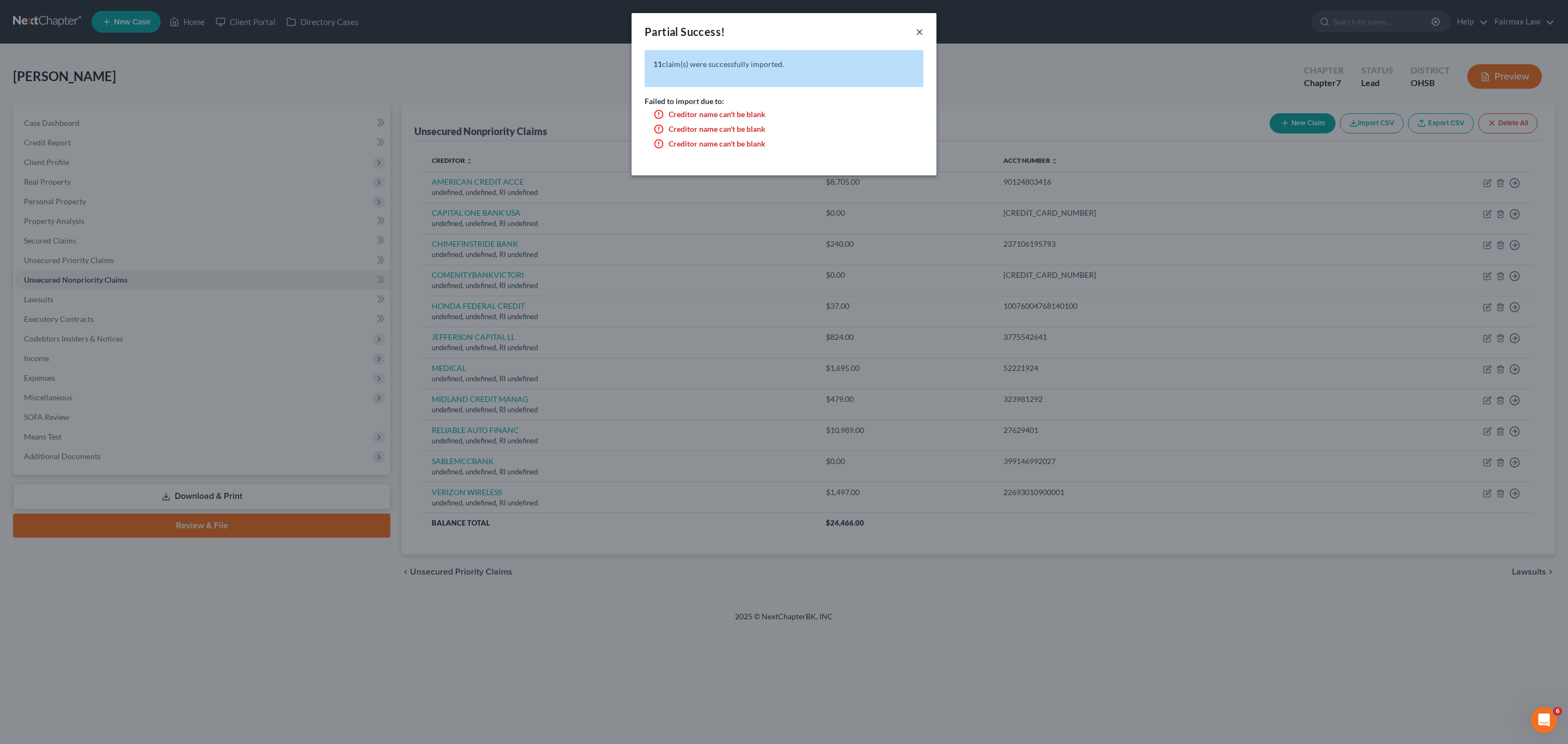
click at [922, 28] on button "×" at bounding box center [920, 32] width 7 height 13
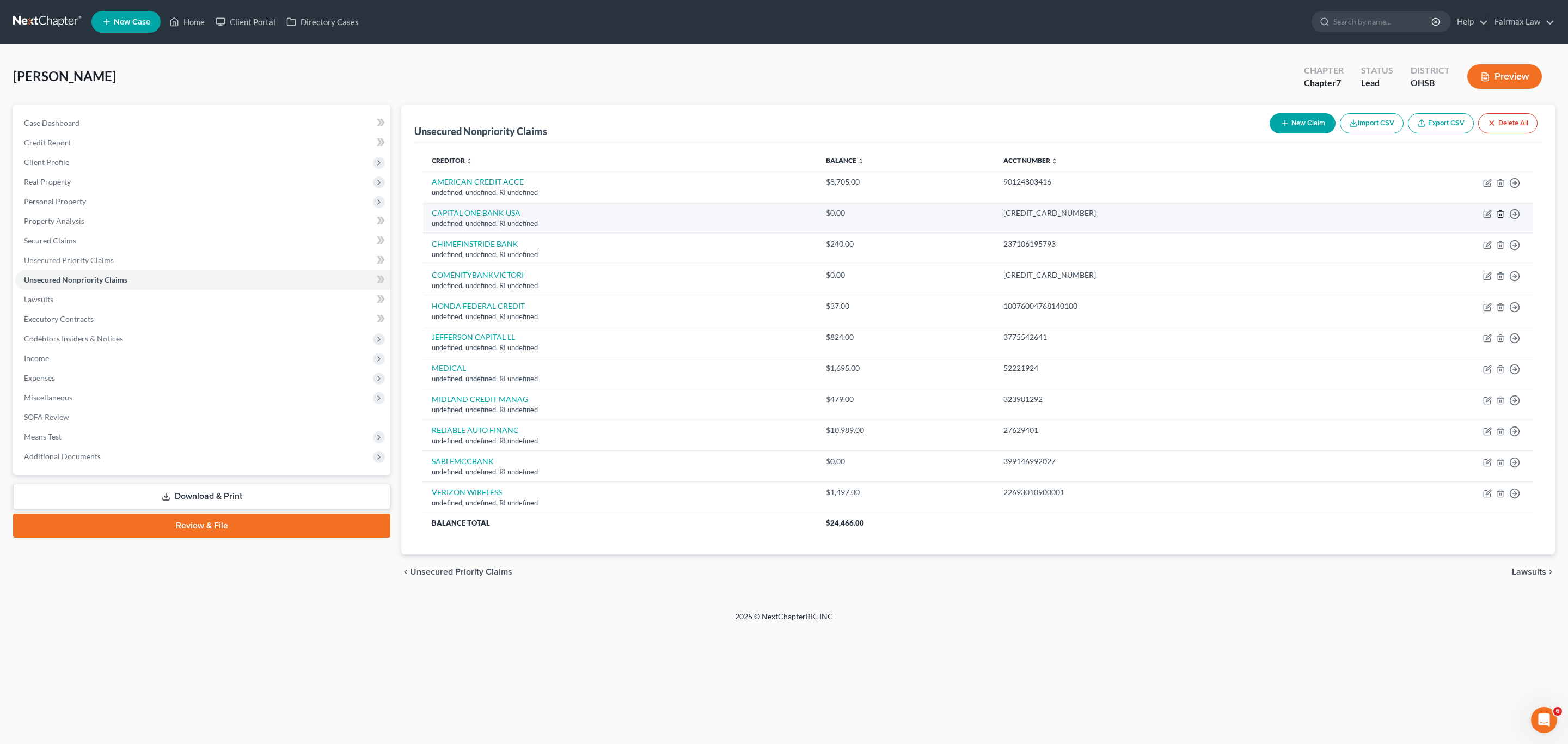
click at [1036, 216] on icon "button" at bounding box center [1500, 214] width 5 height 7
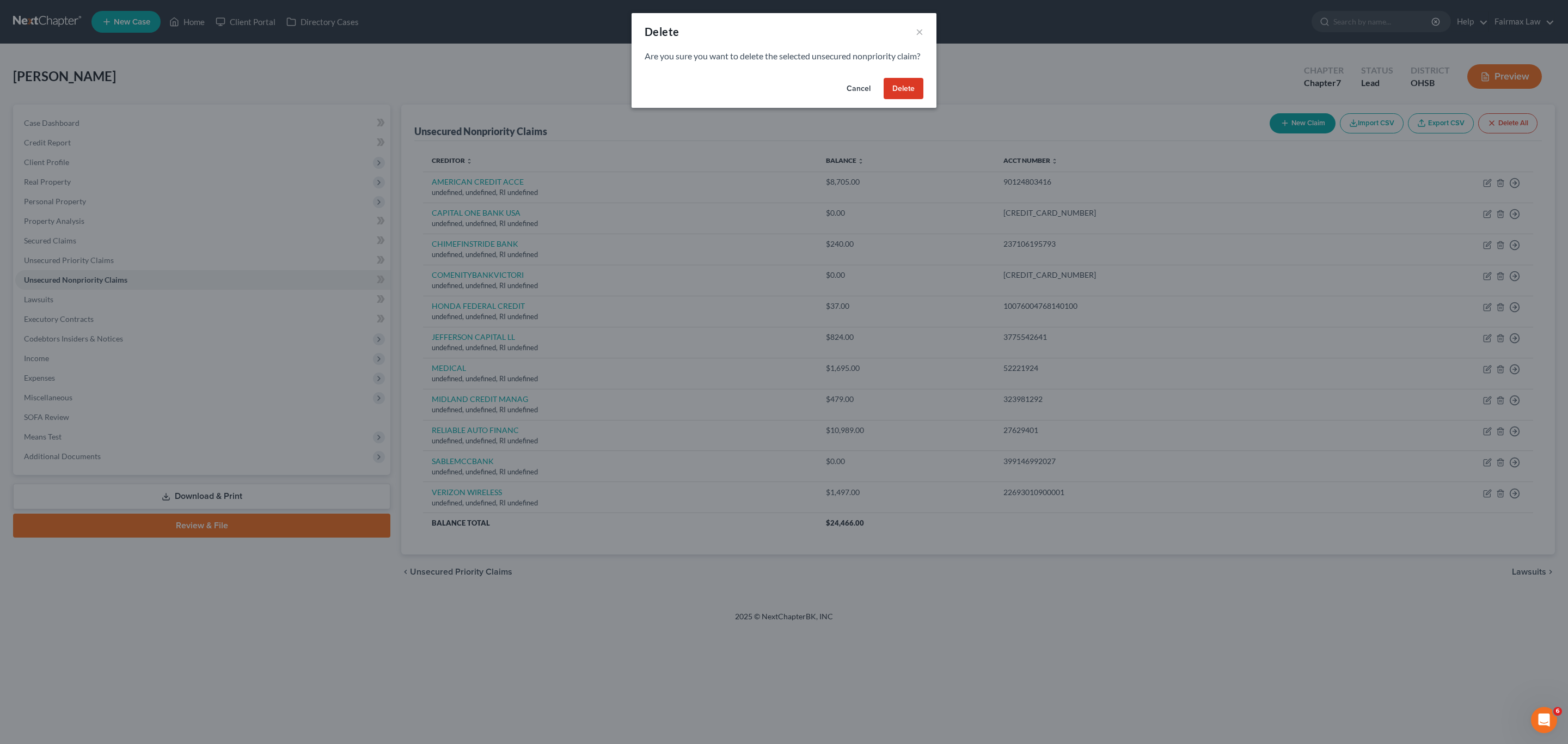
click at [899, 100] on button "Delete" at bounding box center [904, 89] width 40 height 22
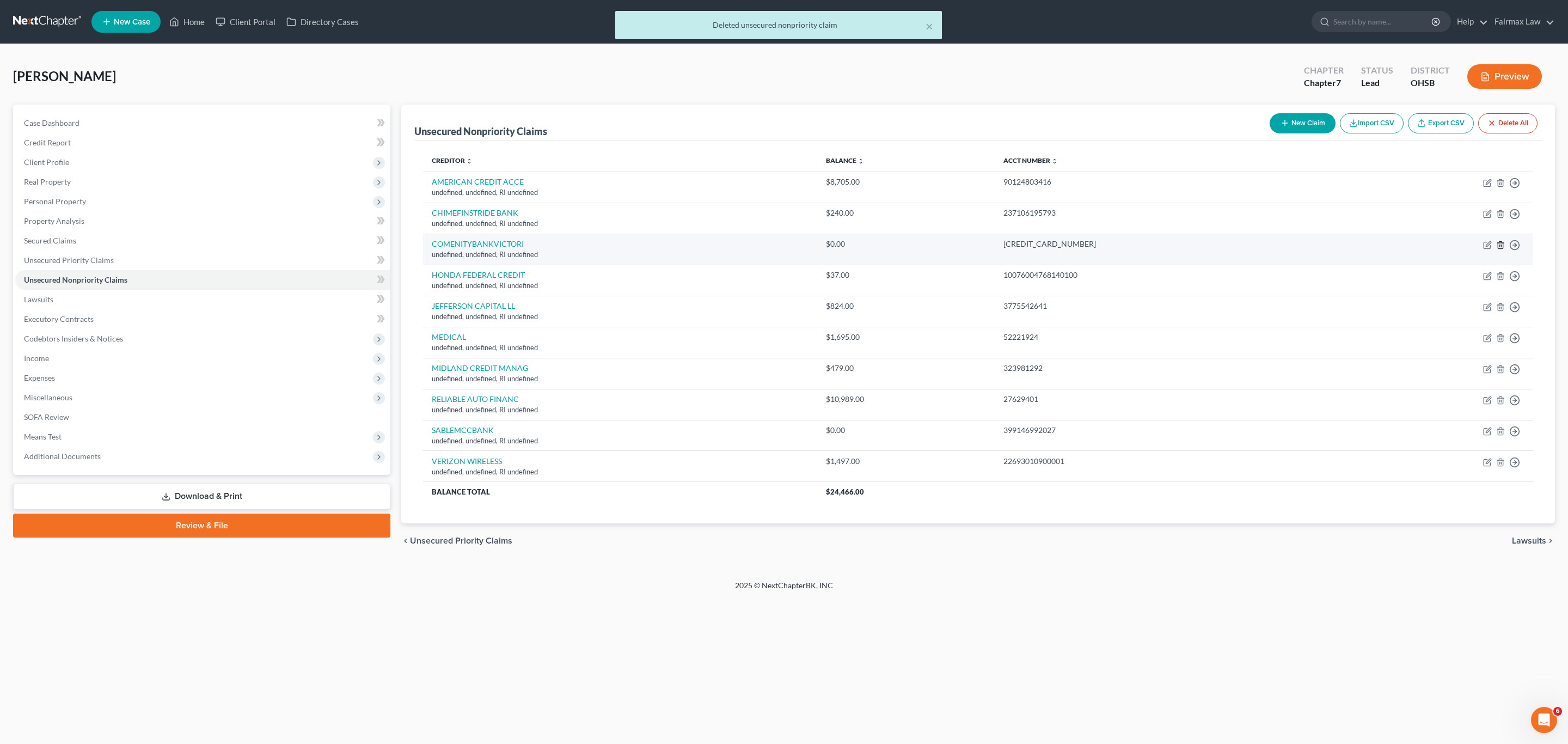
click at [1036, 247] on icon "button" at bounding box center [1501, 245] width 9 height 9
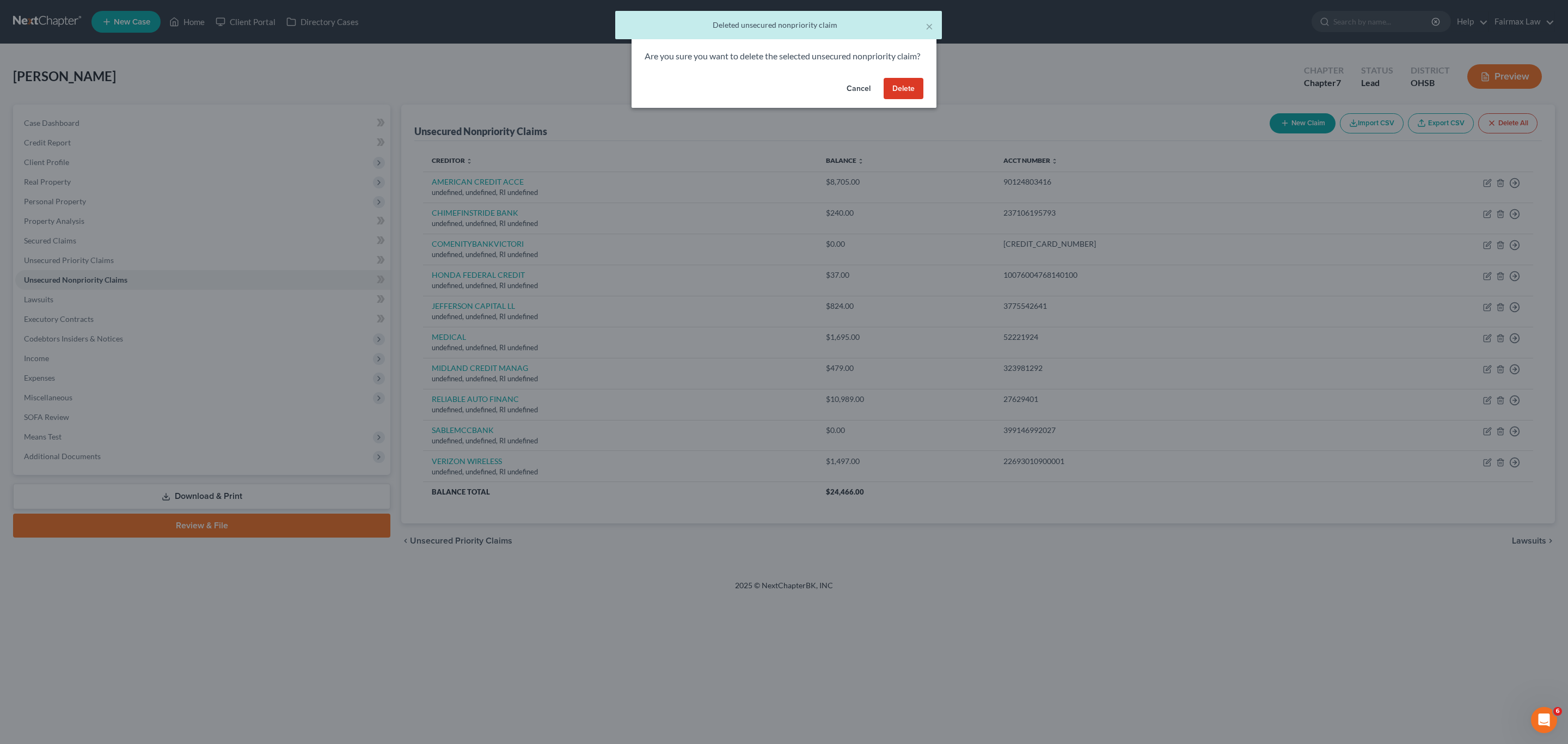
click at [899, 98] on button "Delete" at bounding box center [904, 89] width 40 height 22
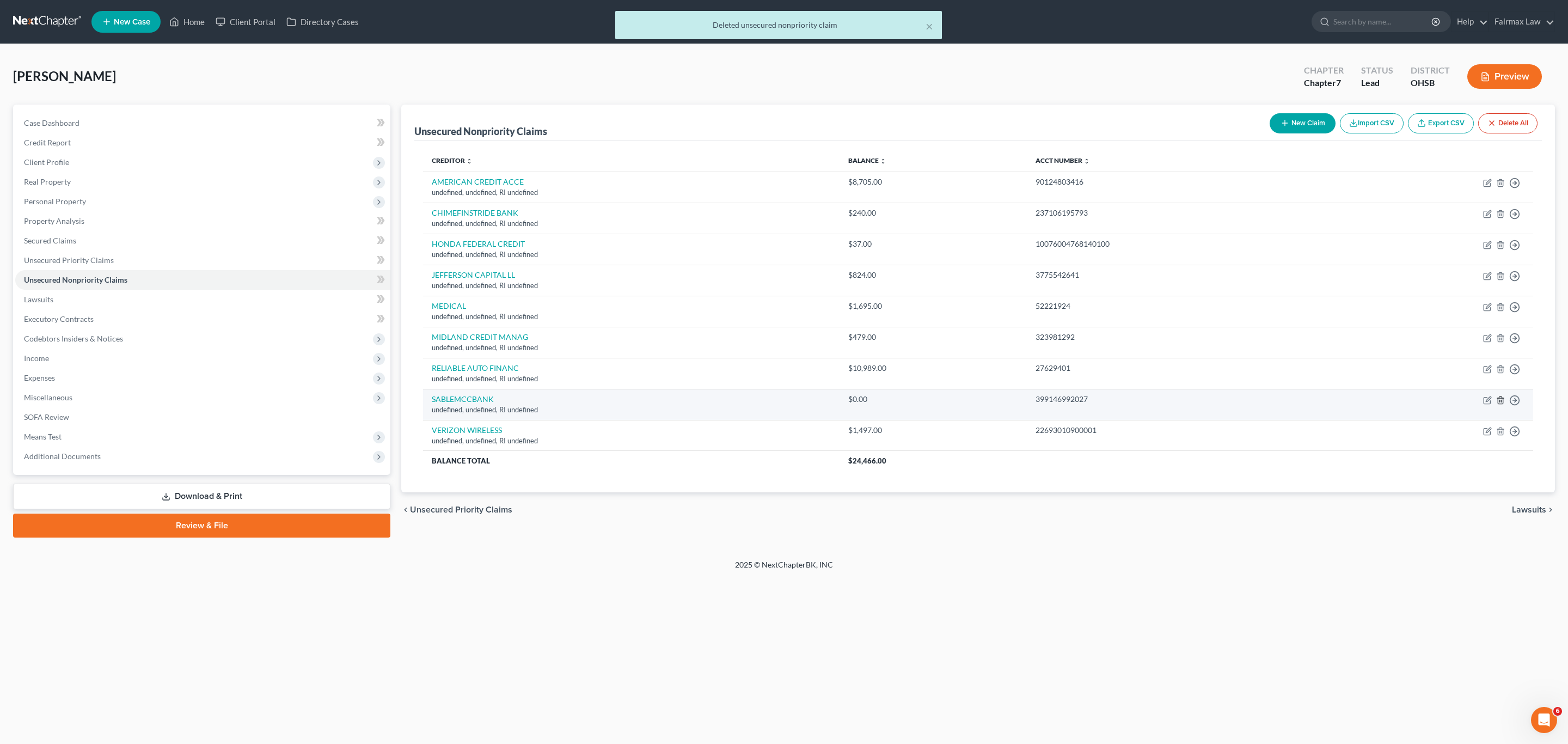
click at [1036, 401] on icon "button" at bounding box center [1500, 400] width 5 height 7
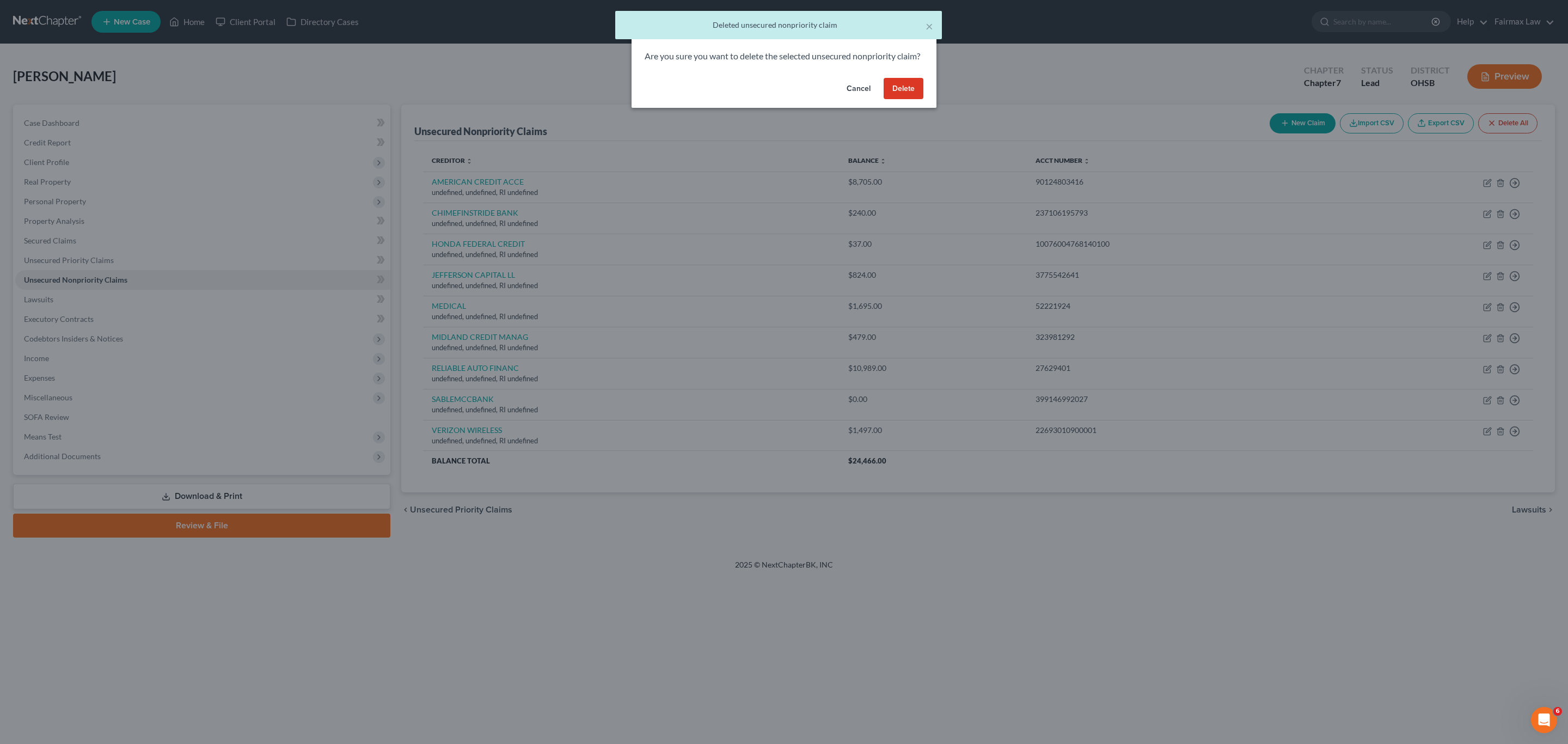
click at [893, 100] on button "Delete" at bounding box center [904, 89] width 40 height 22
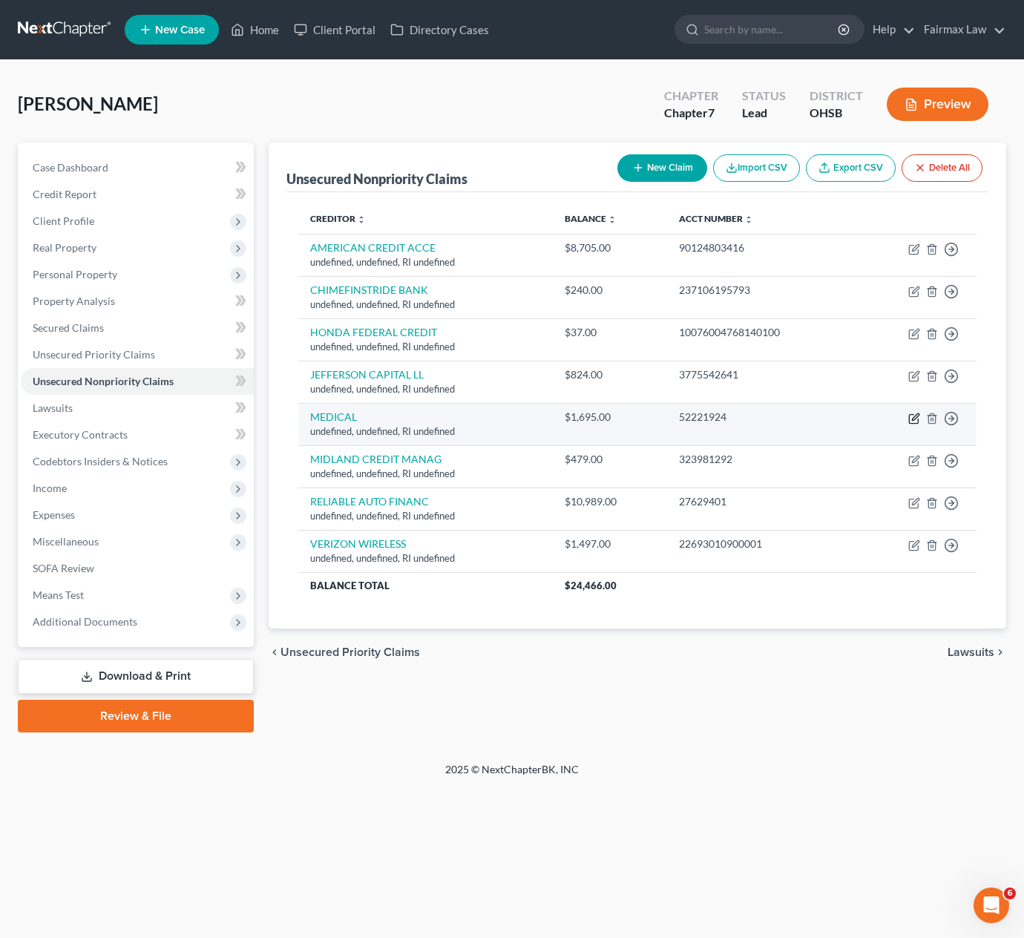
click at [914, 419] on icon "button" at bounding box center [915, 419] width 12 height 12
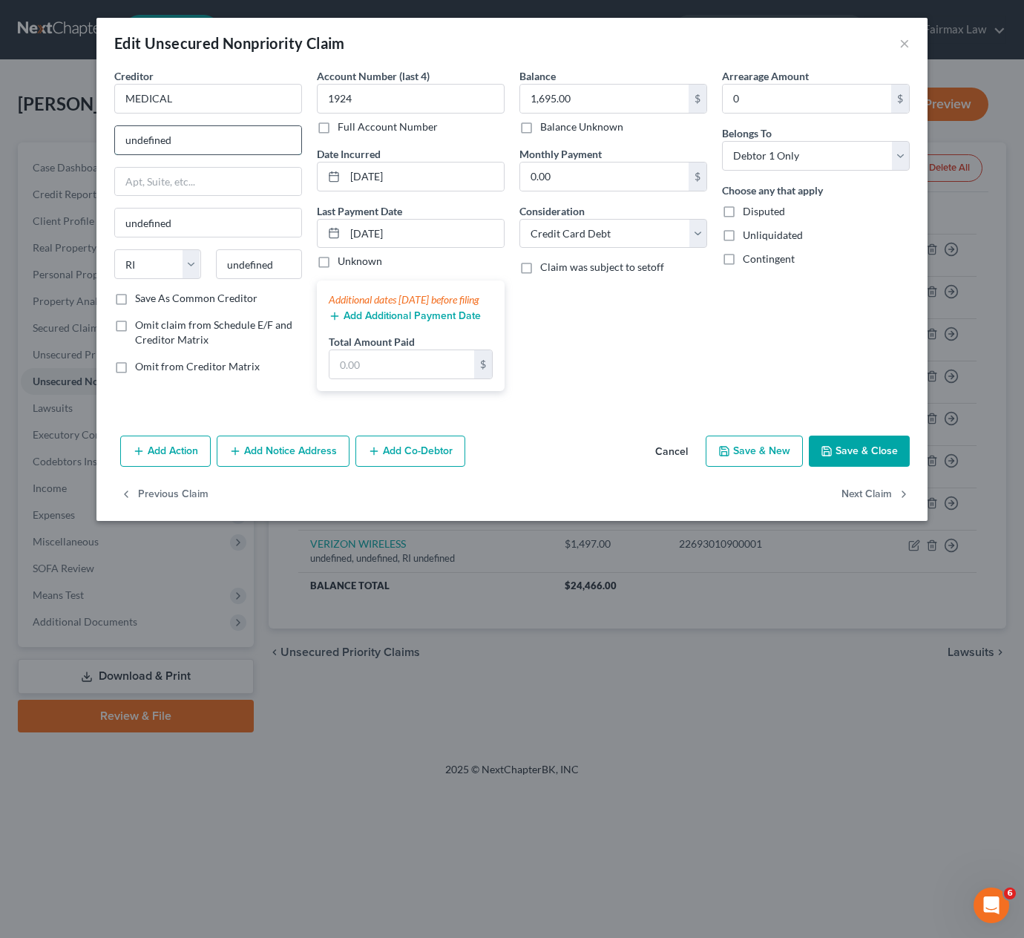
click at [214, 136] on input "undefined" at bounding box center [208, 140] width 186 height 28
click at [216, 136] on input "undefined" at bounding box center [208, 140] width 186 height 28
paste input "MID [US_STATE] EMER SVC LLC"
drag, startPoint x: 252, startPoint y: 143, endPoint x: 107, endPoint y: 147, distance: 145.6
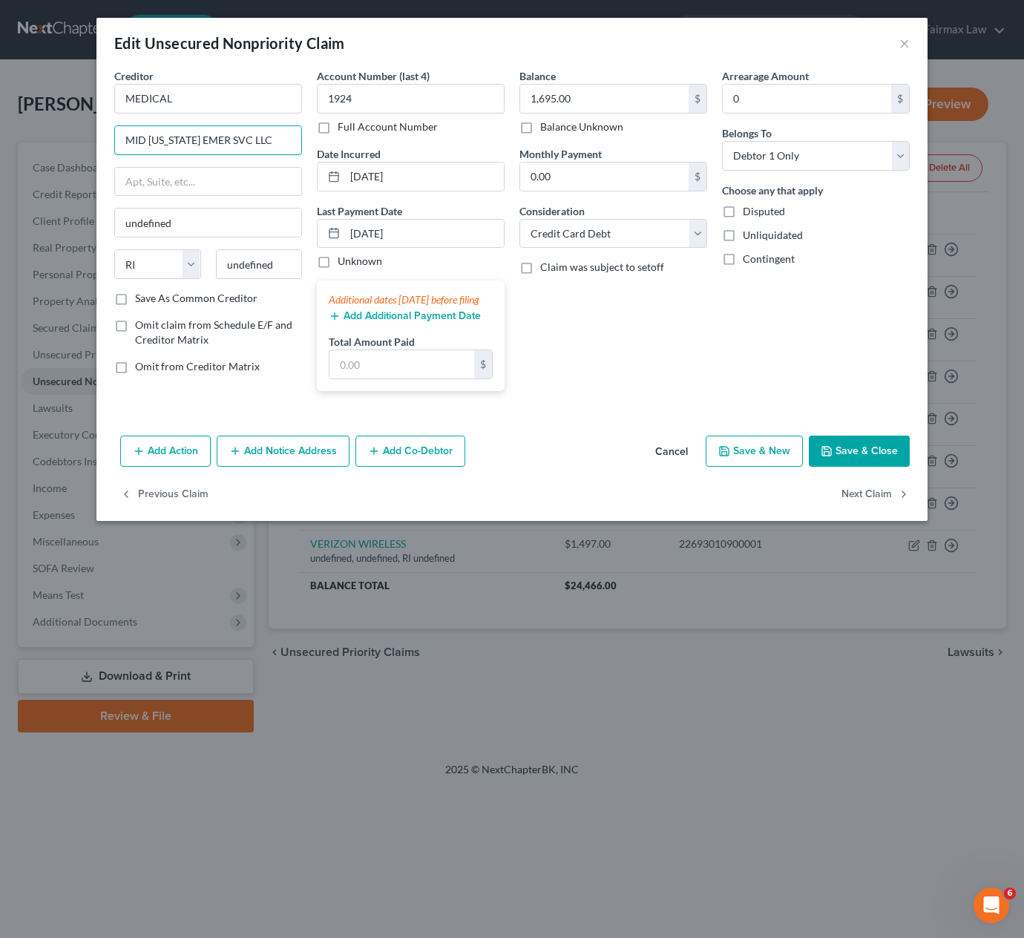
click at [107, 146] on div "Creditor * MEDICAL MID [US_STATE] EMER SVC LLC undefined State [US_STATE] AK AR…" at bounding box center [208, 235] width 203 height 335
click at [199, 89] on input "MEDICAL" at bounding box center [208, 99] width 188 height 30
paste input "MID [US_STATE] EMER SVC LLC"
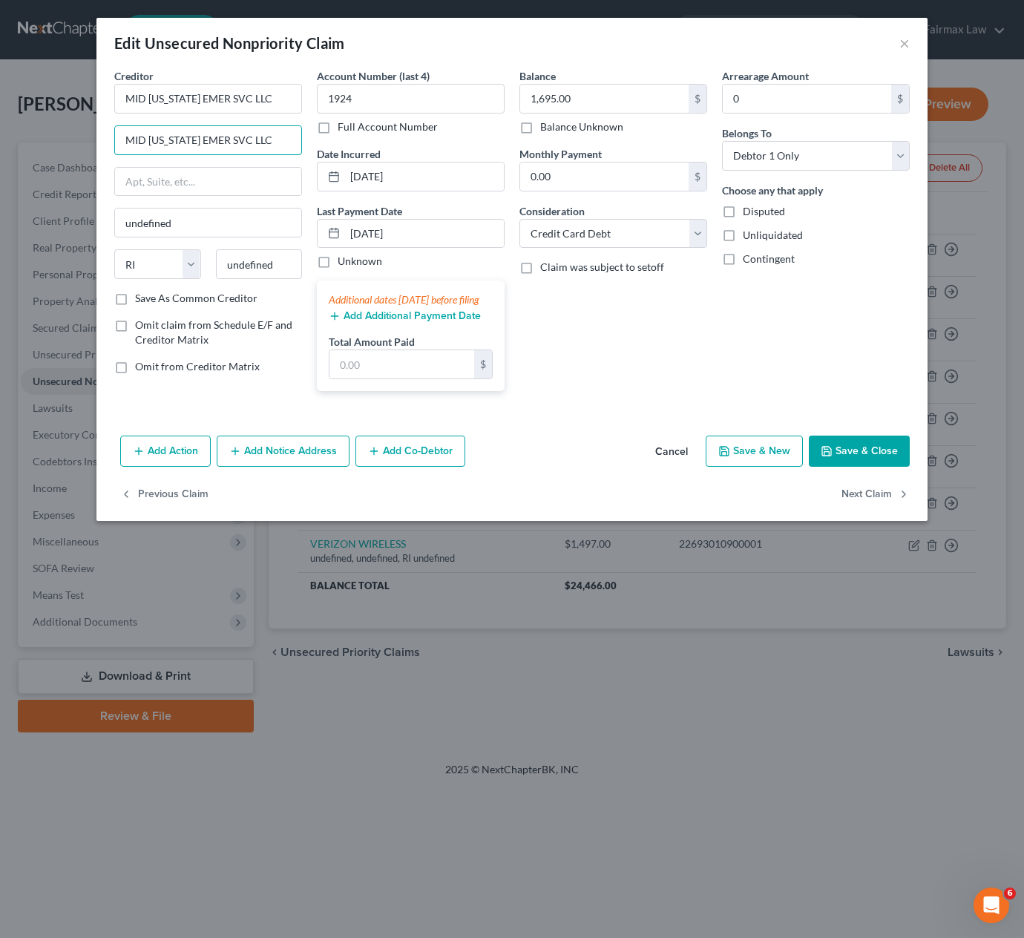
drag, startPoint x: 223, startPoint y: 148, endPoint x: 114, endPoint y: 165, distance: 110.5
click at [114, 165] on div "Creditor * MID [US_STATE] EMER SVC LLC MID [US_STATE] EMER SVC LLC undefined St…" at bounding box center [208, 179] width 188 height 223
drag, startPoint x: 256, startPoint y: 103, endPoint x: 111, endPoint y: 97, distance: 144.9
click at [111, 97] on div "Creditor * MID [US_STATE] EMER SVC LLC undefined State [US_STATE] AK AR AZ CA C…" at bounding box center [208, 235] width 203 height 335
click at [188, 143] on input "text" at bounding box center [208, 140] width 186 height 28
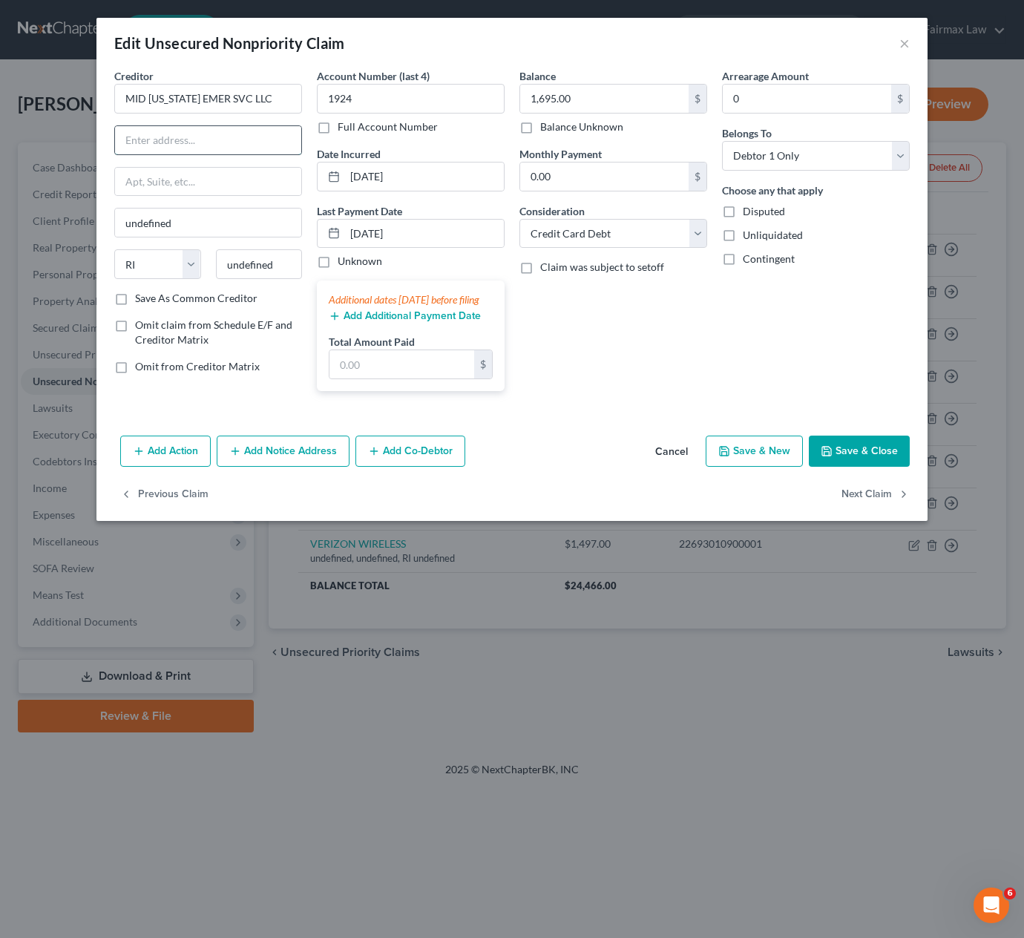
paste input "[STREET_ADDRESS]"
drag, startPoint x: 264, startPoint y: 140, endPoint x: 241, endPoint y: 161, distance: 30.5
click at [310, 141] on div "Creditor * MID [US_STATE] EMER SVC LLC [STREET_ADDRESS] undefined State [US_STA…" at bounding box center [512, 235] width 811 height 335
click at [256, 138] on input "[STREET_ADDRESS]" at bounding box center [208, 140] width 186 height 28
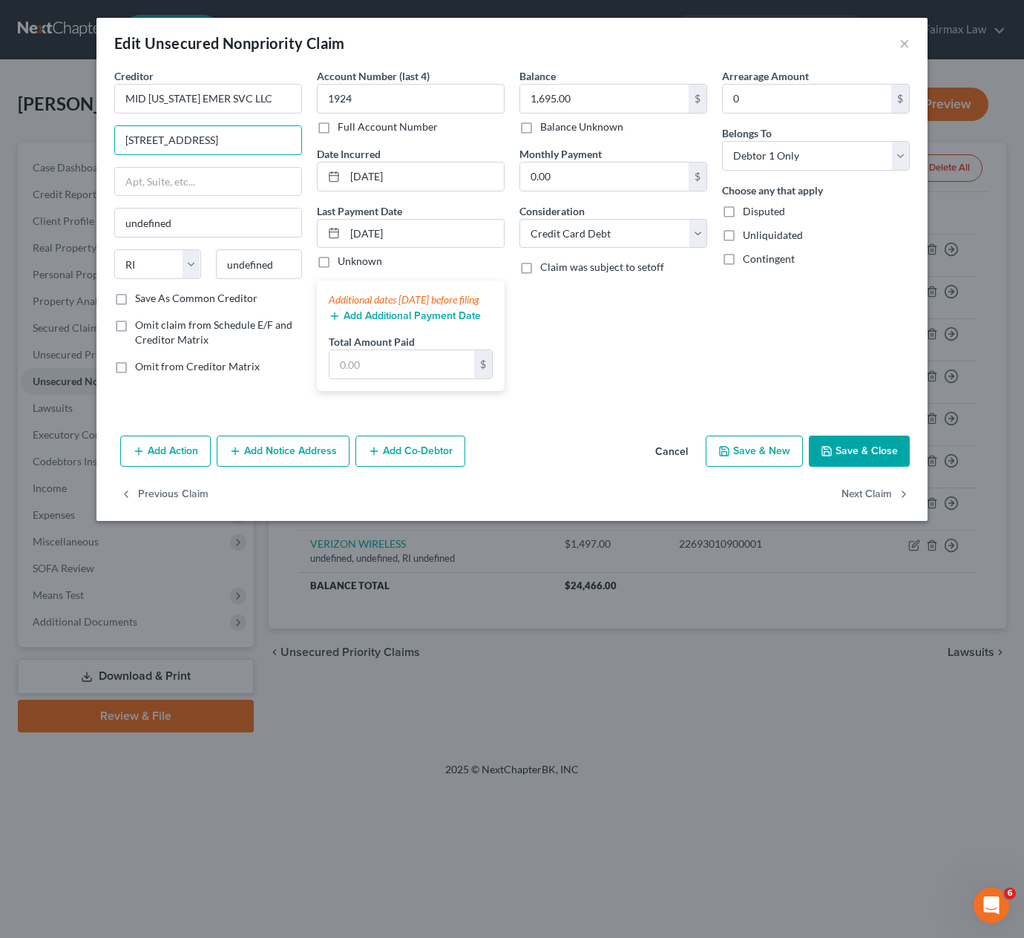
drag, startPoint x: 265, startPoint y: 139, endPoint x: 307, endPoint y: 148, distance: 43.2
click at [307, 148] on div "Creditor * MID [US_STATE] EMER SVC LLC [STREET_ADDRESS] undefined State [US_STA…" at bounding box center [208, 235] width 203 height 335
click at [279, 270] on input "undefined" at bounding box center [259, 264] width 87 height 30
click at [279, 269] on input "undefined" at bounding box center [259, 264] width 87 height 30
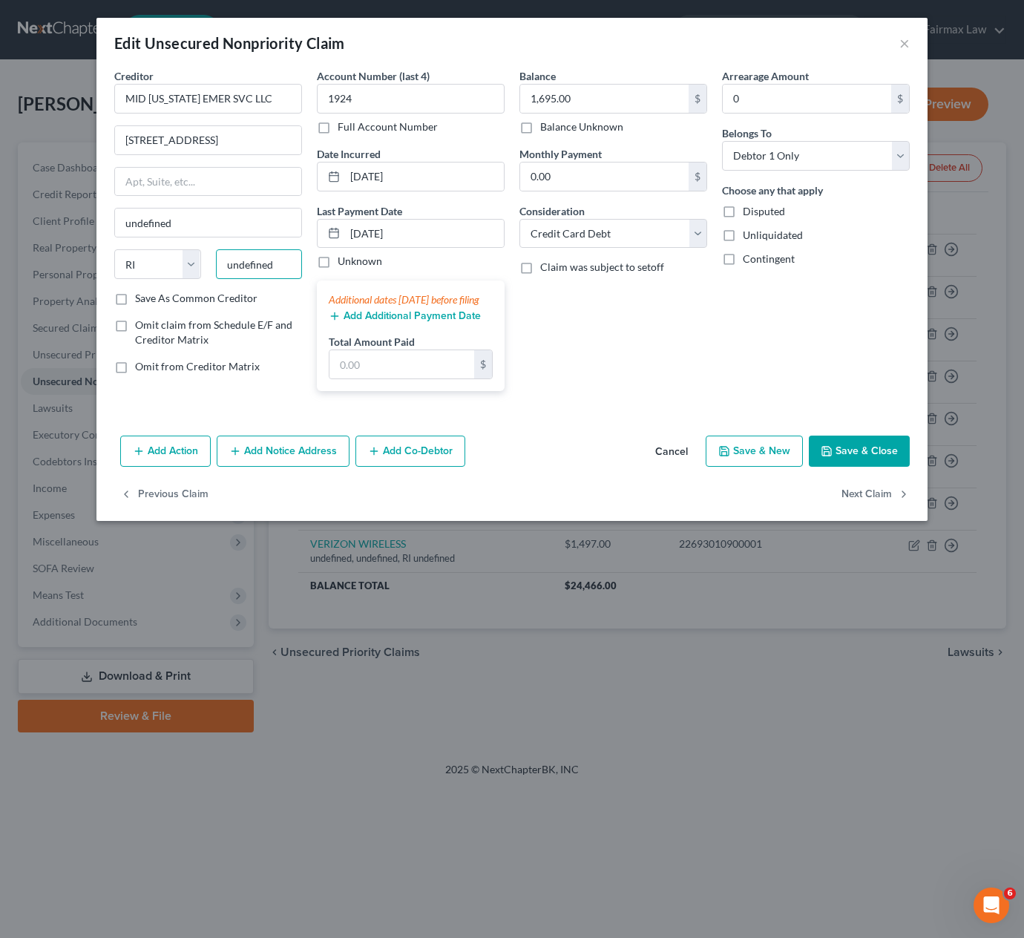
scroll to position [0, 0]
paste input "43214"
click at [620, 354] on div "Balance 1,695.00 $ Balance Unknown Balance Undetermined 1,695.00 $ Balance Unkn…" at bounding box center [613, 235] width 203 height 335
drag, startPoint x: 245, startPoint y: 138, endPoint x: 315, endPoint y: 158, distance: 72.6
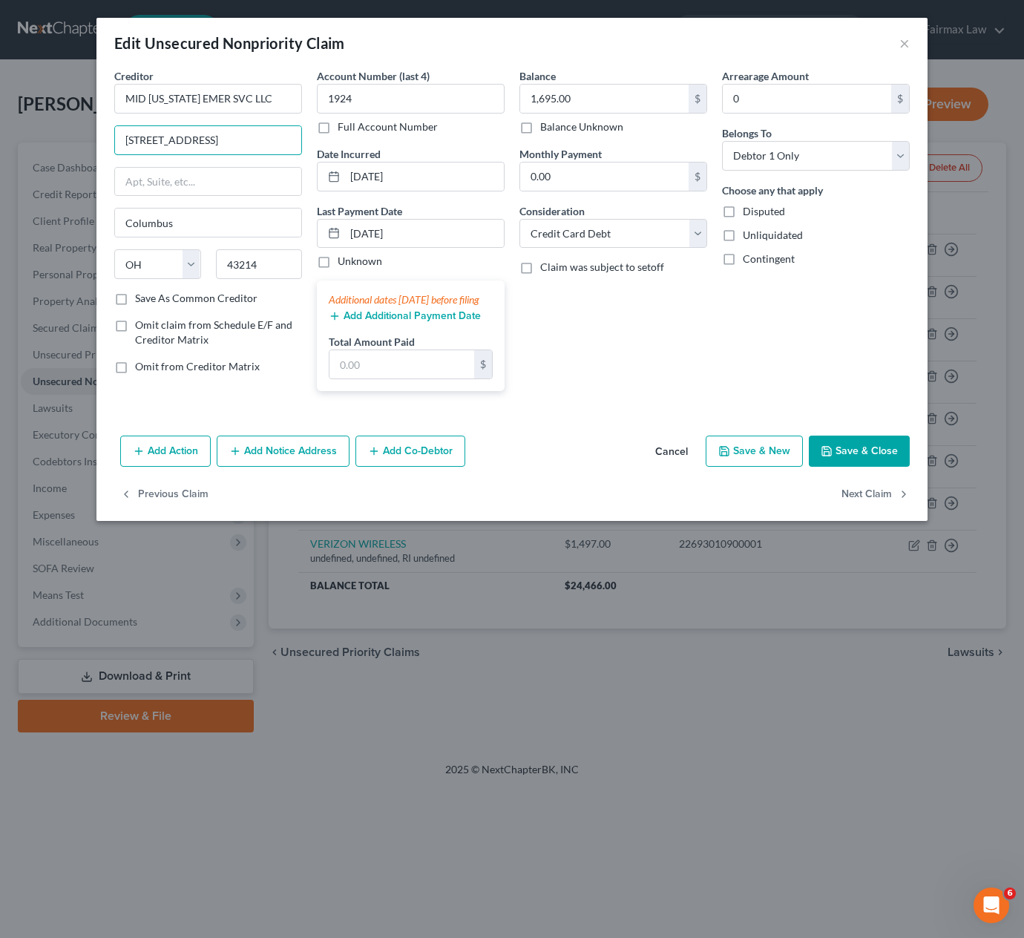
click at [315, 158] on div "Creditor * MID [US_STATE] EMER SVC LLC [STREET_ADDRESS] Columbus State [US_STAT…" at bounding box center [512, 235] width 811 height 335
click at [860, 467] on button "Save & Close" at bounding box center [859, 451] width 101 height 31
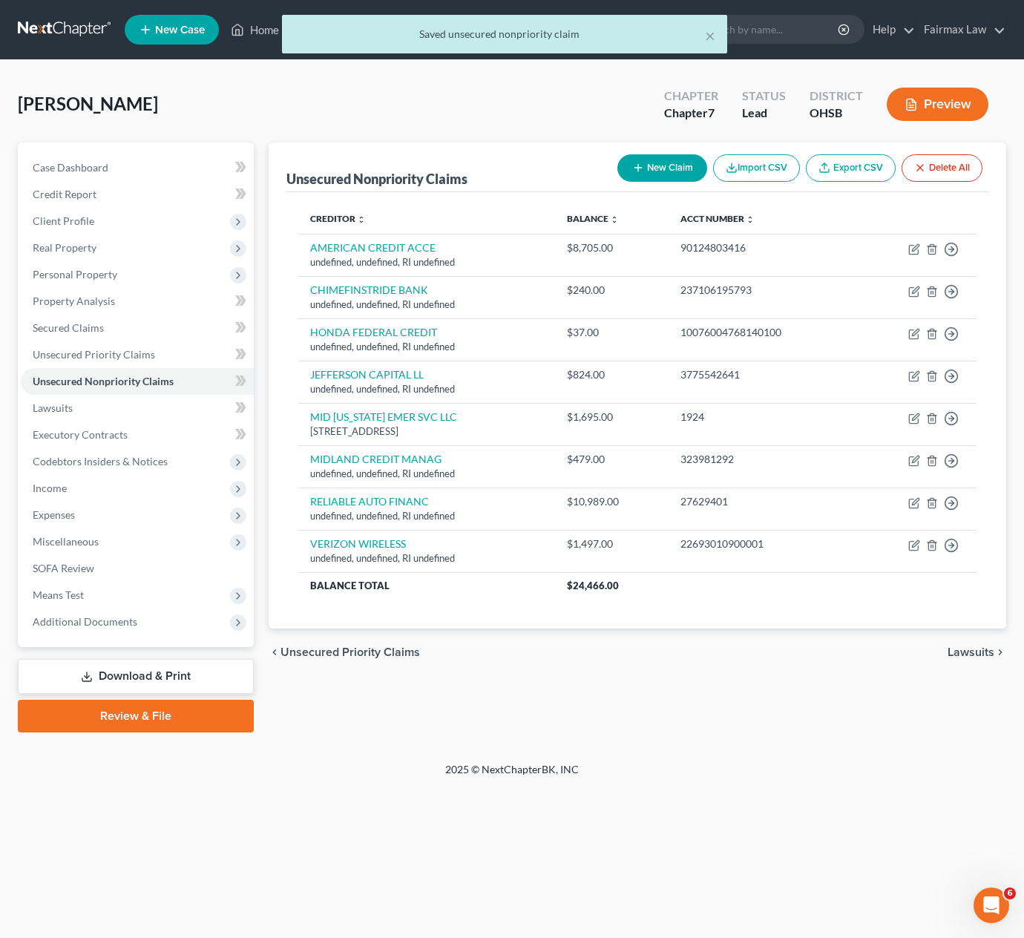
click at [638, 174] on button "New Claim" at bounding box center [663, 167] width 90 height 27
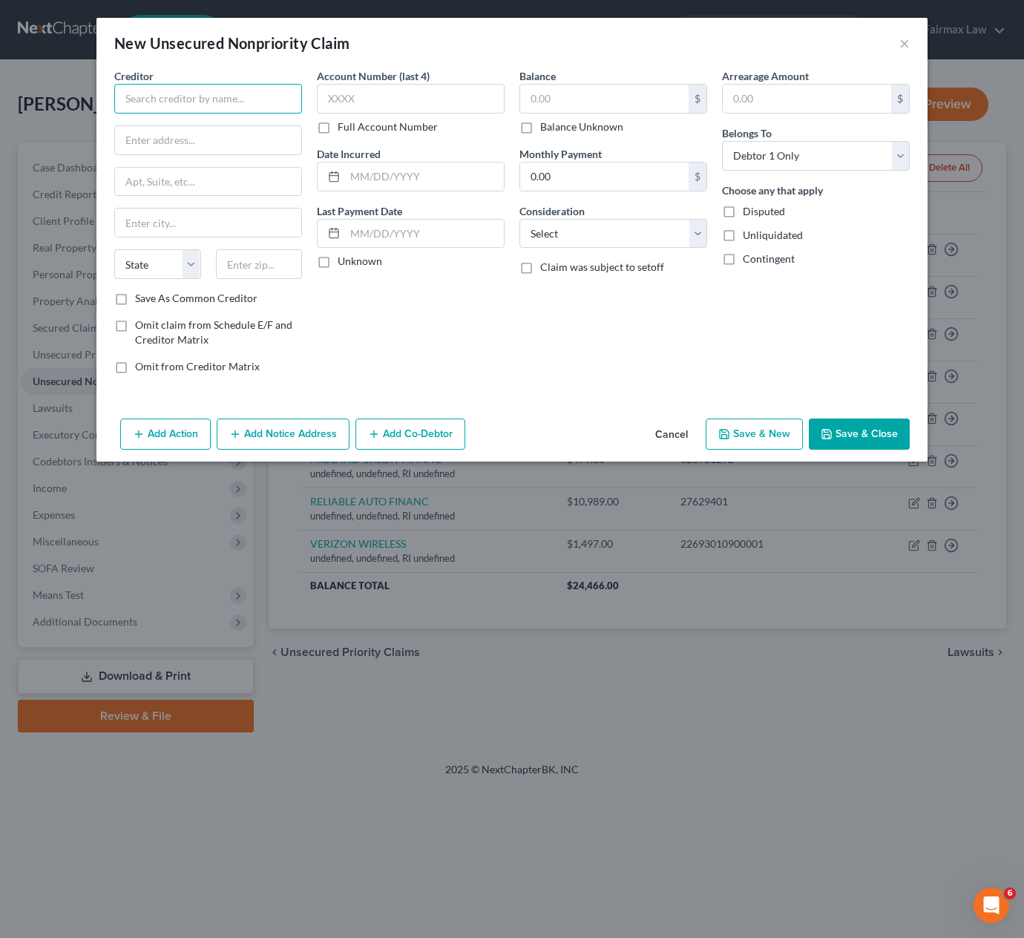
click at [232, 99] on input "text" at bounding box center [208, 99] width 188 height 30
paste input "[PERSON_NAME] ESTATES APTS"
click at [226, 149] on input "text" at bounding box center [208, 140] width 186 height 28
paste input "[STREET_ADDRESS]"
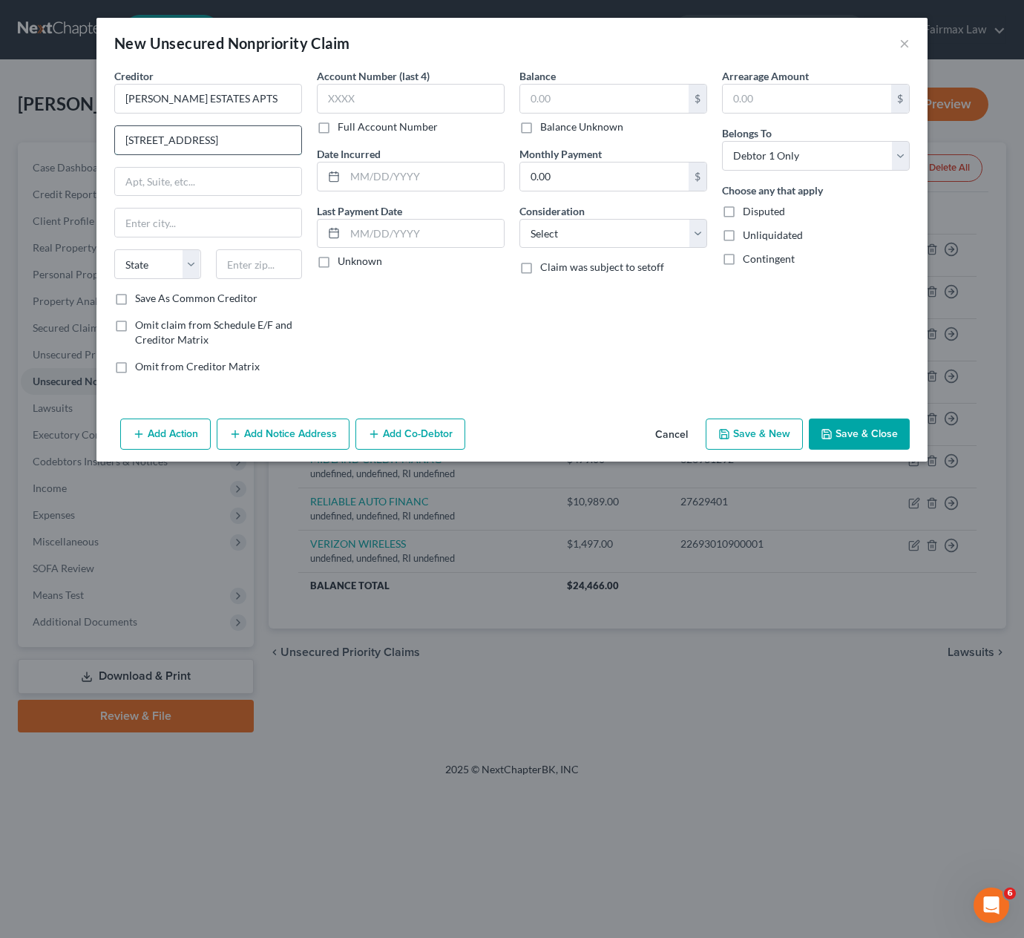
click at [258, 141] on input "[STREET_ADDRESS]" at bounding box center [208, 140] width 186 height 28
drag, startPoint x: 298, startPoint y: 151, endPoint x: 308, endPoint y: 159, distance: 12.2
click at [308, 159] on div "Creditor * [PERSON_NAME][GEOGRAPHIC_DATA] APTS [STREET_ADDRESS][GEOGRAPHIC_DATA…" at bounding box center [208, 227] width 203 height 318
click at [278, 276] on input "text" at bounding box center [259, 264] width 87 height 30
paste input "43228"
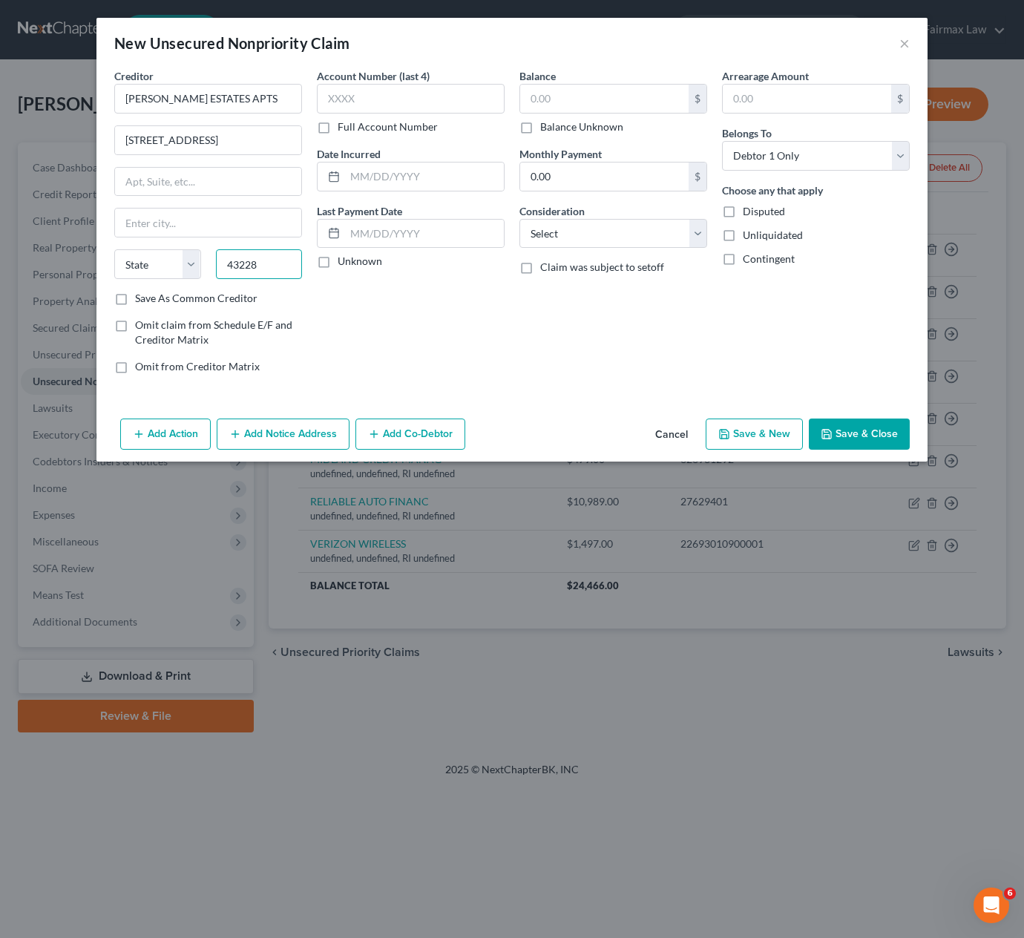
scroll to position [0, 0]
click at [532, 341] on div "Balance $ Balance Unknown Balance Undetermined $ Balance Unknown Monthly Paymen…" at bounding box center [613, 227] width 203 height 318
drag, startPoint x: 220, startPoint y: 143, endPoint x: 359, endPoint y: 179, distance: 142.8
click at [359, 179] on div "Creditor * [PERSON_NAME][GEOGRAPHIC_DATA] APTS [STREET_ADDRESS] [GEOGRAPHIC_DAT…" at bounding box center [512, 227] width 811 height 318
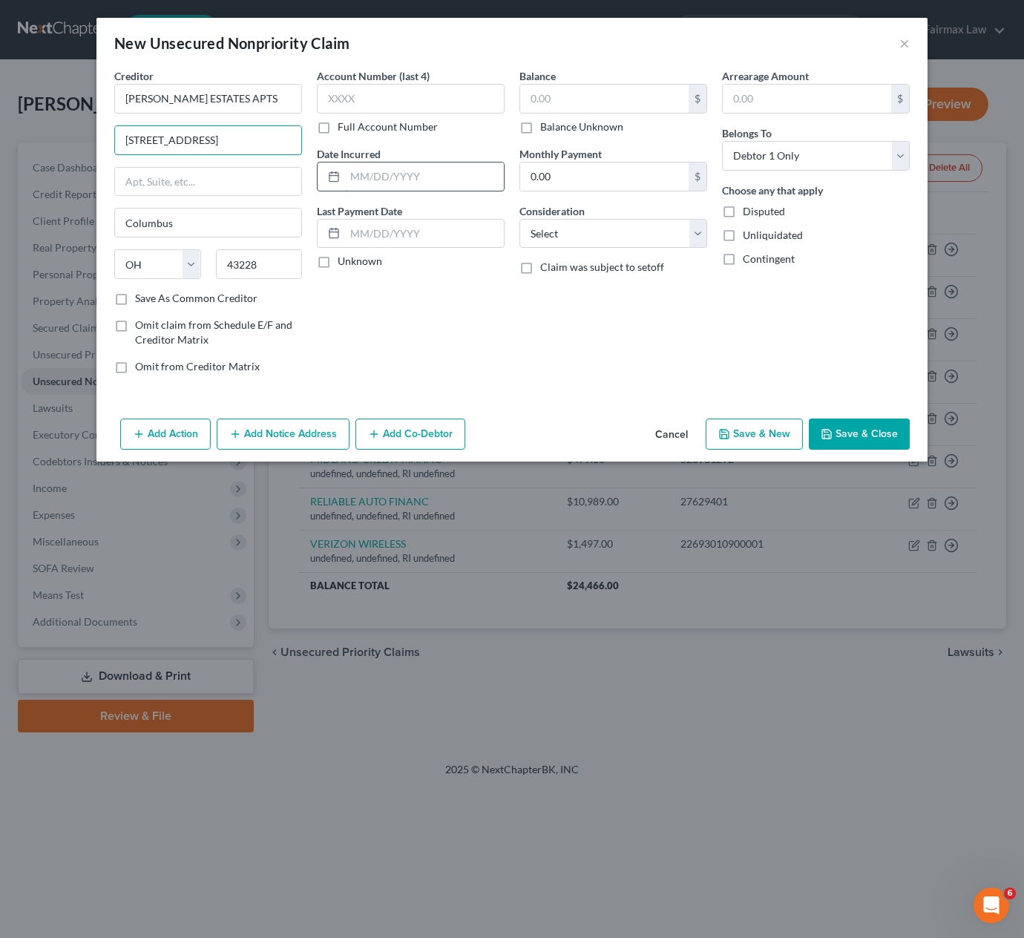
scroll to position [0, 0]
click at [415, 98] on input "text" at bounding box center [411, 99] width 188 height 30
click at [424, 169] on input "text" at bounding box center [424, 177] width 159 height 28
click at [451, 229] on input "text" at bounding box center [424, 234] width 159 height 28
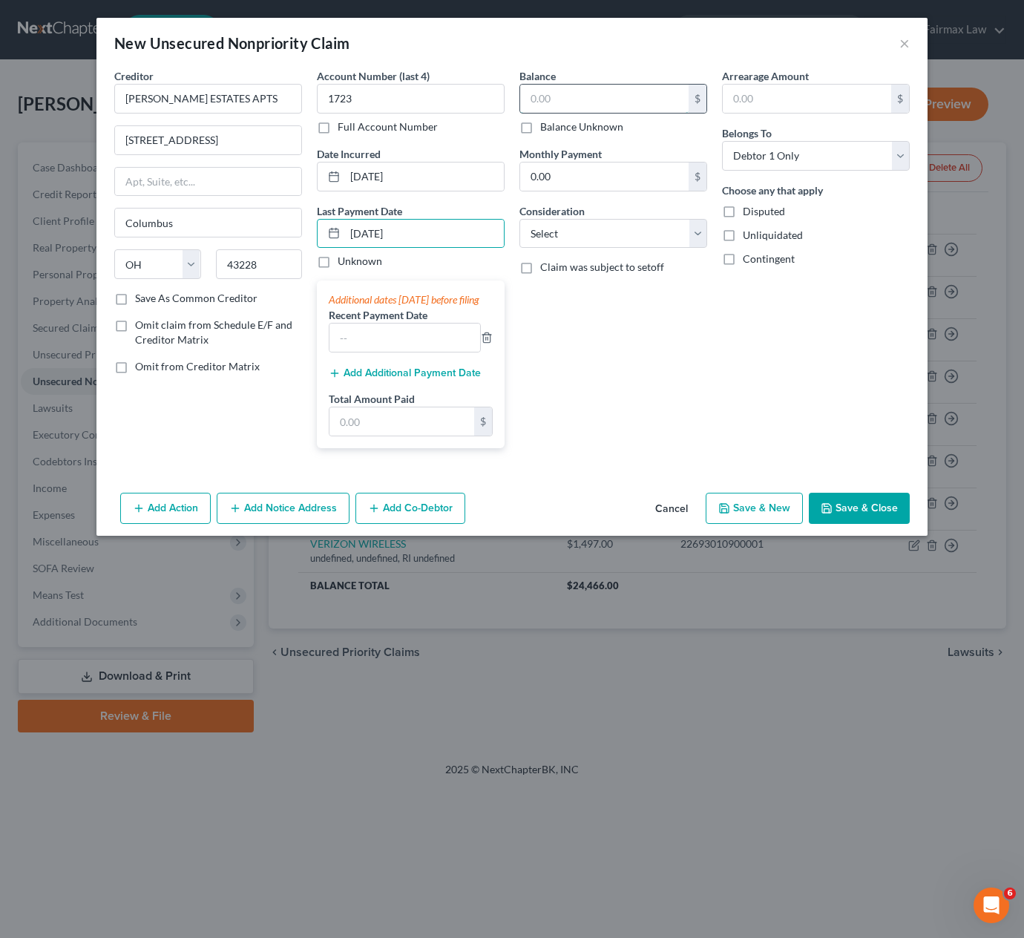
click at [573, 94] on input "text" at bounding box center [604, 99] width 169 height 28
click at [599, 235] on select "Select Cable / Satellite Services Collection Agency Credit Card Debt Debt Couns…" at bounding box center [614, 234] width 188 height 30
click at [520, 220] on select "Select Cable / Satellite Services Collection Agency Credit Card Debt Debt Couns…" at bounding box center [614, 234] width 188 height 30
click at [851, 524] on button "Save & Close" at bounding box center [859, 508] width 101 height 31
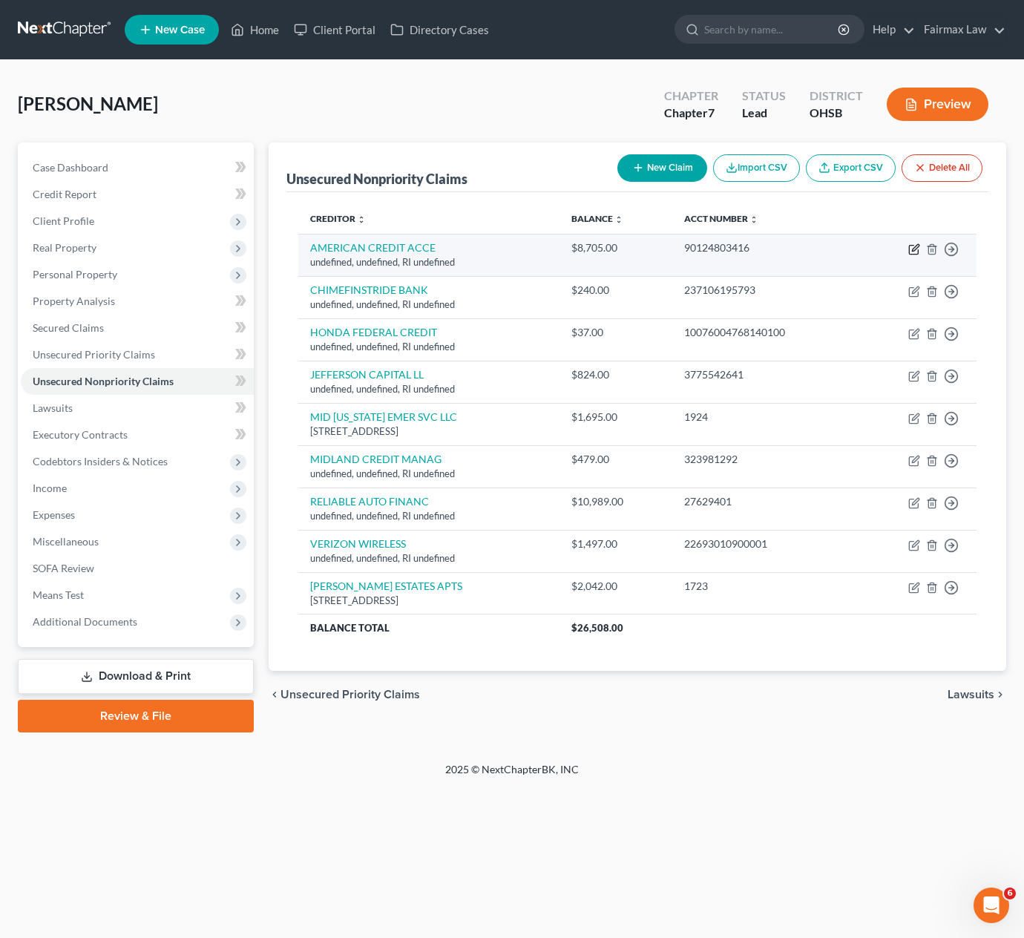
click at [914, 250] on icon "button" at bounding box center [915, 250] width 12 height 12
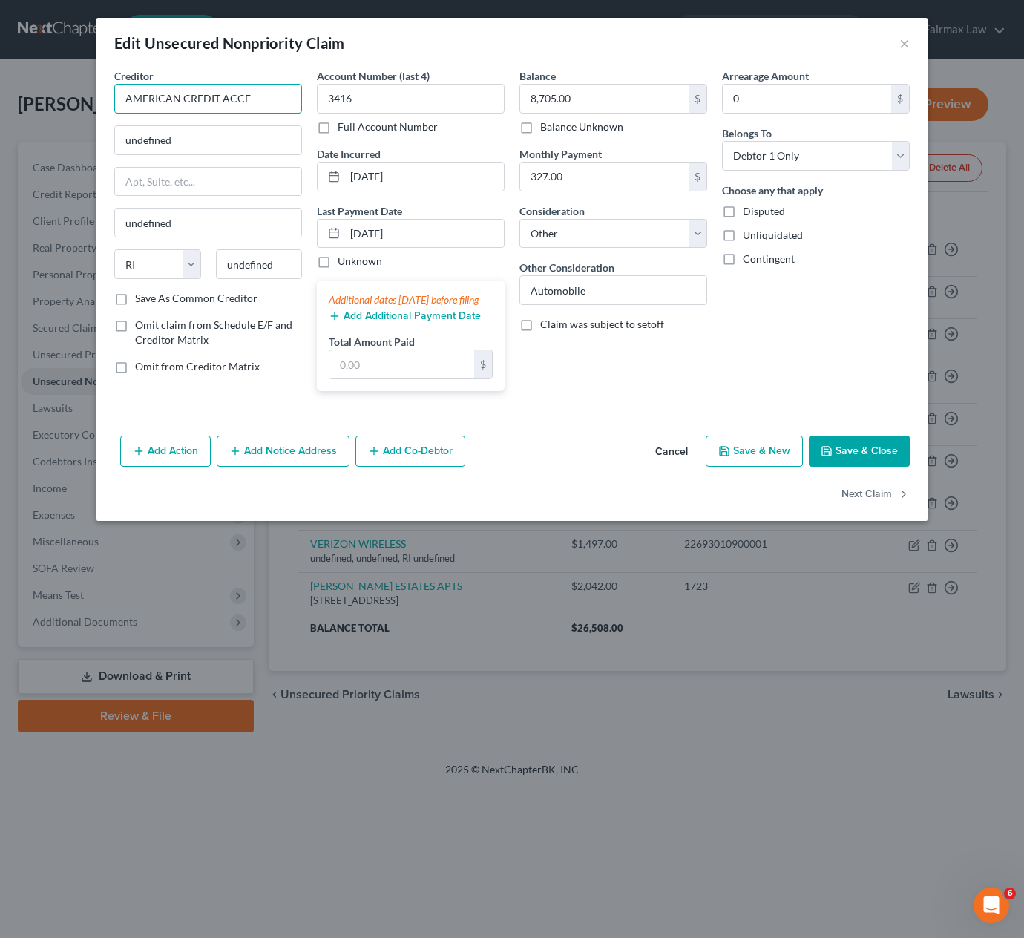
click at [261, 97] on input "AMERICAN CREDIT ACCE" at bounding box center [208, 99] width 188 height 30
click at [234, 125] on div "American Credit Acceptance" at bounding box center [203, 124] width 154 height 15
drag, startPoint x: 892, startPoint y: 471, endPoint x: 893, endPoint y: 461, distance: 9.8
click at [892, 467] on button "Save & Close" at bounding box center [859, 451] width 101 height 31
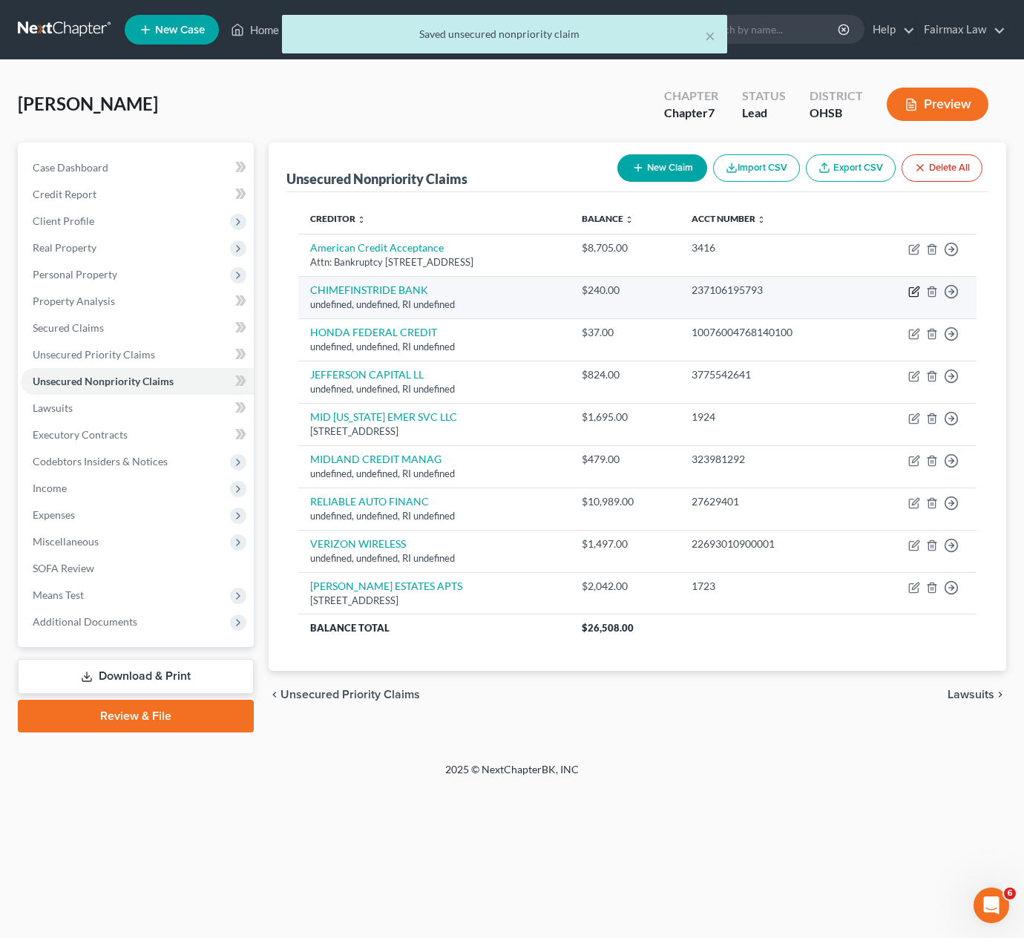
click at [911, 296] on icon "button" at bounding box center [915, 292] width 12 height 12
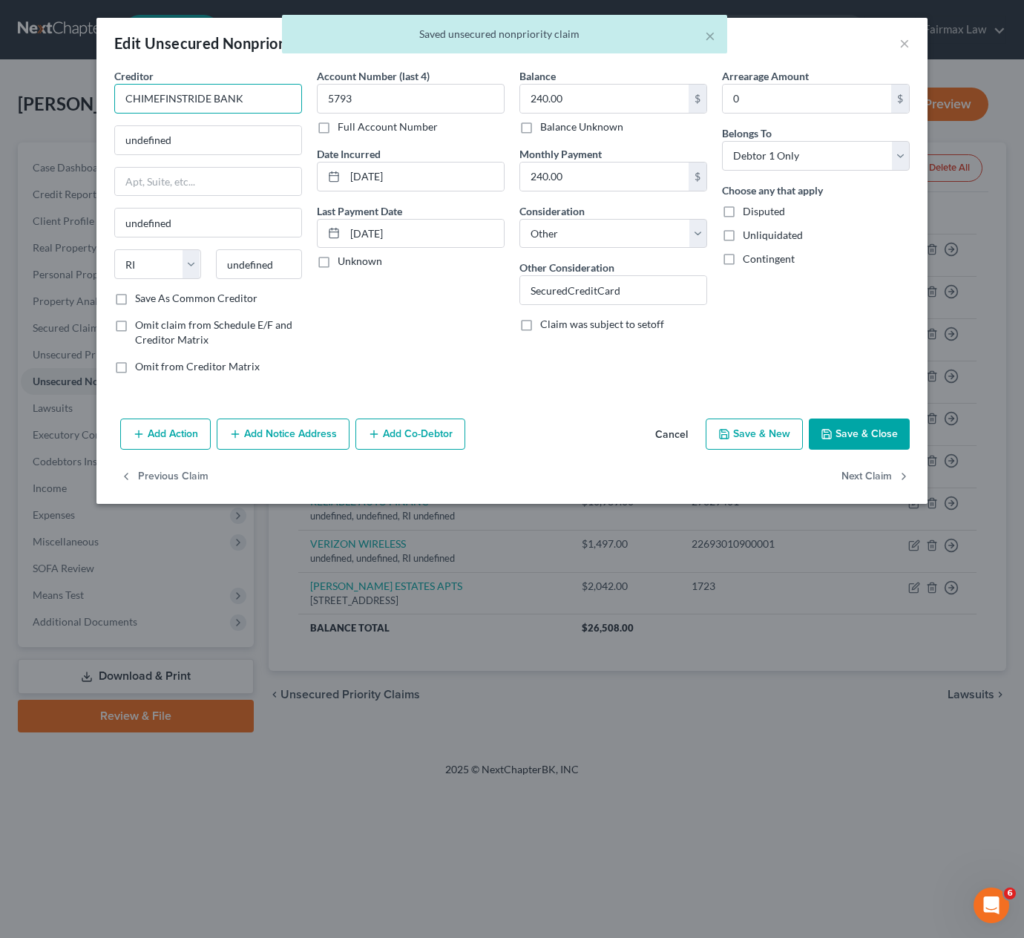
click at [259, 87] on input "CHIMEFINSTRIDE BANK" at bounding box center [208, 99] width 188 height 30
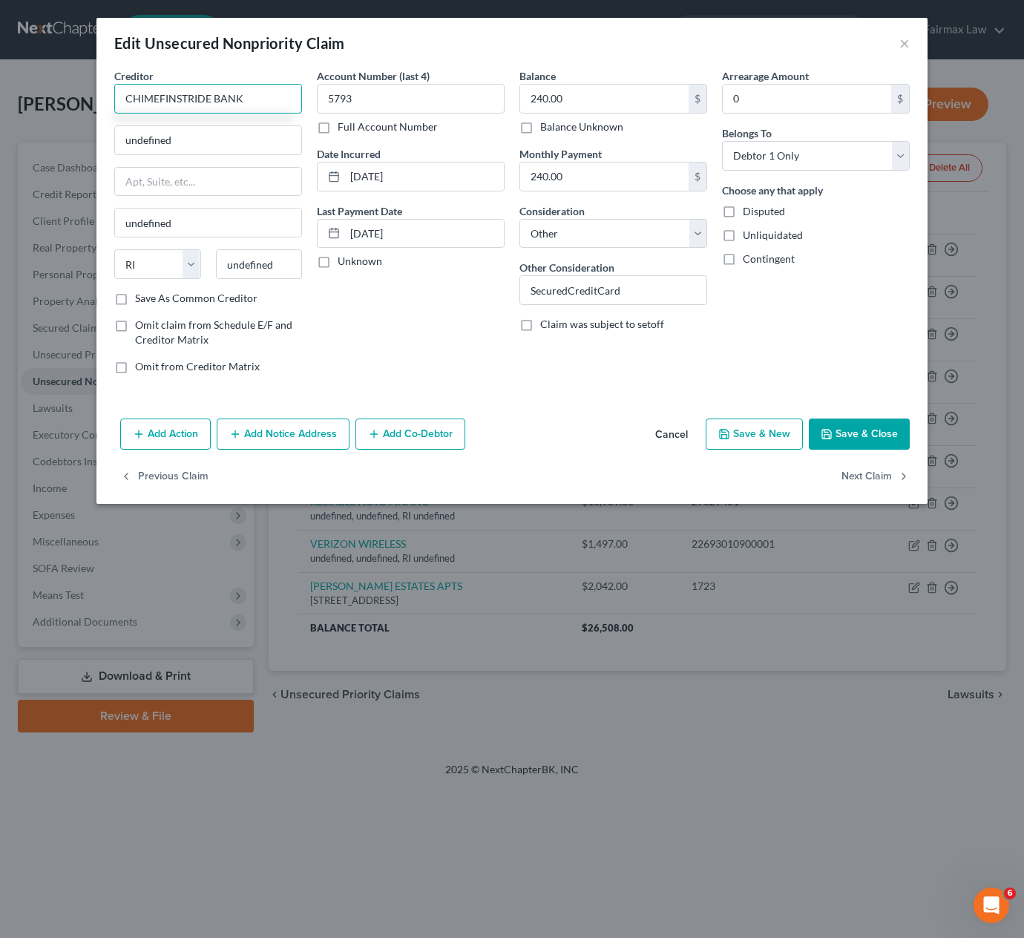
drag, startPoint x: 125, startPoint y: 94, endPoint x: 250, endPoint y: 100, distance: 124.9
click at [250, 100] on input "CHIMEFINSTRIDE BANK" at bounding box center [208, 99] width 188 height 30
click at [245, 154] on input "undefined" at bounding box center [208, 140] width 186 height 28
click at [245, 152] on input "undefined" at bounding box center [208, 140] width 186 height 28
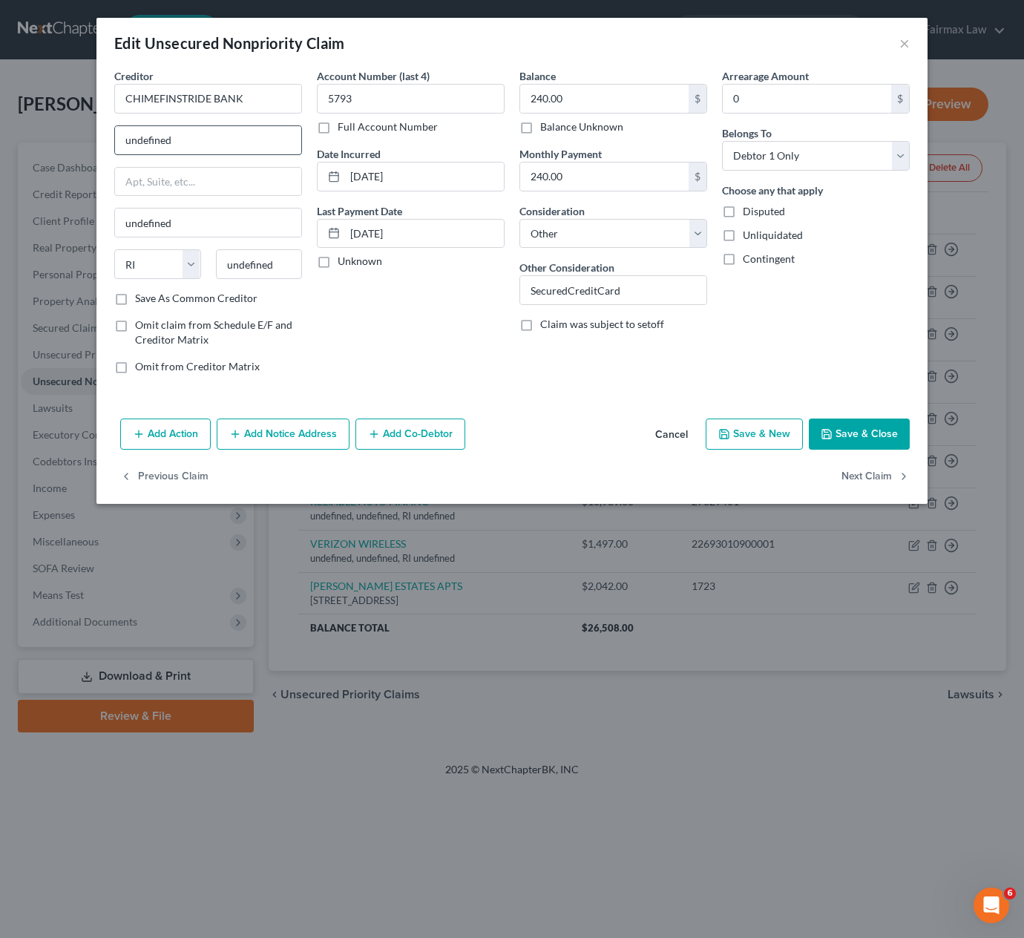
paste input "[STREET_ADDRESS]"
drag, startPoint x: 252, startPoint y: 140, endPoint x: 310, endPoint y: 141, distance: 58.7
click at [310, 141] on div "Creditor * CHIMEFINSTRIDE BANK [STREET_ADDRESS] undefined State [US_STATE] AK A…" at bounding box center [512, 227] width 811 height 318
click at [270, 259] on input "undefined" at bounding box center [259, 264] width 87 height 30
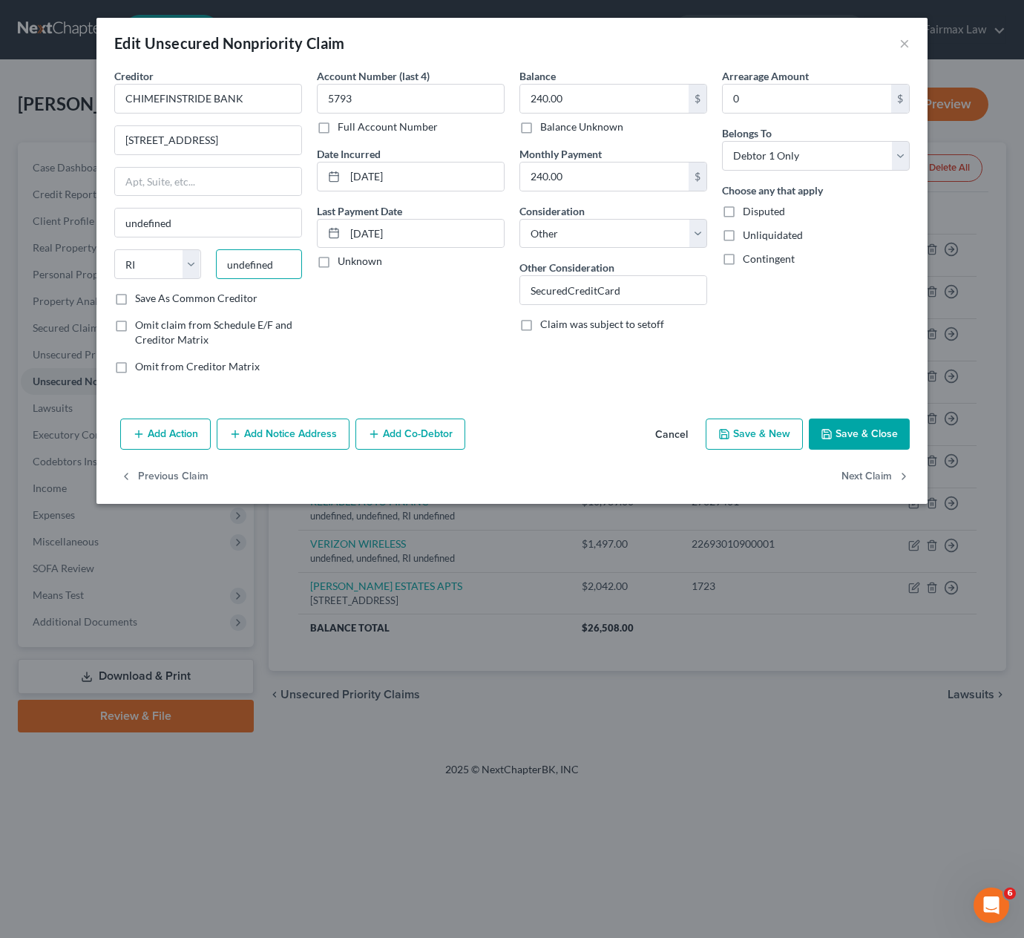
click at [270, 259] on input "undefined" at bounding box center [259, 264] width 87 height 30
paste input "73701"
click at [415, 317] on div "Account Number (last 4) 5793 Full Account Number Date Incurred [DATE] Last Paym…" at bounding box center [411, 227] width 203 height 318
drag, startPoint x: 205, startPoint y: 139, endPoint x: 316, endPoint y: 150, distance: 111.9
click at [316, 150] on div "Creditor * CHIMEFINSTRIDE BANK [STREET_ADDRESS] [PERSON_NAME] State [US_STATE] …" at bounding box center [512, 227] width 811 height 318
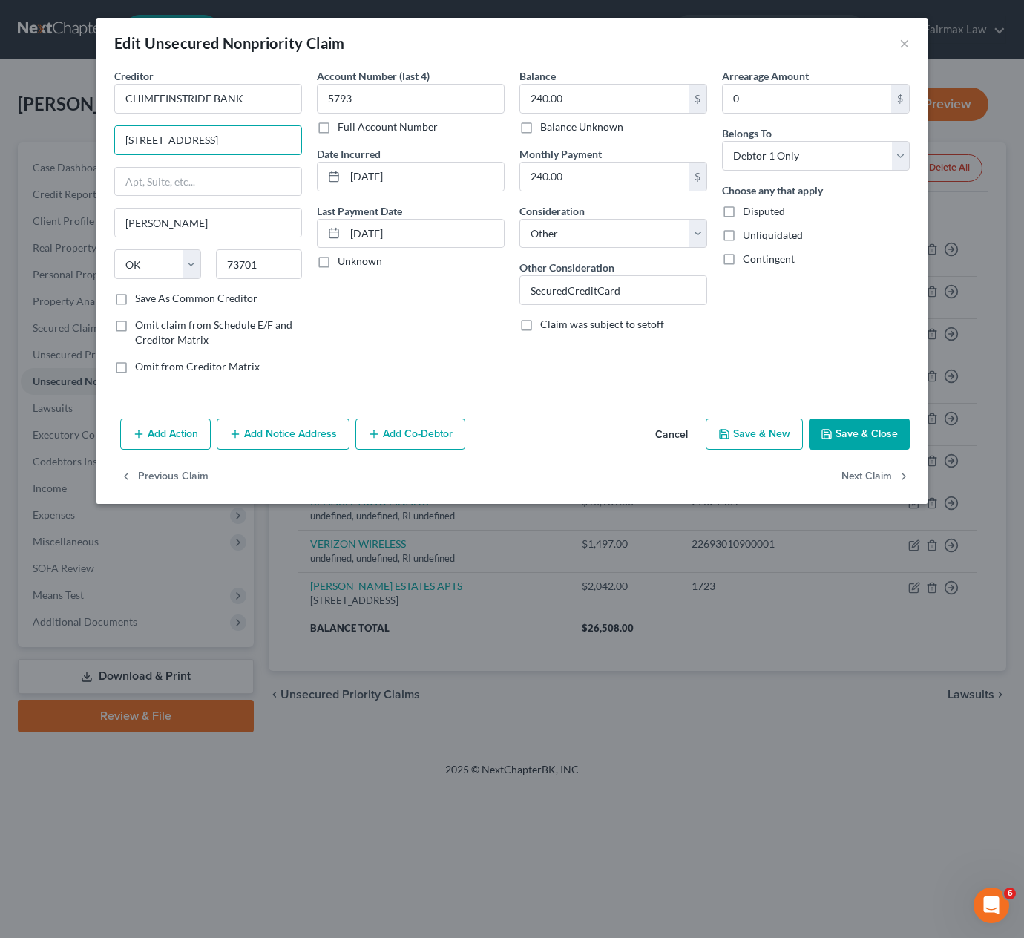
click at [871, 430] on button "Save & Close" at bounding box center [859, 434] width 101 height 31
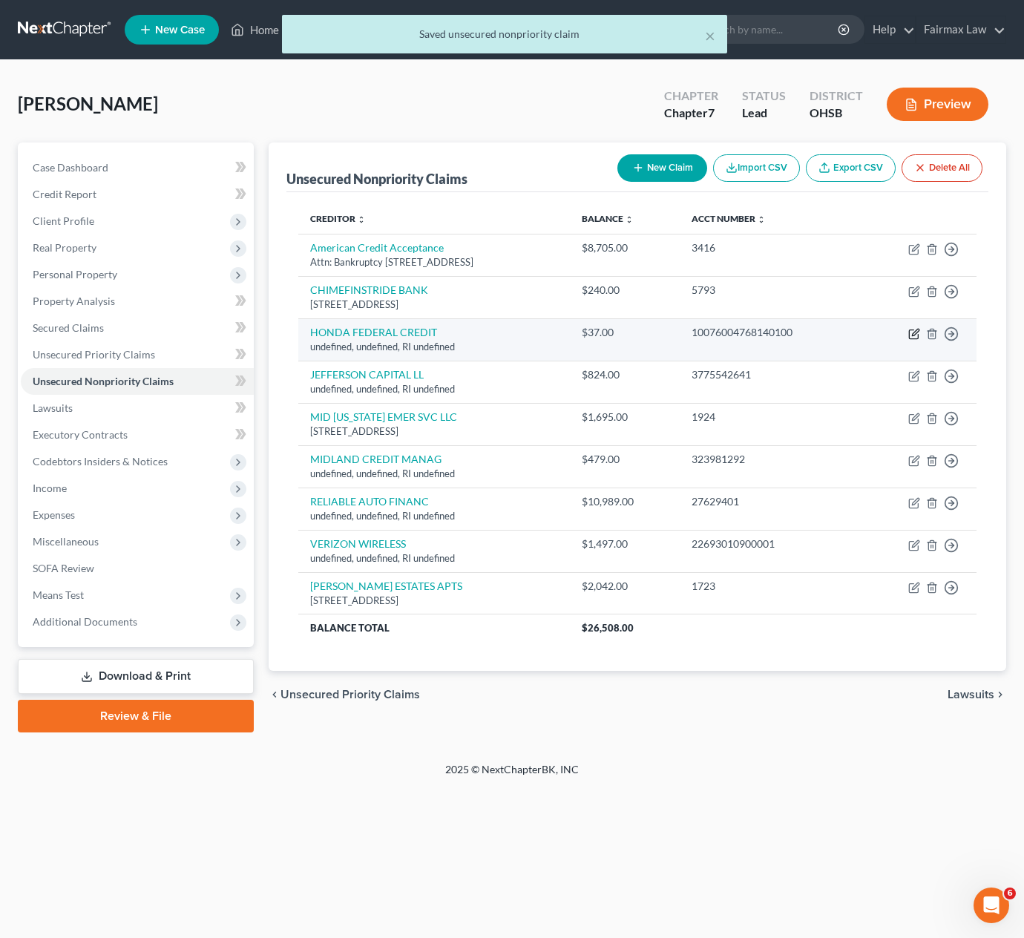
click at [912, 332] on icon "button" at bounding box center [915, 334] width 12 height 12
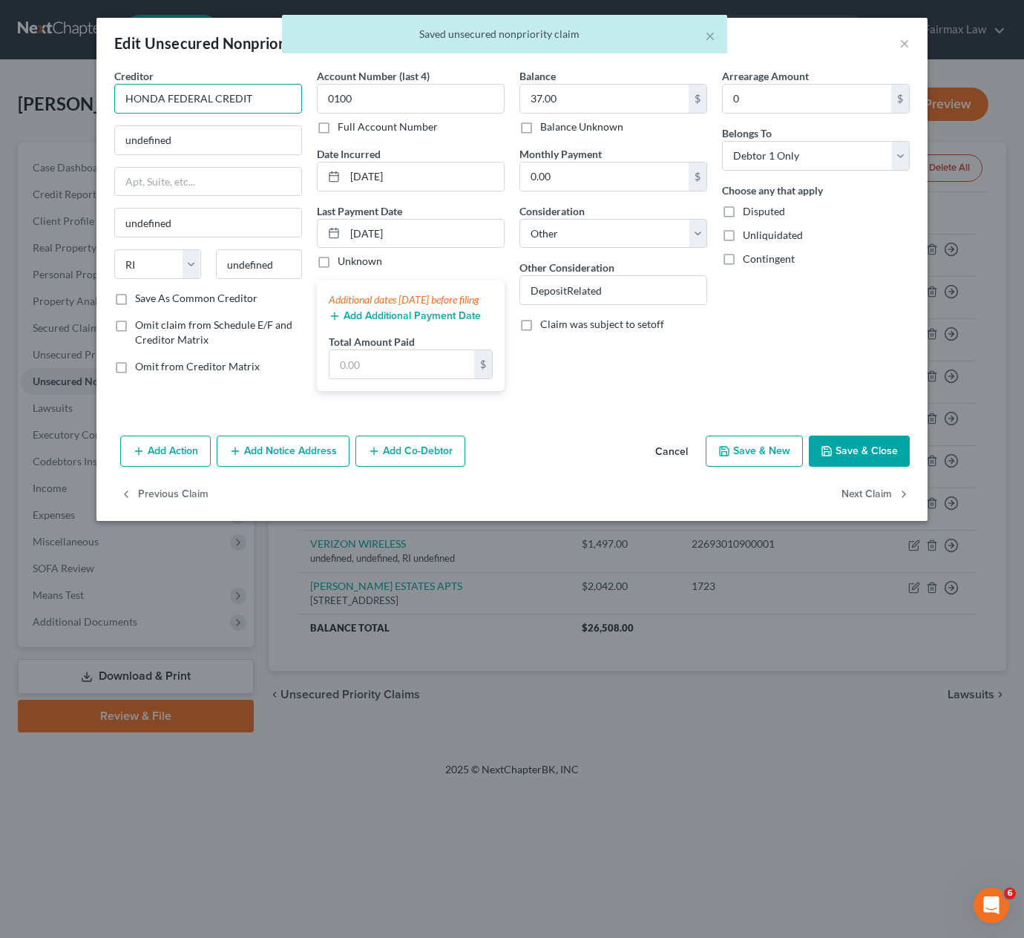
click at [266, 94] on input "HONDA FEDERAL CREDIT" at bounding box center [208, 99] width 188 height 30
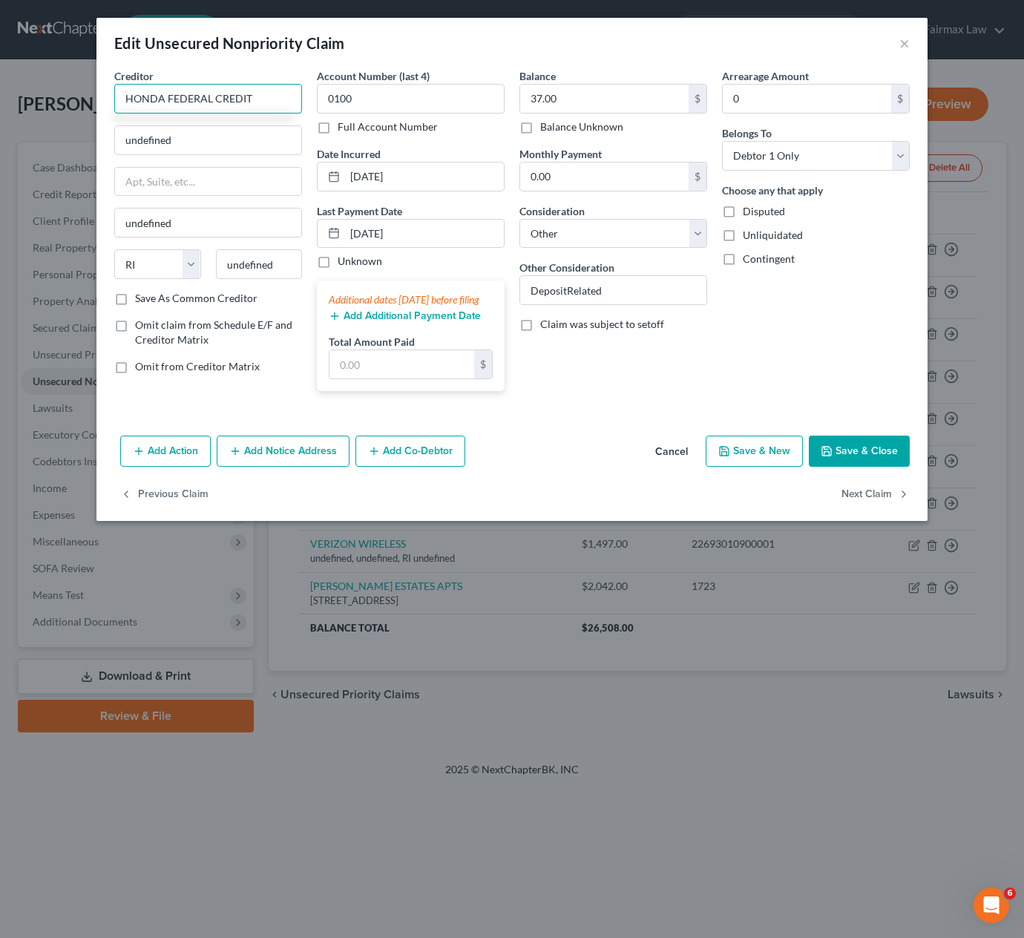
drag, startPoint x: 123, startPoint y: 96, endPoint x: 258, endPoint y: 97, distance: 135.1
click at [258, 97] on input "HONDA FEDERAL CREDIT" at bounding box center [208, 99] width 188 height 30
click at [225, 145] on input "undefined" at bounding box center [208, 140] width 186 height 28
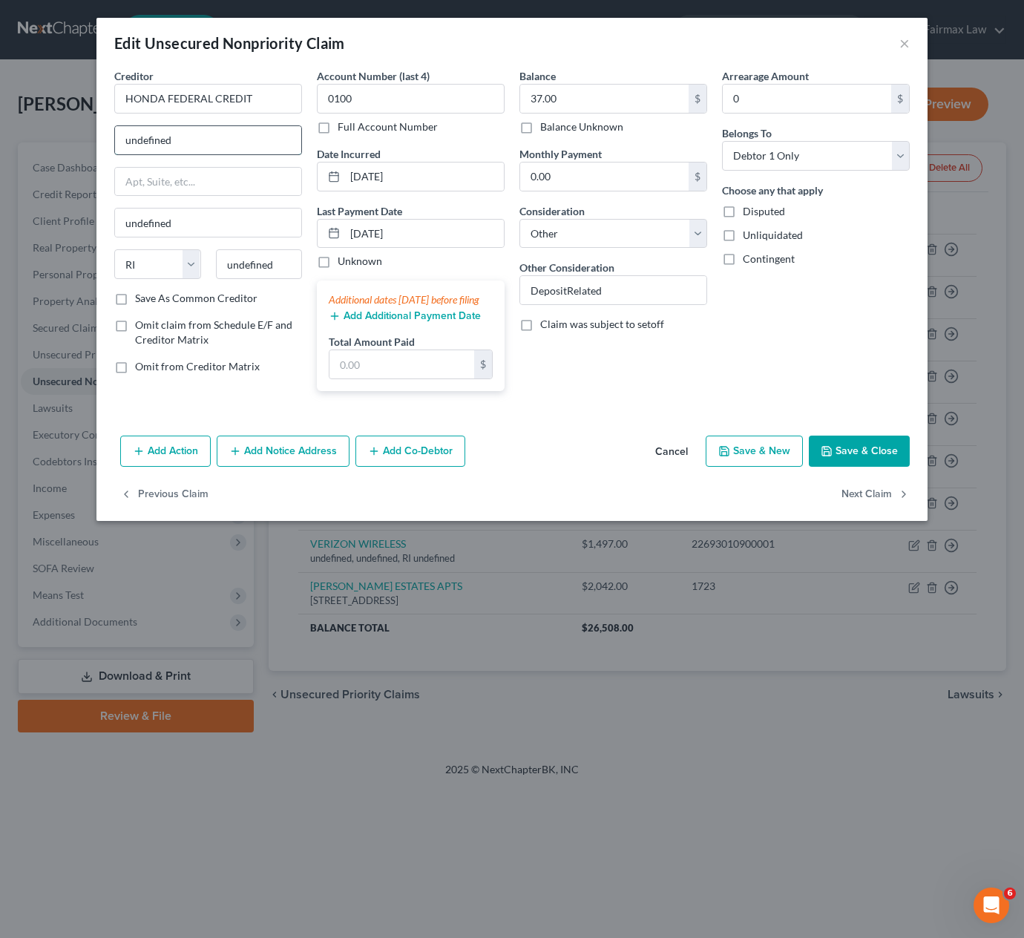
paste input "[STREET_ADDRESS][PERSON_NAME]"
drag, startPoint x: 261, startPoint y: 140, endPoint x: 284, endPoint y: 252, distance: 113.7
click at [310, 149] on div "Creditor * HONDA FEDERAL CREDIT [STREET_ADDRESS][PERSON_NAME] undefined State […" at bounding box center [512, 235] width 811 height 335
click at [283, 257] on input "undefined" at bounding box center [259, 264] width 87 height 30
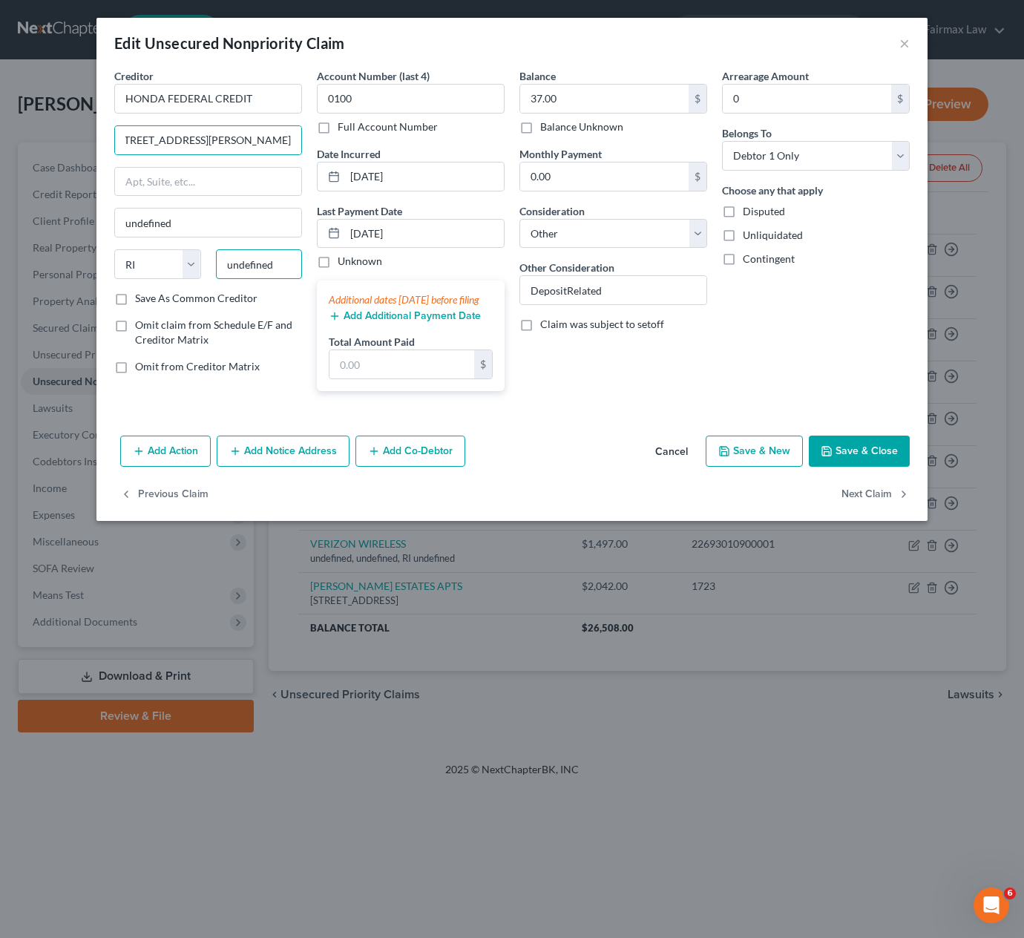
click at [283, 257] on input "undefined" at bounding box center [259, 264] width 87 height 30
paste input "90502"
click at [593, 428] on div "Creditor * HONDA FEDERAL CREDIT [STREET_ADDRESS][PERSON_NAME] undefined State […" at bounding box center [512, 249] width 831 height 362
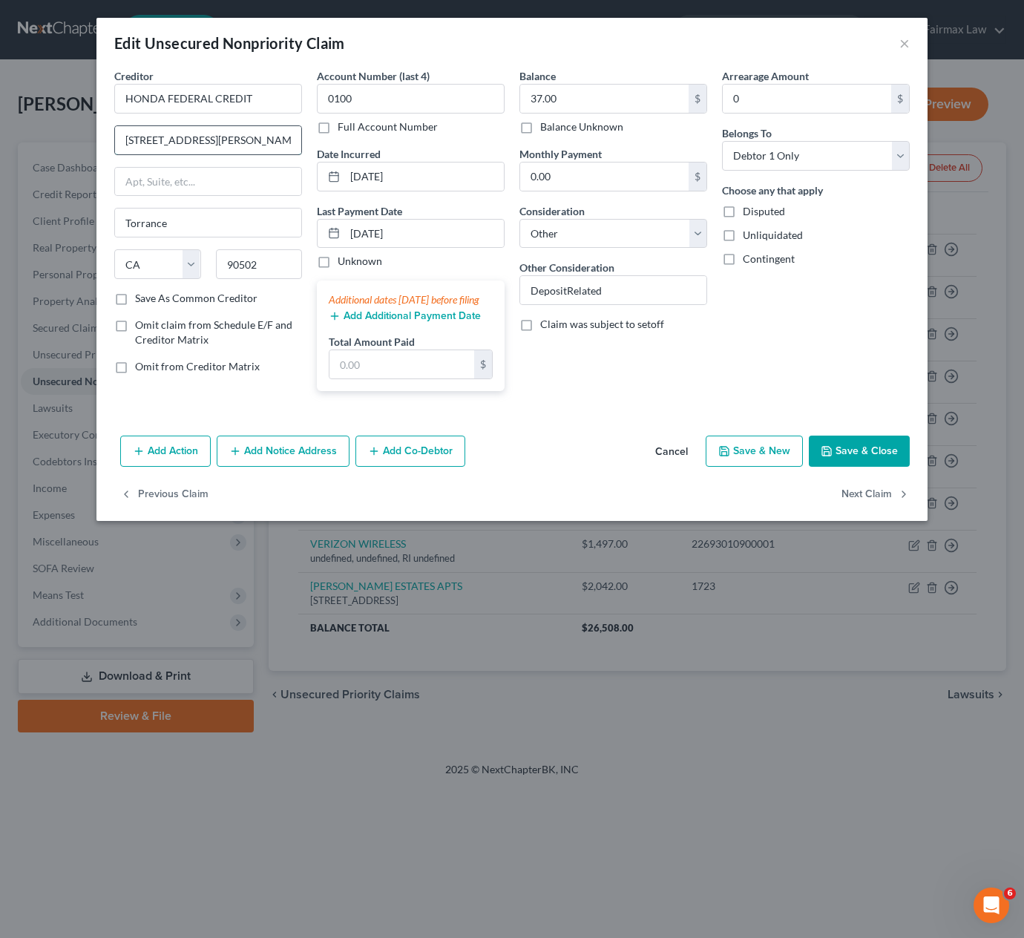
click at [266, 143] on input "[STREET_ADDRESS][PERSON_NAME]" at bounding box center [208, 140] width 186 height 28
drag, startPoint x: 285, startPoint y: 143, endPoint x: 258, endPoint y: 138, distance: 27.2
click at [286, 143] on input "[STREET_ADDRESS][PERSON_NAME]" at bounding box center [208, 140] width 186 height 28
click at [219, 141] on input "[STREET_ADDRESS][PERSON_NAME]" at bounding box center [208, 140] width 186 height 28
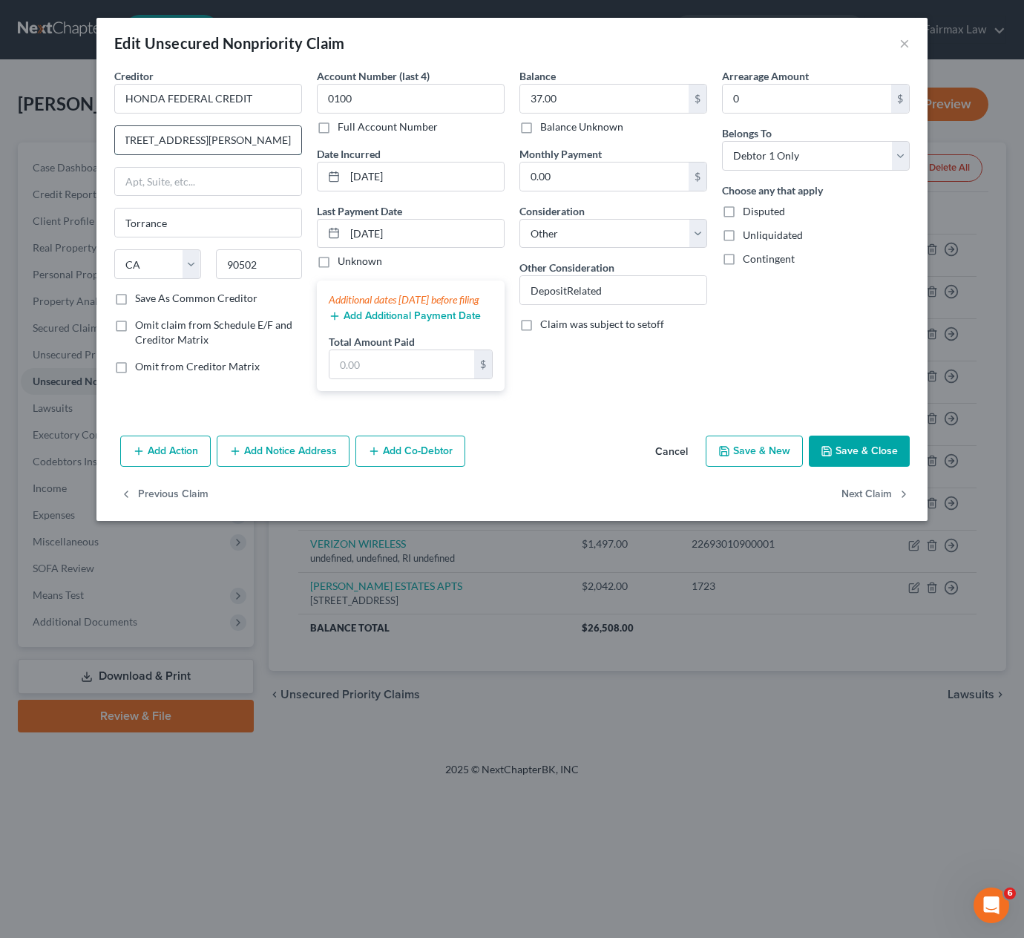
click at [212, 141] on input "[STREET_ADDRESS][PERSON_NAME]" at bounding box center [208, 140] width 186 height 28
drag, startPoint x: 230, startPoint y: 141, endPoint x: 314, endPoint y: 149, distance: 84.3
click at [314, 149] on div "Creditor * HONDA FEDERAL CREDIT [STREET_ADDRESS][GEOGRAPHIC_DATA][PERSON_NAME][…" at bounding box center [512, 235] width 811 height 335
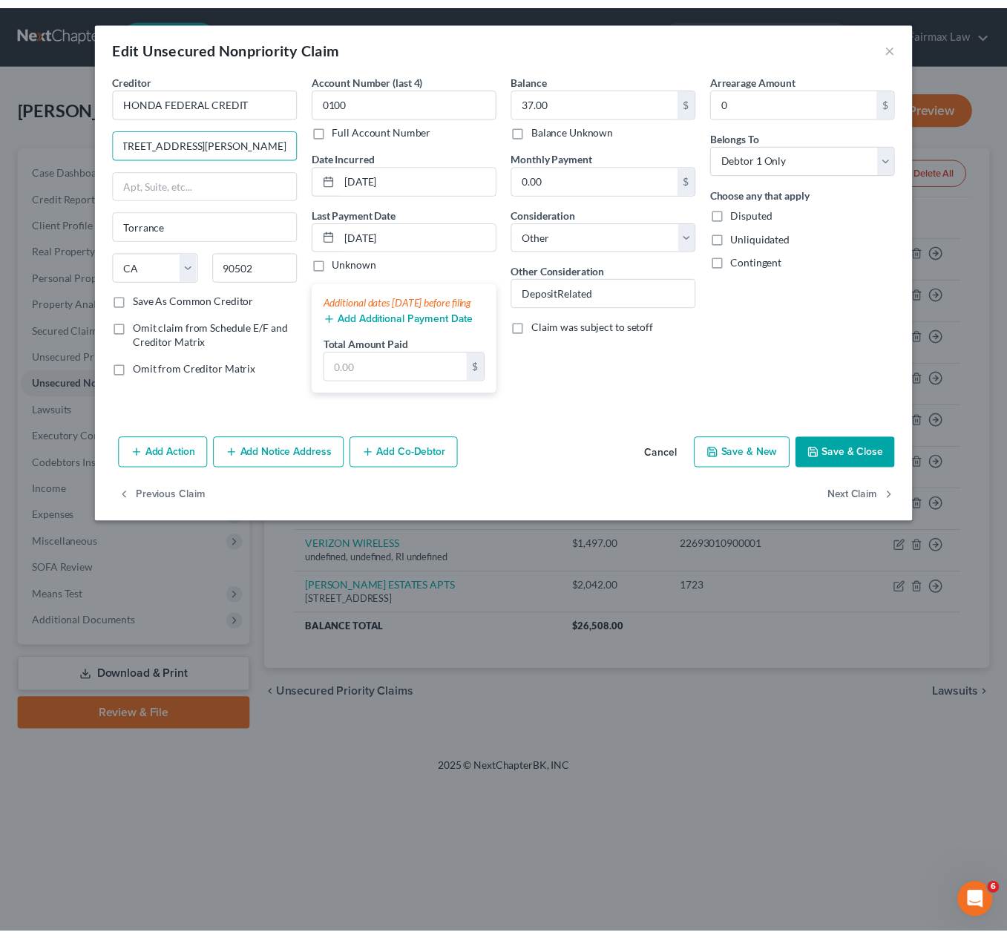
scroll to position [0, 0]
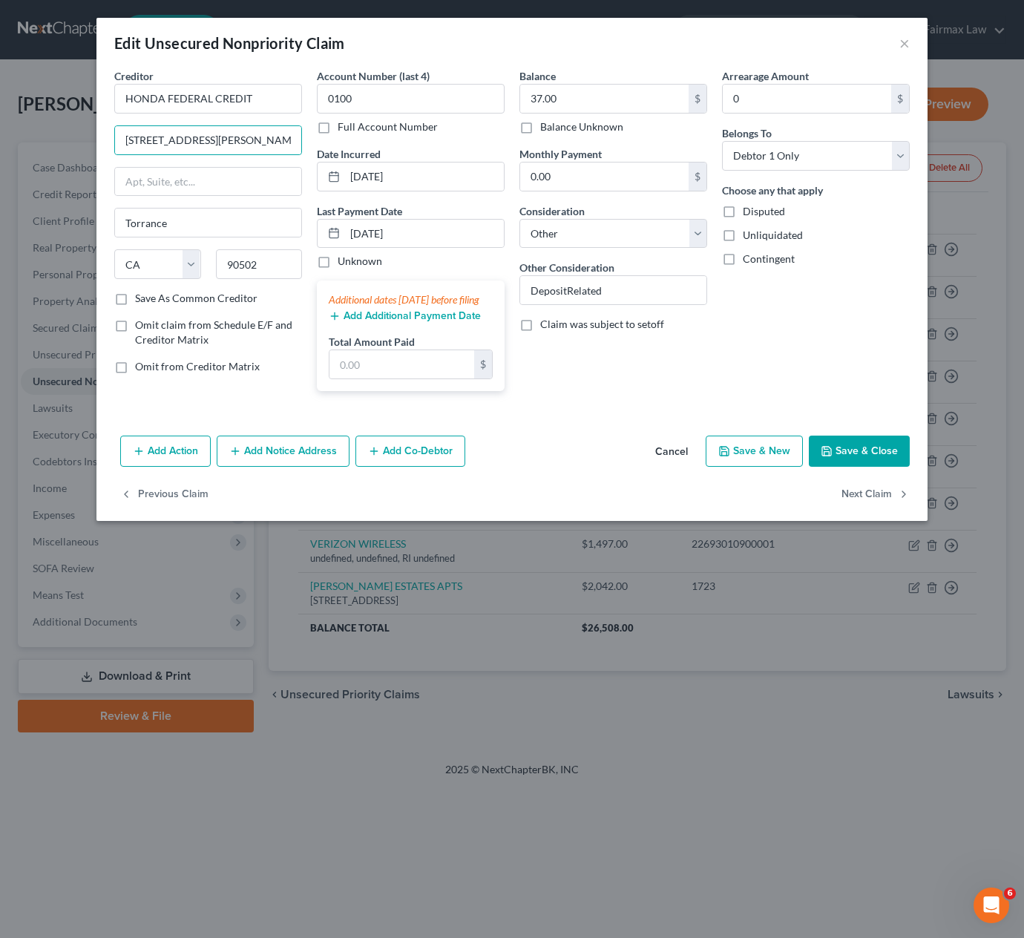
drag, startPoint x: 873, startPoint y: 468, endPoint x: 865, endPoint y: 463, distance: 9.3
click at [873, 466] on button "Save & Close" at bounding box center [859, 451] width 101 height 31
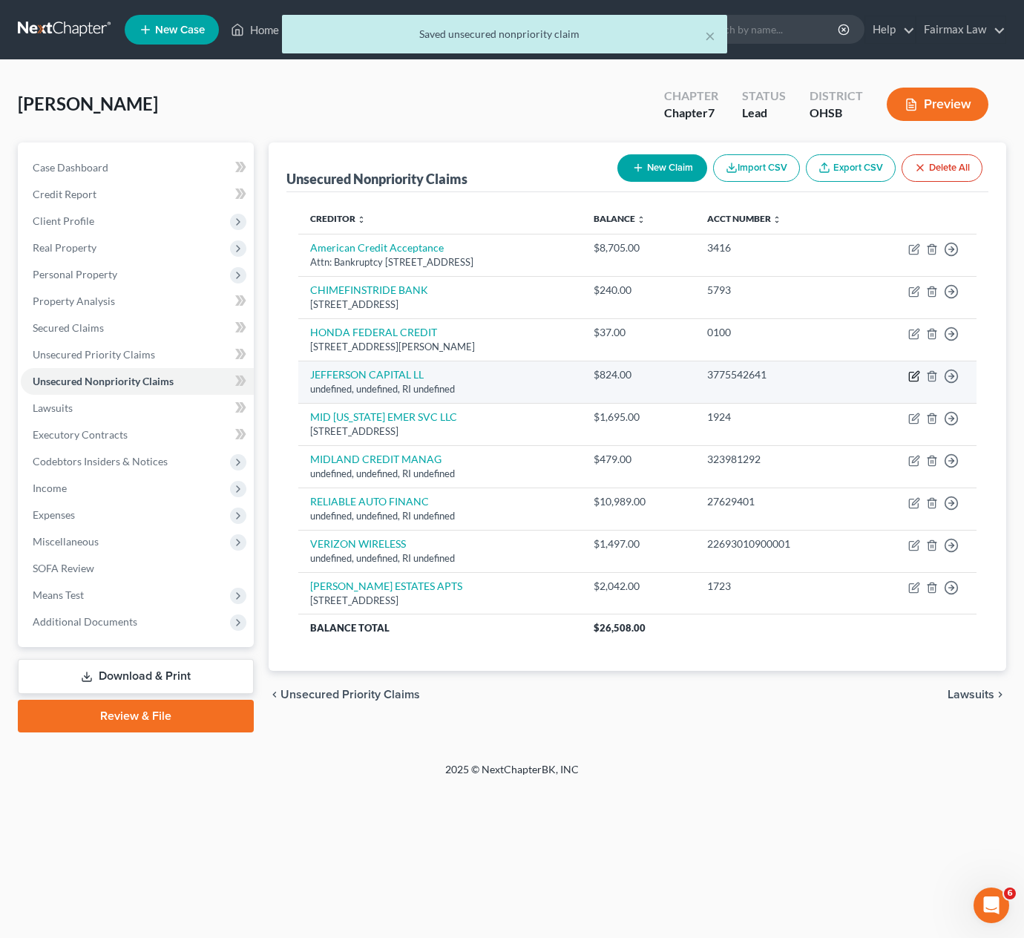
click at [916, 377] on icon "button" at bounding box center [915, 376] width 12 height 12
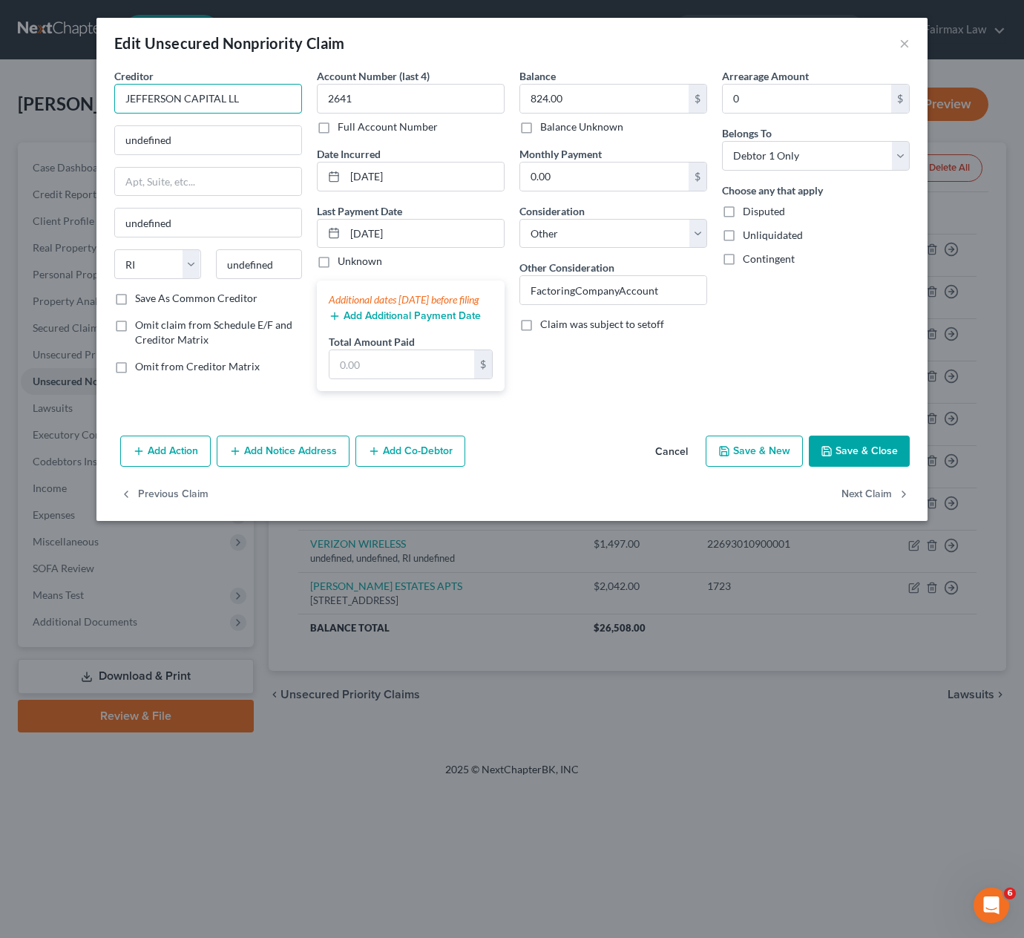
click at [245, 94] on input "JEFFERSON CAPITAL LL" at bounding box center [208, 99] width 188 height 30
drag, startPoint x: 125, startPoint y: 96, endPoint x: 303, endPoint y: 110, distance: 178.0
click at [303, 110] on div "Creditor * JEFFERSON CAPITAL LL undefined undefined State [US_STATE] AK AR AZ C…" at bounding box center [208, 235] width 203 height 335
click at [232, 137] on input "undefined" at bounding box center [208, 140] width 186 height 28
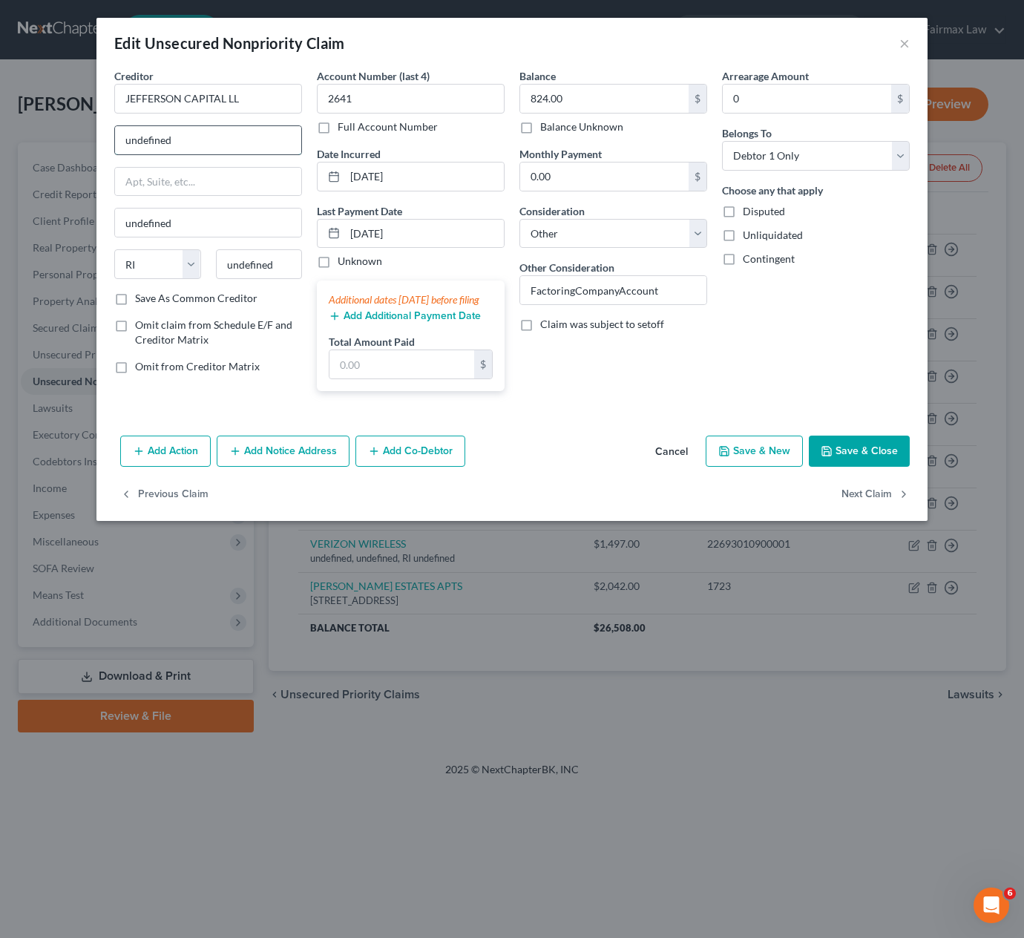
click at [232, 137] on input "undefined" at bounding box center [208, 140] width 186 height 28
paste input "[STREET_ADDRESS]"
click at [265, 139] on input "[STREET_ADDRESS]" at bounding box center [208, 140] width 186 height 28
click at [254, 140] on input "[STREET_ADDRESS]" at bounding box center [208, 140] width 186 height 28
drag, startPoint x: 252, startPoint y: 140, endPoint x: 304, endPoint y: 146, distance: 51.5
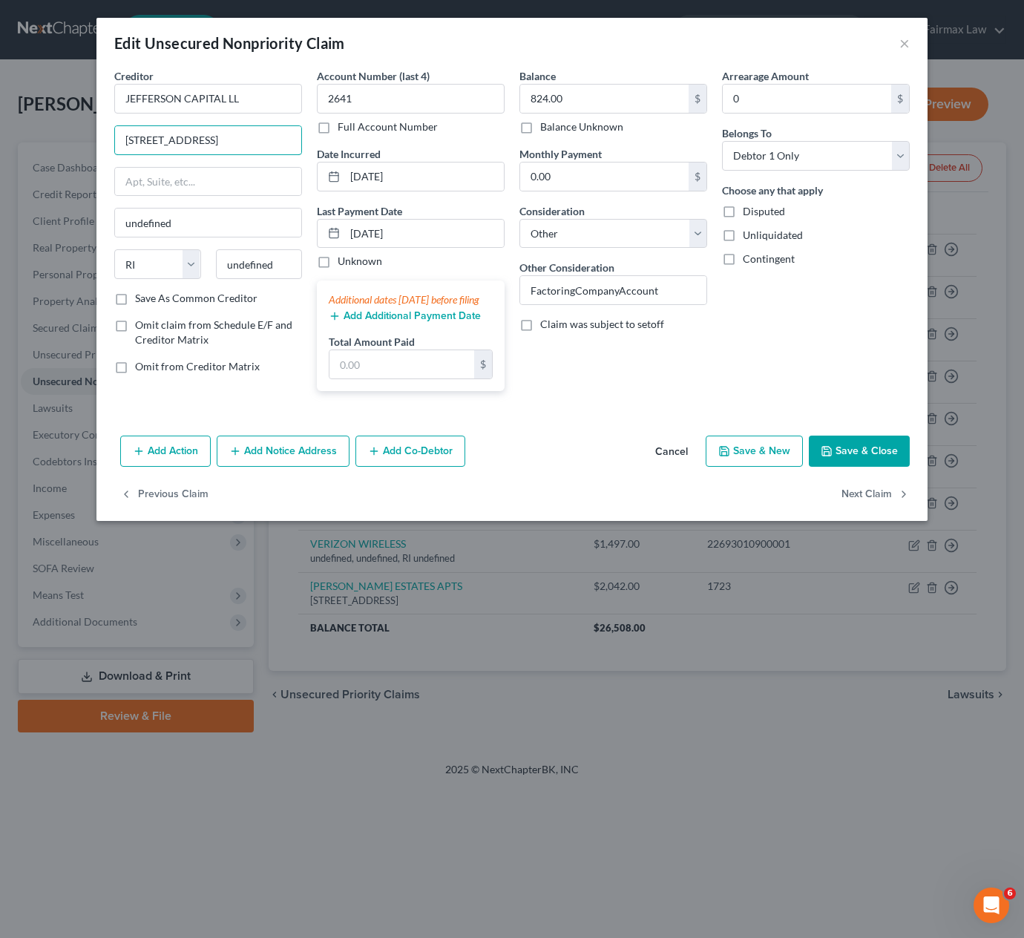
click at [304, 146] on div "Creditor * JEFFERSON CAPITAL LL [STREET_ADDRESS] undefined State [US_STATE] AK …" at bounding box center [208, 235] width 203 height 335
click at [274, 279] on input "undefined" at bounding box center [259, 264] width 87 height 30
paste input "56377"
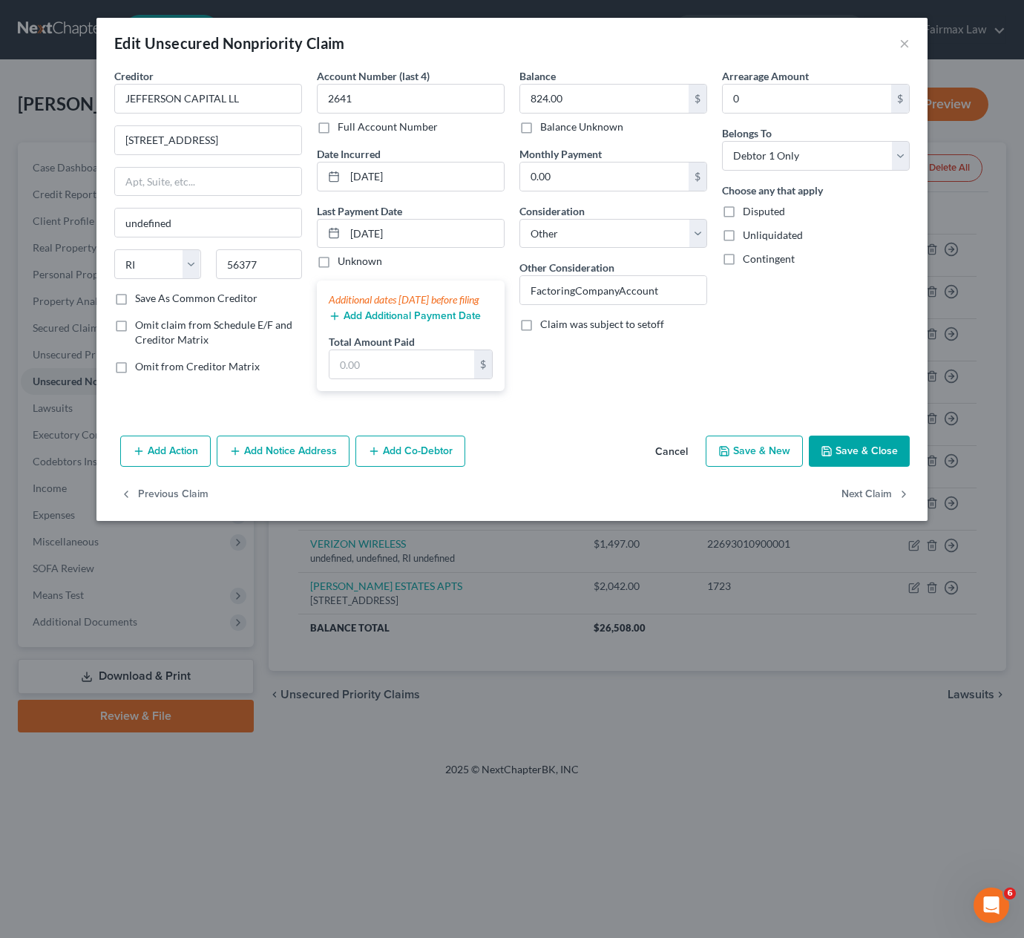
click at [619, 379] on div "Balance 824.00 $ Balance Unknown Balance Undetermined 824.00 $ Balance Unknown …" at bounding box center [613, 235] width 203 height 335
drag, startPoint x: 198, startPoint y: 138, endPoint x: 292, endPoint y: 159, distance: 95.8
click at [292, 159] on div "Creditor * [GEOGRAPHIC_DATA] LL [STREET_ADDRESS] [GEOGRAPHIC_DATA] [US_STATE][G…" at bounding box center [208, 179] width 188 height 223
drag, startPoint x: 857, startPoint y: 472, endPoint x: 742, endPoint y: 590, distance: 165.4
click at [857, 467] on button "Save & Close" at bounding box center [859, 451] width 101 height 31
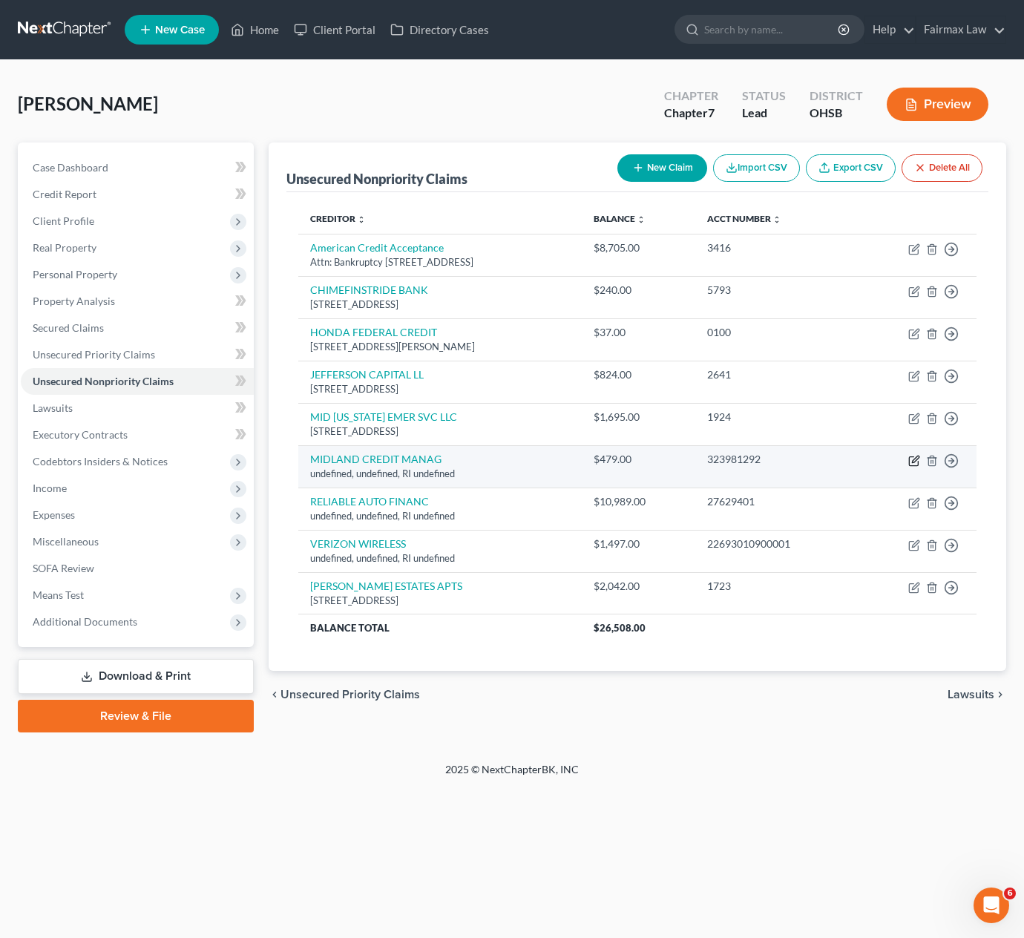
click at [914, 461] on icon "button" at bounding box center [915, 461] width 12 height 12
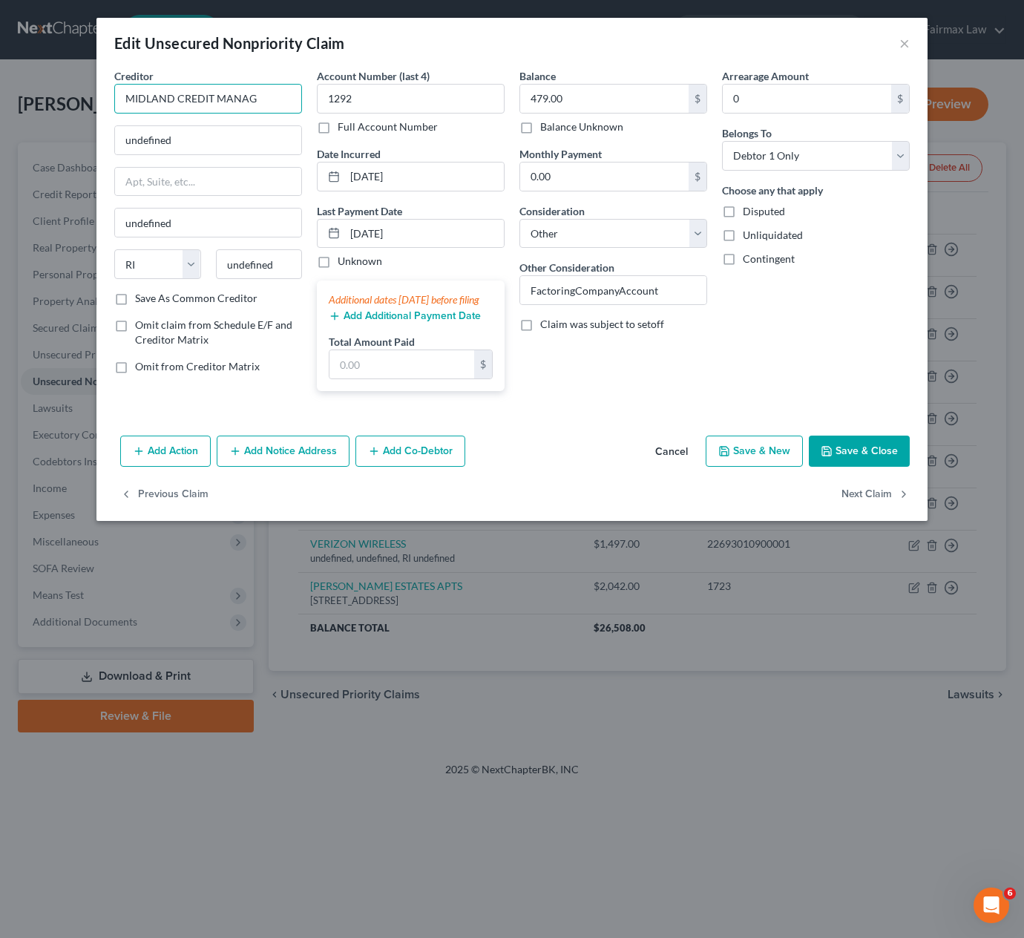
click at [275, 94] on input "MIDLAND CREDIT MANAG" at bounding box center [208, 99] width 188 height 30
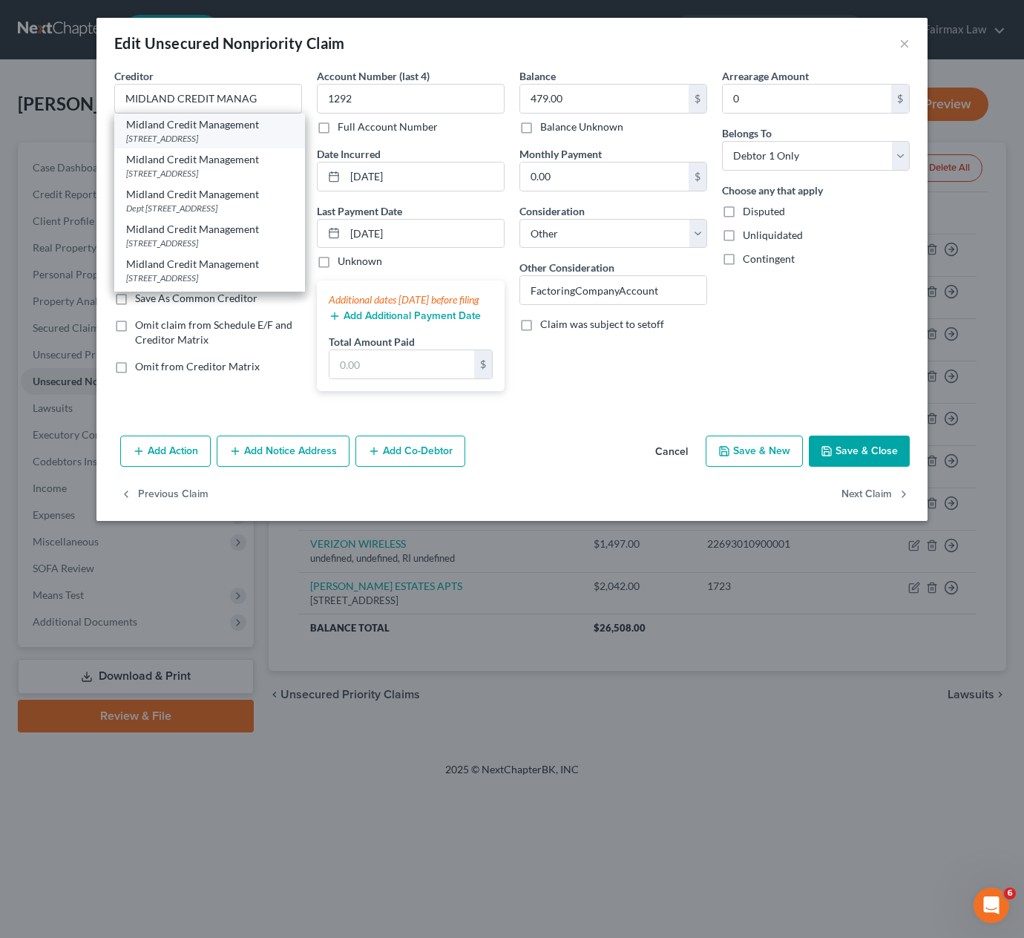
click at [223, 127] on div "Midland Credit Management" at bounding box center [209, 124] width 167 height 15
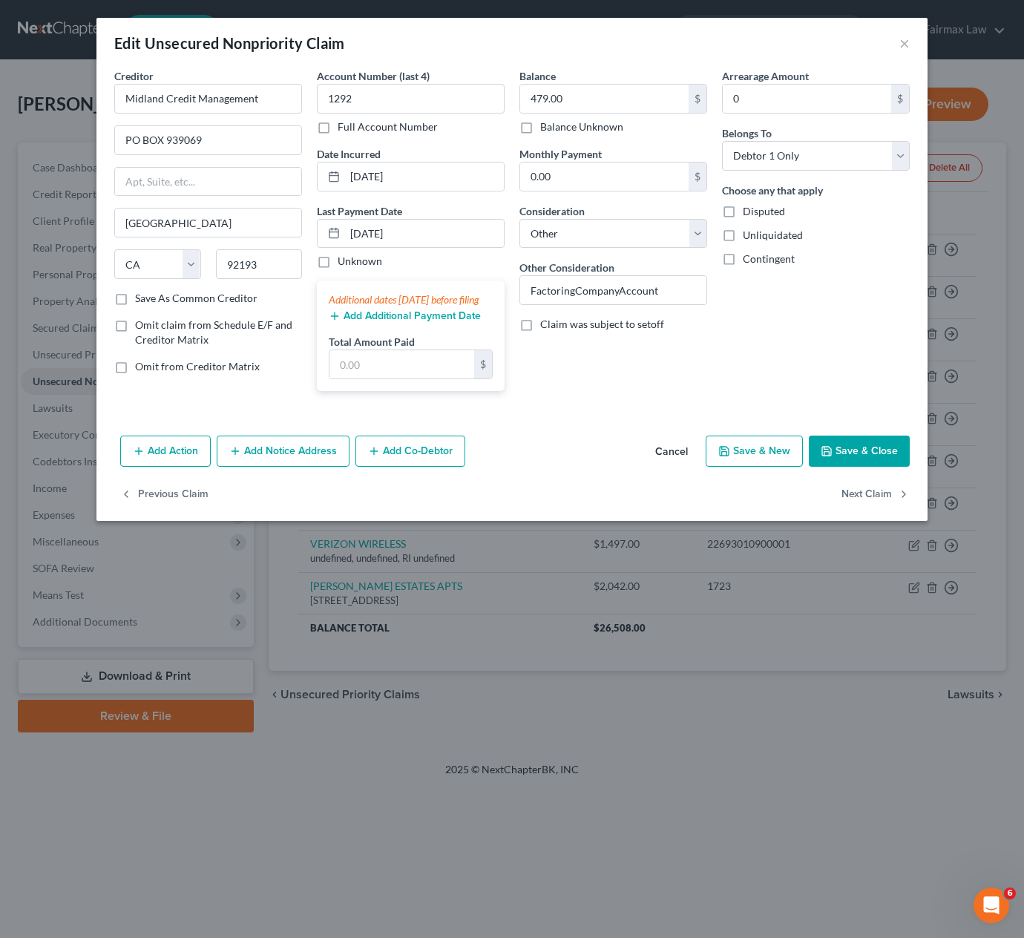
click at [852, 467] on button "Save & Close" at bounding box center [859, 451] width 101 height 31
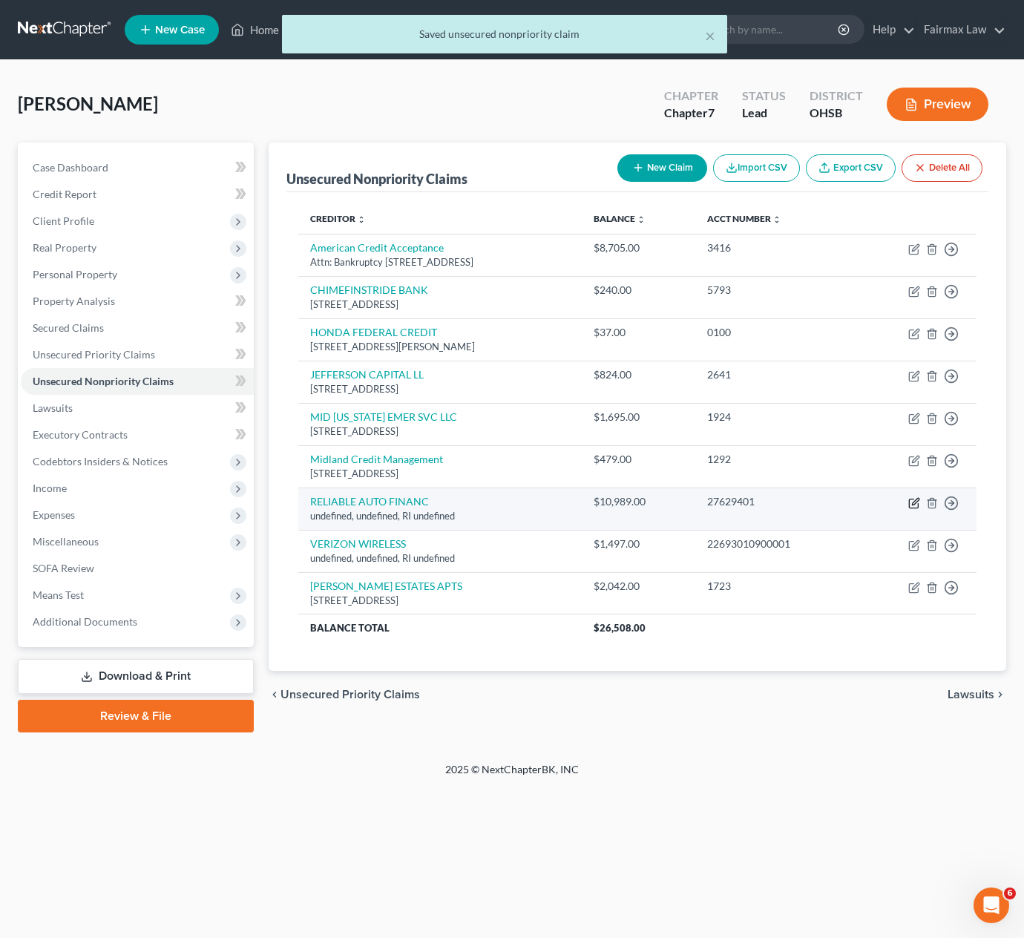
click at [911, 506] on icon "button" at bounding box center [915, 503] width 12 height 12
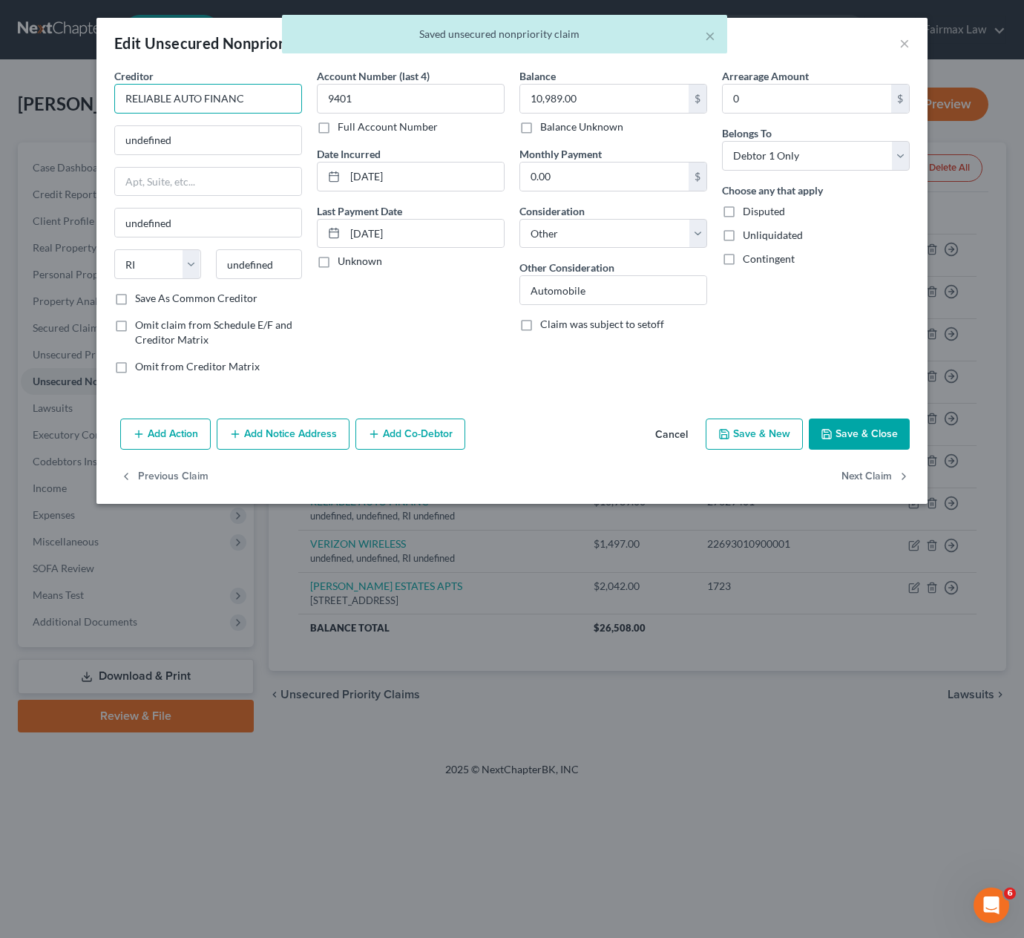
click at [252, 92] on input "RELIABLE AUTO FINANC" at bounding box center [208, 99] width 188 height 30
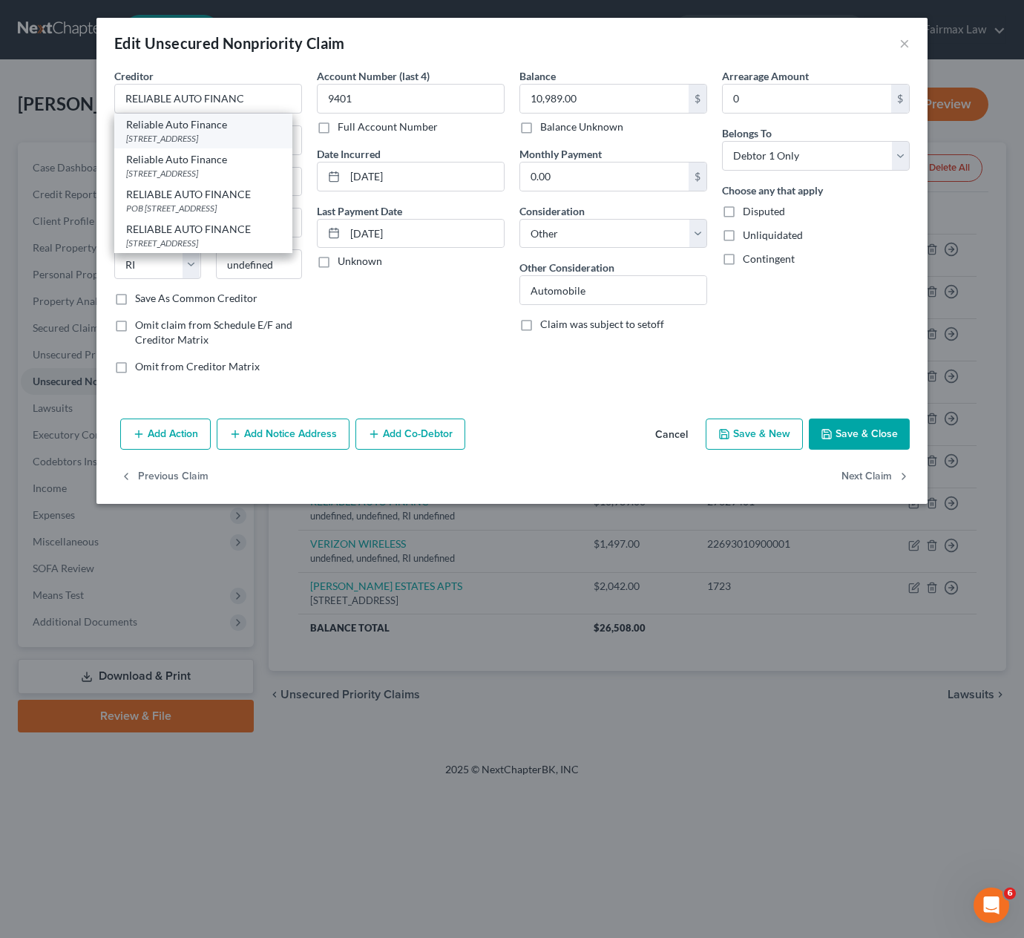
click at [206, 134] on div "[STREET_ADDRESS]" at bounding box center [203, 138] width 154 height 13
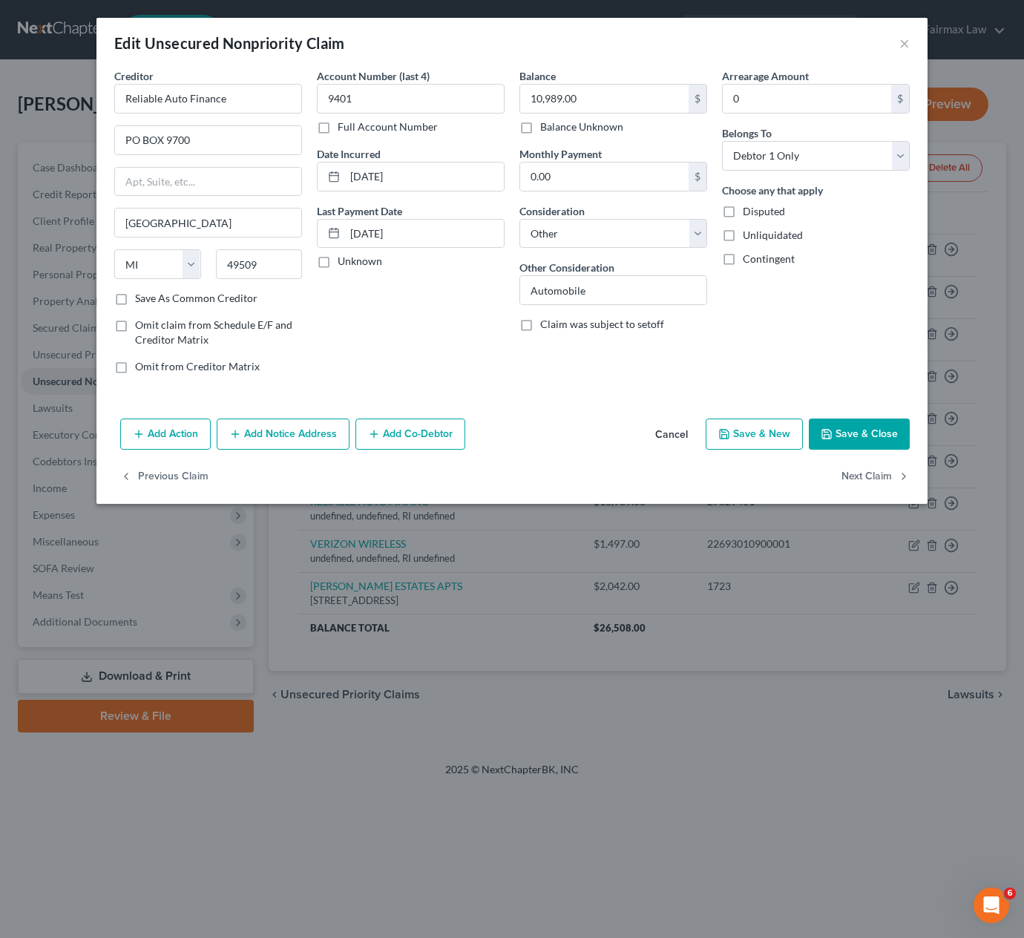
click at [855, 442] on button "Save & Close" at bounding box center [859, 434] width 101 height 31
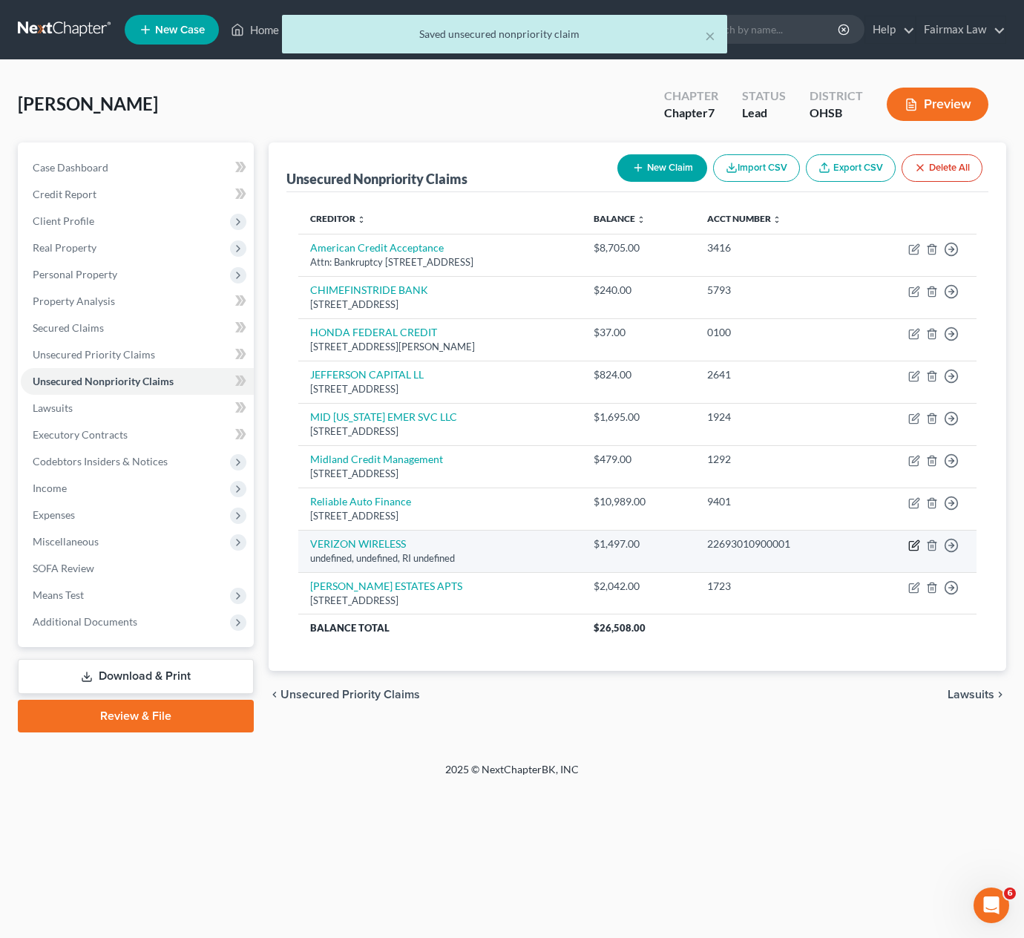
click at [911, 549] on icon "button" at bounding box center [915, 546] width 12 height 12
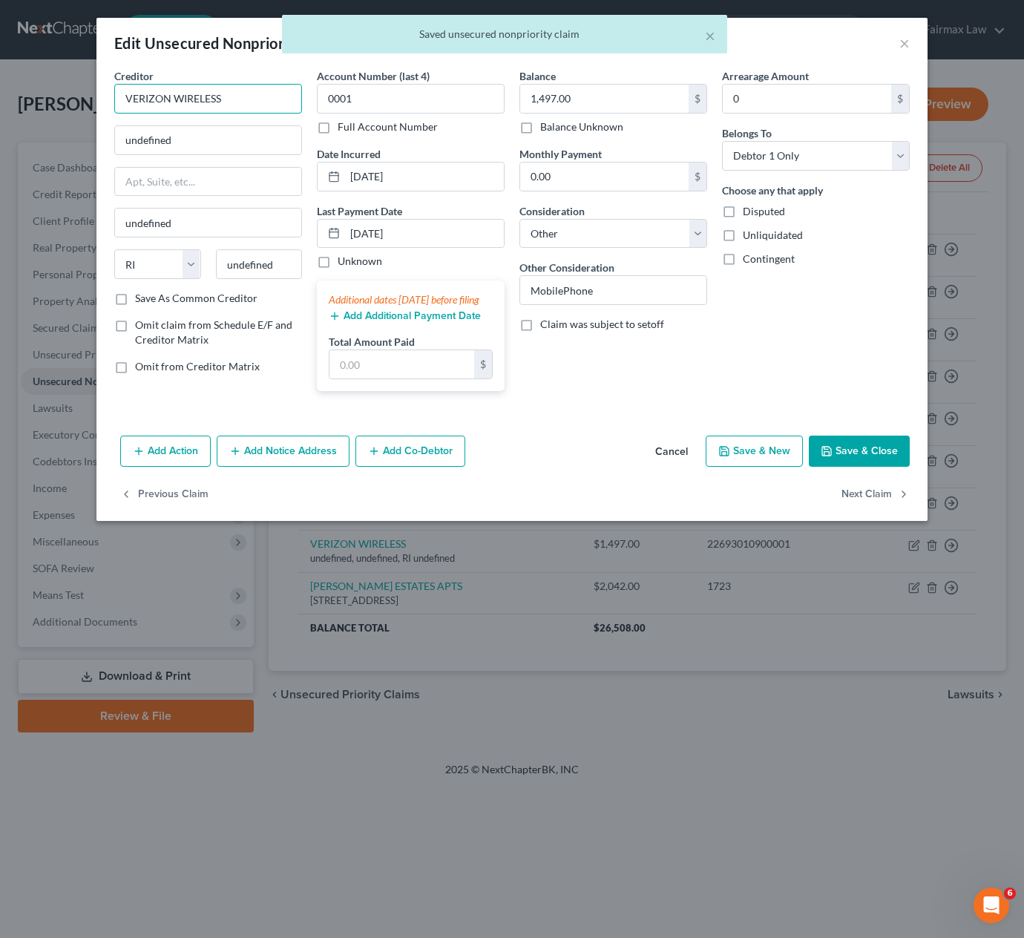
click at [268, 102] on input "VERIZON WIRELESS" at bounding box center [208, 99] width 188 height 30
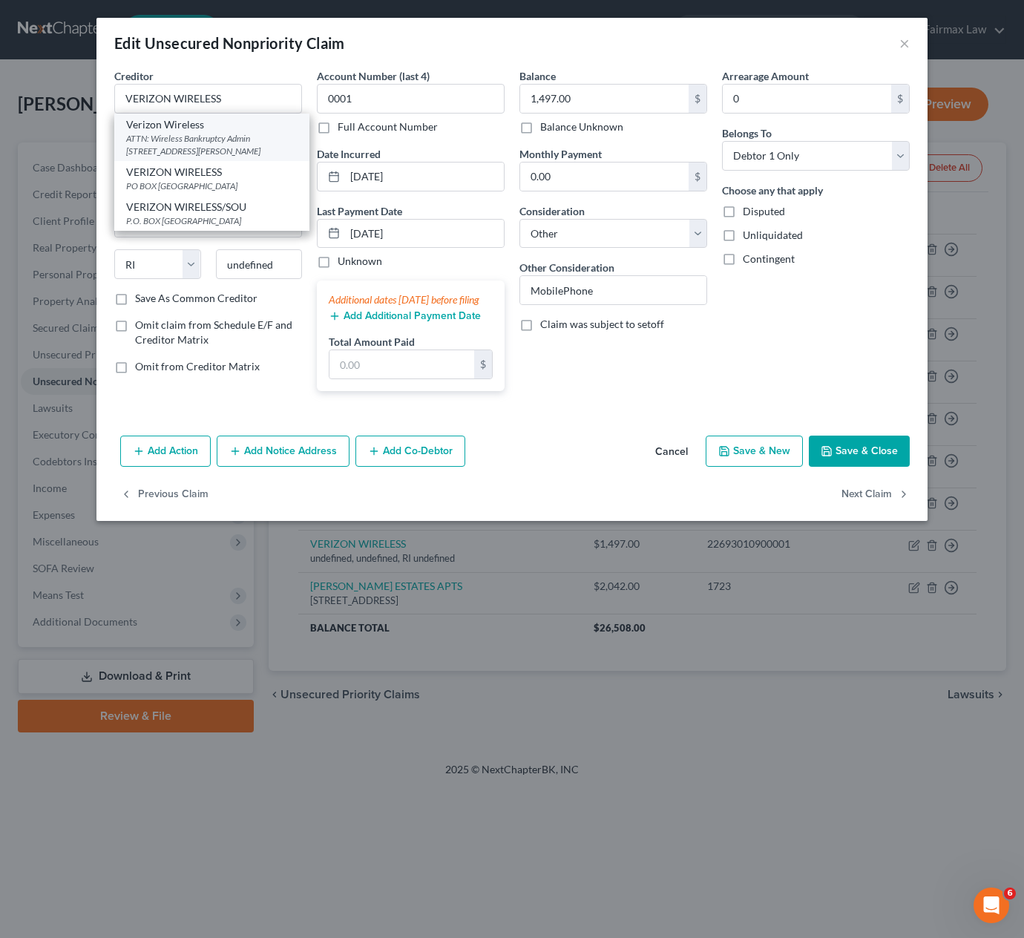
click at [196, 136] on div "ATTN: Wireless Bankruptcy Admin [STREET_ADDRESS][PERSON_NAME]" at bounding box center [211, 144] width 171 height 25
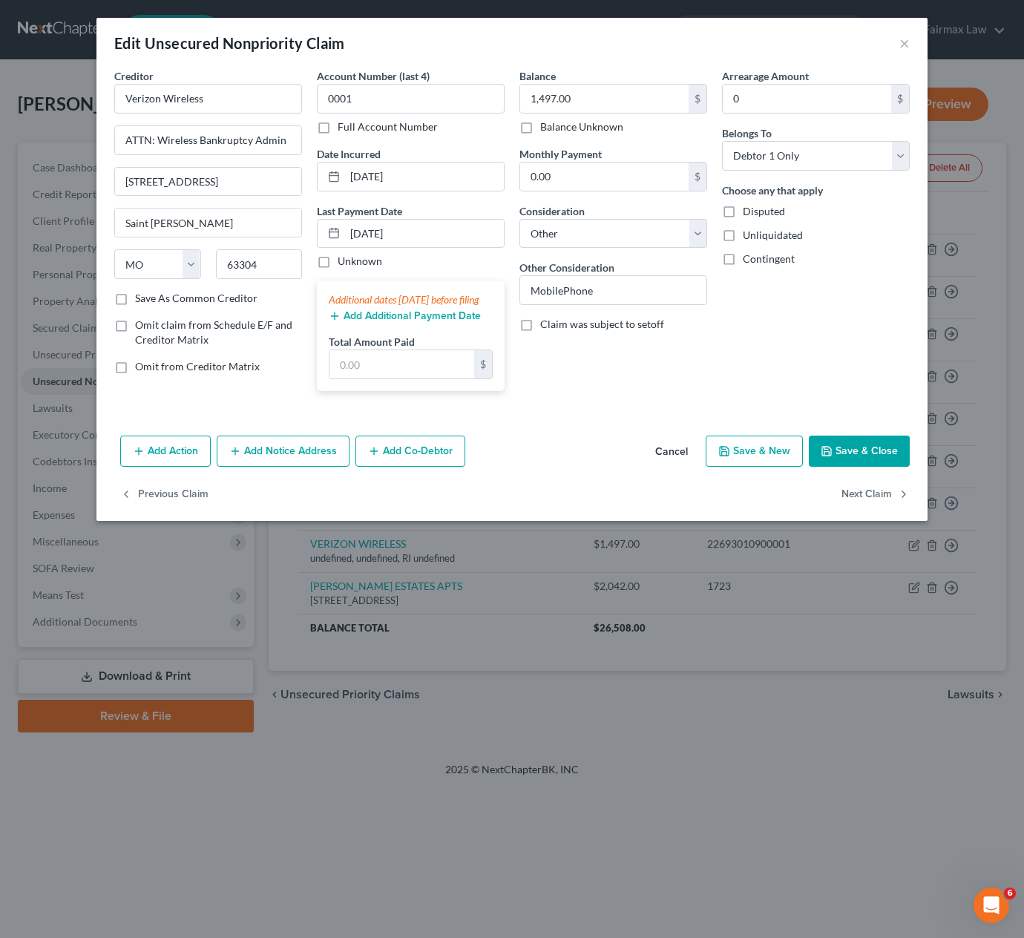
click at [842, 460] on button "Save & Close" at bounding box center [859, 451] width 101 height 31
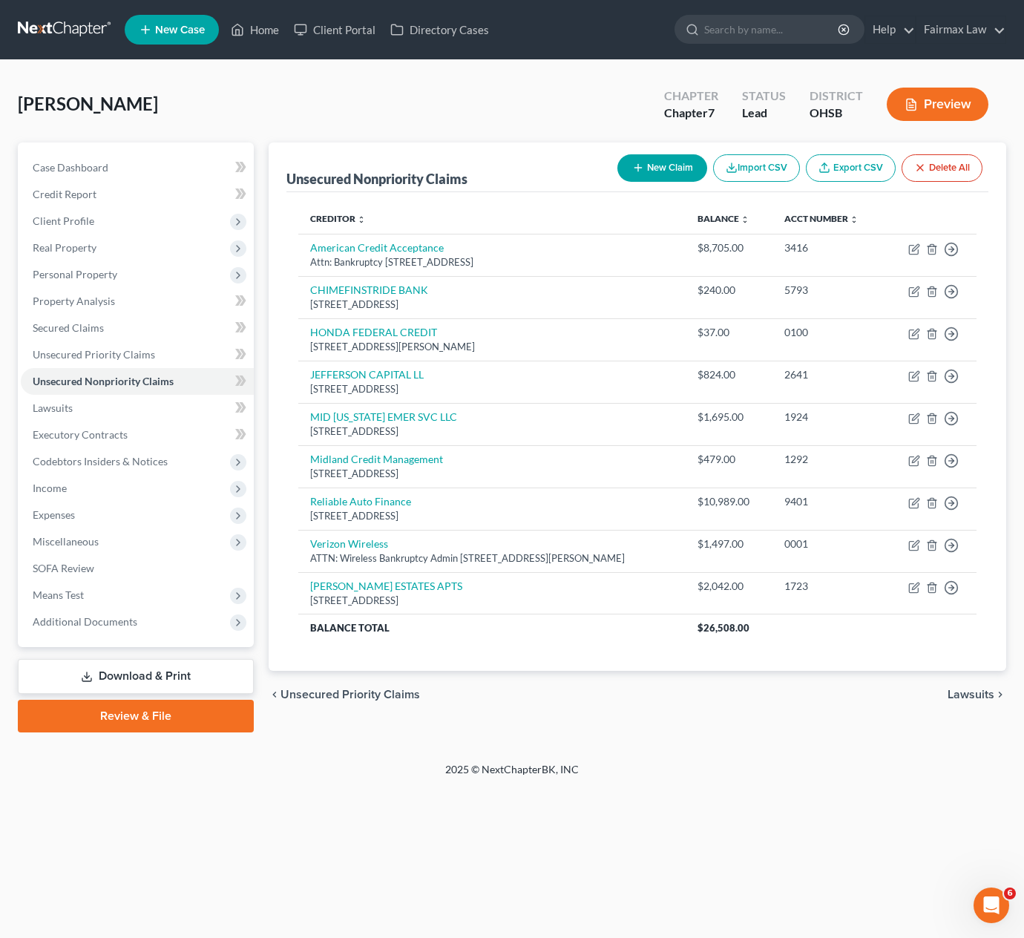
drag, startPoint x: 748, startPoint y: 794, endPoint x: 771, endPoint y: 773, distance: 30.5
click at [748, 676] on div "Home New Case Client Portal Directory Cases Fairmax Law [PERSON_NAME][EMAIL_ADD…" at bounding box center [512, 469] width 1024 height 938
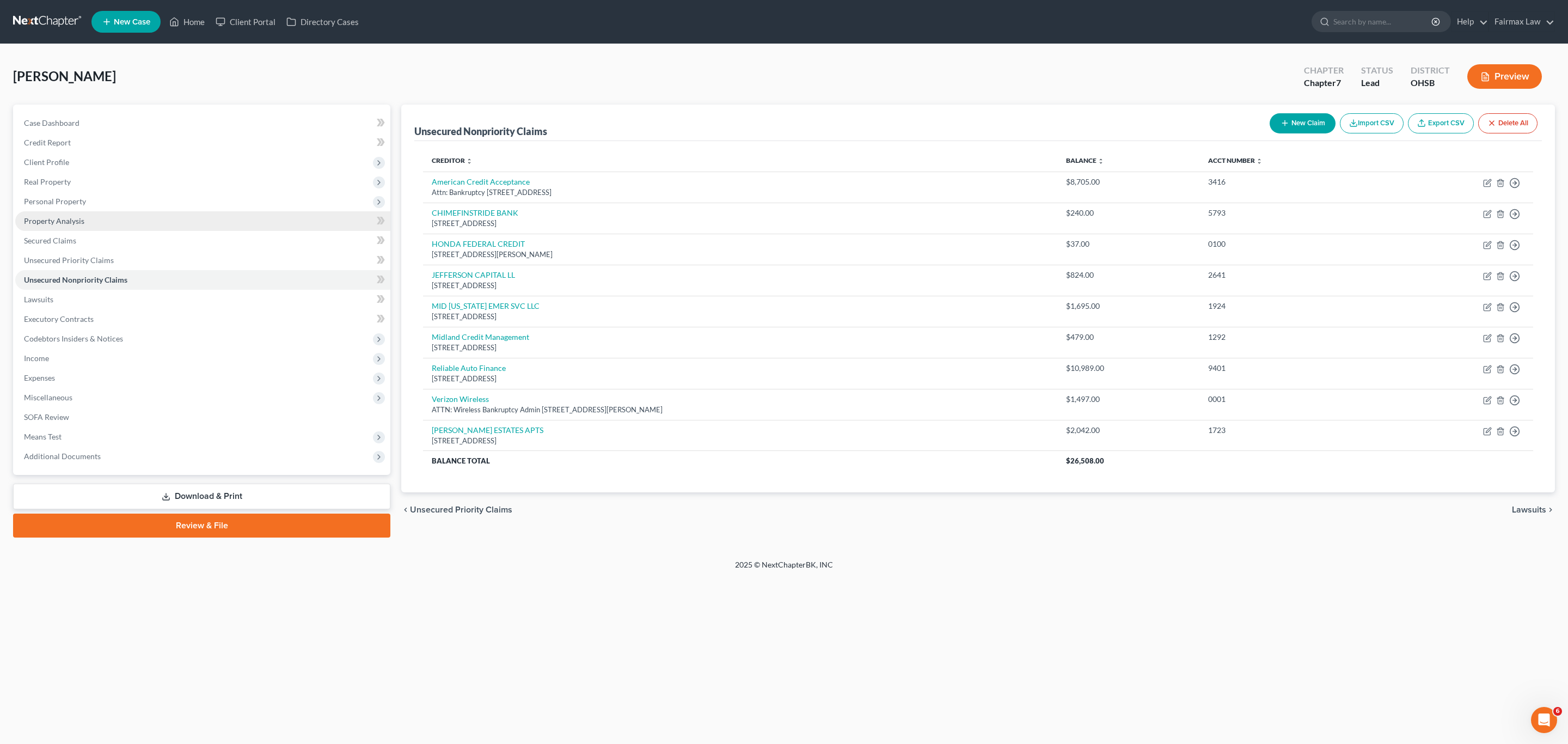
click at [67, 200] on span "Personal Property" at bounding box center [55, 201] width 62 height 10
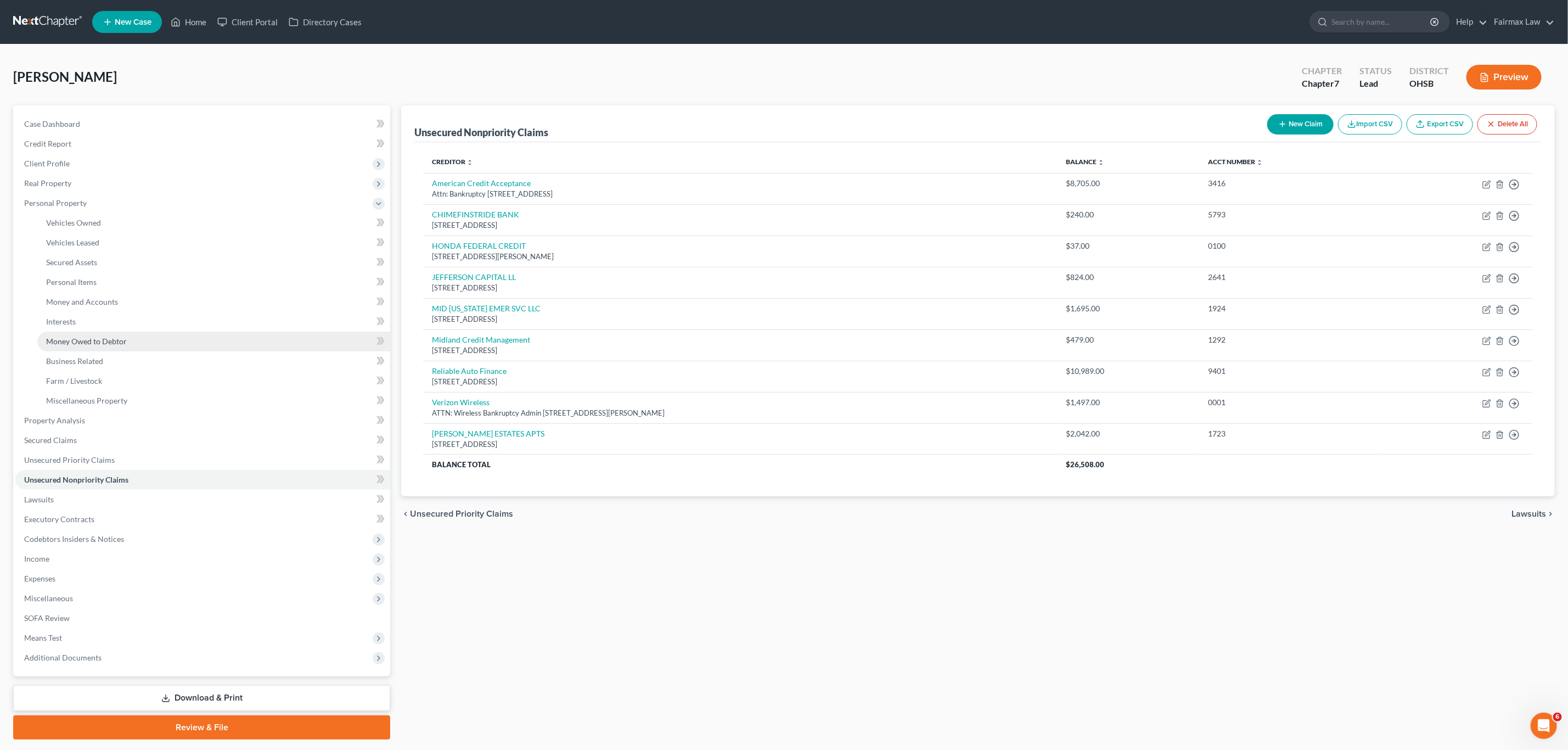
click at [115, 335] on link "Money Owed to Debtor" at bounding box center [213, 341] width 353 height 20
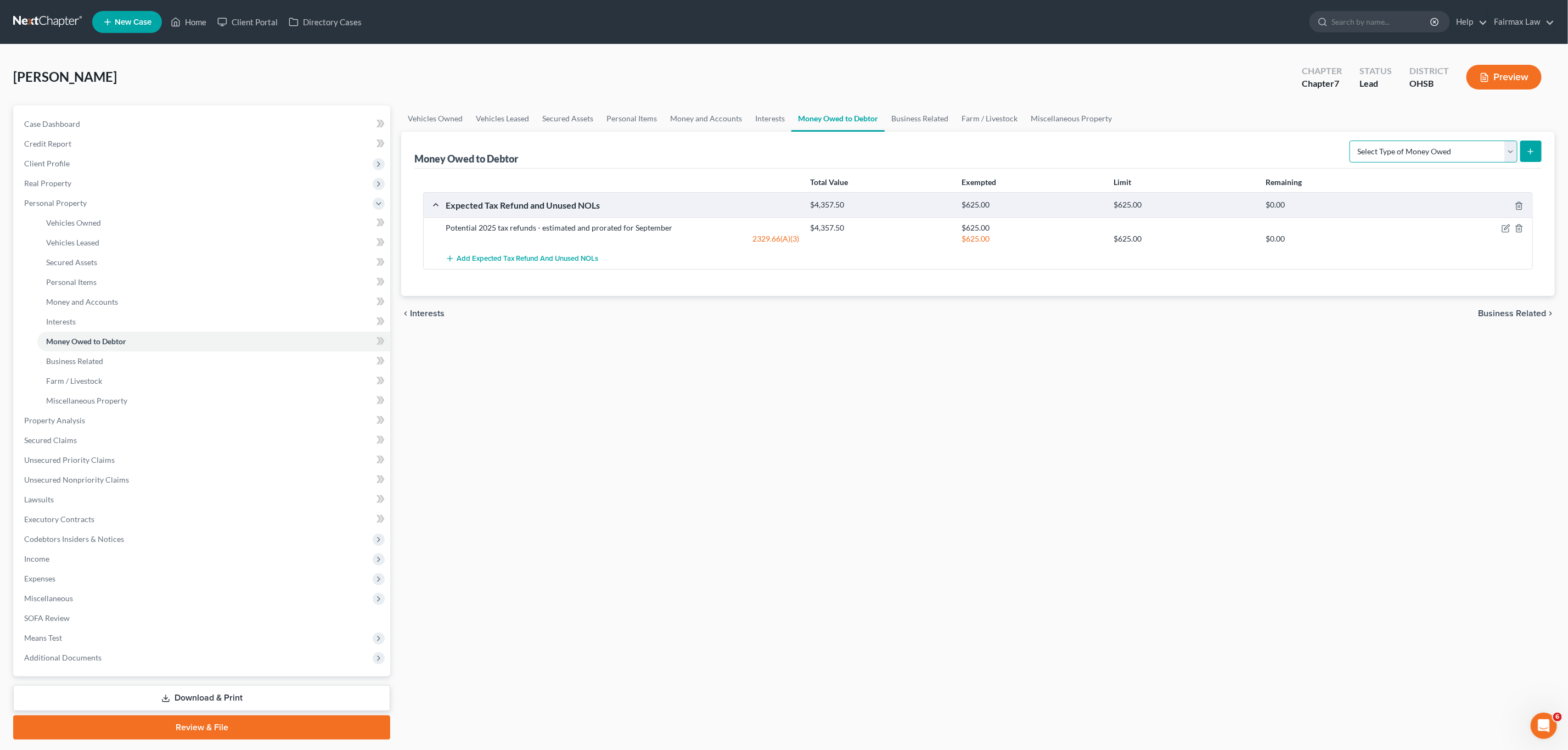
click at [1045, 161] on select "Select Type of Money Owed Accounts Receivable Alimony Child Support Claims Agai…" at bounding box center [1433, 152] width 168 height 22
click at [1045, 141] on select "Select Type of Money Owed Accounts Receivable Alimony Child Support Claims Agai…" at bounding box center [1433, 152] width 168 height 22
click at [1045, 146] on button "submit" at bounding box center [1530, 151] width 21 height 21
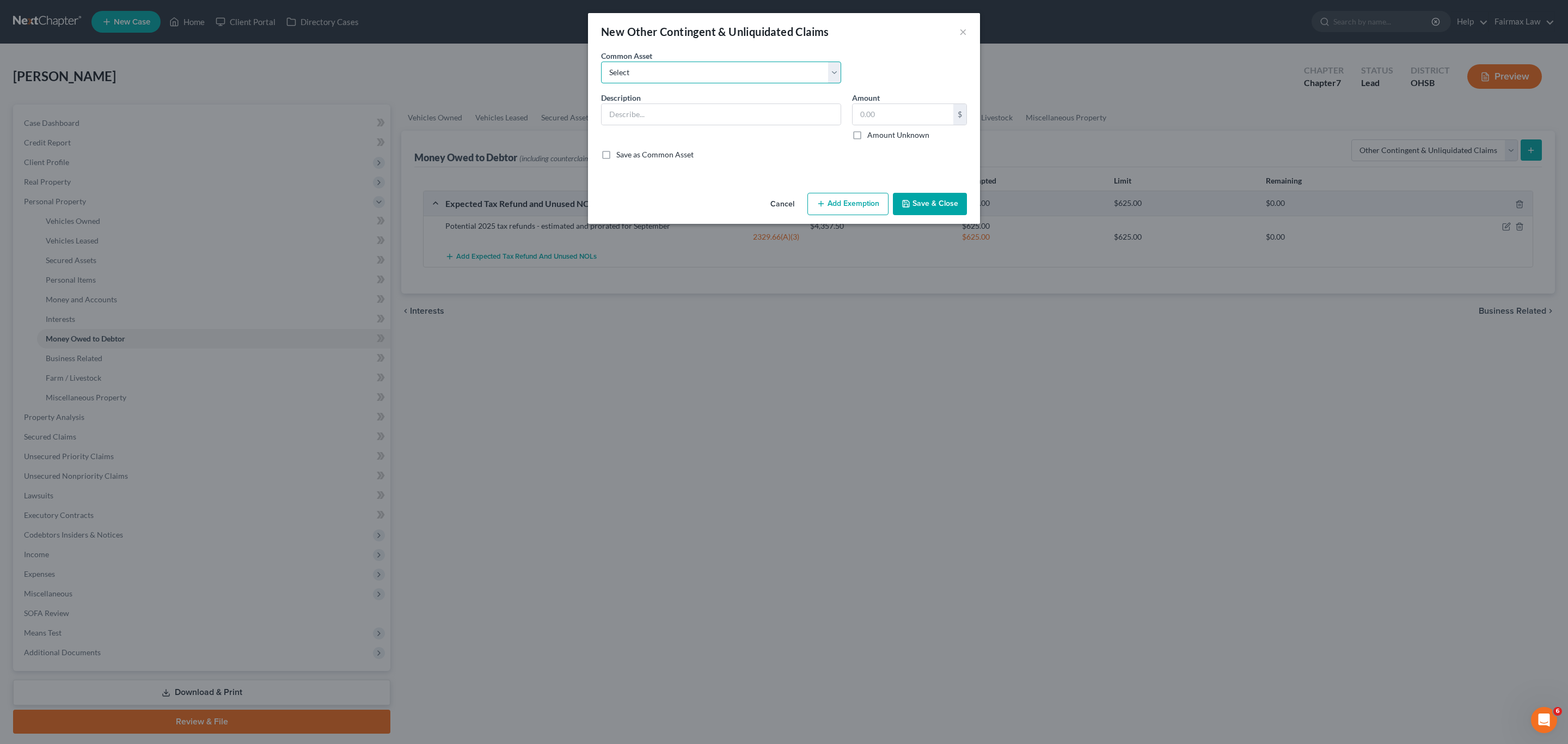
click at [769, 76] on select "Select Rights, including any right of recovery, in wages garnished [DATE] of ba…" at bounding box center [721, 73] width 240 height 22
click at [601, 62] on select "Select Rights, including any right of recovery, in wages garnished [DATE] of ba…" at bounding box center [721, 73] width 240 height 22
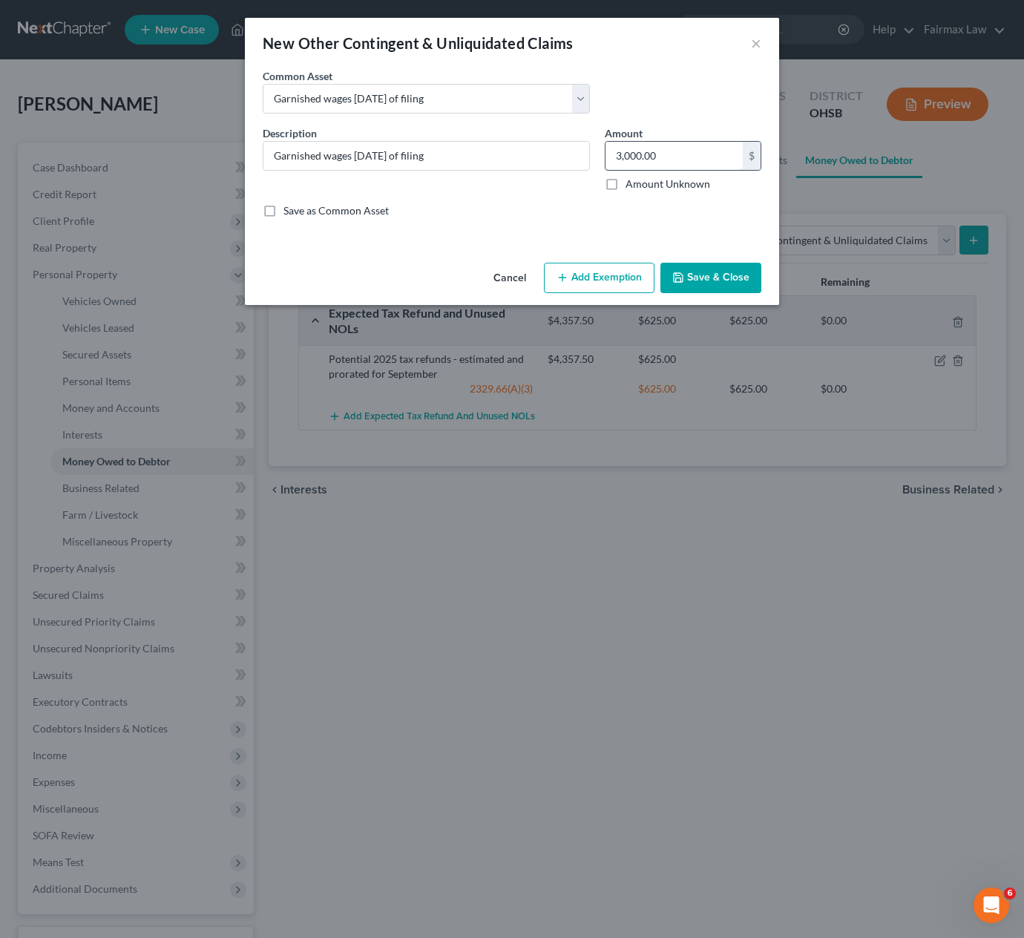
click at [688, 163] on input "3,000.00" at bounding box center [674, 156] width 137 height 28
click at [613, 275] on button "Add Exemption" at bounding box center [599, 278] width 111 height 31
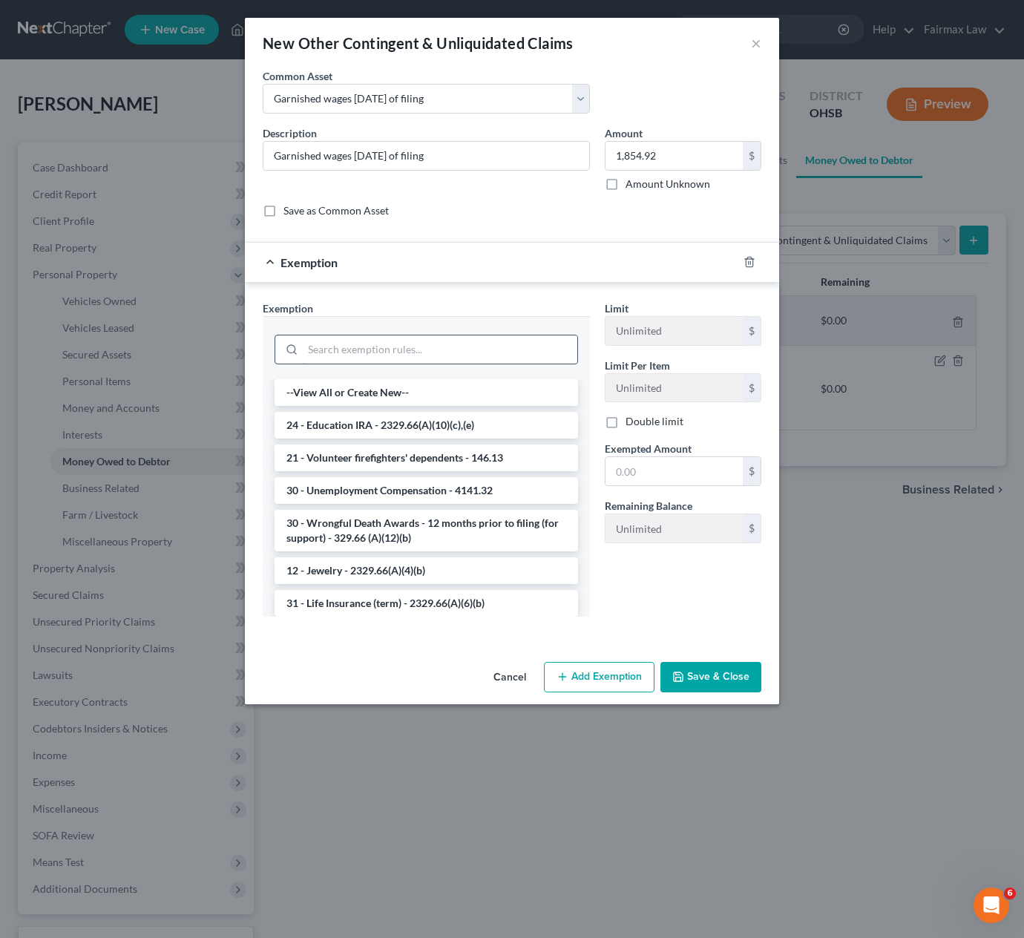
click at [432, 341] on input "search" at bounding box center [440, 350] width 275 height 28
click at [403, 339] on input "search" at bounding box center [440, 350] width 275 height 28
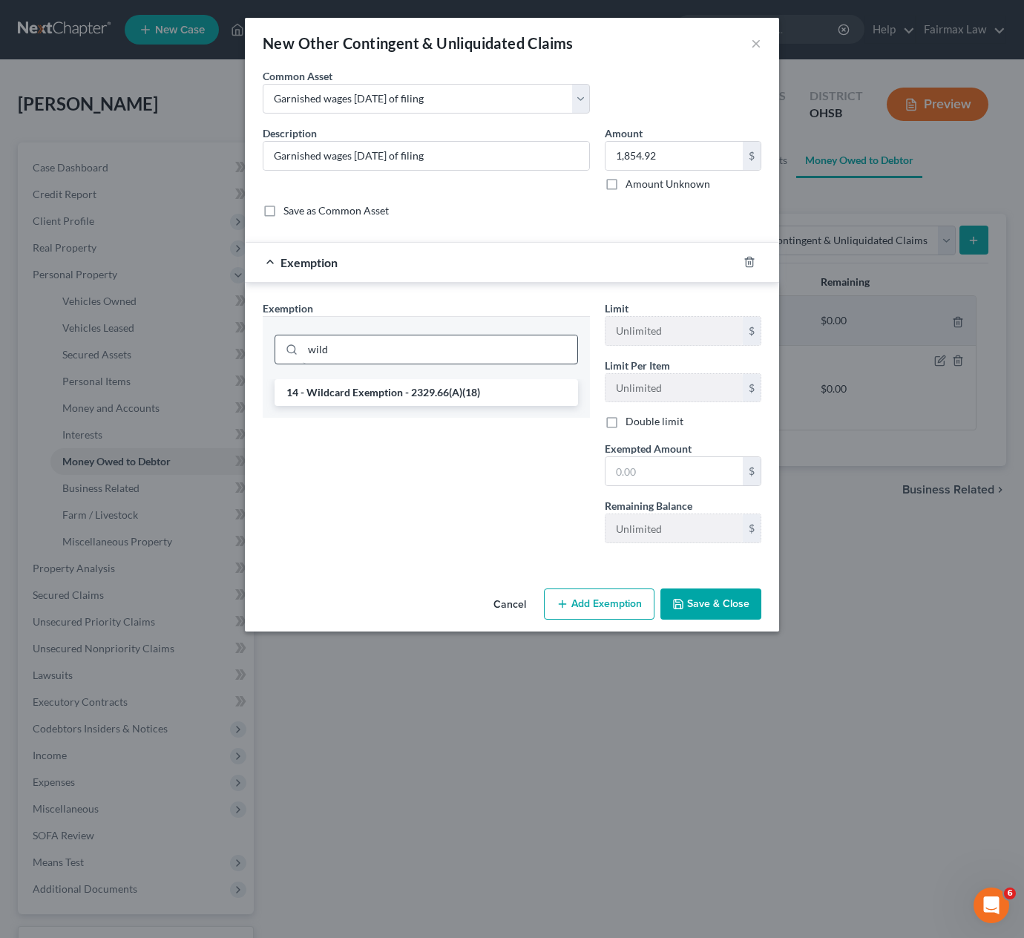
click at [421, 390] on li "14 - Wildcard Exemption - 2329.66(A)(18)" at bounding box center [427, 392] width 304 height 27
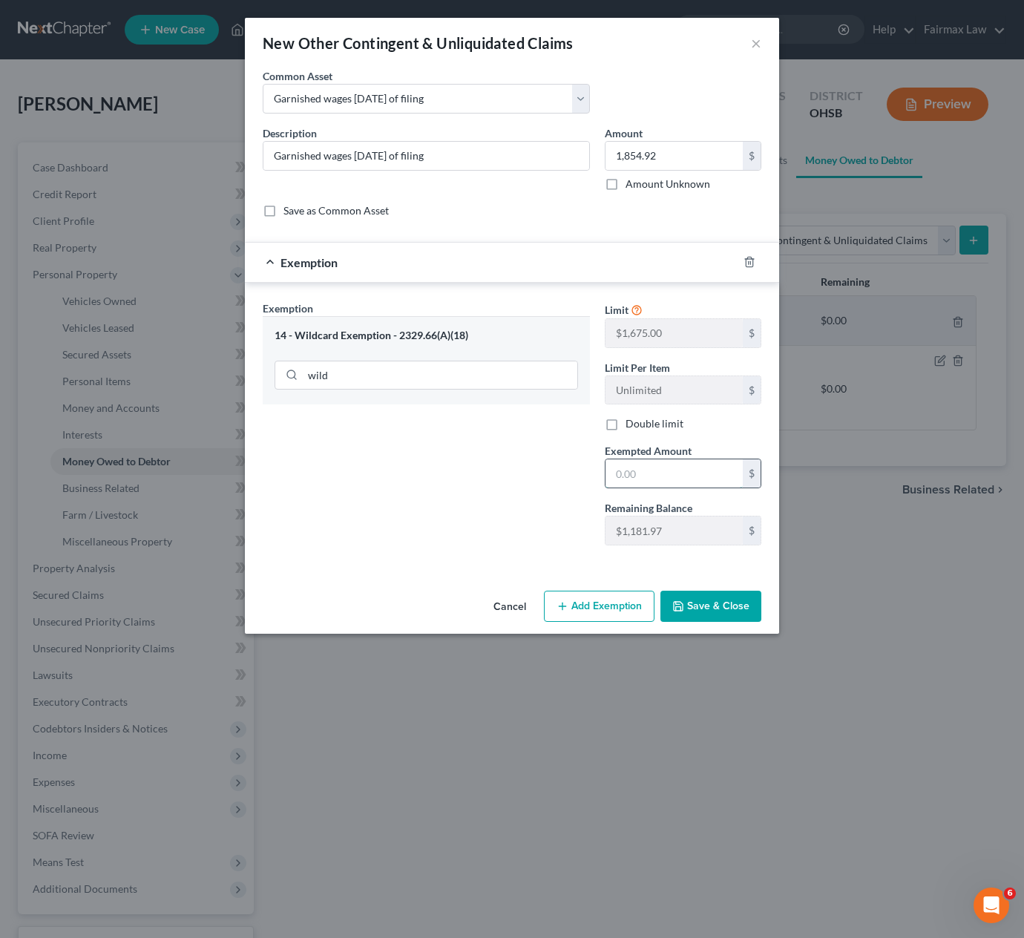
click at [647, 471] on input "text" at bounding box center [674, 474] width 137 height 28
click at [725, 608] on button "Save & Close" at bounding box center [711, 606] width 101 height 31
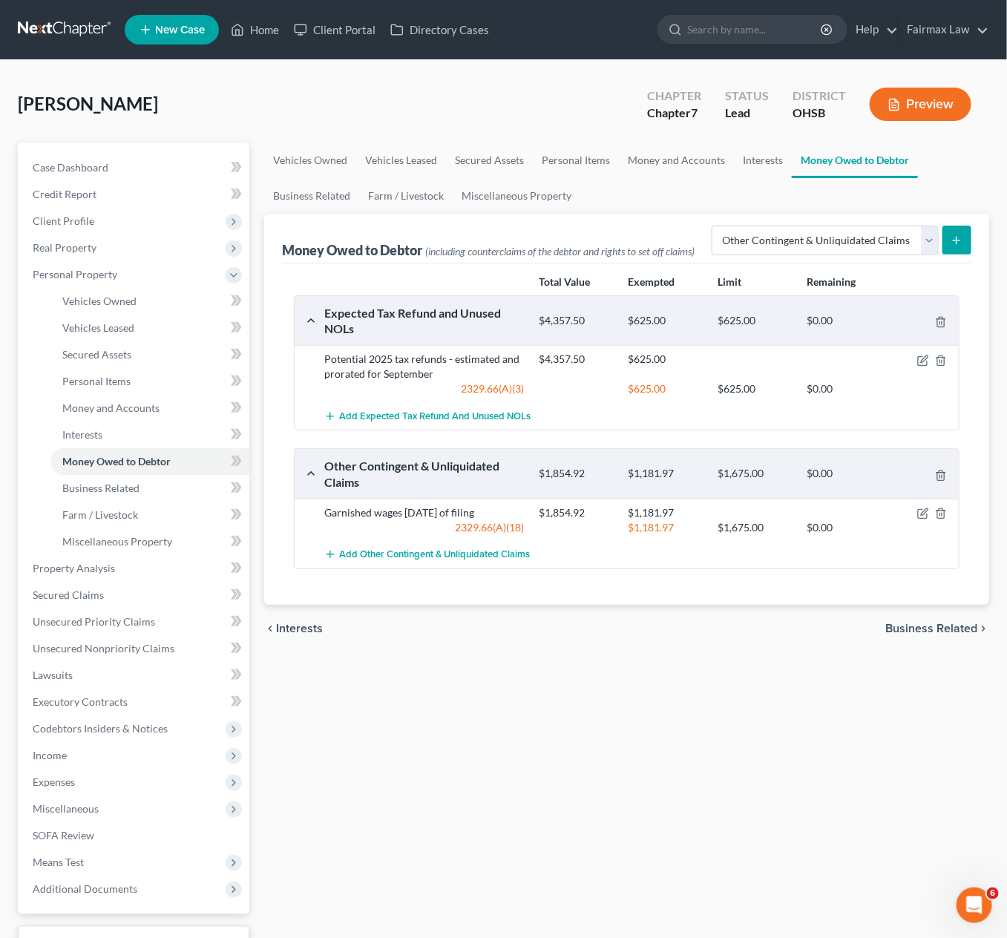
drag, startPoint x: 600, startPoint y: 843, endPoint x: 590, endPoint y: 733, distance: 110.3
click at [600, 676] on div "Vehicles Owned Vehicles Leased Secured Assets Personal Items Money and Accounts…" at bounding box center [627, 571] width 740 height 857
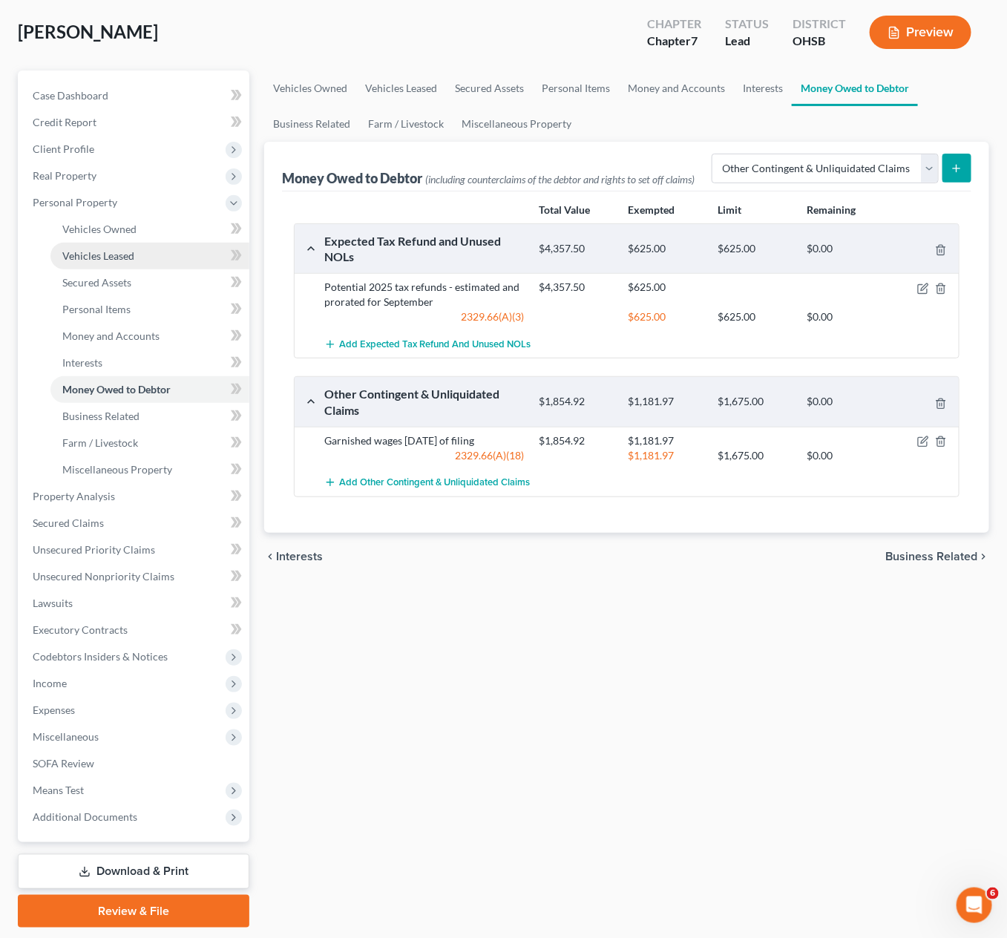
scroll to position [111, 0]
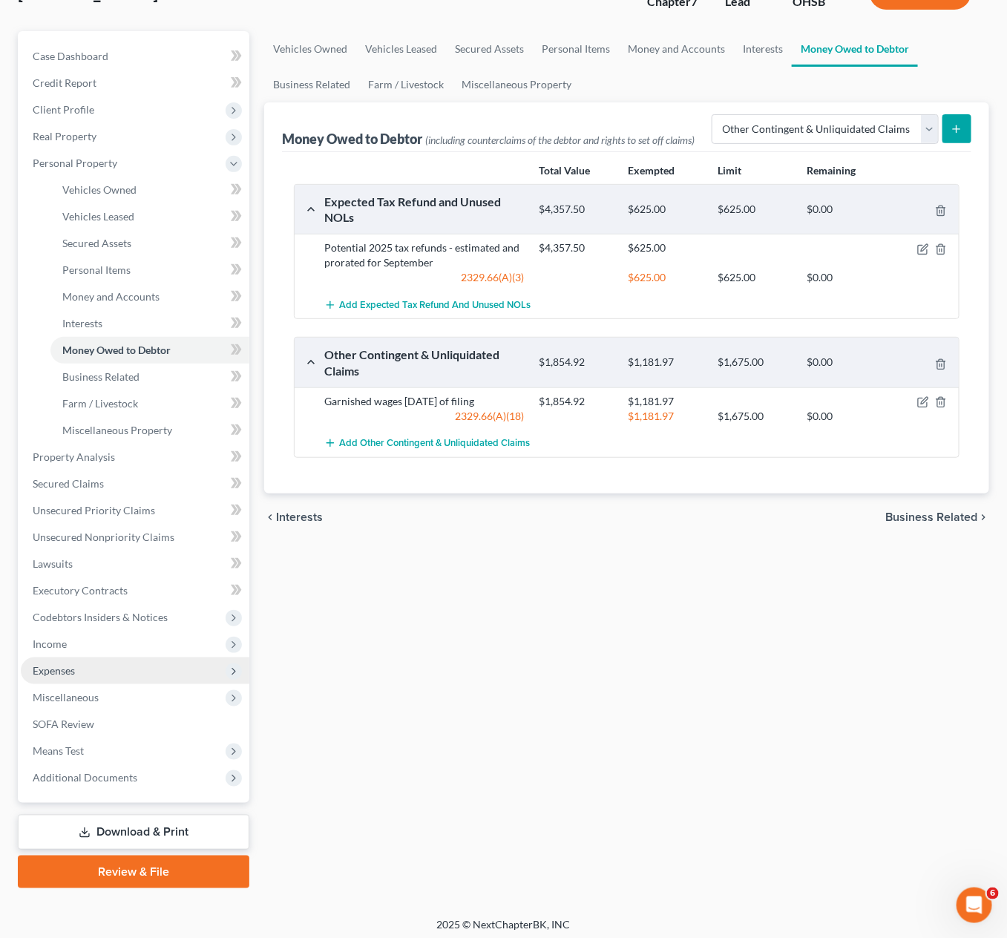
click at [80, 671] on span "Expenses" at bounding box center [135, 671] width 229 height 27
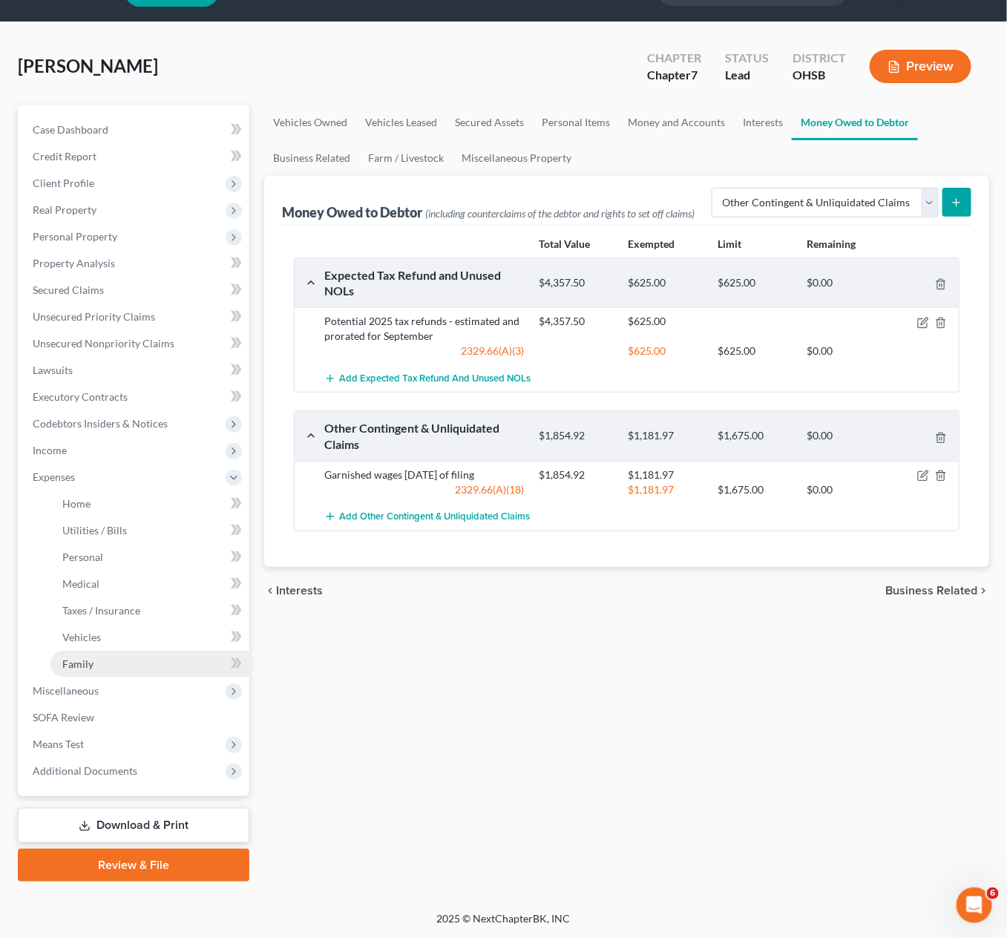
scroll to position [36, 0]
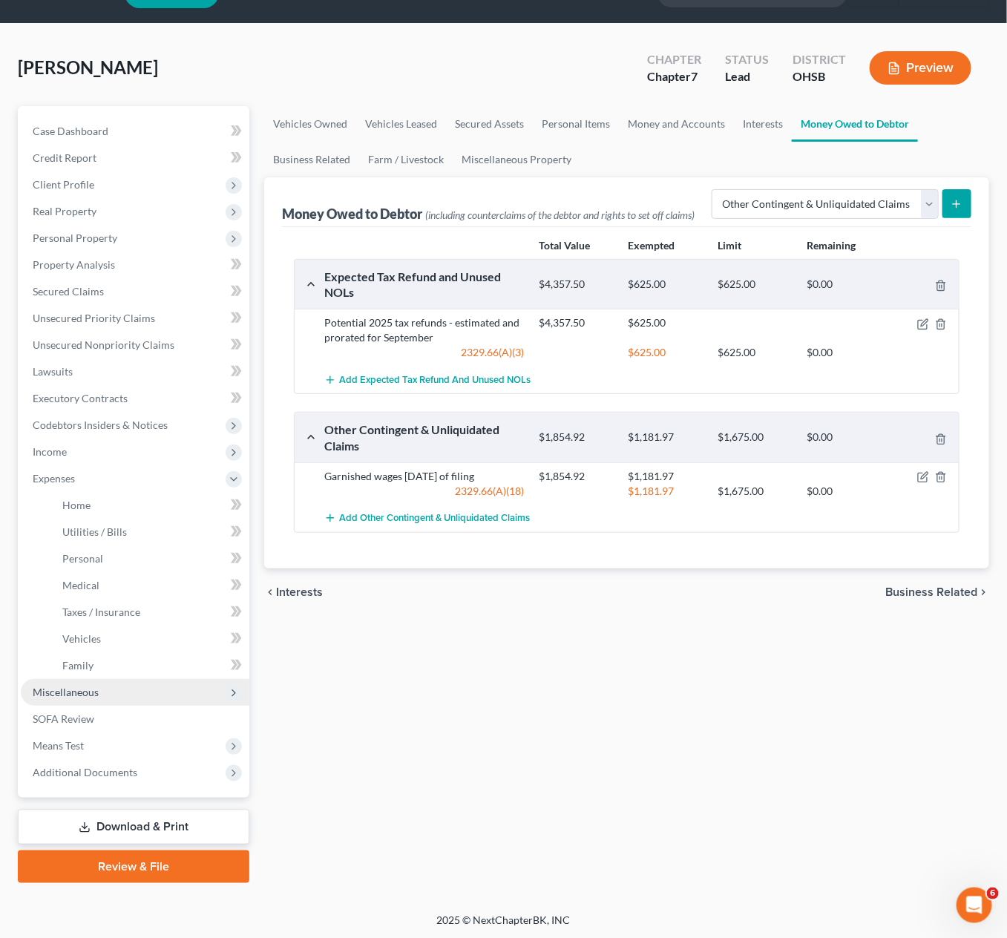
click at [97, 676] on span "Miscellaneous" at bounding box center [66, 692] width 66 height 13
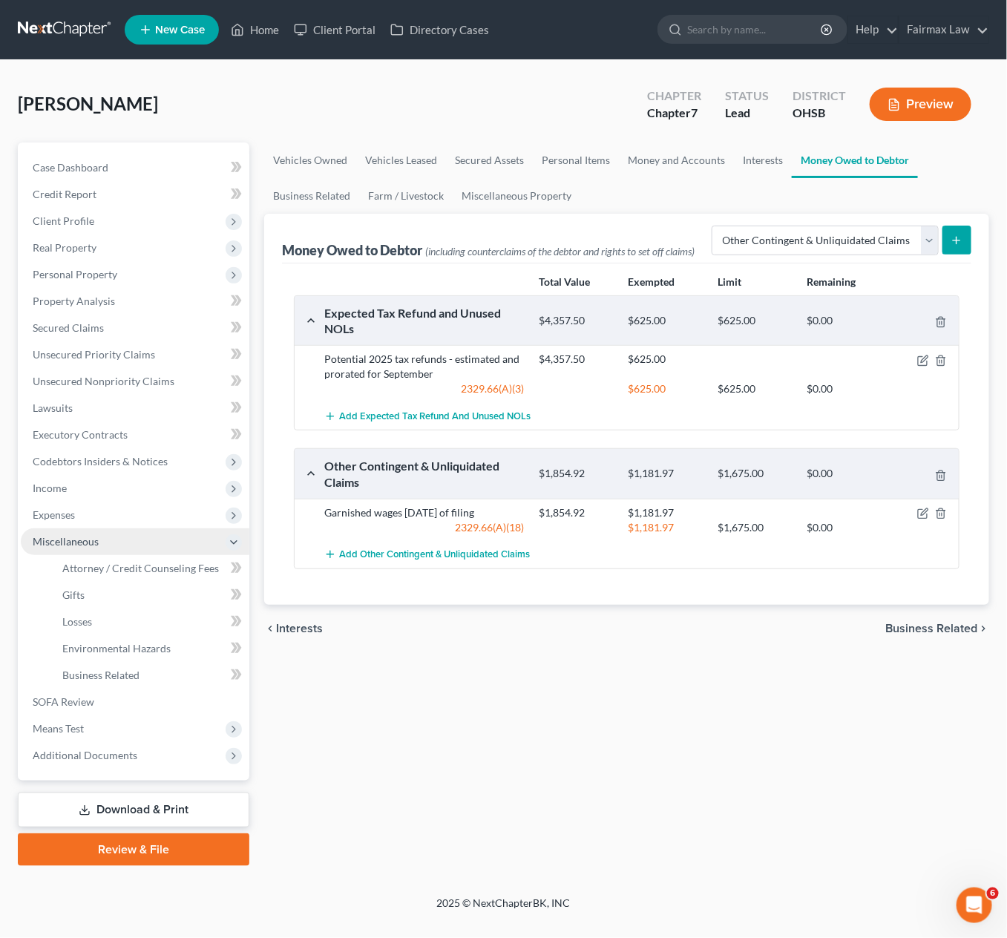
scroll to position [0, 0]
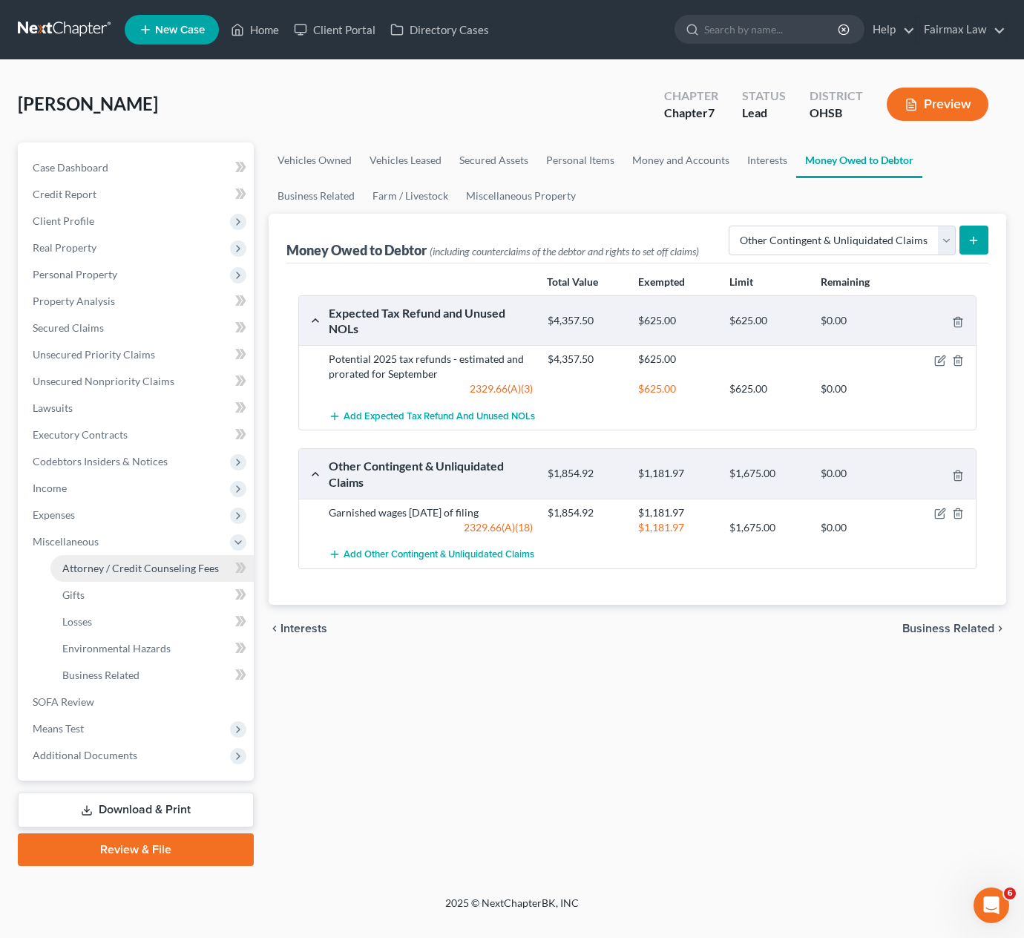
click at [97, 570] on span "Attorney / Credit Counseling Fees" at bounding box center [140, 568] width 157 height 13
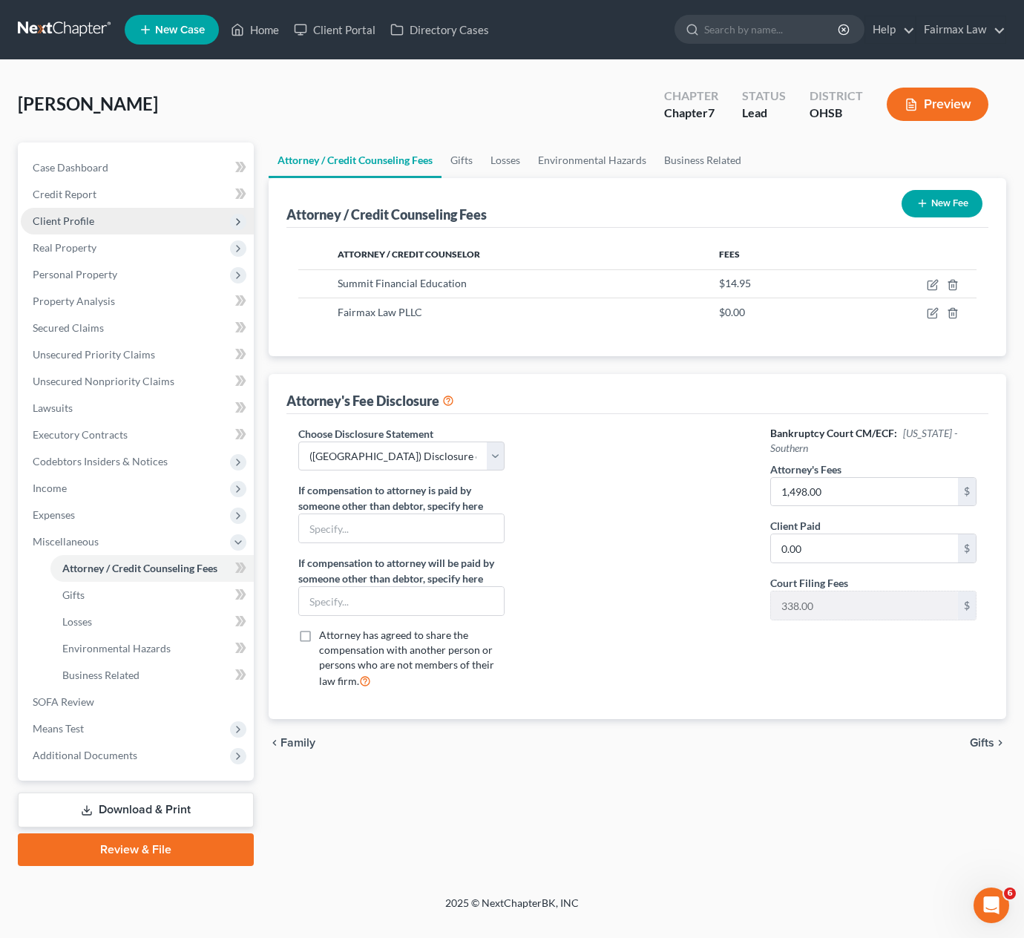
click at [88, 228] on span "Client Profile" at bounding box center [137, 221] width 233 height 27
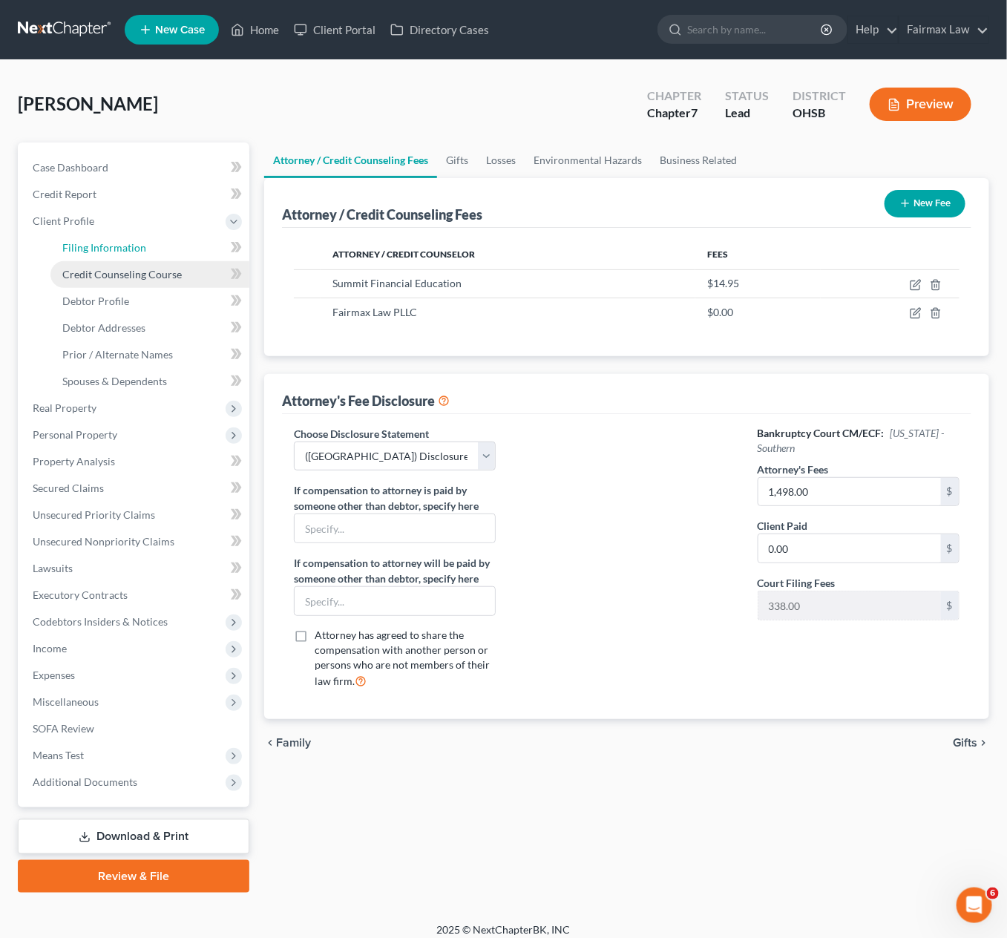
click at [100, 254] on link "Filing Information" at bounding box center [149, 248] width 199 height 27
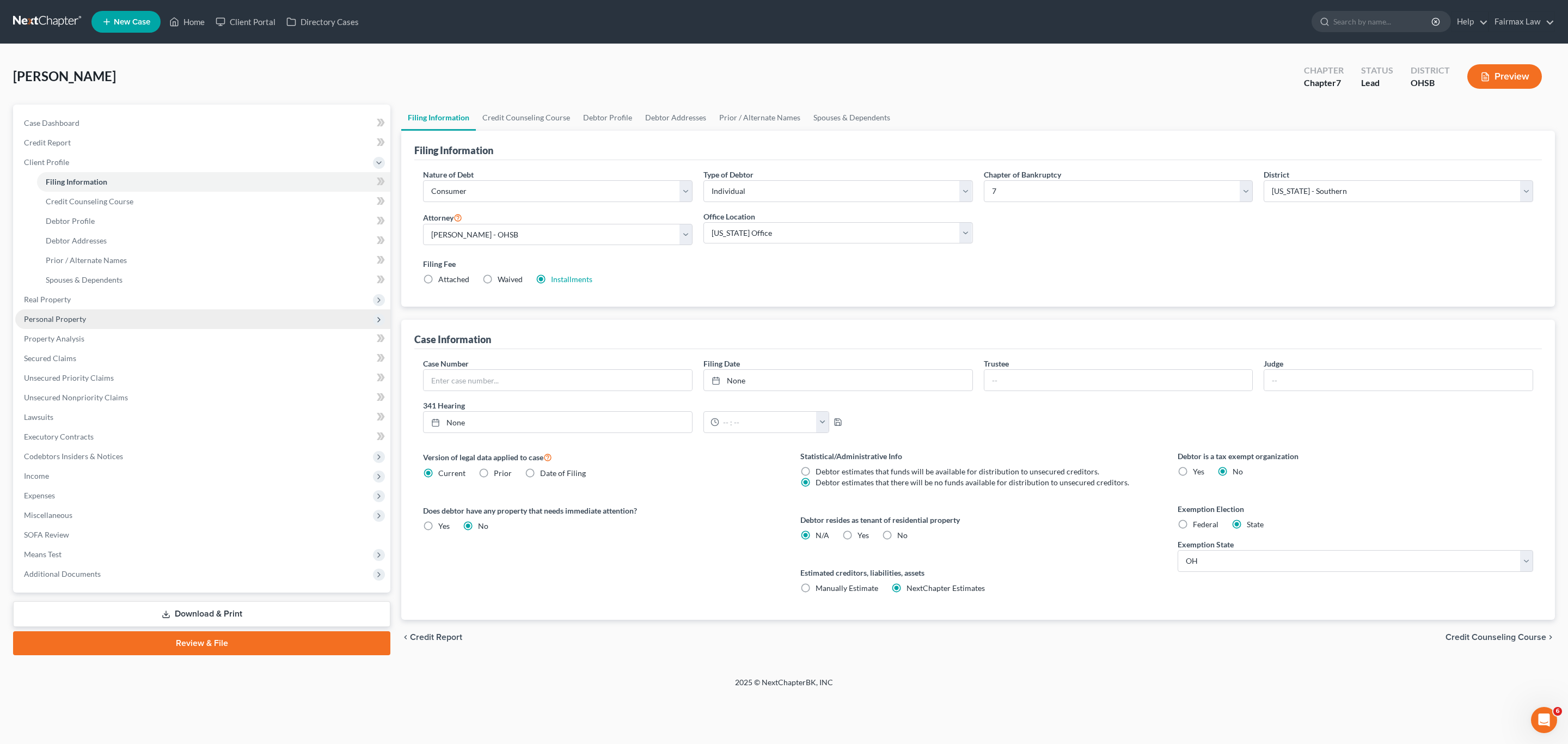
click at [101, 321] on span "Personal Property" at bounding box center [203, 319] width 375 height 20
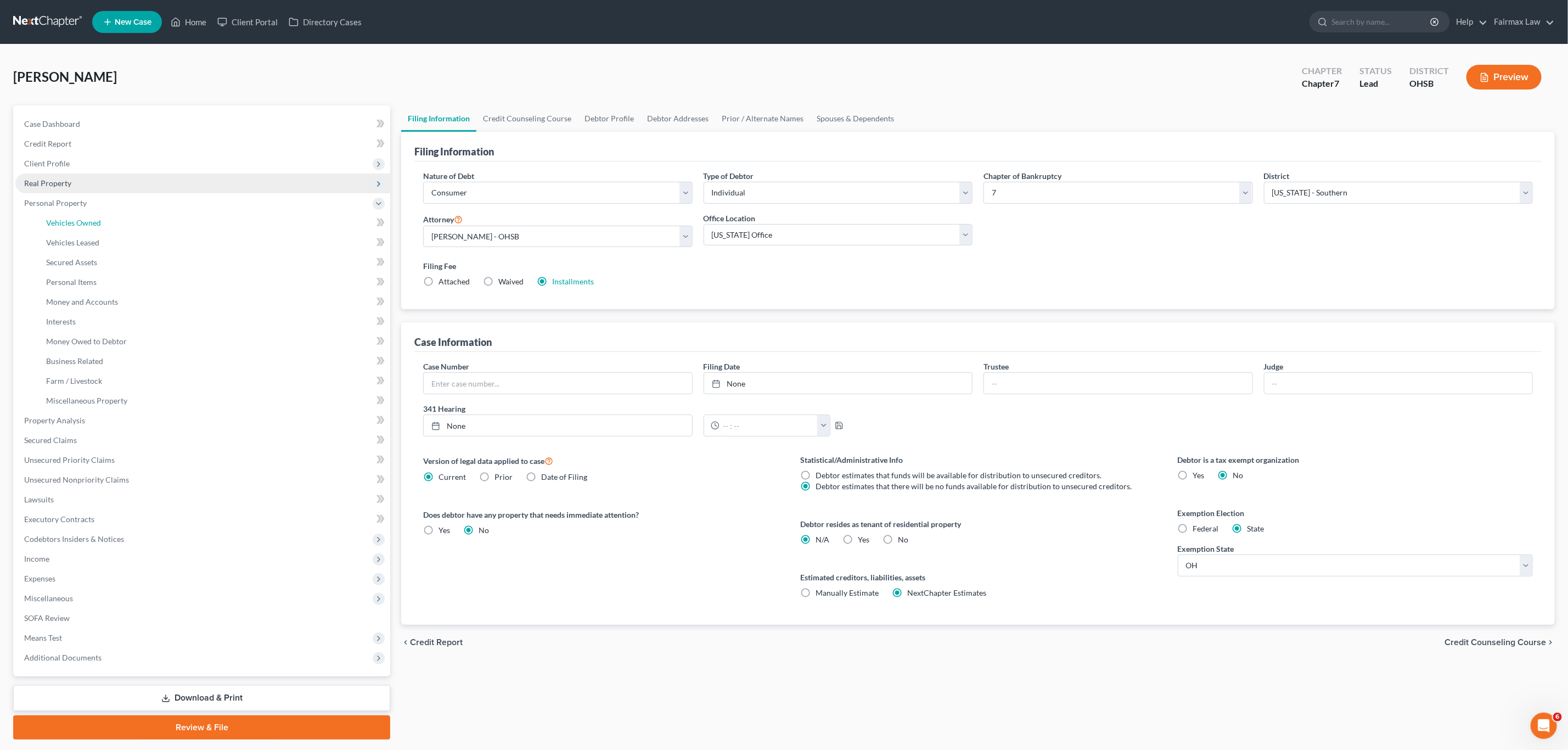
drag, startPoint x: 101, startPoint y: 224, endPoint x: 194, endPoint y: 192, distance: 98.4
click at [101, 223] on link "Vehicles Owned" at bounding box center [213, 223] width 353 height 20
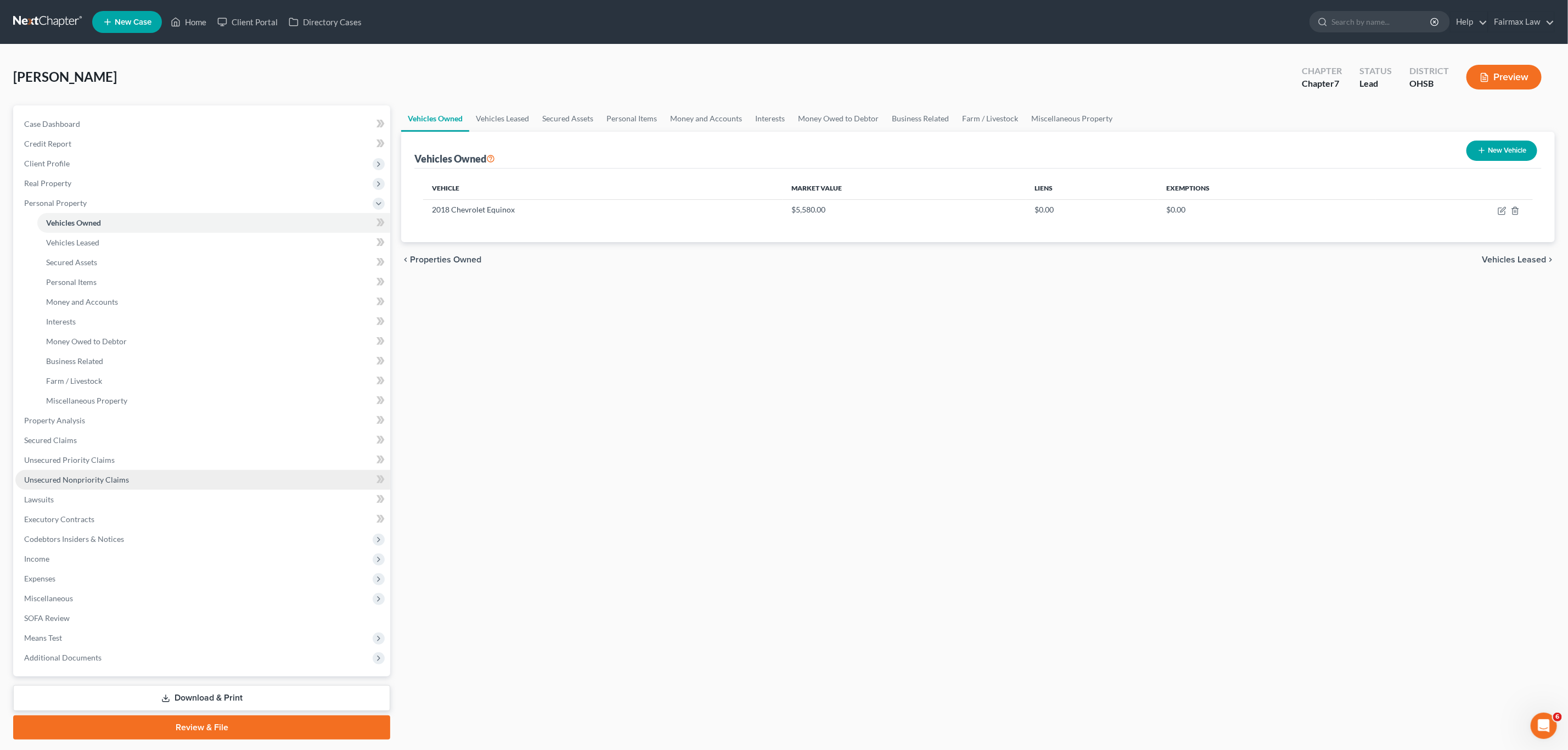
click at [76, 481] on span "Unsecured Nonpriority Claims" at bounding box center [77, 479] width 105 height 10
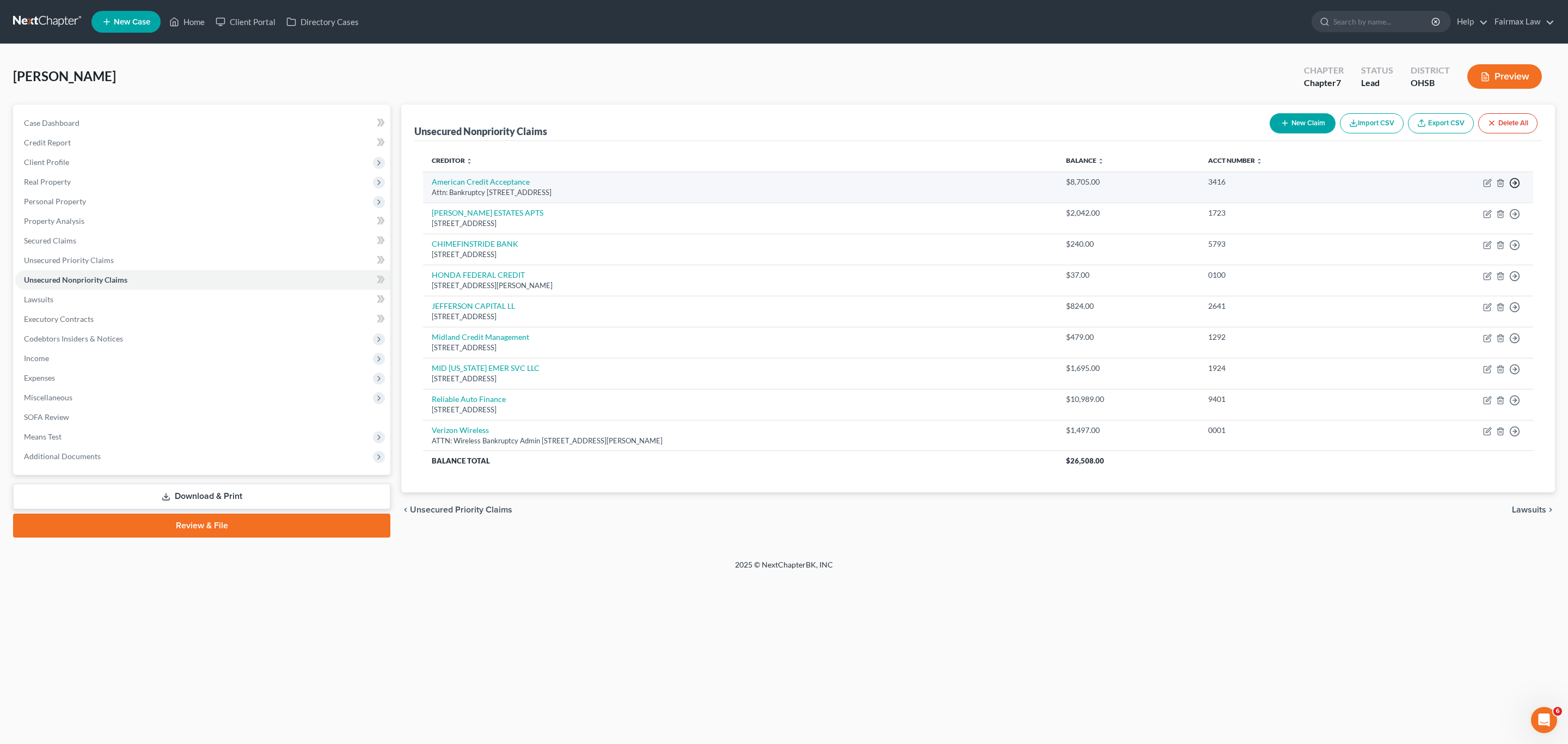
click at [1036, 187] on icon "button" at bounding box center [1514, 183] width 11 height 11
click at [1036, 195] on link "Move to D" at bounding box center [1465, 190] width 91 height 18
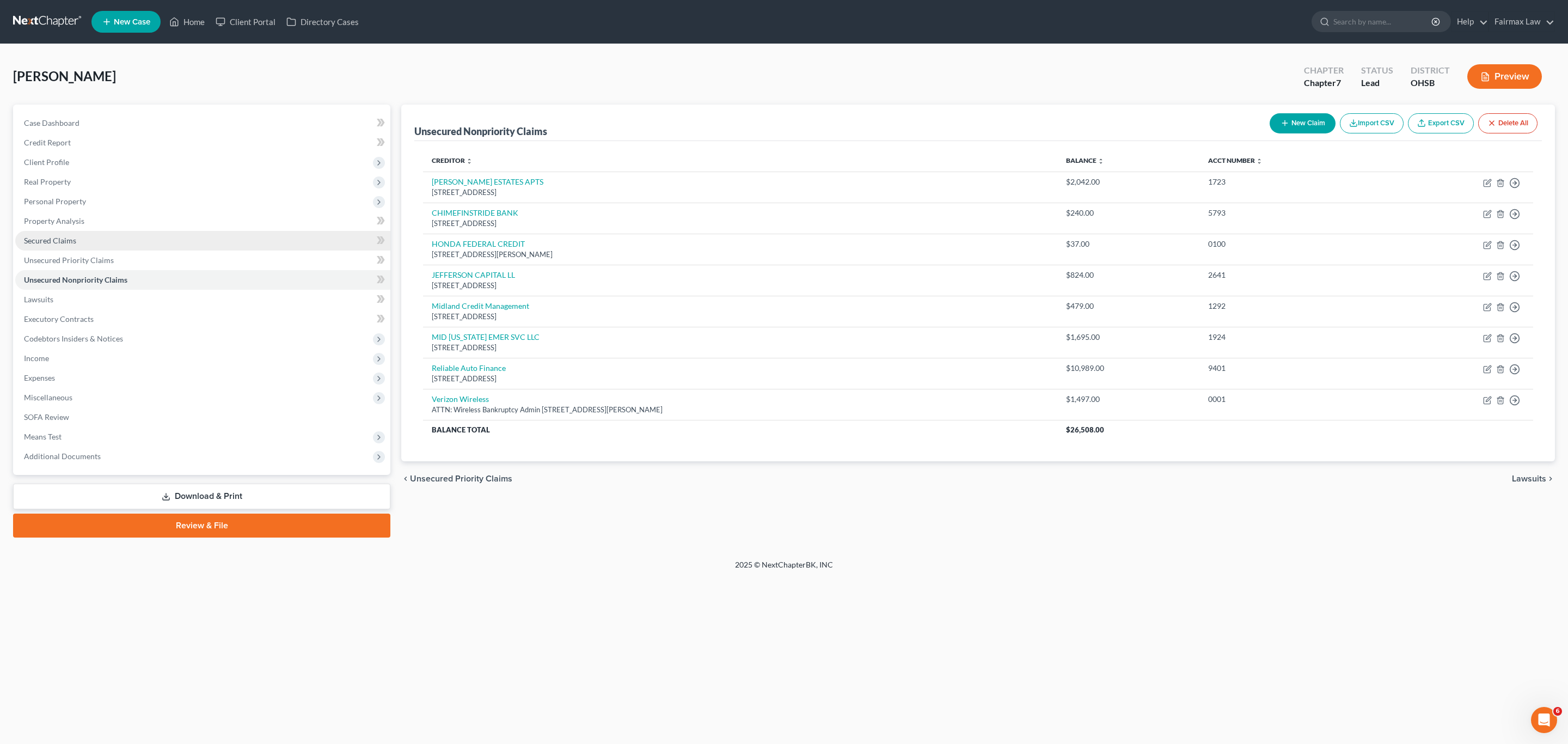
click at [95, 239] on link "Secured Claims" at bounding box center [203, 241] width 375 height 20
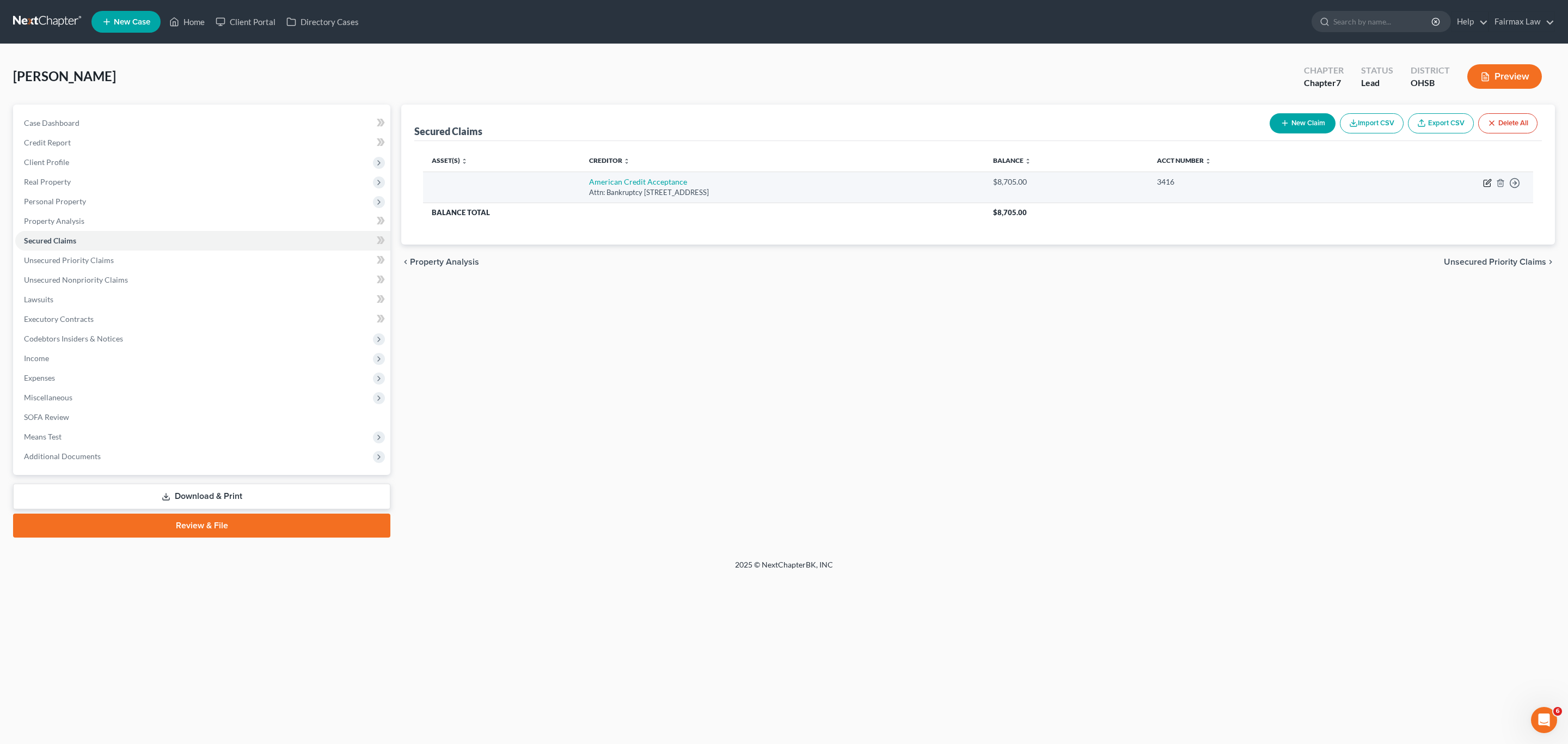
click at [1036, 185] on icon "button" at bounding box center [1487, 183] width 9 height 9
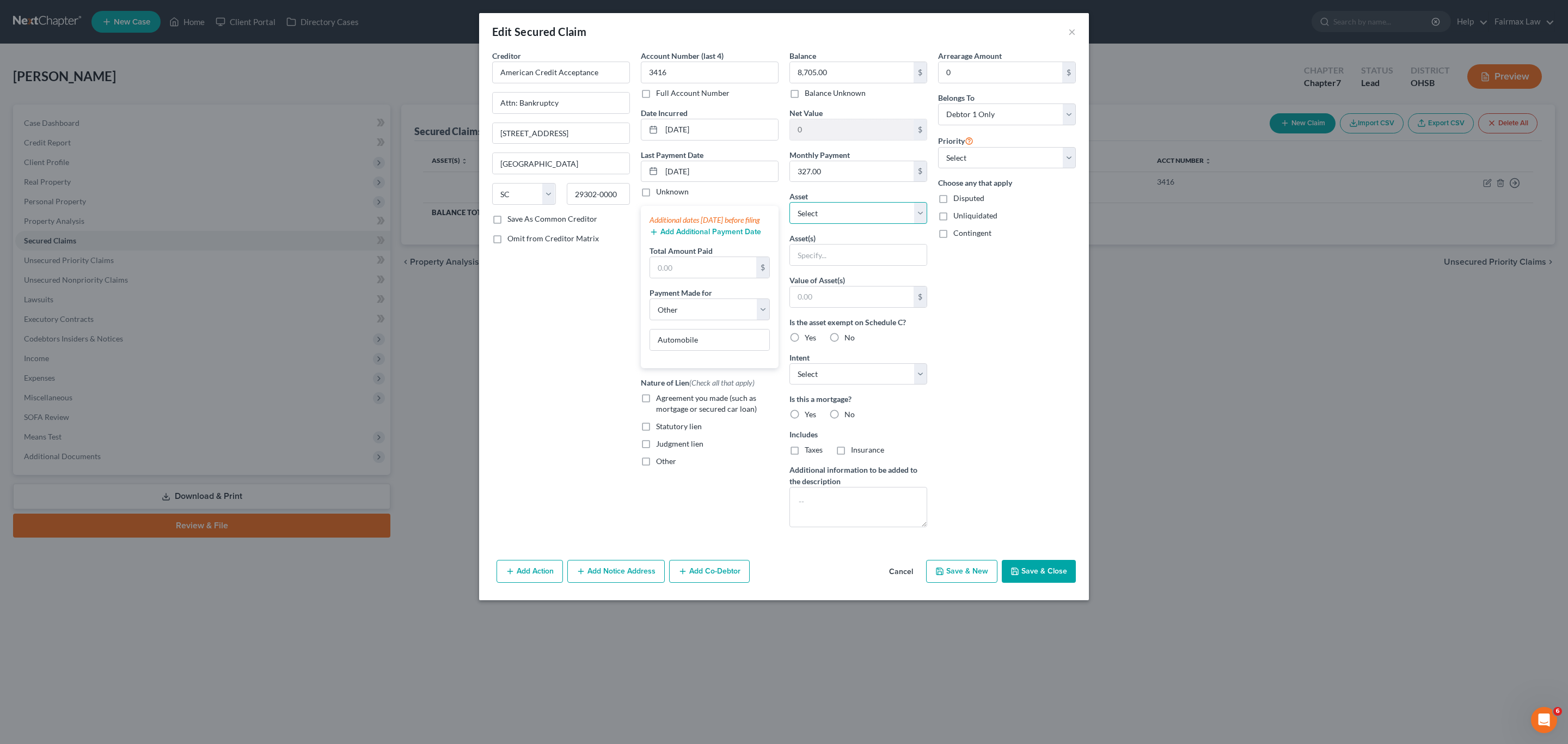
click at [841, 211] on select "Select Other Multiple Assets Firearms - Firearms - $150.0 PNC Bank (Other (Cred…" at bounding box center [858, 213] width 138 height 22
click at [789, 204] on select "Select Other Multiple Assets Firearms - Firearms - $150.0 PNC Bank (Other (Cred…" at bounding box center [858, 213] width 138 height 22
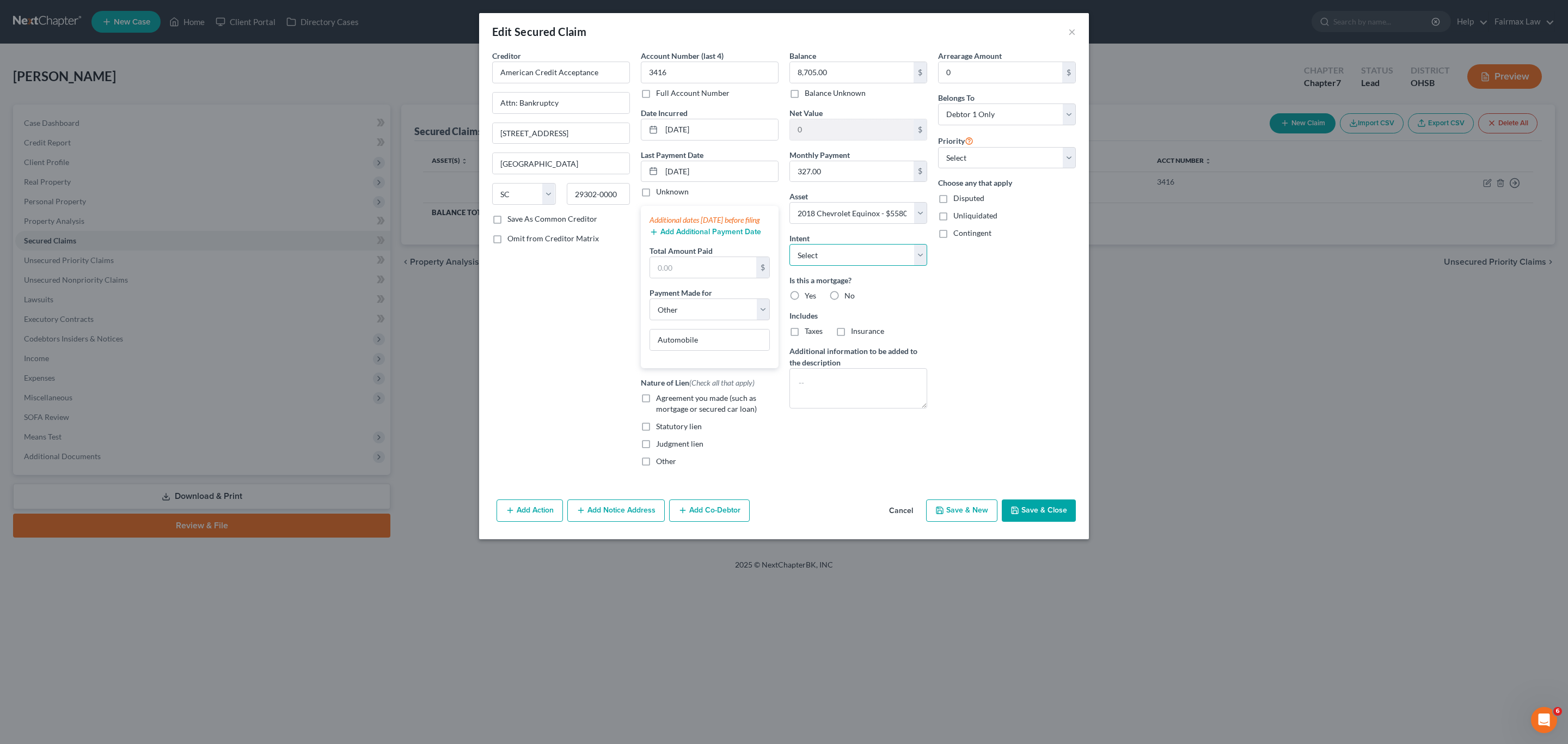
click at [871, 252] on select "Select Surrender Redeem Reaffirm Avoid Other" at bounding box center [858, 255] width 138 height 22
click at [789, 246] on select "Select Surrender Redeem Reaffirm Avoid Other" at bounding box center [858, 255] width 138 height 22
click at [1036, 496] on button "Save & Close" at bounding box center [1038, 511] width 74 height 23
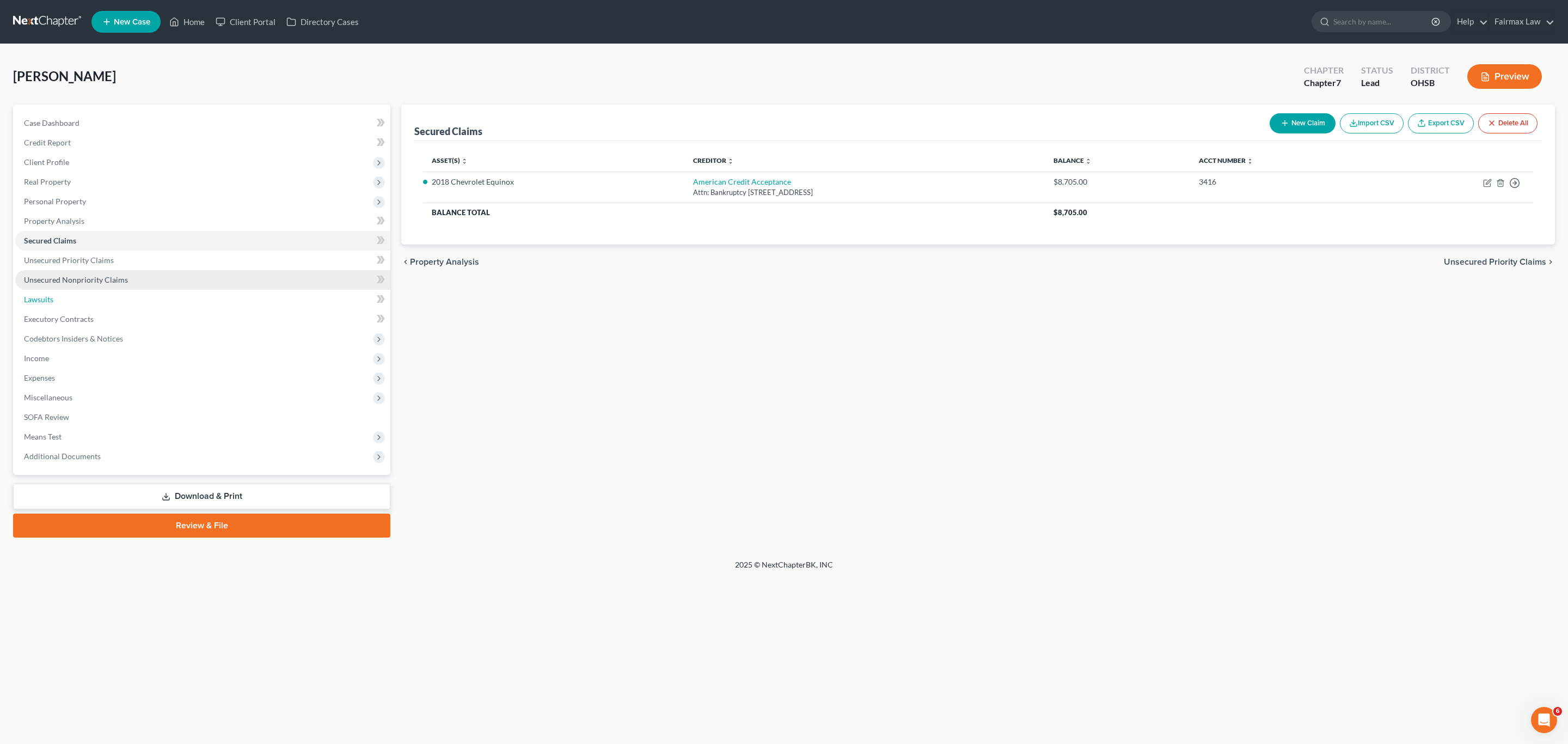
drag, startPoint x: 116, startPoint y: 301, endPoint x: 130, endPoint y: 288, distance: 19.1
click at [116, 301] on link "Lawsuits" at bounding box center [203, 299] width 375 height 20
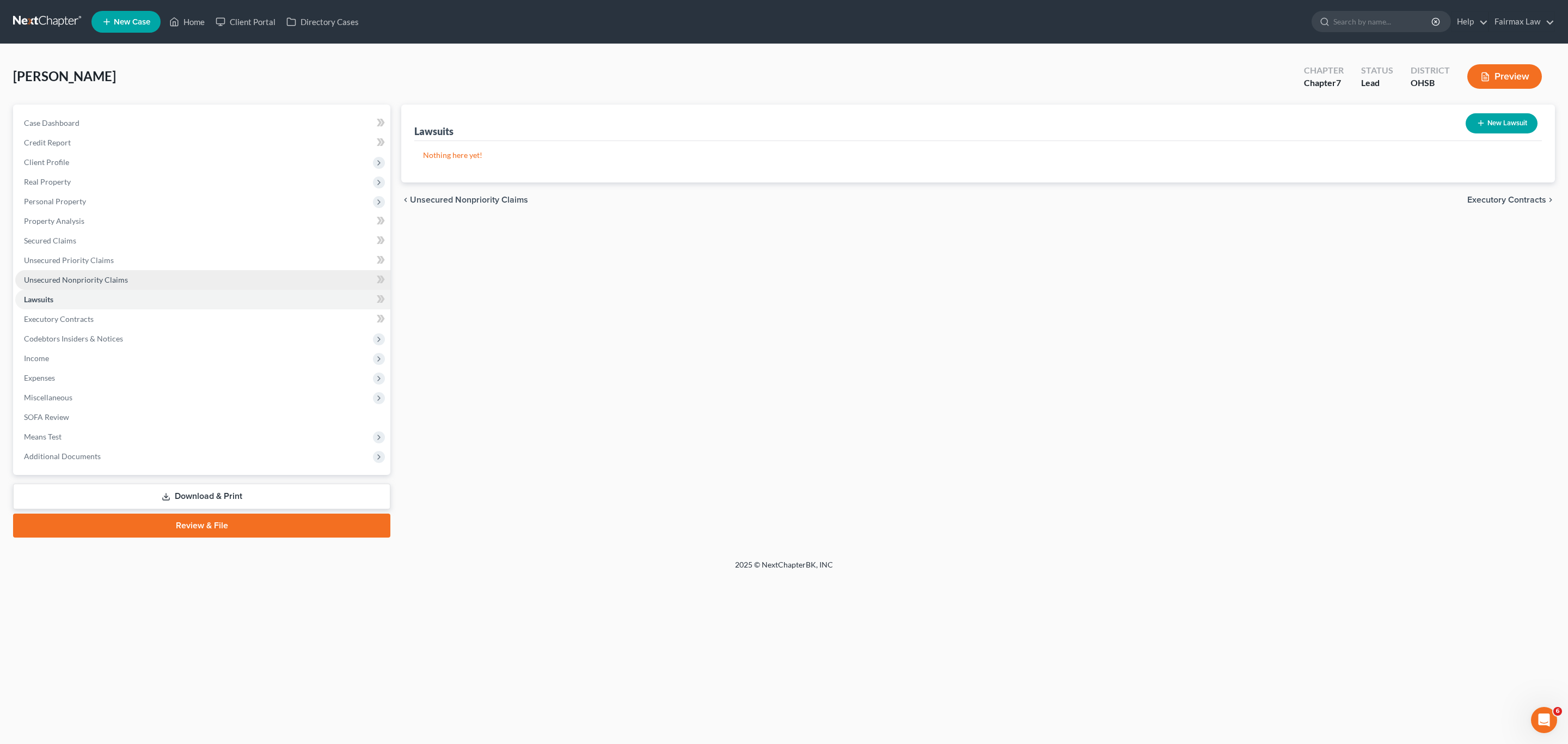
click at [132, 281] on link "Unsecured Nonpriority Claims" at bounding box center [203, 280] width 375 height 20
